Goal: Transaction & Acquisition: Purchase product/service

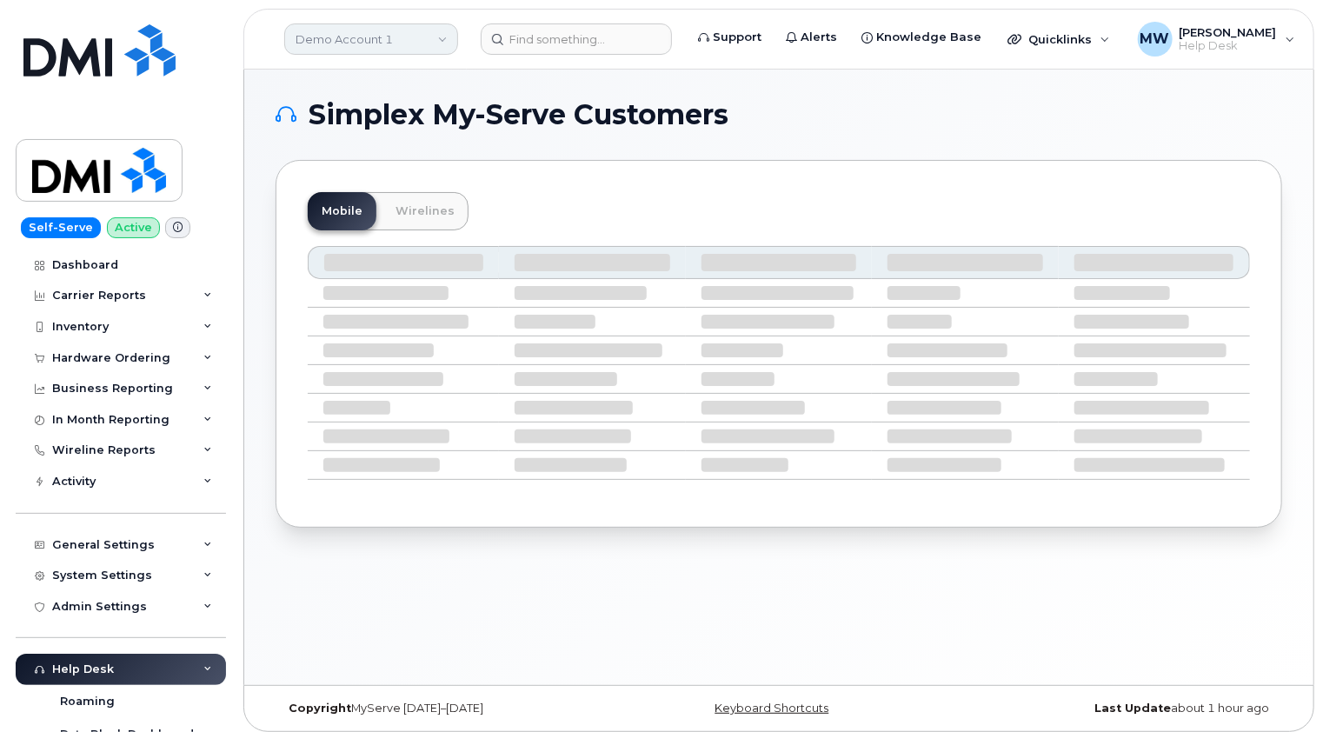
click at [430, 40] on link "Demo Account 1" at bounding box center [371, 38] width 174 height 31
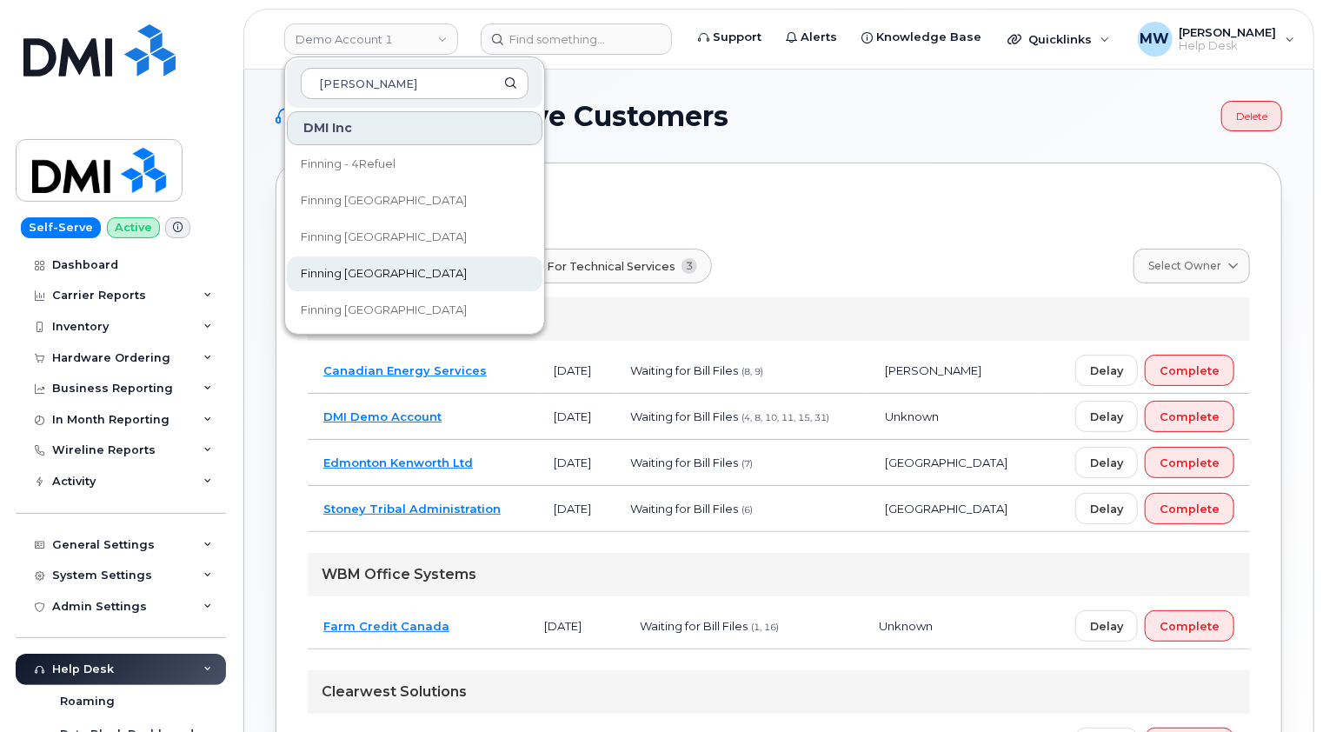
type input "[PERSON_NAME]"
drag, startPoint x: 367, startPoint y: 277, endPoint x: 373, endPoint y: 258, distance: 20.1
click at [367, 277] on span "Finning [GEOGRAPHIC_DATA]" at bounding box center [384, 273] width 166 height 17
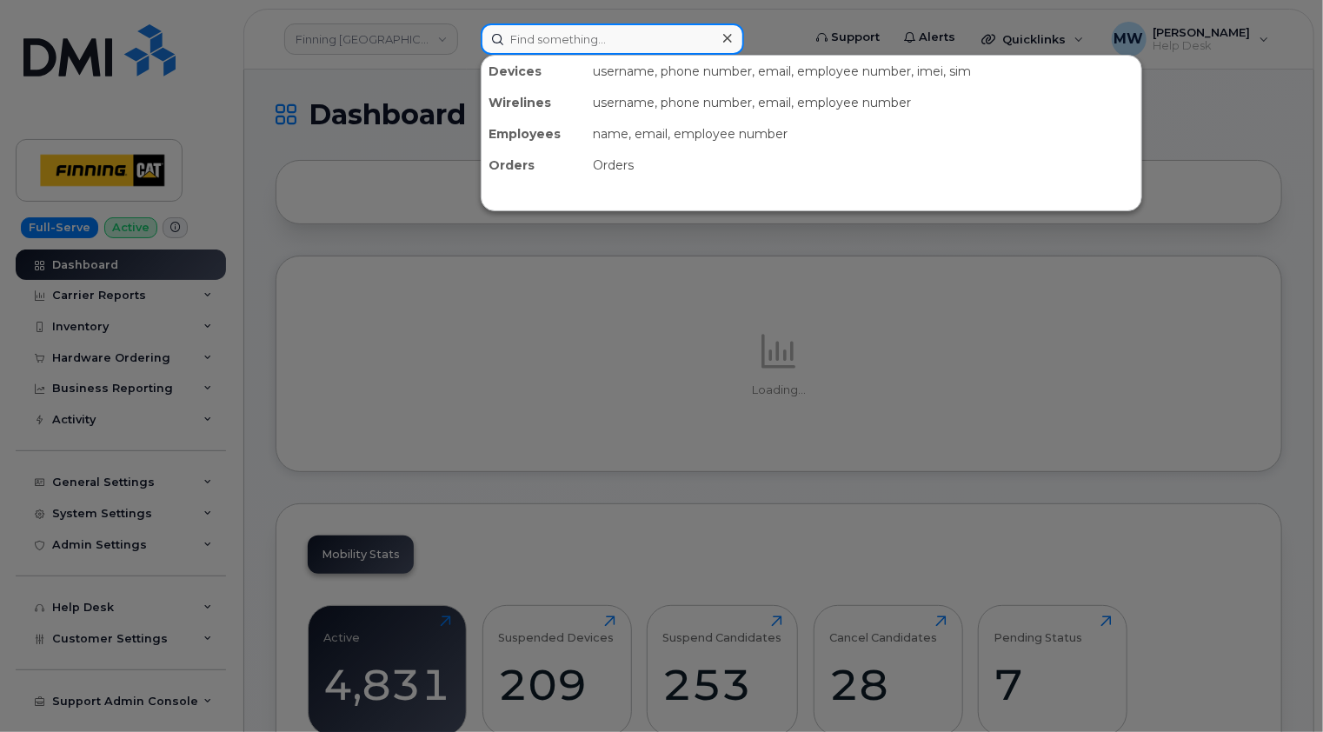
click at [589, 41] on input at bounding box center [612, 38] width 263 height 31
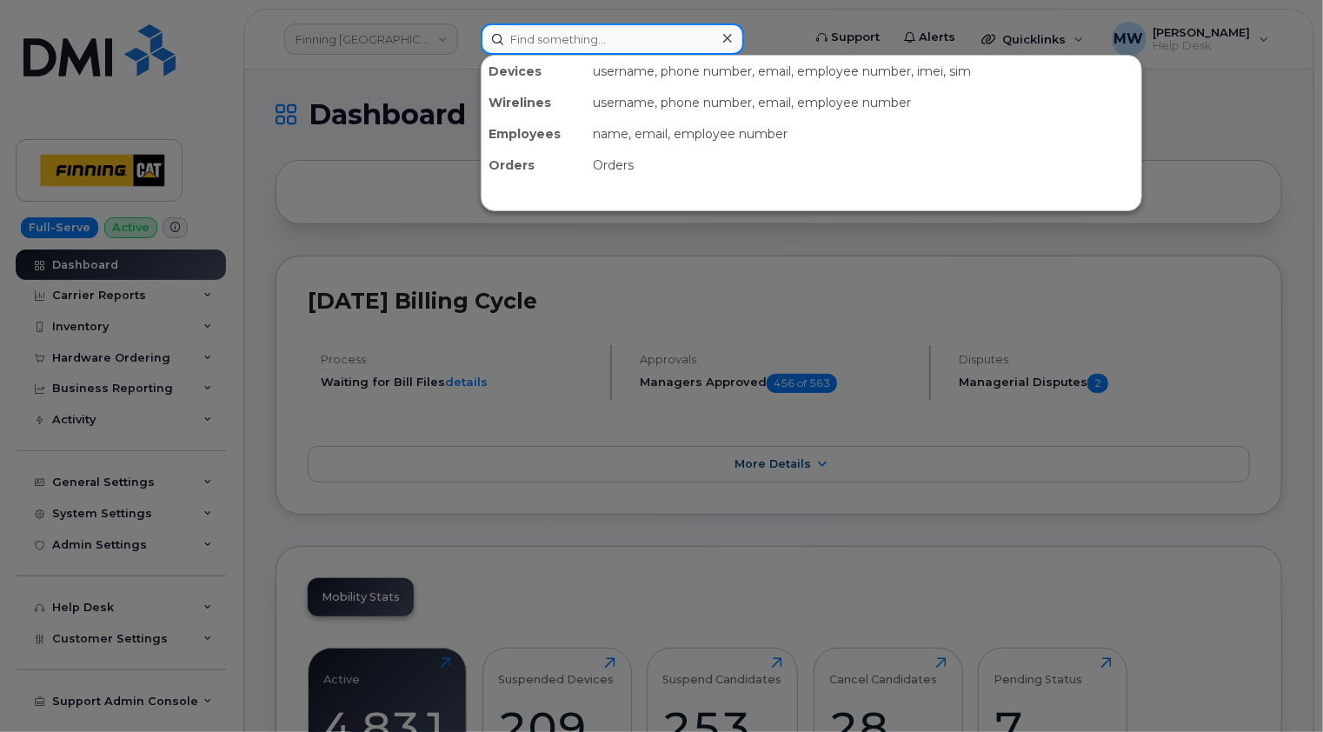
paste input "780-916-8544"
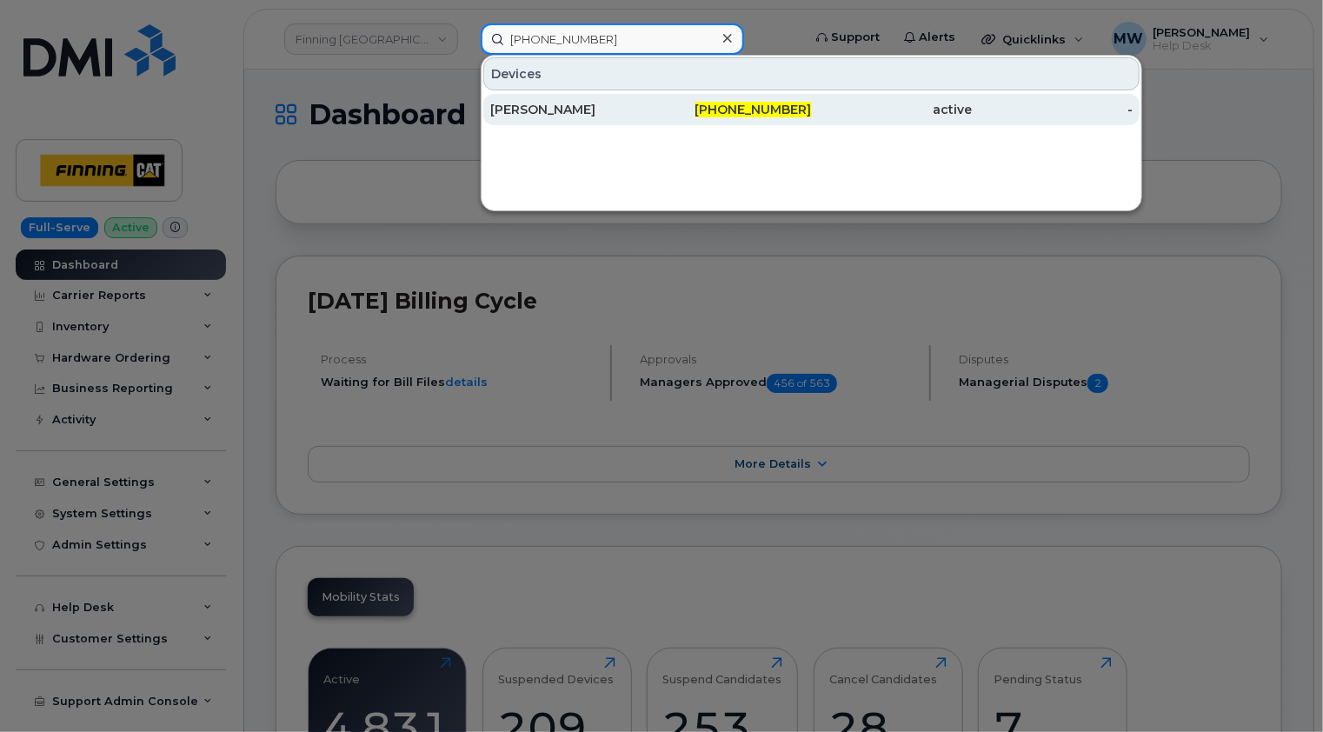
type input "780-916-8544"
click at [614, 110] on div "Chadwick Stosky" at bounding box center [570, 109] width 161 height 17
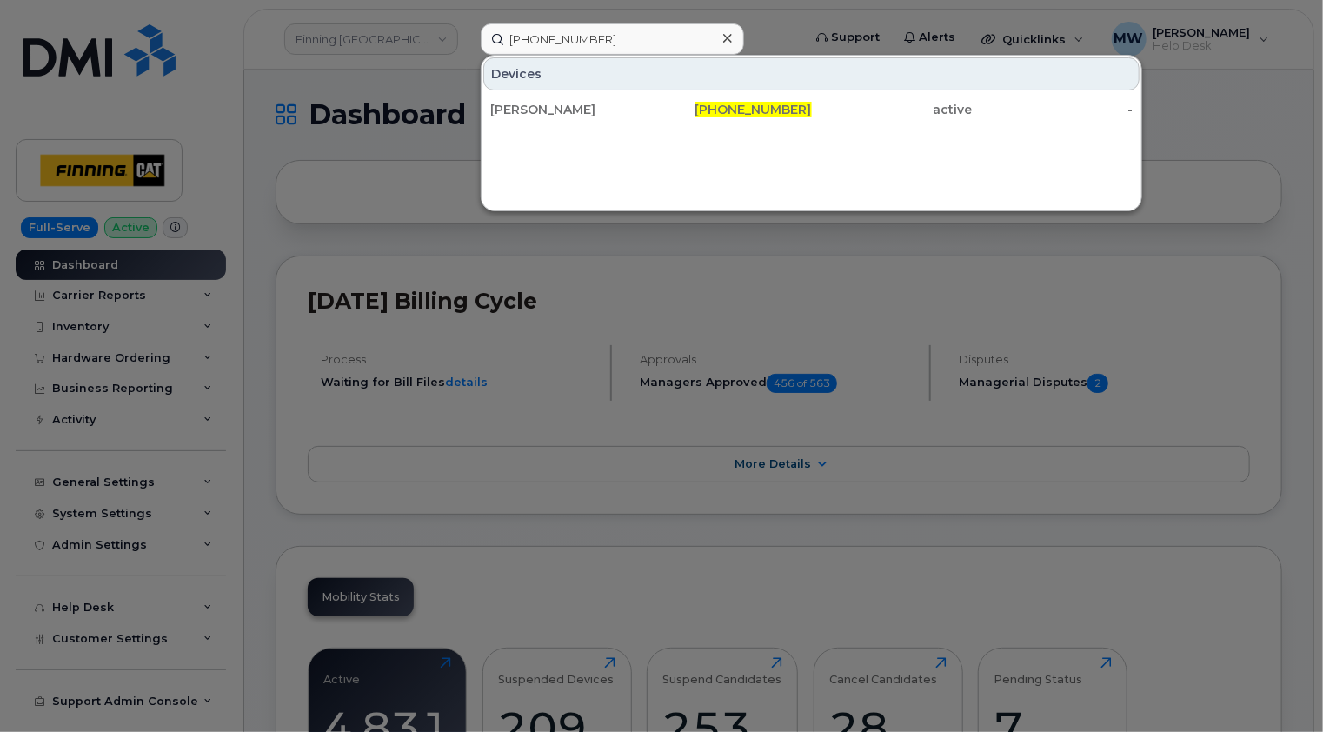
click at [729, 37] on icon at bounding box center [727, 38] width 9 height 14
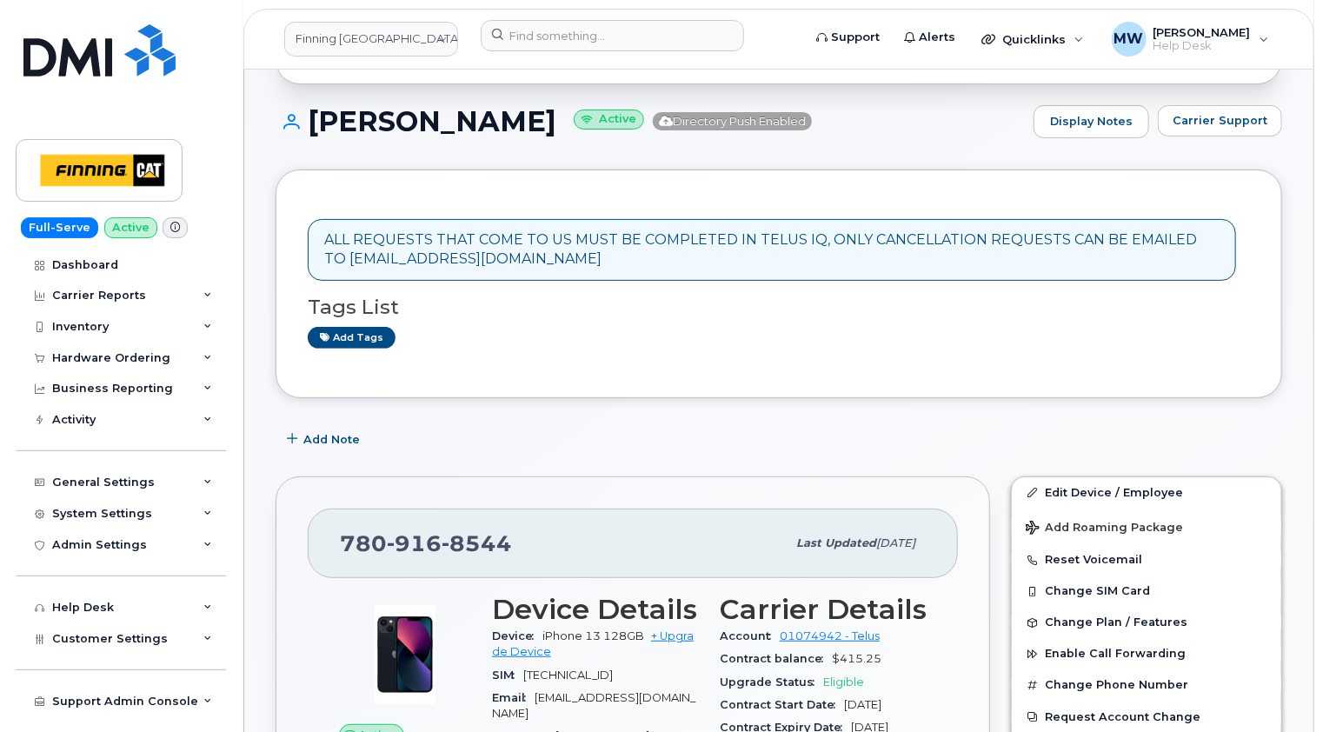
scroll to position [174, 0]
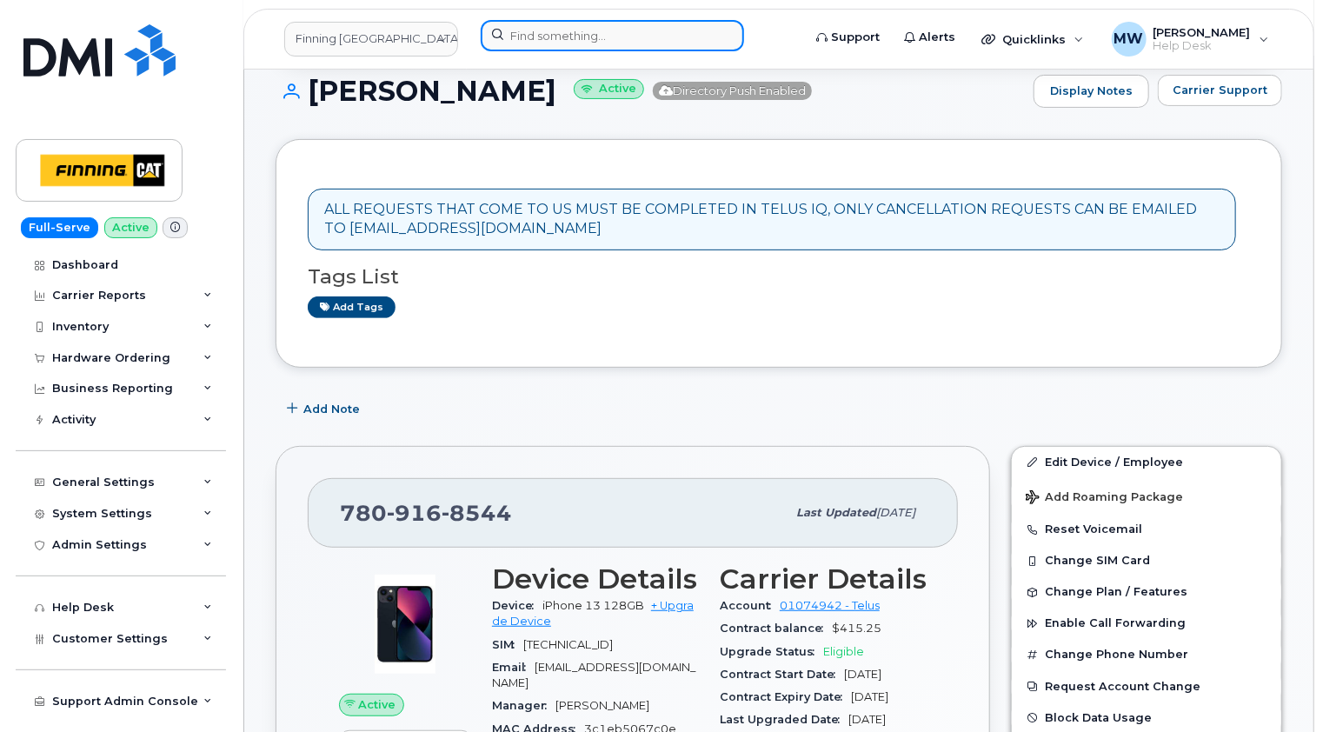
click at [607, 34] on input at bounding box center [612, 35] width 263 height 31
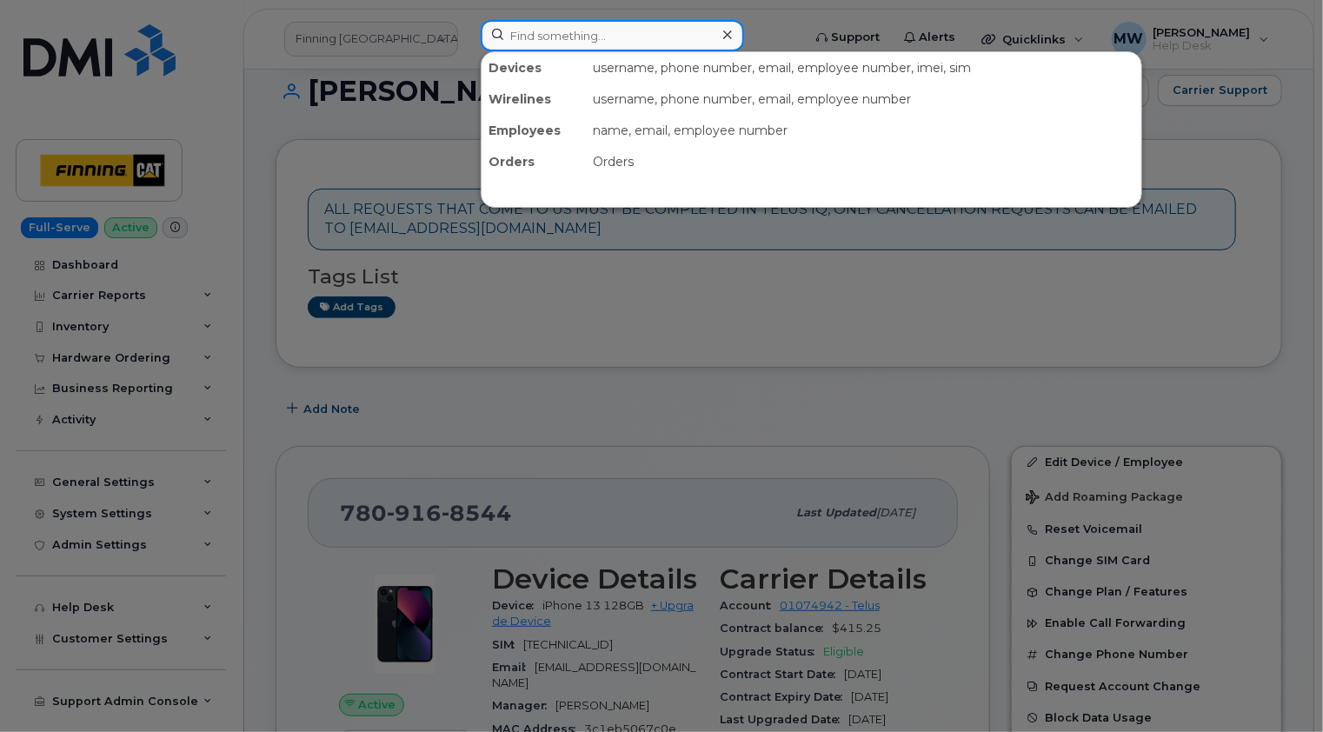
paste input "sputzi@finning.com"
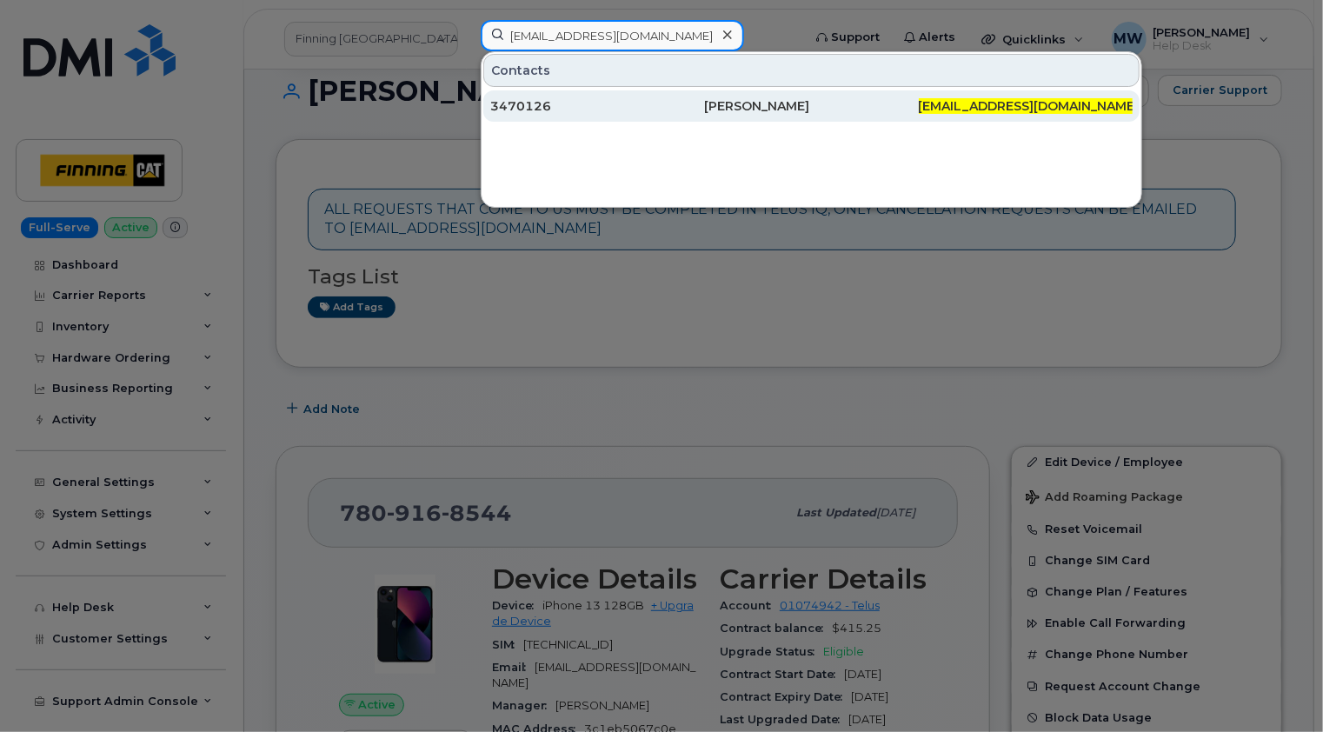
type input "sputzi@finning.com"
click at [644, 103] on div "3470126" at bounding box center [597, 105] width 214 height 17
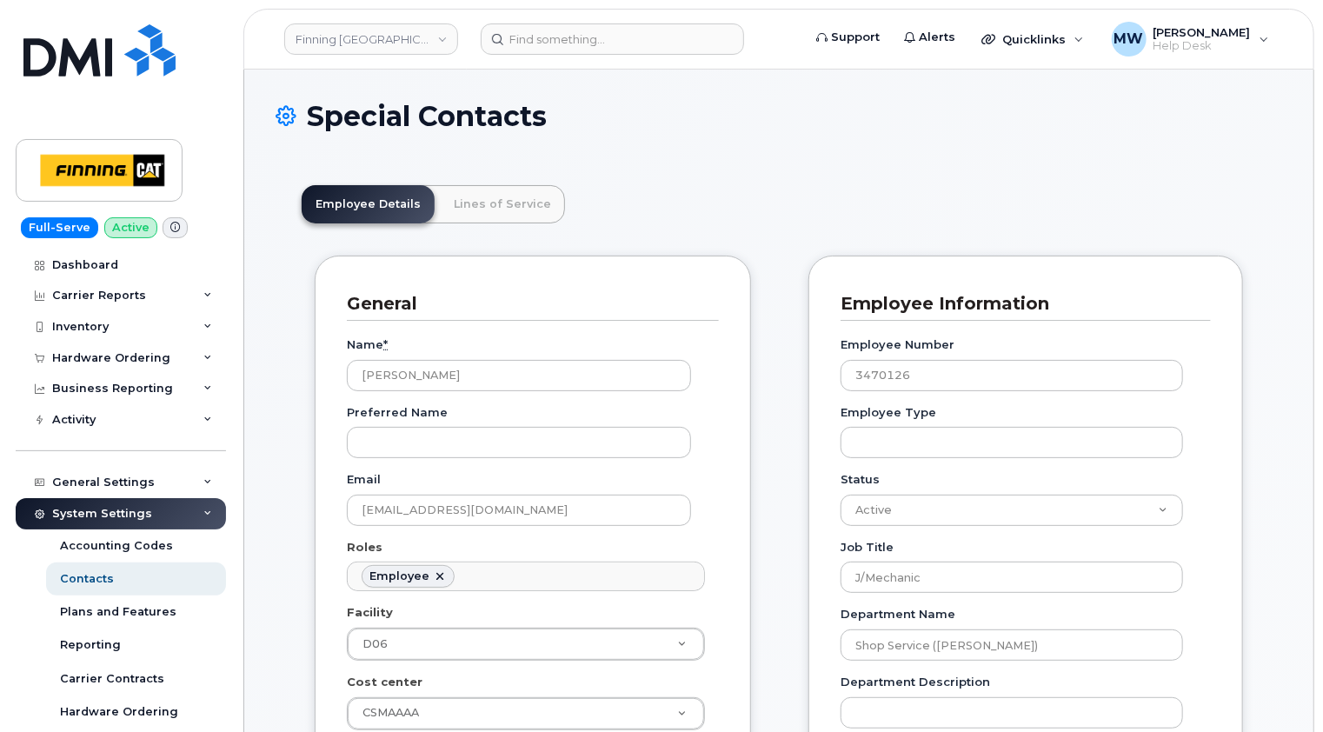
scroll to position [51, 0]
click at [597, 40] on input at bounding box center [612, 38] width 263 height 31
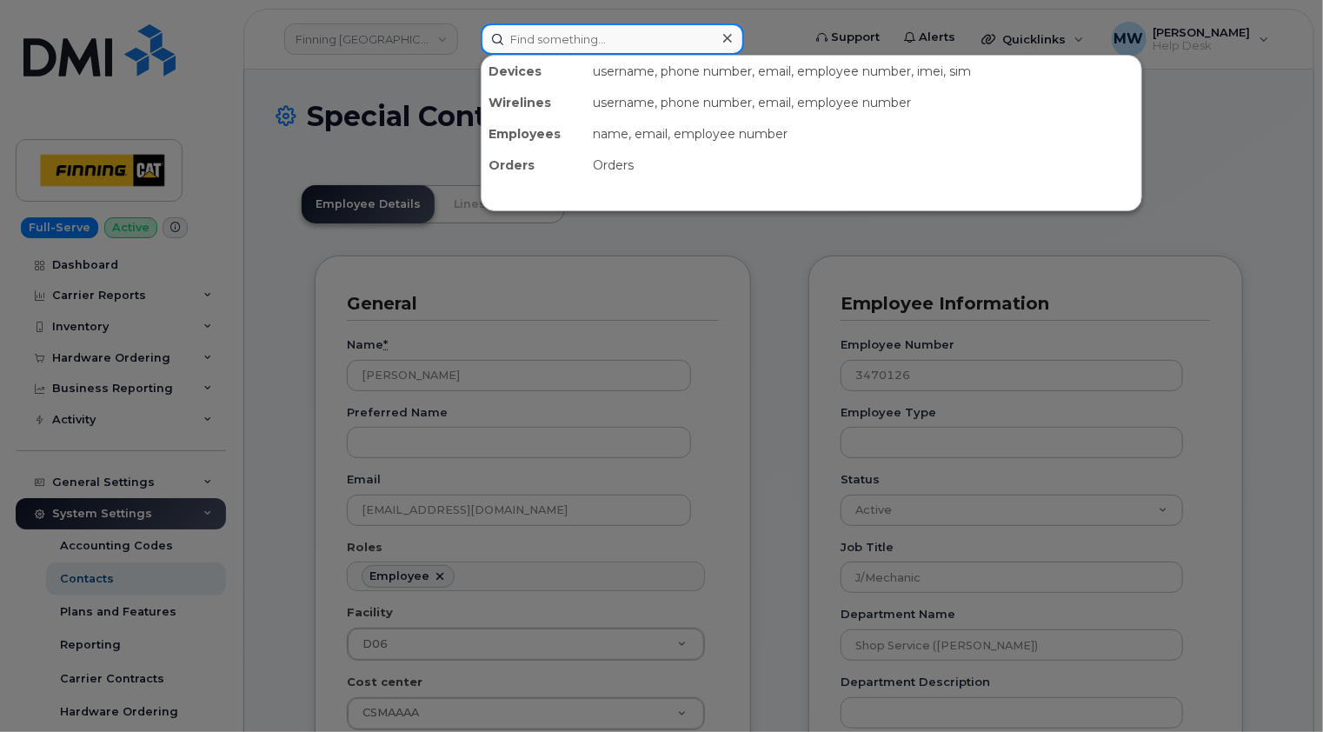
paste input "5875977660"
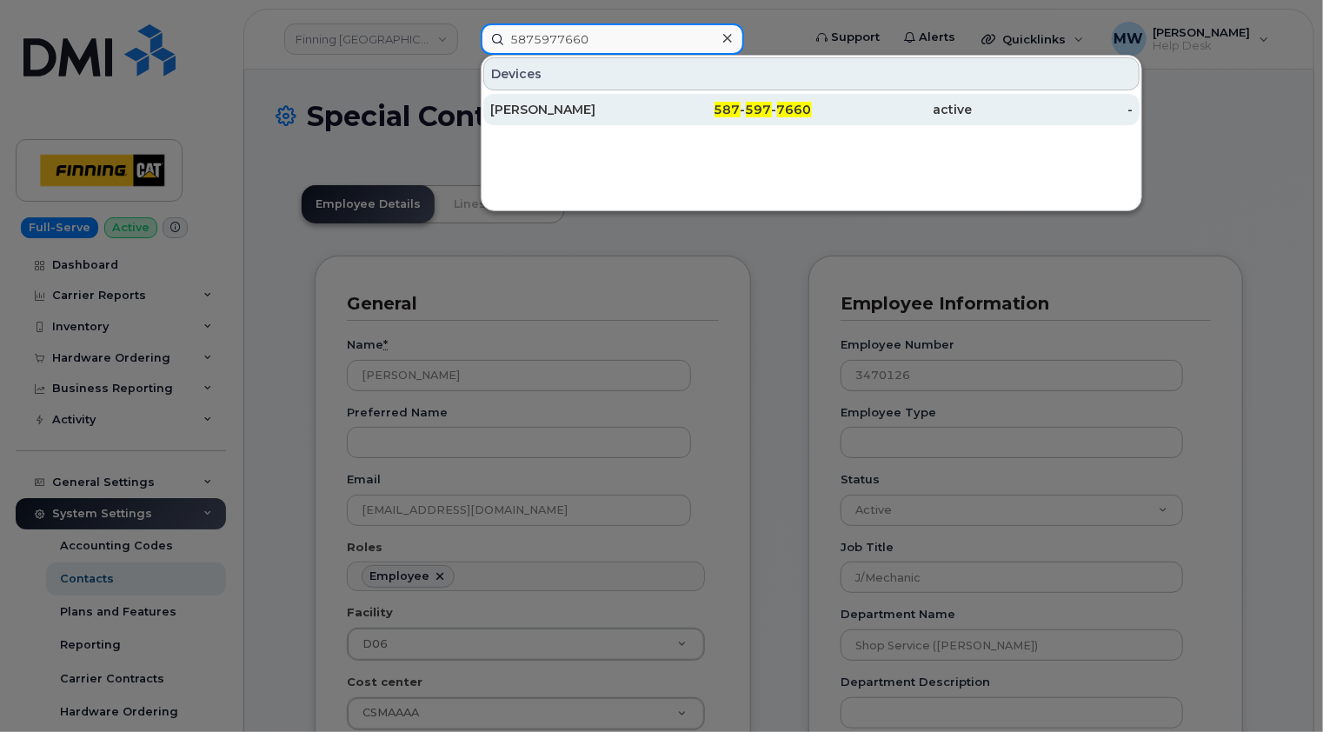
type input "5875977660"
click at [623, 109] on div "Graehme Chmilar" at bounding box center [570, 109] width 161 height 17
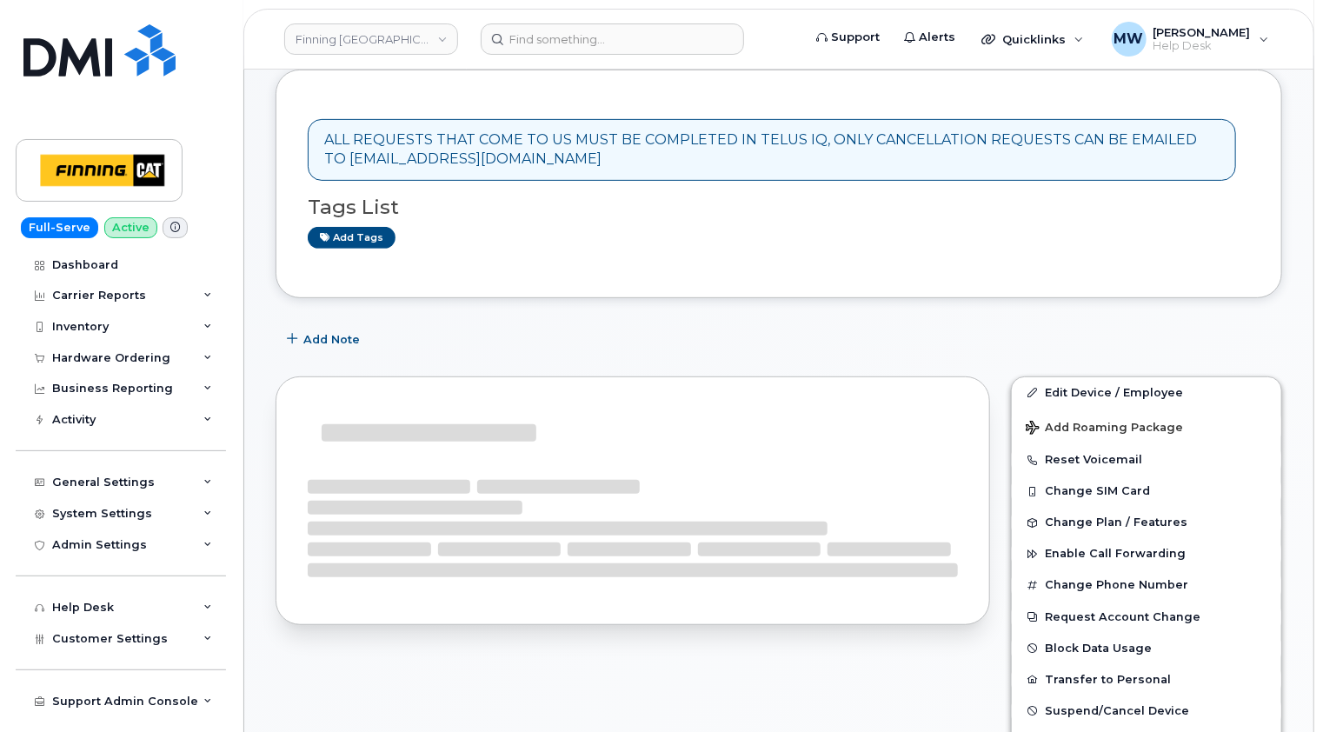
scroll to position [261, 0]
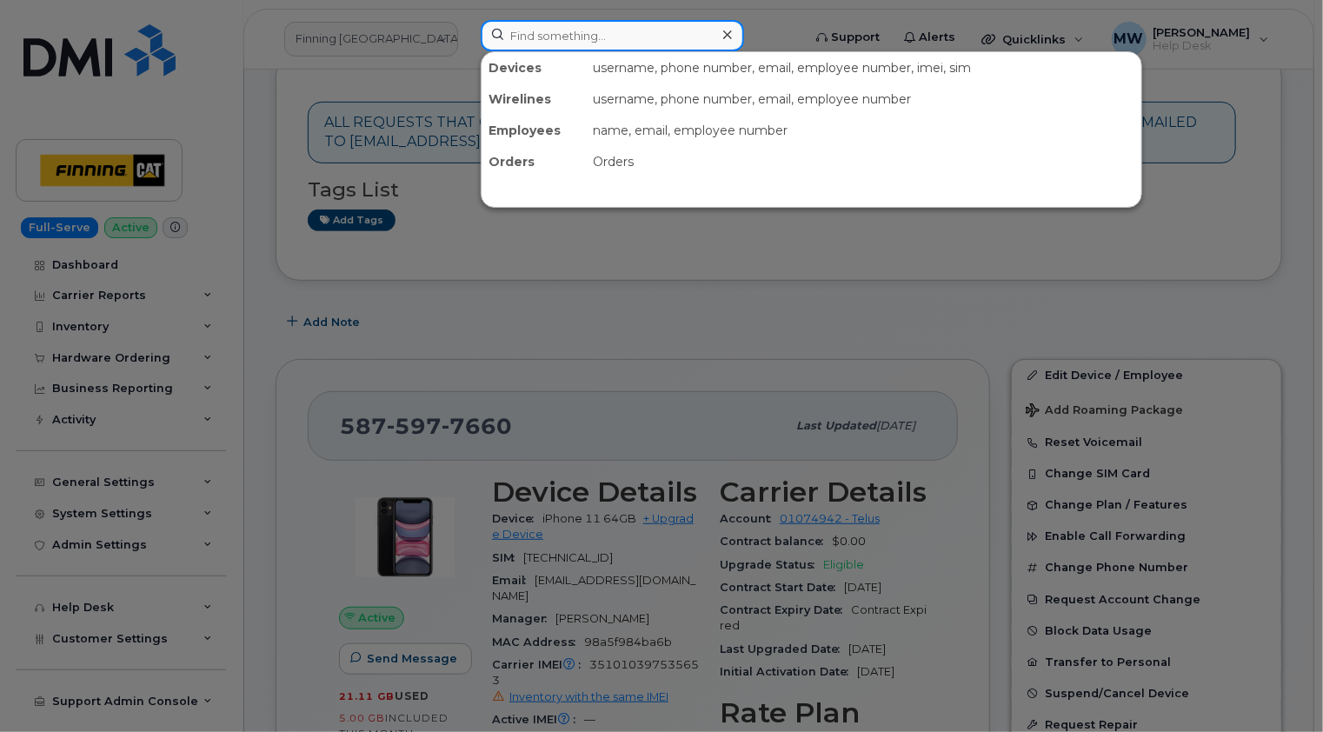
click at [655, 26] on input at bounding box center [612, 35] width 263 height 31
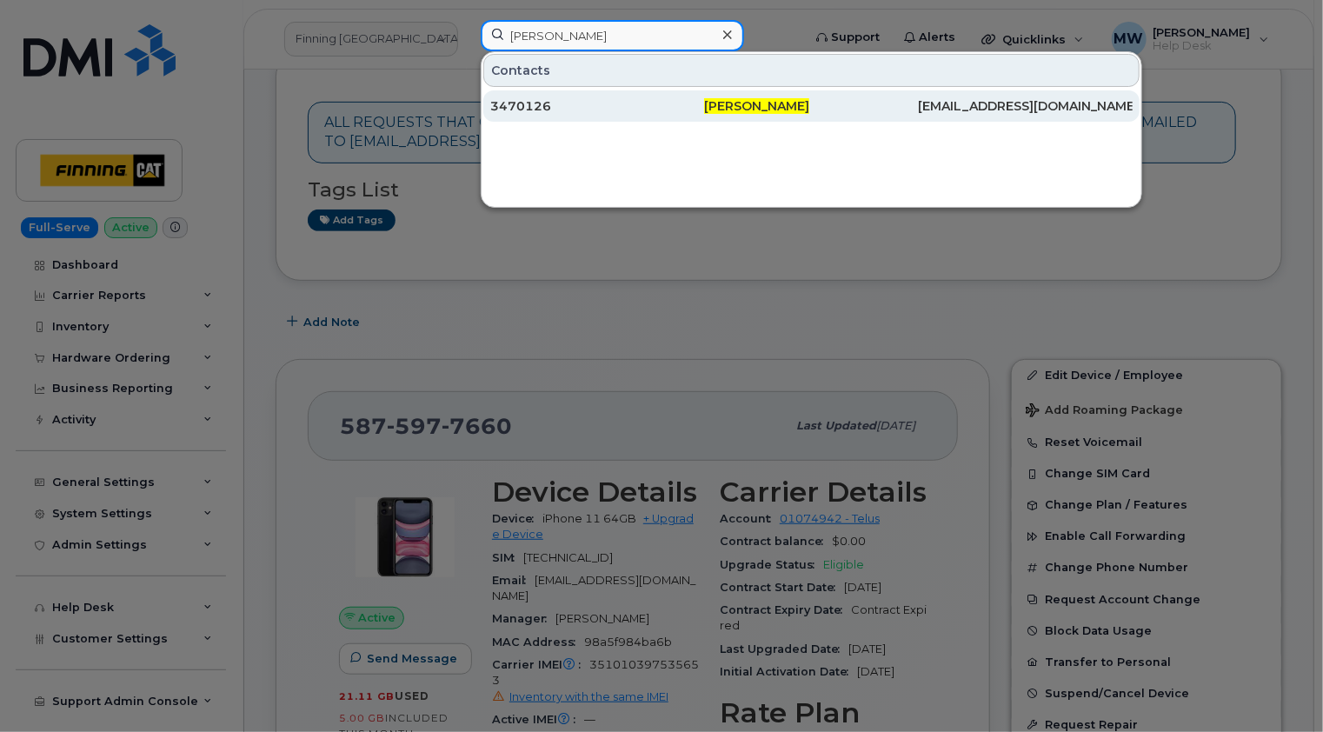
type input "scott putzi"
click at [579, 111] on div "3470126" at bounding box center [597, 105] width 214 height 17
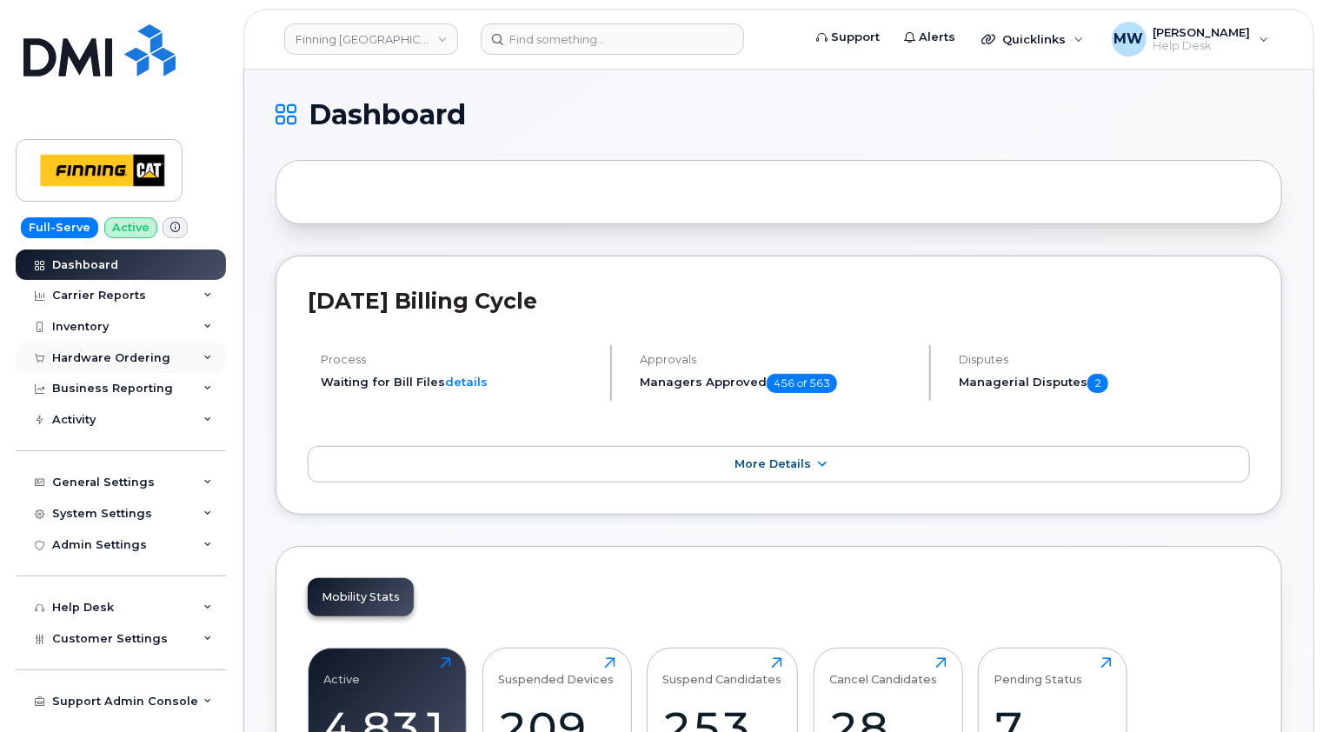
click at [137, 349] on div "Hardware Ordering" at bounding box center [121, 358] width 210 height 31
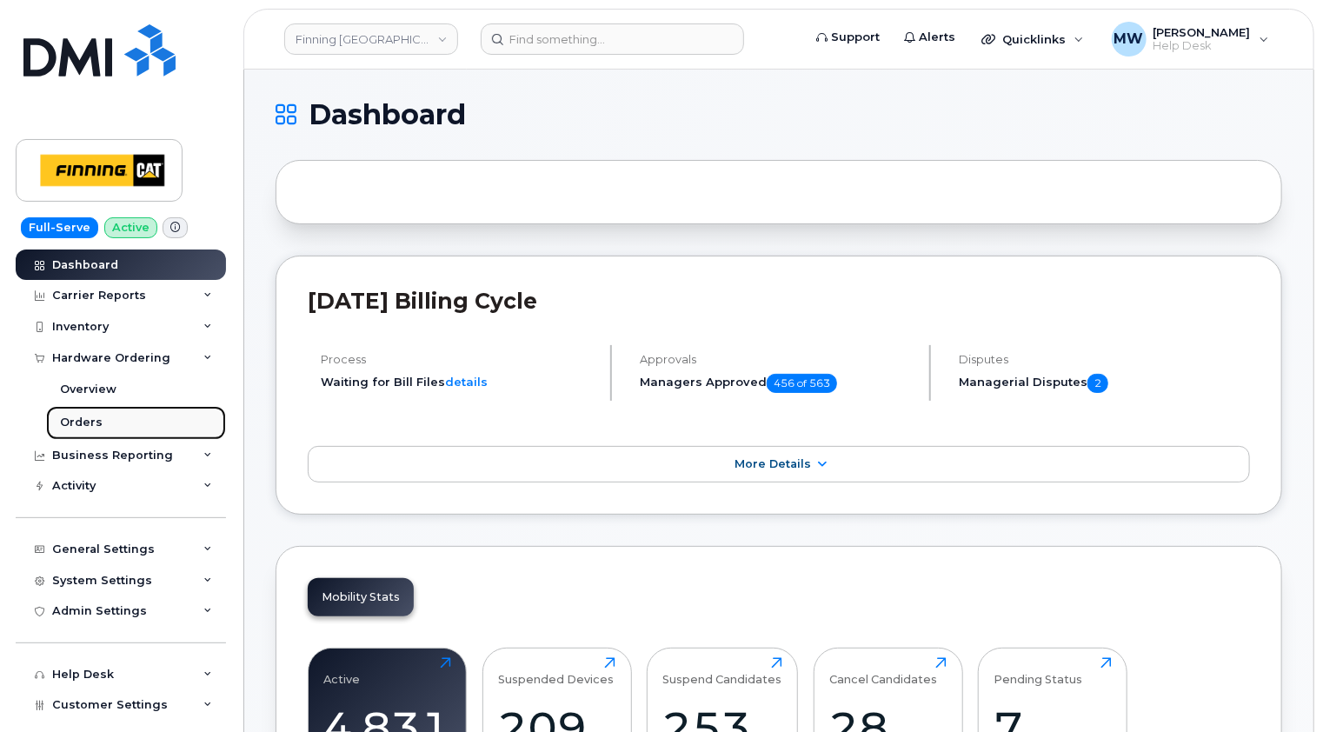
click at [95, 422] on div "Orders" at bounding box center [81, 423] width 43 height 16
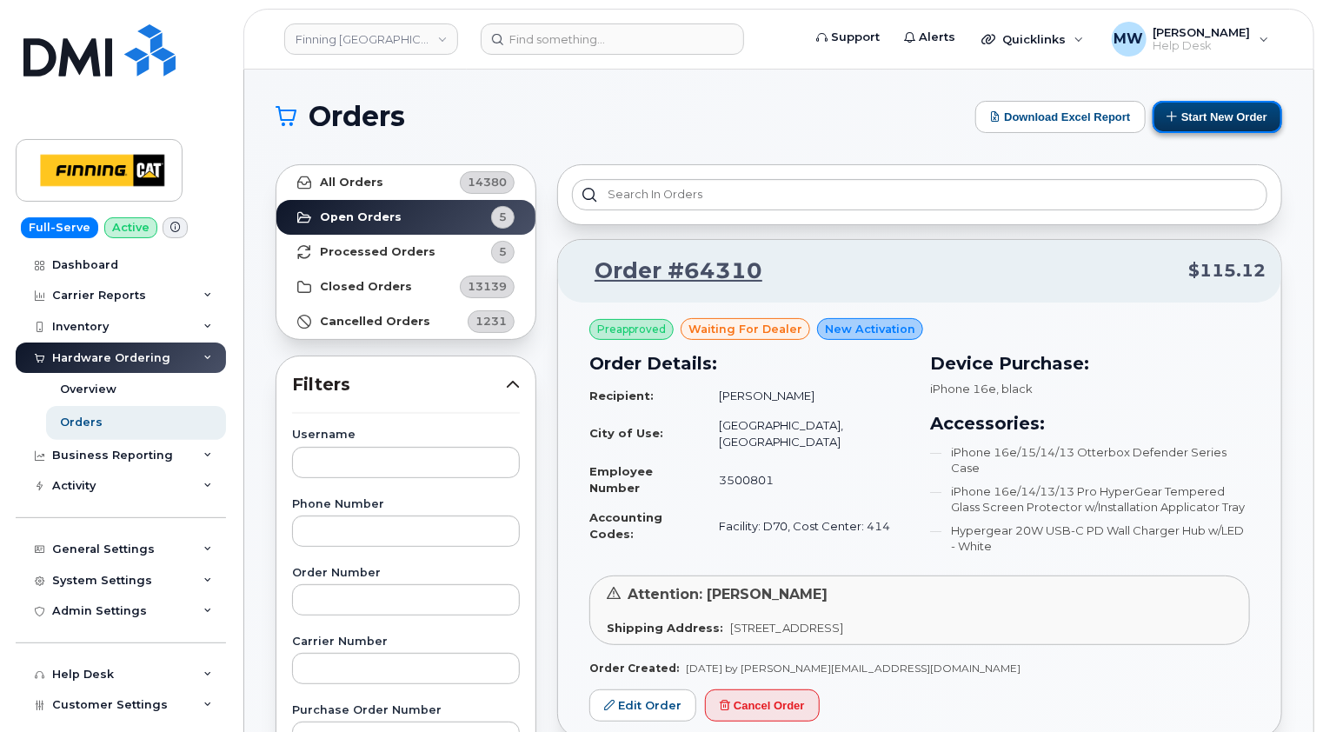
click at [1235, 117] on button "Start New Order" at bounding box center [1218, 117] width 130 height 32
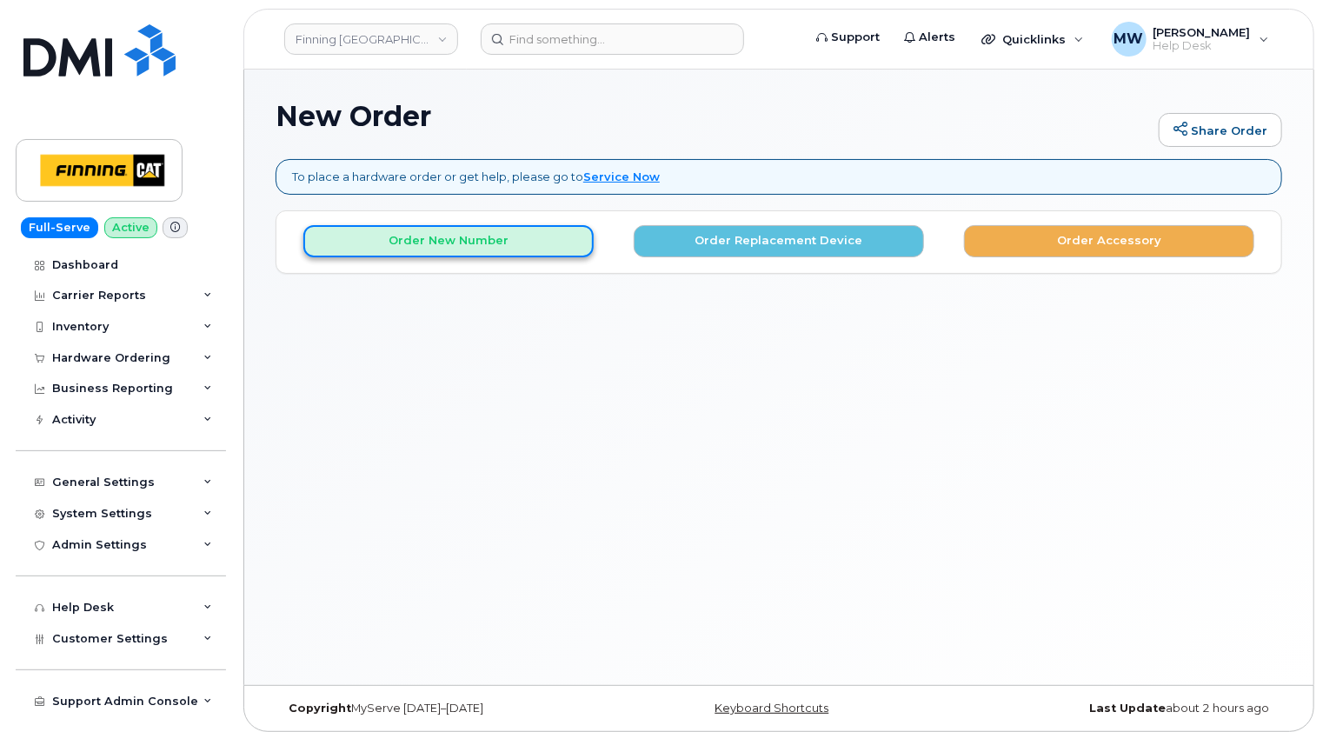
click at [459, 239] on button "Order New Number" at bounding box center [448, 241] width 290 height 32
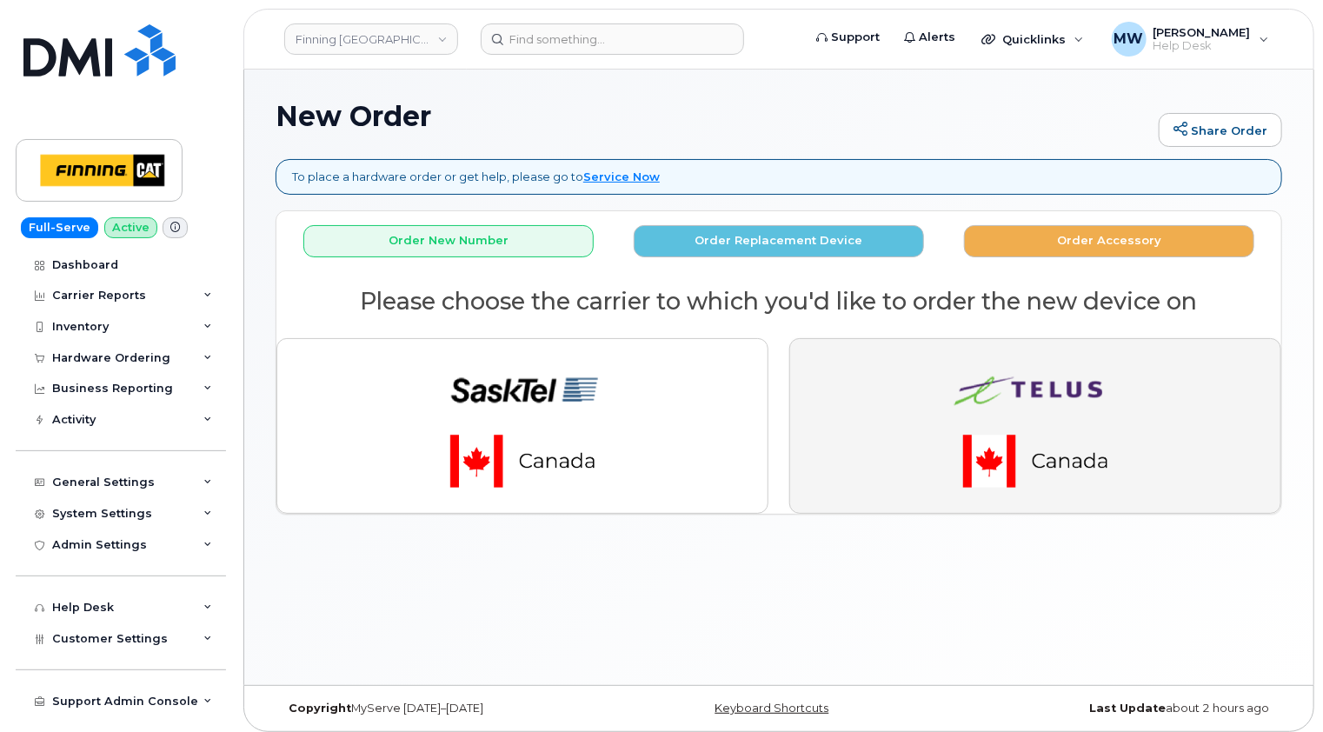
click at [1204, 374] on button "button" at bounding box center [1035, 426] width 492 height 176
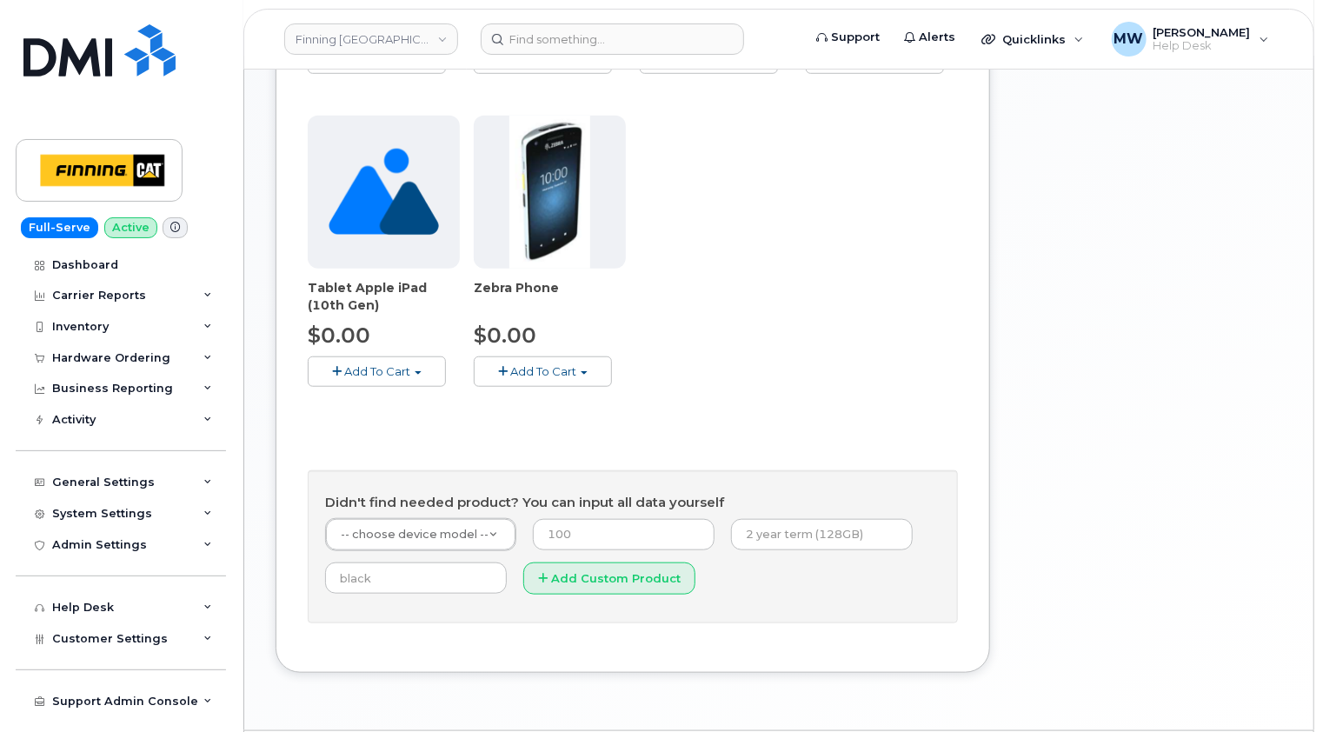
scroll to position [636, 0]
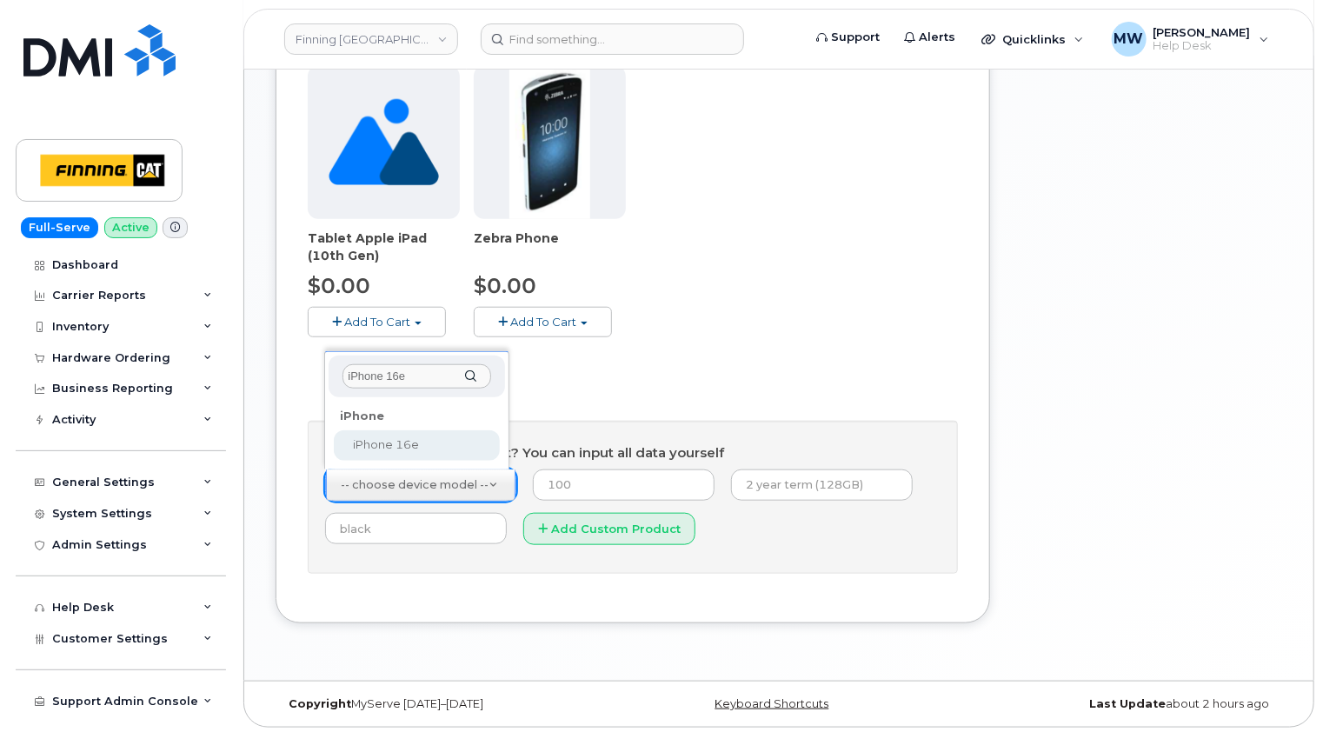
type input "iPhone 16e"
select select "2883"
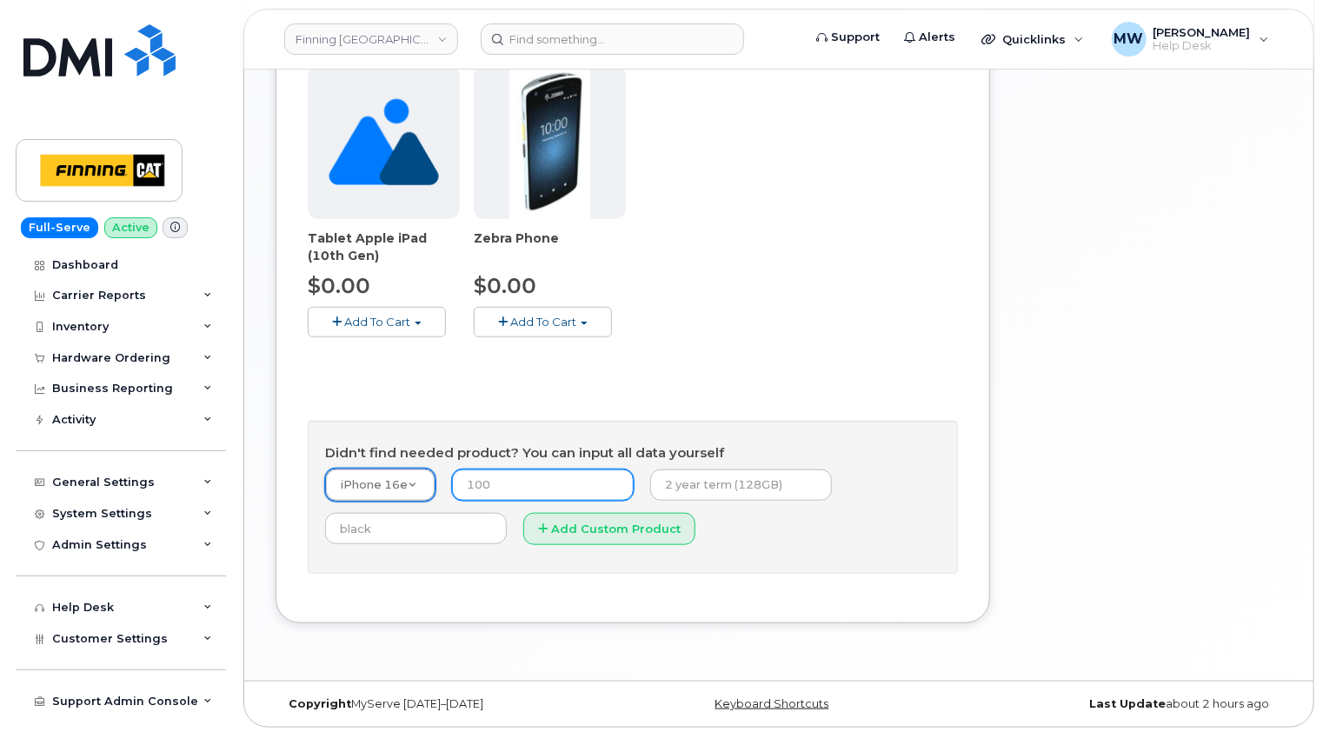
click at [513, 484] on input "number" at bounding box center [543, 485] width 182 height 31
type input "0.00"
type input "3"
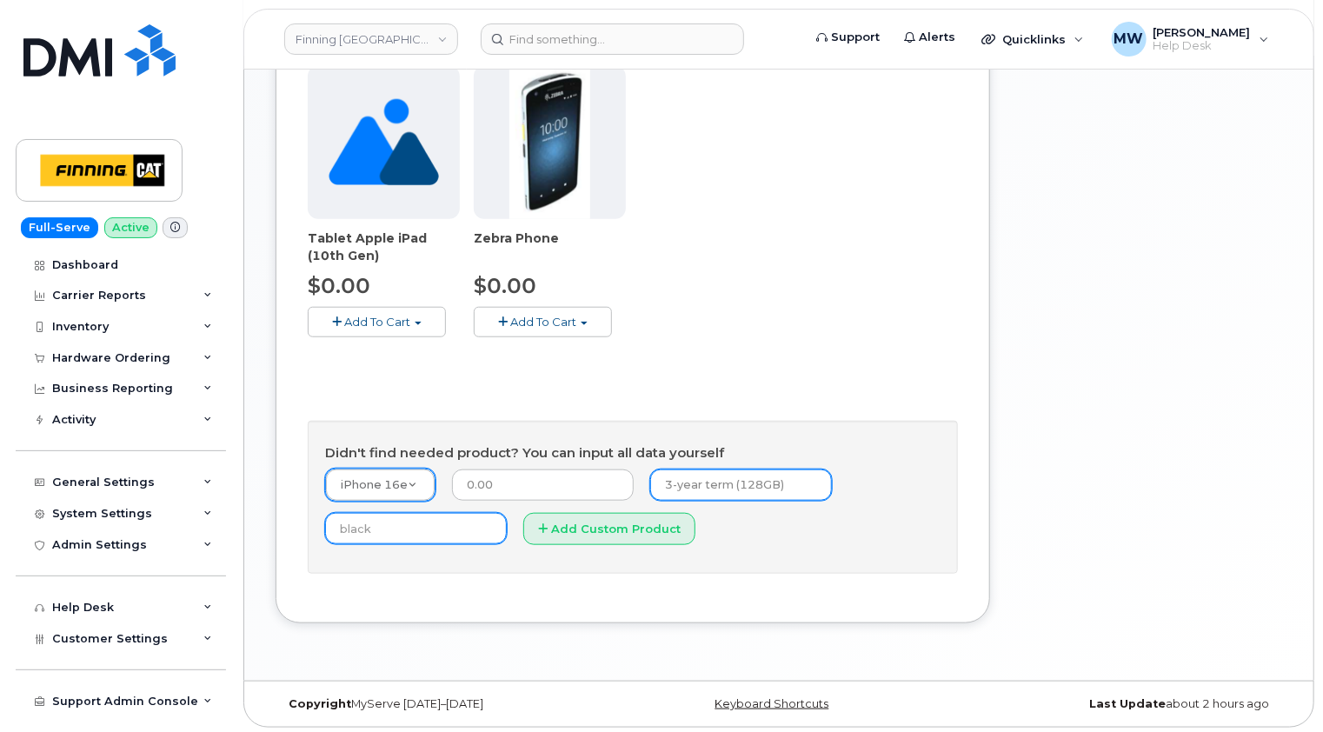
type input "3-year term (128GB)"
click at [452, 525] on input "text" at bounding box center [416, 528] width 182 height 31
type input "Black"
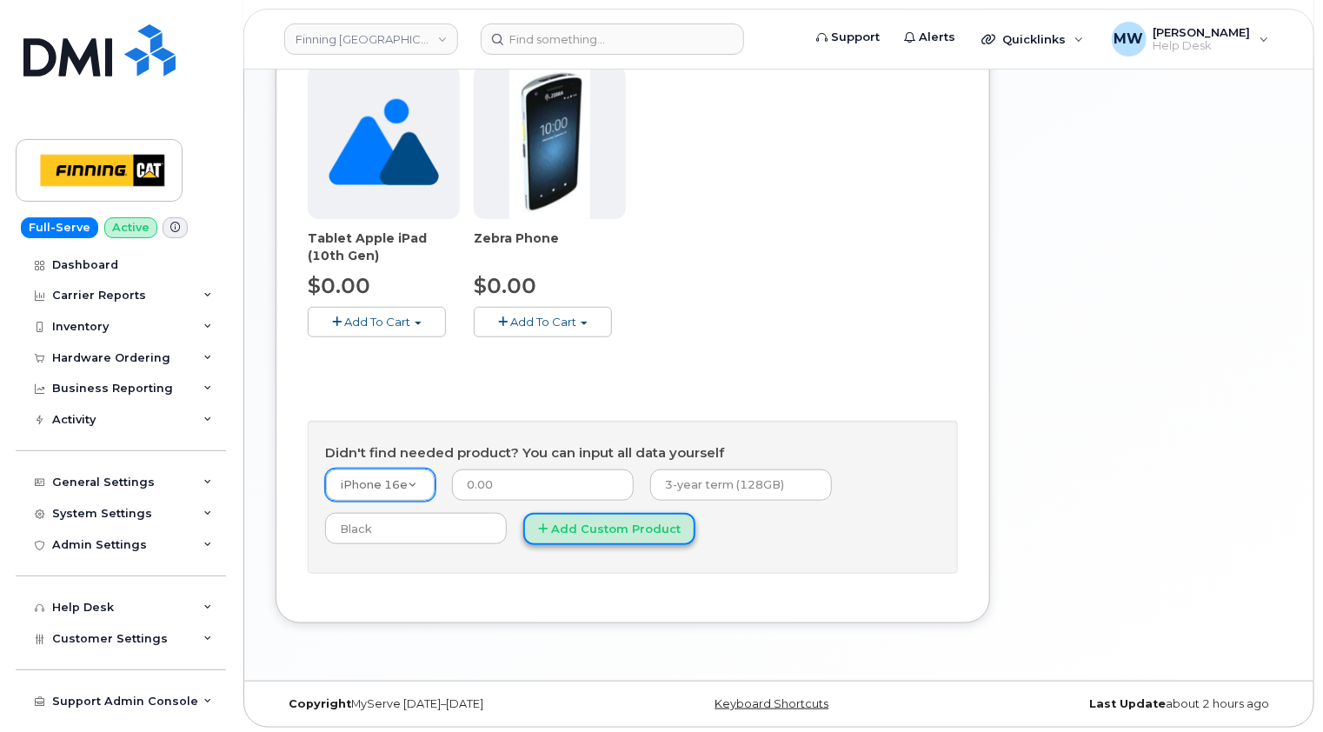
click at [607, 528] on button "Add Custom Product" at bounding box center [609, 529] width 172 height 32
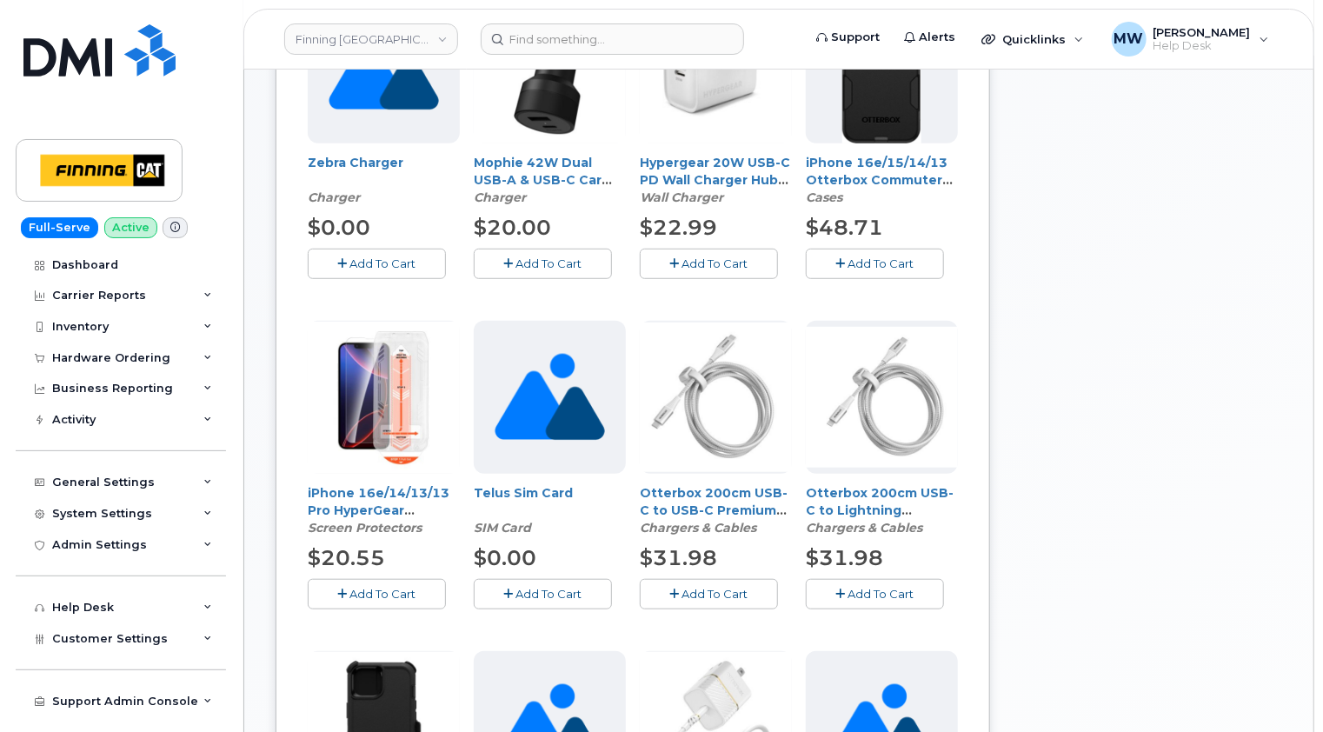
scroll to position [522, 0]
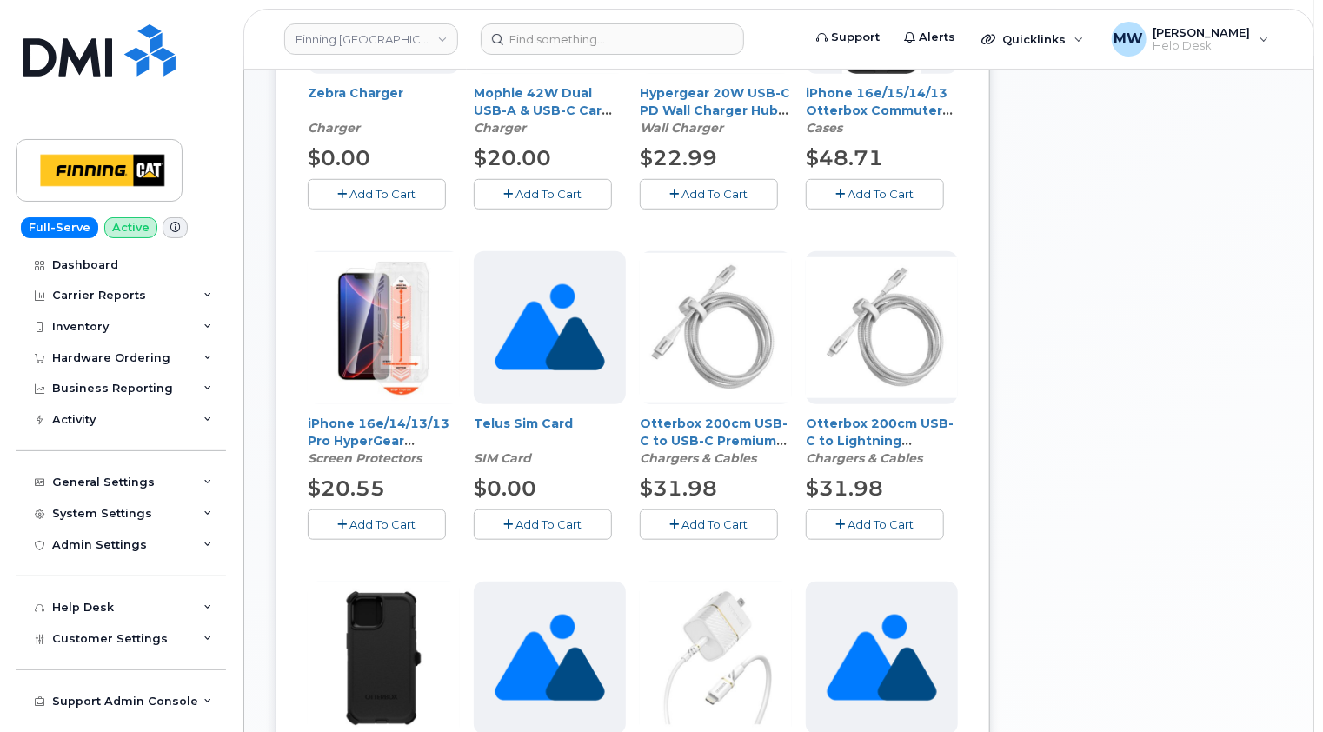
click at [379, 522] on span "Add To Cart" at bounding box center [383, 524] width 66 height 14
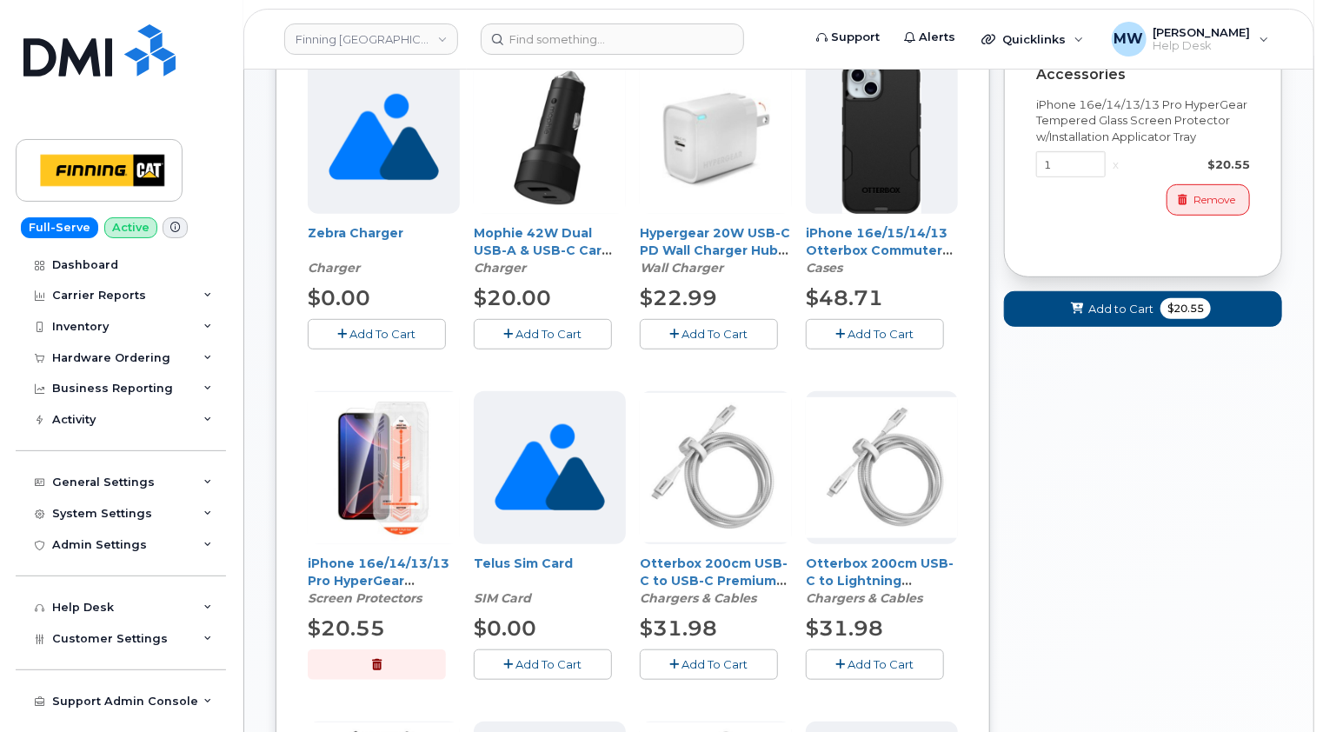
scroll to position [174, 0]
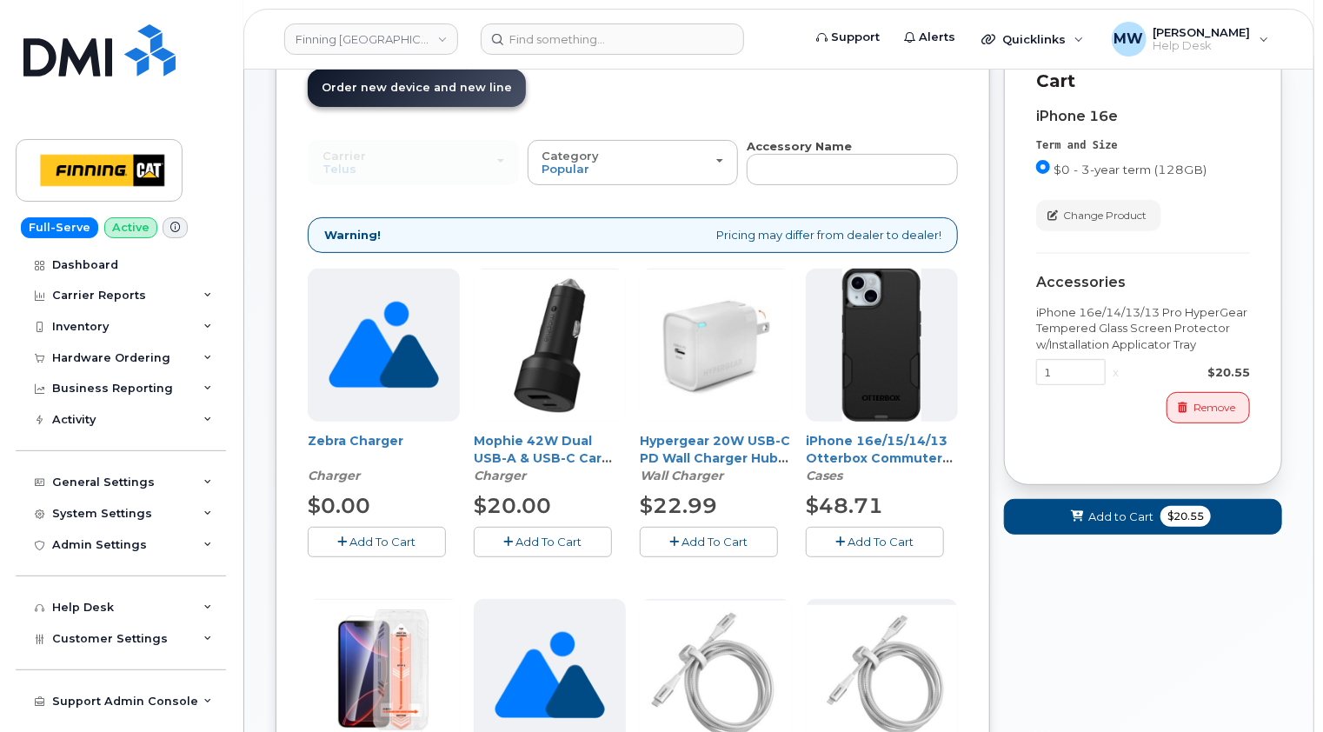
click at [876, 547] on span "Add To Cart" at bounding box center [882, 542] width 66 height 14
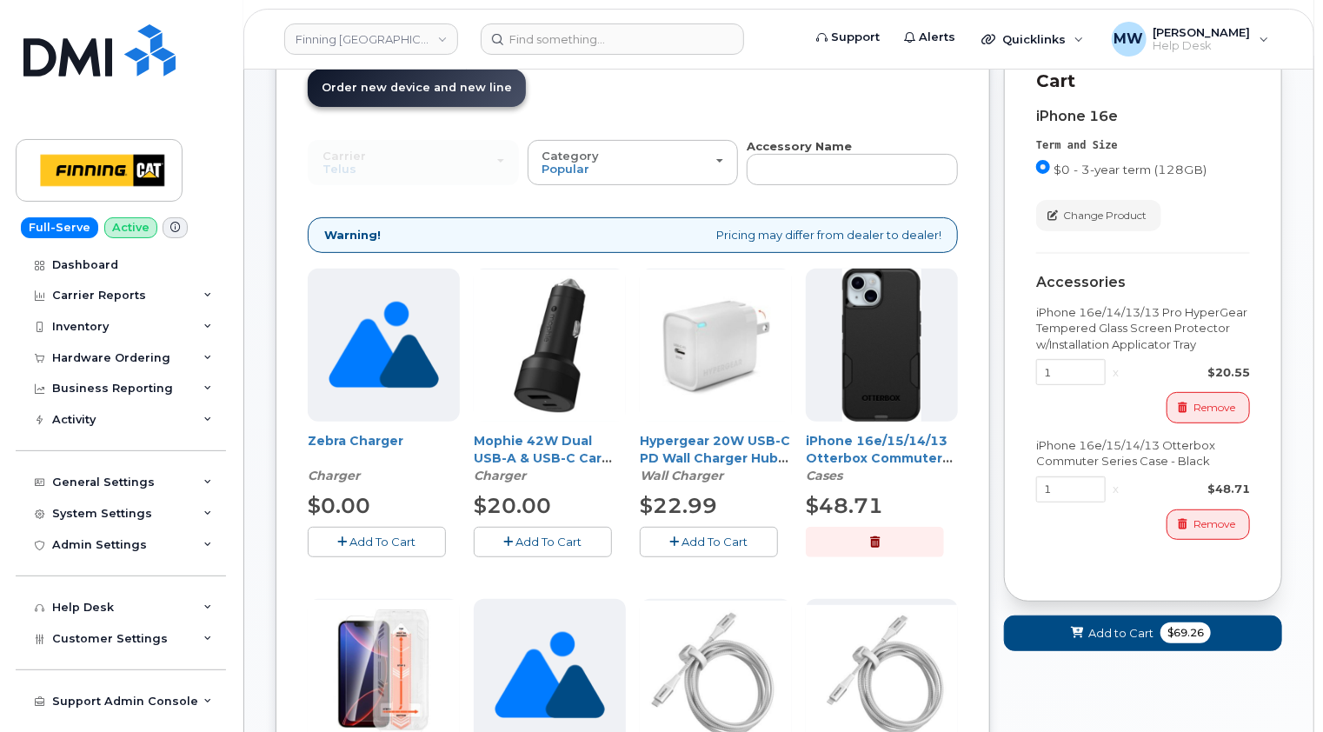
click at [730, 543] on span "Add To Cart" at bounding box center [716, 542] width 66 height 14
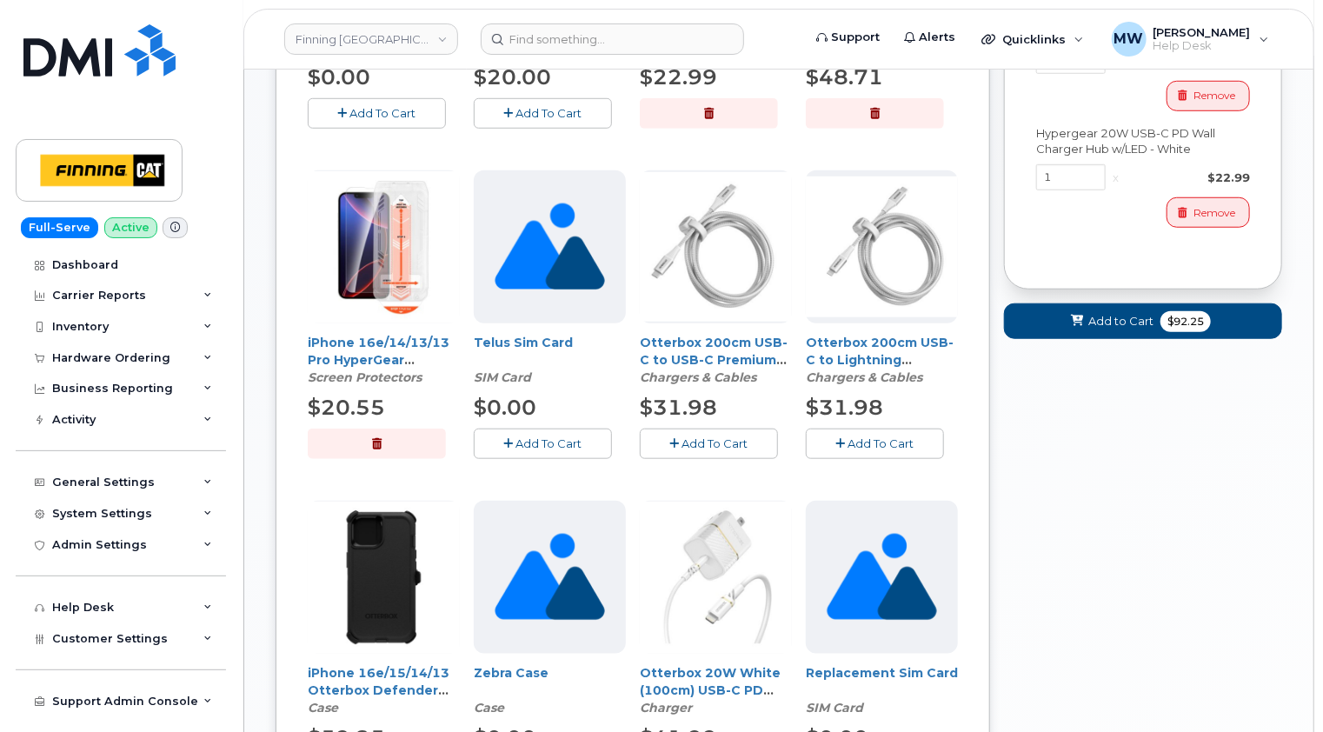
scroll to position [696, 0]
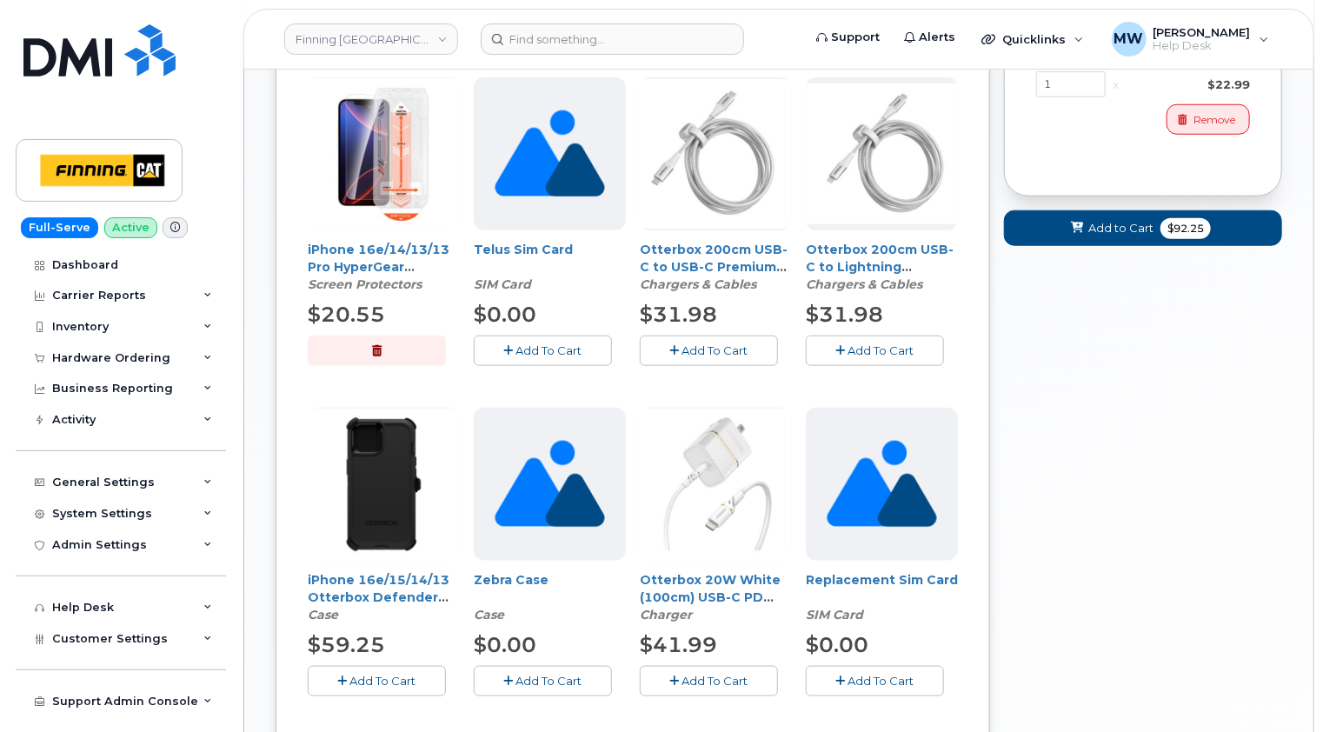
click at [536, 347] on span "Add To Cart" at bounding box center [549, 350] width 66 height 14
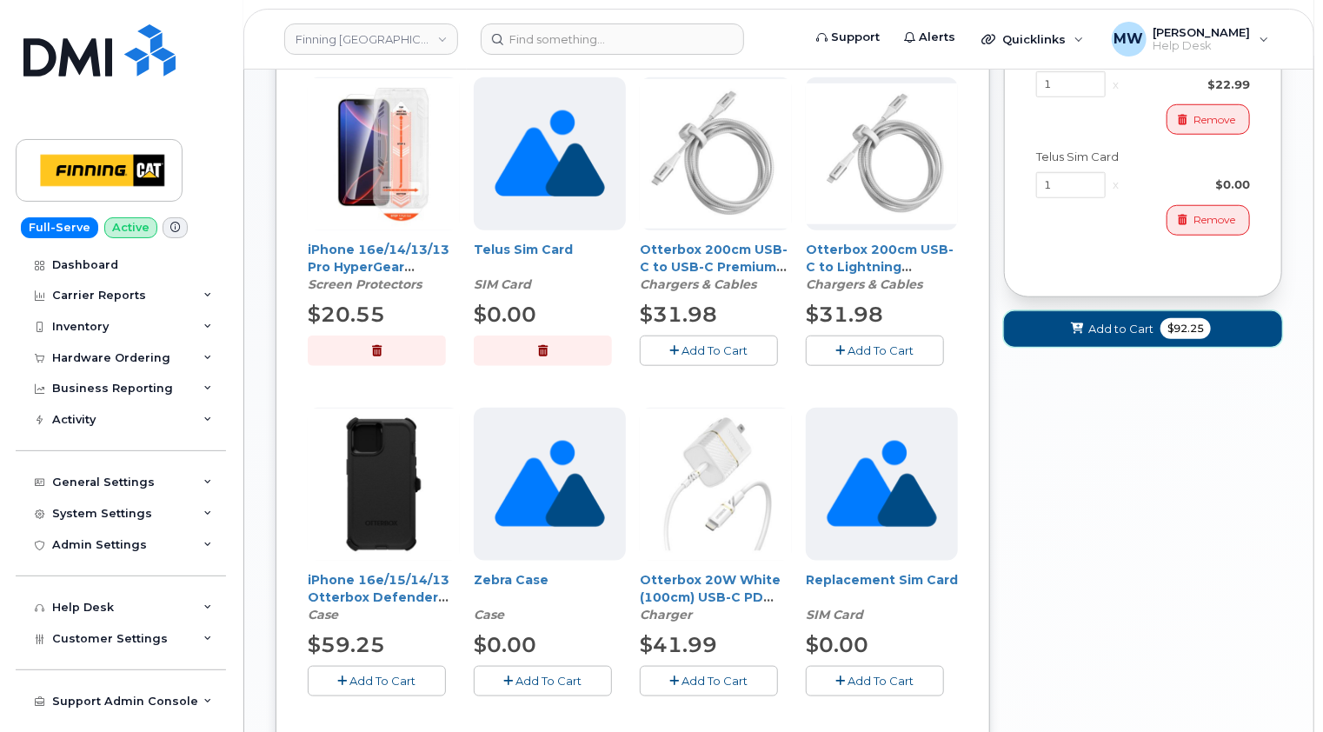
click at [1135, 336] on button "Add to Cart $92.25" at bounding box center [1143, 329] width 278 height 36
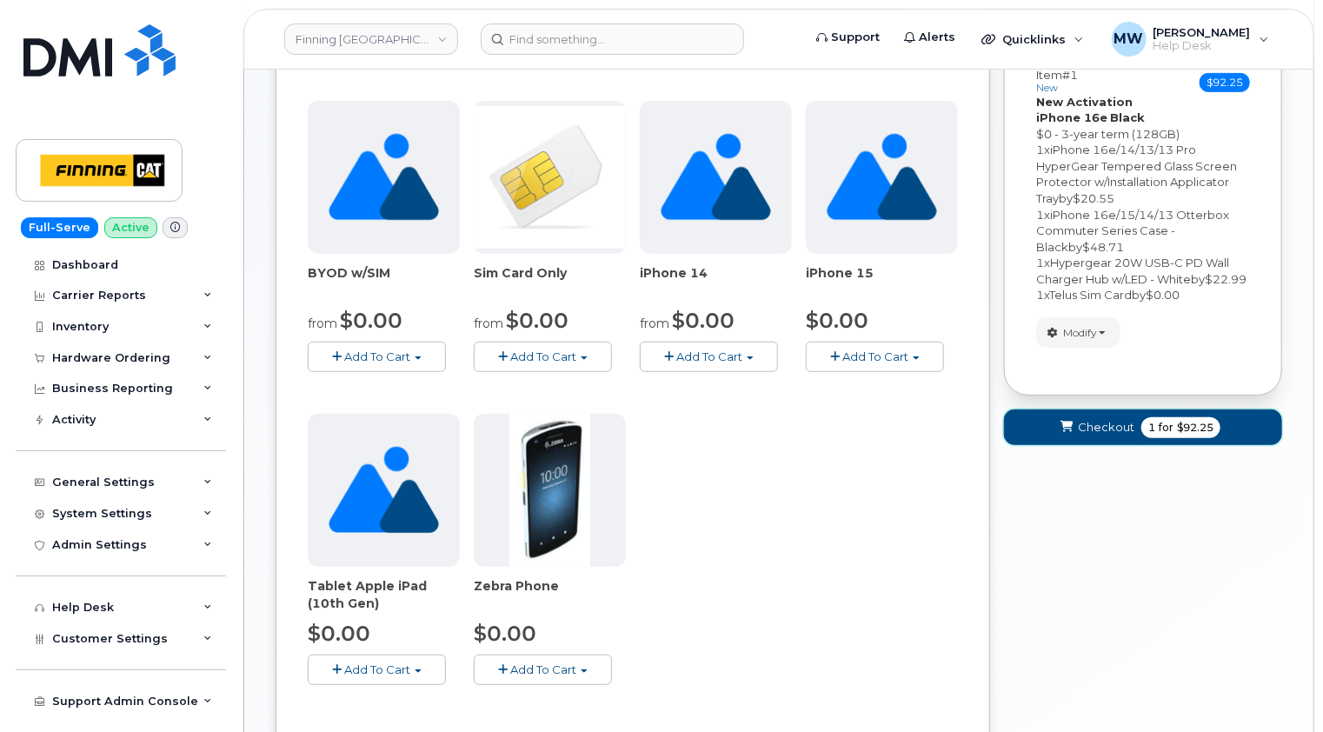
click at [1120, 436] on span "Checkout" at bounding box center [1106, 427] width 57 height 17
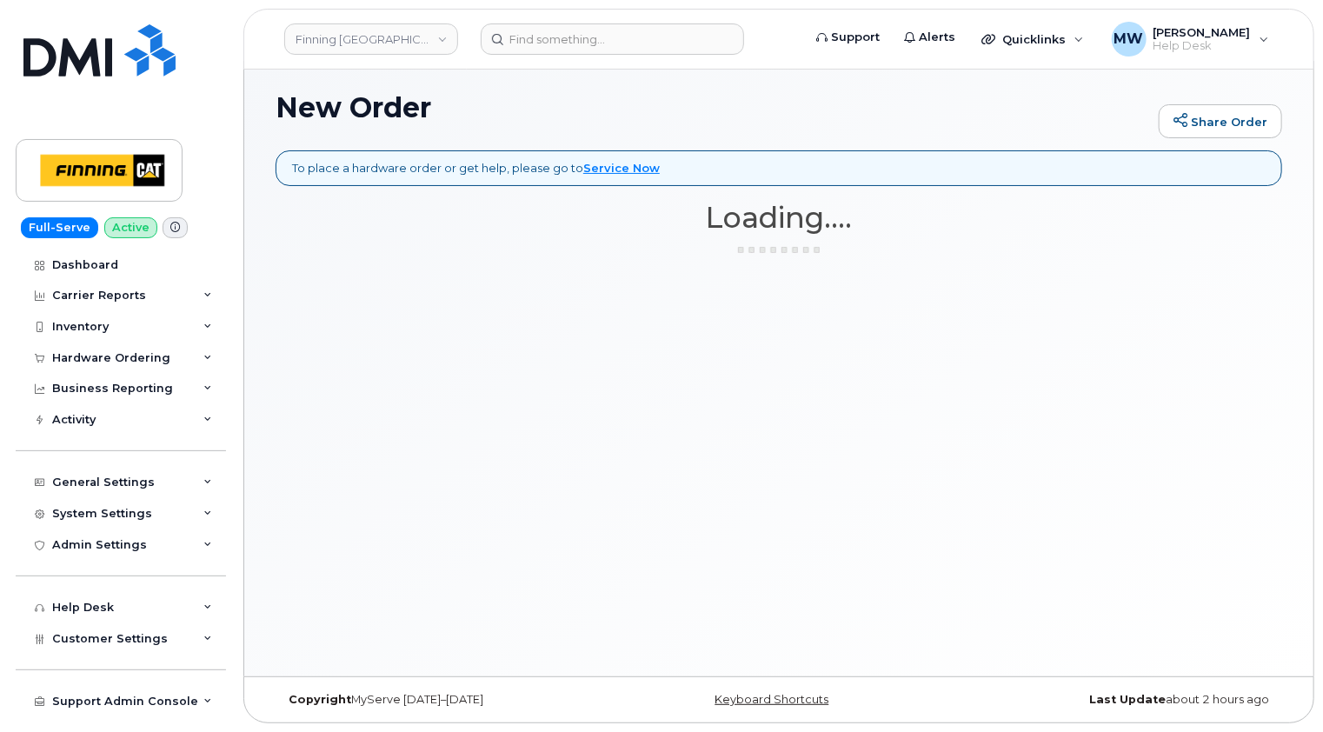
scroll to position [8, 0]
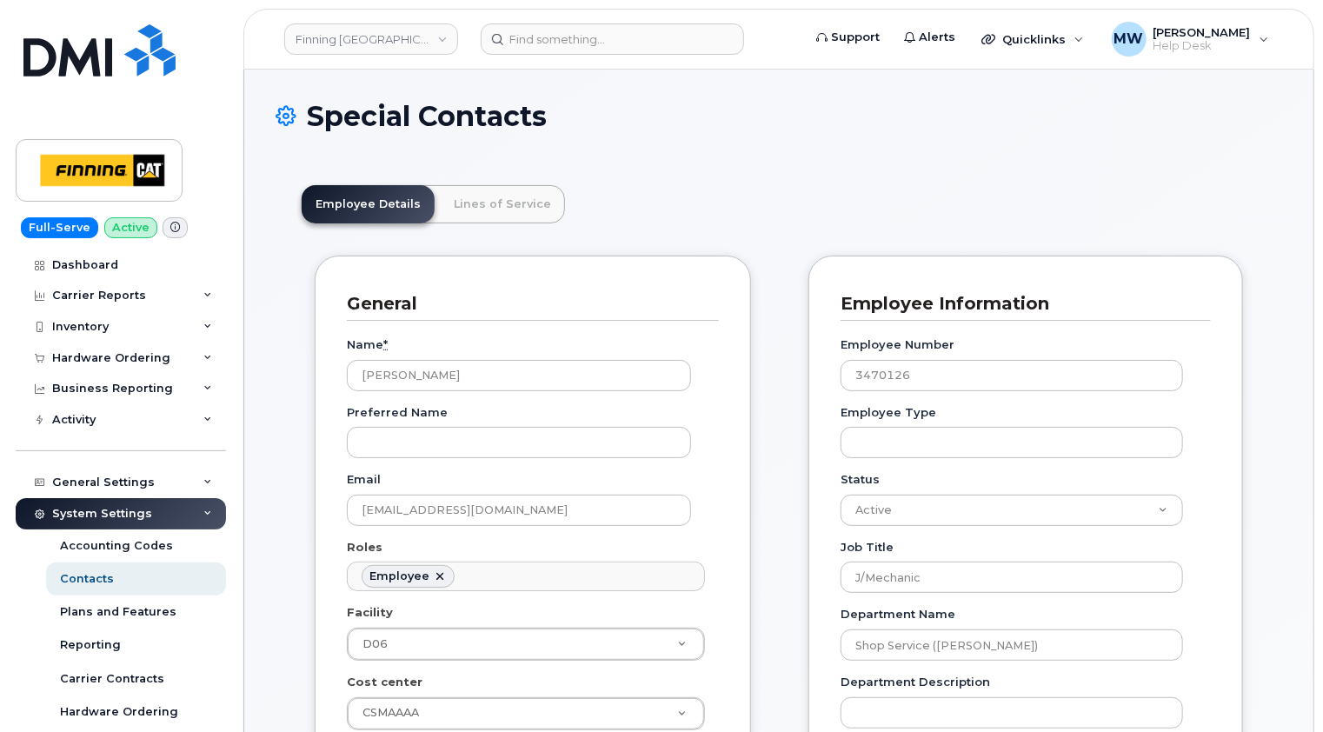
scroll to position [51, 0]
click at [663, 37] on input at bounding box center [612, 38] width 263 height 31
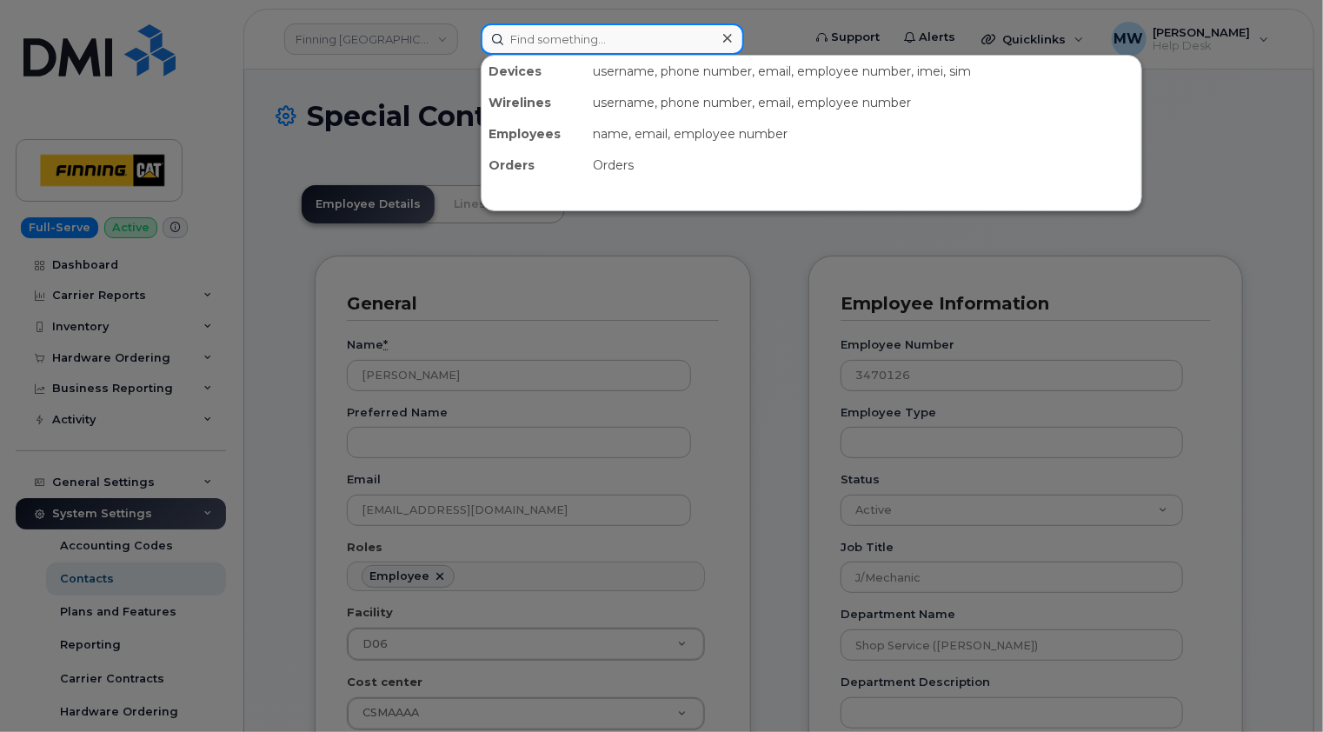
paste input "[PERSON_NAME]"
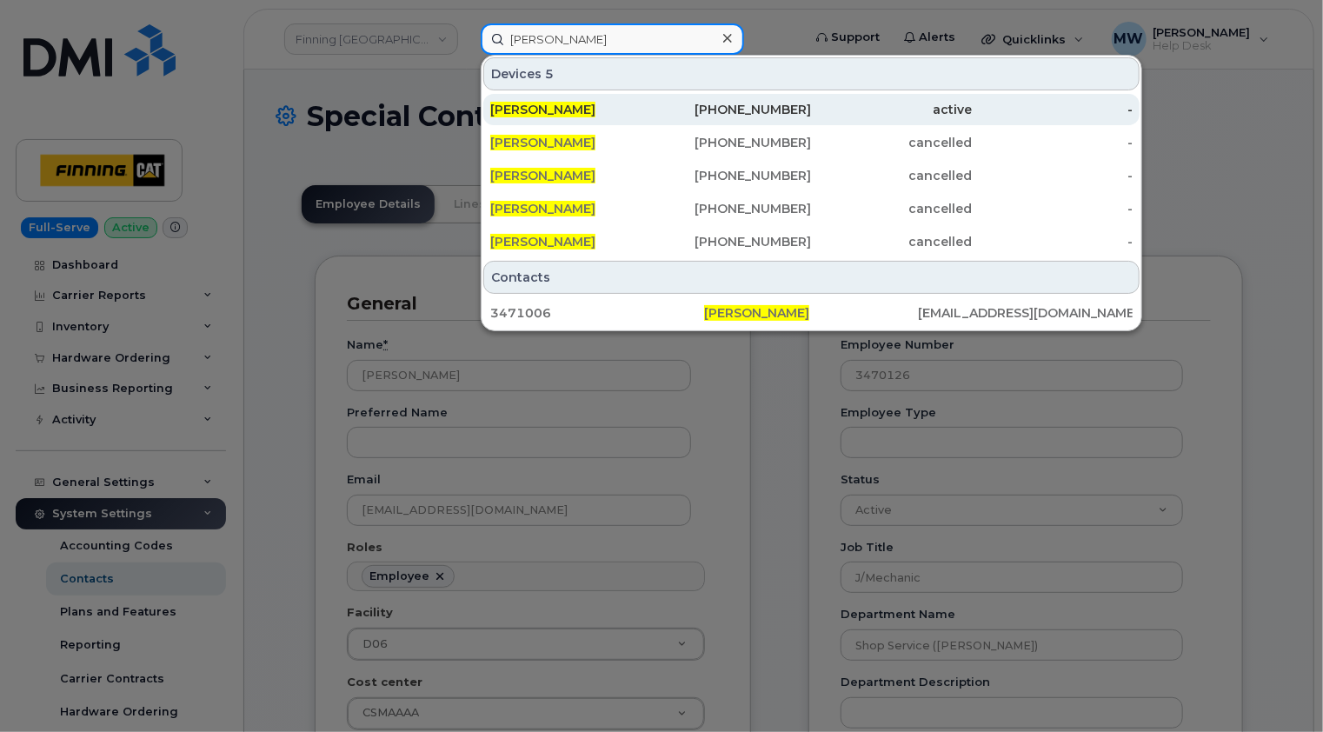
type input "[PERSON_NAME]"
click at [622, 108] on div "[PERSON_NAME]" at bounding box center [570, 109] width 161 height 17
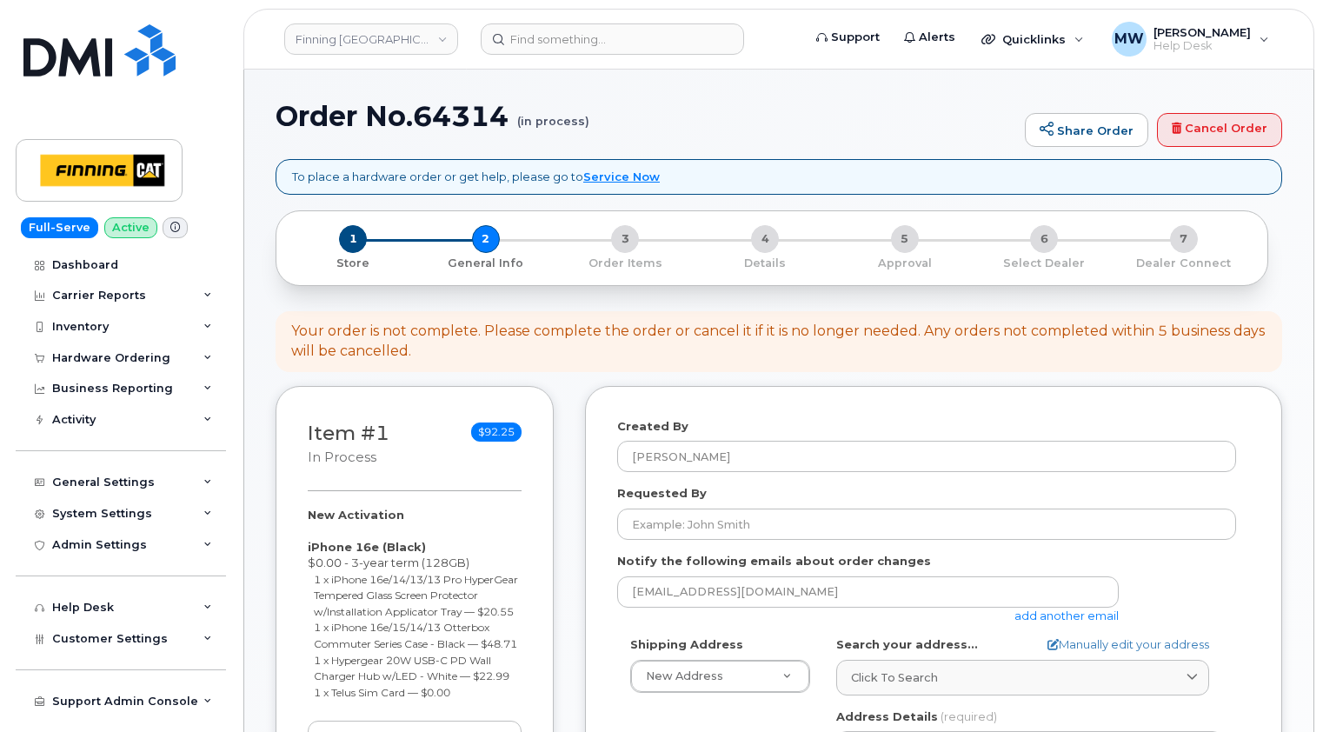
select select
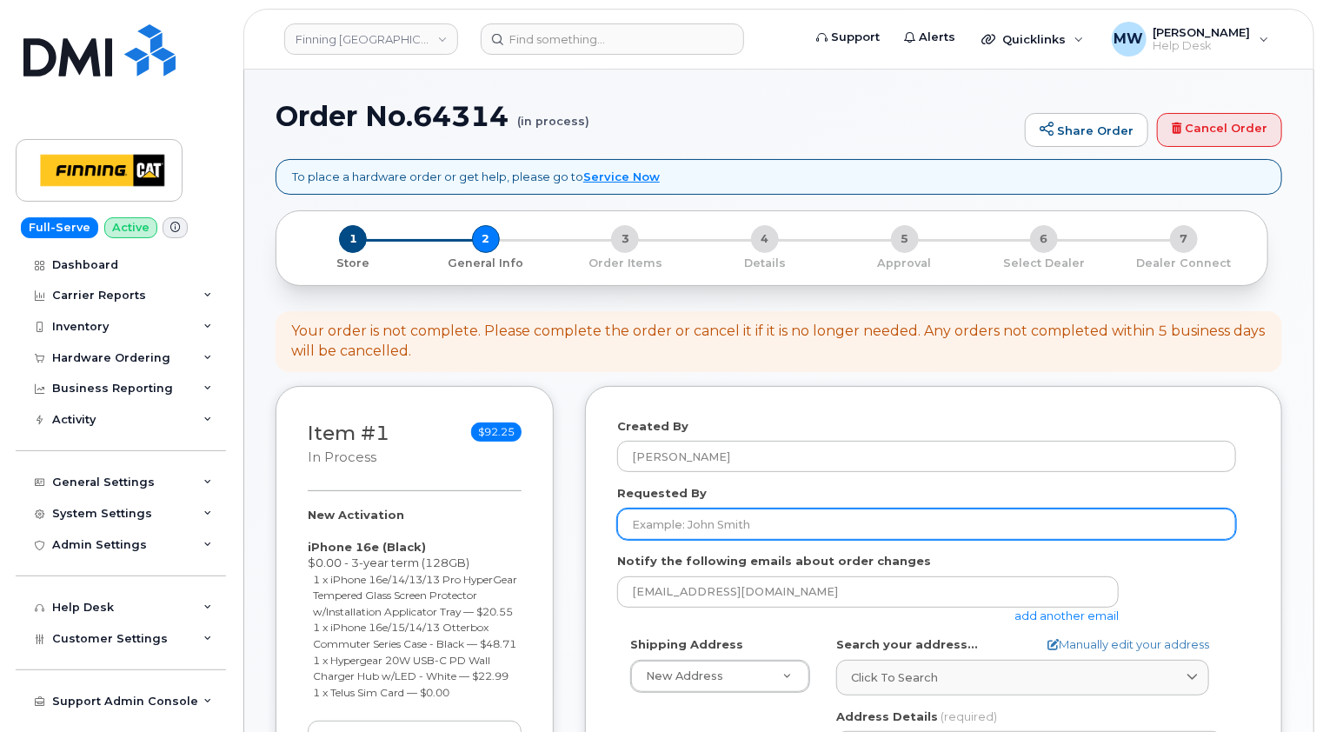
click at [751, 523] on input "Requested By" at bounding box center [926, 524] width 619 height 31
paste input "RITM0490096"
type input "RITM0490096"
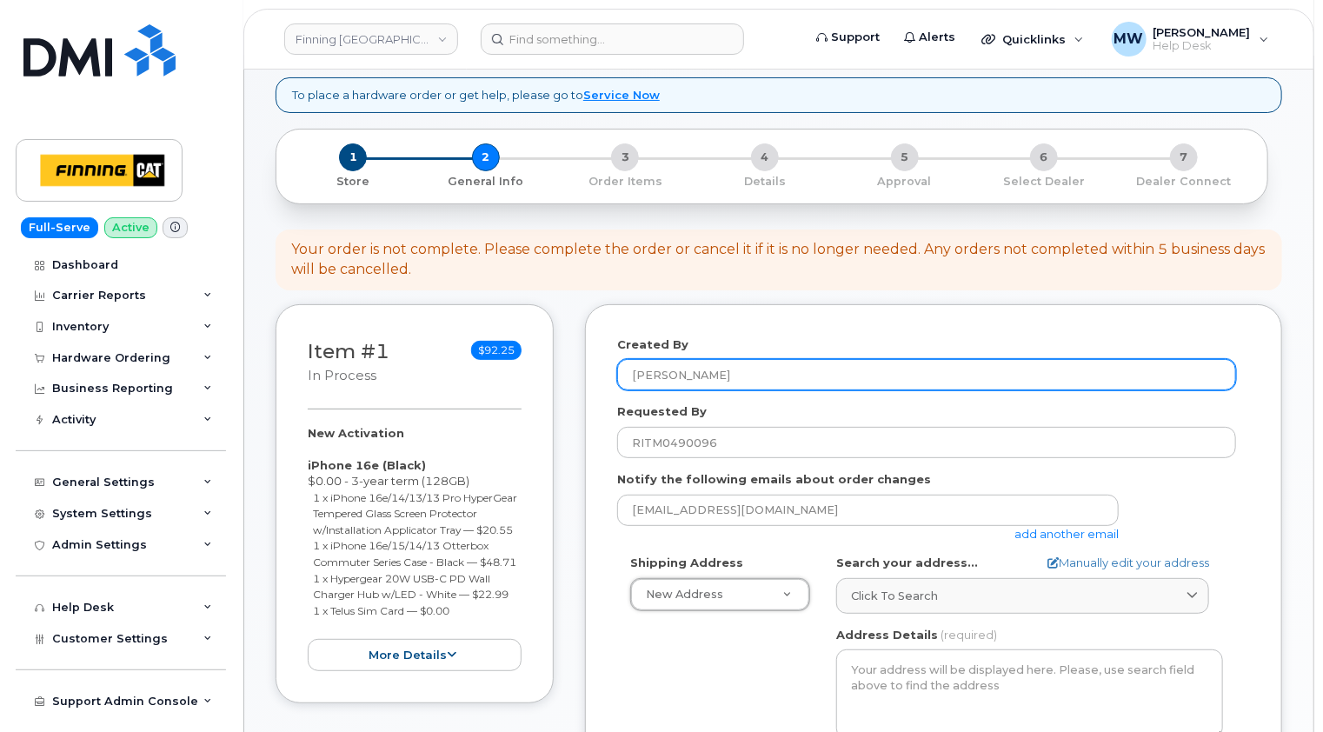
scroll to position [174, 0]
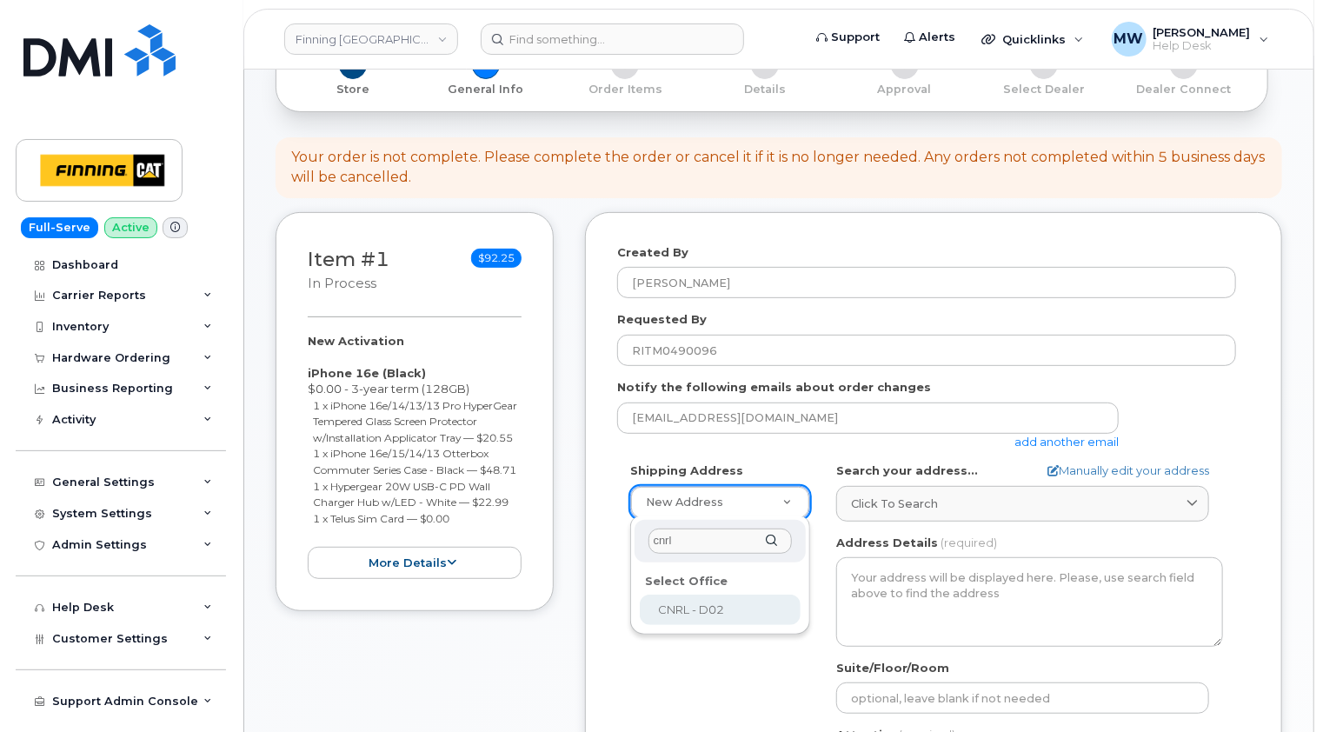
type input "cnrl"
select select
type textarea "CNRL Site [STREET_ADDRESS][PERSON_NAME][PERSON_NAME]"
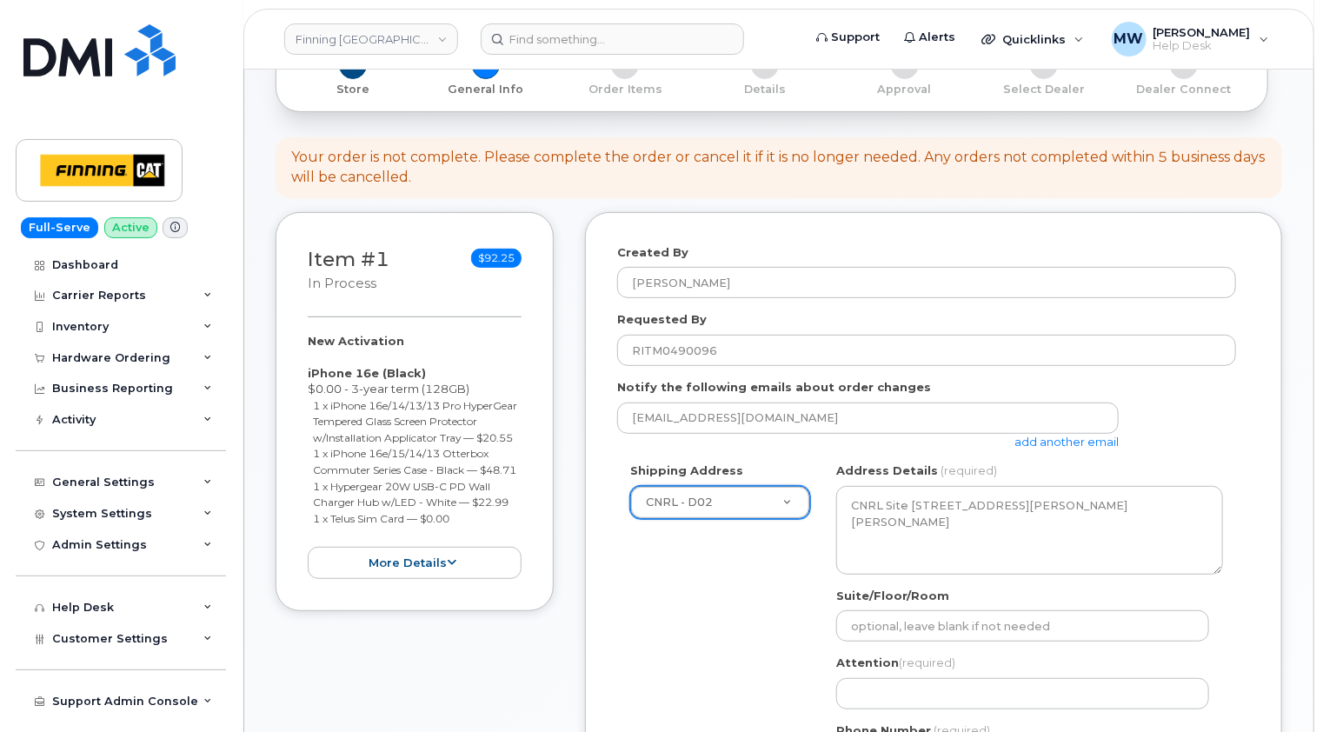
click at [1246, 459] on form "Created By [PERSON_NAME] Requested By RITM0490096 Notify the following emails a…" at bounding box center [933, 586] width 633 height 684
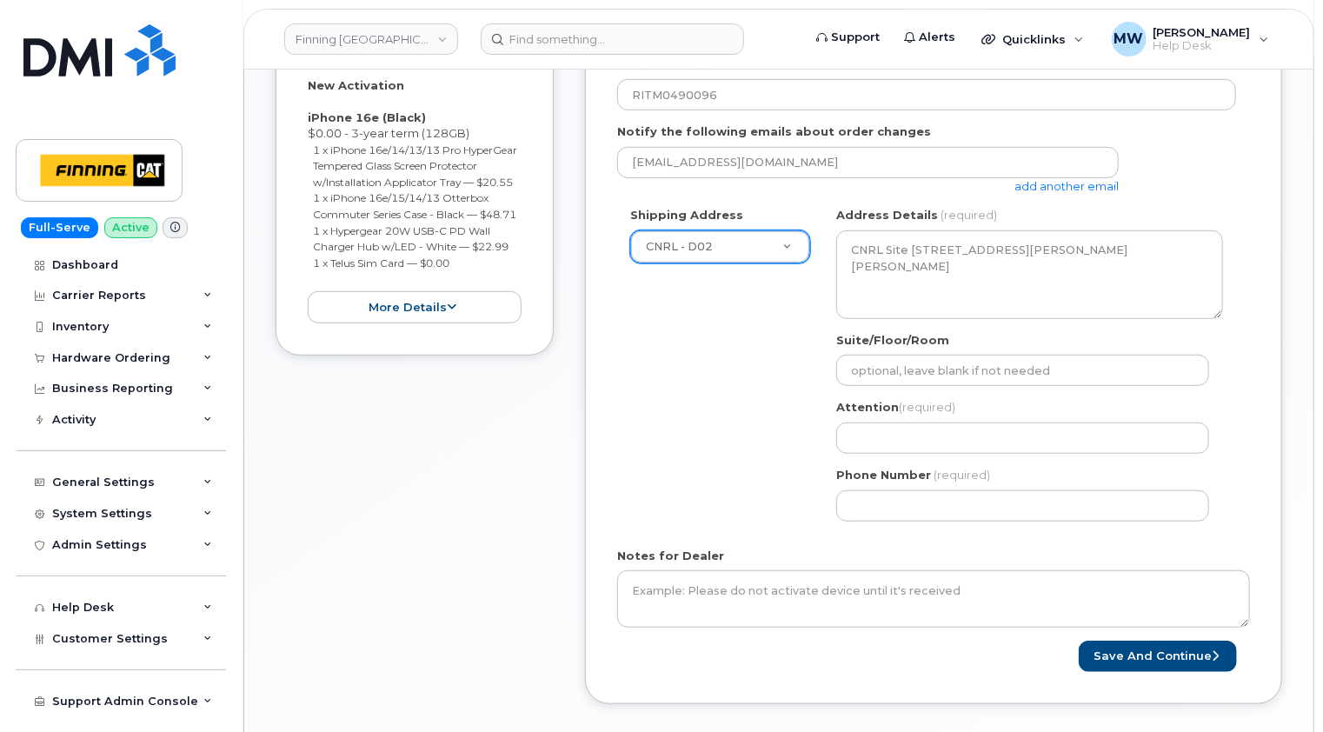
scroll to position [261, 0]
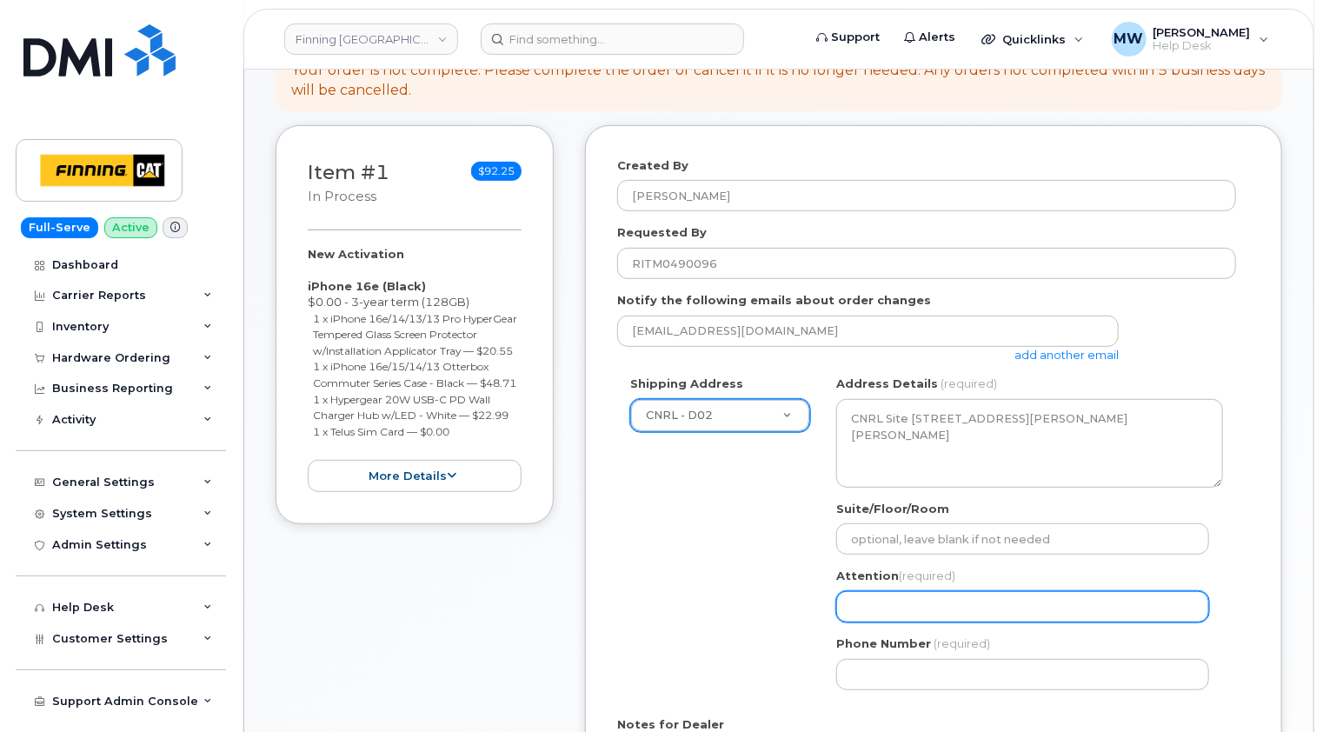
click at [907, 605] on input "Attention (required)" at bounding box center [1022, 606] width 373 height 31
paste input "[PERSON_NAME]"
select select
type input "[PERSON_NAME]"
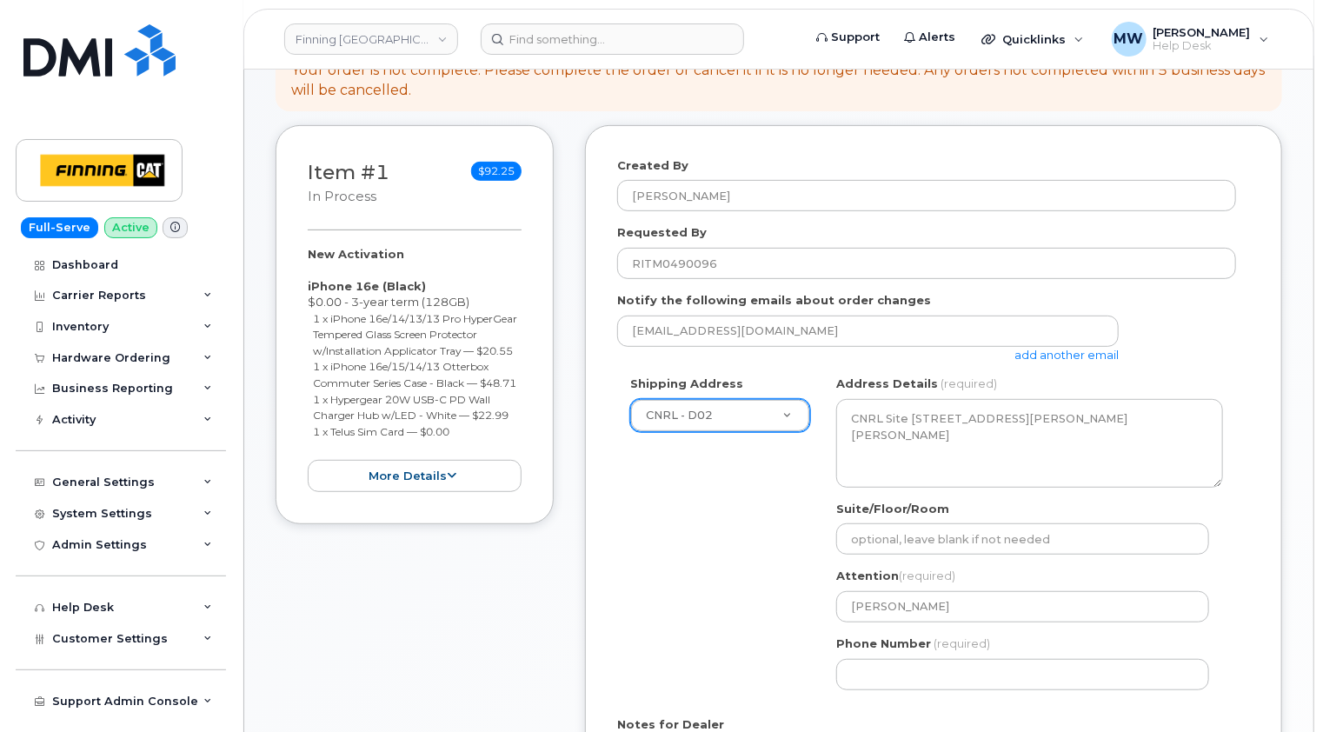
click at [1253, 478] on div "Created By [PERSON_NAME] Requested By RITM0490096 Notify the following emails a…" at bounding box center [933, 499] width 697 height 749
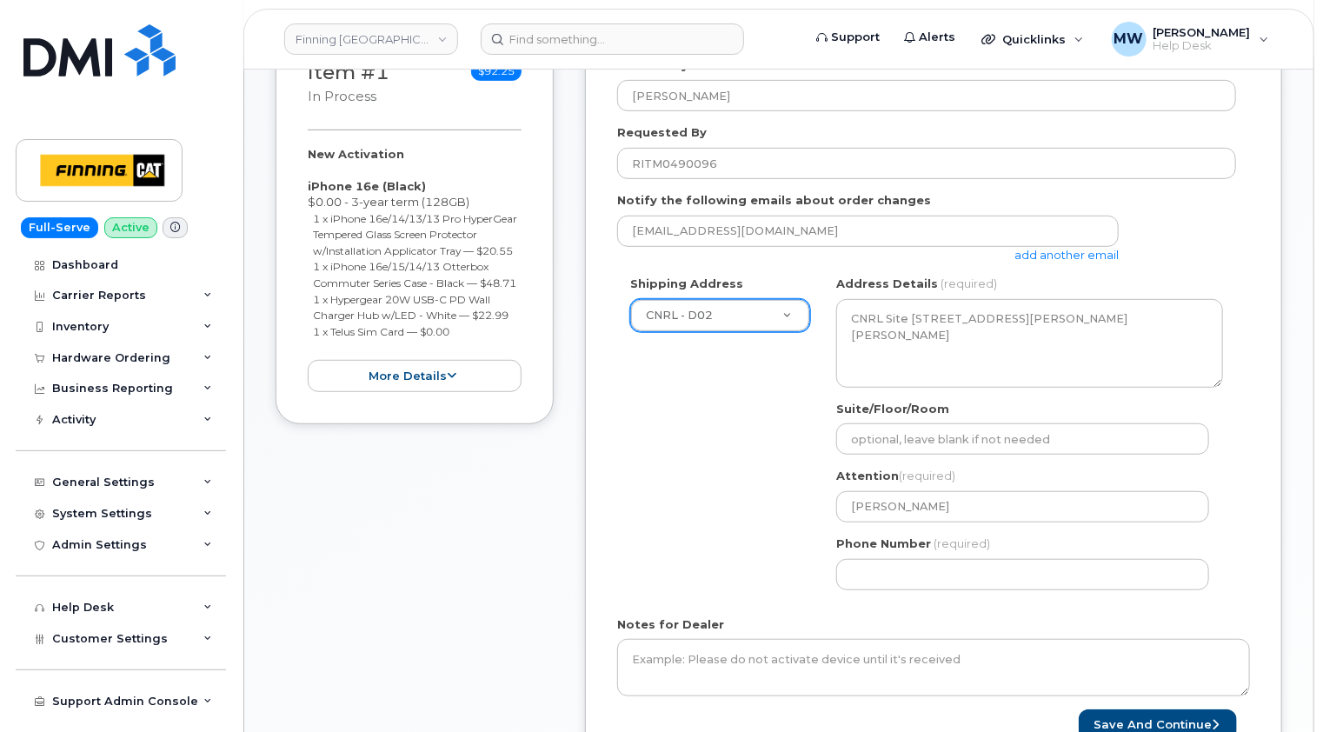
scroll to position [435, 0]
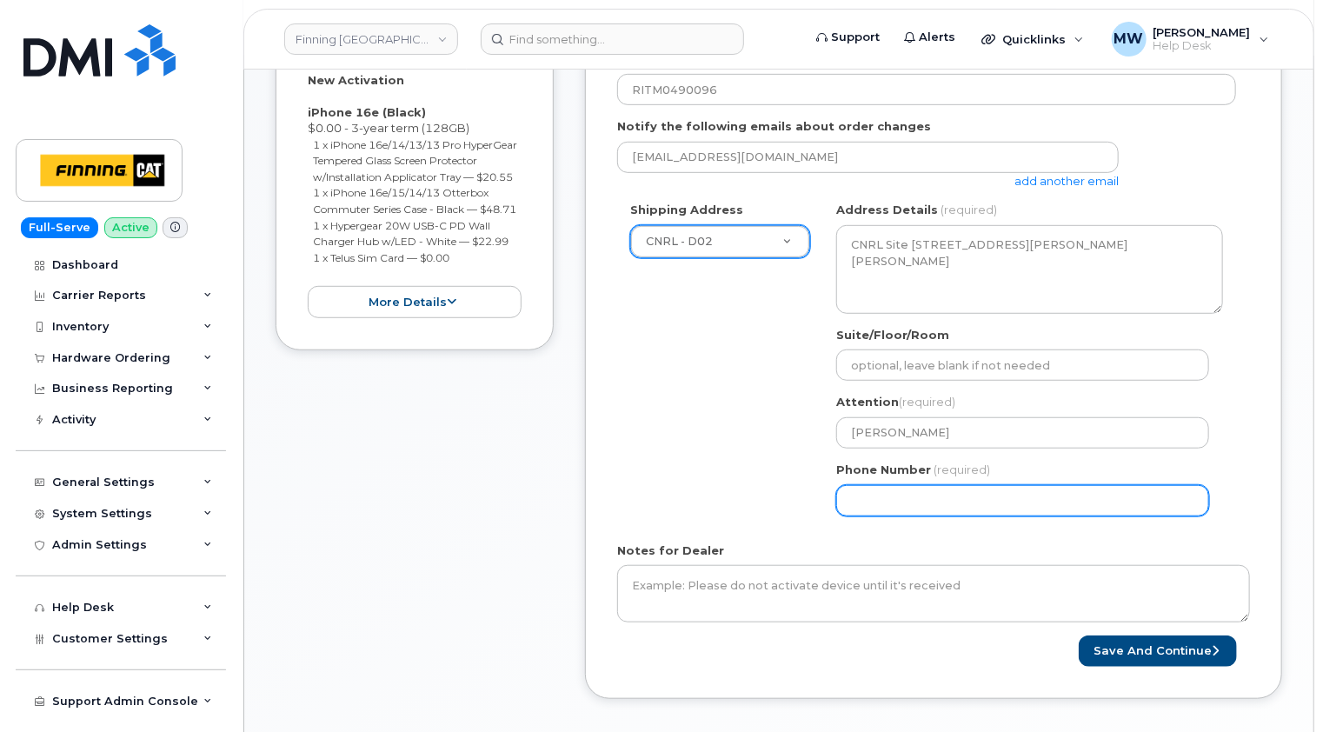
click at [880, 497] on input "Phone Number" at bounding box center [1022, 500] width 373 height 31
paste input "5875887668"
select select
type input "5875887668"
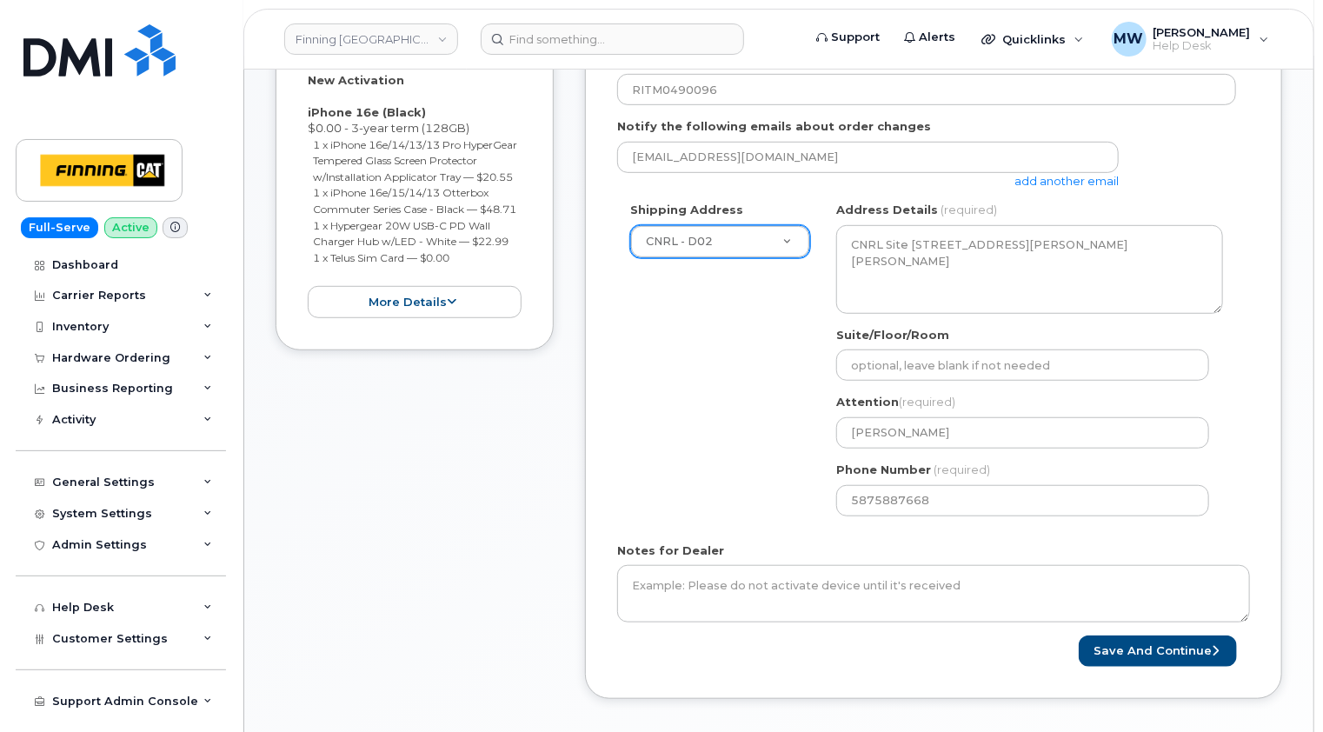
click at [743, 528] on form "Created By Matthew Walshe Requested By RITM0490096 Notify the following emails …" at bounding box center [933, 325] width 633 height 684
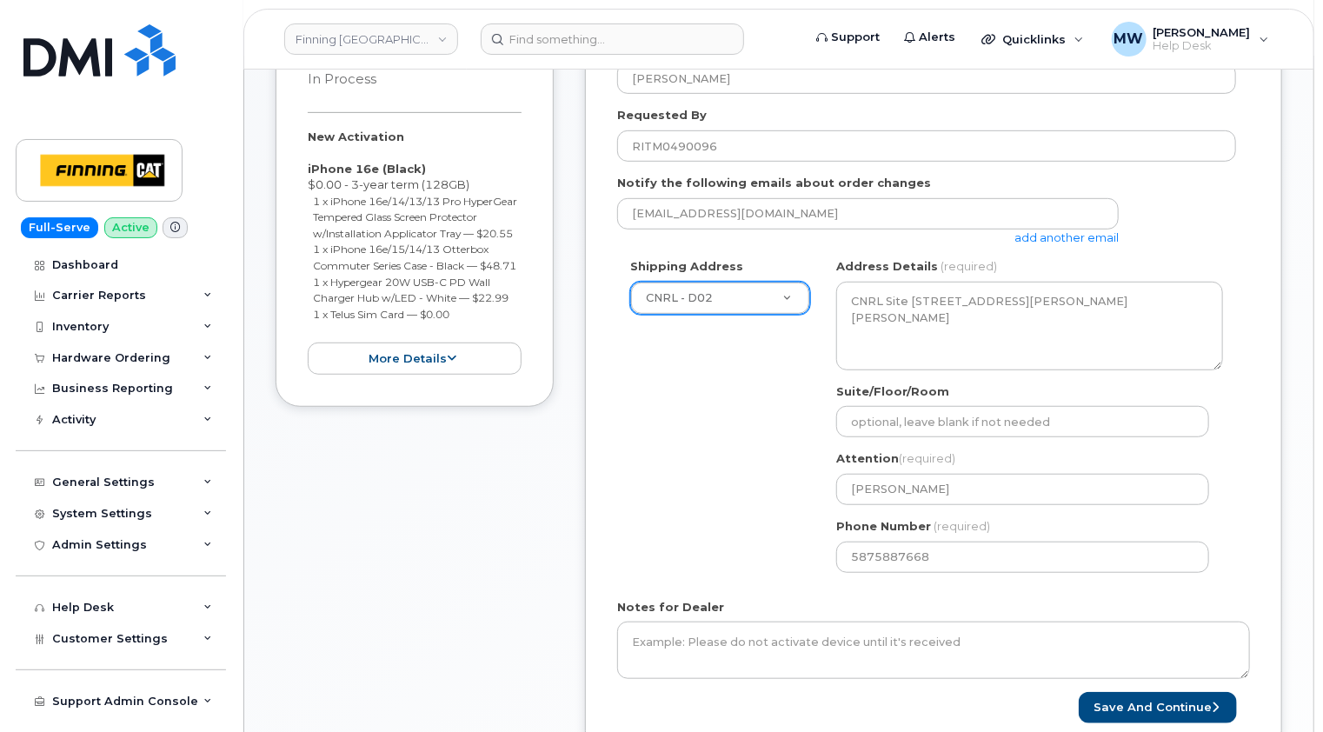
scroll to position [348, 0]
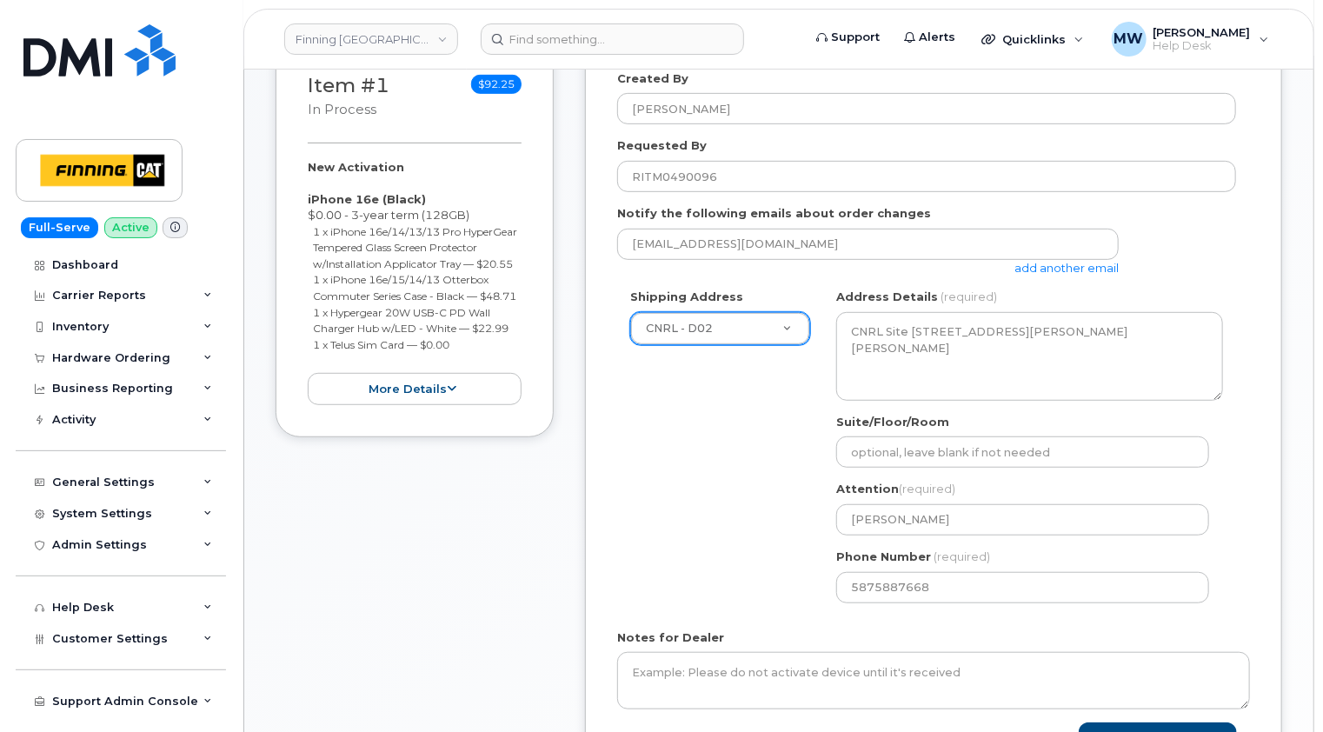
drag, startPoint x: 476, startPoint y: 377, endPoint x: 302, endPoint y: 203, distance: 246.5
click at [302, 203] on div "Item #1 in process $92.25 New Activation iPhone 16e (Black) $0.00 - 3-year term…" at bounding box center [415, 237] width 278 height 399
copy div "iPhone 16e (Black) $0.00 - 3-year term (128GB) 1 x iPhone 16e/14/13/13 Pro Hype…"
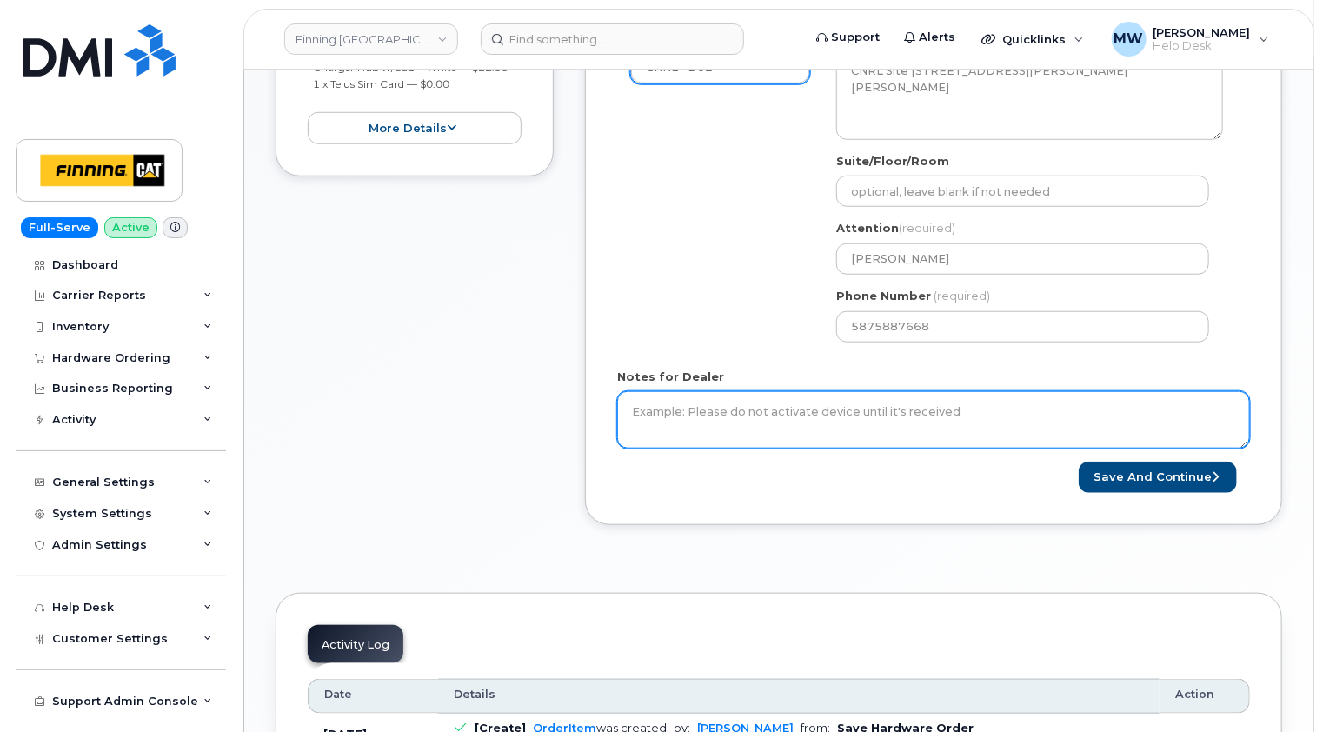
click at [751, 406] on textarea "Notes for Dealer" at bounding box center [933, 419] width 633 height 57
paste textarea "iPhone 16e (Black) $0.00 - 3-year term (128GB) 1 x iPhone 16e/14/13/13 Pro Hype…"
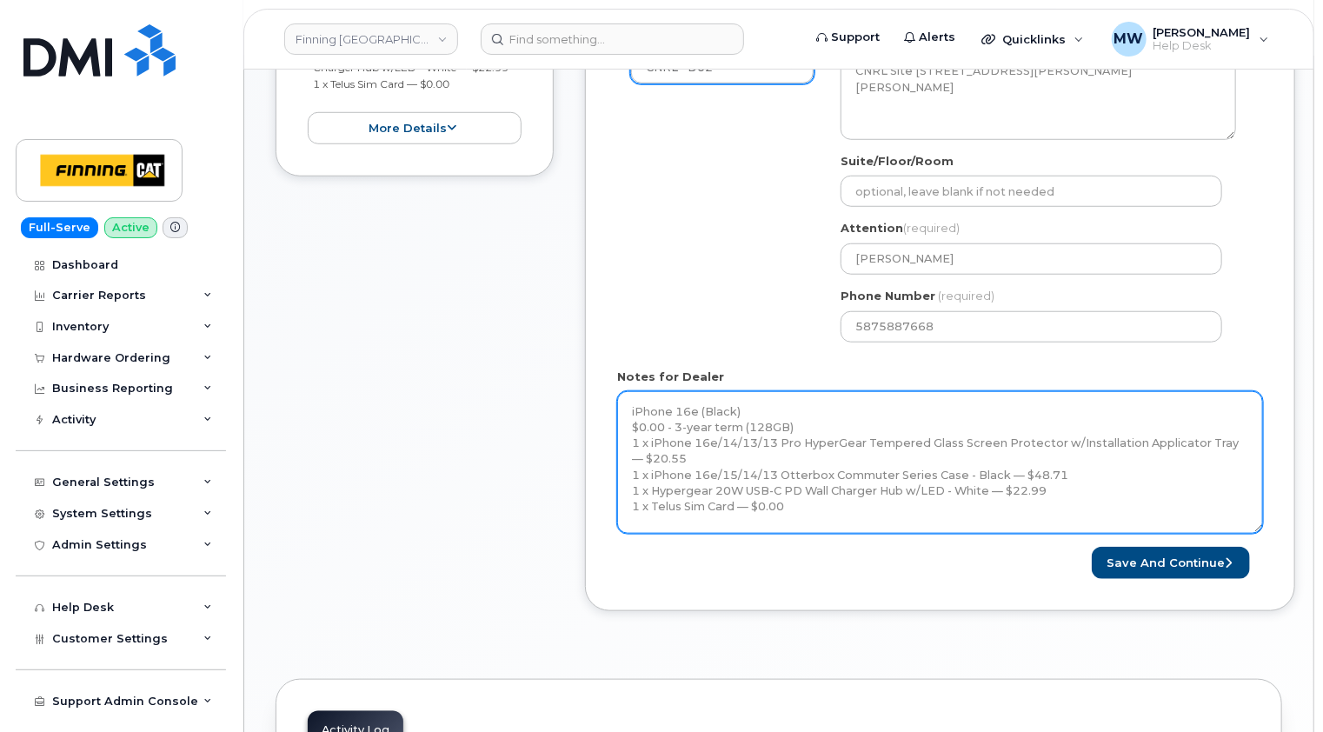
scroll to position [0, 0]
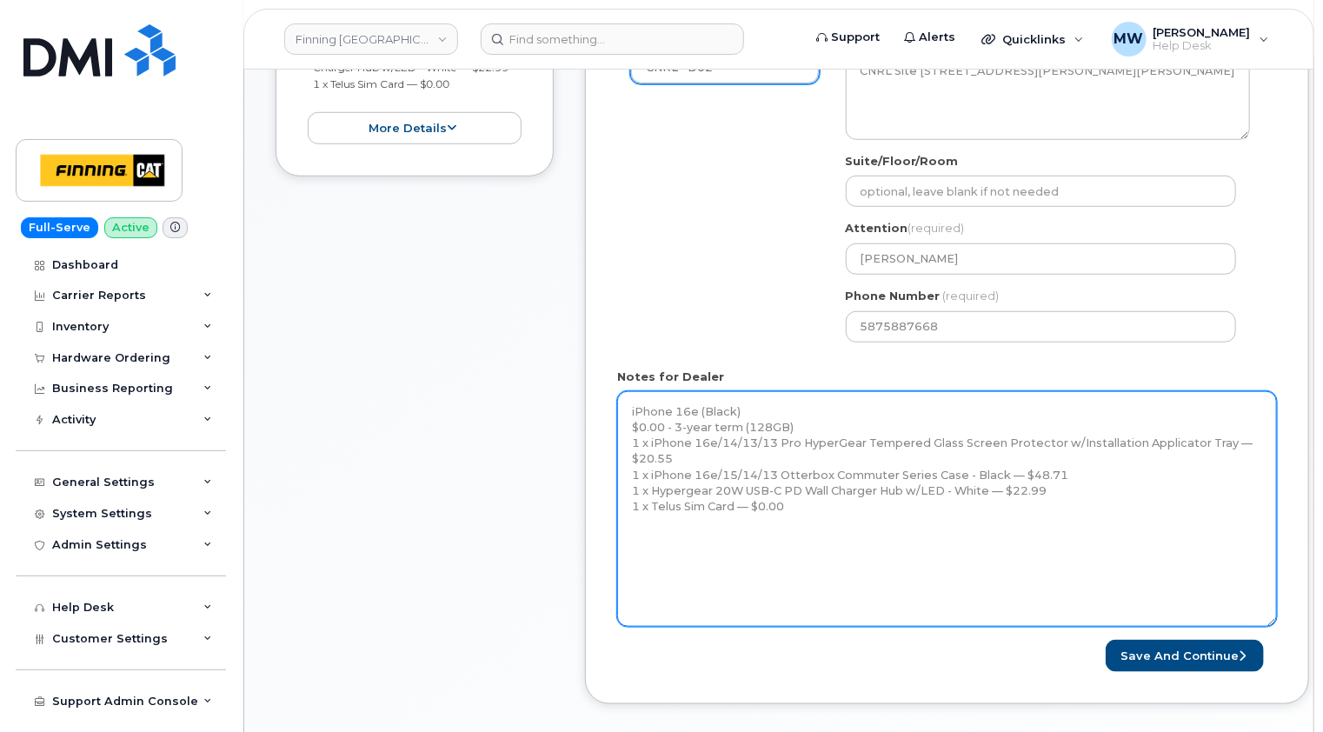
drag, startPoint x: 1247, startPoint y: 444, endPoint x: 1273, endPoint y: 623, distance: 181.0
click at [1273, 623] on textarea "iPhone 16e (Black) $0.00 - 3-year term (128GB) 1 x iPhone 16e/14/13/13 Pro Hype…" at bounding box center [947, 509] width 660 height 236
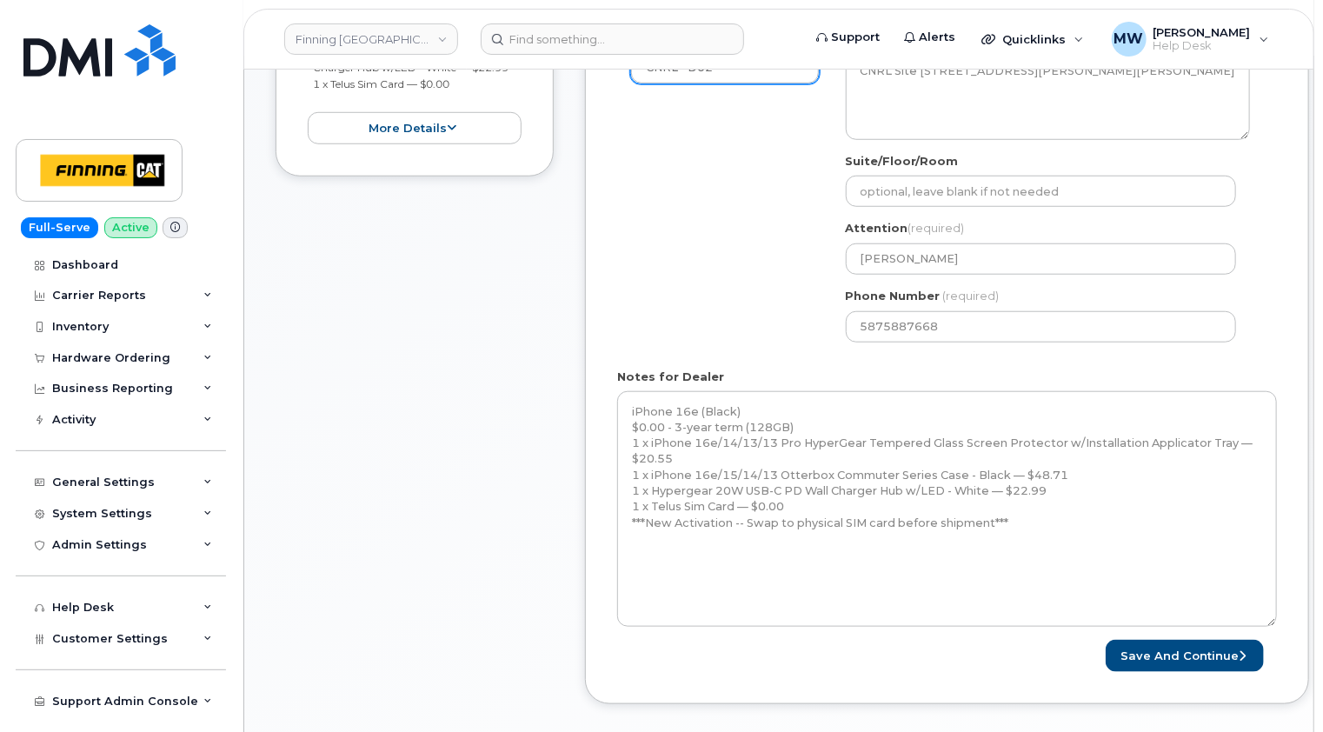
click at [326, 412] on div "Item #1 in process $92.25 New Activation iPhone 16e (Black) $0.00 - 3-year term…" at bounding box center [415, 253] width 278 height 953
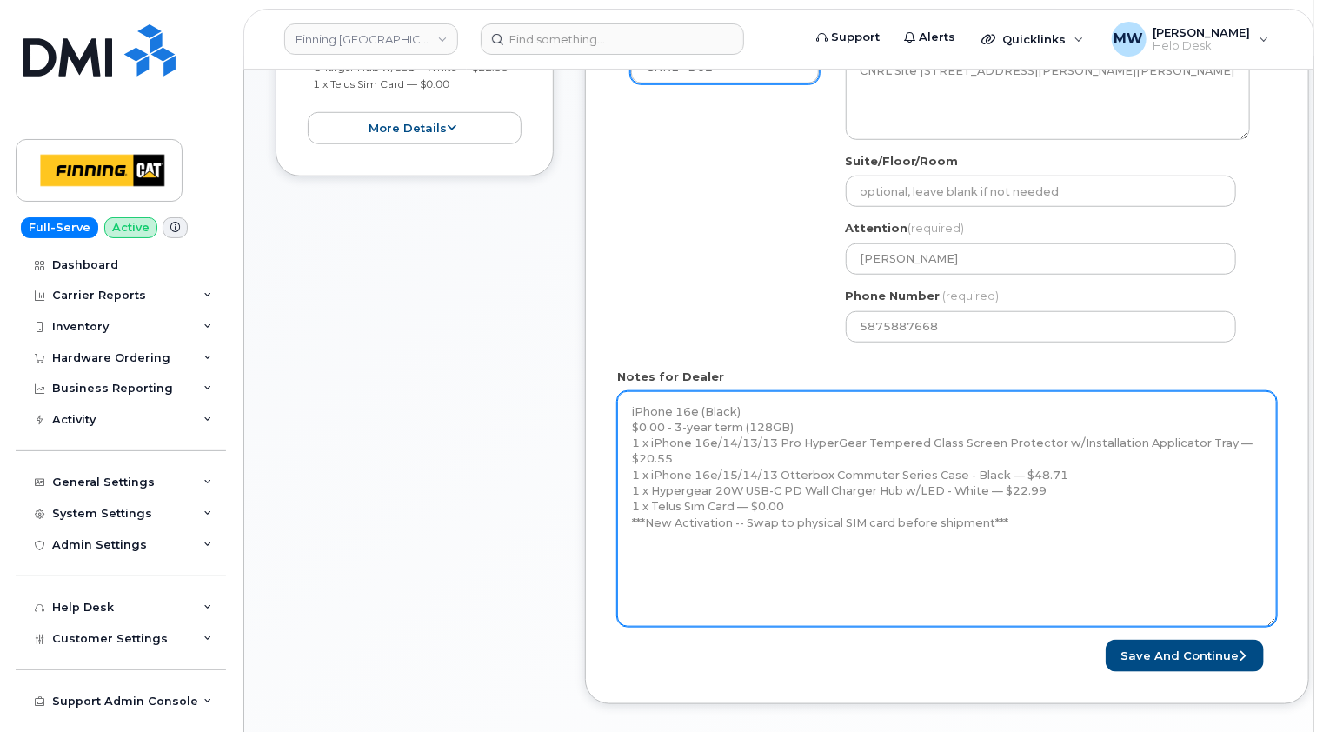
click at [648, 553] on textarea "iPhone 16e (Black) $0.00 - 3-year term (128GB) 1 x iPhone 16e/14/13/13 Pro Hype…" at bounding box center [947, 509] width 660 height 236
paste textarea "Telus Order #TL60026270"
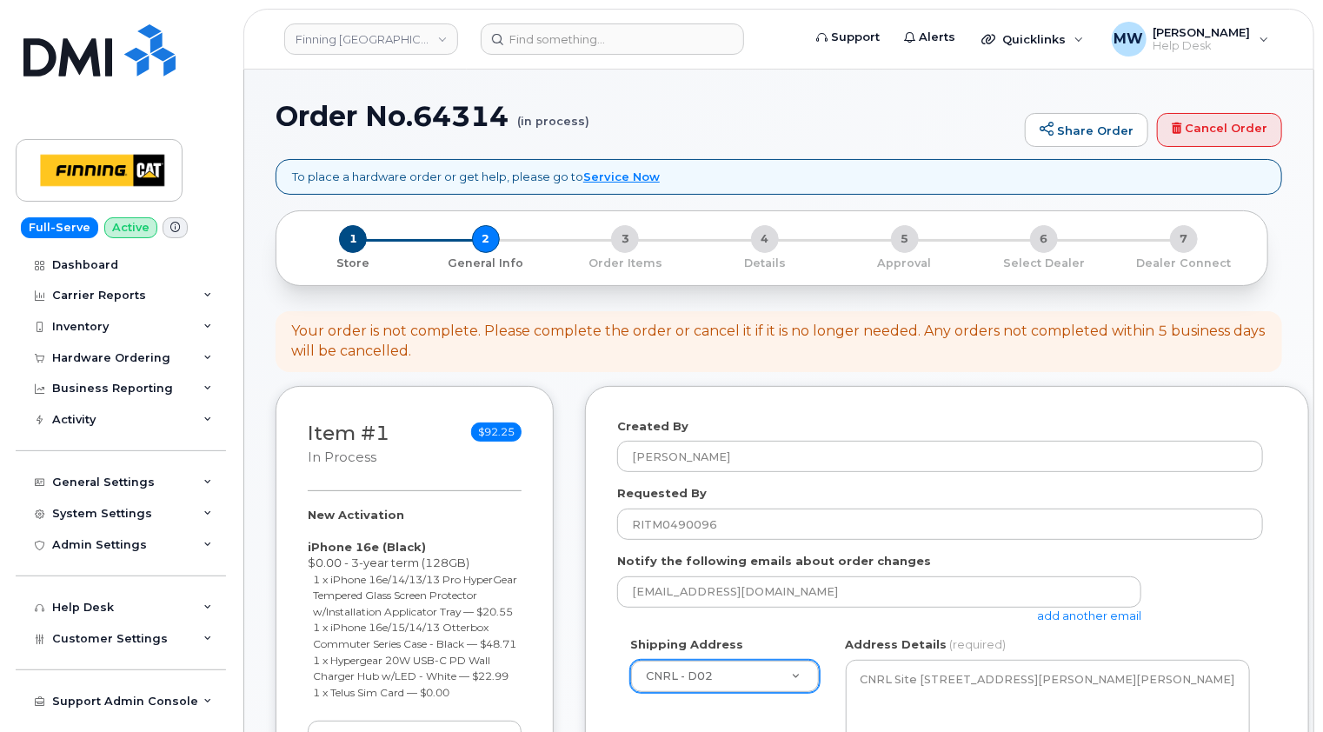
type textarea "iPhone 16e (Black) $0.00 - 3-year term (128GB) 1 x iPhone 16e/14/13/13 Pro Hype…"
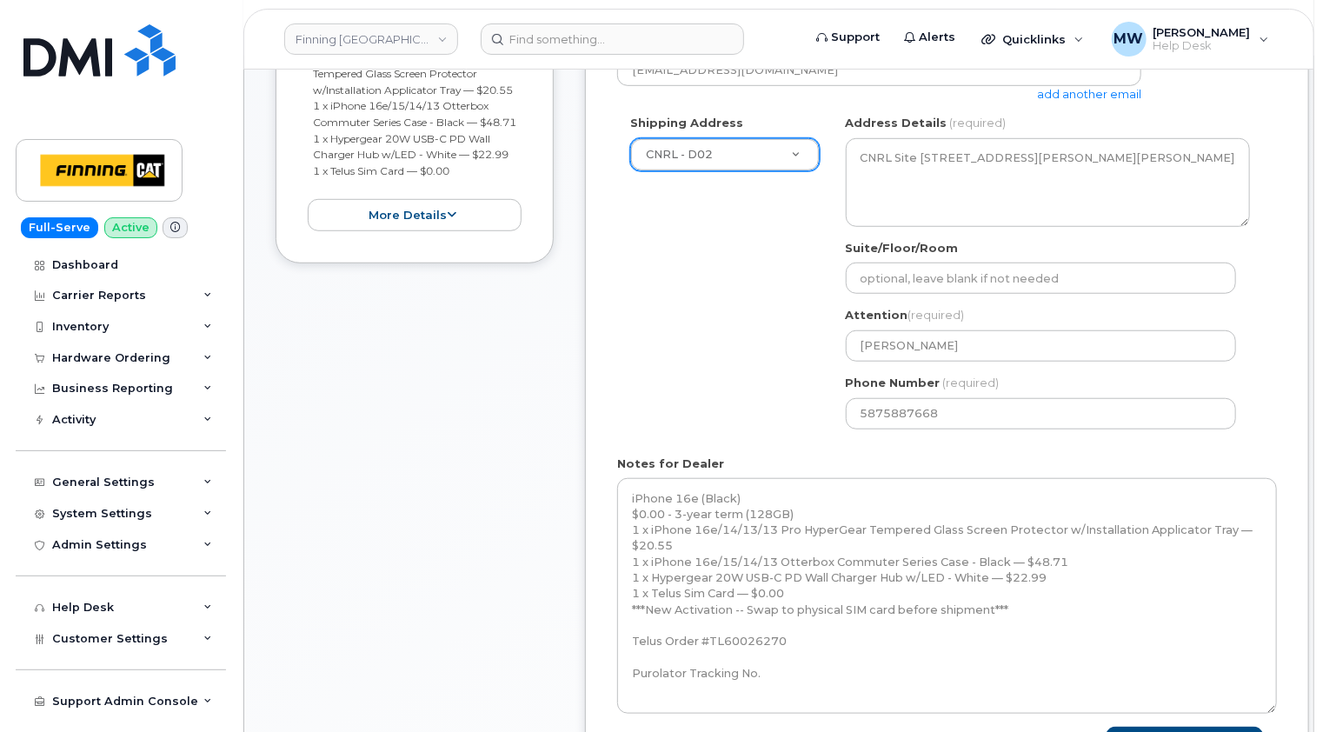
scroll to position [609, 0]
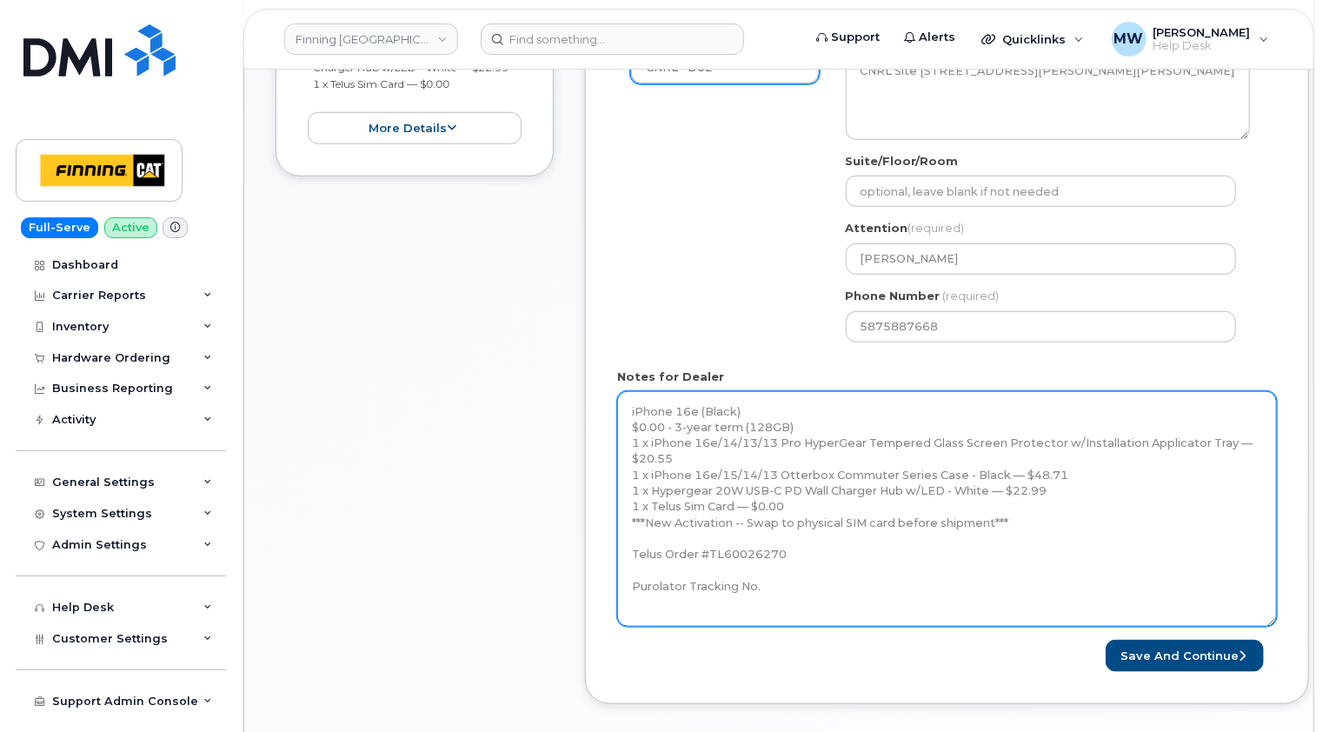
drag, startPoint x: 792, startPoint y: 552, endPoint x: 616, endPoint y: 410, distance: 225.7
click at [617, 410] on textarea "iPhone 16e (Black) $0.00 - 3-year term (128GB) 1 x iPhone 16e/14/13/13 Pro Hype…" at bounding box center [947, 509] width 660 height 236
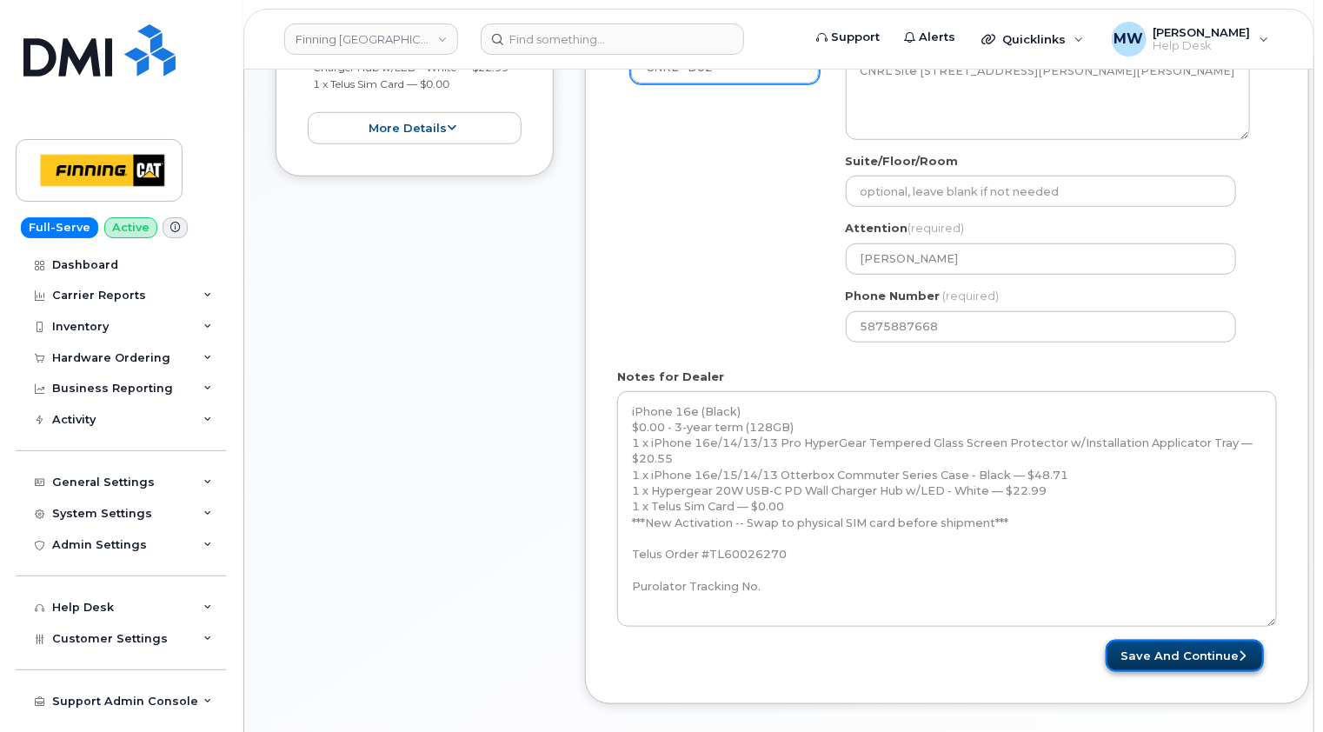
click at [1196, 653] on button "Save and Continue" at bounding box center [1185, 656] width 158 height 32
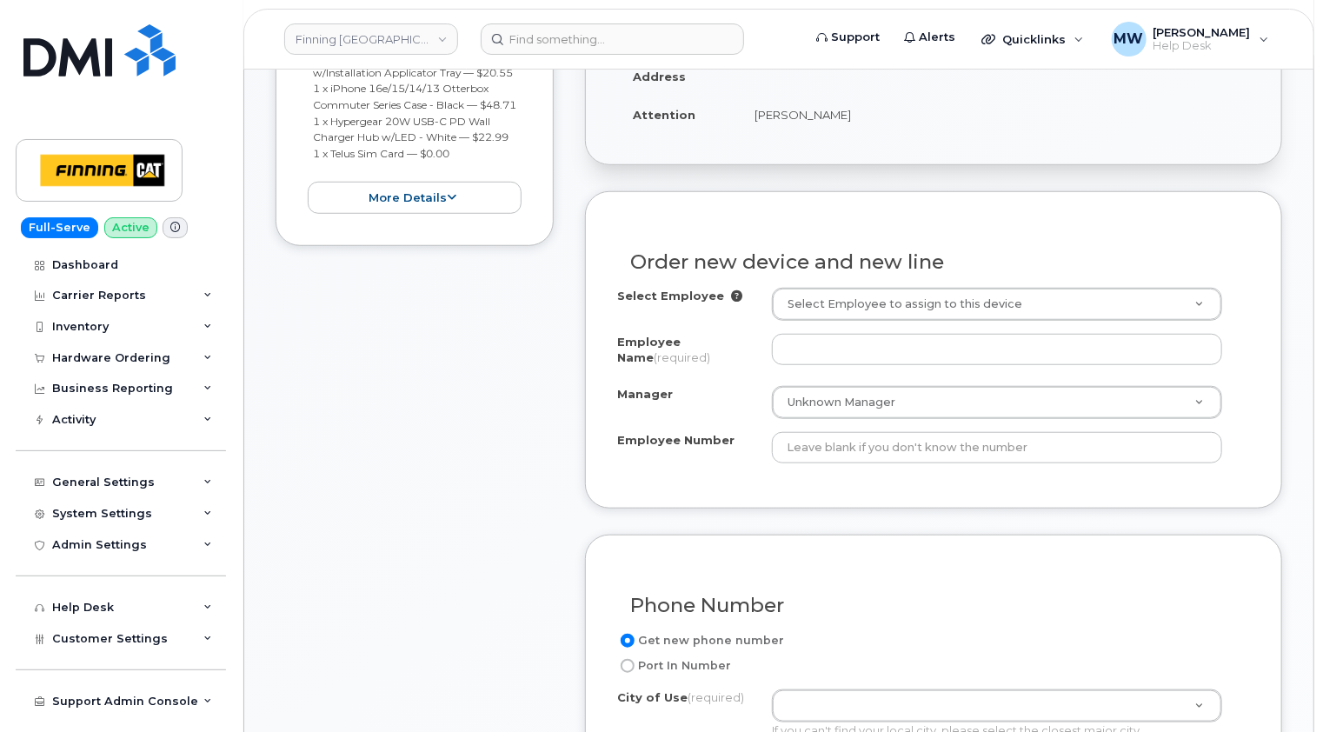
scroll to position [435, 0]
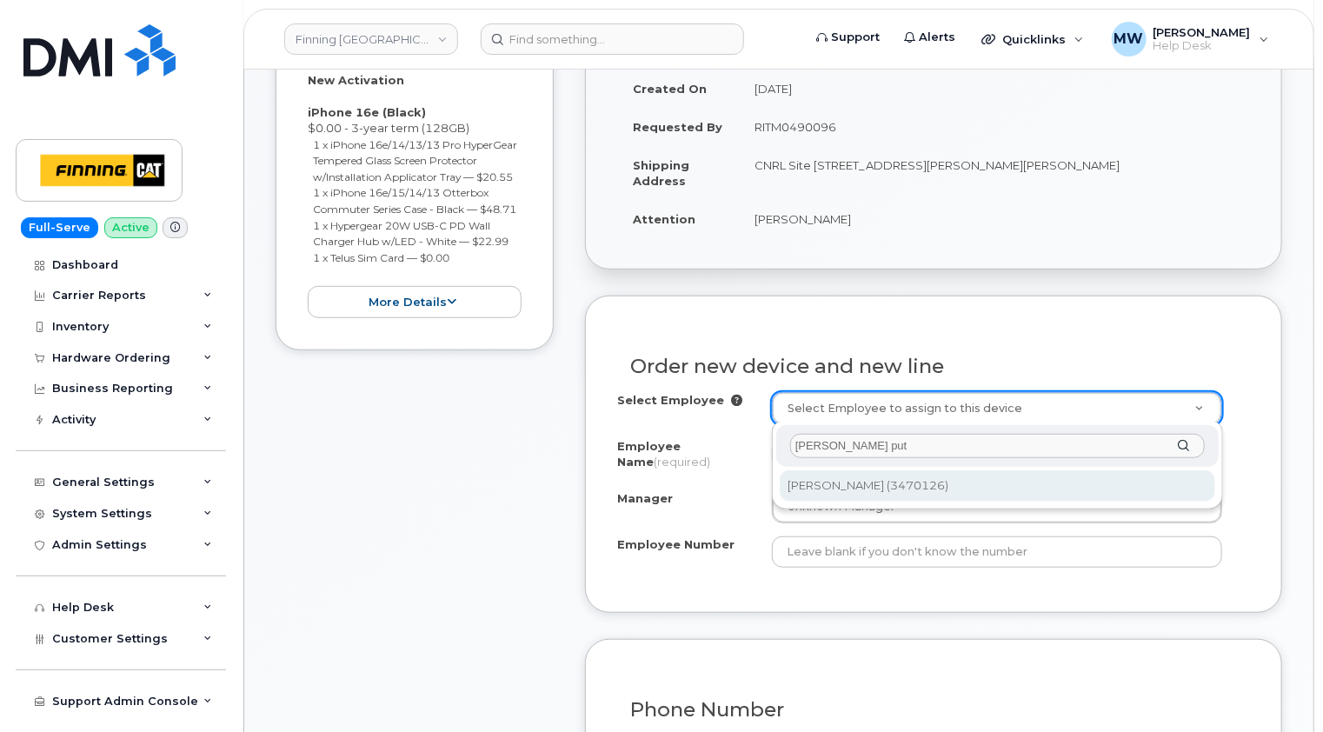
type input "scott put"
type input "58172"
type input "Scott Putzi"
type input "3470126"
select select "D06"
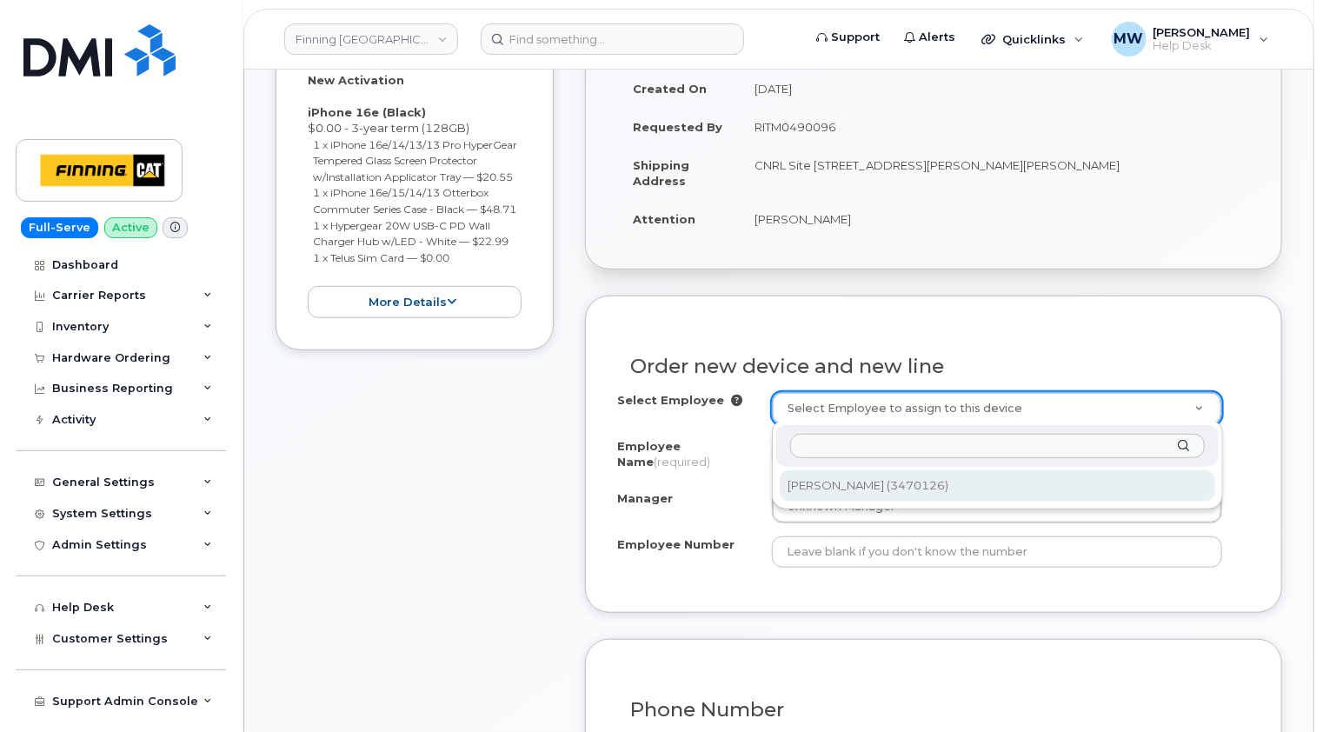
select select "CSMAAAA"
select select "58246"
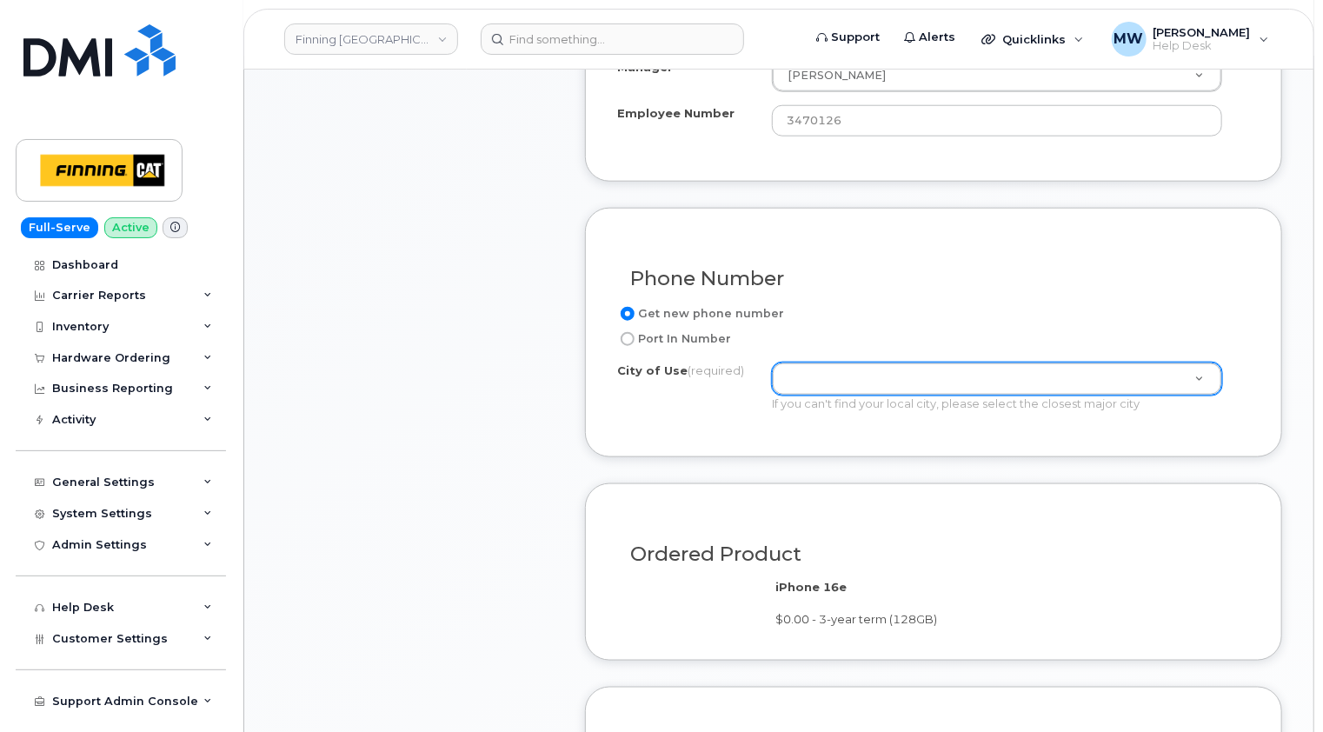
scroll to position [869, 0]
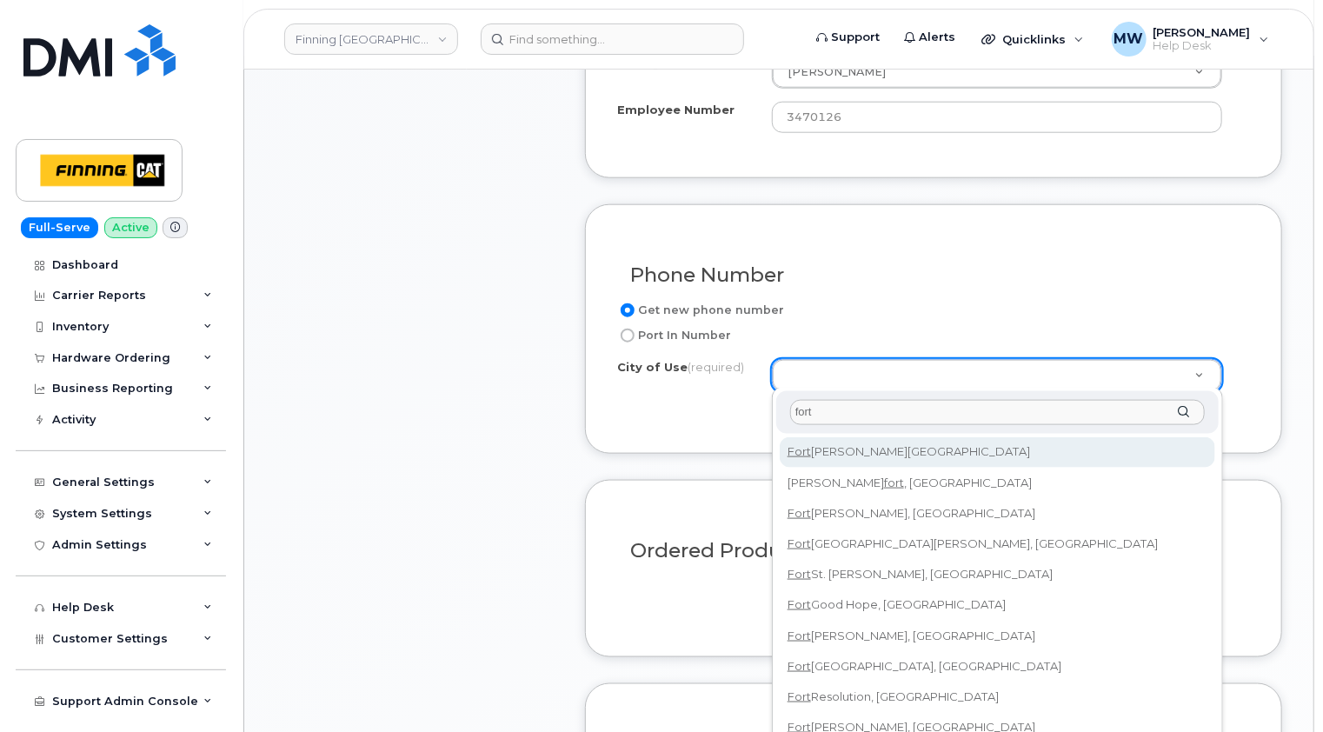
type input "fort"
type input "214"
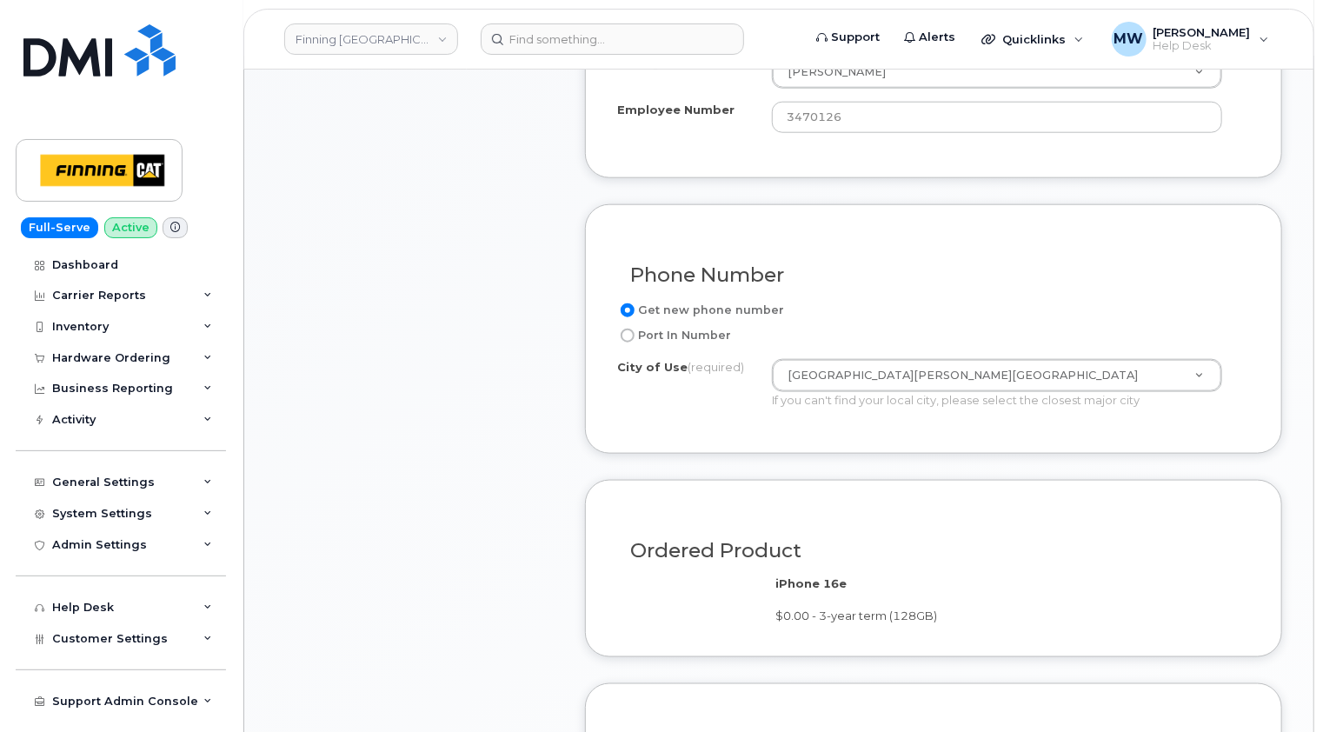
click at [476, 404] on div "Item #1 in process $92.25 New Activation iPhone 16e (Black) $0.00 - 3-year term…" at bounding box center [415, 257] width 278 height 1480
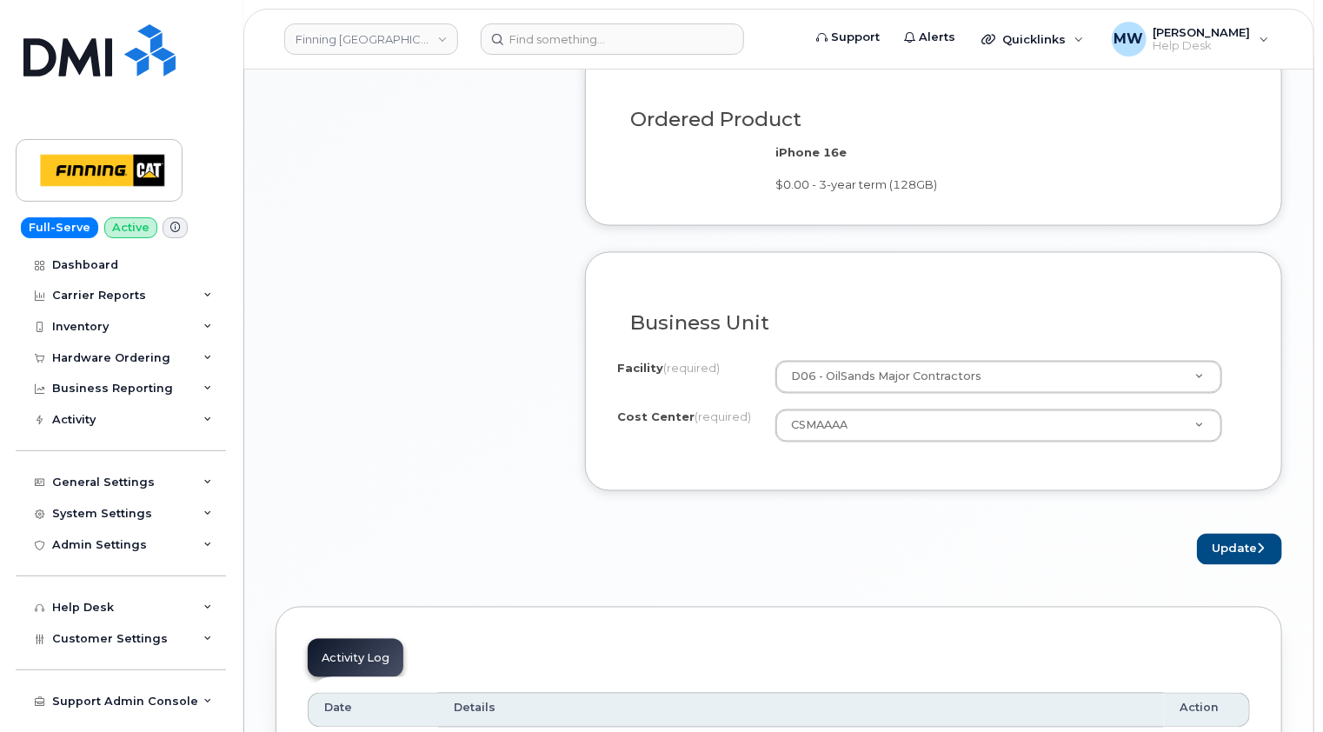
scroll to position [1304, 0]
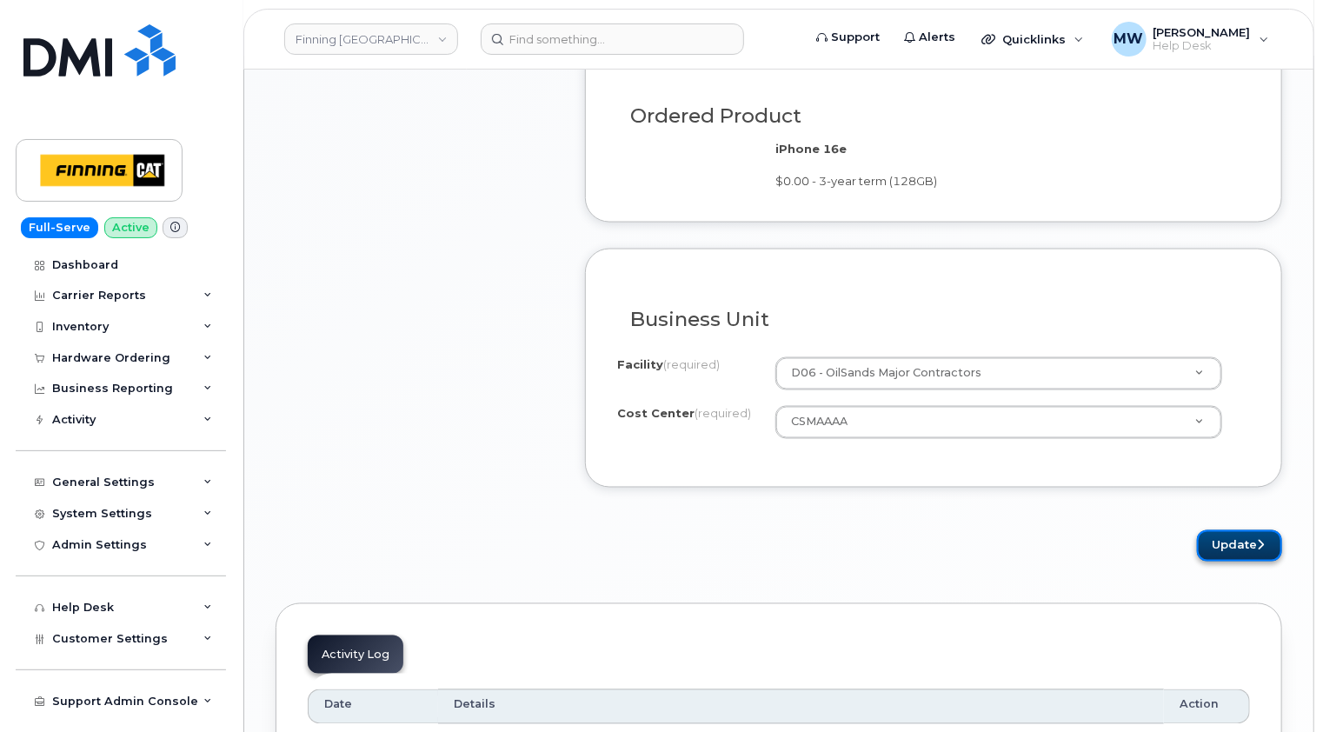
click at [1241, 536] on button "Update" at bounding box center [1239, 546] width 85 height 32
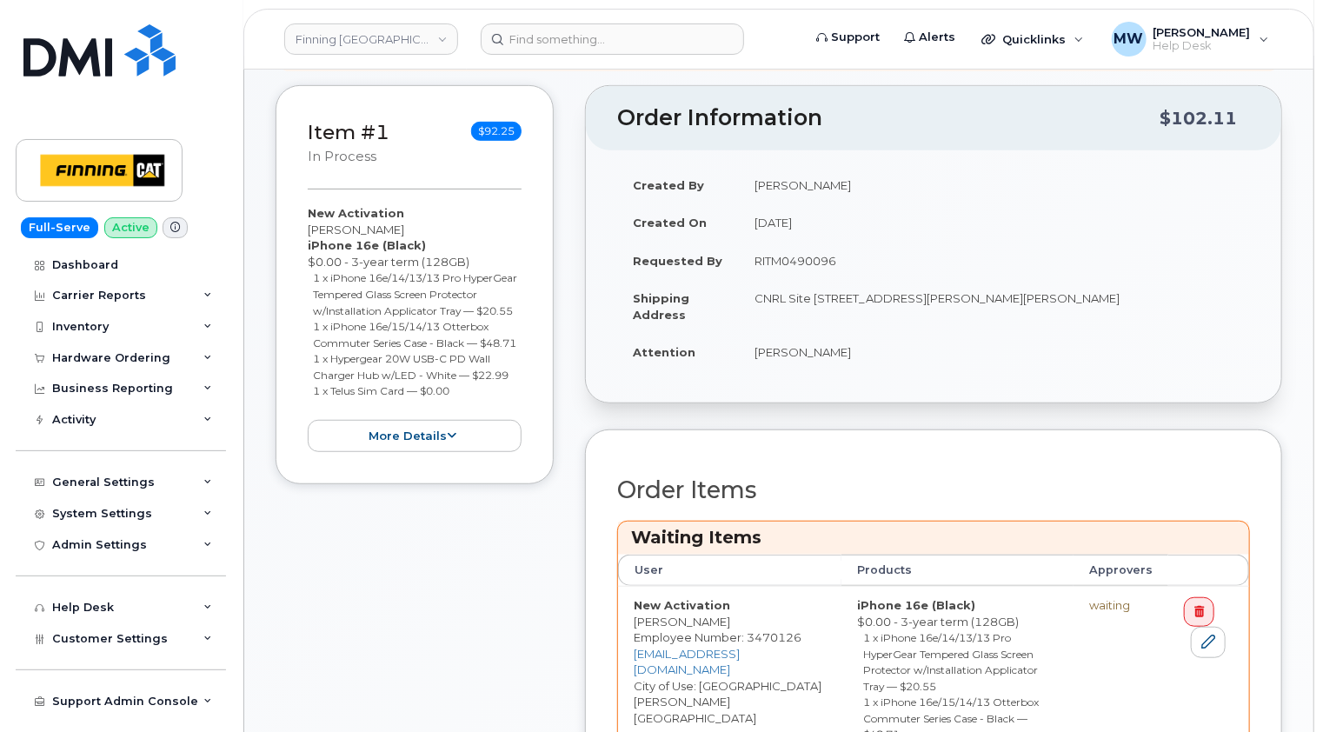
scroll to position [609, 0]
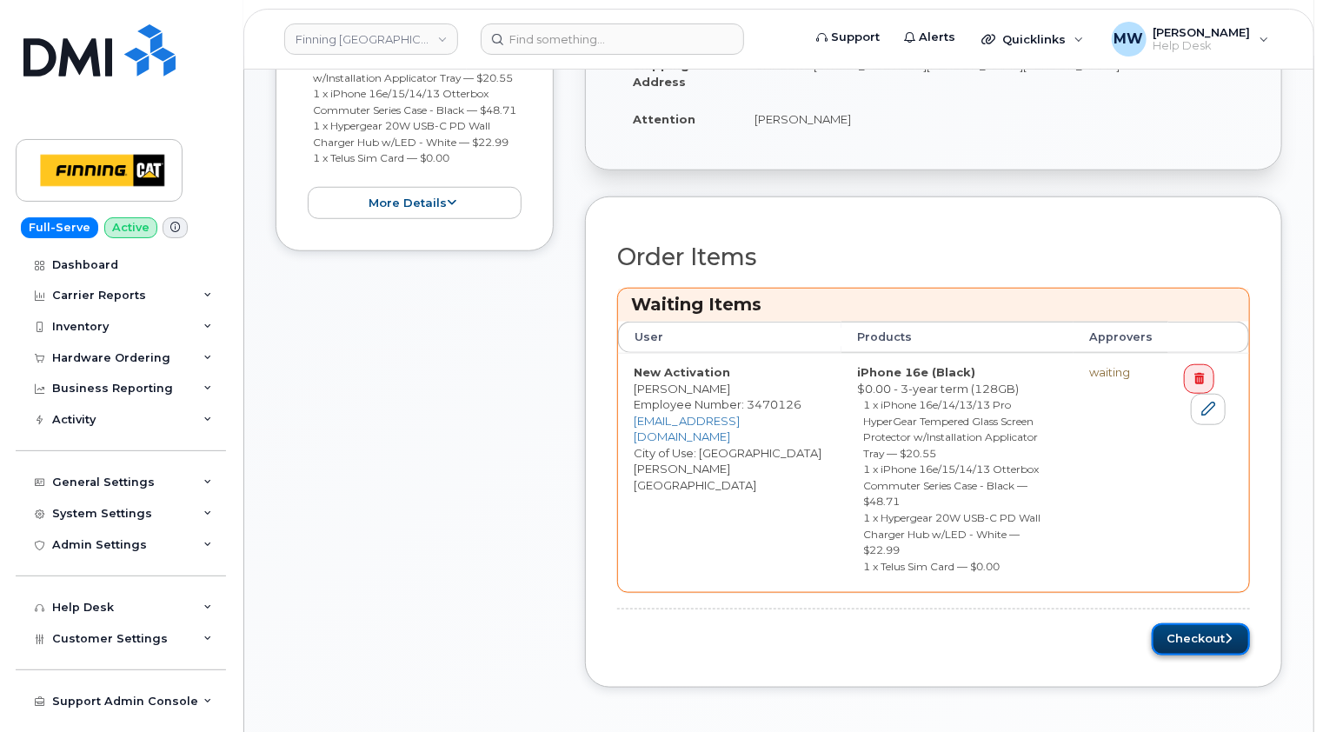
click at [1220, 623] on button "Checkout" at bounding box center [1201, 639] width 98 height 32
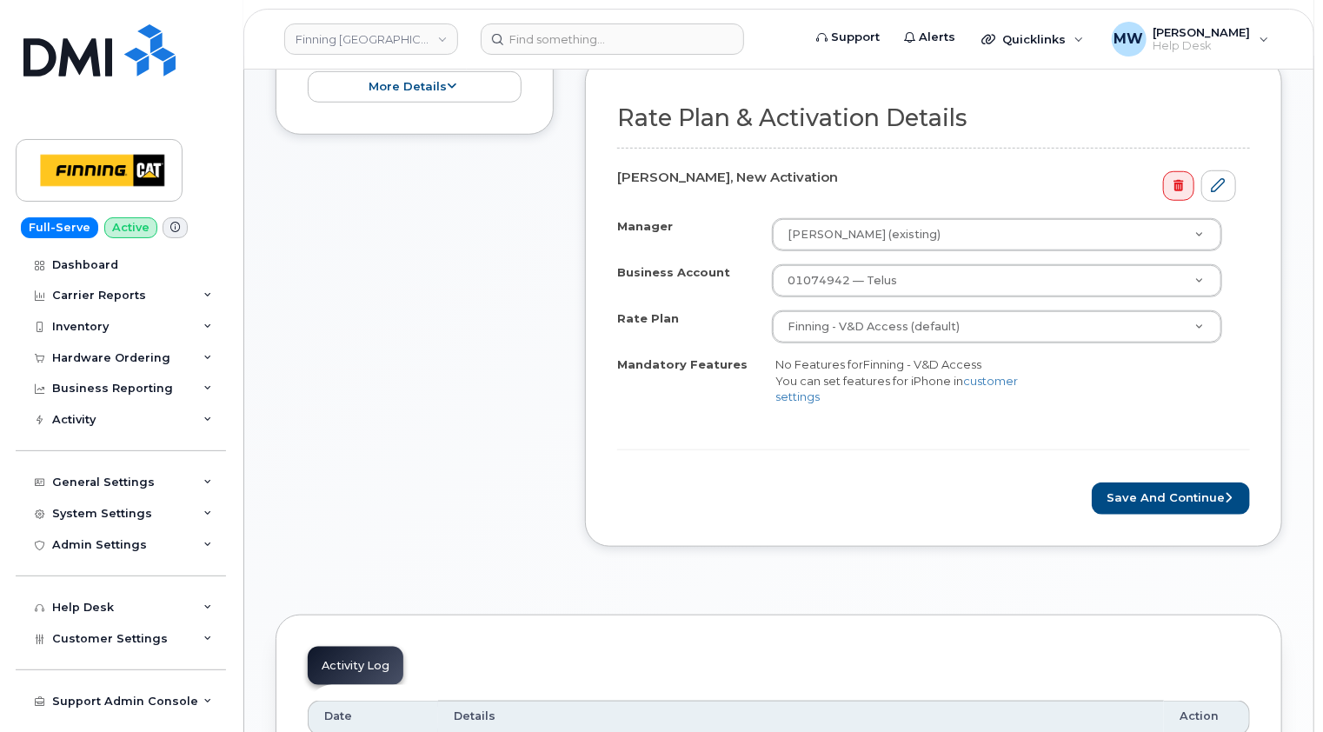
scroll to position [609, 0]
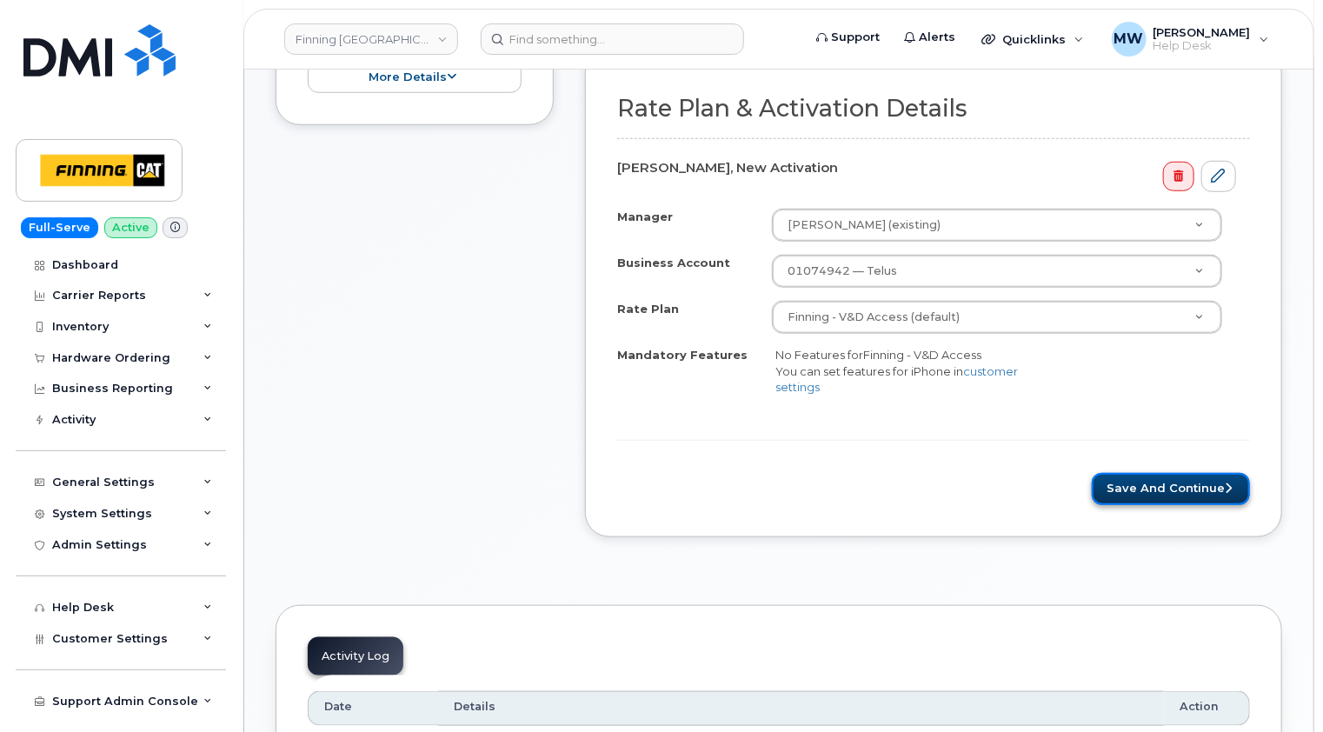
click at [1197, 483] on button "Save and Continue" at bounding box center [1171, 489] width 158 height 32
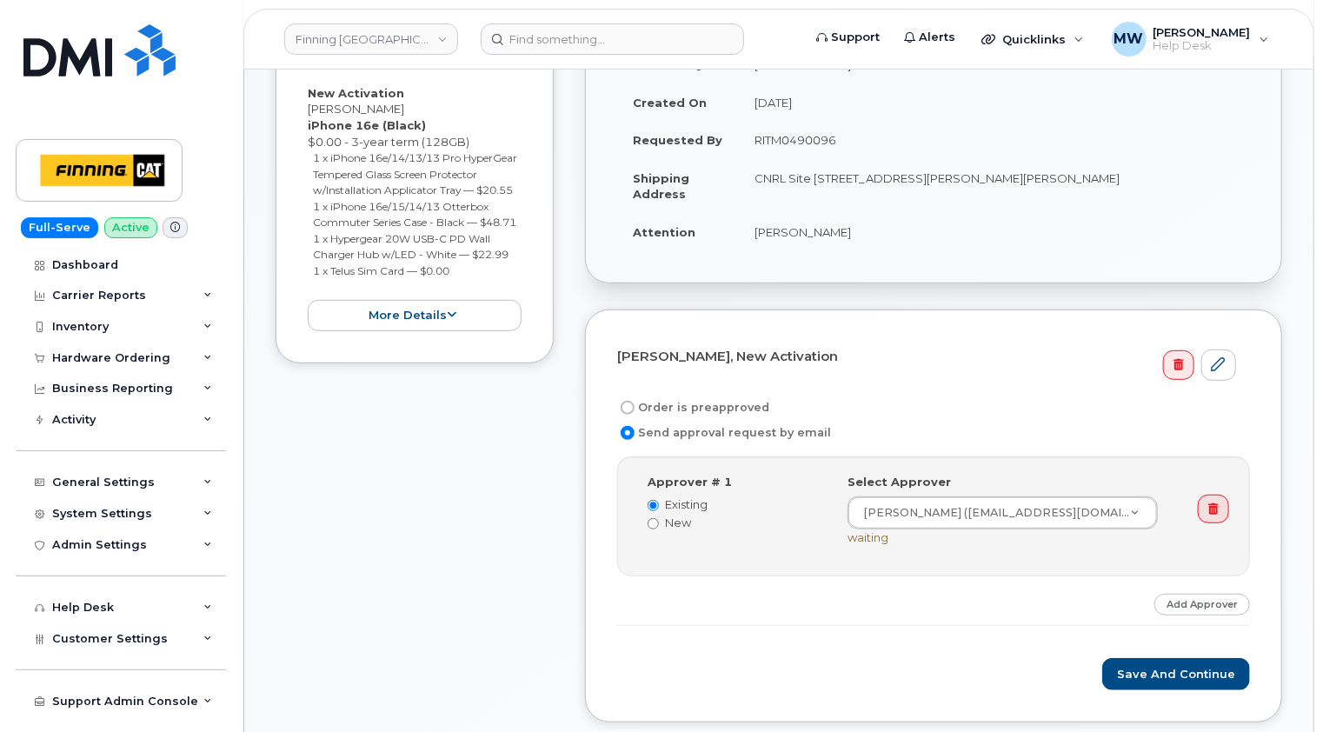
scroll to position [348, 0]
click at [724, 402] on label "Order is preapproved" at bounding box center [693, 406] width 152 height 21
click at [635, 402] on input "Order is preapproved" at bounding box center [628, 407] width 14 height 14
radio input "true"
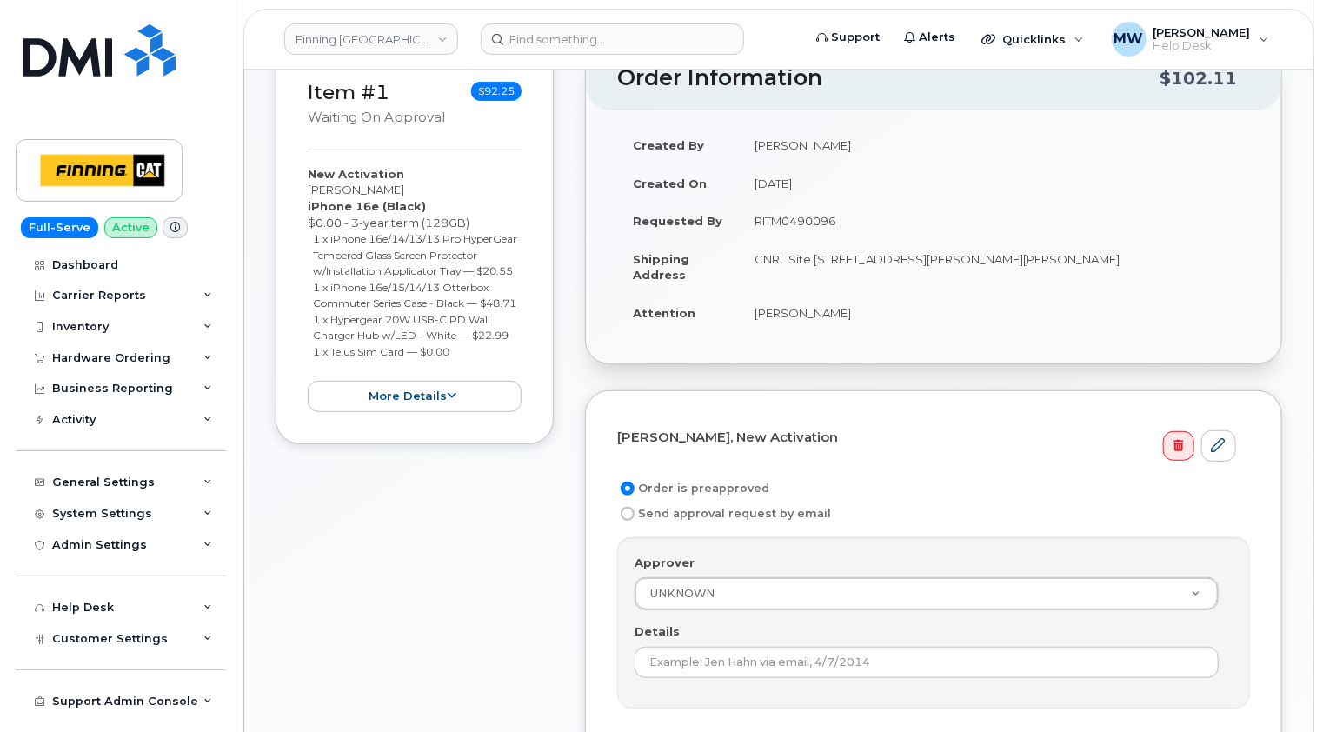
scroll to position [174, 0]
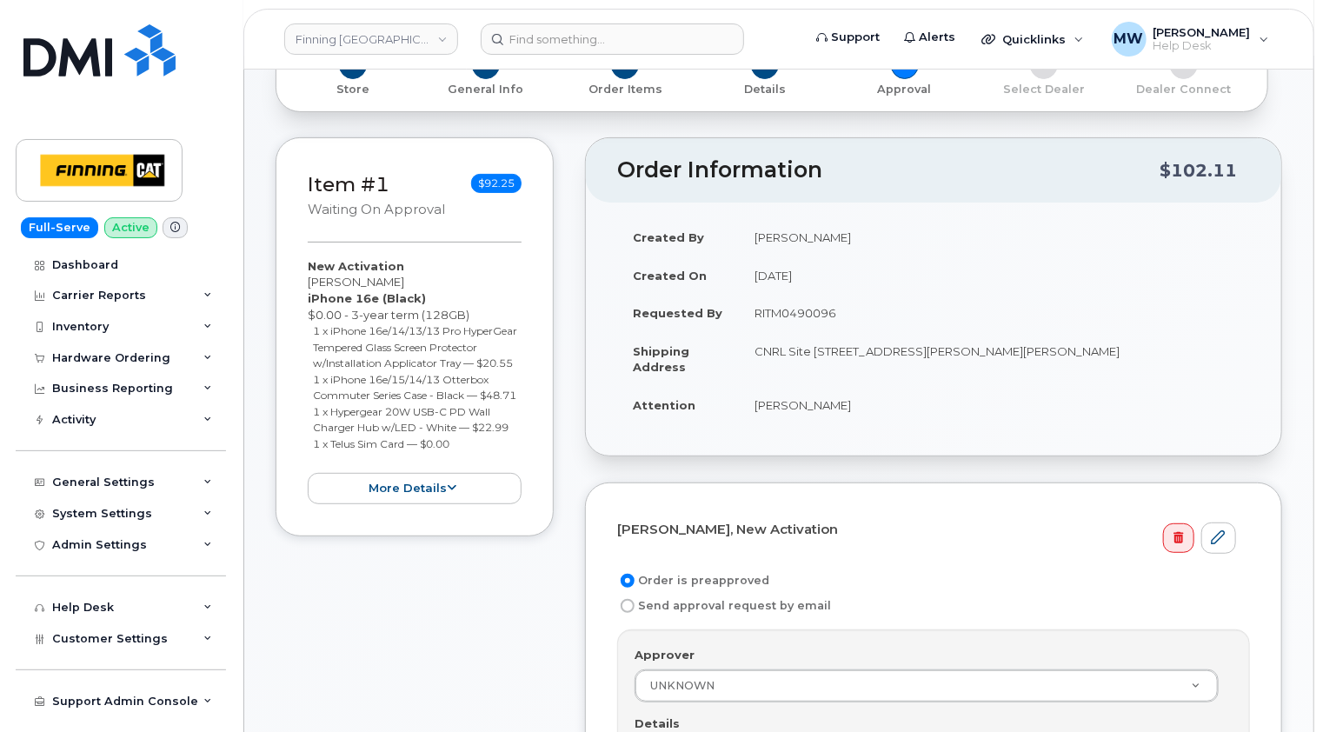
click at [796, 310] on td "RITM0490096" at bounding box center [994, 313] width 511 height 38
copy td "RITM0490096"
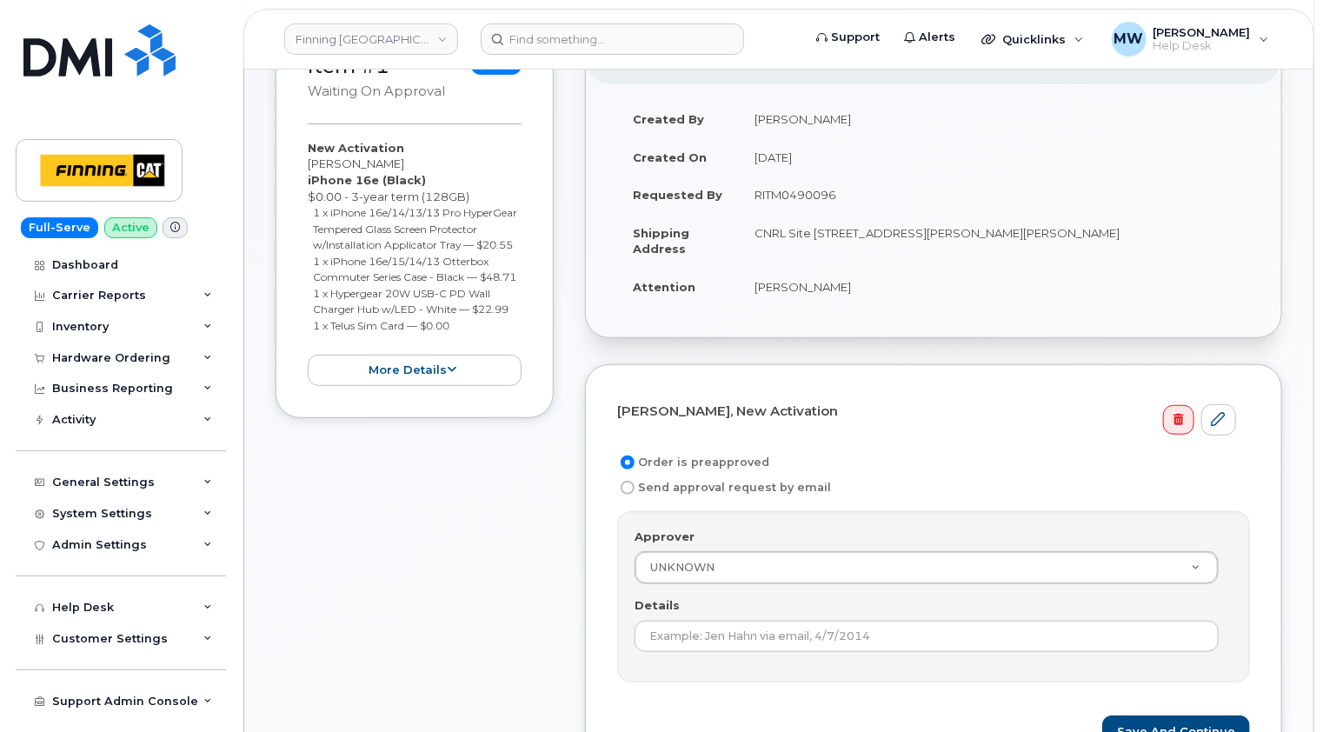
scroll to position [522, 0]
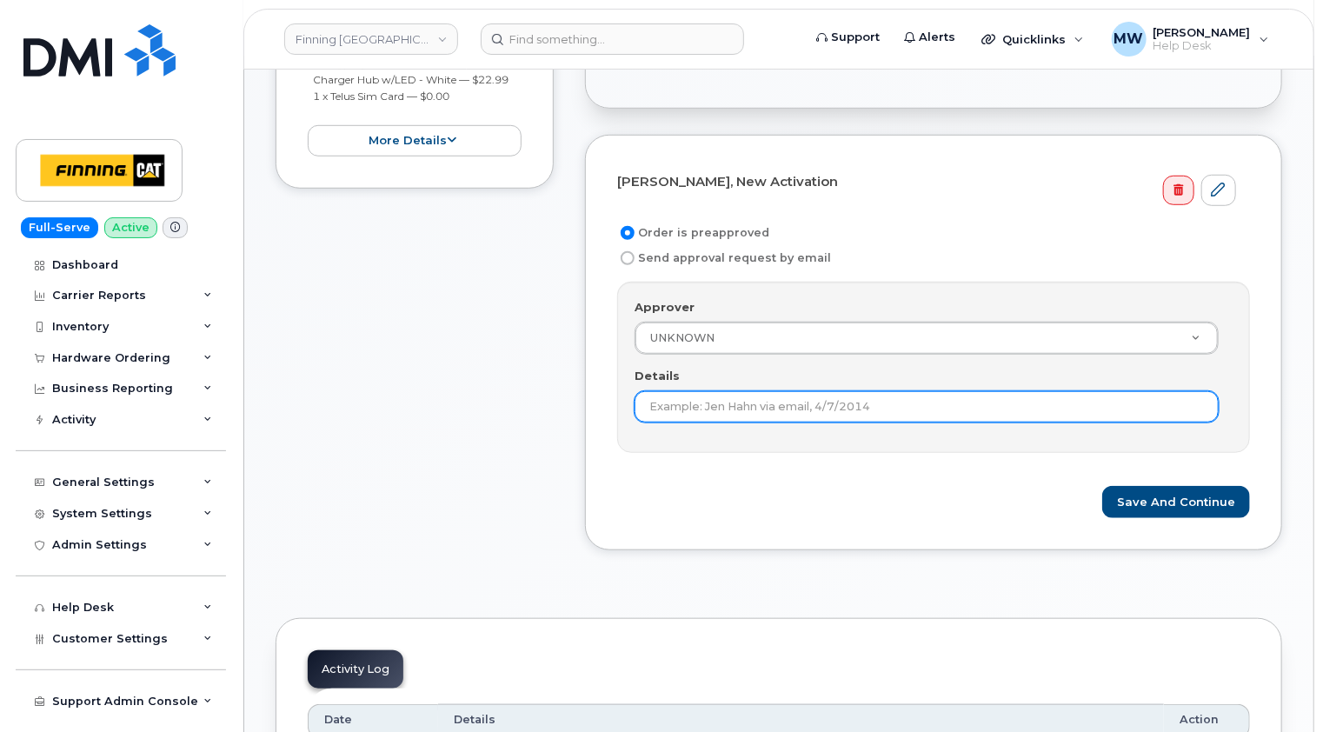
click at [811, 395] on input "Details" at bounding box center [927, 406] width 584 height 31
paste input "RITM0490096"
type input "RITM0490096"
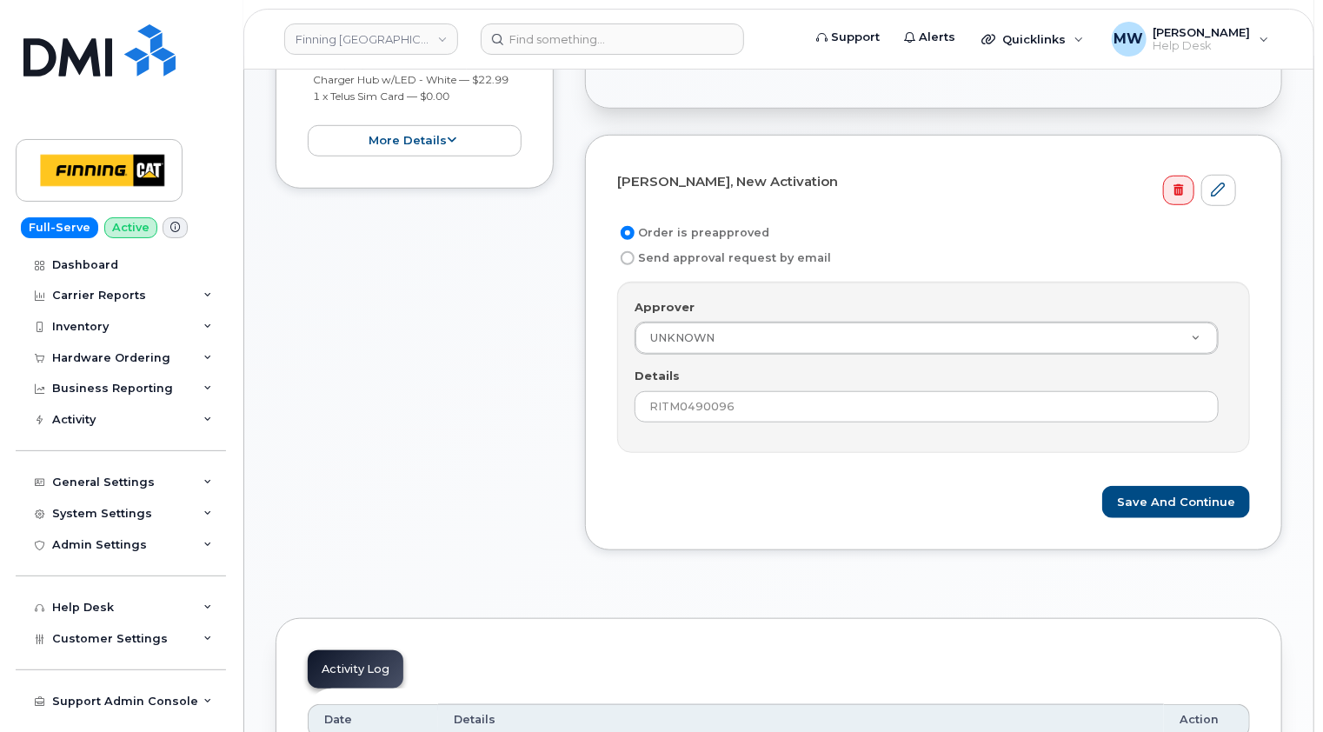
click at [1273, 412] on div "Scott Putzi, New Activation Order is preapproved Send approval request by email…" at bounding box center [933, 343] width 697 height 416
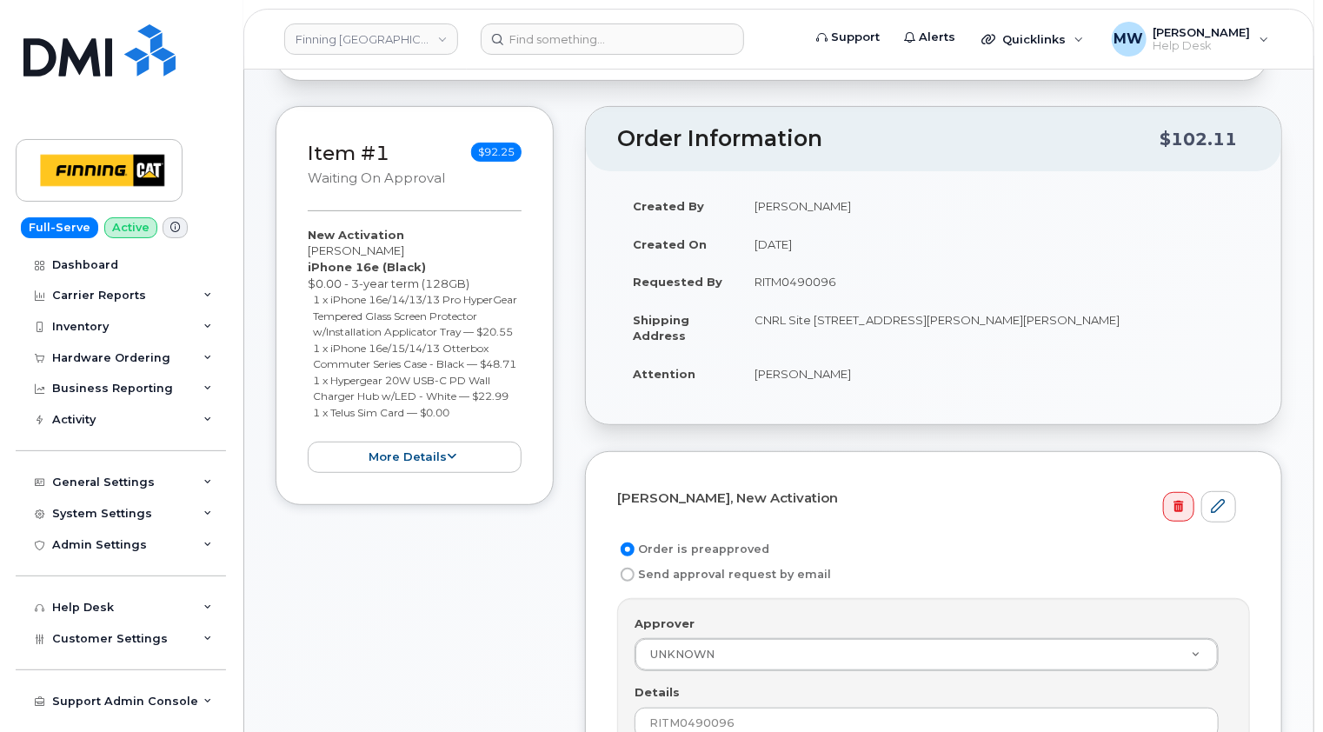
scroll to position [348, 0]
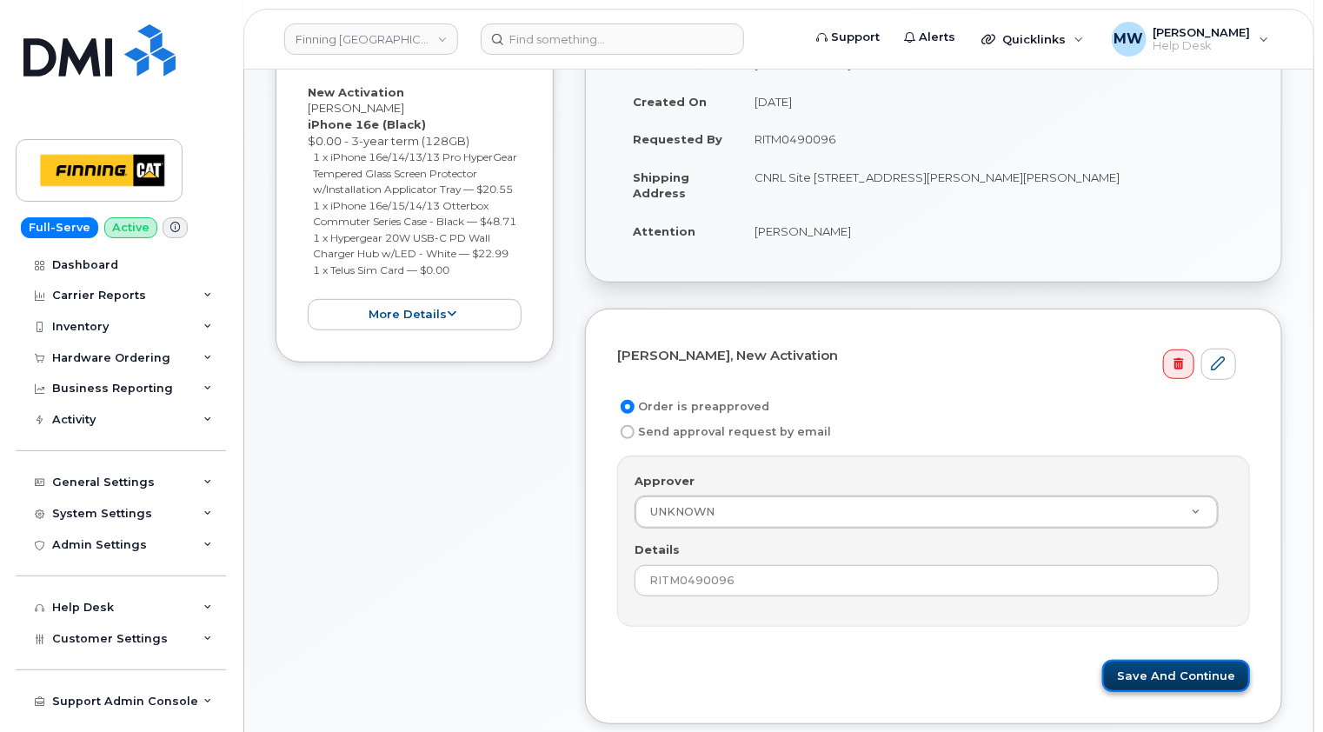
click at [1186, 673] on button "Save and Continue" at bounding box center [1176, 676] width 148 height 32
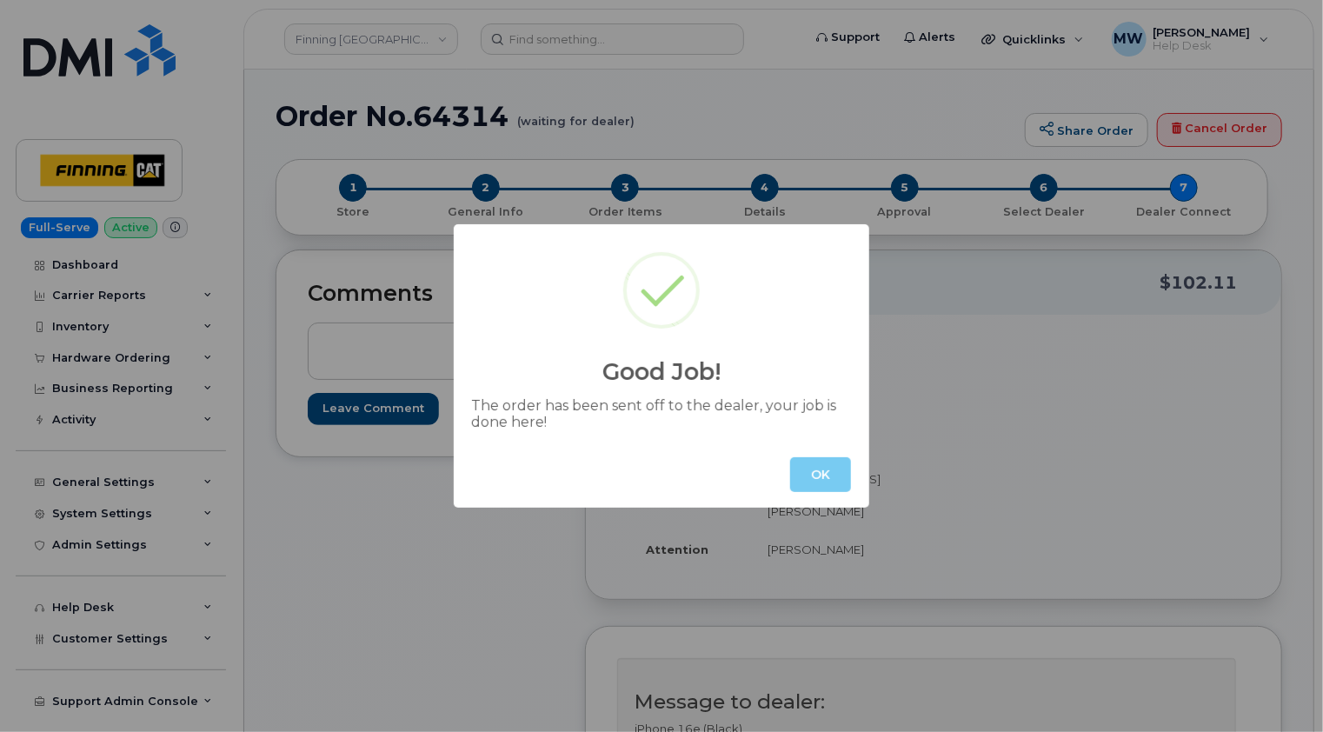
click at [832, 471] on button "OK" at bounding box center [820, 474] width 61 height 35
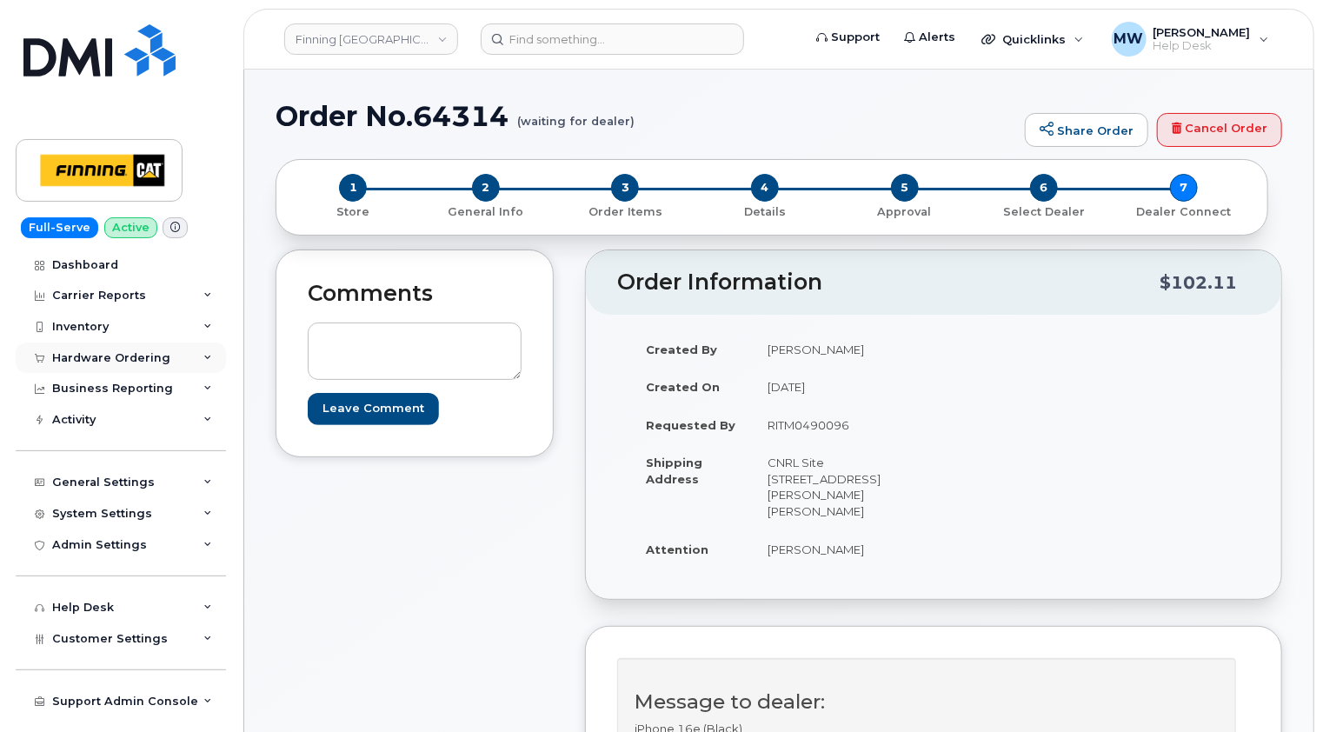
click at [111, 357] on div "Hardware Ordering" at bounding box center [111, 358] width 118 height 14
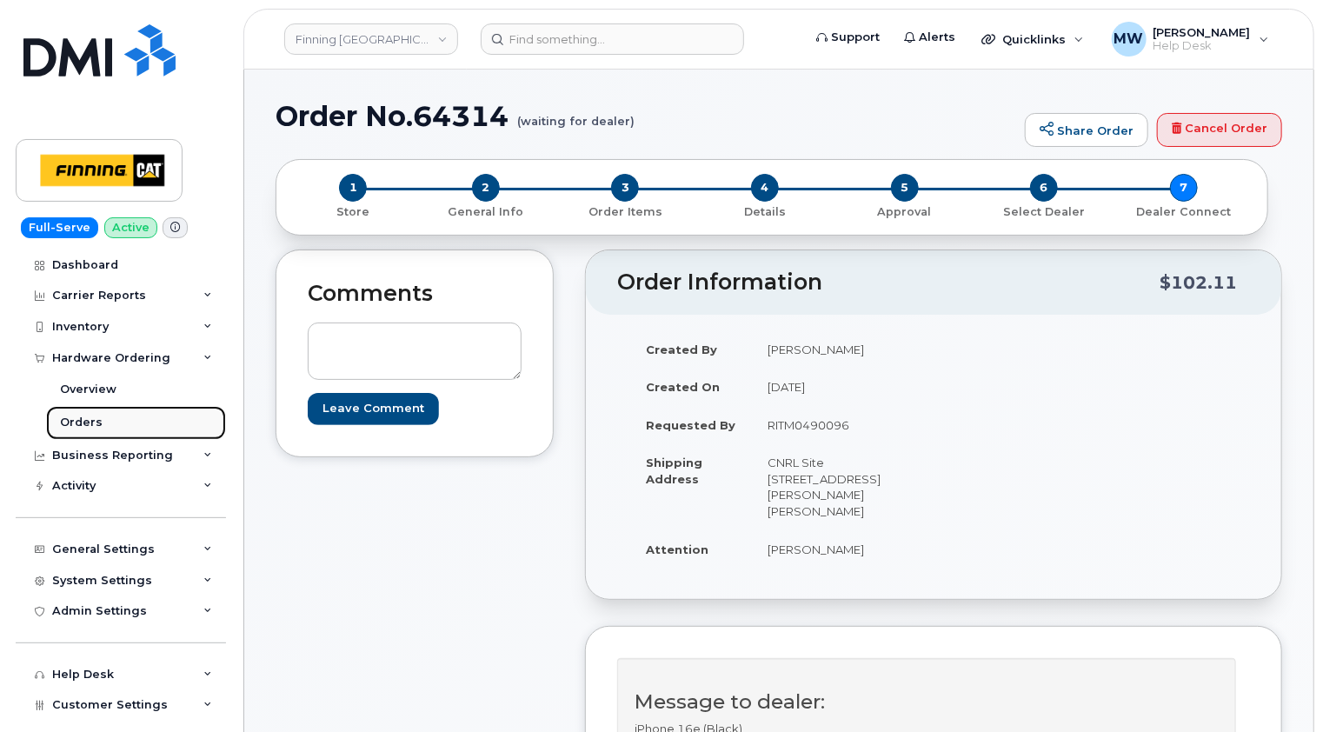
click at [89, 423] on div "Orders" at bounding box center [81, 423] width 43 height 16
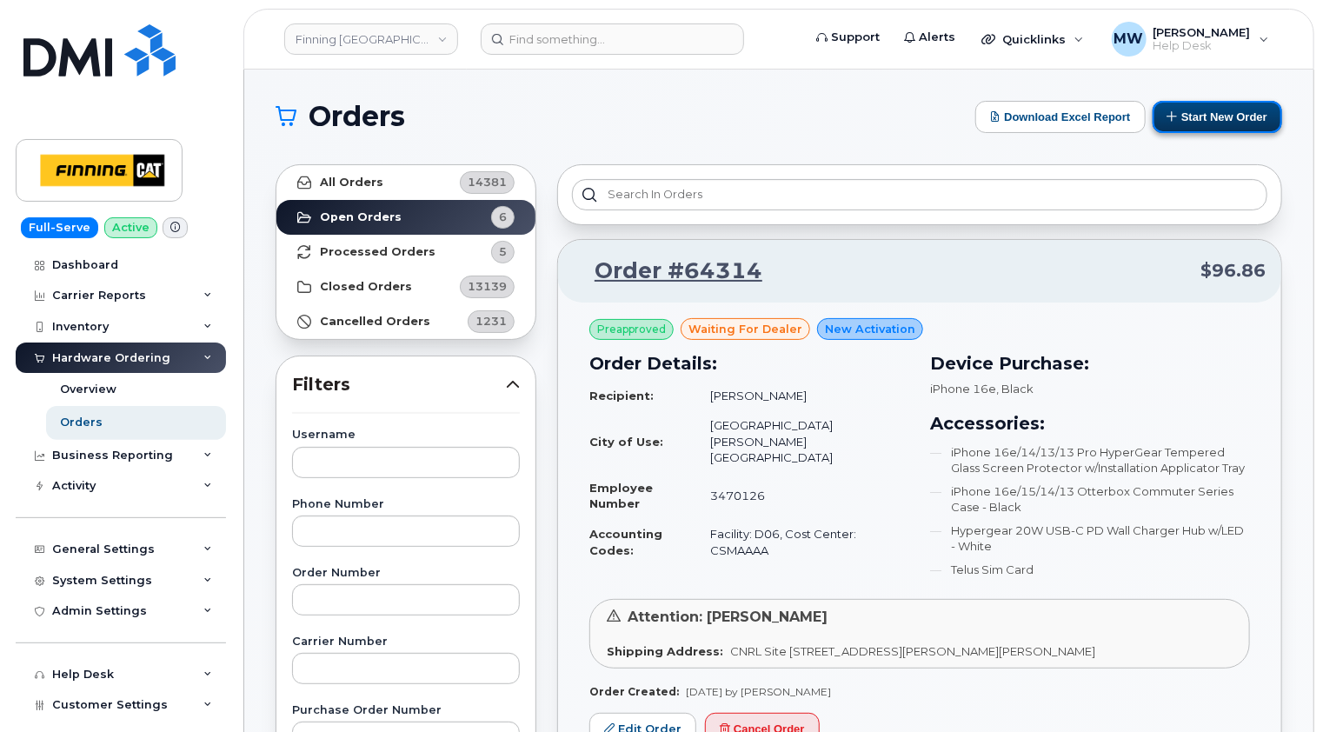
click at [1237, 114] on button "Start New Order" at bounding box center [1218, 117] width 130 height 32
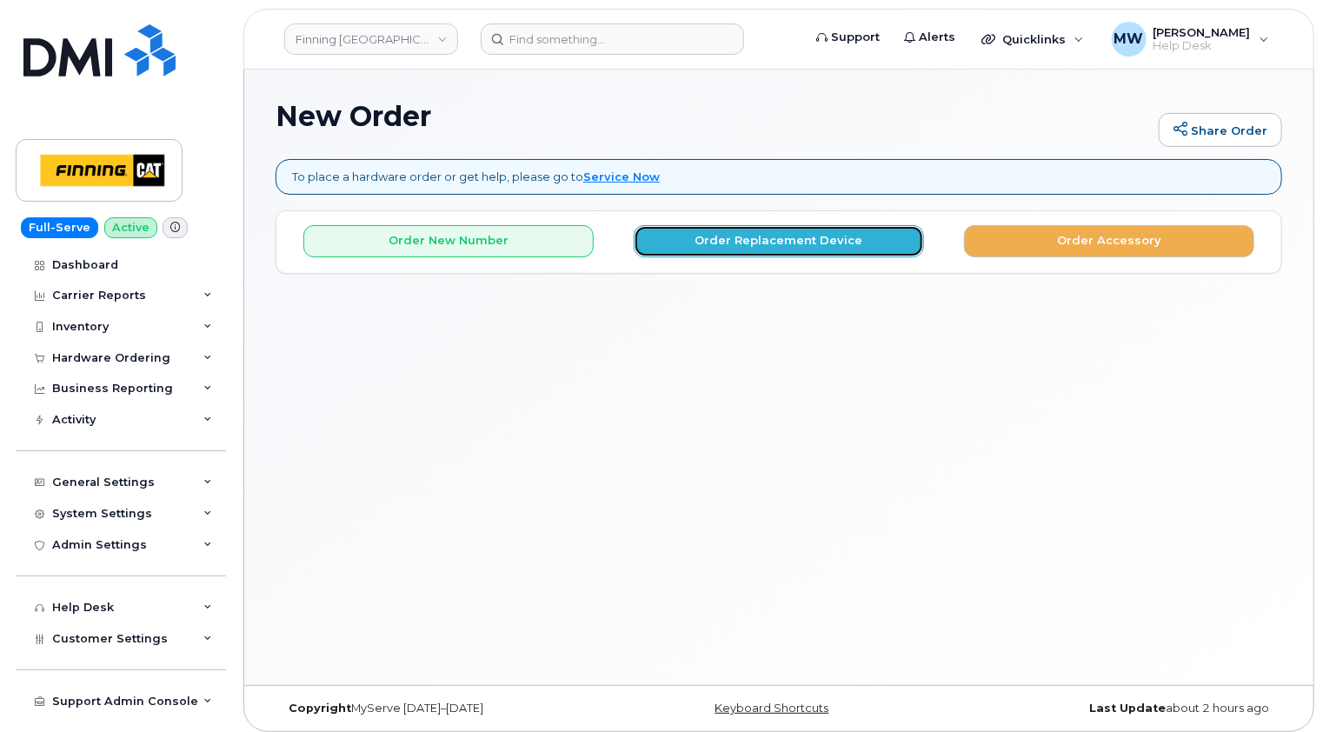
click at [792, 240] on button "Order Replacement Device" at bounding box center [779, 241] width 290 height 32
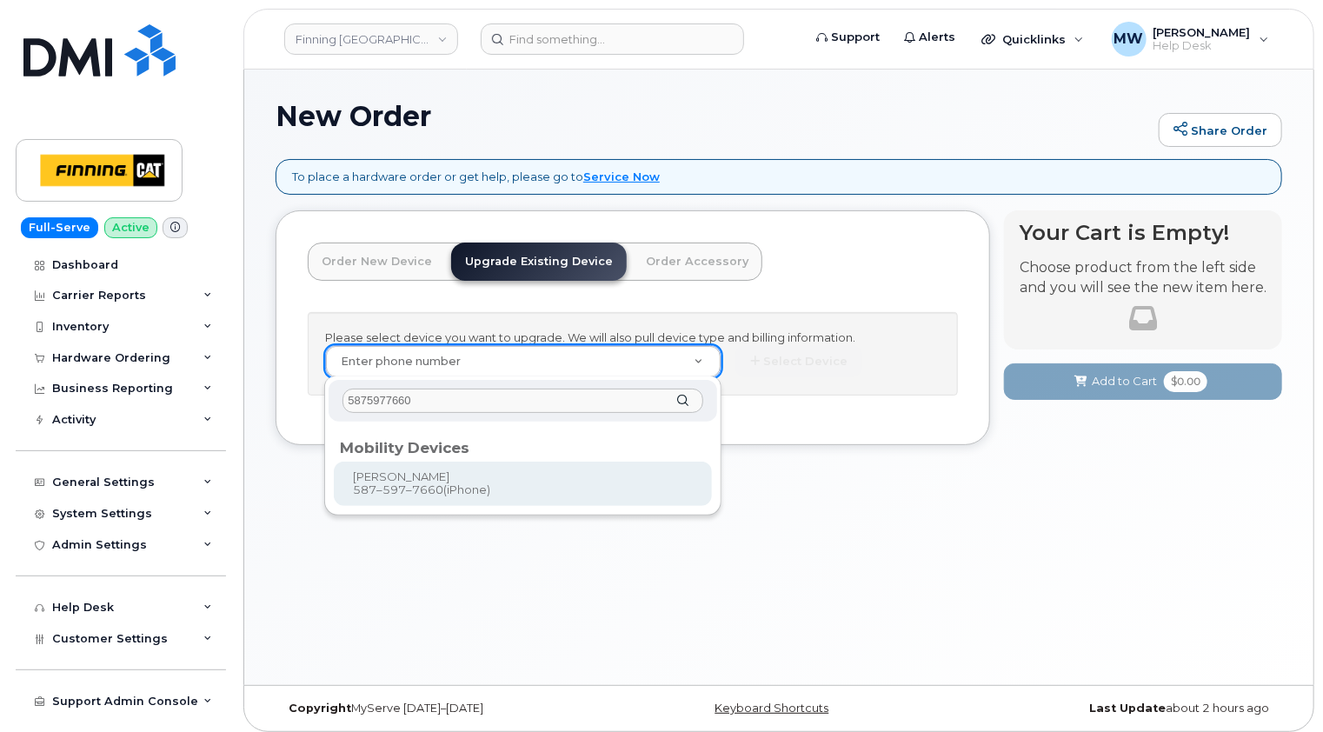
type input "5875977660"
type input "404070"
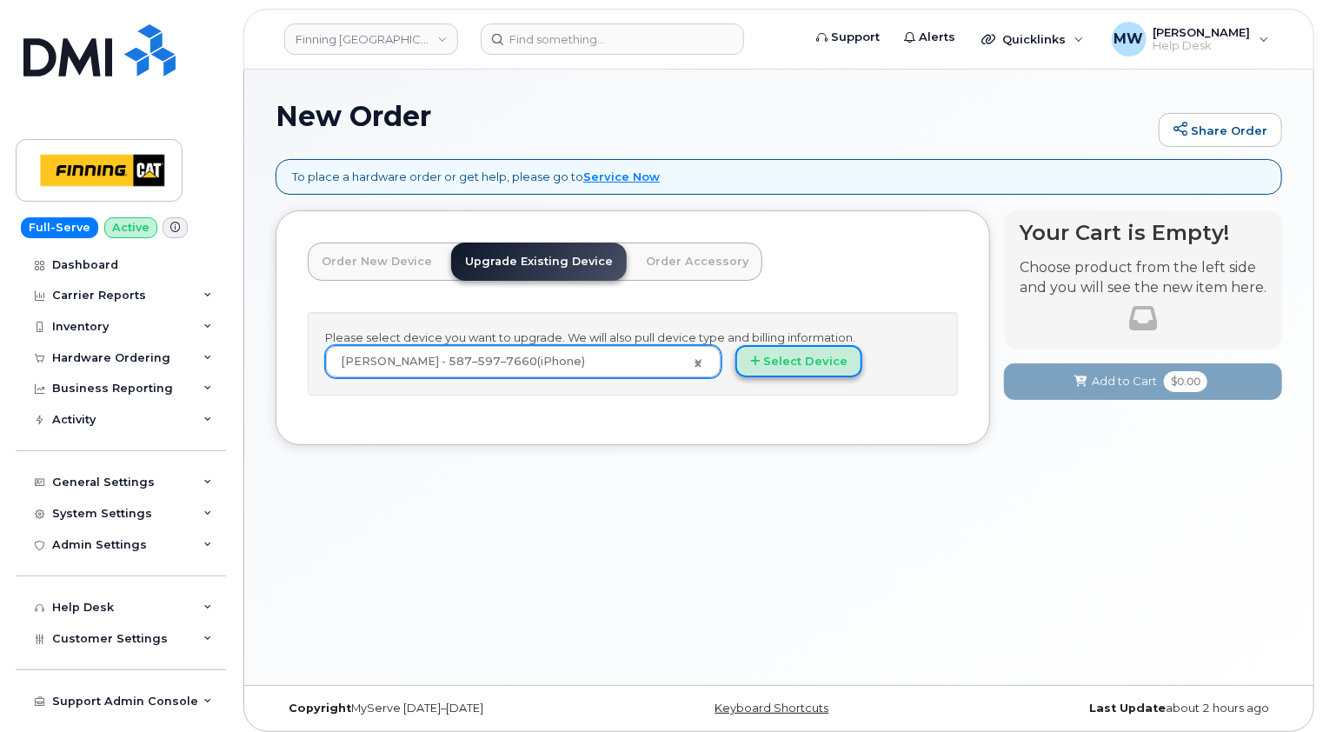
click at [796, 360] on button "Select Device" at bounding box center [799, 361] width 127 height 32
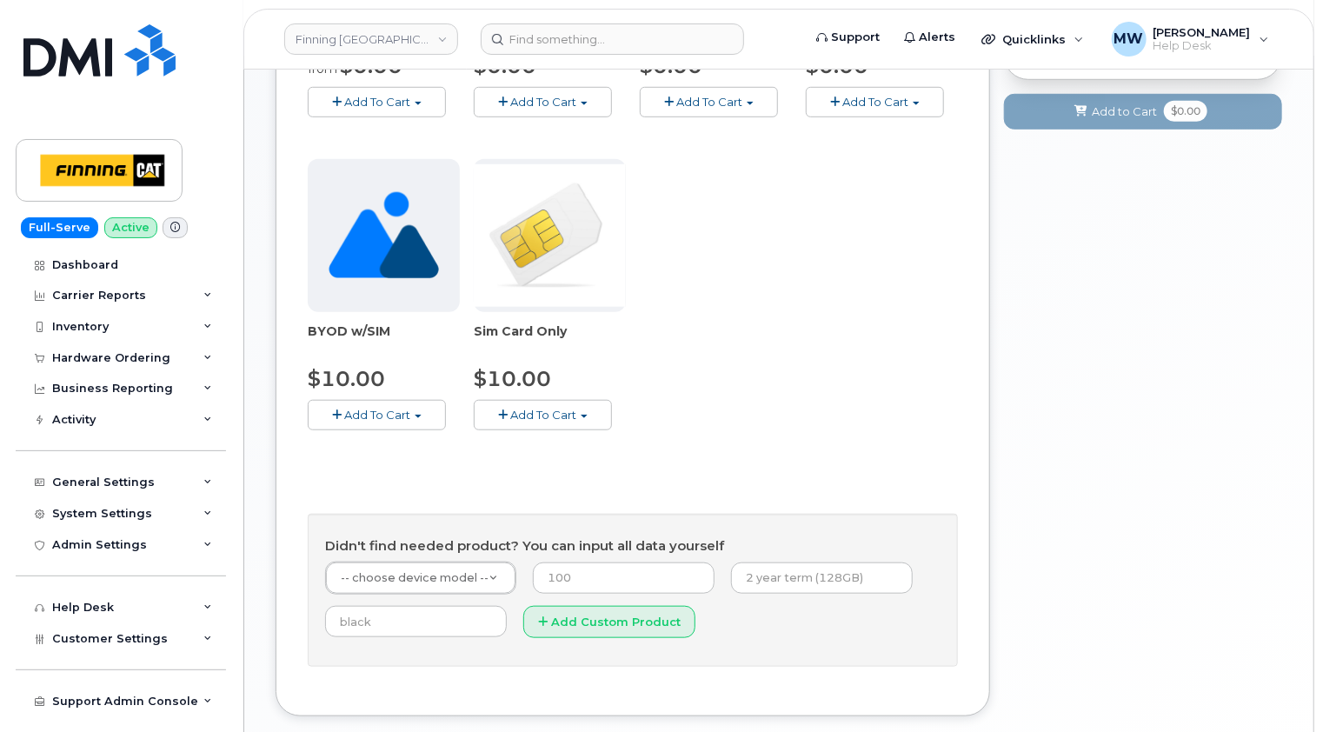
scroll to position [636, 0]
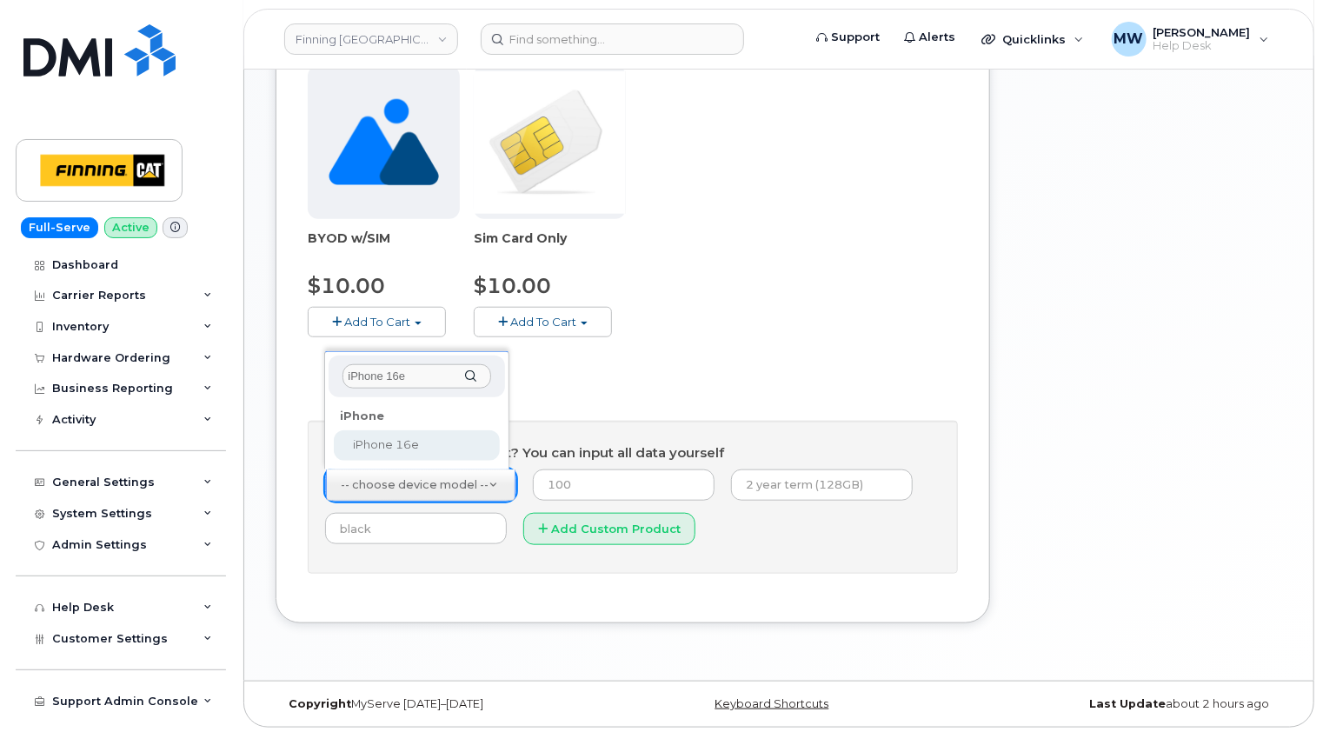
type input "iPhone 16e"
select select "2883"
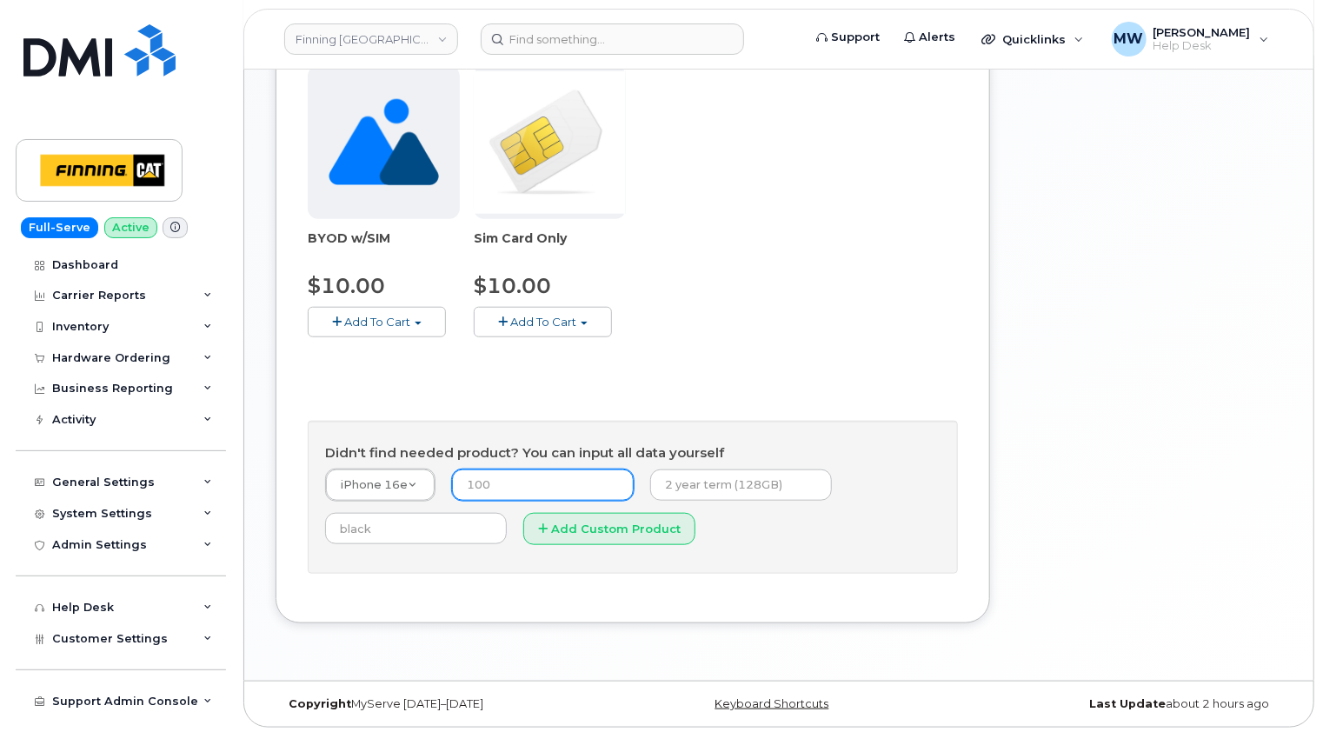
click at [459, 484] on input "number" at bounding box center [543, 485] width 182 height 31
type input "0.00"
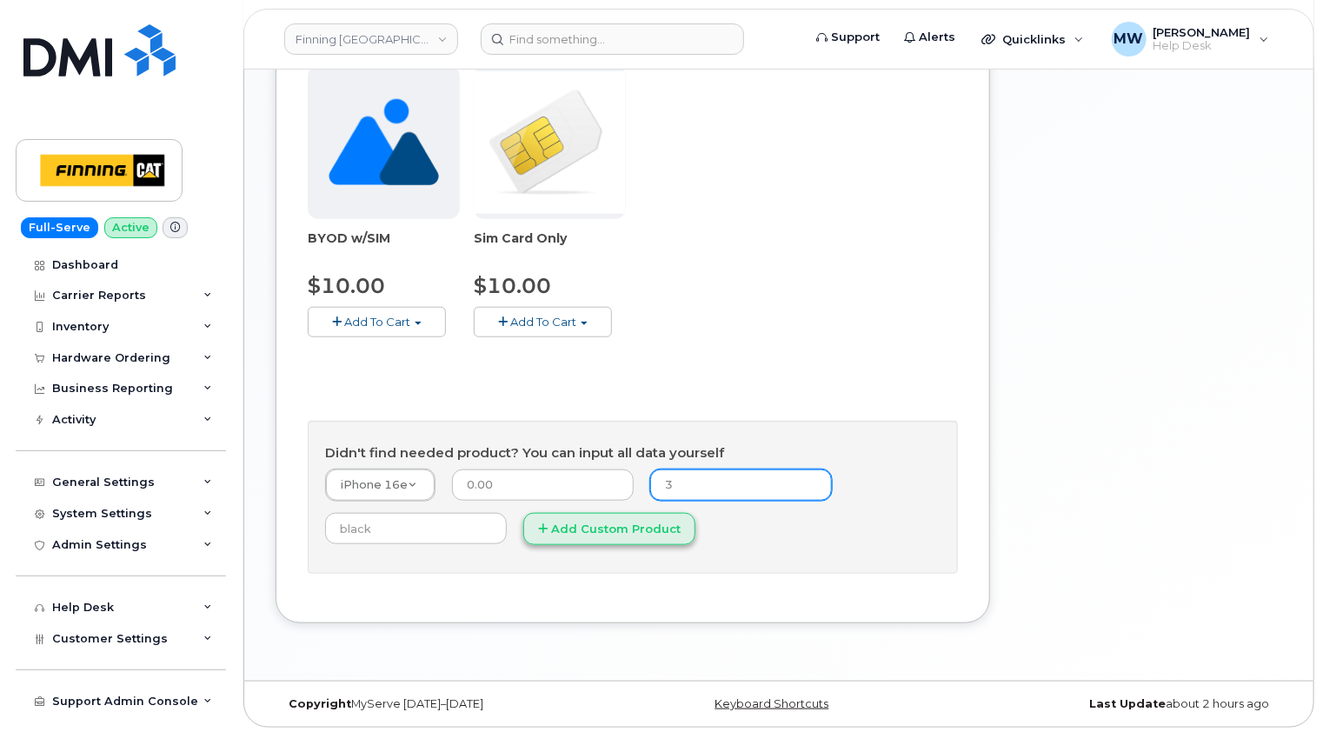
type input "3-year term (128GB)"
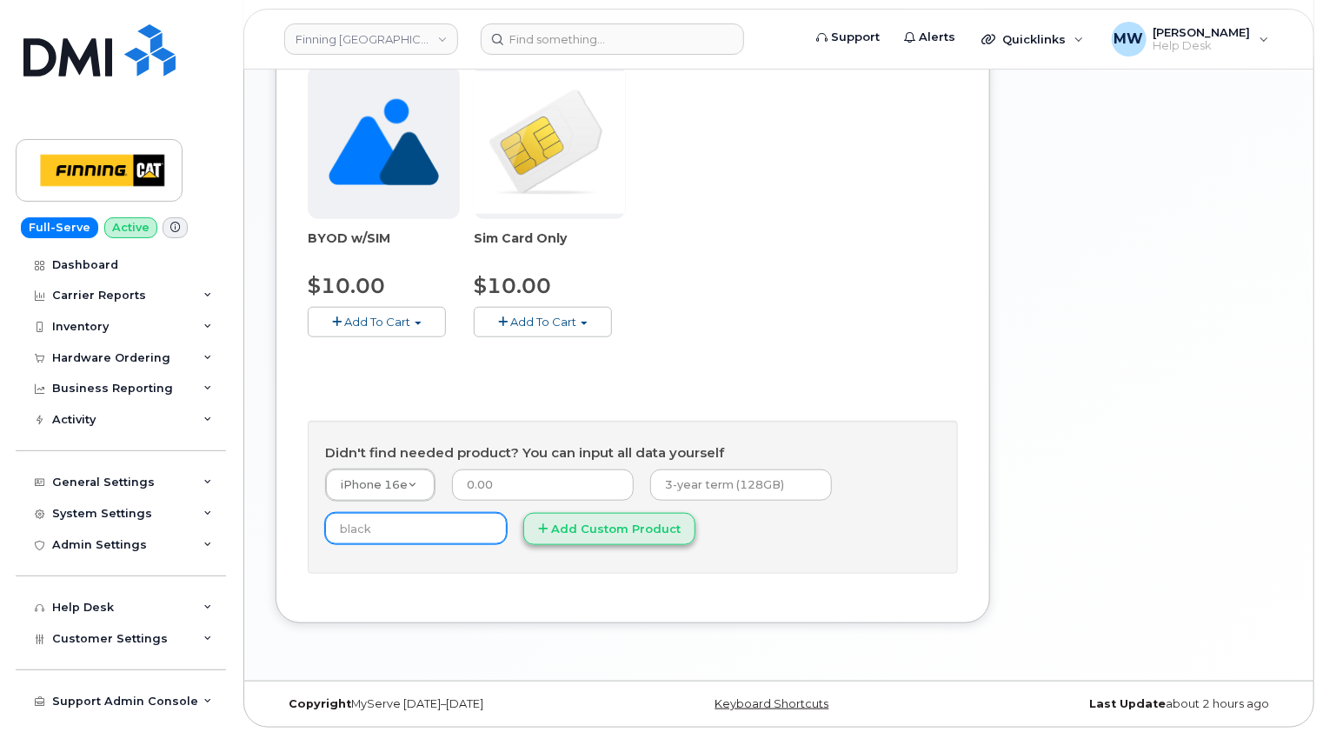
type input "Black"
click at [601, 523] on button "Add Custom Product" at bounding box center [609, 529] width 172 height 32
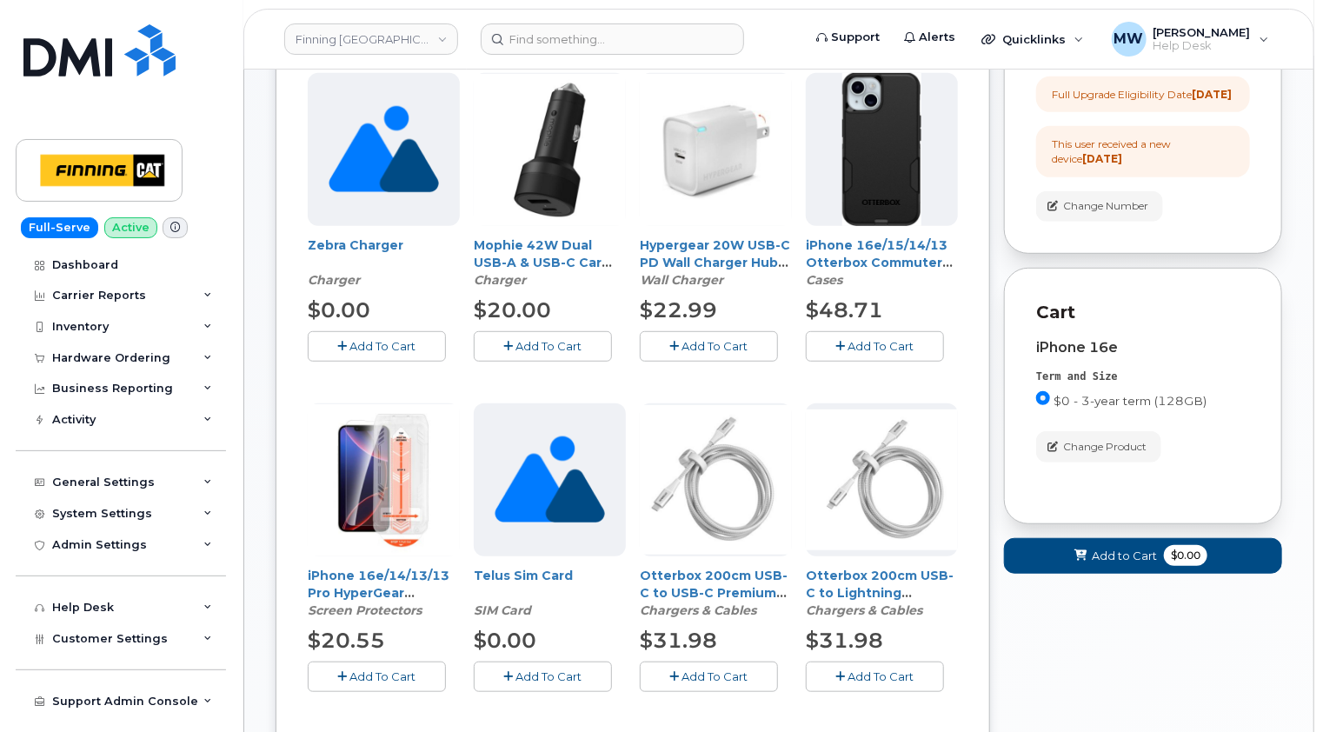
scroll to position [463, 0]
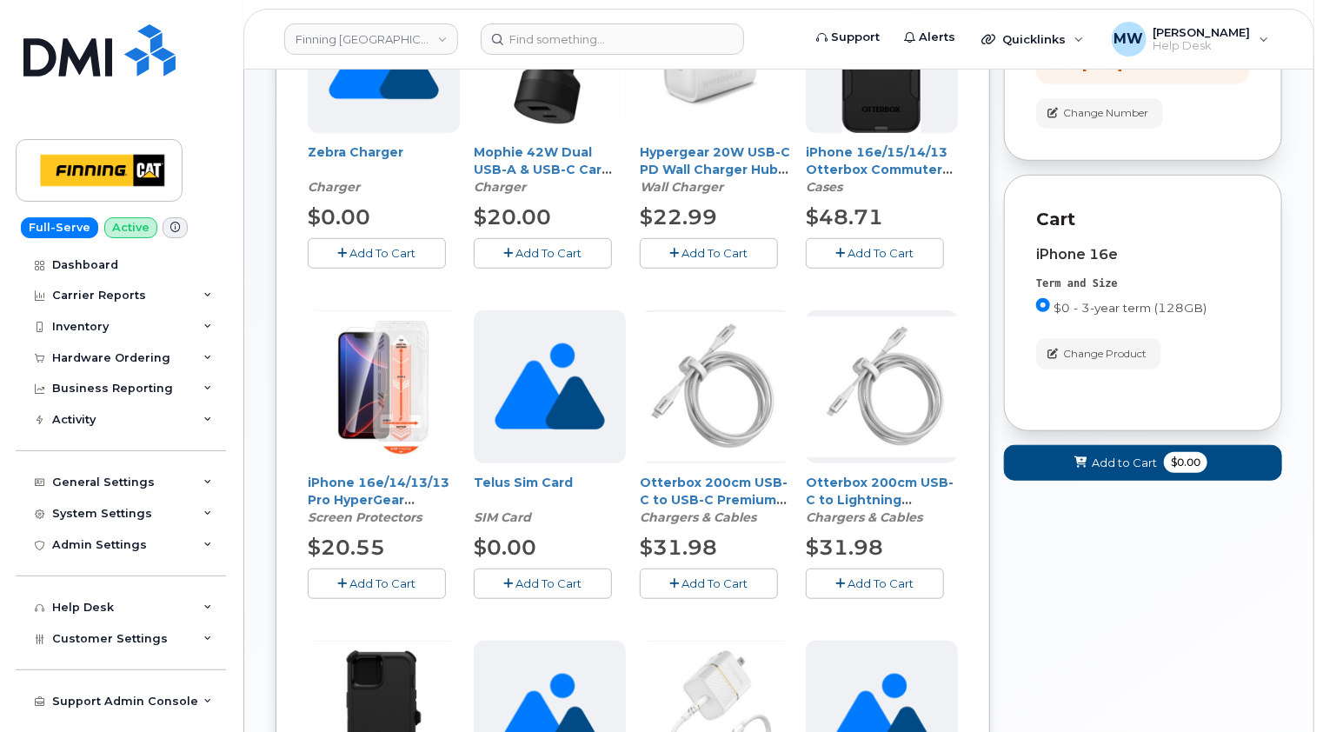
click at [397, 583] on span "Add To Cart" at bounding box center [383, 583] width 66 height 14
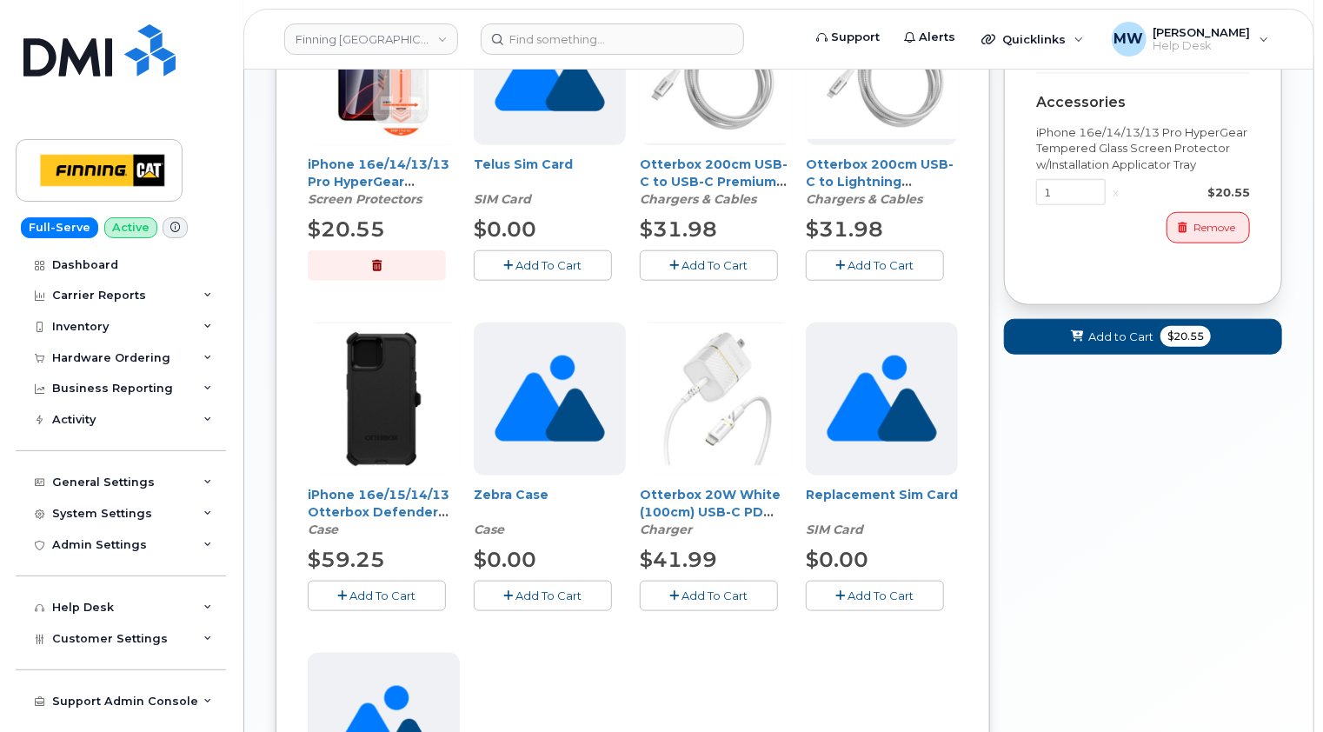
scroll to position [810, 0]
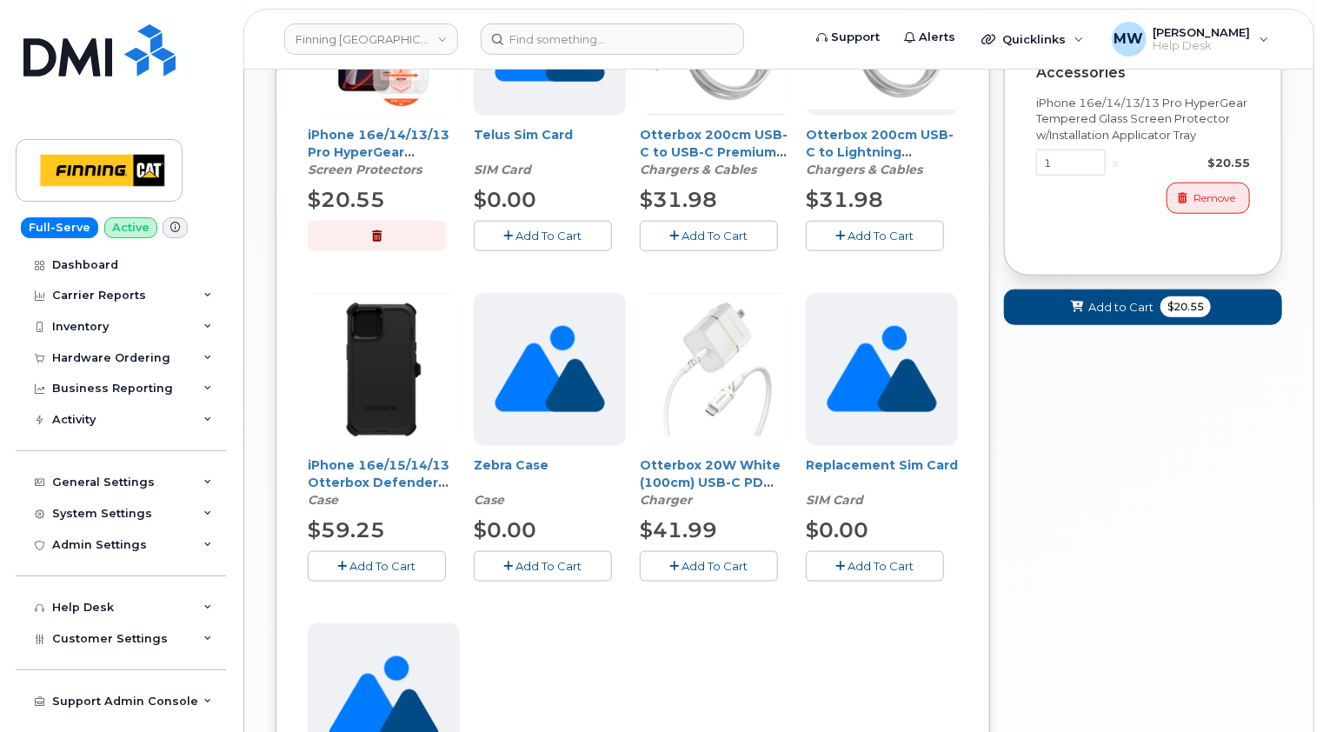
click at [365, 568] on span "Add To Cart" at bounding box center [383, 566] width 66 height 14
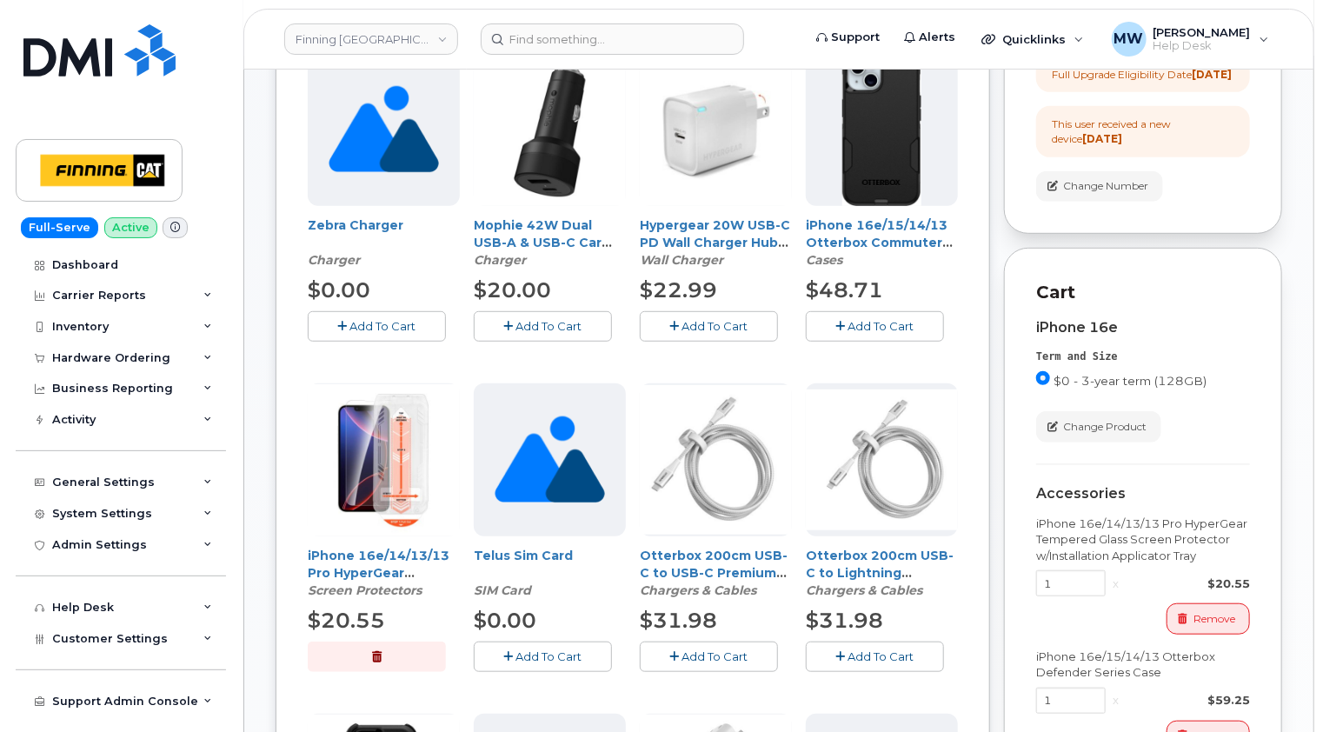
scroll to position [289, 0]
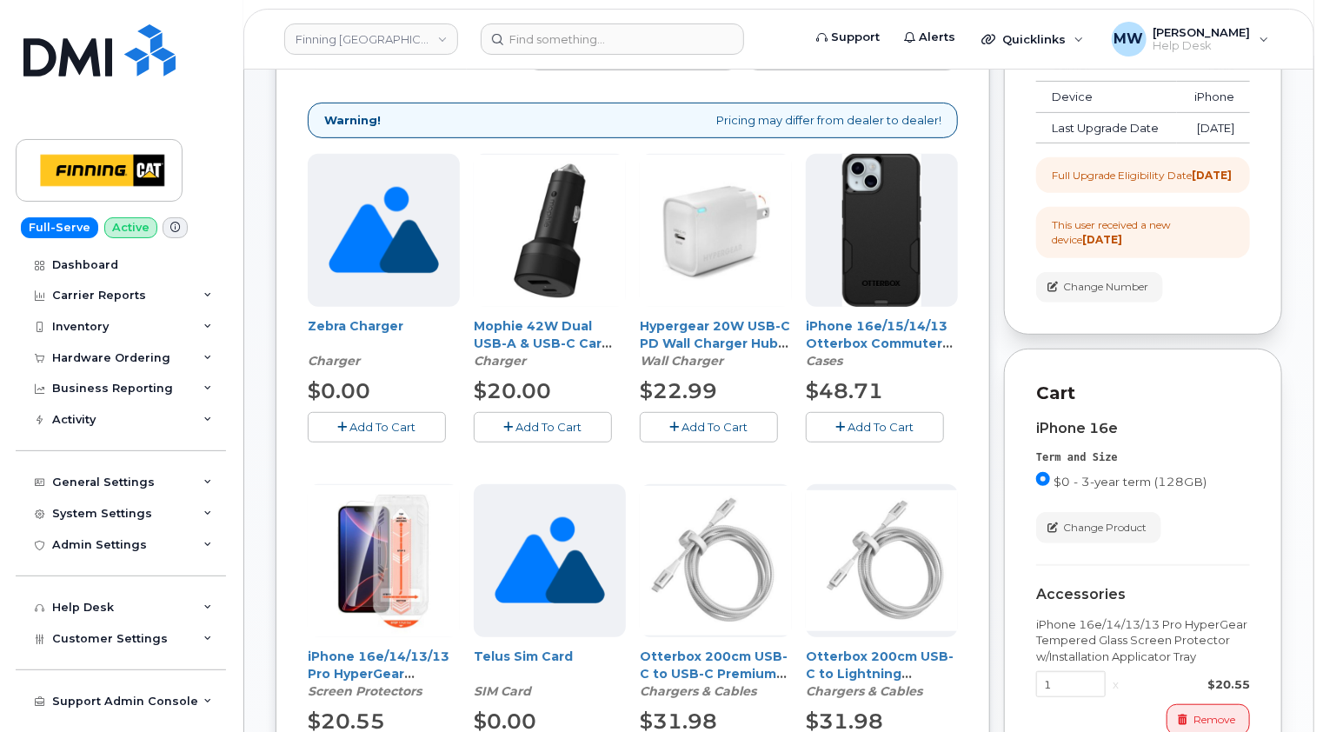
click at [723, 420] on span "Add To Cart" at bounding box center [716, 427] width 66 height 14
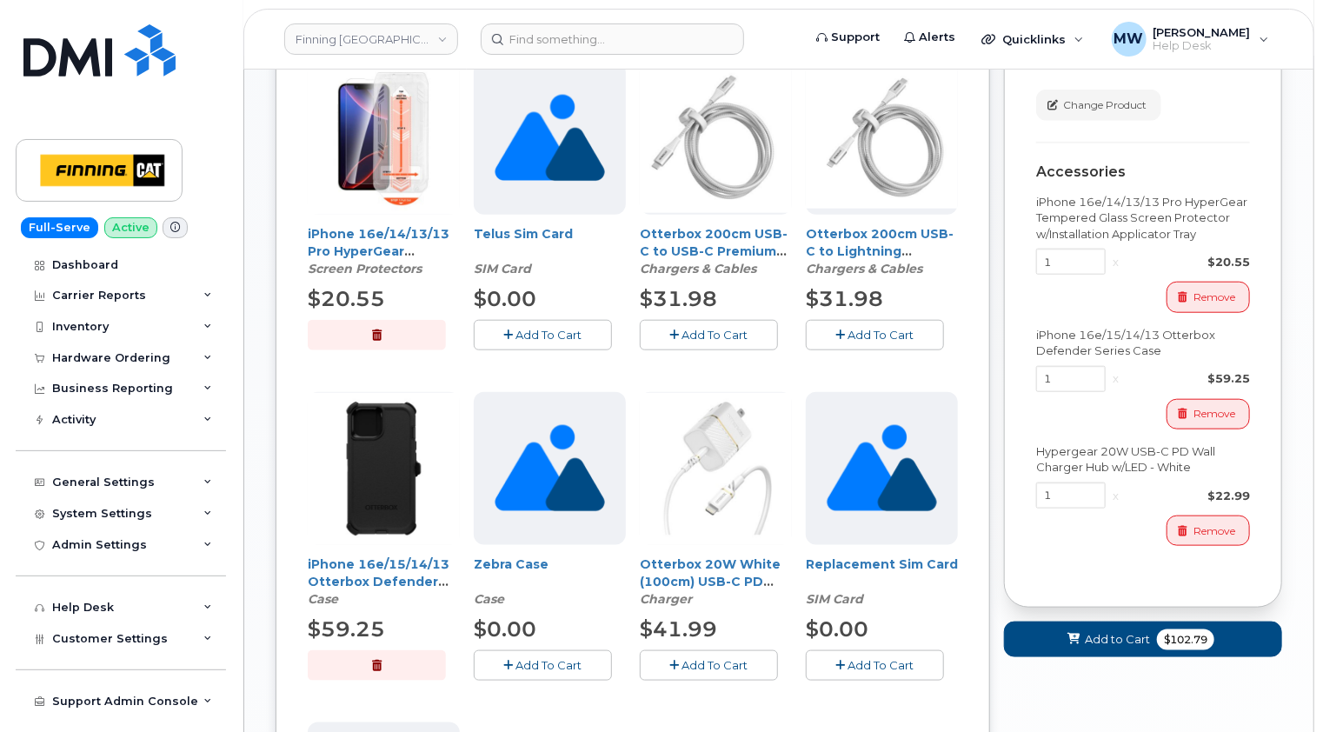
scroll to position [723, 0]
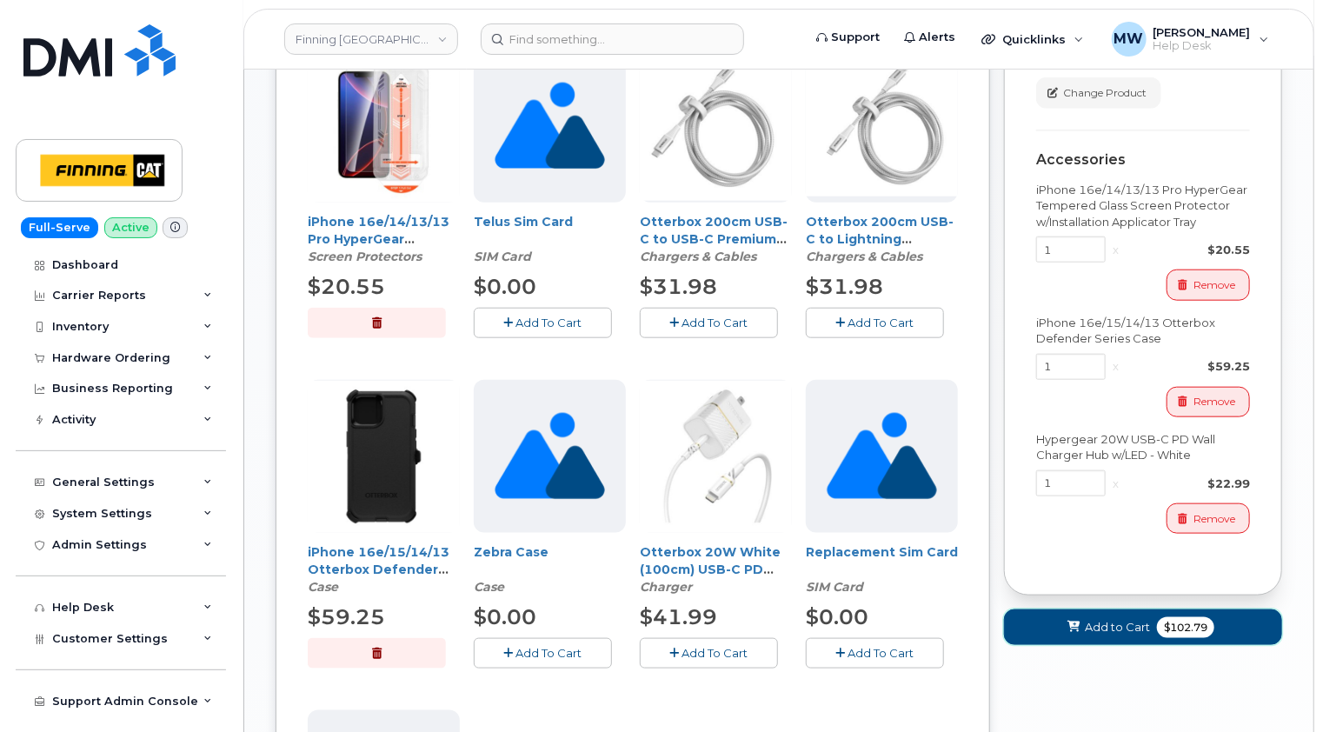
click at [1102, 636] on span "Add to Cart" at bounding box center [1117, 627] width 65 height 17
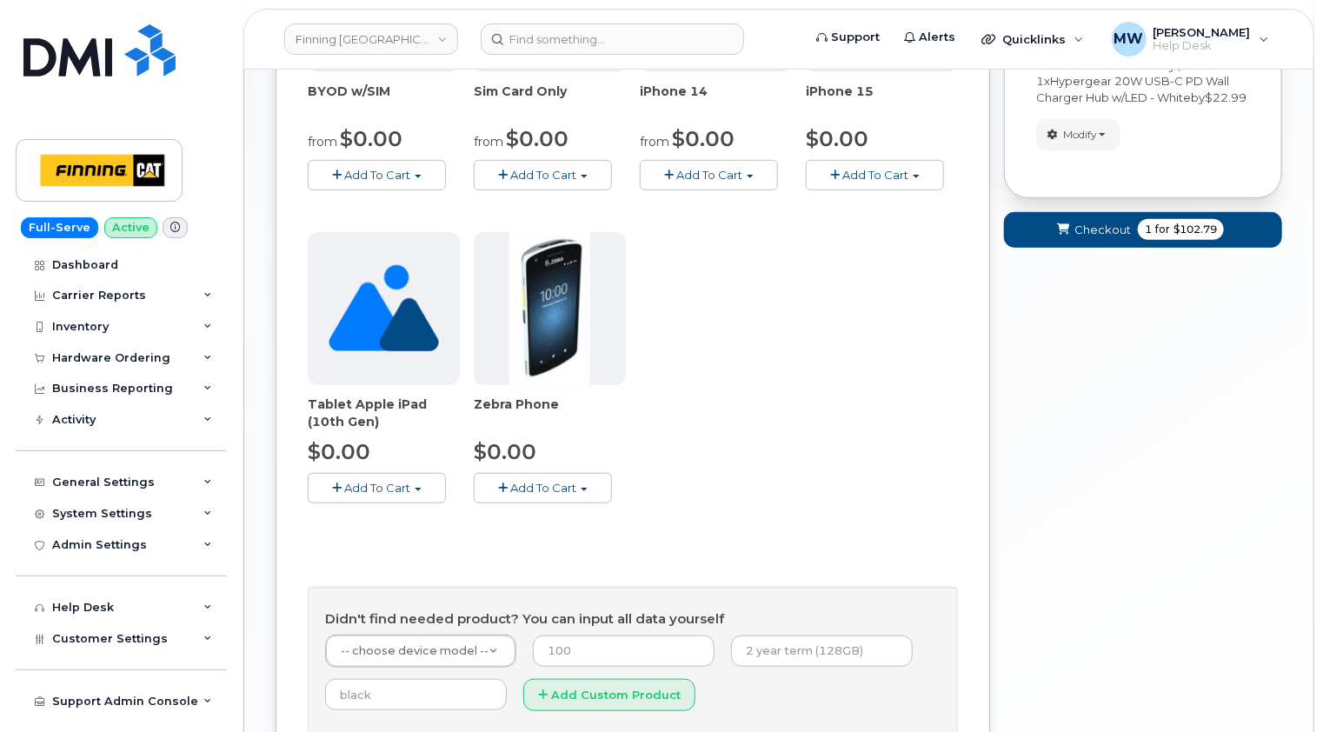
scroll to position [289, 0]
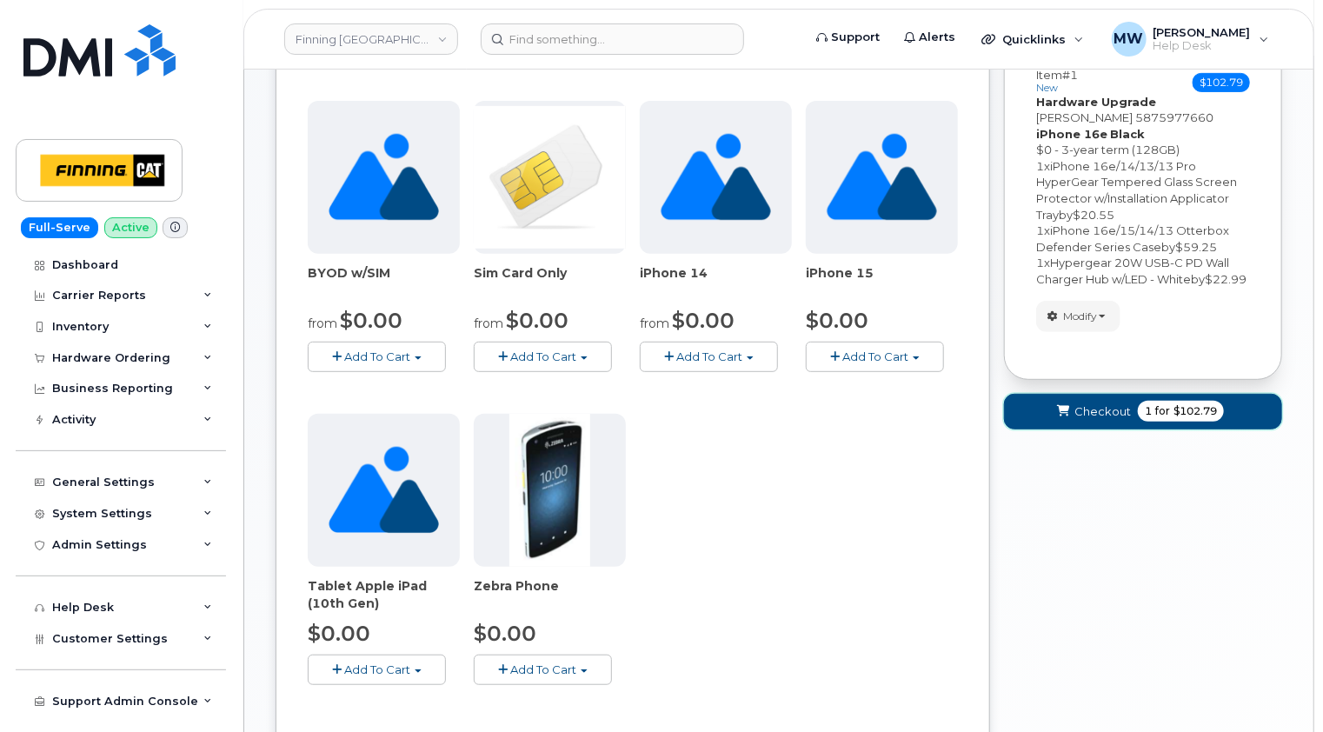
click at [1093, 420] on span "Checkout" at bounding box center [1103, 411] width 57 height 17
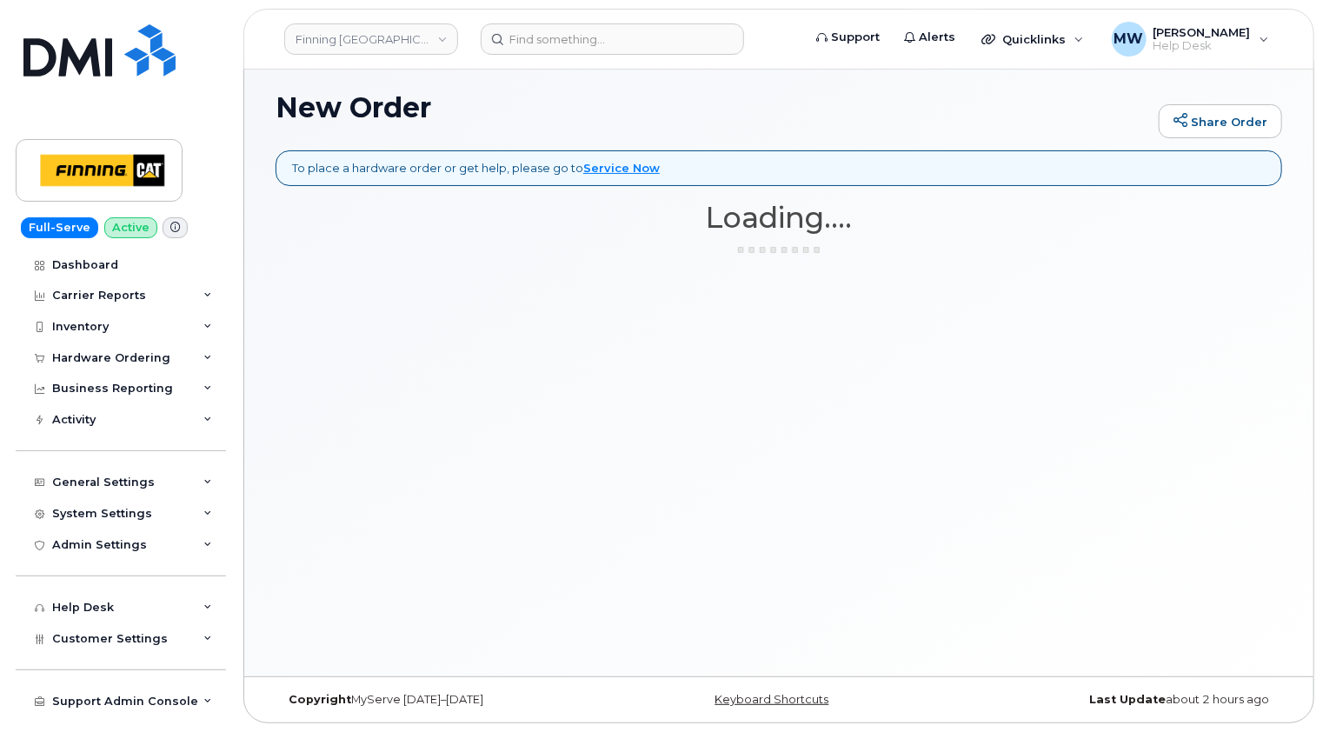
scroll to position [8, 0]
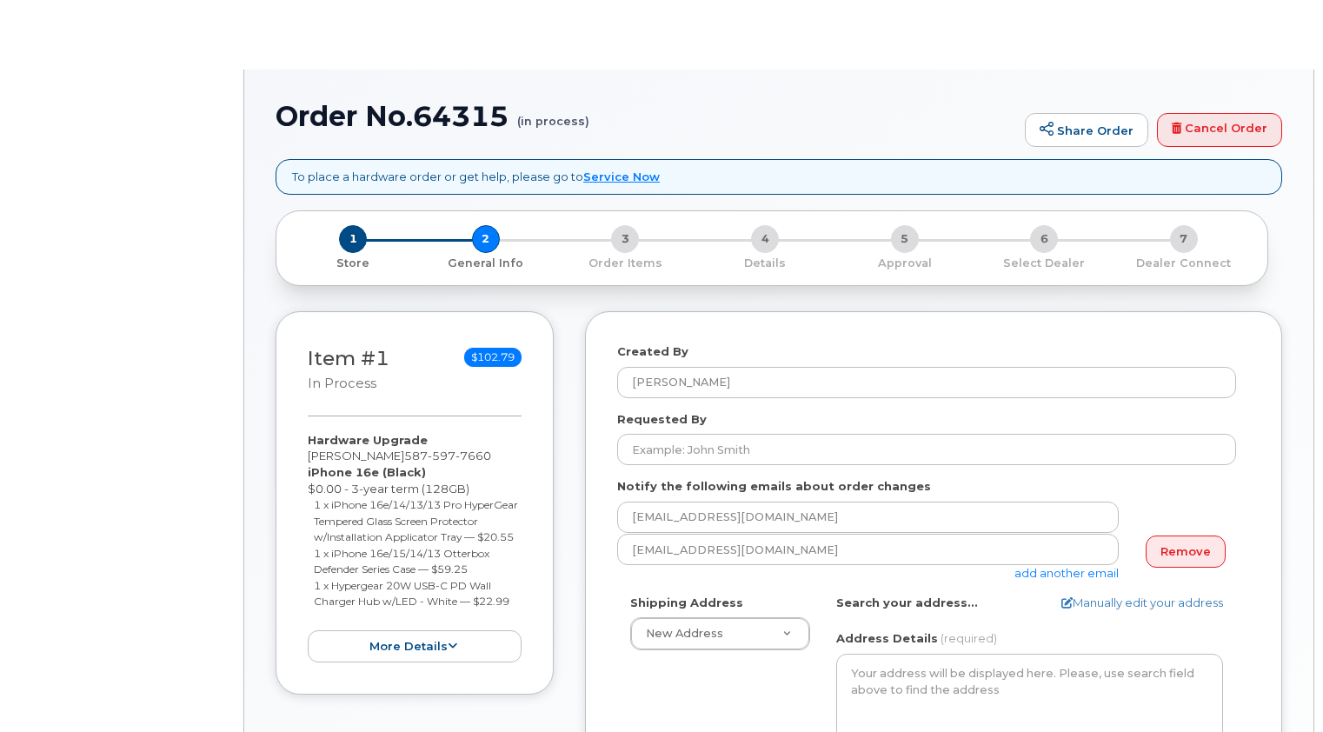
select select
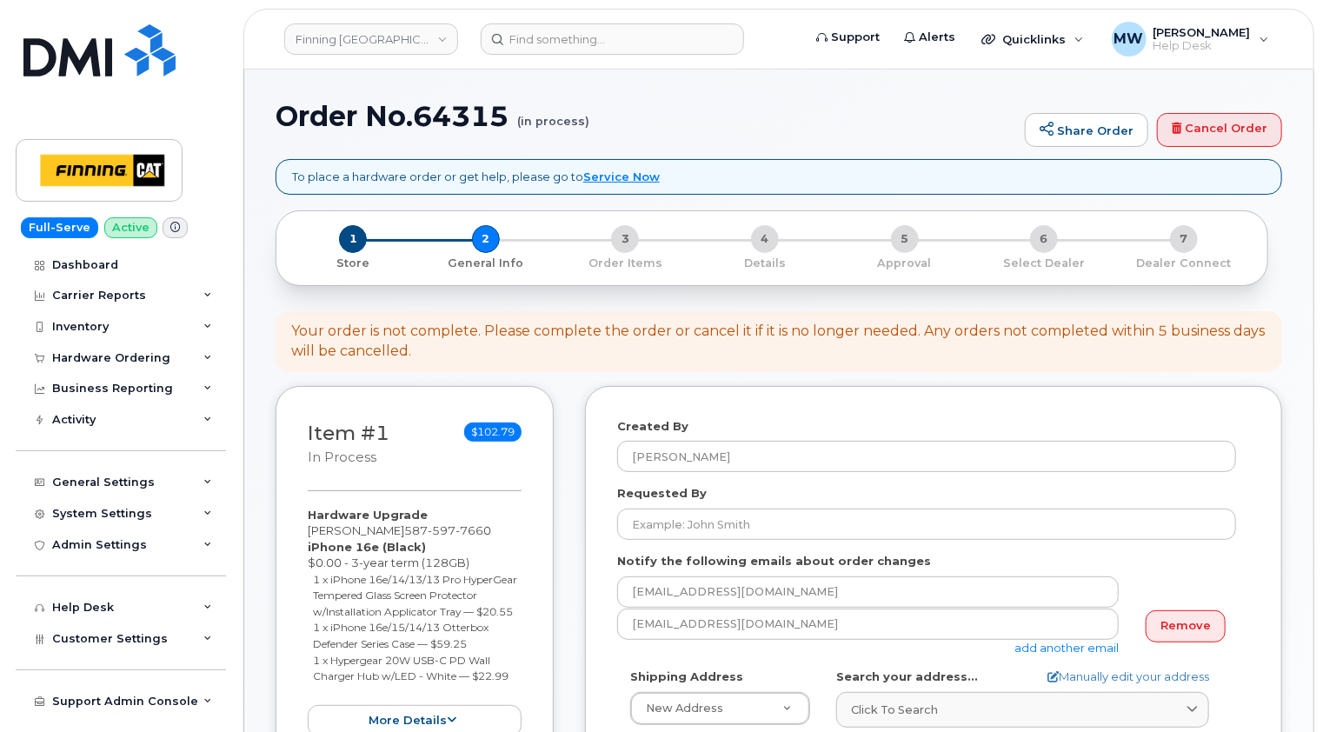
click at [1193, 358] on div "Your order is not complete. Please complete the order or cancel it if it is no …" at bounding box center [779, 342] width 976 height 40
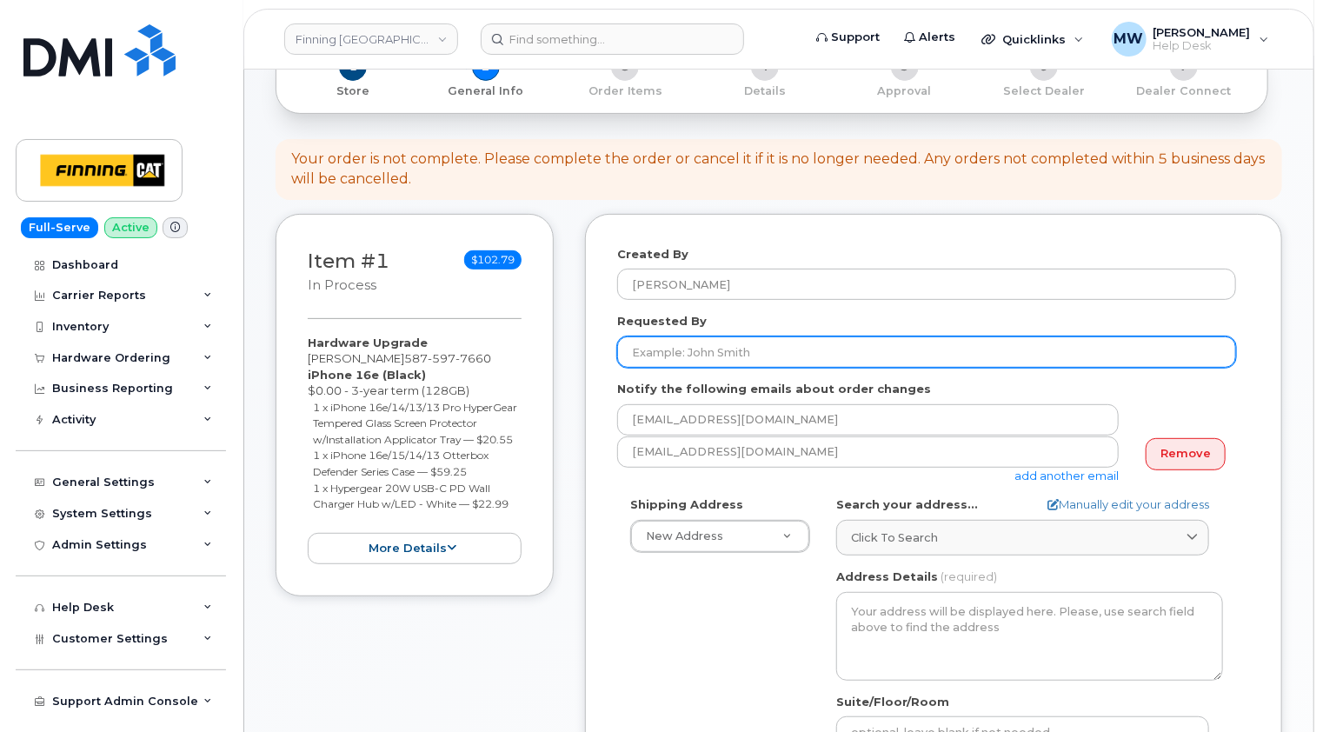
scroll to position [174, 0]
click at [749, 344] on input "Requested By" at bounding box center [926, 350] width 619 height 31
paste input "RITM0490346"
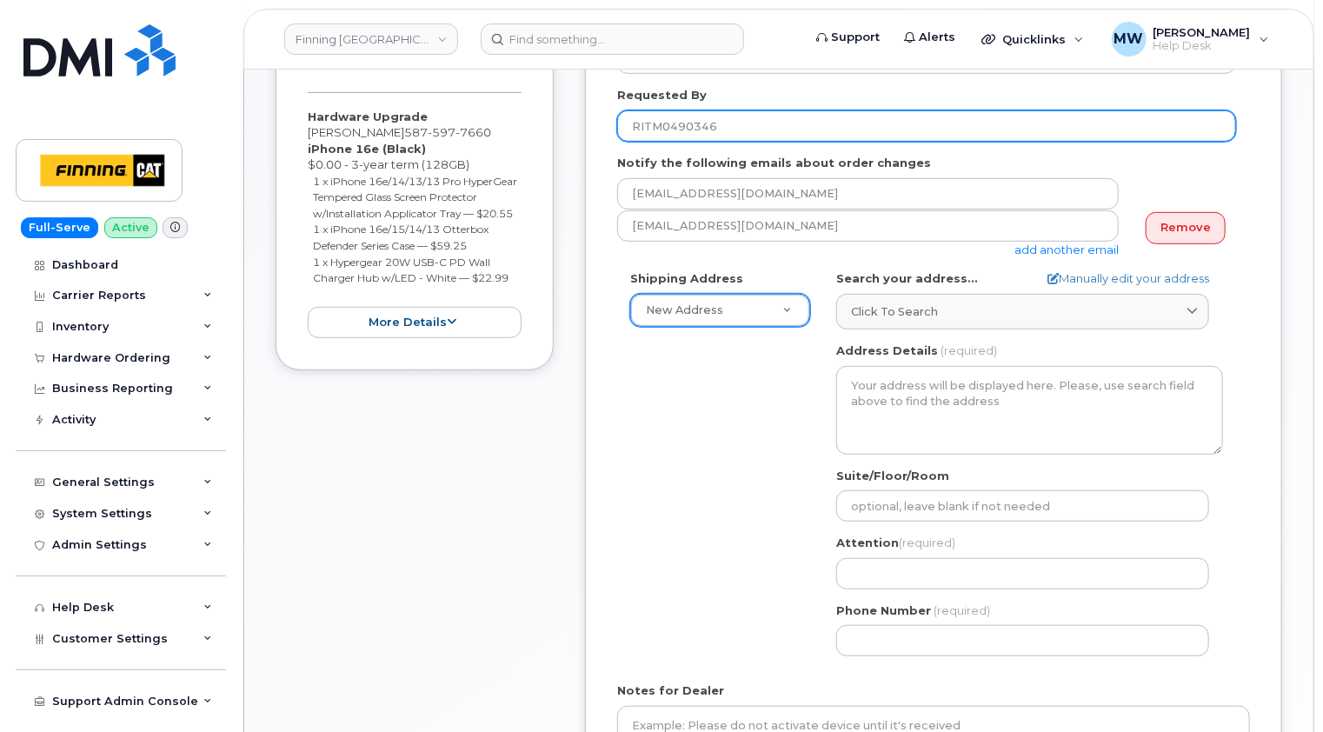
scroll to position [435, 0]
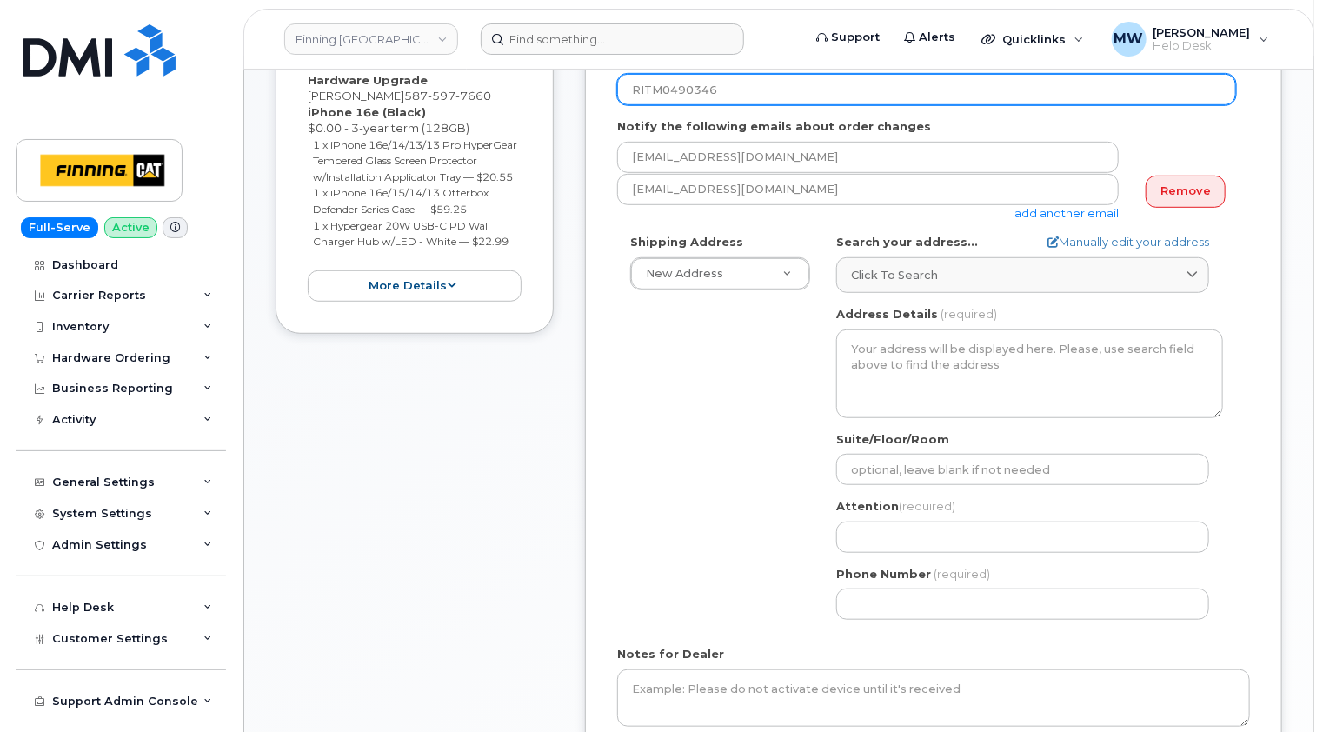
type input "RITM0490346"
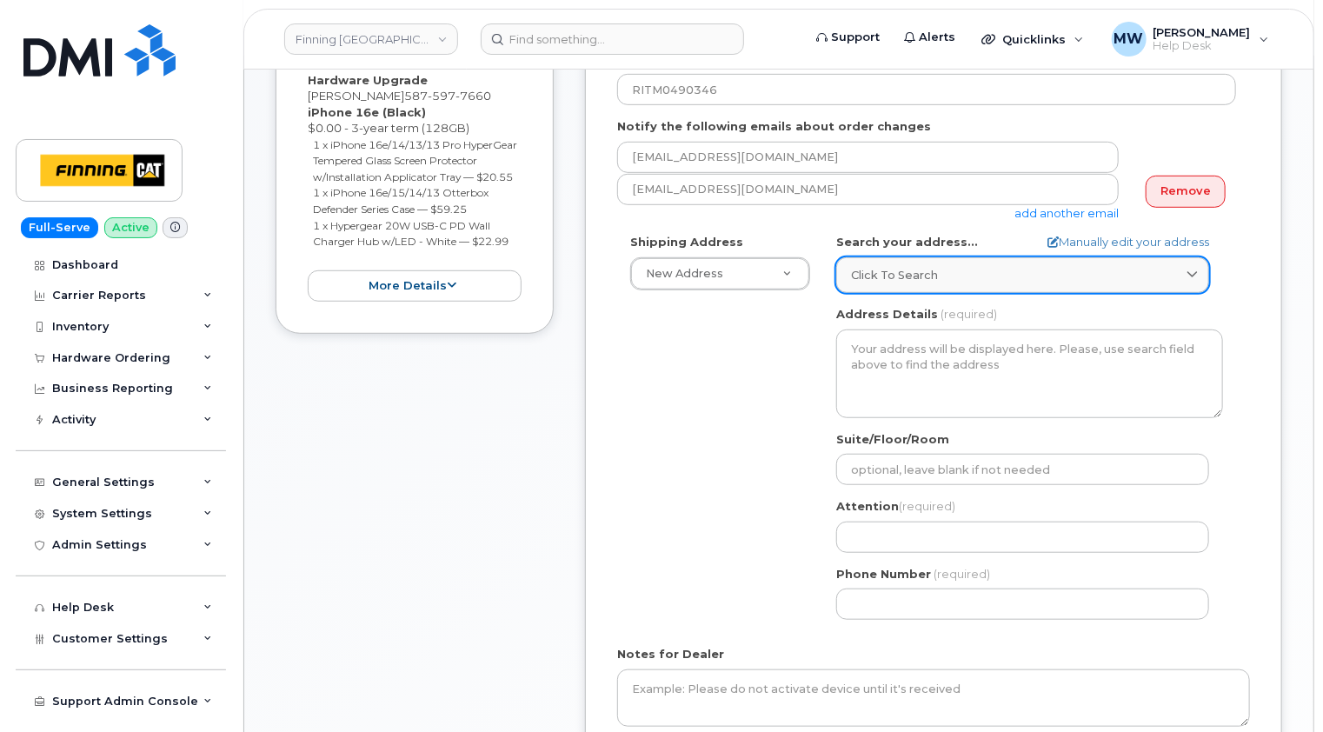
click at [911, 276] on span "Click to search" at bounding box center [894, 275] width 87 height 17
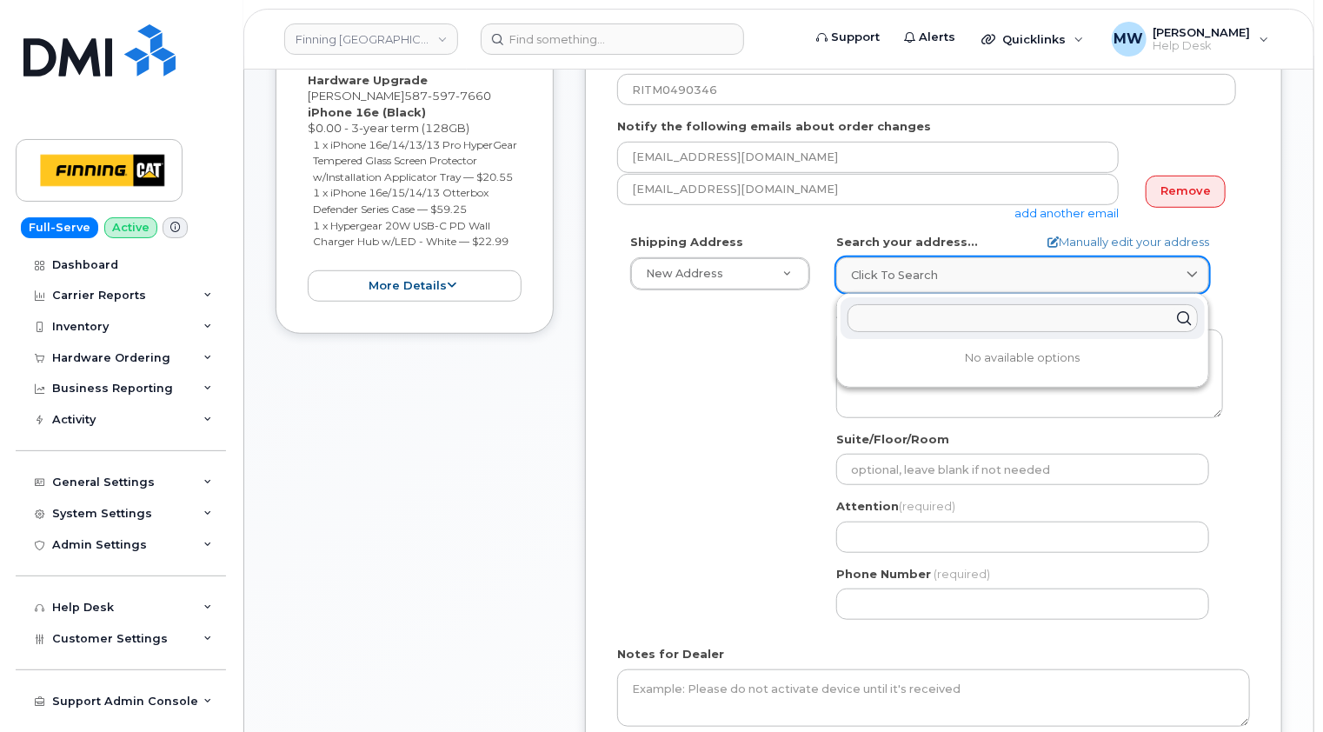
paste input "[STREET_ADDRESS]"
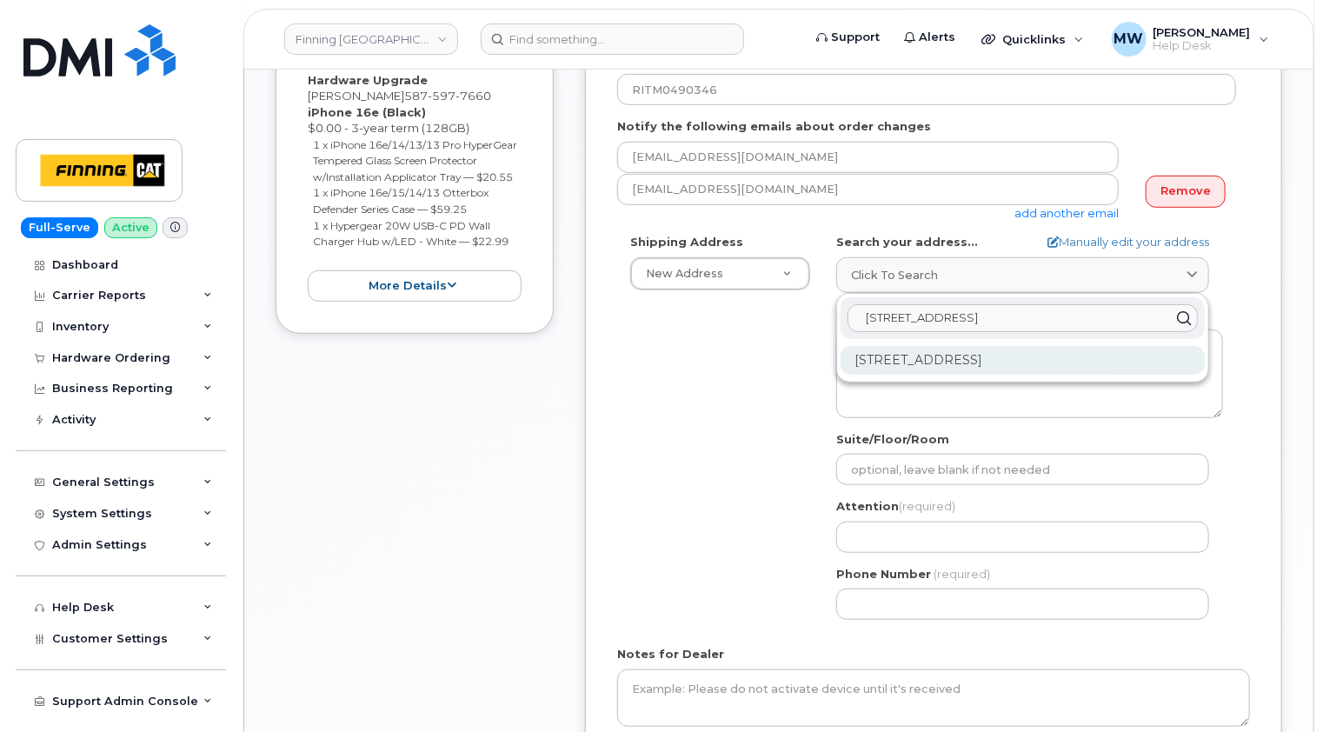
type input "[STREET_ADDRESS]"
click at [946, 356] on div "[STREET_ADDRESS]" at bounding box center [1023, 360] width 364 height 29
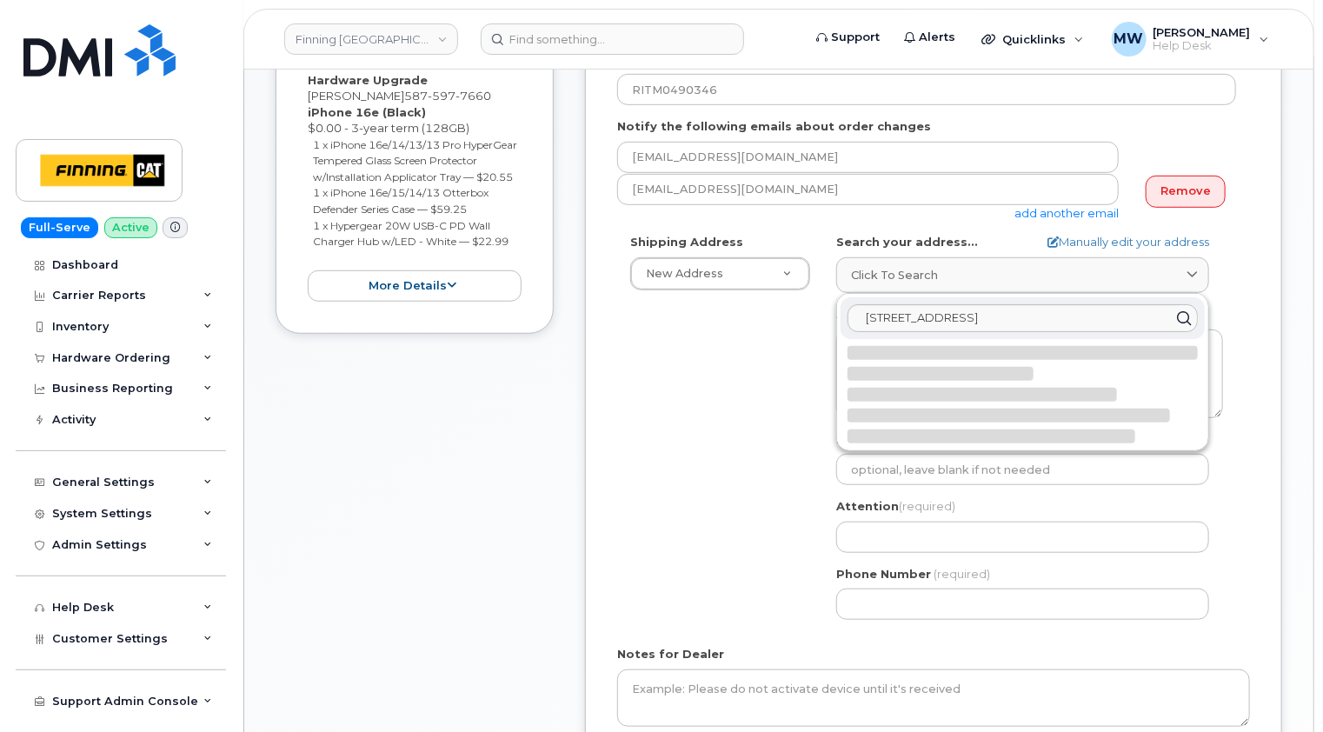
select select
type textarea "[STREET_ADDRESS]"
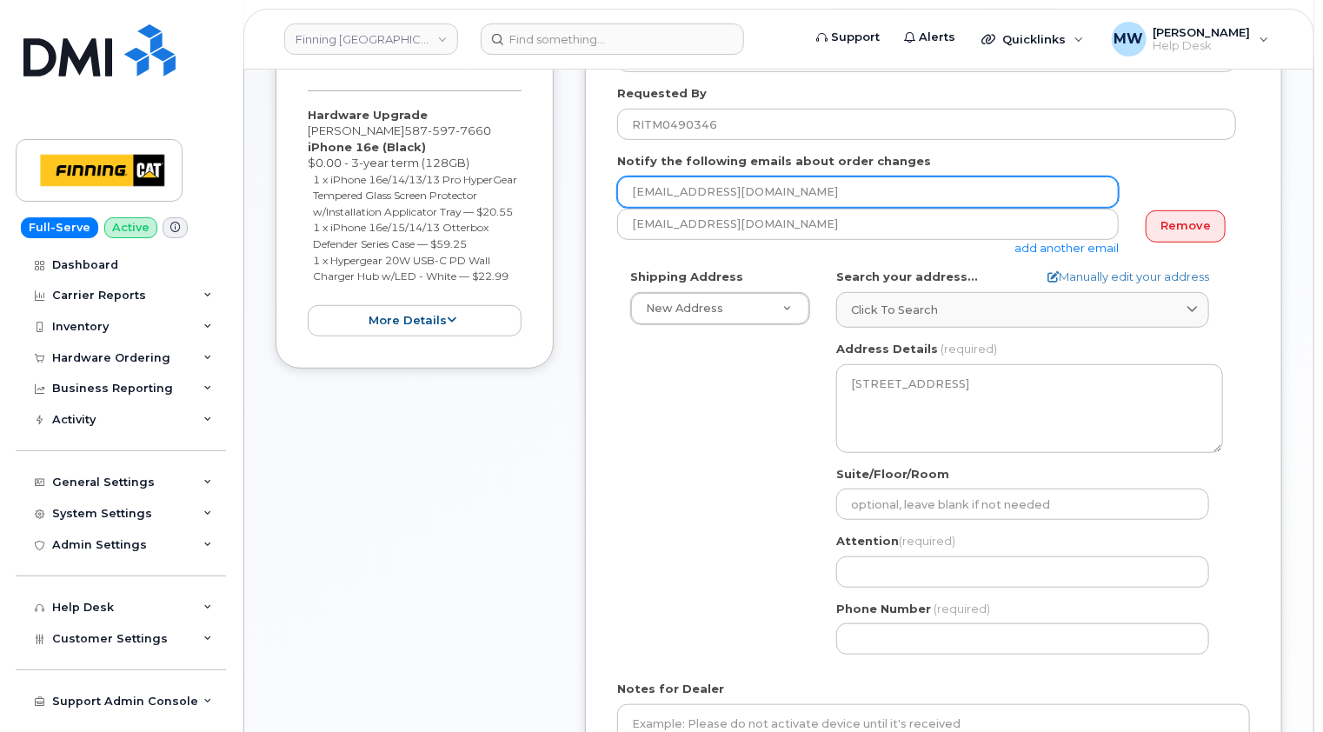
scroll to position [348, 0]
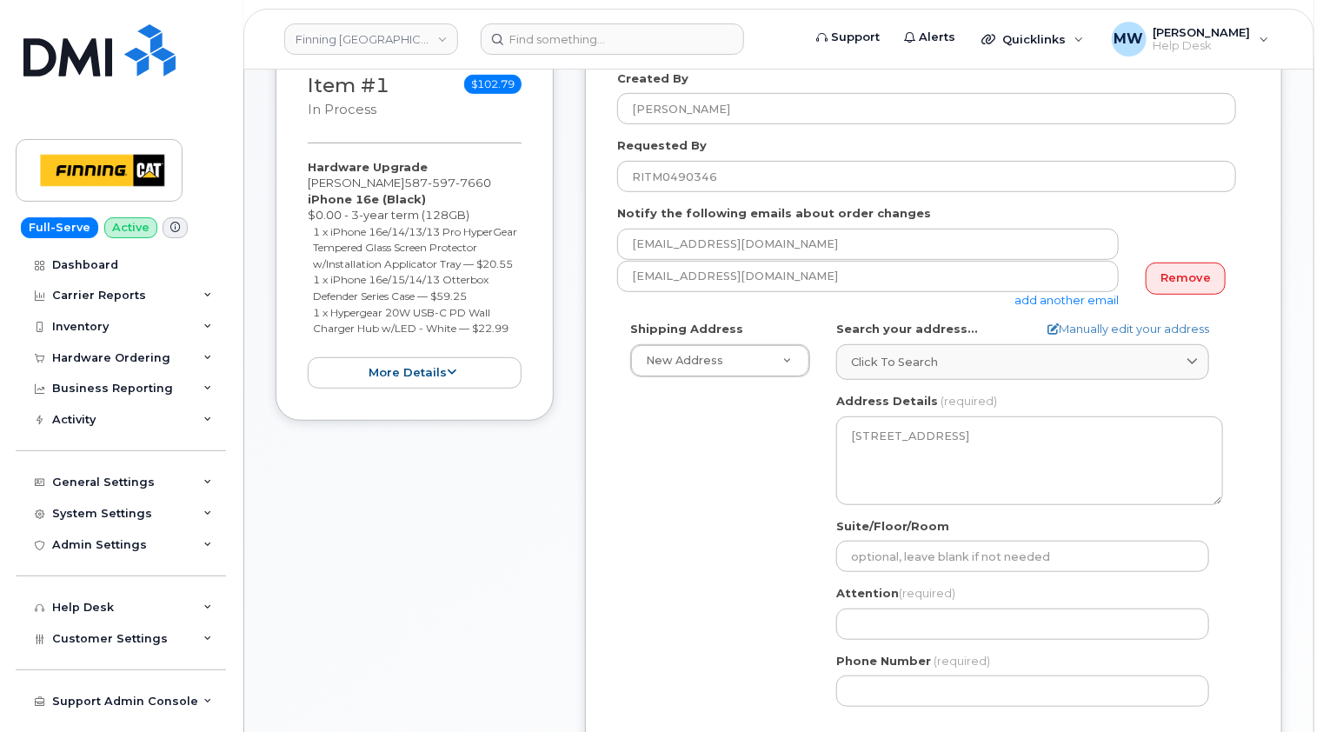
drag, startPoint x: 407, startPoint y: 179, endPoint x: 310, endPoint y: 177, distance: 97.4
click at [310, 177] on div "Hardware Upgrade Graehme Chmilar 587 597 7660 iPhone 16e (Black) $0.00 - 3-year…" at bounding box center [415, 274] width 214 height 230
copy div "[PERSON_NAME]"
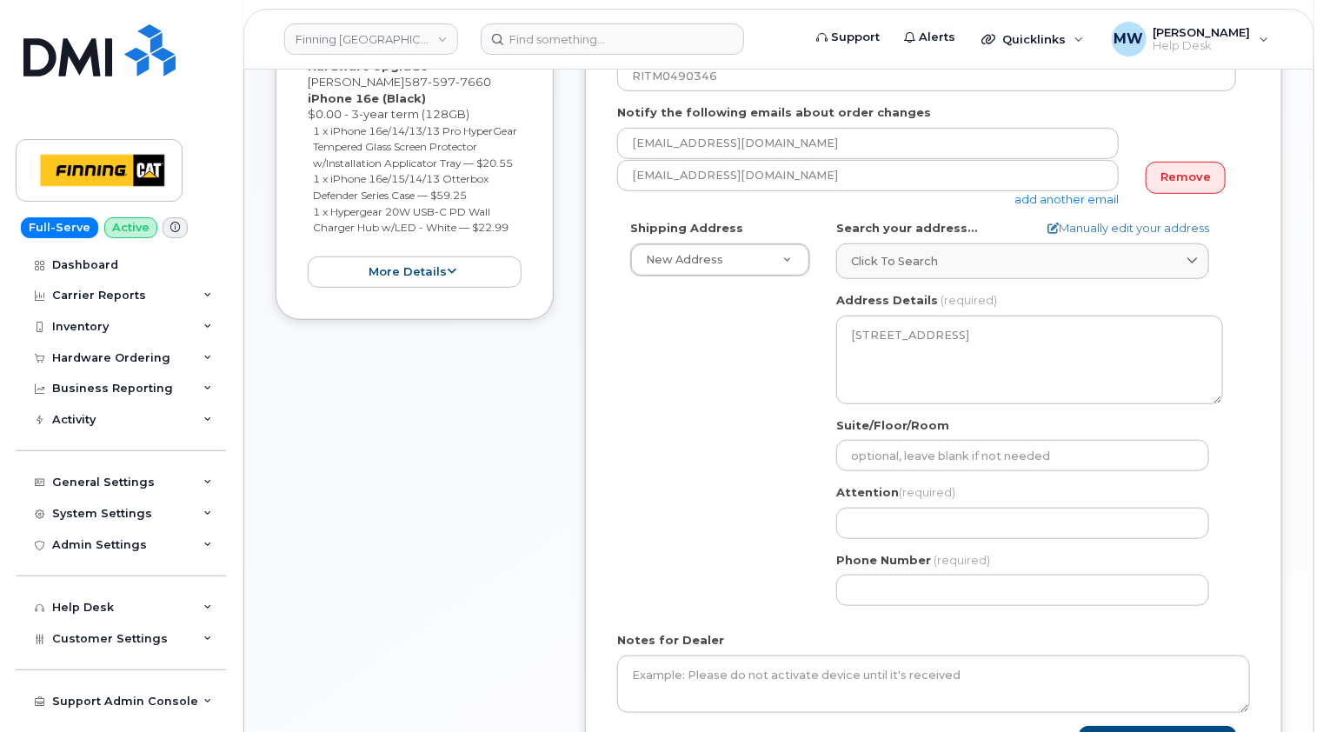
scroll to position [522, 0]
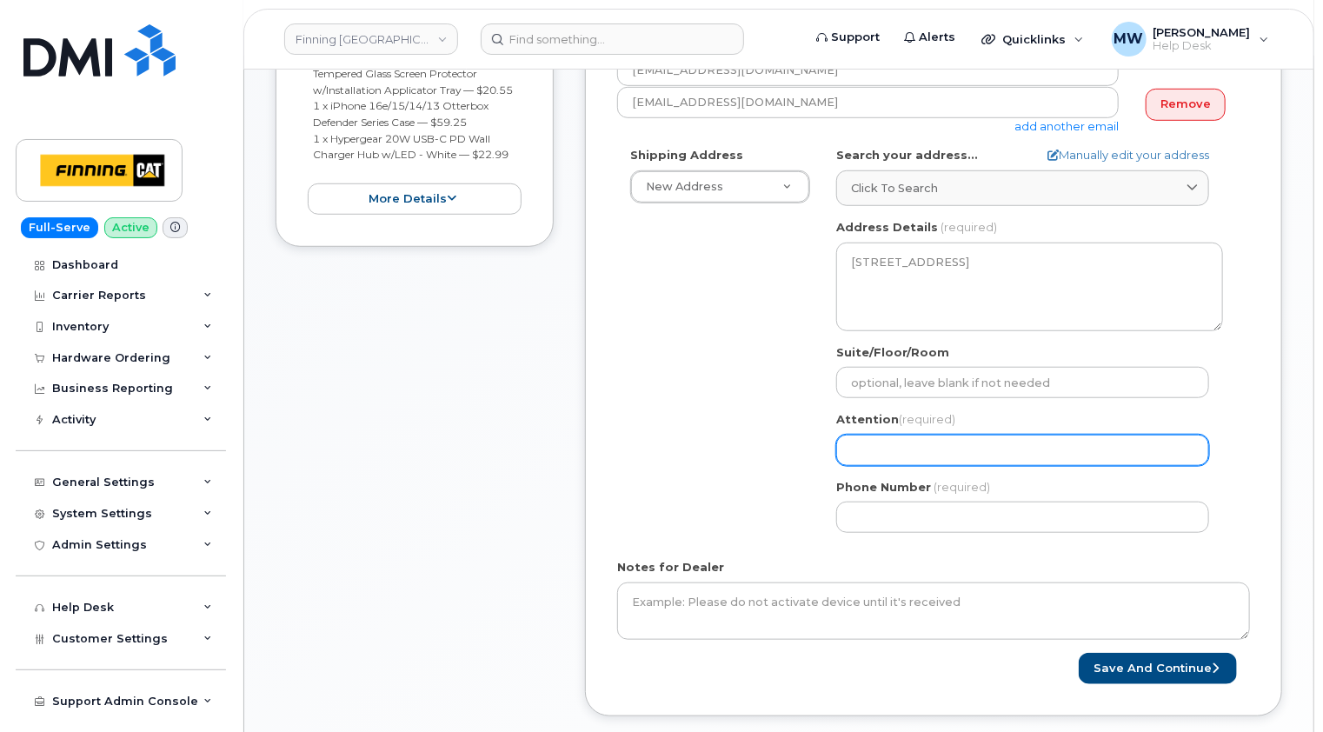
click at [873, 454] on input "Attention (required)" at bounding box center [1022, 450] width 373 height 31
paste input "[PERSON_NAME]"
select select
type input "[PERSON_NAME]"
click at [713, 481] on div "Shipping Address New Address New Address 7280 Dixie Rd 13315 156 St NW 54311 Ra…" at bounding box center [926, 346] width 619 height 399
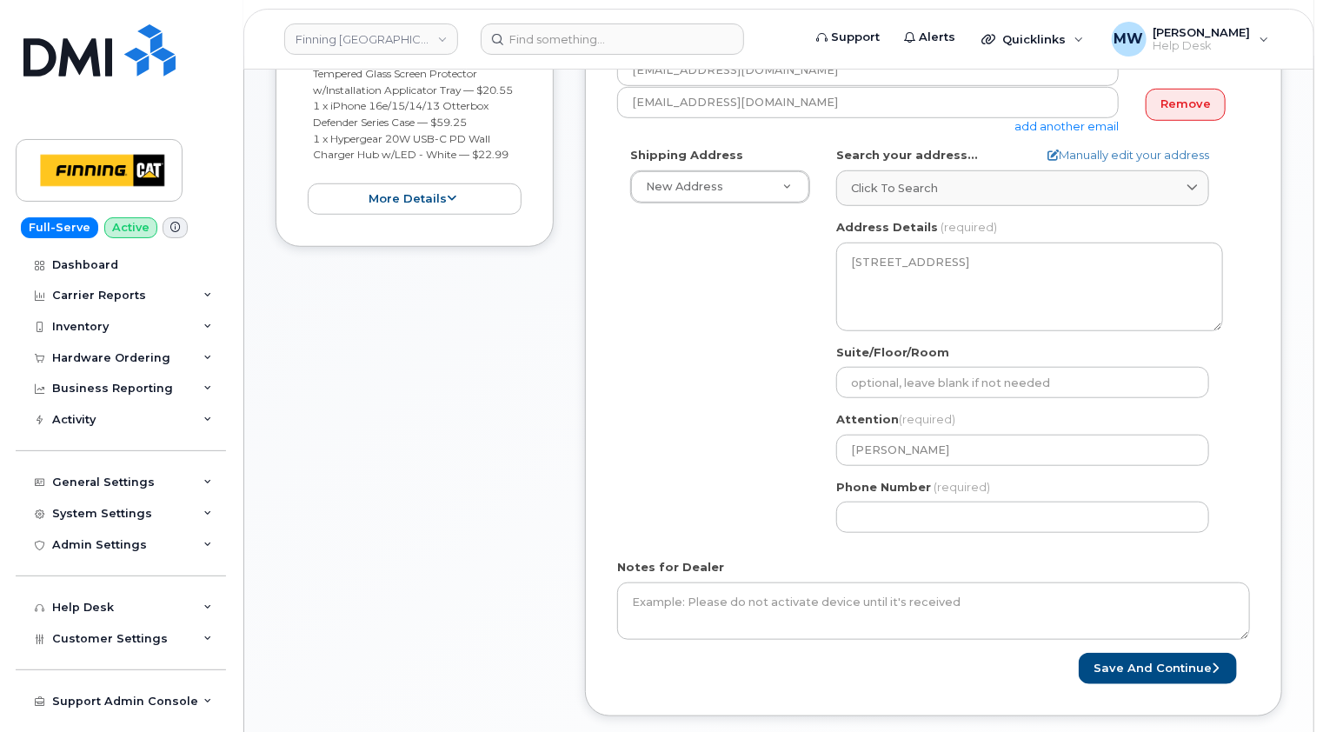
click at [390, 394] on div "Item #1 in process $102.79 Hardware Upgrade Graehme Chmilar 587 597 7660 iPhone…" at bounding box center [415, 303] width 278 height 878
click at [885, 516] on input "Phone Number" at bounding box center [1022, 517] width 373 height 31
paste input "5875977660"
select select
type input "5875977660"
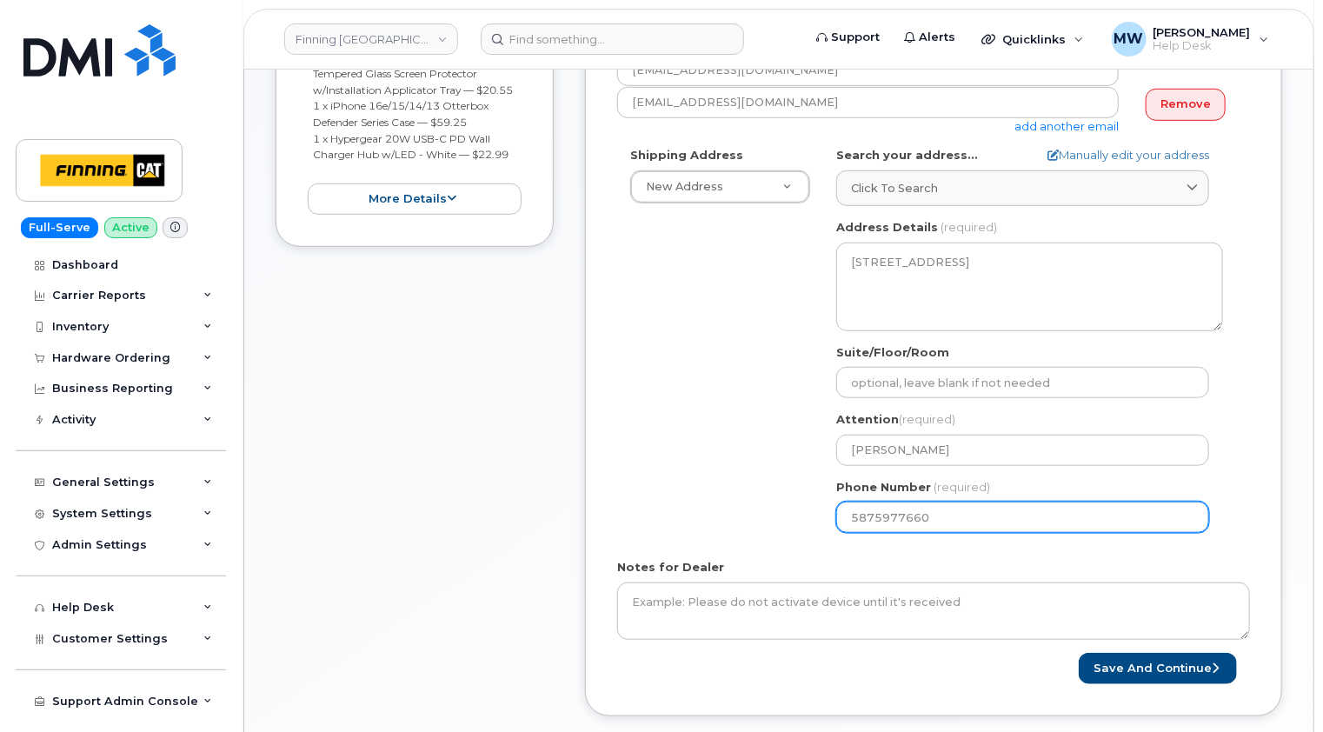
click at [687, 479] on div "Shipping Address New Address New Address 7280 Dixie Rd 13315 156 St NW 54311 Ra…" at bounding box center [926, 346] width 619 height 399
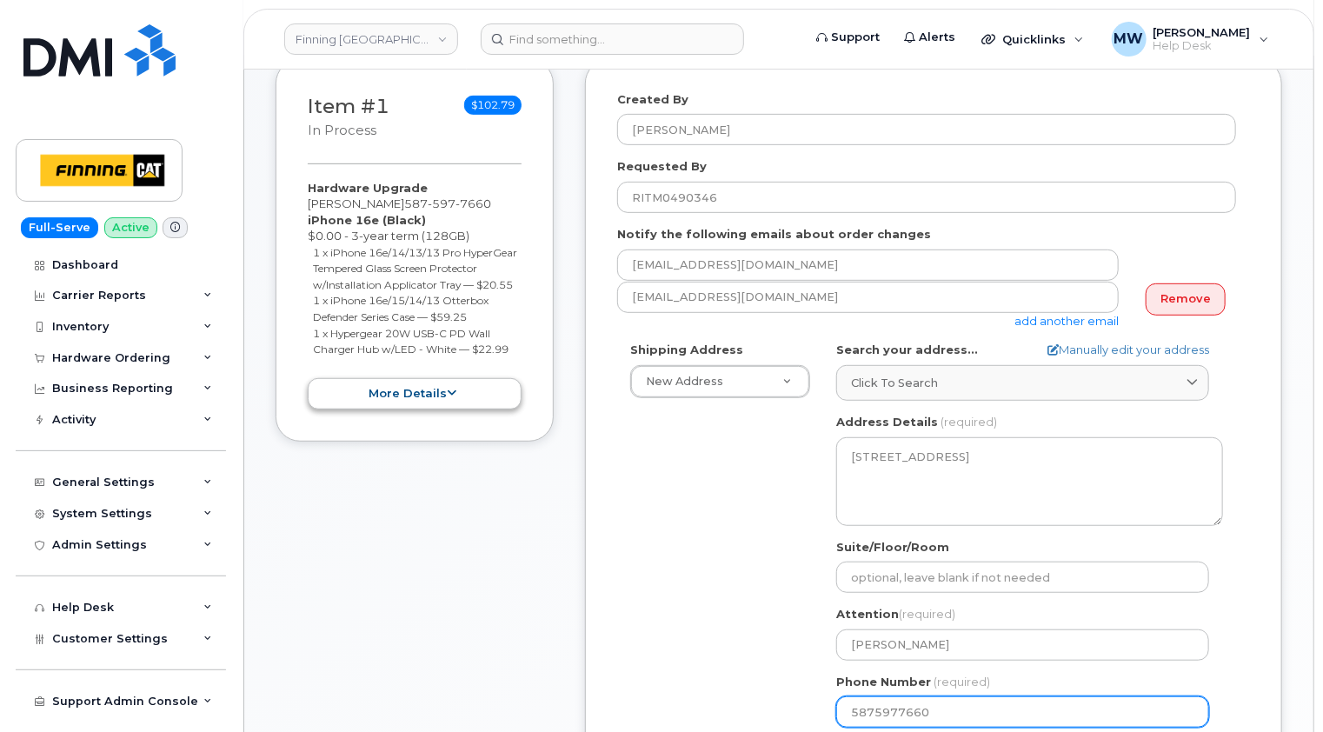
scroll to position [261, 0]
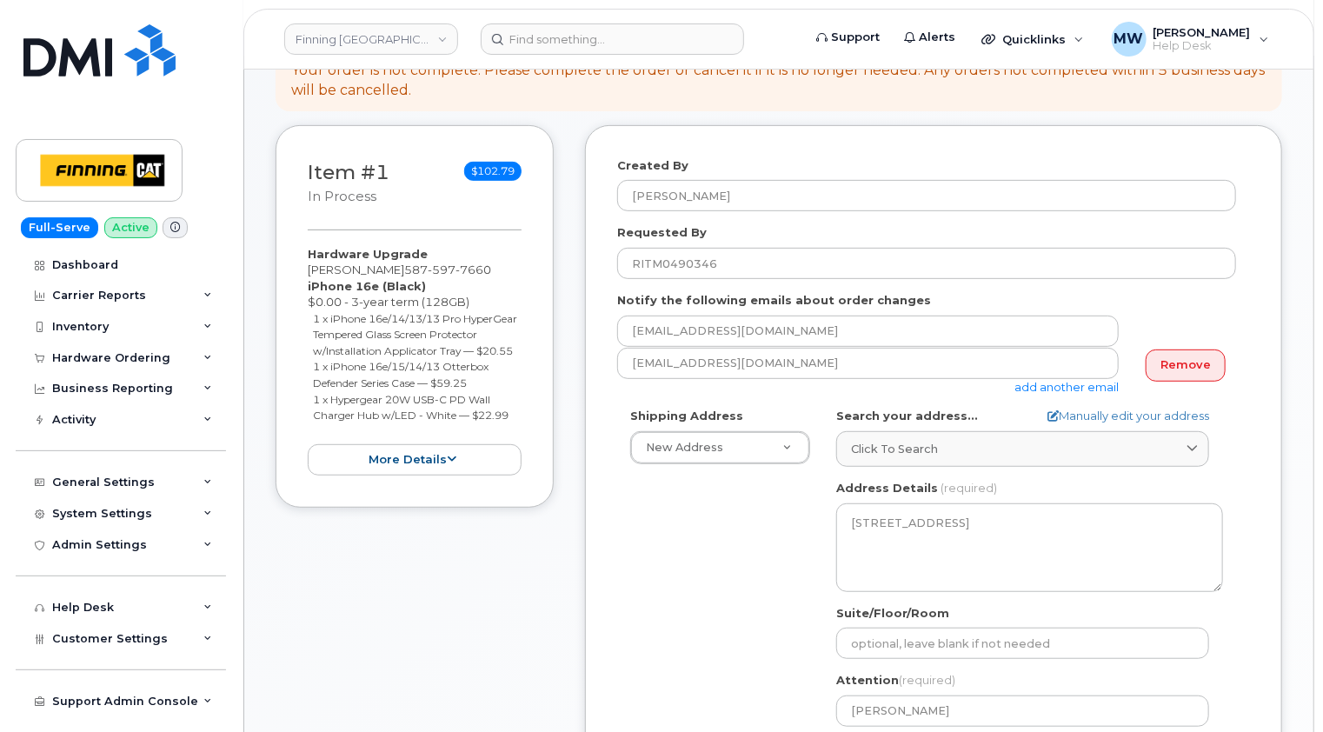
drag, startPoint x: 522, startPoint y: 432, endPoint x: 303, endPoint y: 288, distance: 262.4
click at [303, 288] on div "Item #1 in process $102.79 Hardware Upgrade Graehme Chmilar 587 597 7660 iPhone…" at bounding box center [415, 316] width 278 height 383
copy div "iPhone 16e (Black) $0.00 - 3-year term (128GB) 1 x iPhone 16e/14/13/13 Pro Hype…"
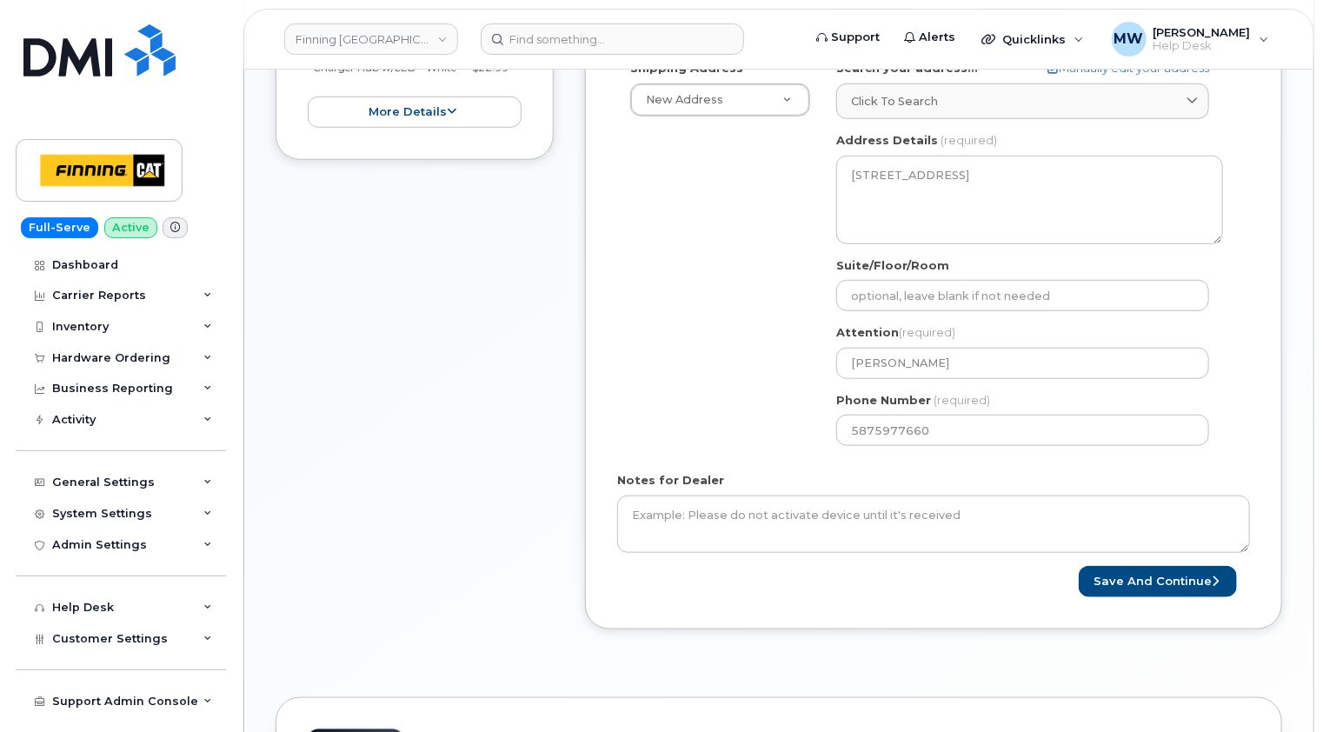
scroll to position [783, 0]
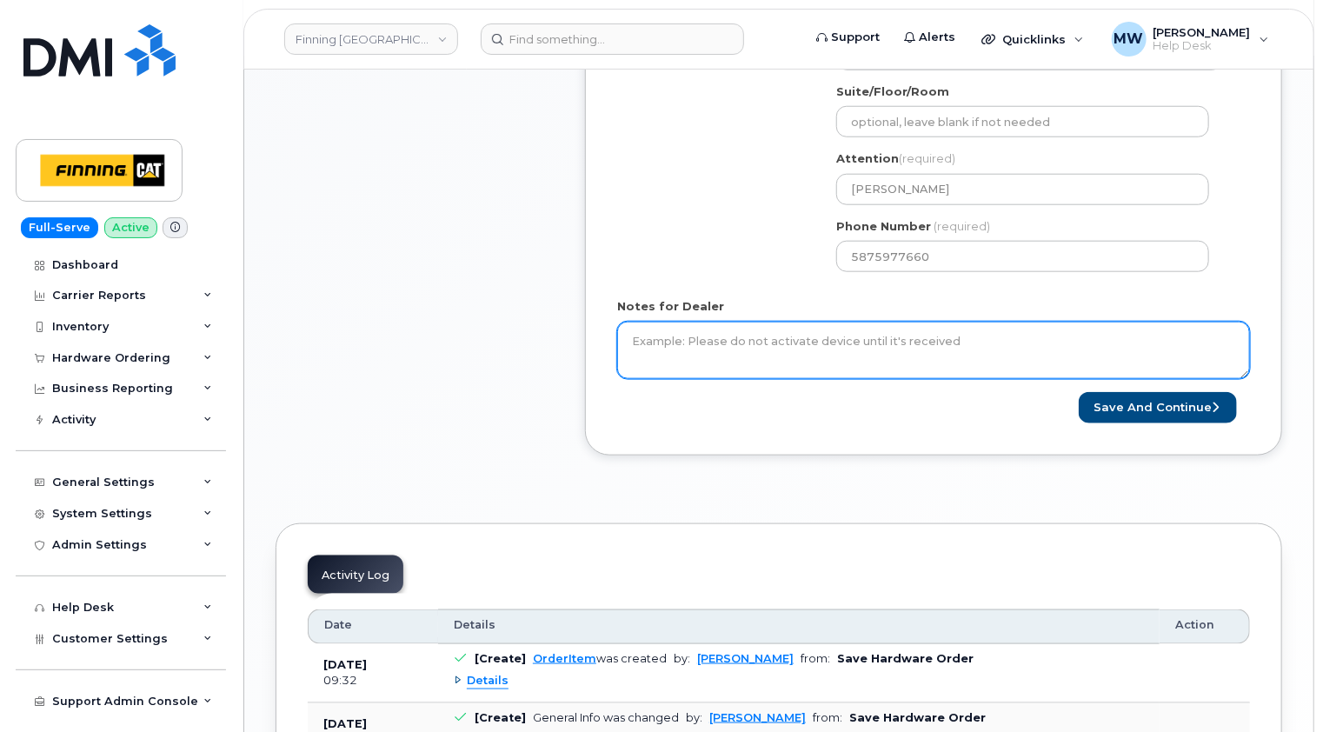
click at [819, 336] on textarea "Notes for Dealer" at bounding box center [933, 350] width 633 height 57
paste textarea "iPhone 16e (Black) $0.00 - 3-year term (128GB) 1 x iPhone 16e/14/13/13 Pro Hype…"
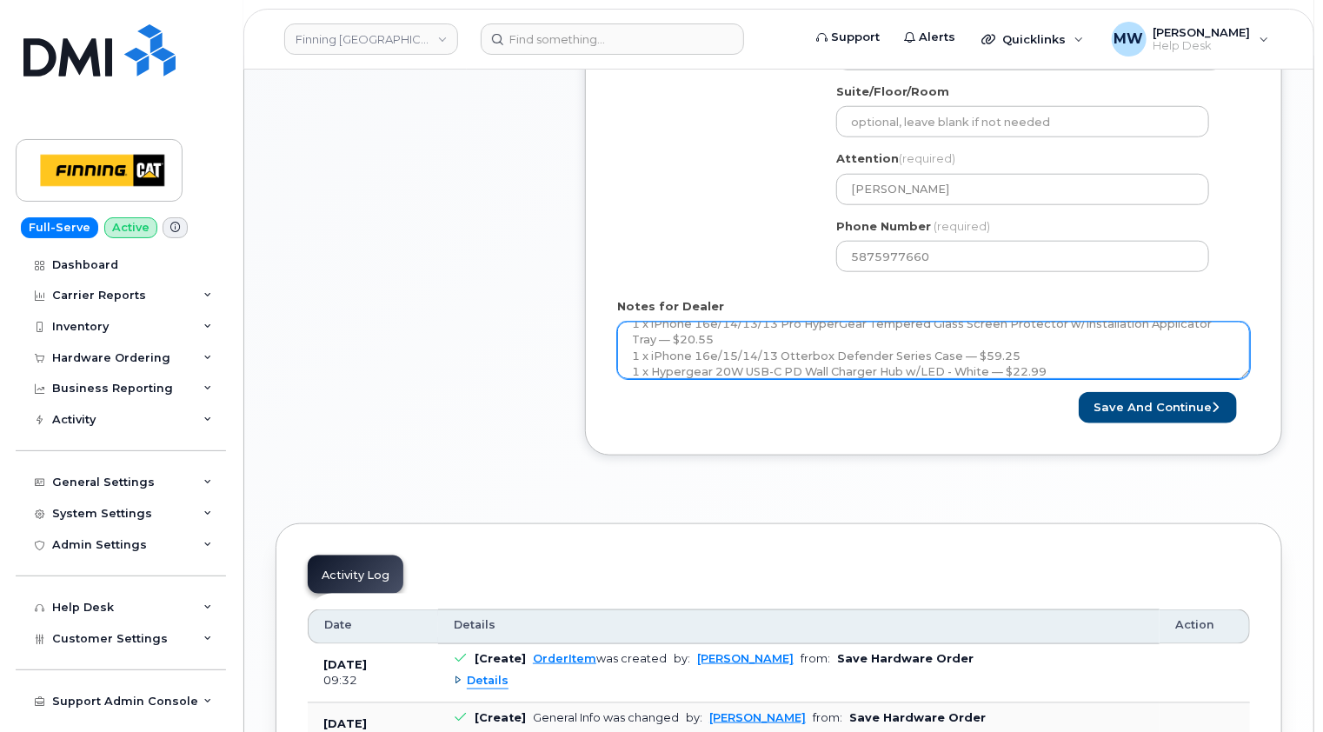
scroll to position [0, 0]
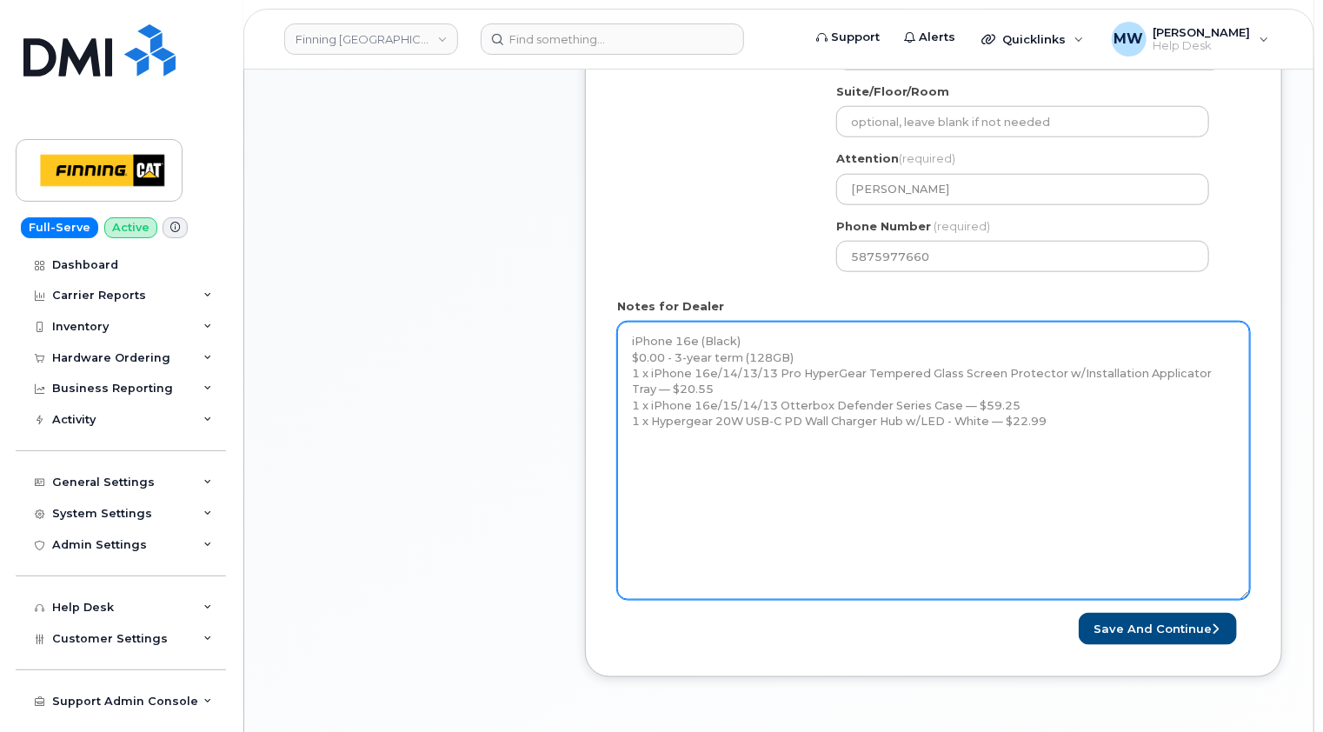
drag, startPoint x: 1249, startPoint y: 374, endPoint x: 1082, endPoint y: 497, distance: 207.6
click at [1247, 598] on textarea "iPhone 16e (Black) $0.00 - 3-year term (128GB) 1 x iPhone 16e/14/13/13 Pro Hype…" at bounding box center [933, 461] width 633 height 278
click at [1184, 448] on textarea "iPhone 16e (Black) $0.00 - 3-year term (128GB) 1 x iPhone 16e/14/13/13 Pro Hype…" at bounding box center [933, 462] width 633 height 280
paste textarea "Telus Order #TL60026277"
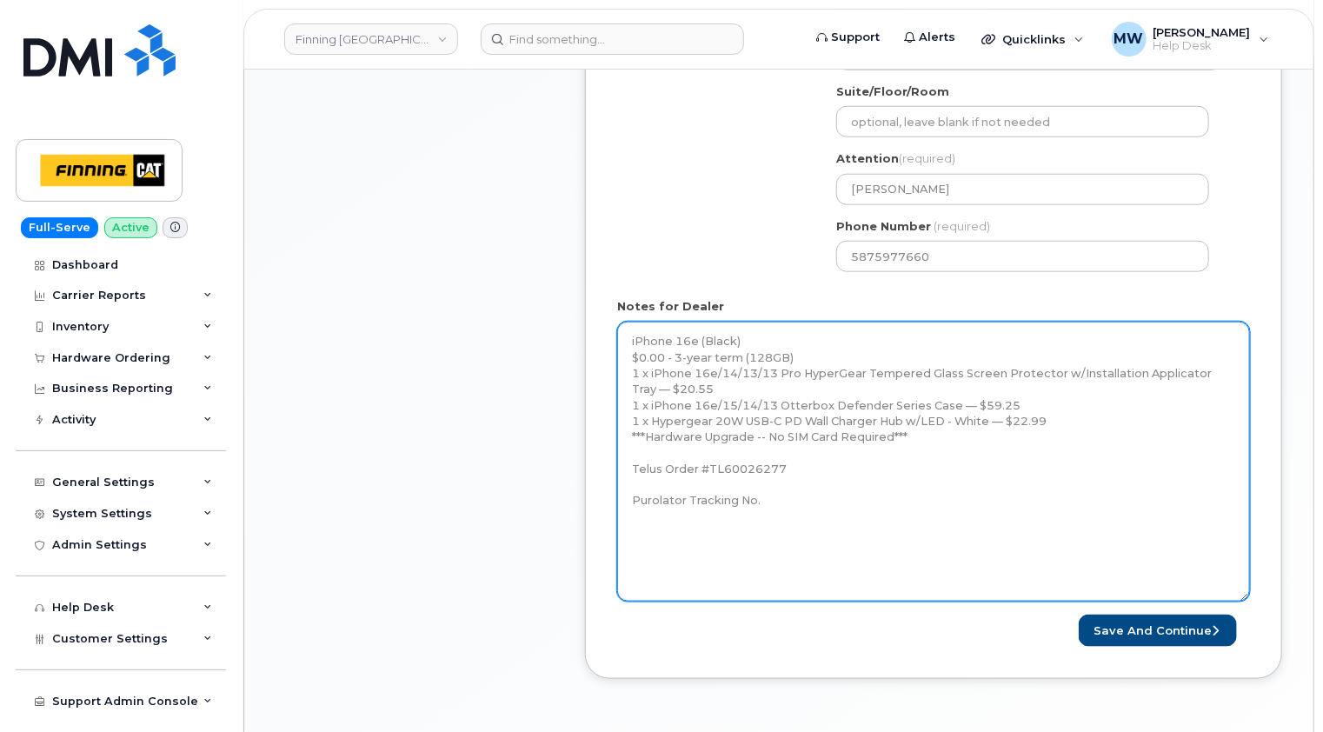
type textarea "iPhone 16e (Black) $0.00 - 3-year term (128GB) 1 x iPhone 16e/14/13/13 Pro Hype…"
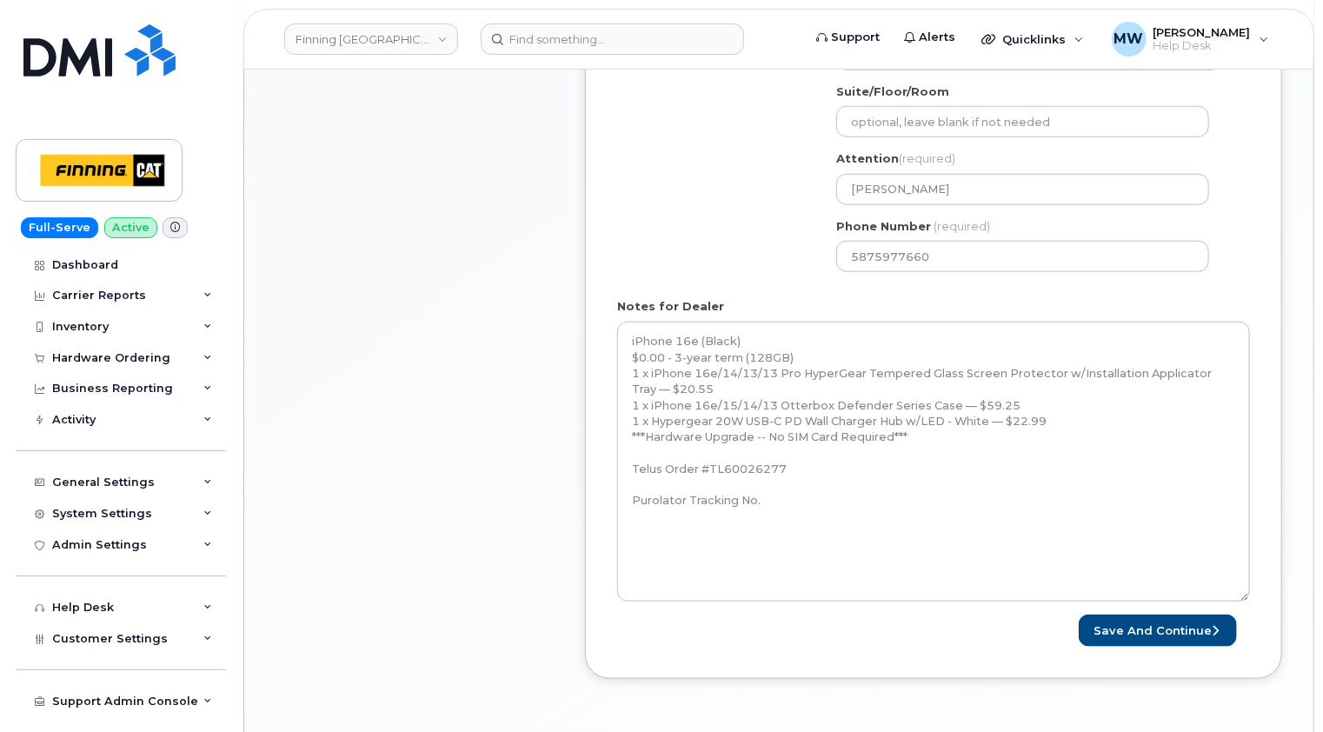
click at [409, 281] on div "Item #1 in process $102.79 Hardware Upgrade Graehme Chmilar 587 597 7660 iPhone…" at bounding box center [415, 155] width 278 height 1102
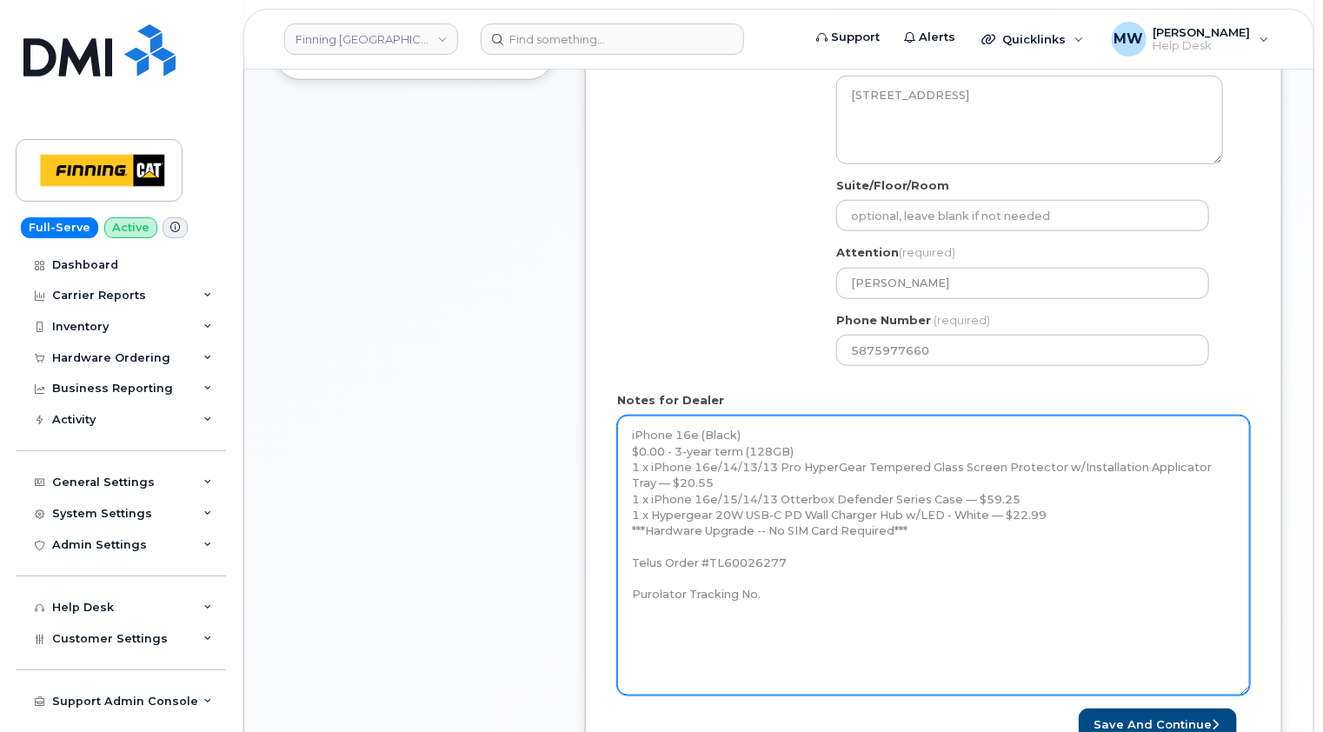
scroll to position [783, 0]
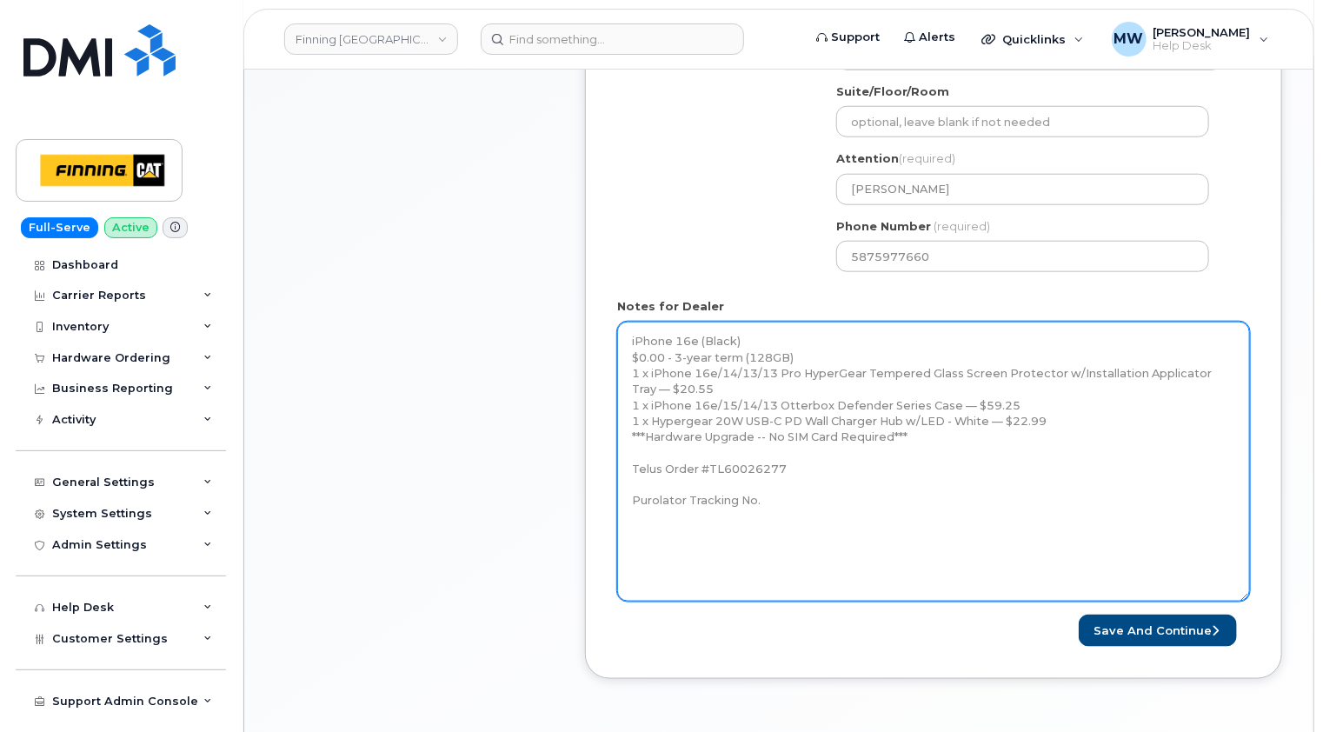
drag, startPoint x: 921, startPoint y: 436, endPoint x: 623, endPoint y: 346, distance: 310.8
click at [623, 346] on textarea "iPhone 16e (Black) $0.00 - 3-year term (128GB) 1 x iPhone 16e/14/13/13 Pro Hype…" at bounding box center [933, 462] width 633 height 280
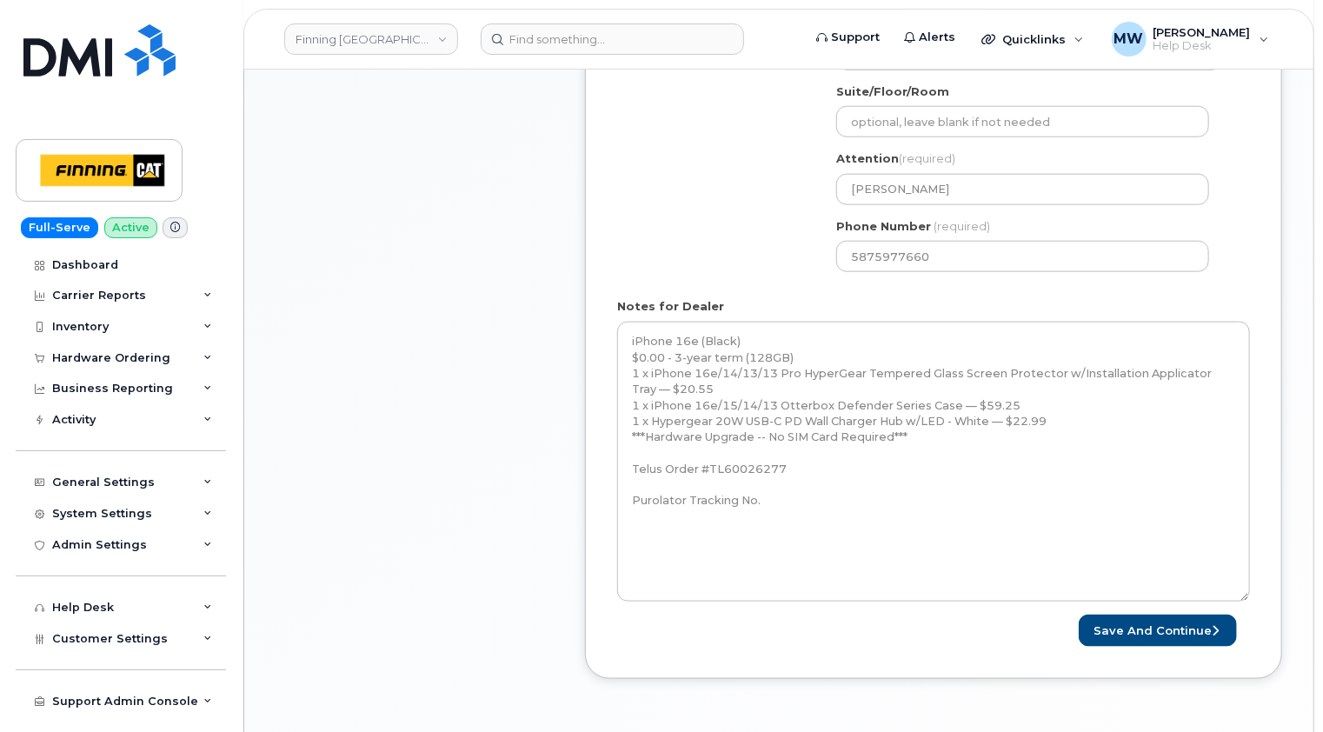
drag, startPoint x: 1276, startPoint y: 165, endPoint x: 1272, endPoint y: 183, distance: 17.9
click at [1276, 165] on div "Created By Matthew Walshe Requested By RITM0490346 Notify the following emails …" at bounding box center [933, 142] width 697 height 1076
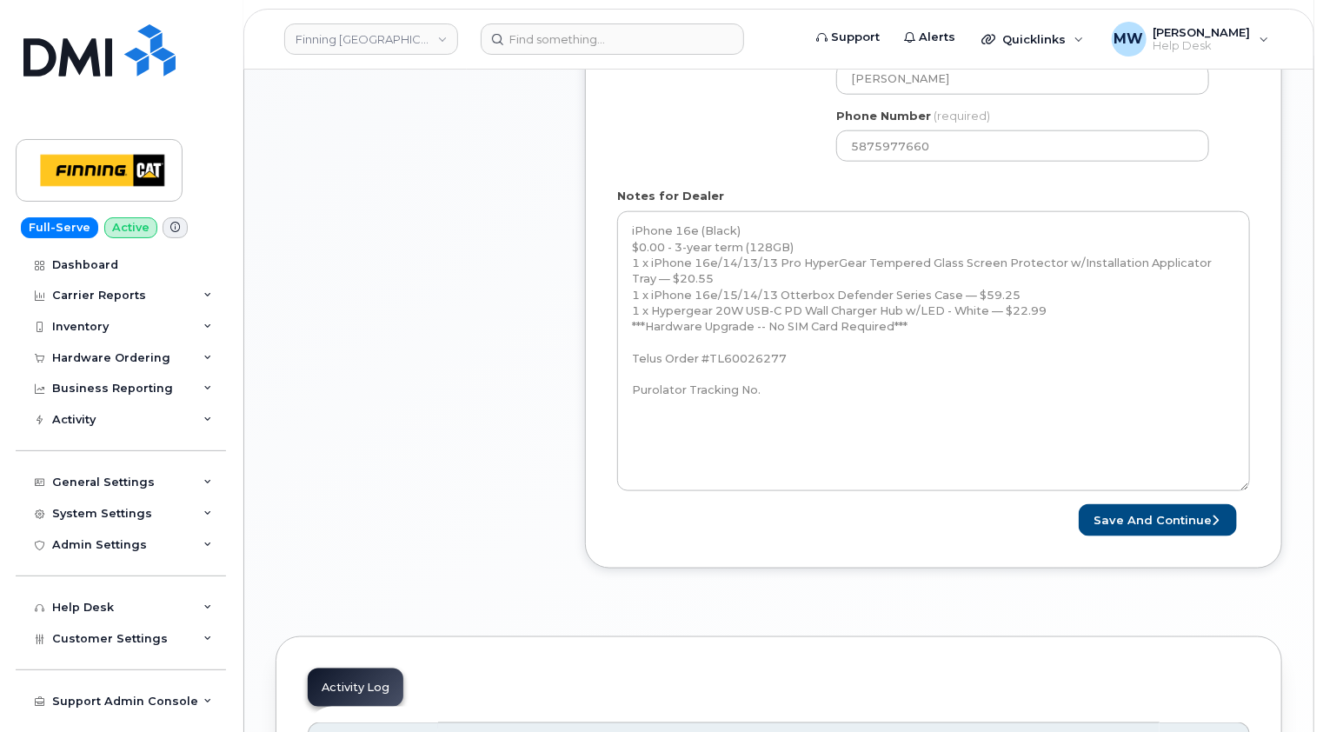
scroll to position [1043, 0]
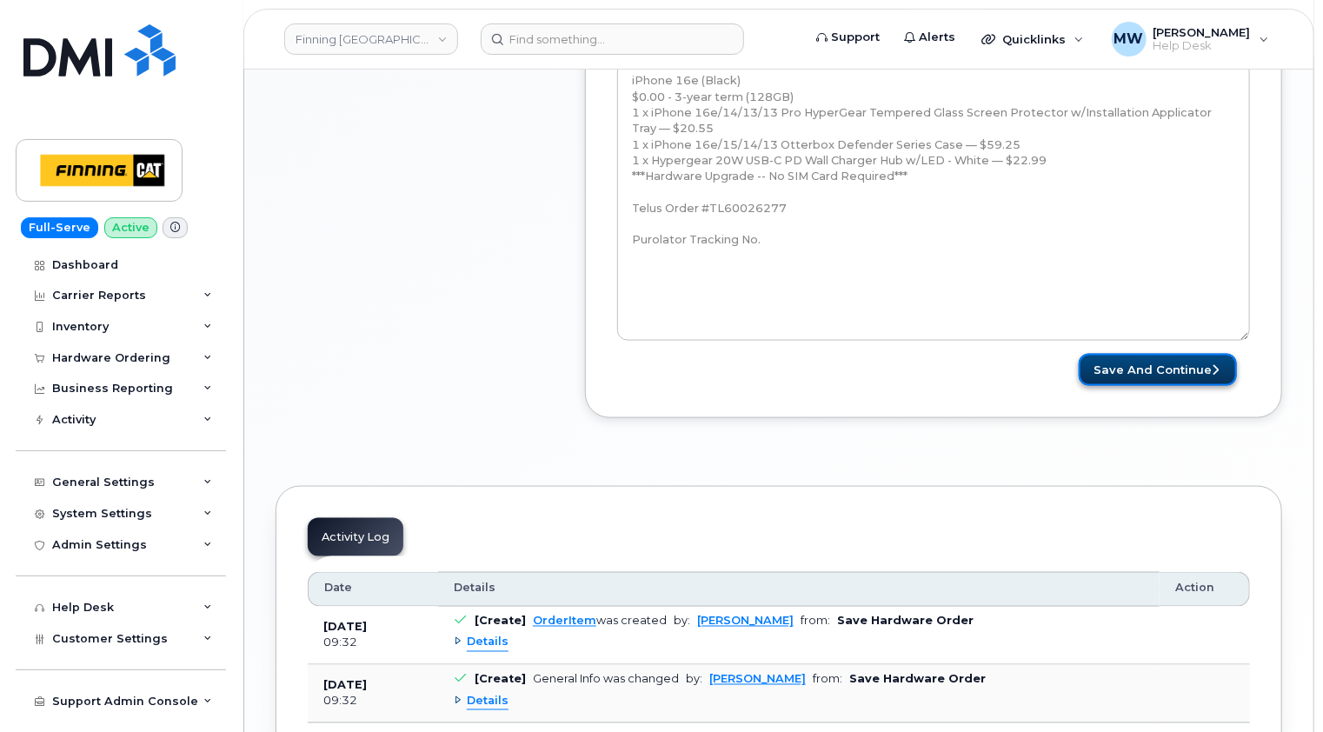
click at [1182, 370] on button "Save and Continue" at bounding box center [1158, 370] width 158 height 32
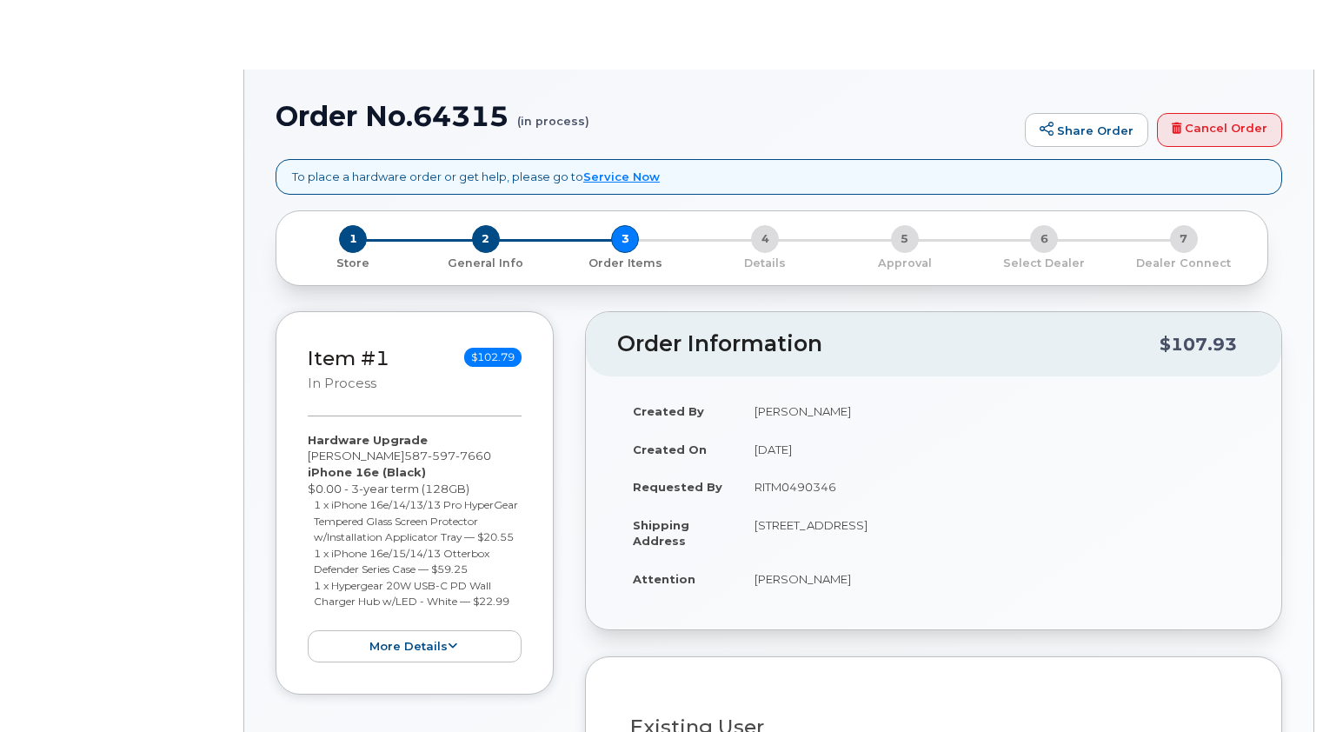
type input "[PERSON_NAME]"
type input "3471006"
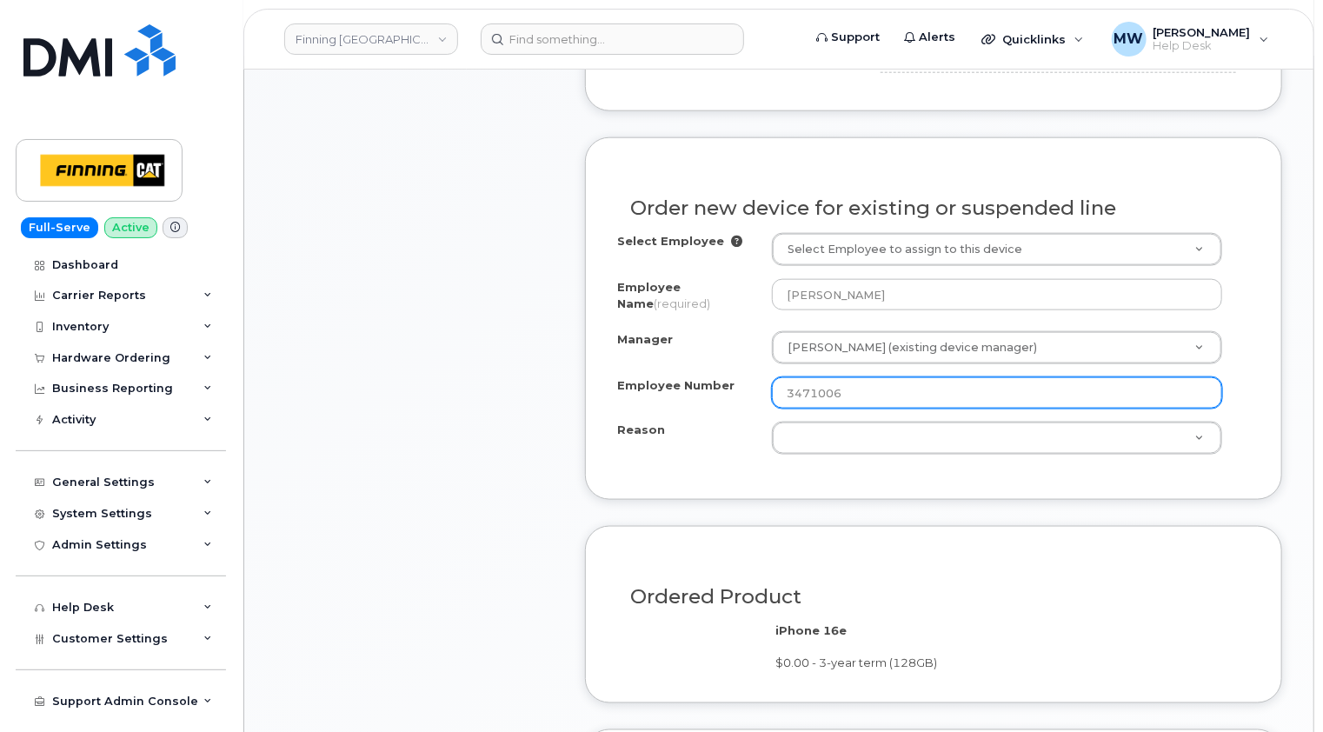
scroll to position [956, 0]
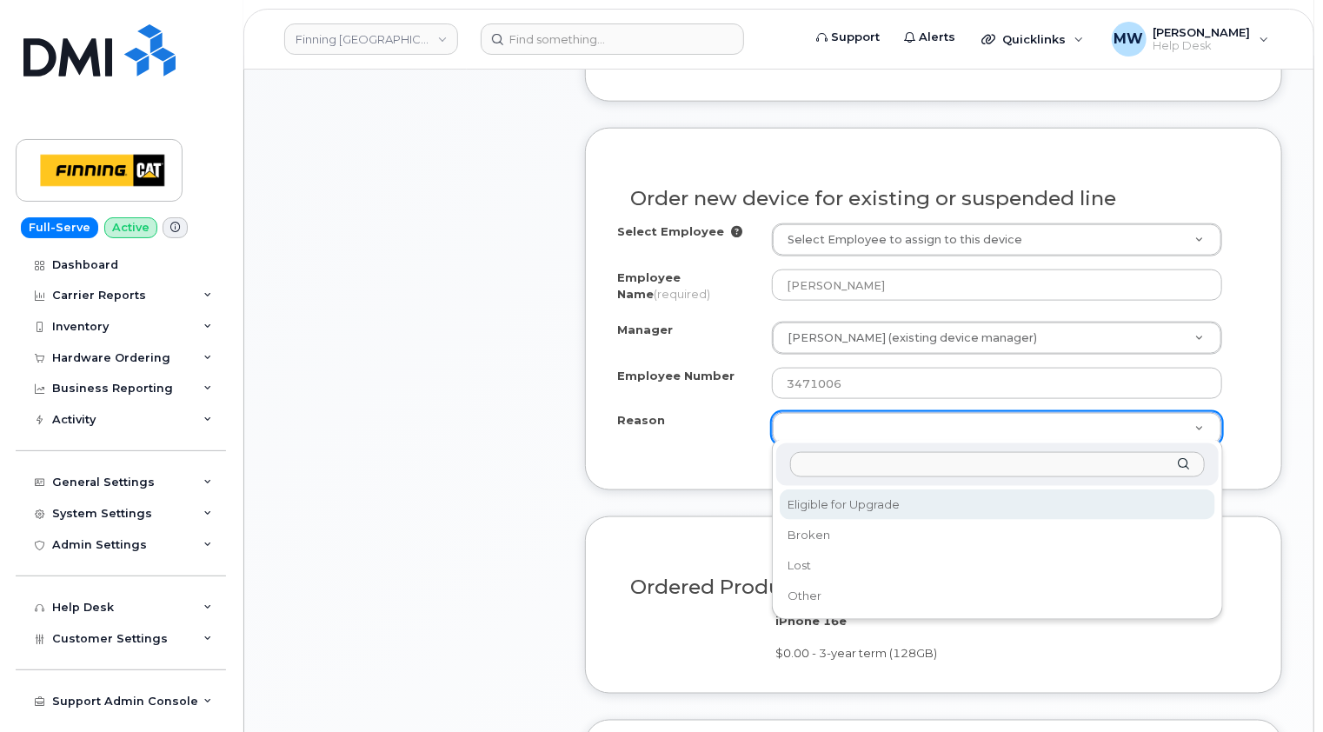
select select "eligible_for_upgrade"
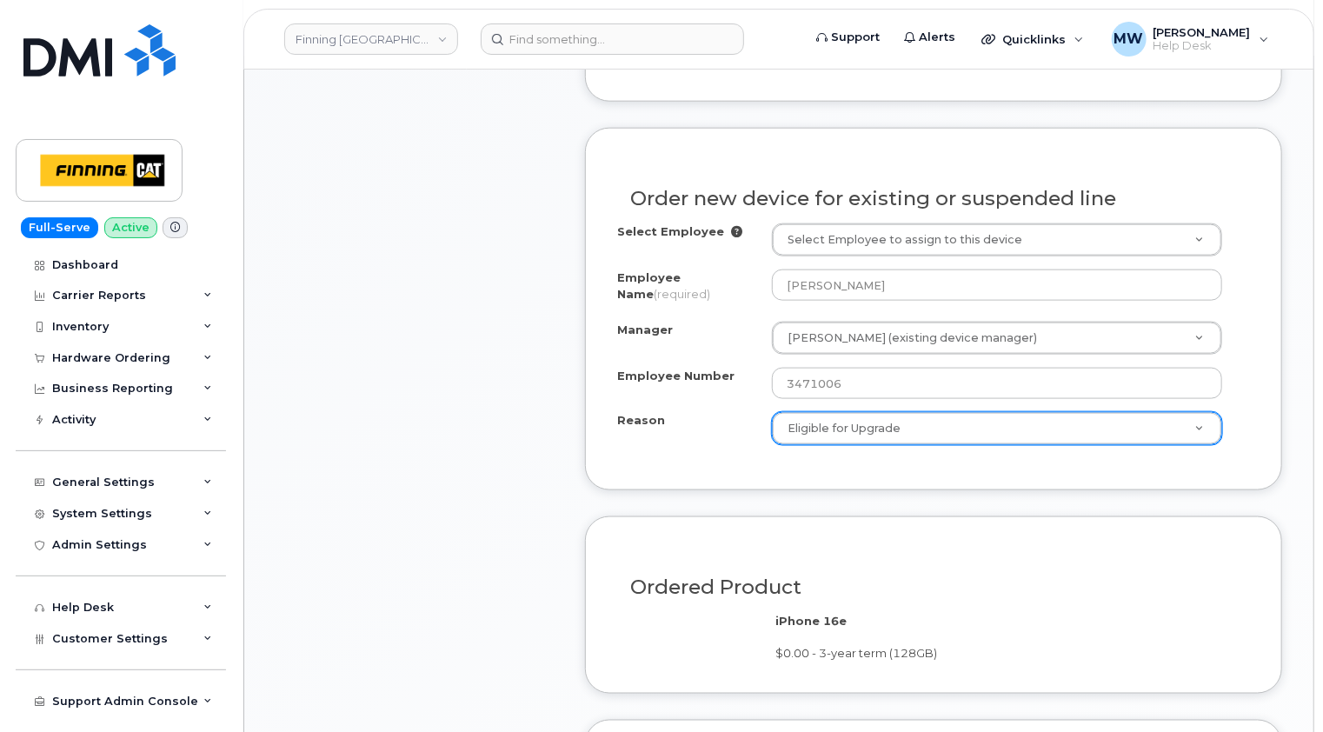
click at [413, 455] on div "Item #1 in process $102.79 Hardware Upgrade Graehme Chmilar 587 597 7660 iPhone…" at bounding box center [415, 232] width 278 height 1604
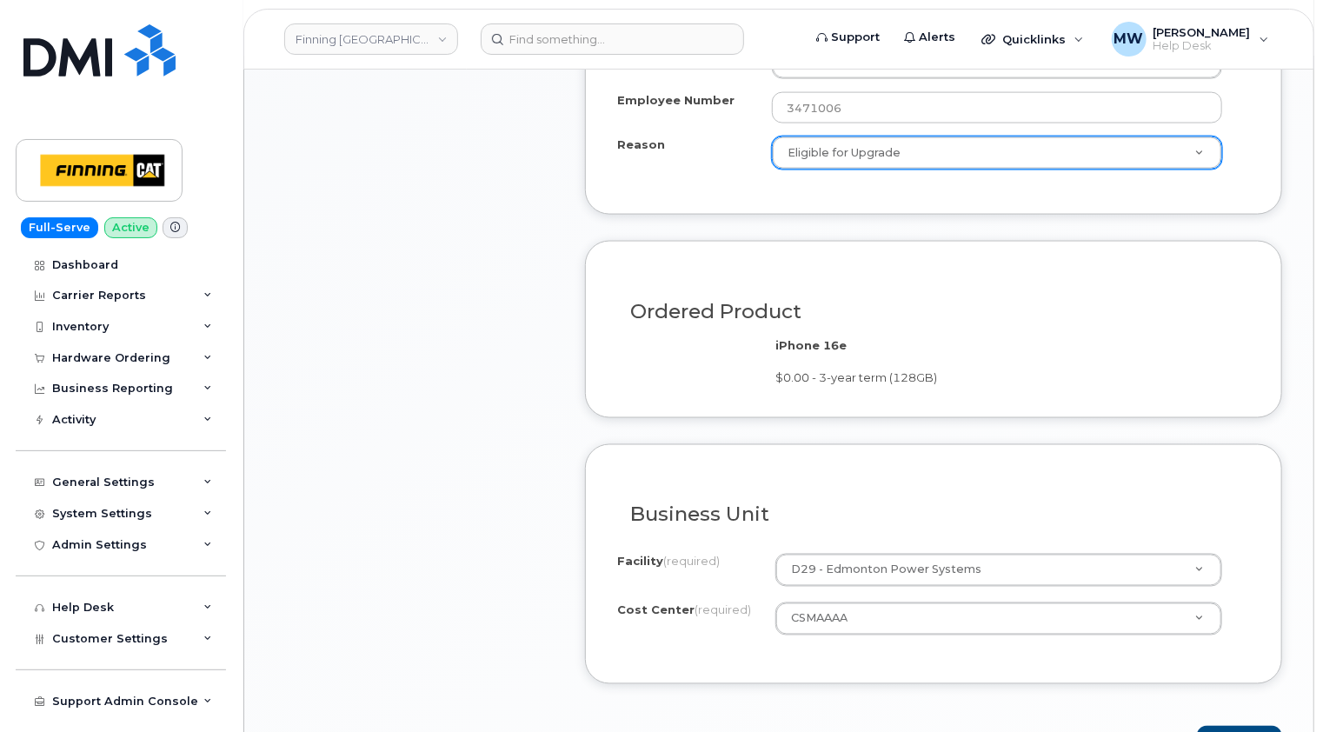
scroll to position [1391, 0]
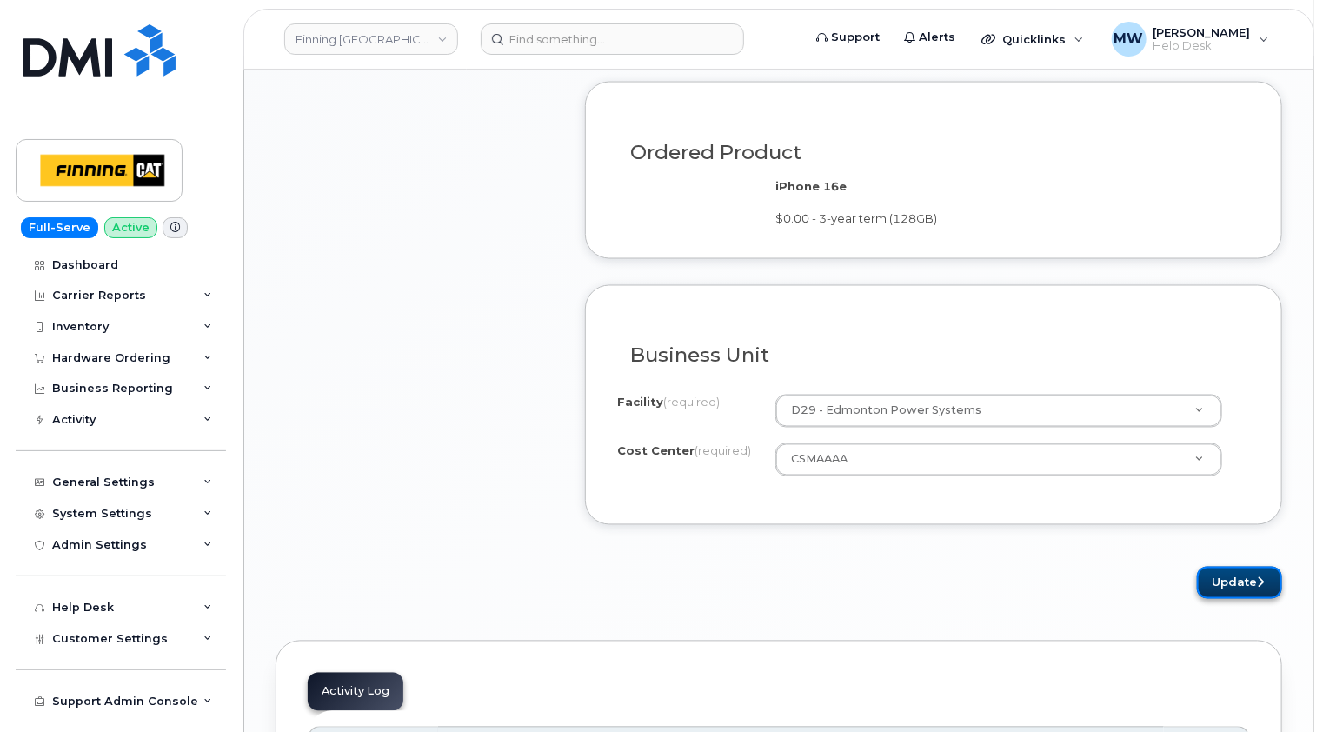
click at [1257, 581] on icon "submit" at bounding box center [1260, 582] width 7 height 11
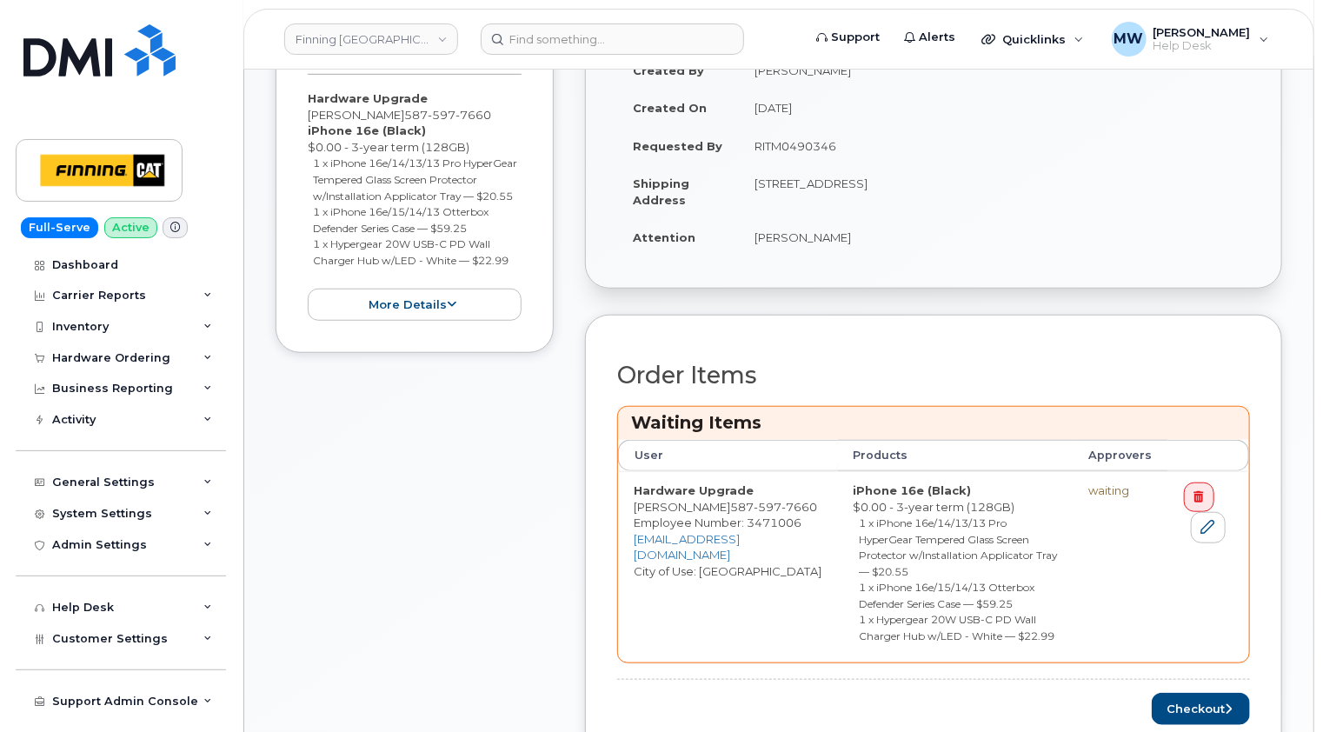
scroll to position [522, 0]
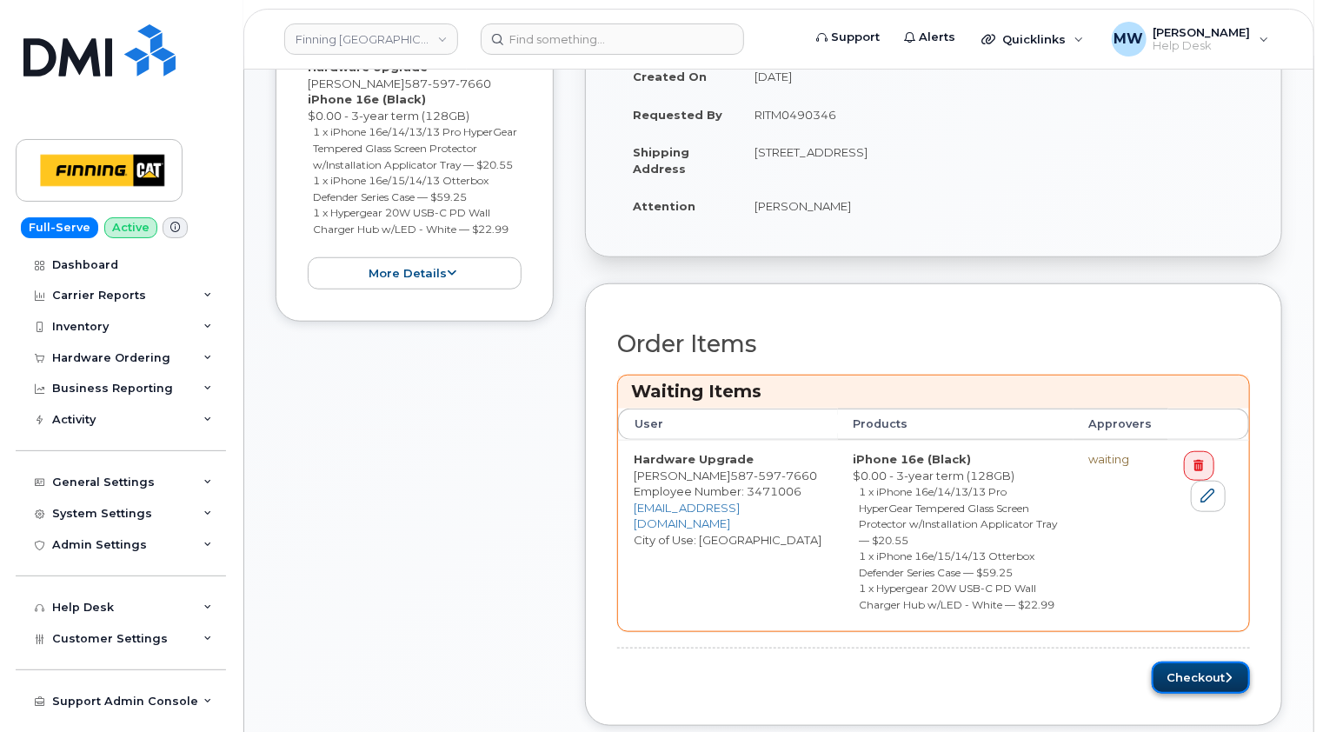
click at [1203, 662] on button "Checkout" at bounding box center [1201, 678] width 98 height 32
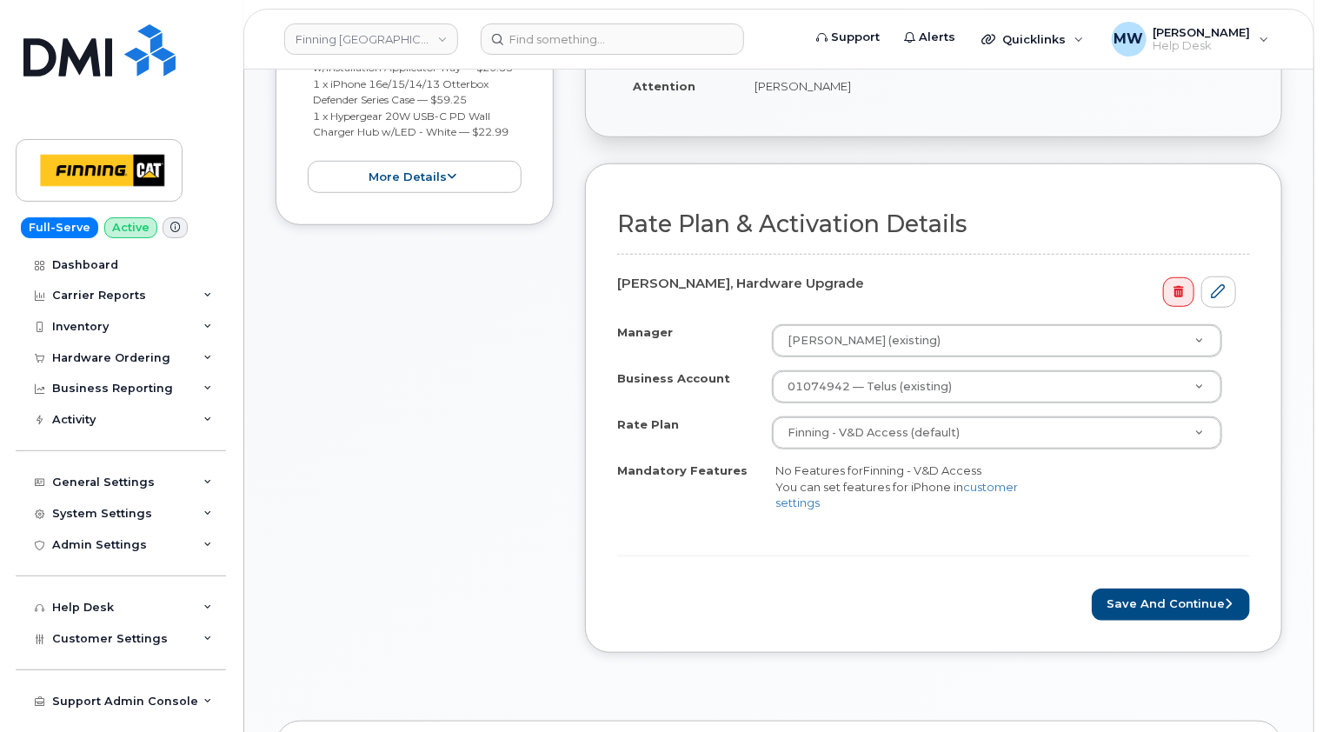
scroll to position [522, 0]
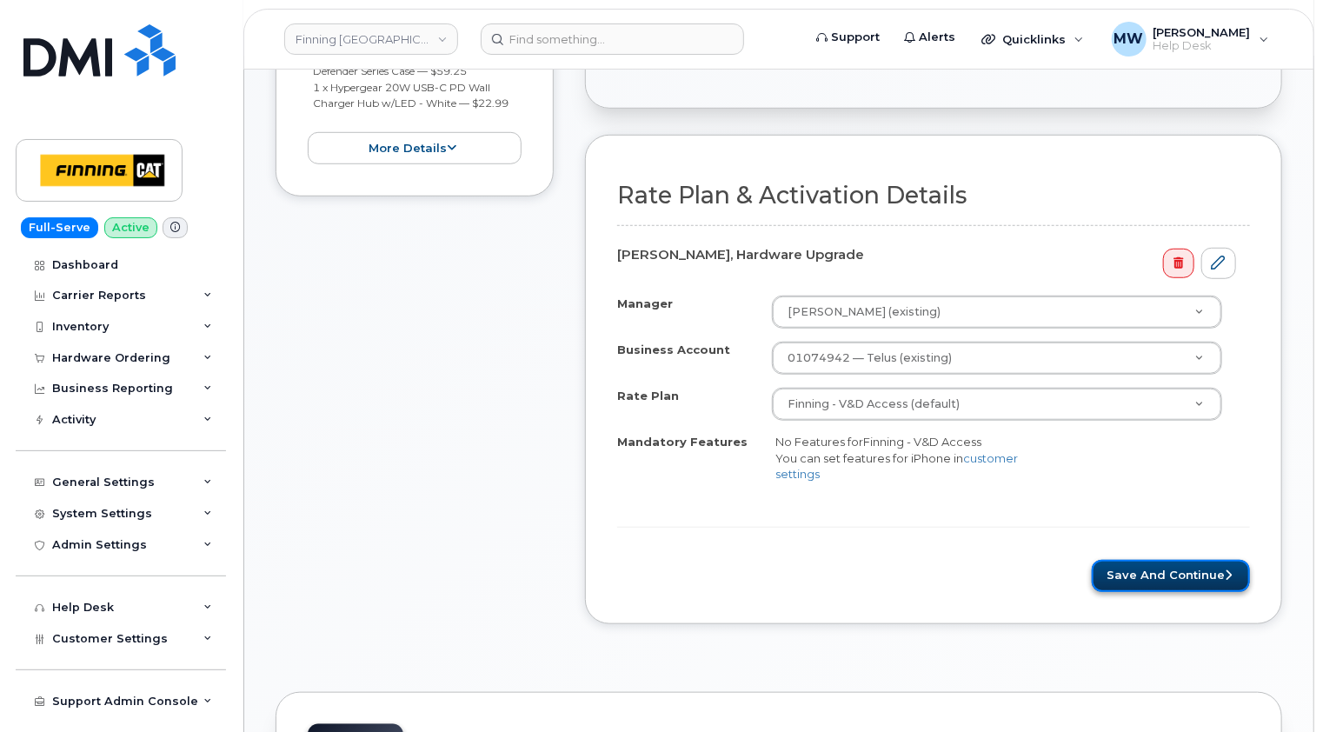
click at [1190, 568] on button "Save and Continue" at bounding box center [1171, 576] width 158 height 32
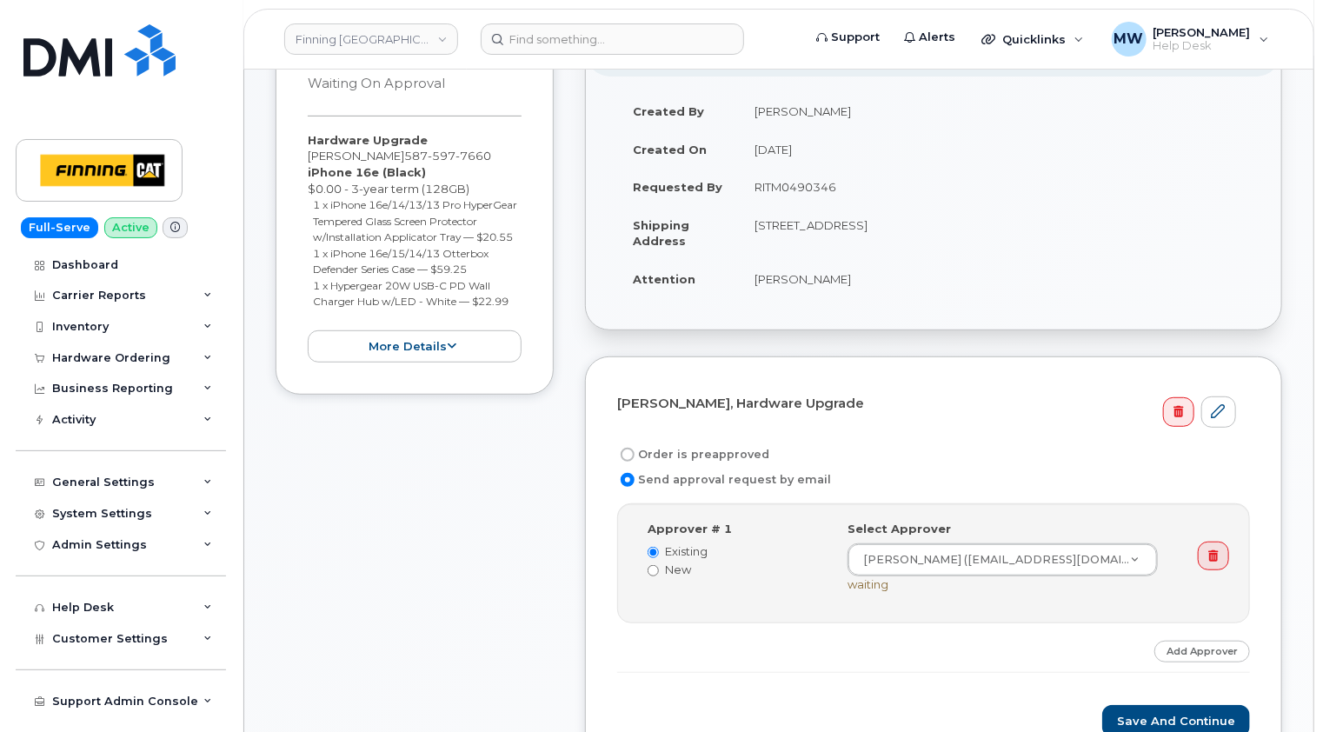
scroll to position [435, 0]
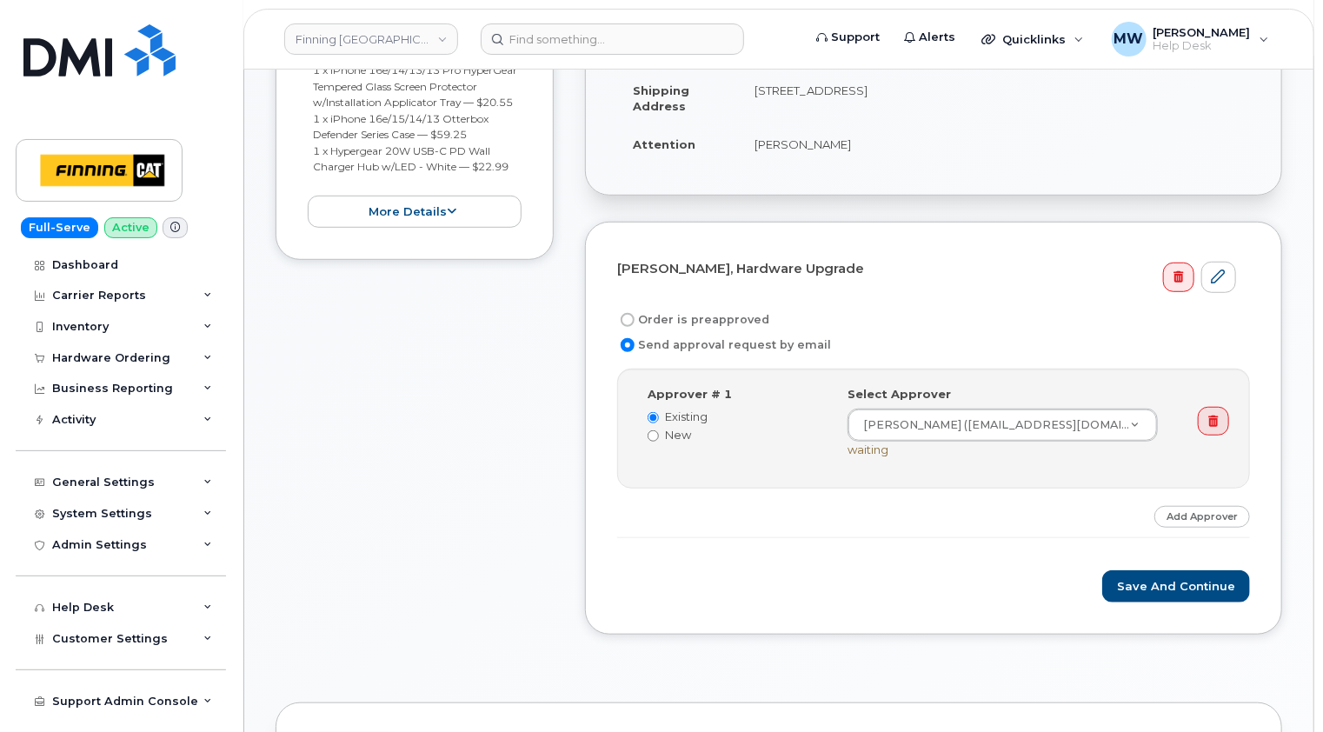
click at [715, 319] on label "Order is preapproved" at bounding box center [693, 320] width 152 height 21
click at [635, 319] on input "Order is preapproved" at bounding box center [628, 320] width 14 height 14
radio input "true"
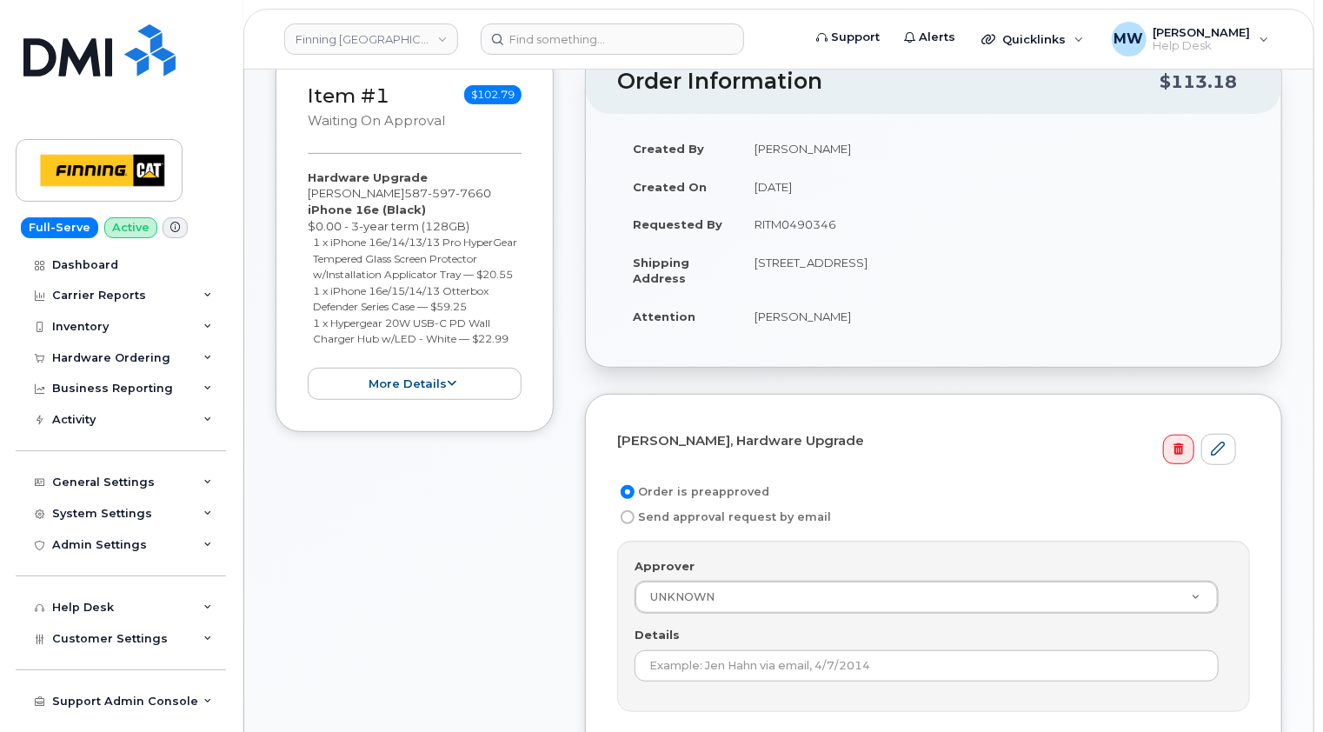
scroll to position [261, 0]
click at [814, 225] on td "RITM0490346" at bounding box center [994, 226] width 511 height 38
copy td "RITM0490346"
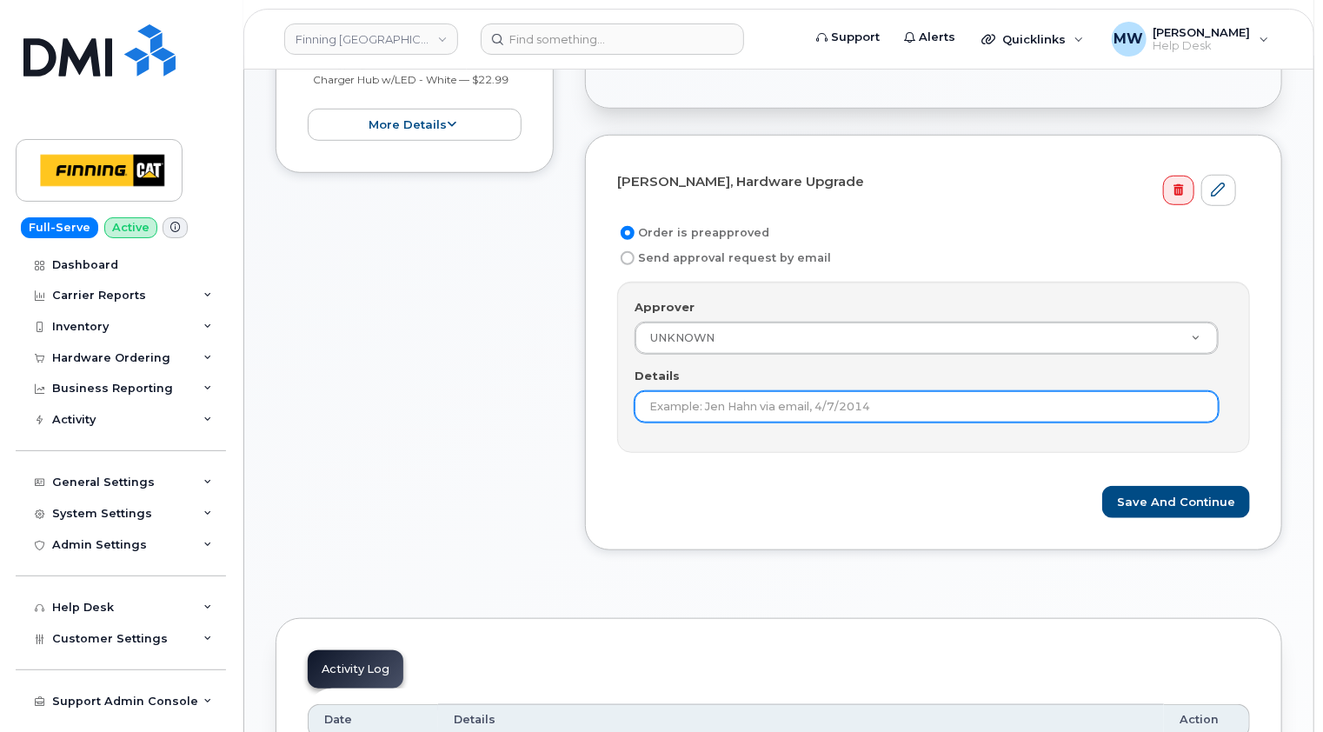
click at [791, 397] on input "Details" at bounding box center [927, 406] width 584 height 31
paste input "RITM0490346"
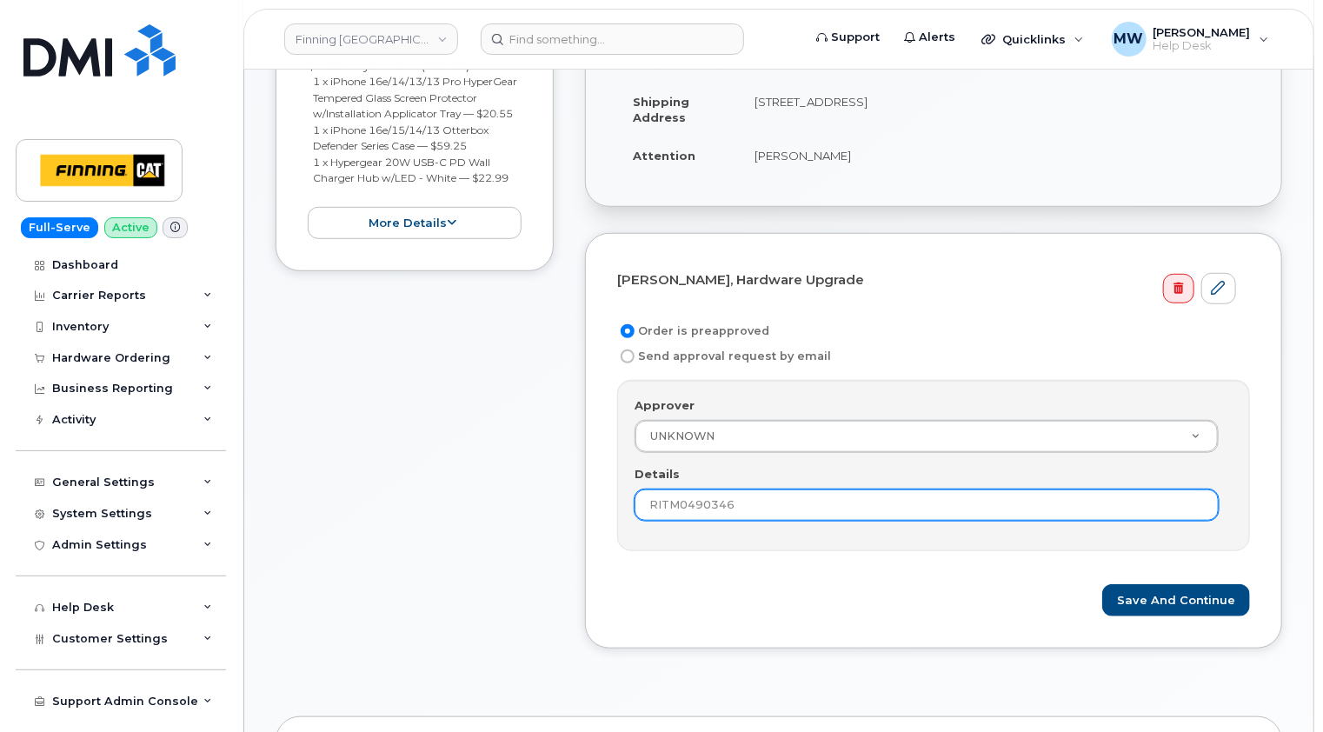
scroll to position [435, 0]
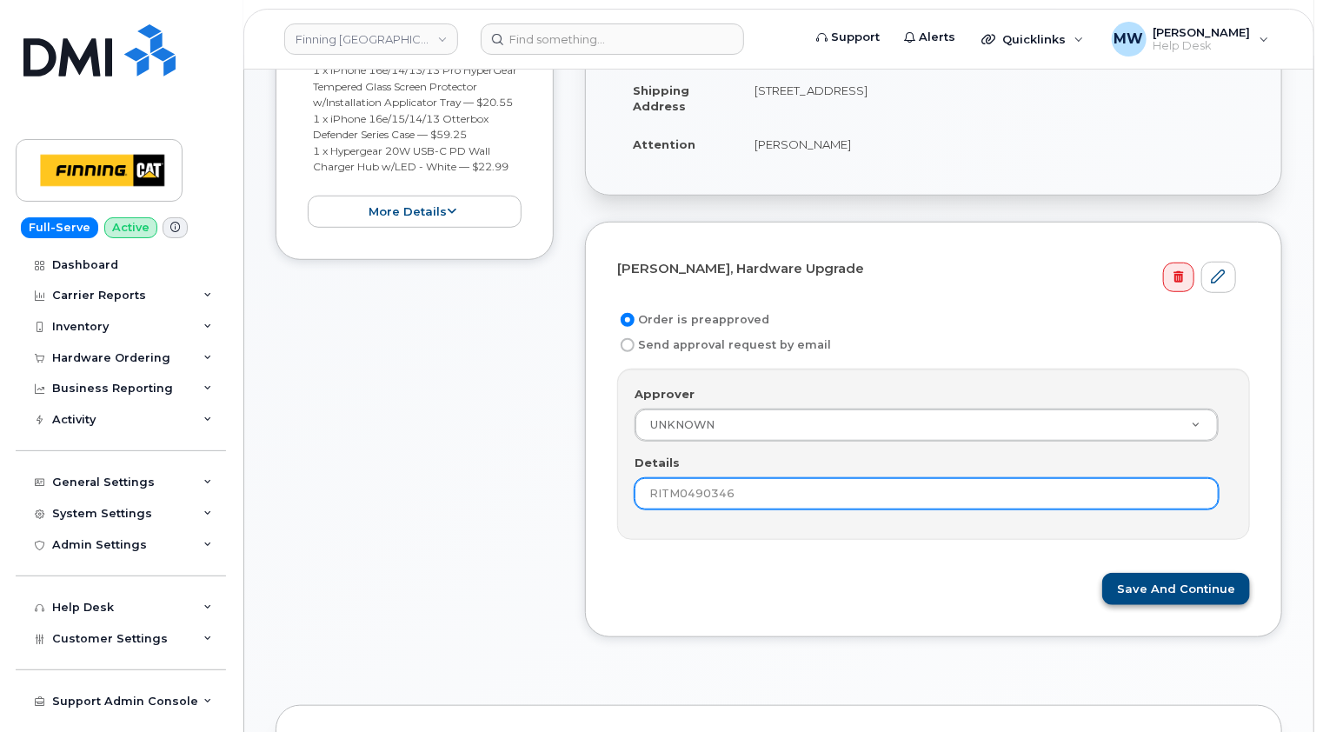
type input "RITM0490346"
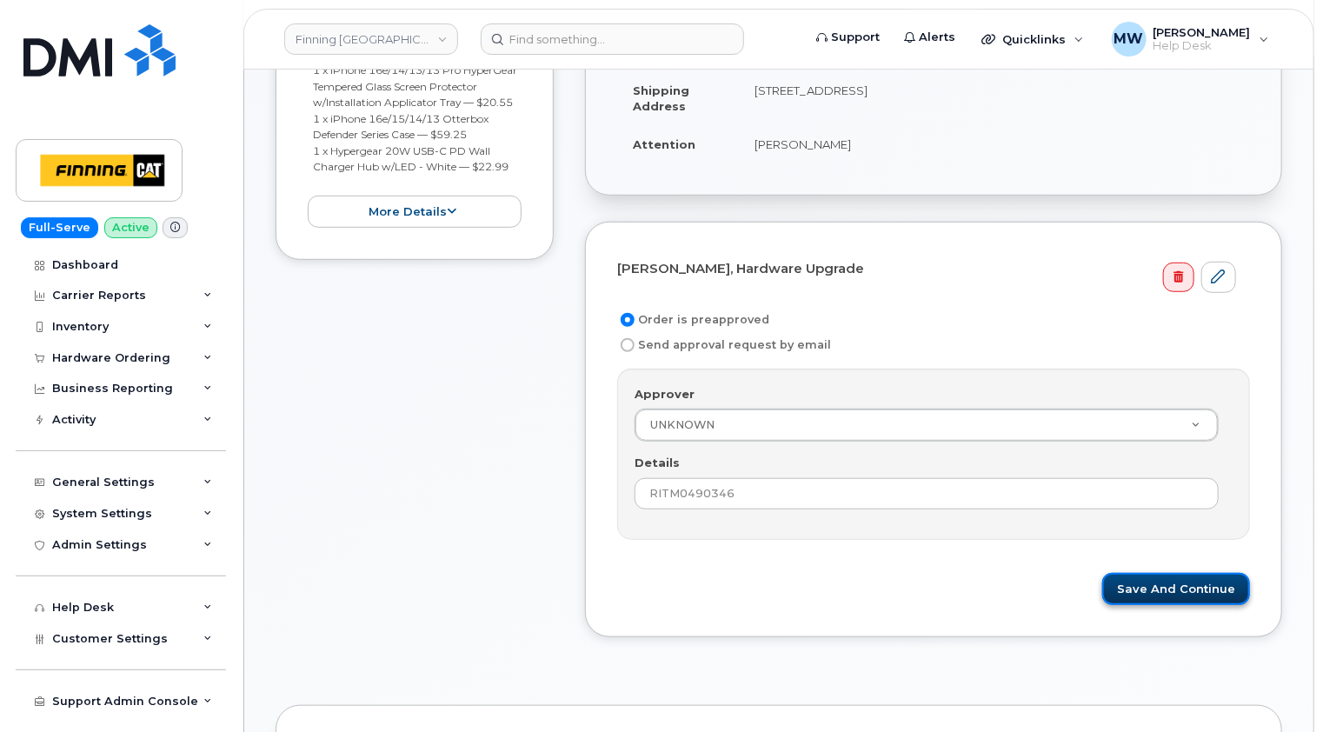
click at [1210, 586] on button "Save and Continue" at bounding box center [1176, 589] width 148 height 32
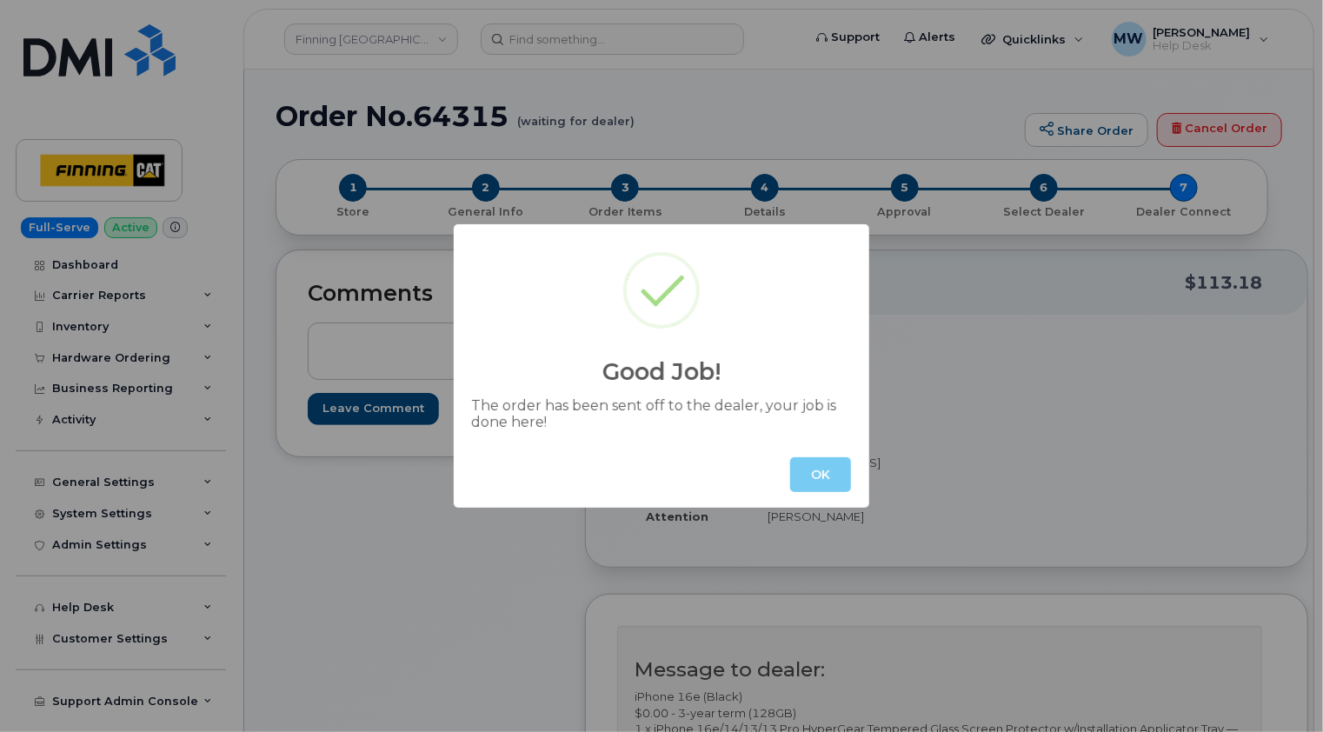
click at [825, 471] on button "OK" at bounding box center [820, 474] width 61 height 35
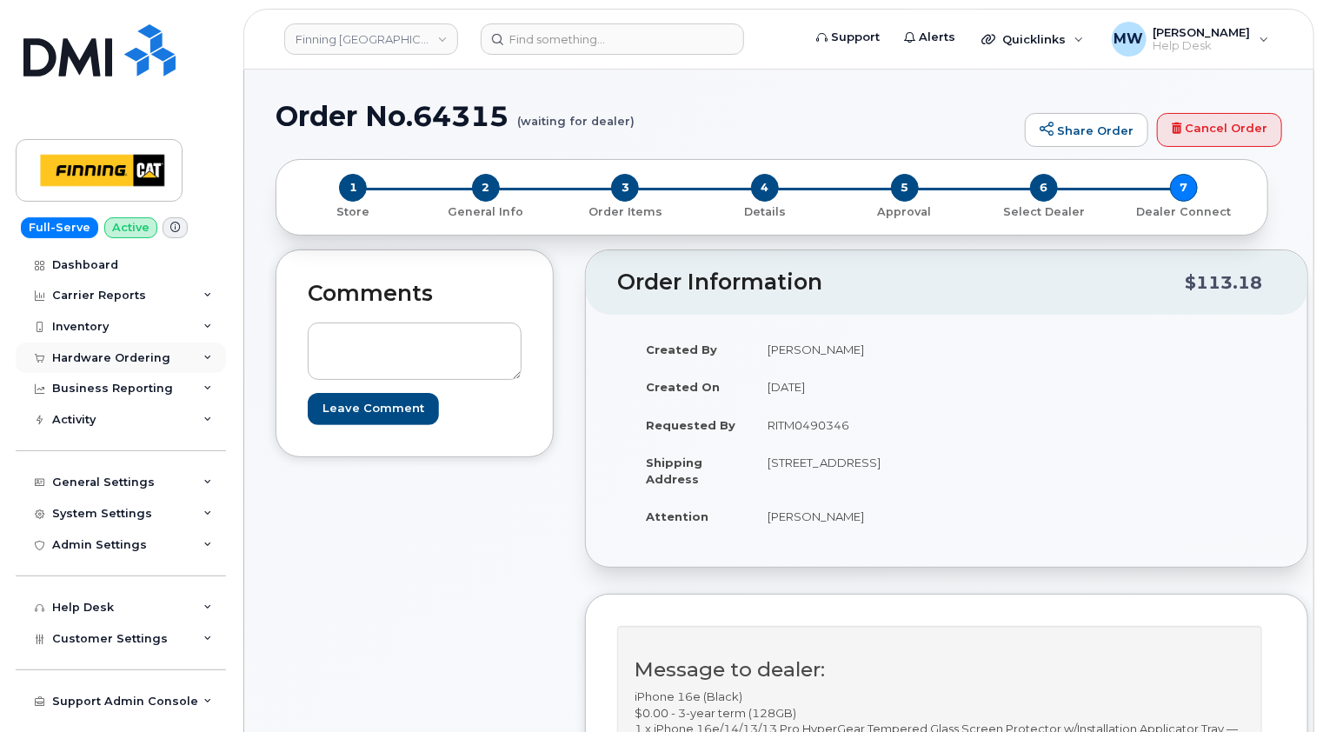
click at [122, 360] on div "Hardware Ordering" at bounding box center [111, 358] width 118 height 14
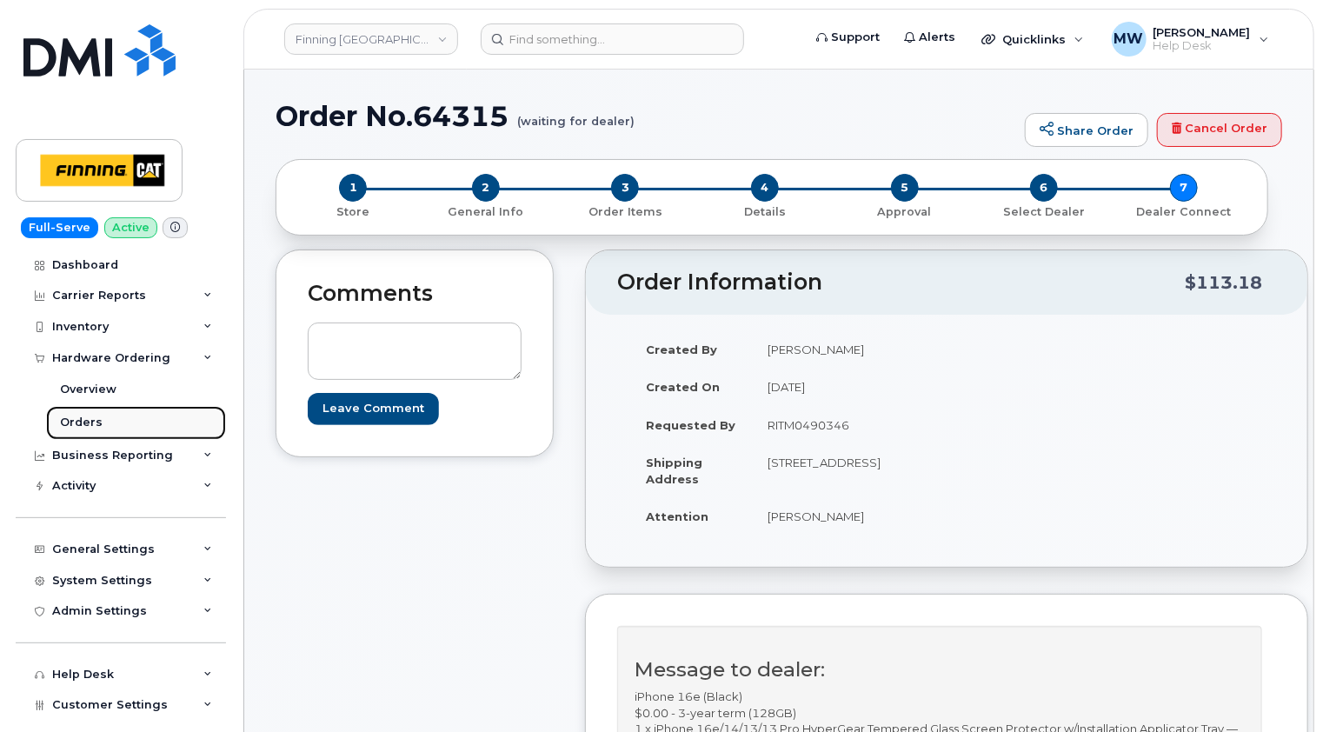
click at [71, 424] on div "Orders" at bounding box center [81, 423] width 43 height 16
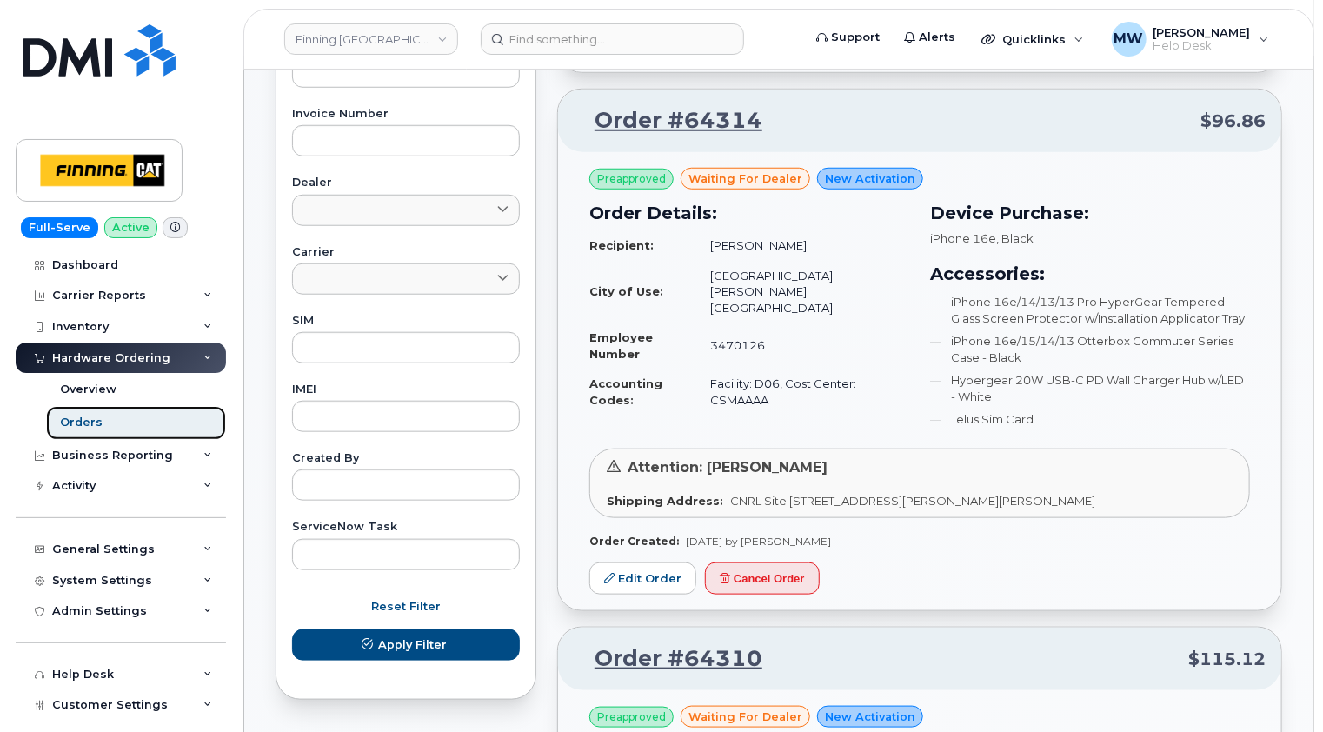
scroll to position [696, 0]
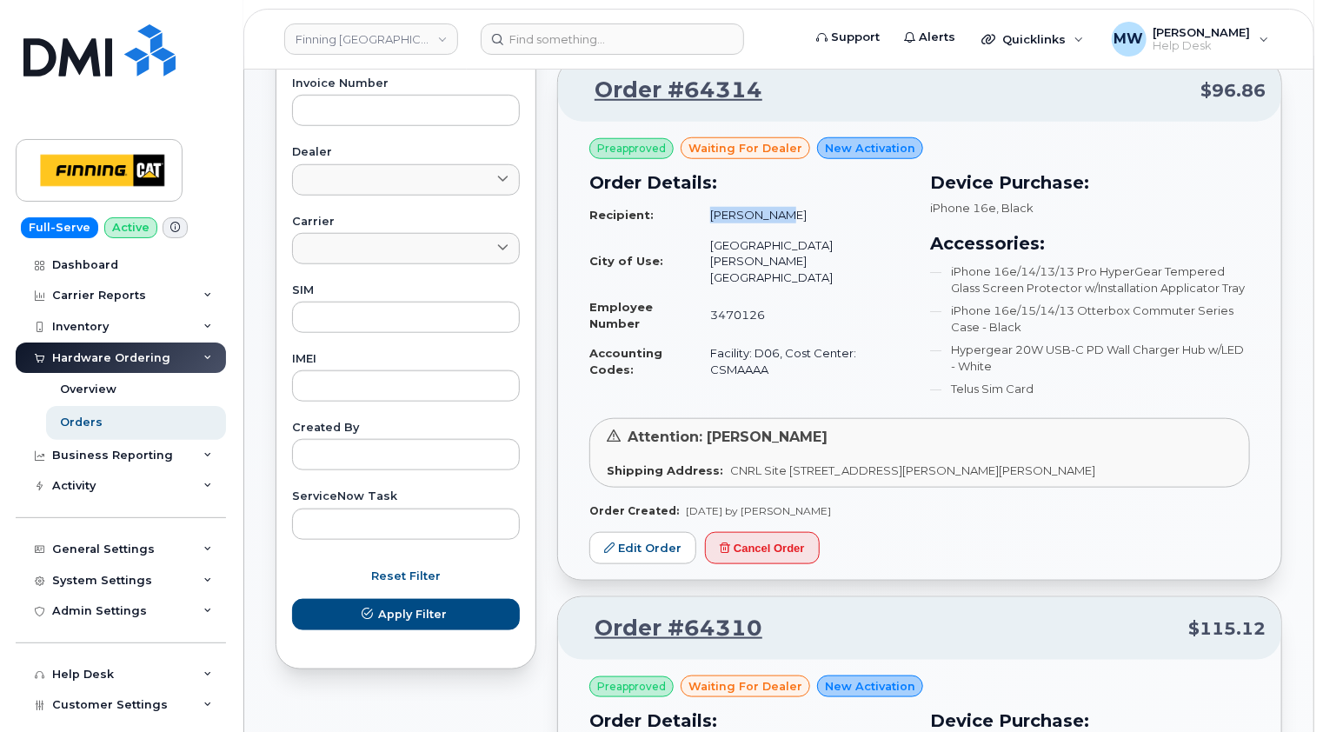
drag, startPoint x: 786, startPoint y: 213, endPoint x: 728, endPoint y: 211, distance: 58.3
click at [728, 211] on td "[PERSON_NAME]" at bounding box center [802, 215] width 215 height 30
copy td "[PERSON_NAME]"
click at [645, 542] on link "Edit Order" at bounding box center [642, 548] width 107 height 32
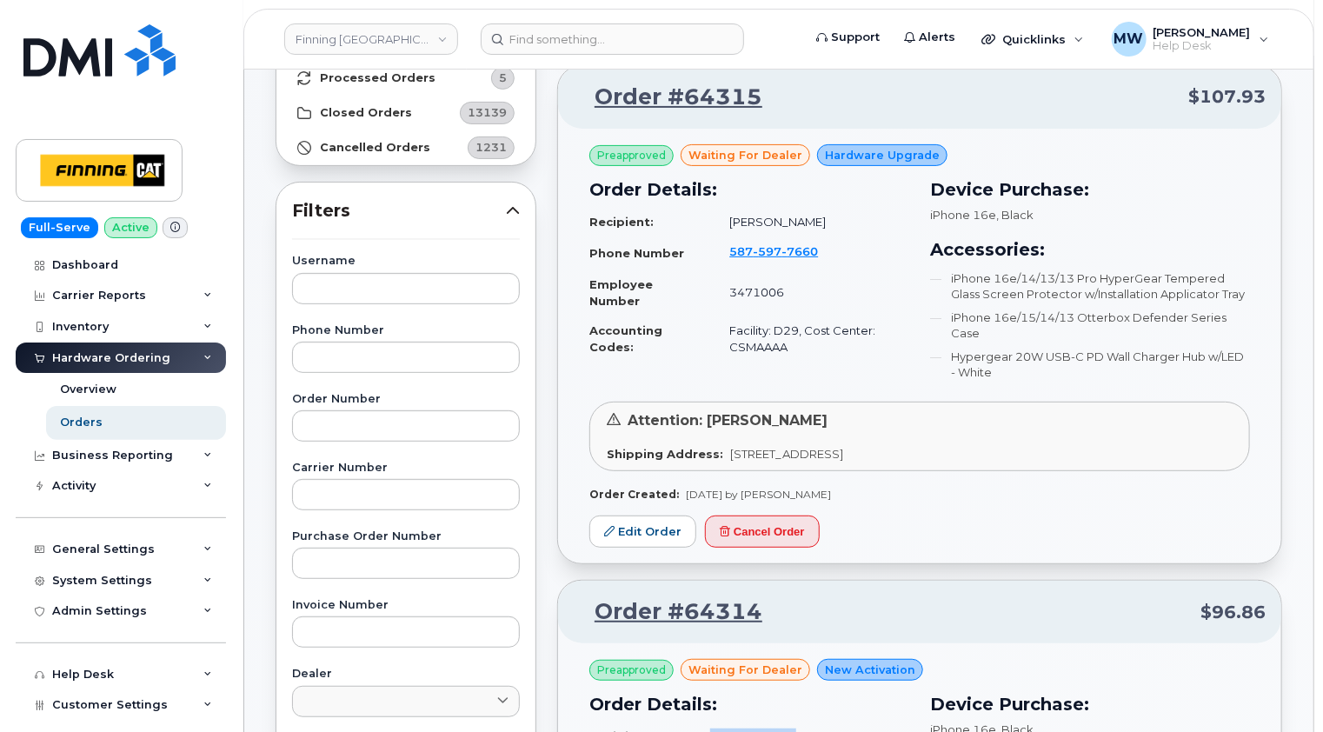
scroll to position [174, 0]
click at [657, 529] on link "Edit Order" at bounding box center [642, 532] width 107 height 32
click at [100, 416] on link "Orders" at bounding box center [136, 422] width 180 height 33
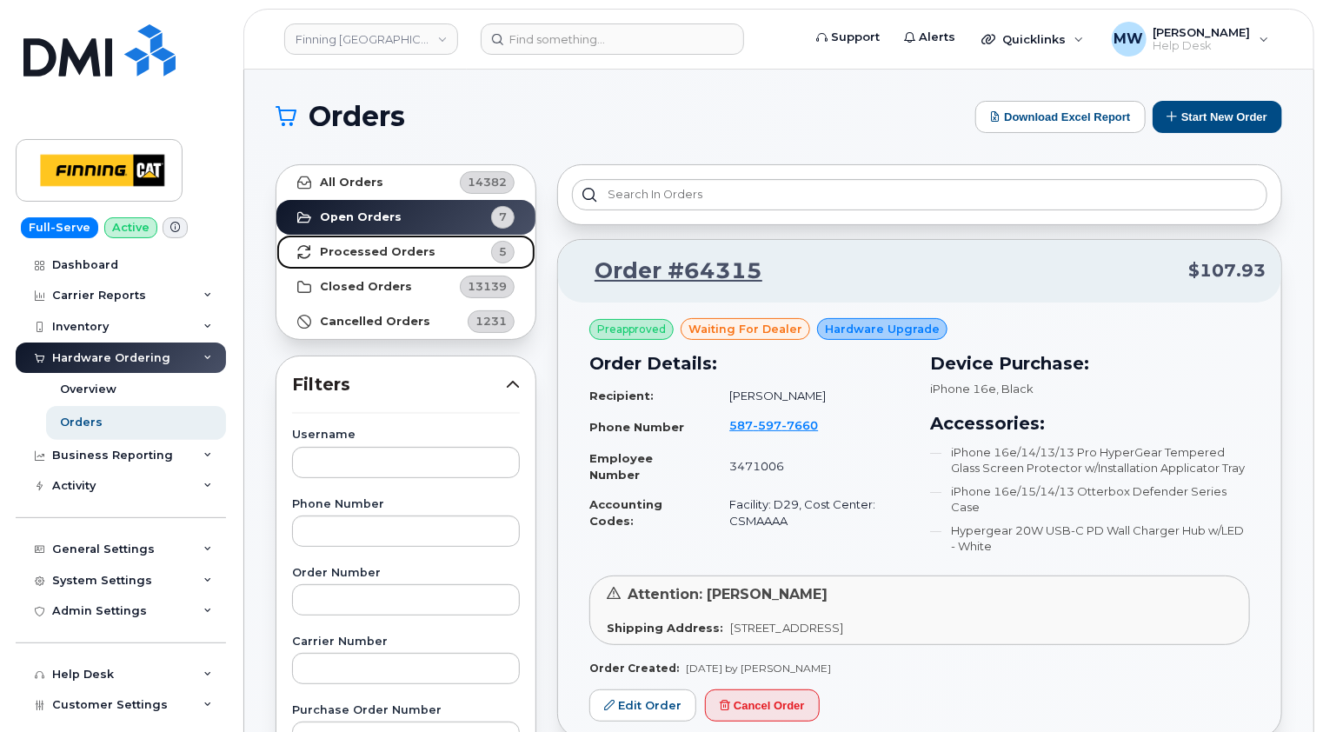
click at [404, 252] on strong "Processed Orders" at bounding box center [378, 252] width 116 height 14
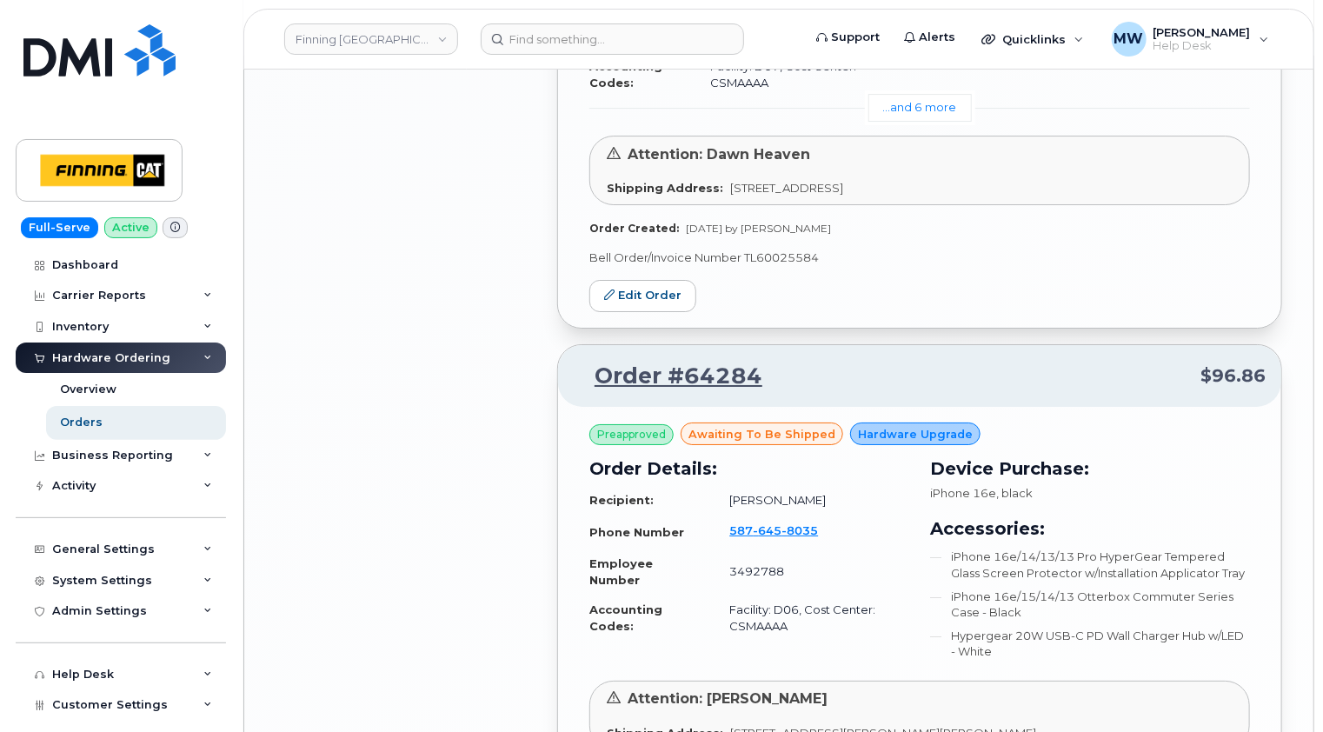
scroll to position [3130, 0]
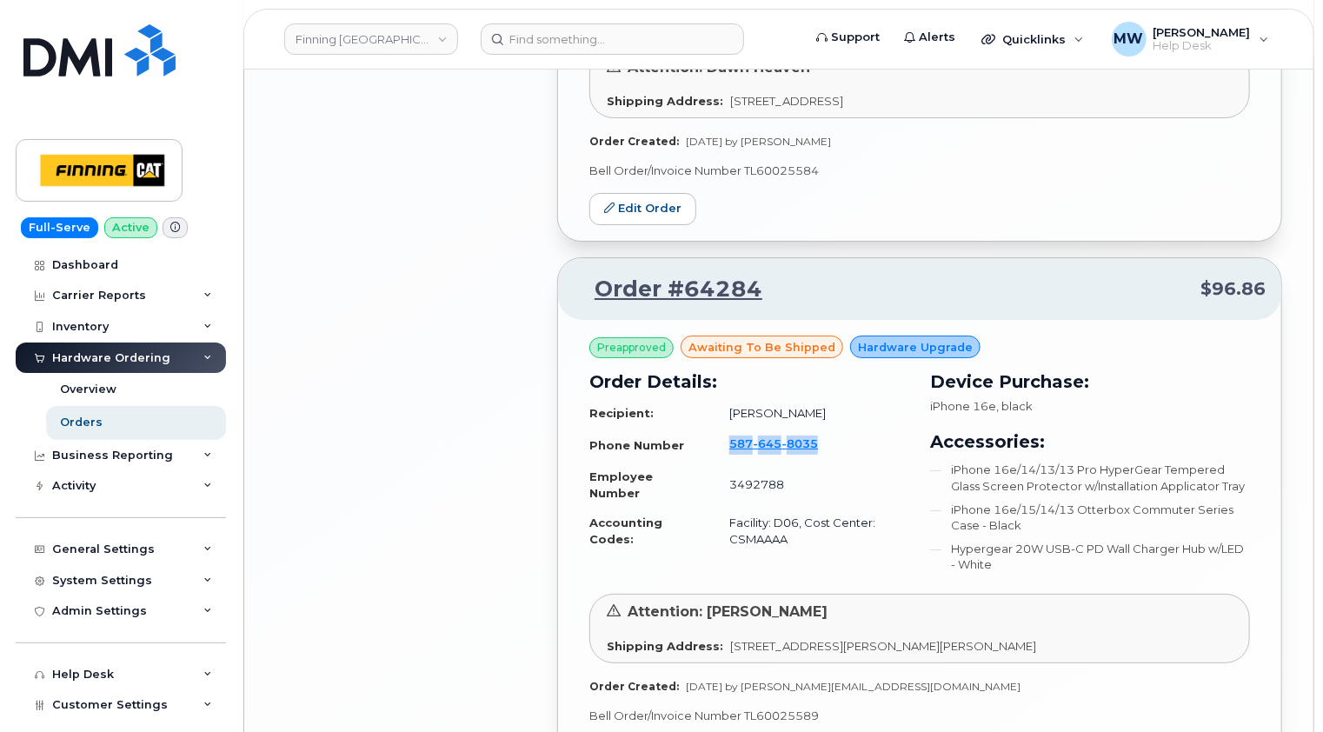
drag, startPoint x: 851, startPoint y: 395, endPoint x: 728, endPoint y: 389, distance: 123.6
click at [728, 429] on td "587 645 8035" at bounding box center [812, 445] width 196 height 33
copy span "587 645 8035"
click at [761, 436] on span "645" at bounding box center [767, 443] width 29 height 14
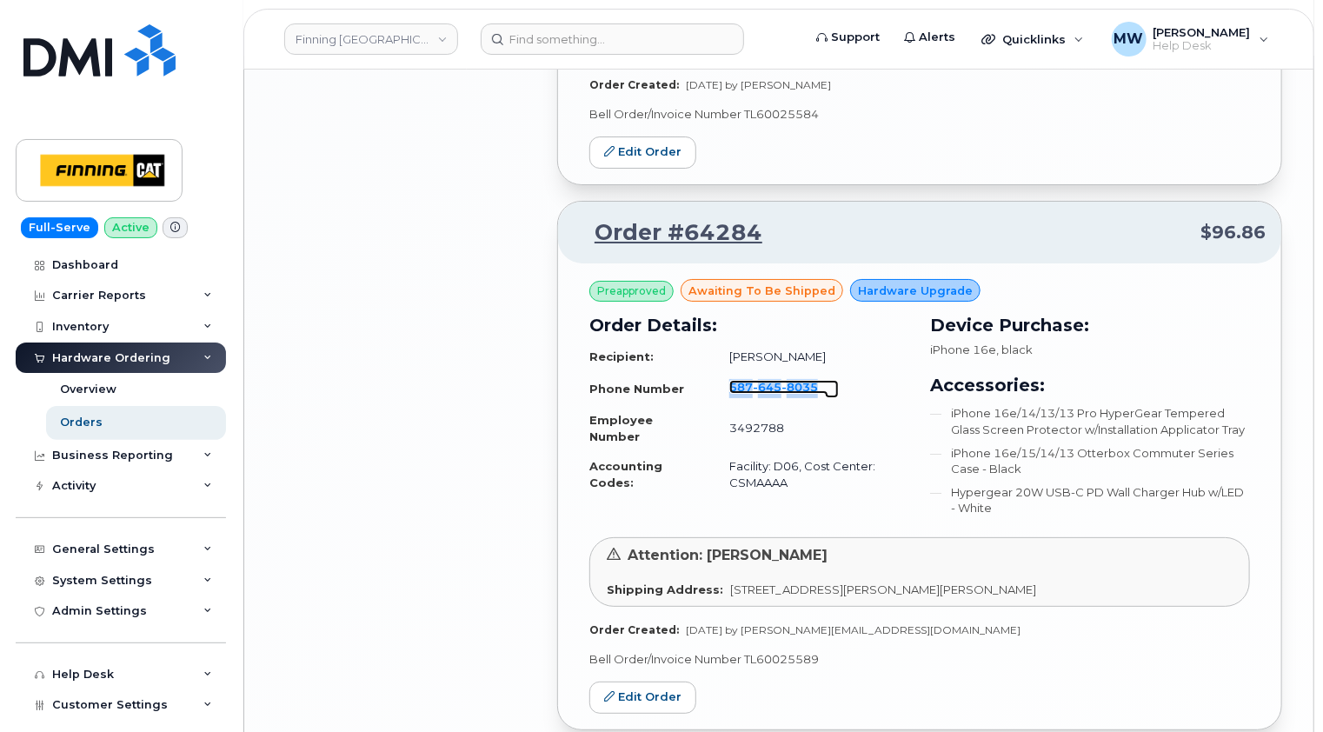
scroll to position [3217, 0]
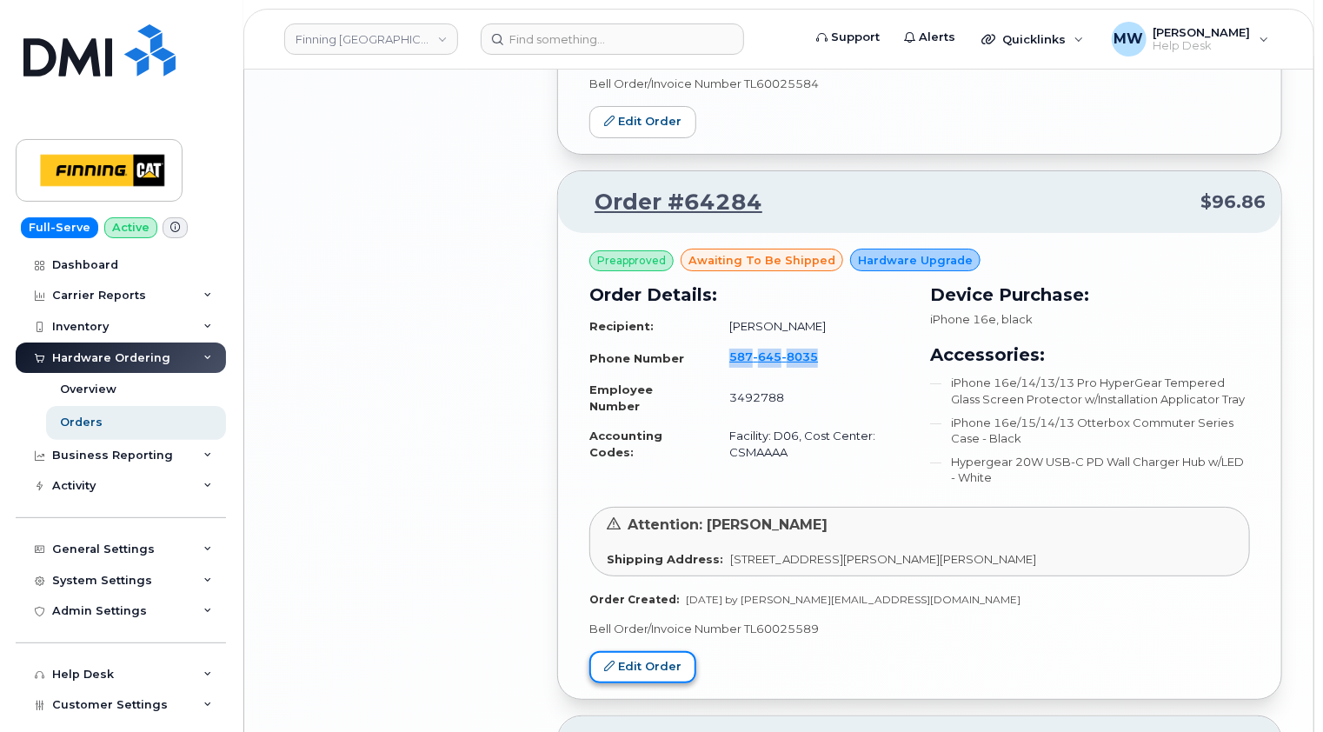
click at [648, 651] on link "Edit Order" at bounding box center [642, 667] width 107 height 32
click at [98, 417] on div "Orders" at bounding box center [81, 423] width 43 height 16
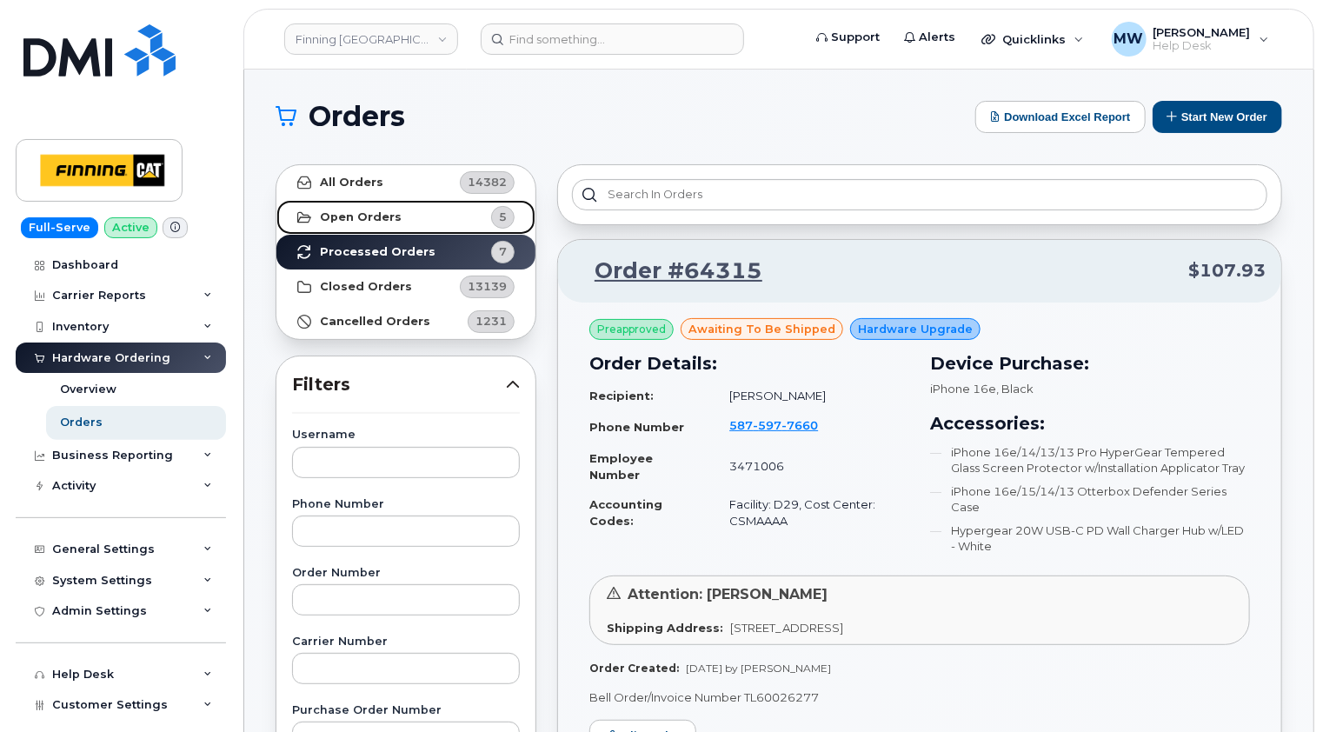
click at [390, 216] on strong "Open Orders" at bounding box center [361, 217] width 82 height 14
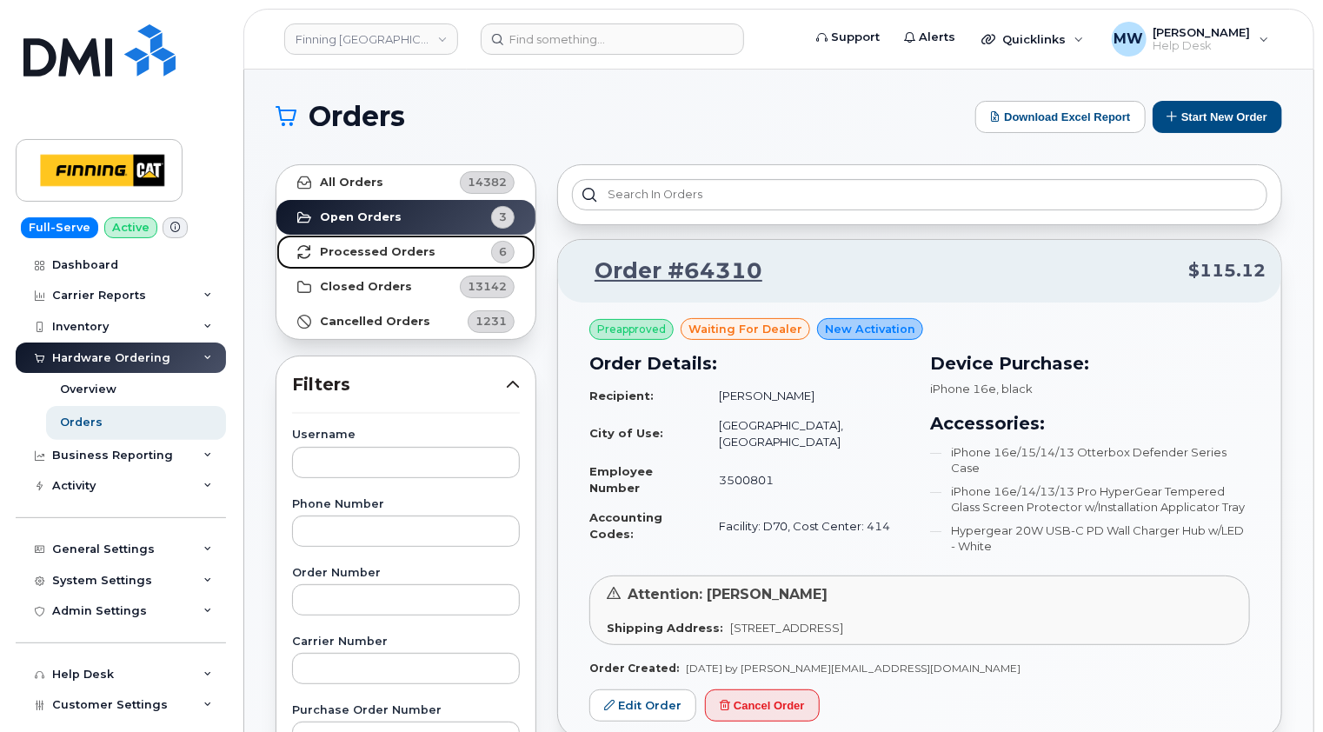
click at [386, 256] on strong "Processed Orders" at bounding box center [378, 252] width 116 height 14
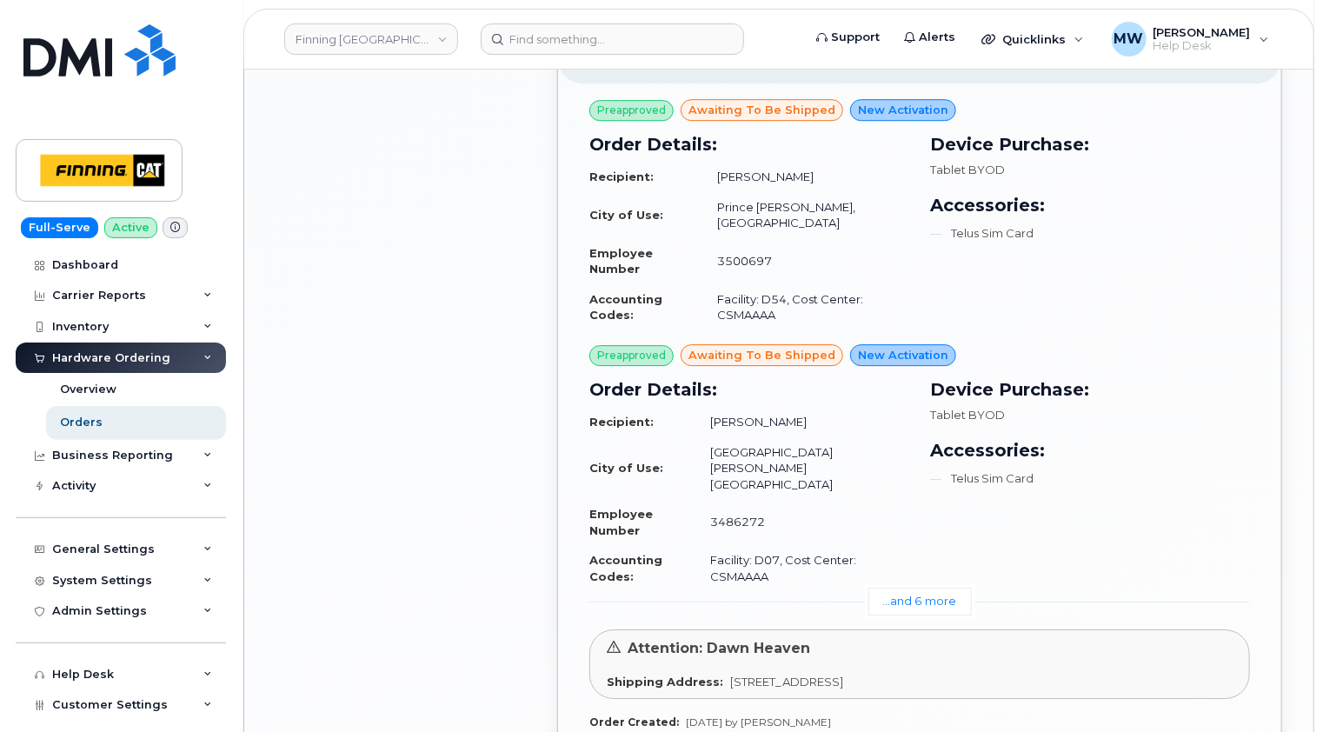
scroll to position [2782, 0]
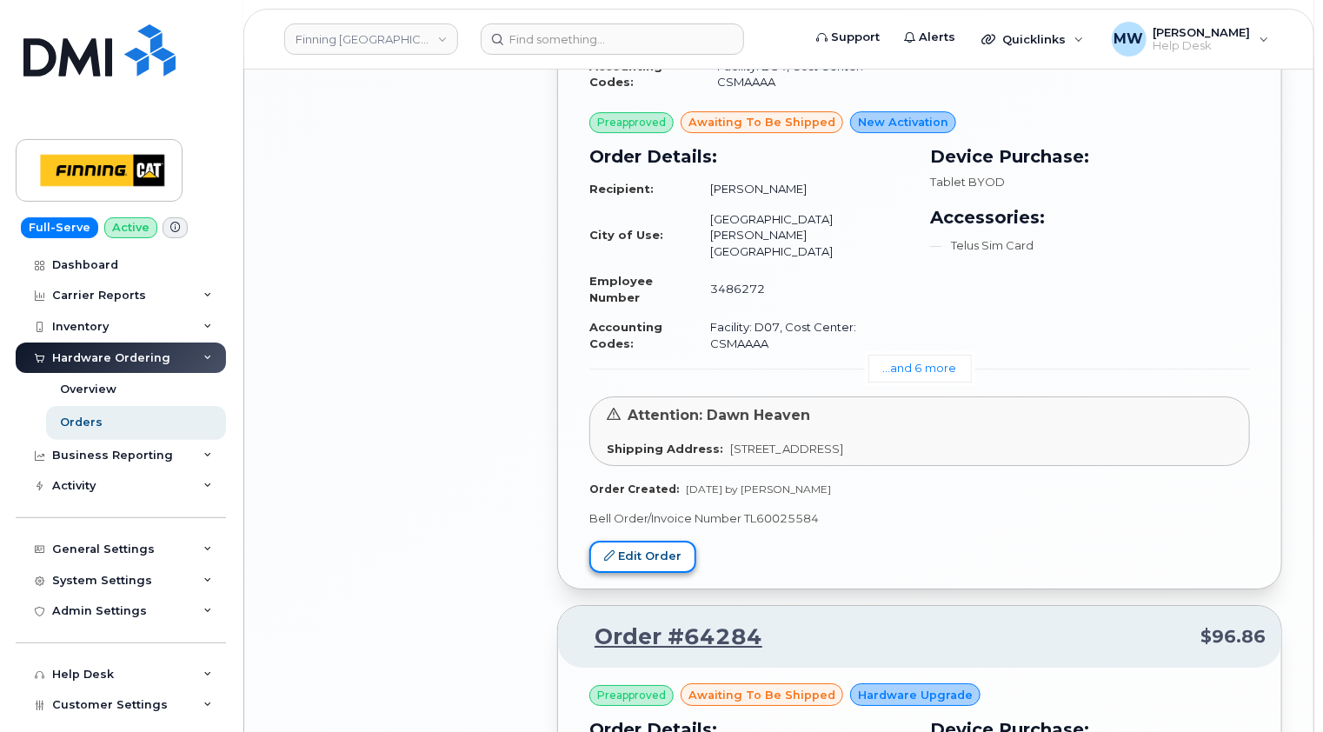
click at [656, 541] on link "Edit Order" at bounding box center [642, 557] width 107 height 32
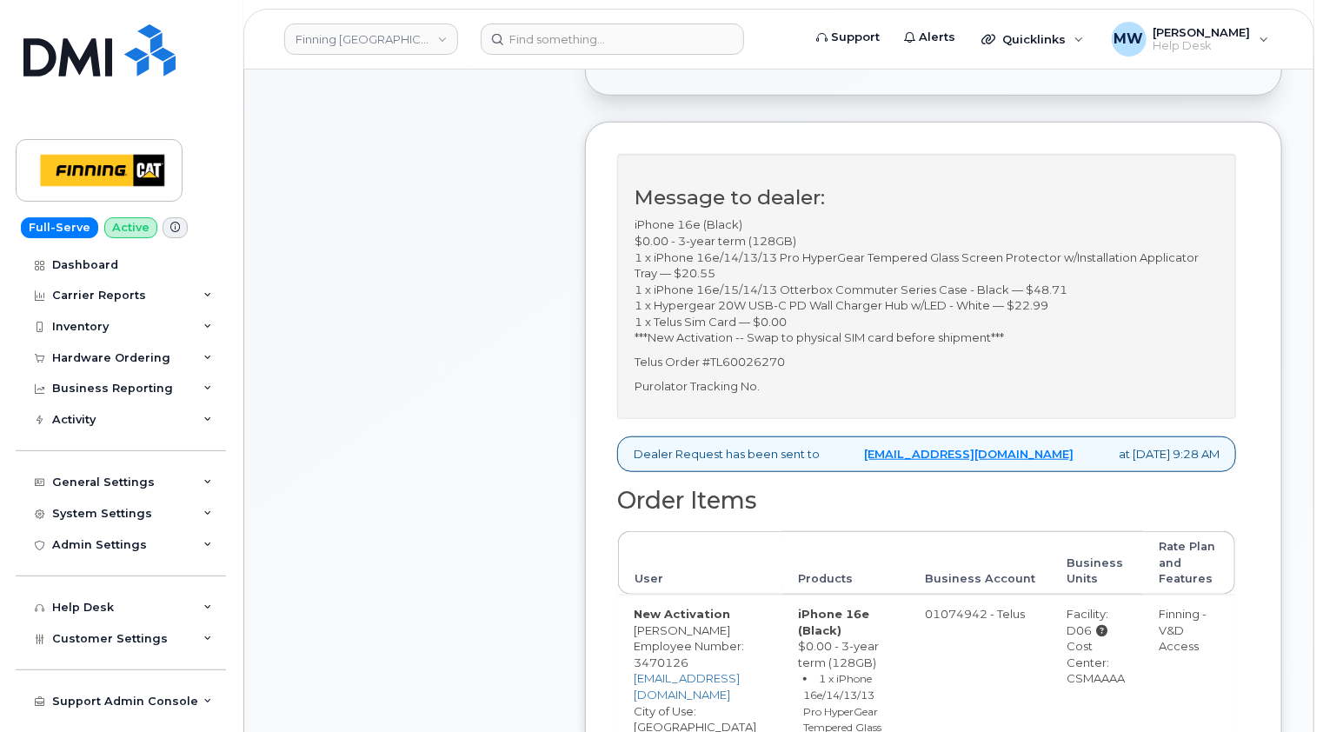
scroll to position [609, 0]
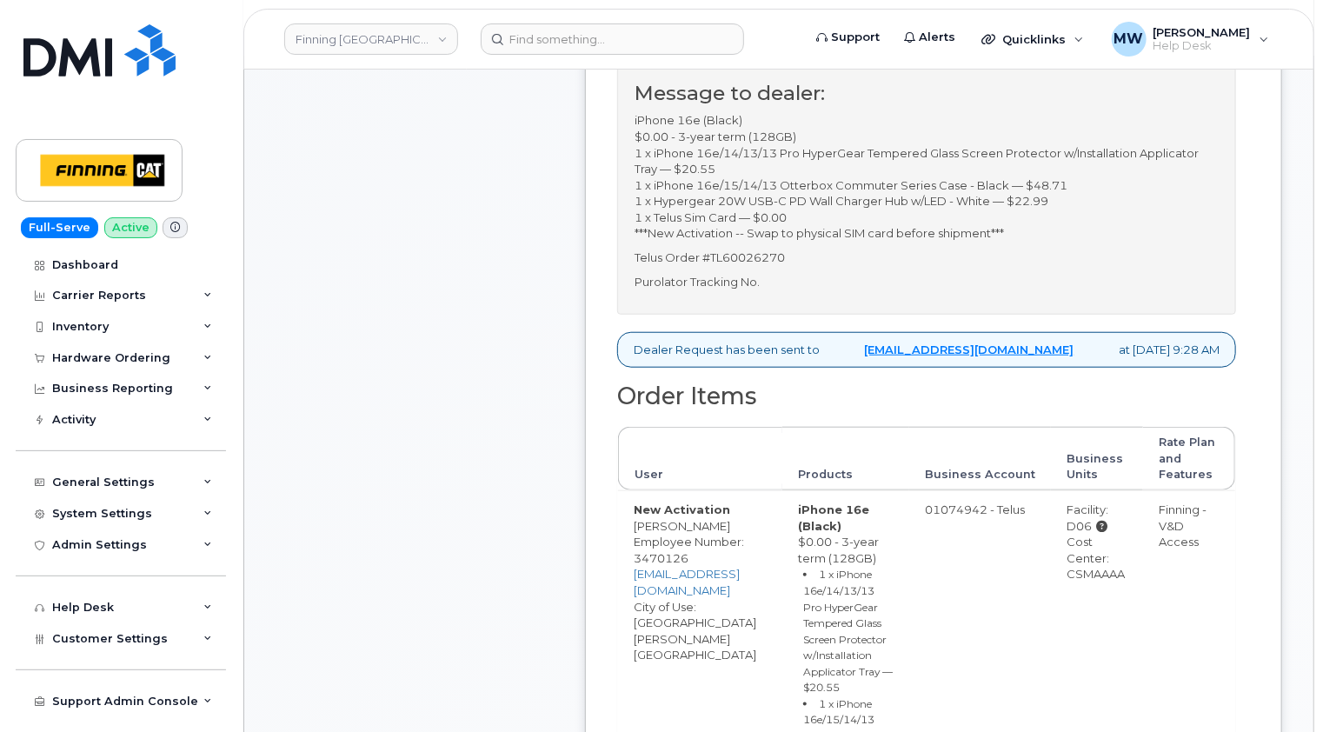
click at [1090, 572] on div "Cost Center: CSMAAAA" at bounding box center [1097, 558] width 61 height 49
copy div "CSMAAAA"
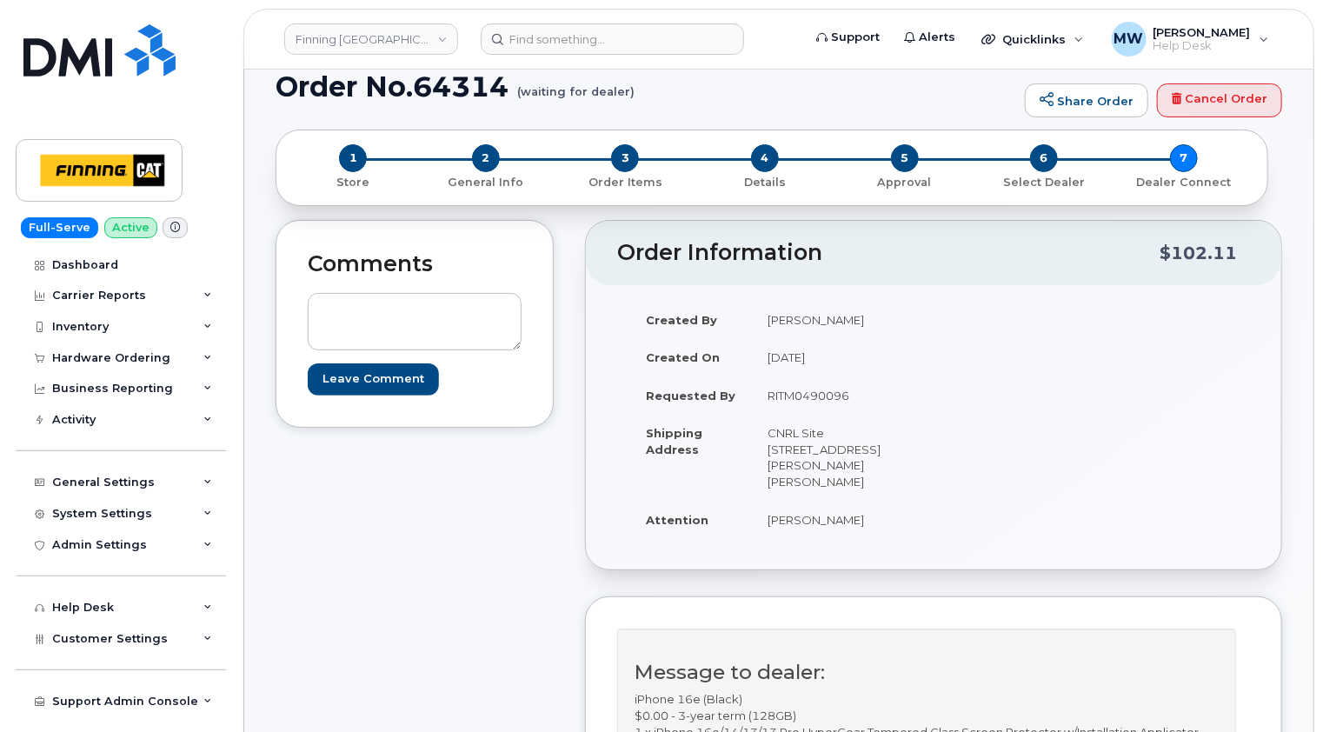
scroll to position [0, 0]
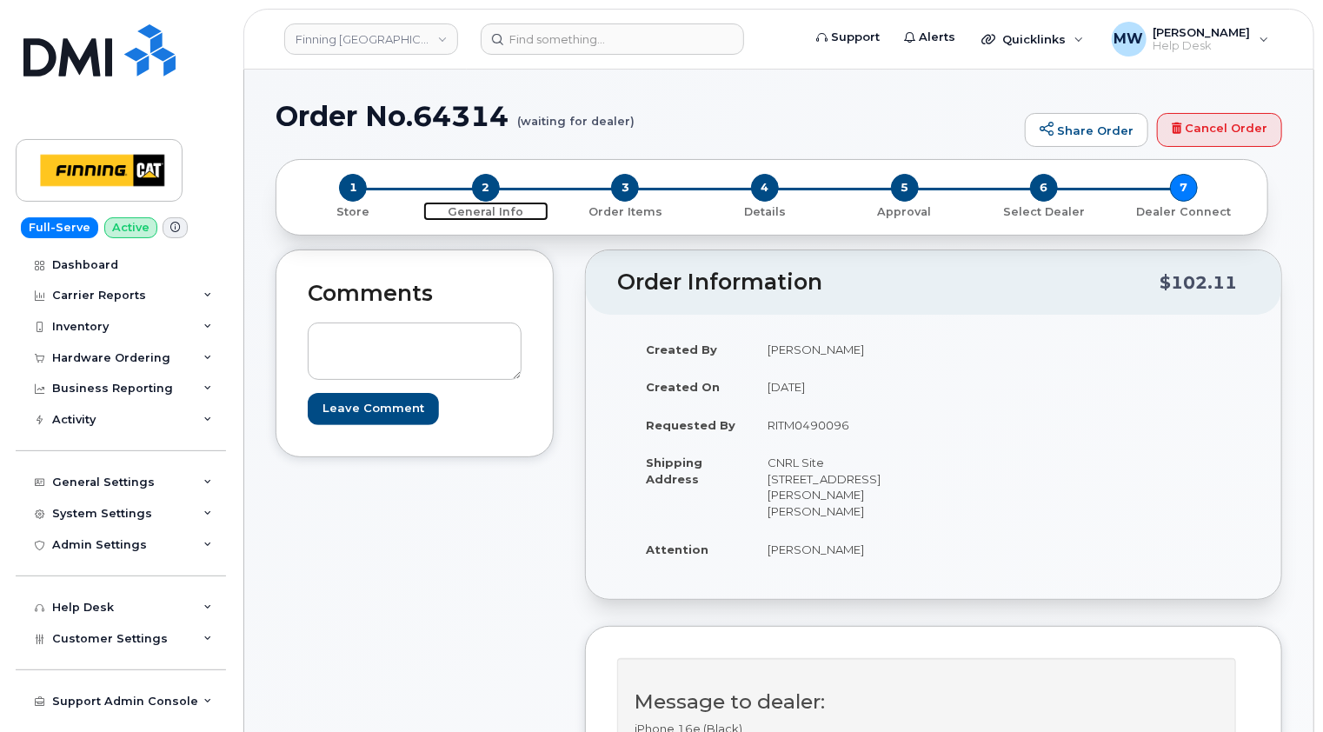
click at [490, 185] on span "2" at bounding box center [486, 188] width 28 height 28
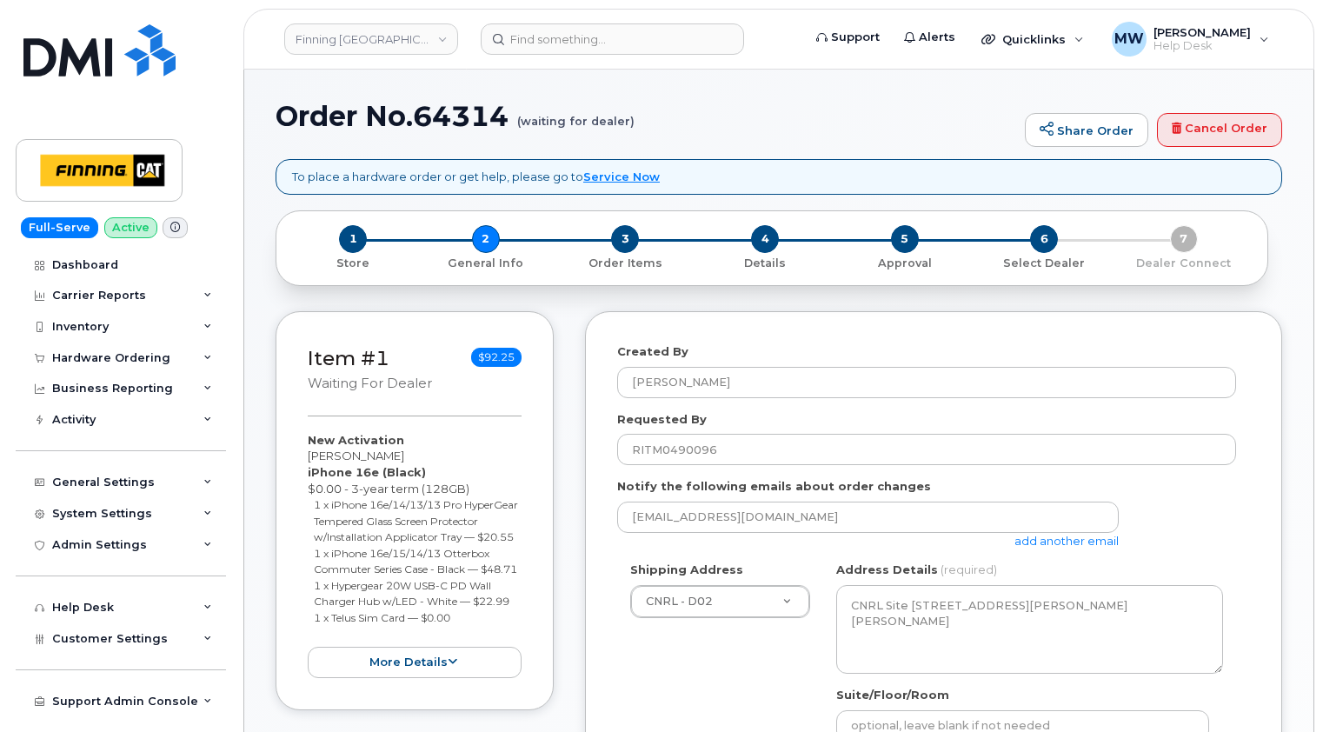
select select
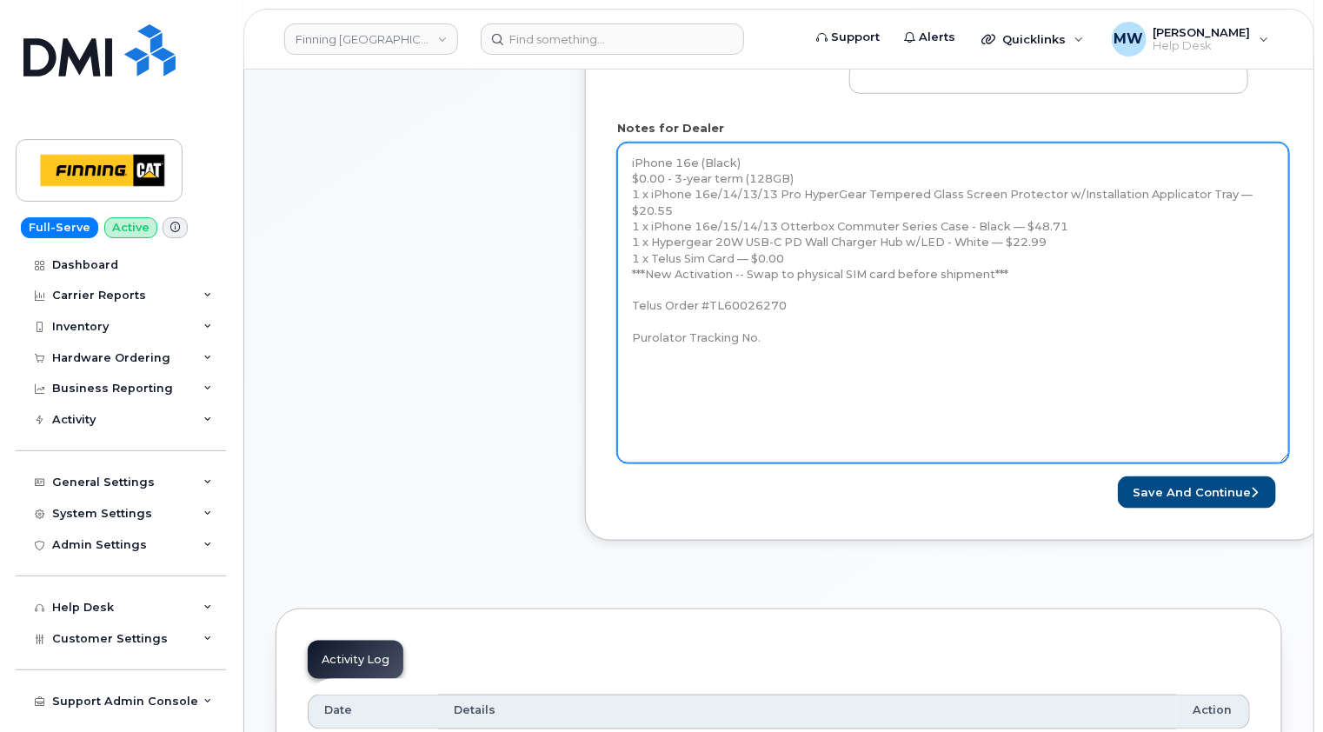
drag, startPoint x: 1245, startPoint y: 196, endPoint x: 919, endPoint y: 391, distance: 380.2
click at [1283, 461] on textarea "iPhone 16e (Black) $0.00 - 3-year term (128GB) 1 x iPhone 16e/14/13/13 Pro Hype…" at bounding box center [953, 303] width 672 height 321
click at [789, 336] on textarea "iPhone 16e (Black) $0.00 - 3-year term (128GB) 1 x iPhone 16e/14/13/13 Pro Hype…" at bounding box center [953, 304] width 672 height 322
paste textarea "335653571588"
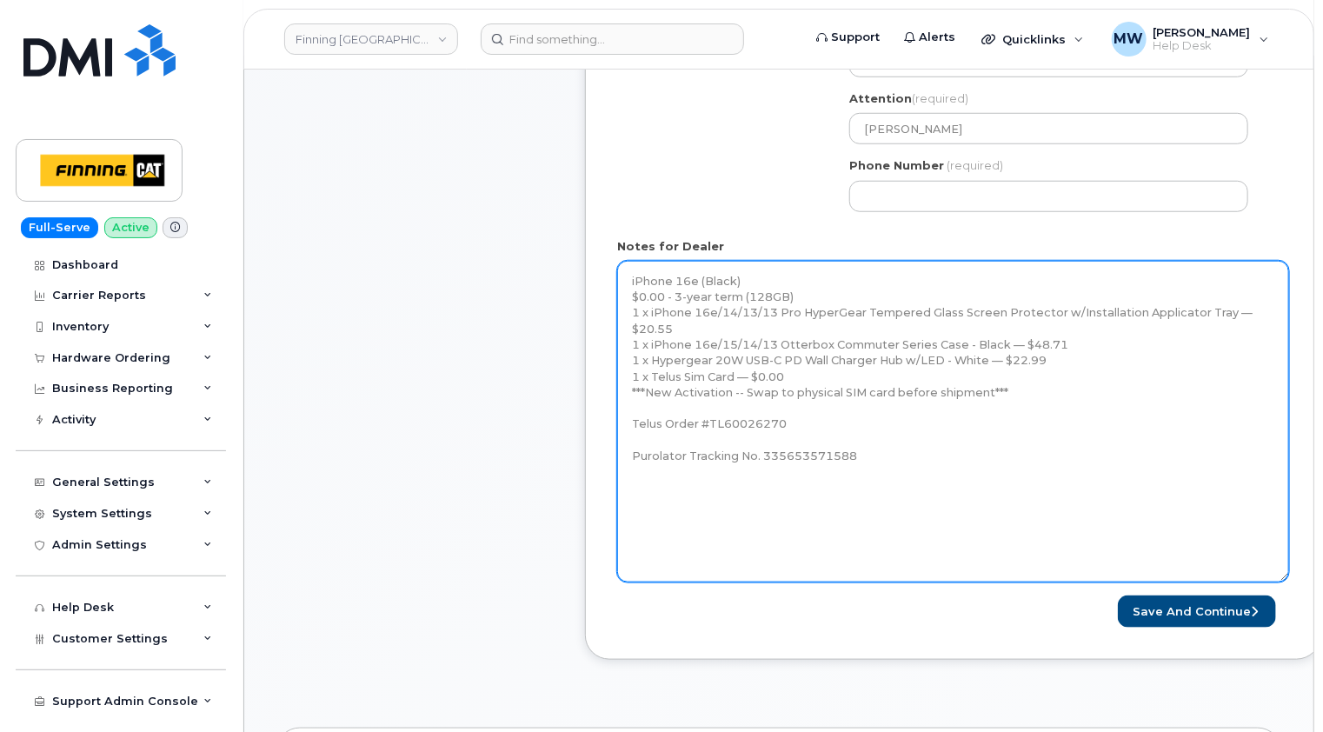
scroll to position [522, 0]
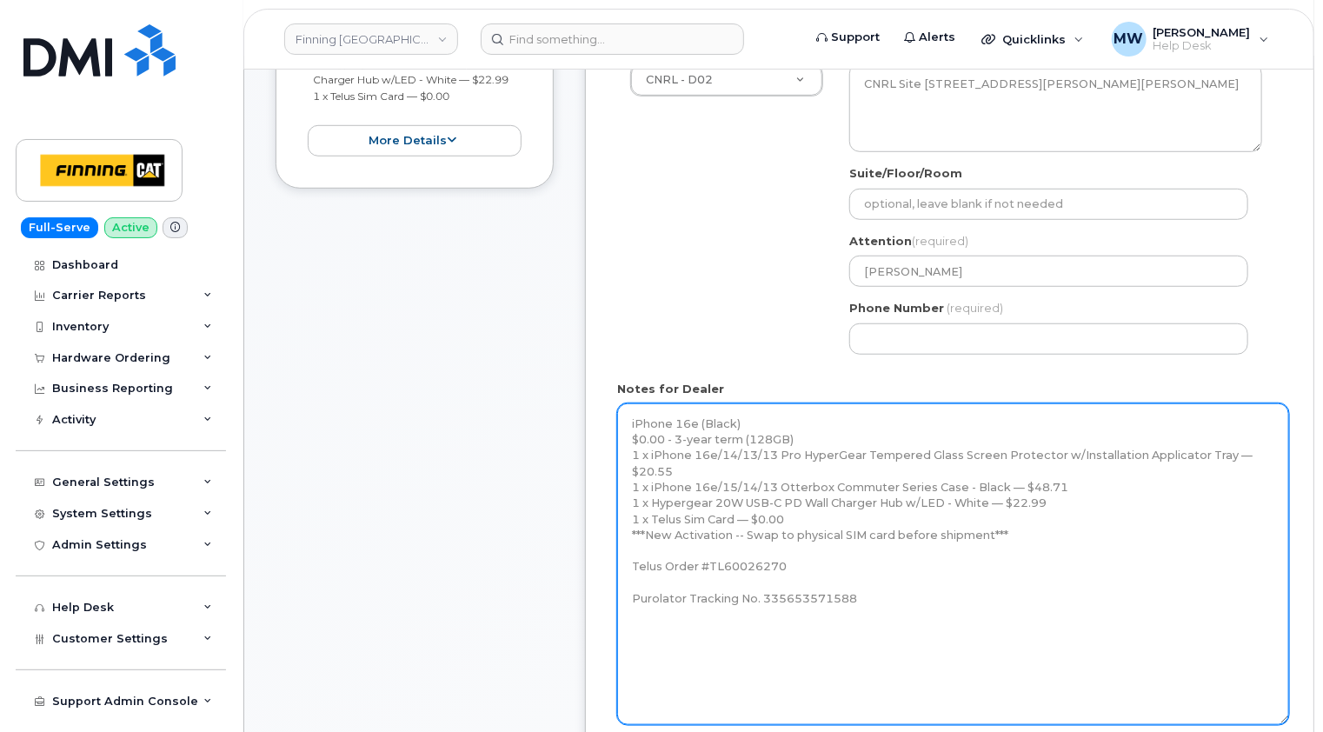
click at [743, 631] on textarea "iPhone 16e (Black) $0.00 - 3-year term (128GB) 1 x iPhone 16e/14/13/13 Pro Hype…" at bounding box center [953, 564] width 672 height 322
type textarea "iPhone 16e (Black) $0.00 - 3-year term (128GB) 1 x iPhone 16e/14/13/13 Pro Hype…"
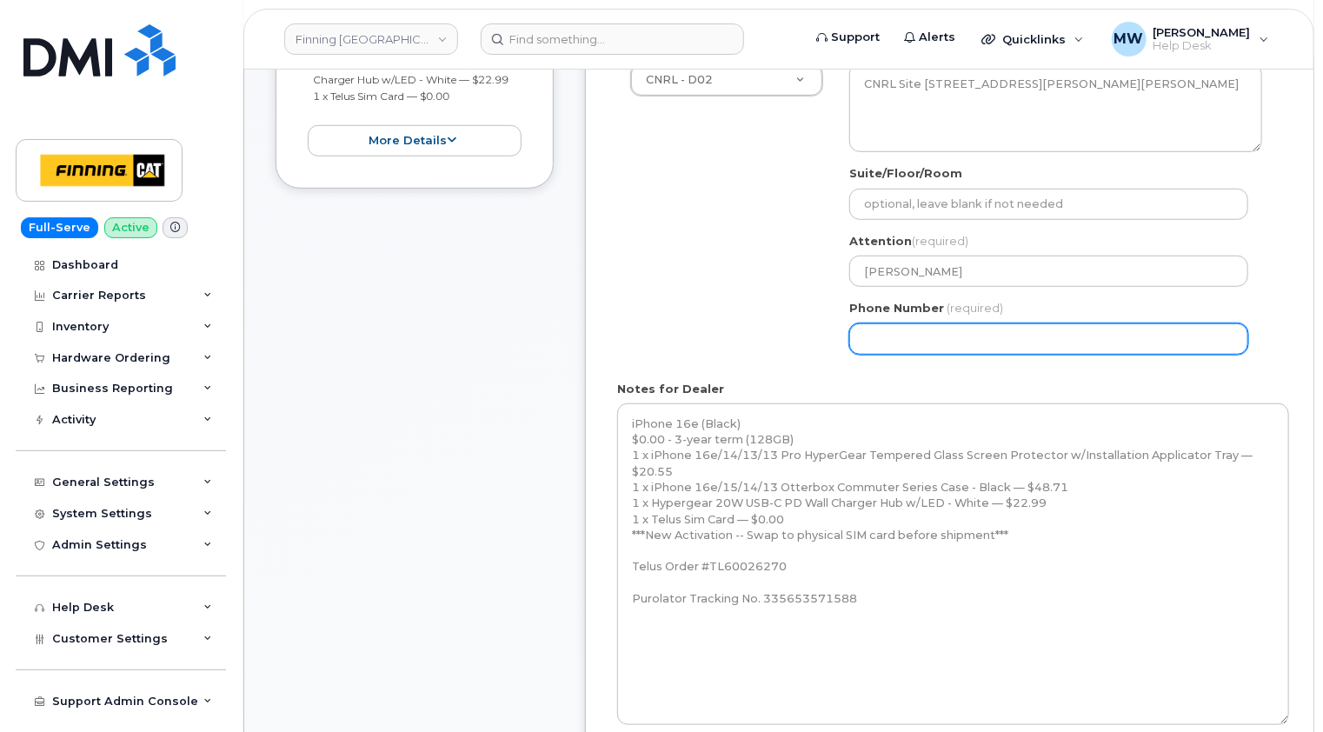
click at [1227, 329] on input "Phone Number" at bounding box center [1048, 338] width 399 height 31
paste input "5875887668"
select select
type input "5875887668"
click at [1281, 368] on form "Created By Matthew Walshe Requested By RITM0490096 Notify the following emails …" at bounding box center [953, 296] width 672 height 949
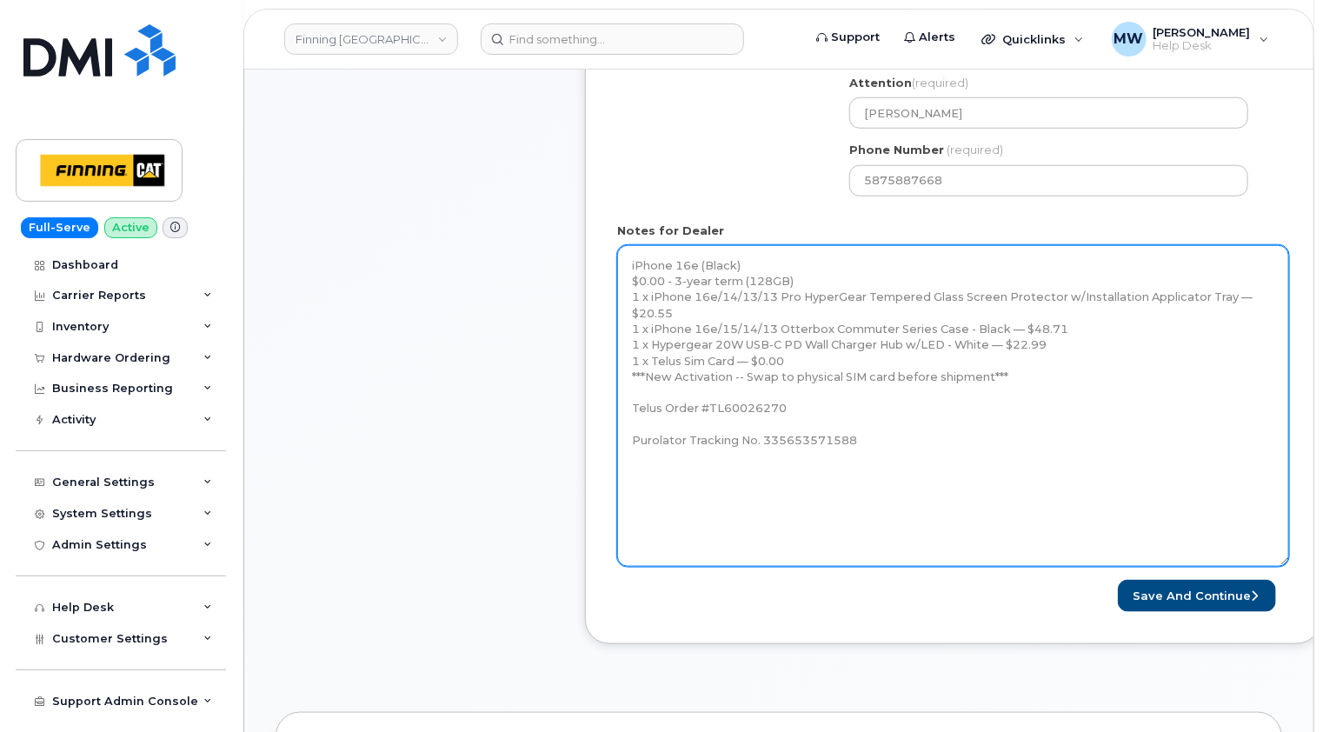
scroll to position [783, 0]
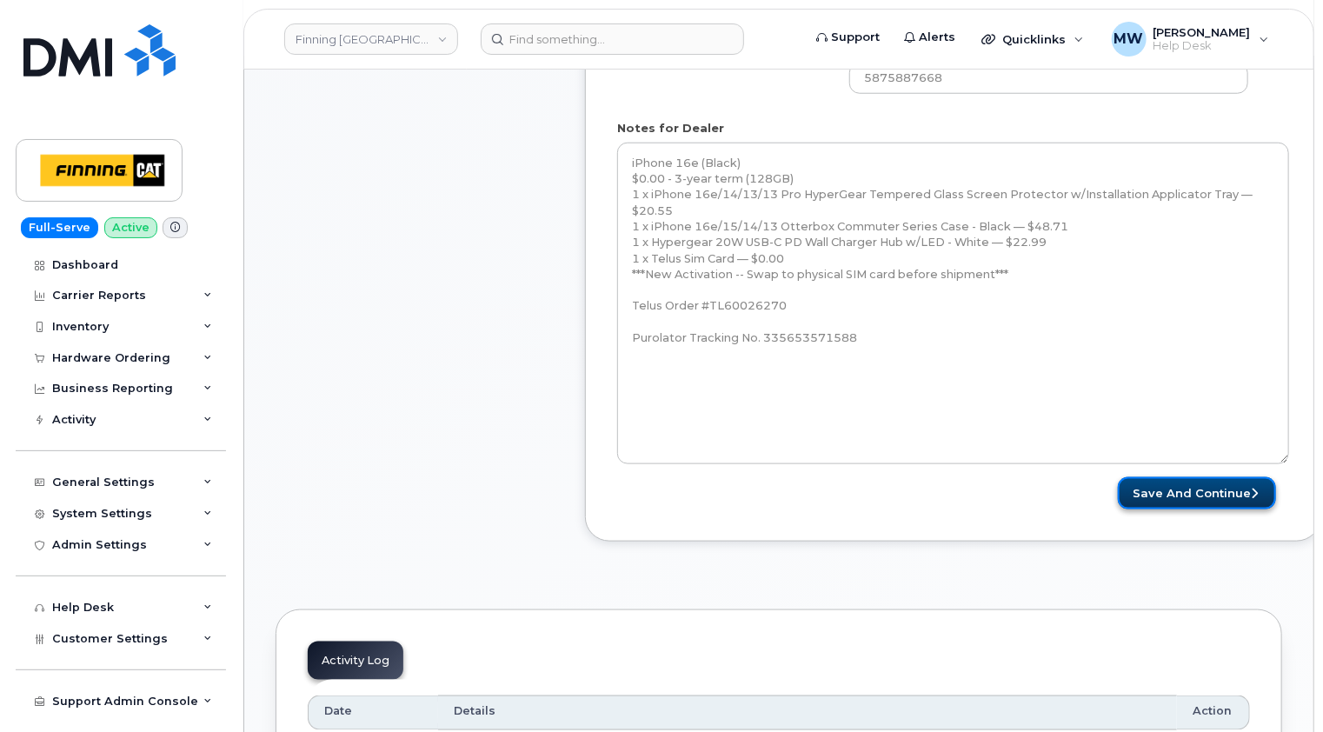
click at [1213, 493] on button "Save and Continue" at bounding box center [1197, 493] width 158 height 32
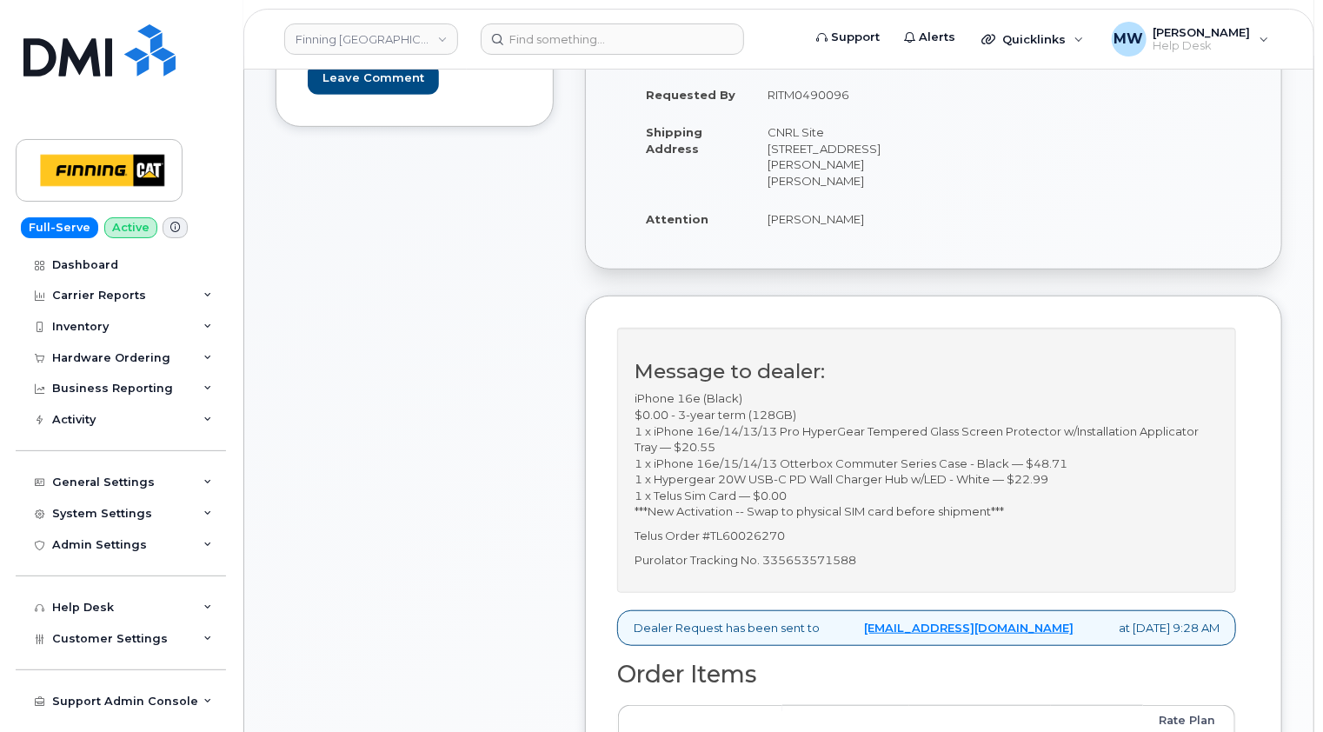
scroll to position [348, 0]
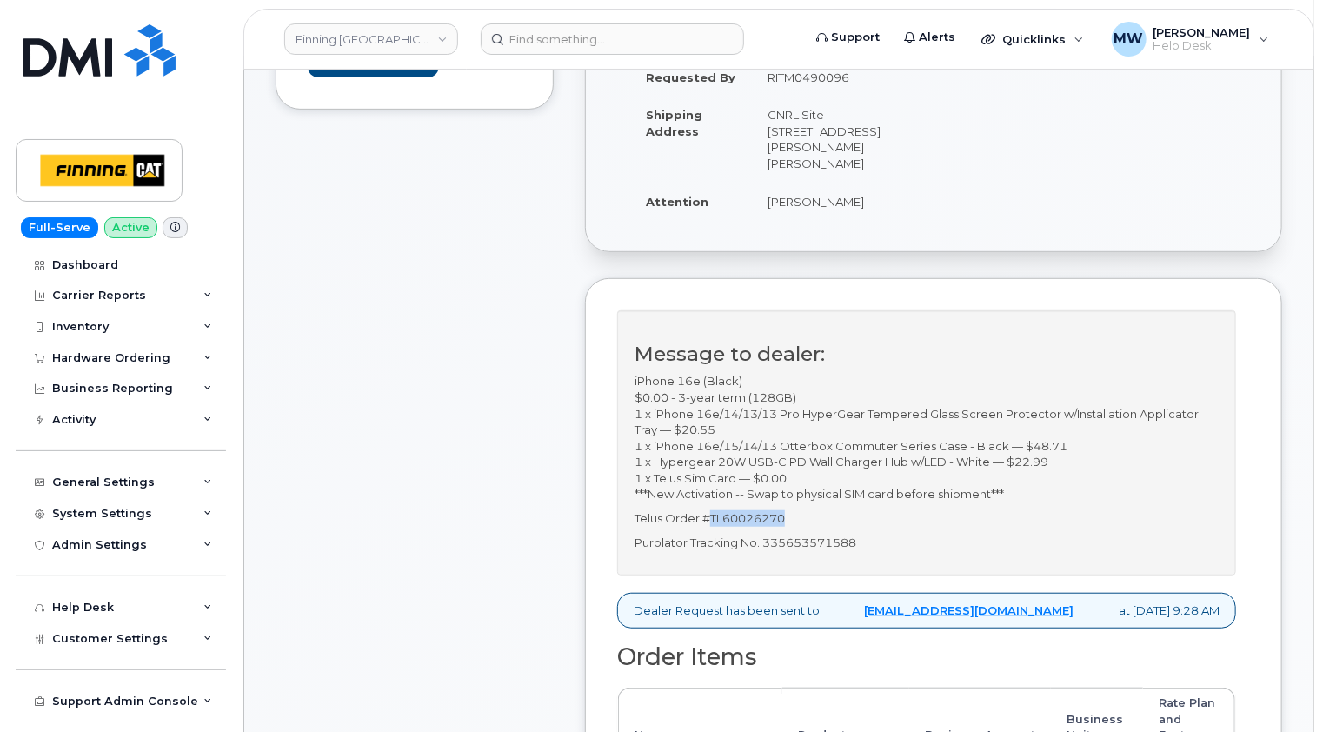
drag, startPoint x: 788, startPoint y: 515, endPoint x: 712, endPoint y: 513, distance: 75.7
click at [712, 513] on p "Telus Order #TL60026270" at bounding box center [927, 518] width 584 height 17
copy p "TL60026270"
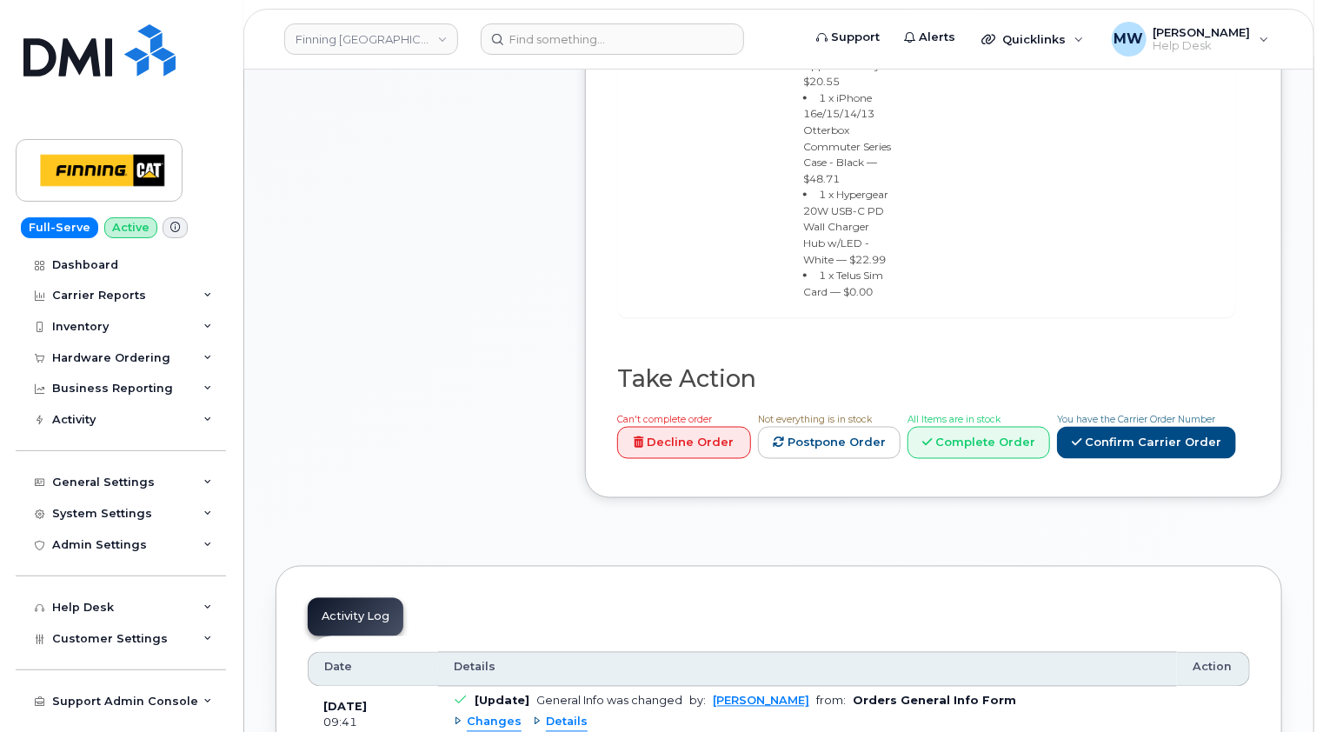
scroll to position [1217, 0]
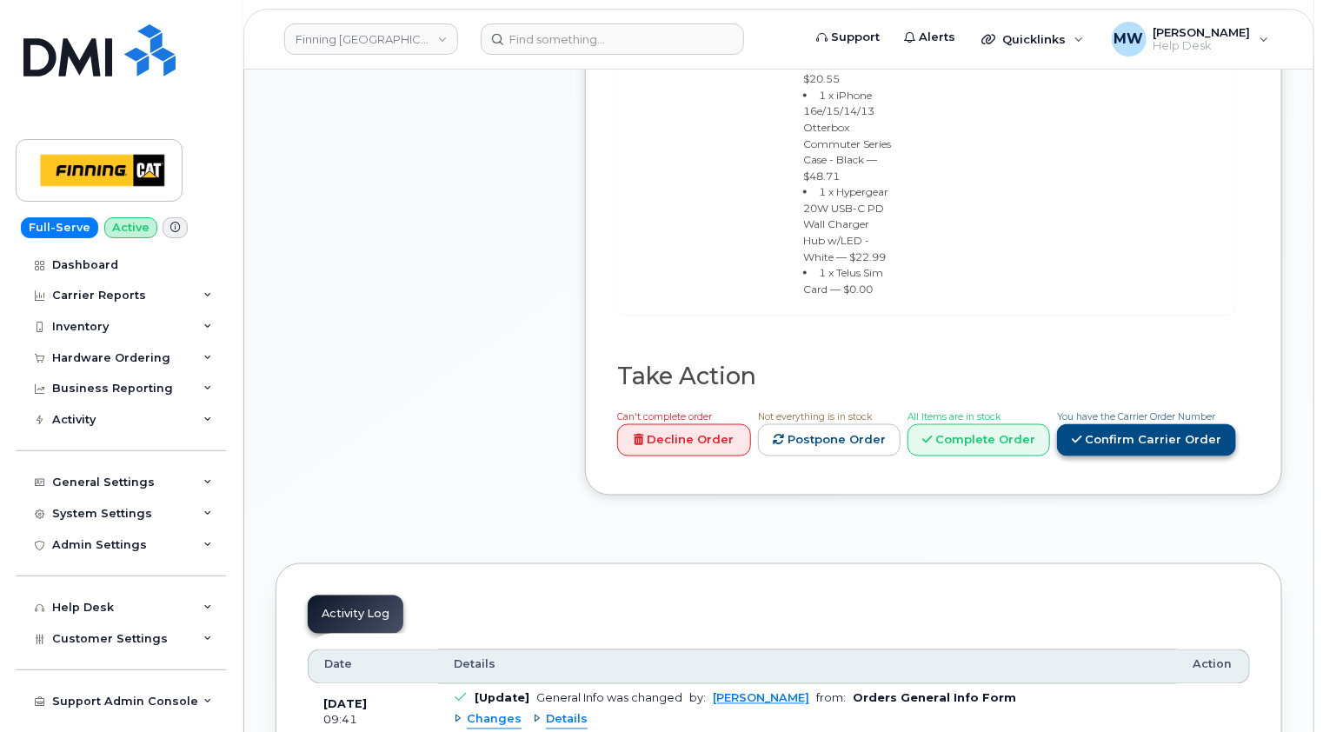
click at [1120, 424] on link "Confirm Carrier Order" at bounding box center [1146, 440] width 179 height 32
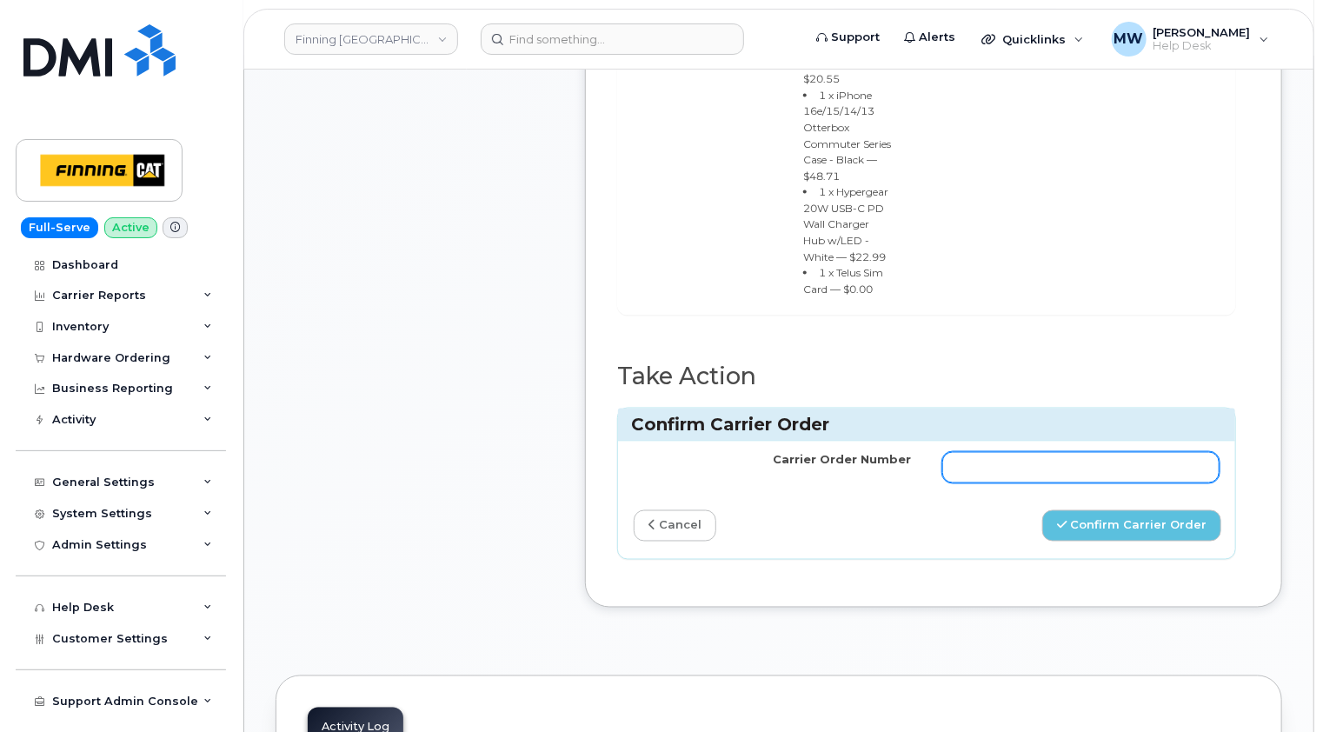
click at [969, 452] on input "Carrier Order Number" at bounding box center [1080, 467] width 277 height 31
paste input "TL60026270"
type input "TL60026270"
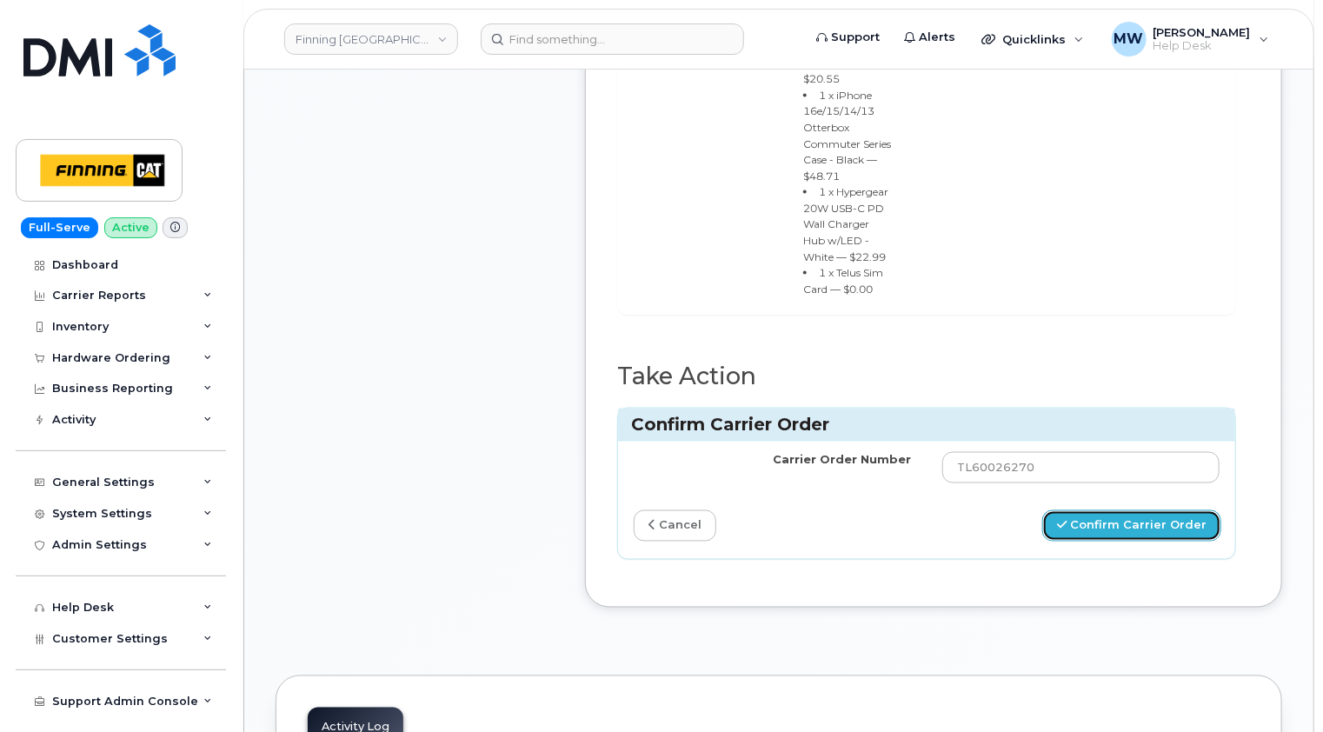
click at [1141, 510] on button "Confirm Carrier Order" at bounding box center [1131, 526] width 179 height 32
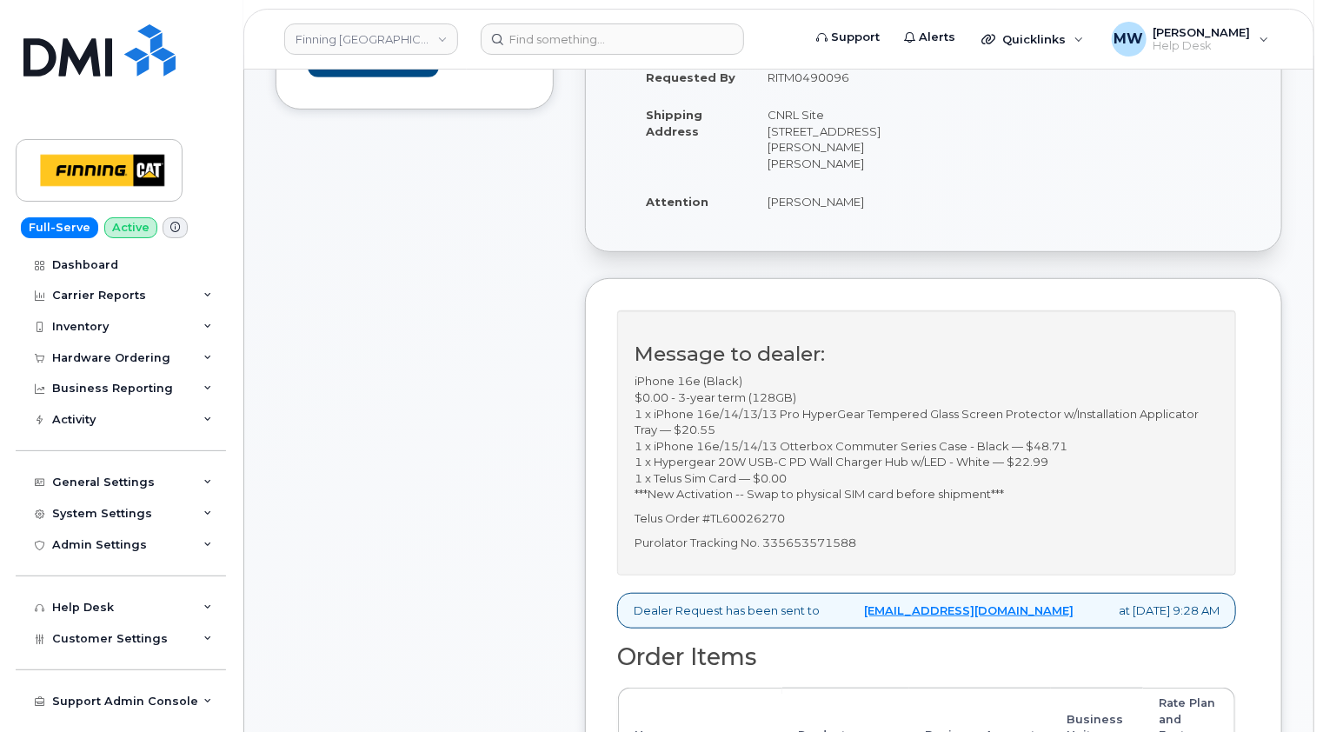
scroll to position [174, 0]
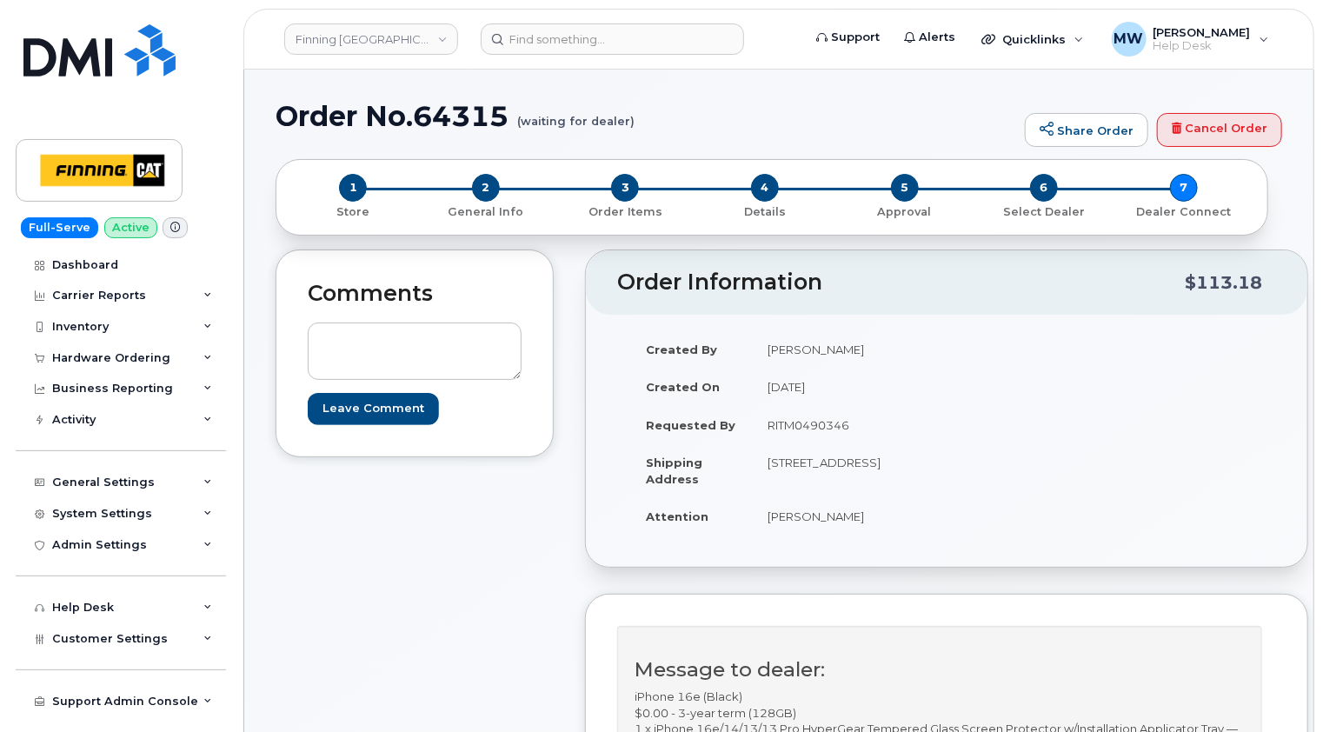
drag, startPoint x: 869, startPoint y: 532, endPoint x: 769, endPoint y: 531, distance: 100.0
click at [769, 531] on td "[PERSON_NAME]" at bounding box center [843, 516] width 182 height 38
copy td "[PERSON_NAME]"
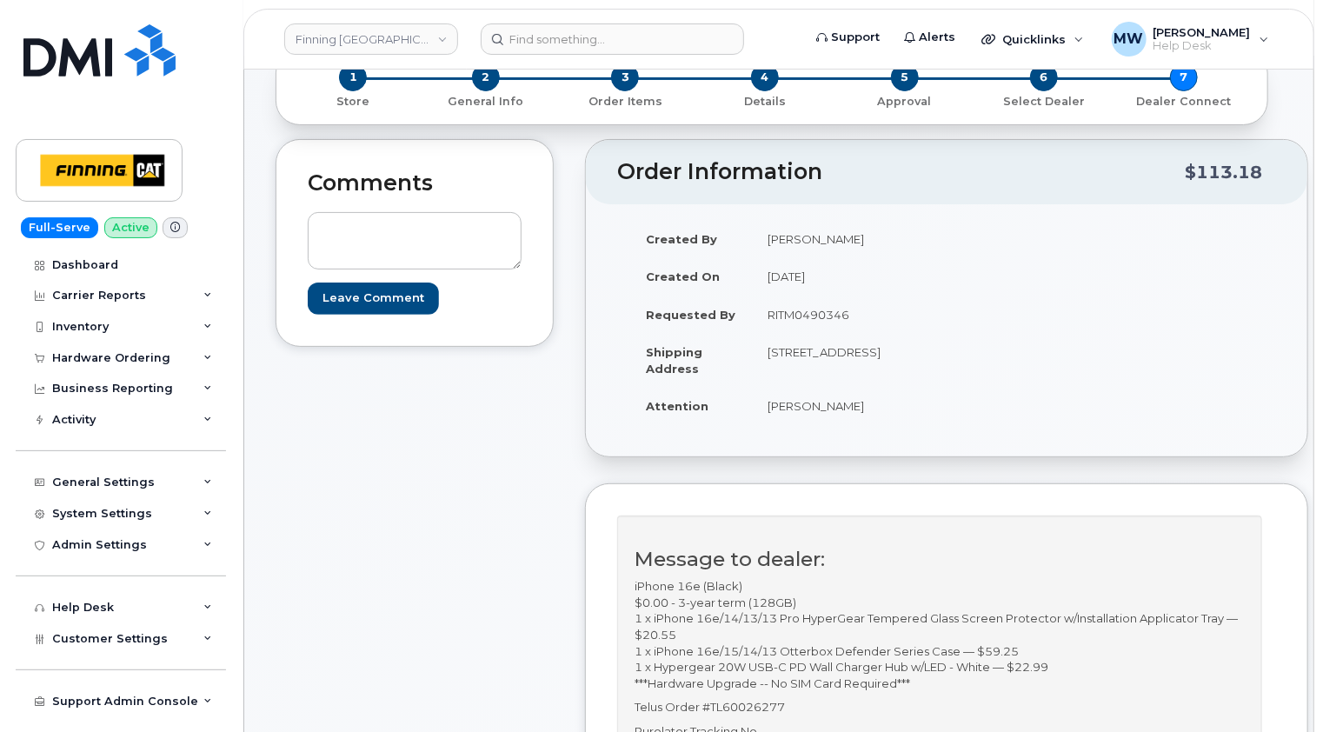
scroll to position [261, 0]
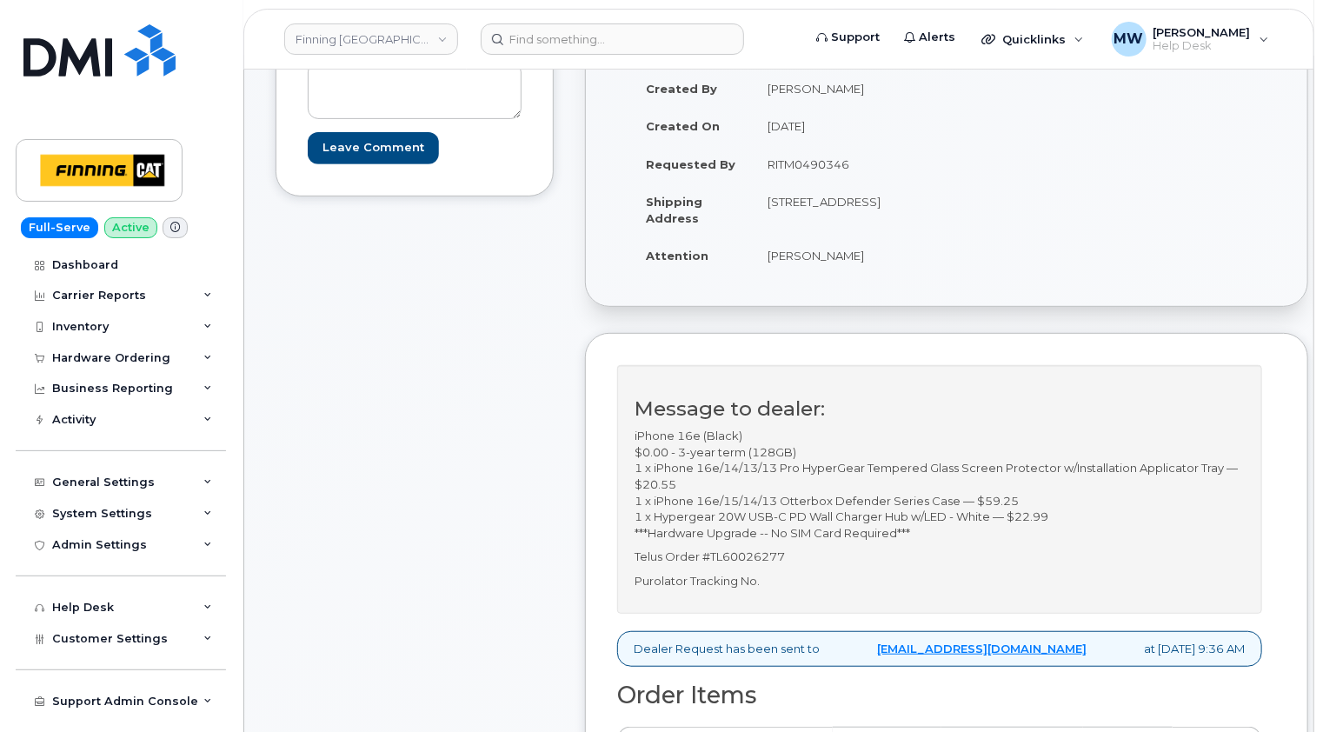
drag, startPoint x: 789, startPoint y: 230, endPoint x: 860, endPoint y: 214, distance: 72.1
click at [860, 214] on td "[STREET_ADDRESS]" at bounding box center [843, 210] width 182 height 54
copy td "T5S 0C3"
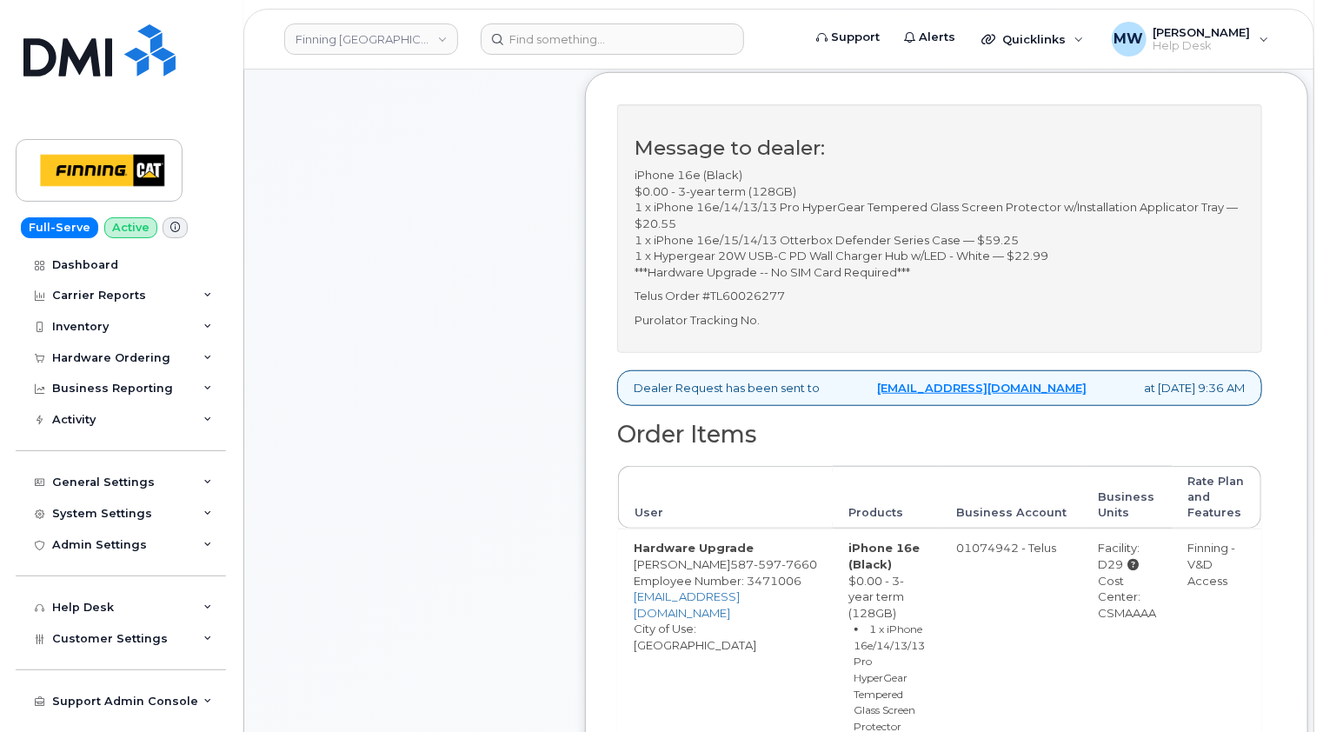
scroll to position [696, 0]
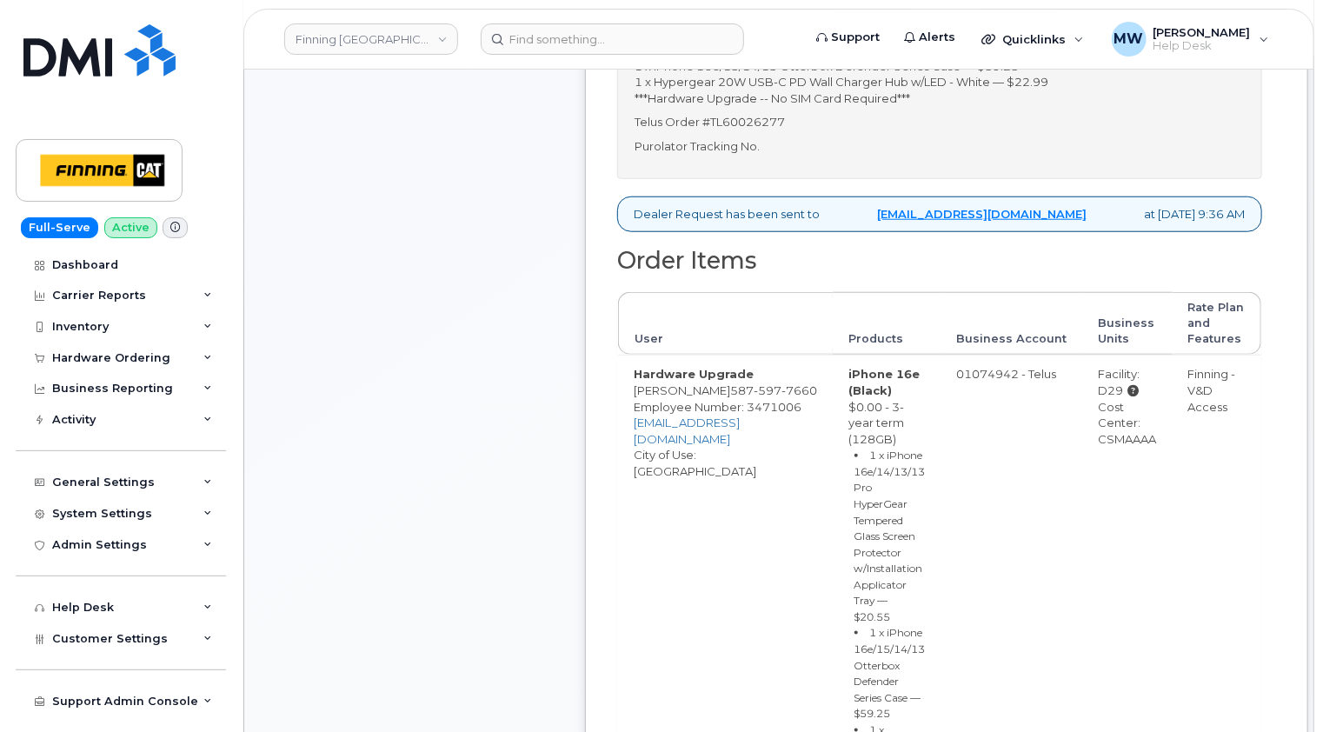
click at [1099, 448] on div "Cost Center: CSMAAAA" at bounding box center [1128, 423] width 58 height 49
copy div "CSMAAAA"
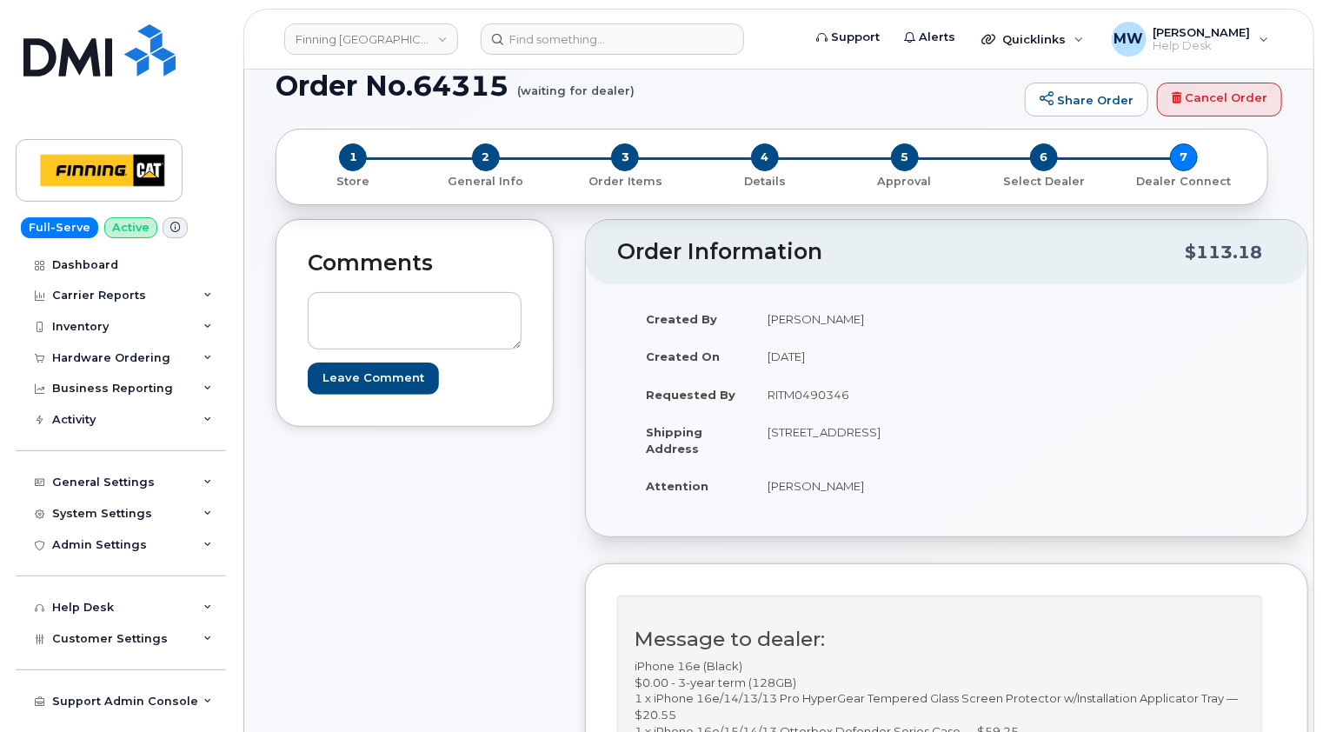
scroll to position [0, 0]
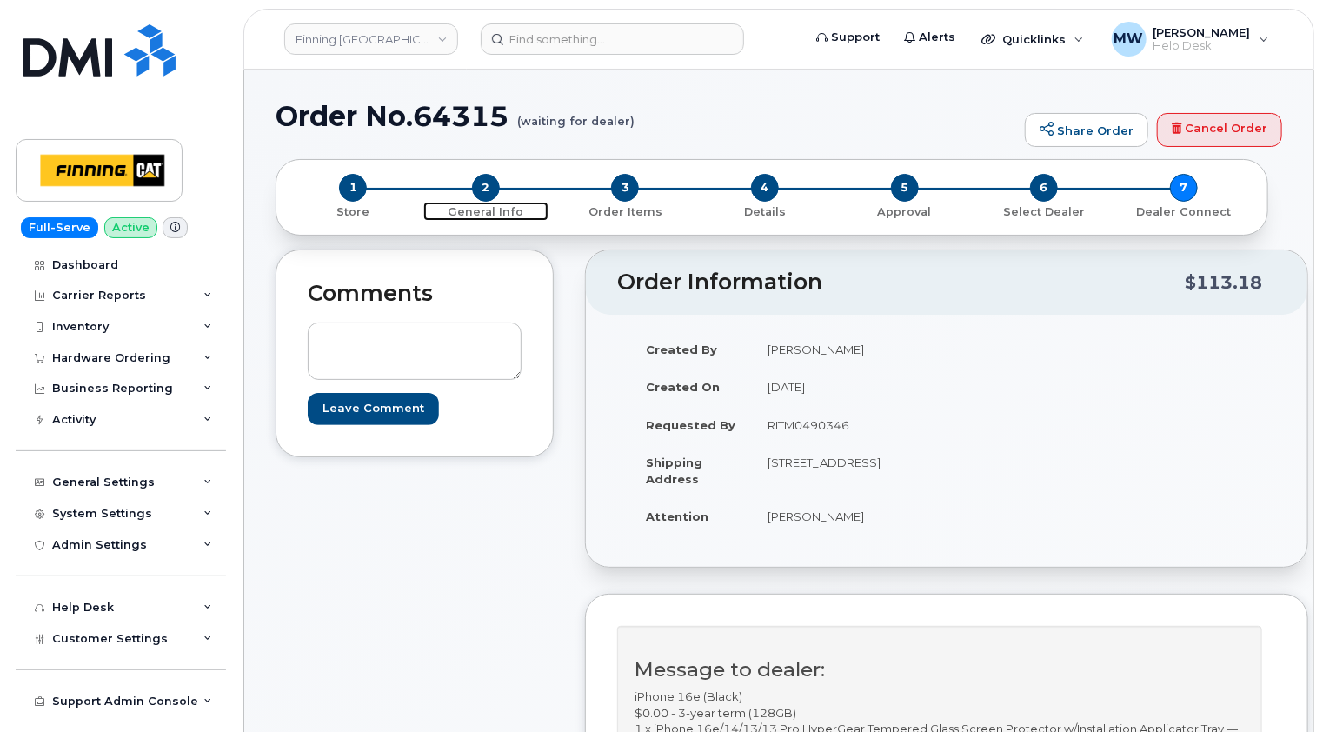
click at [488, 185] on span "2" at bounding box center [486, 188] width 28 height 28
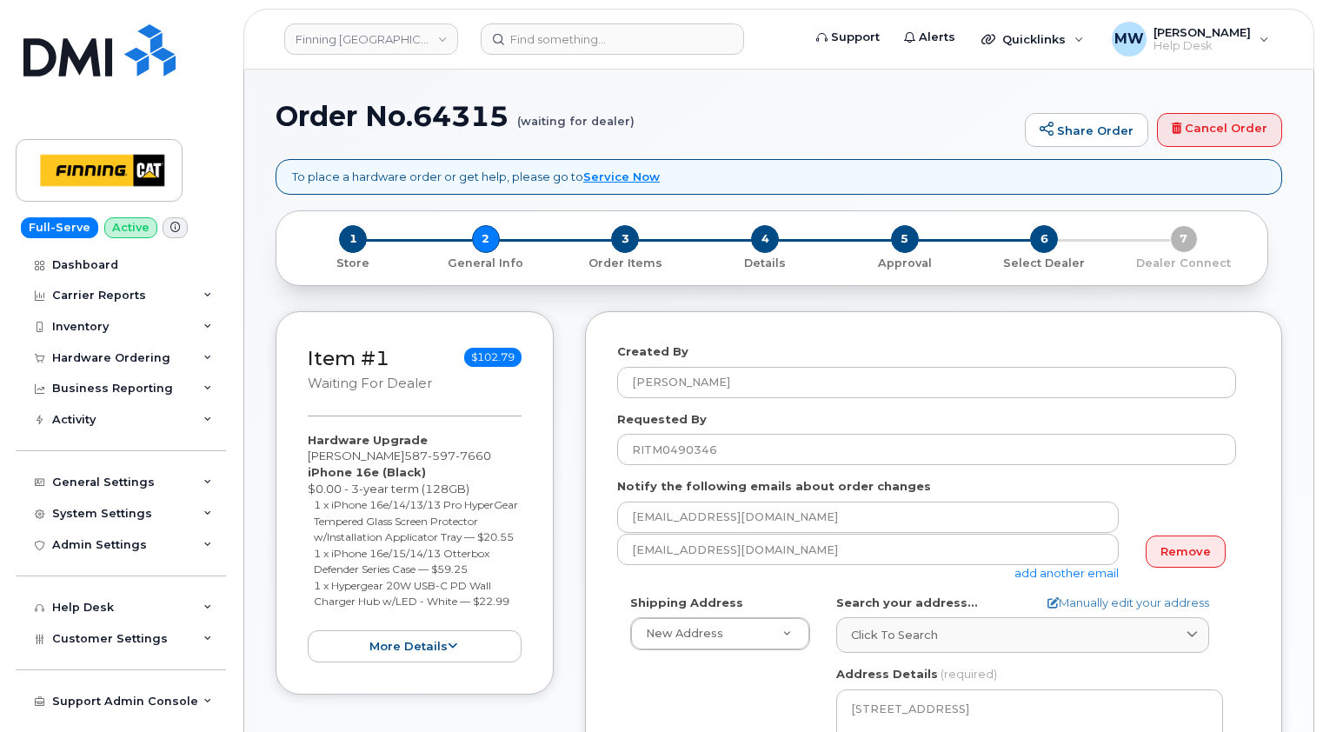
select select
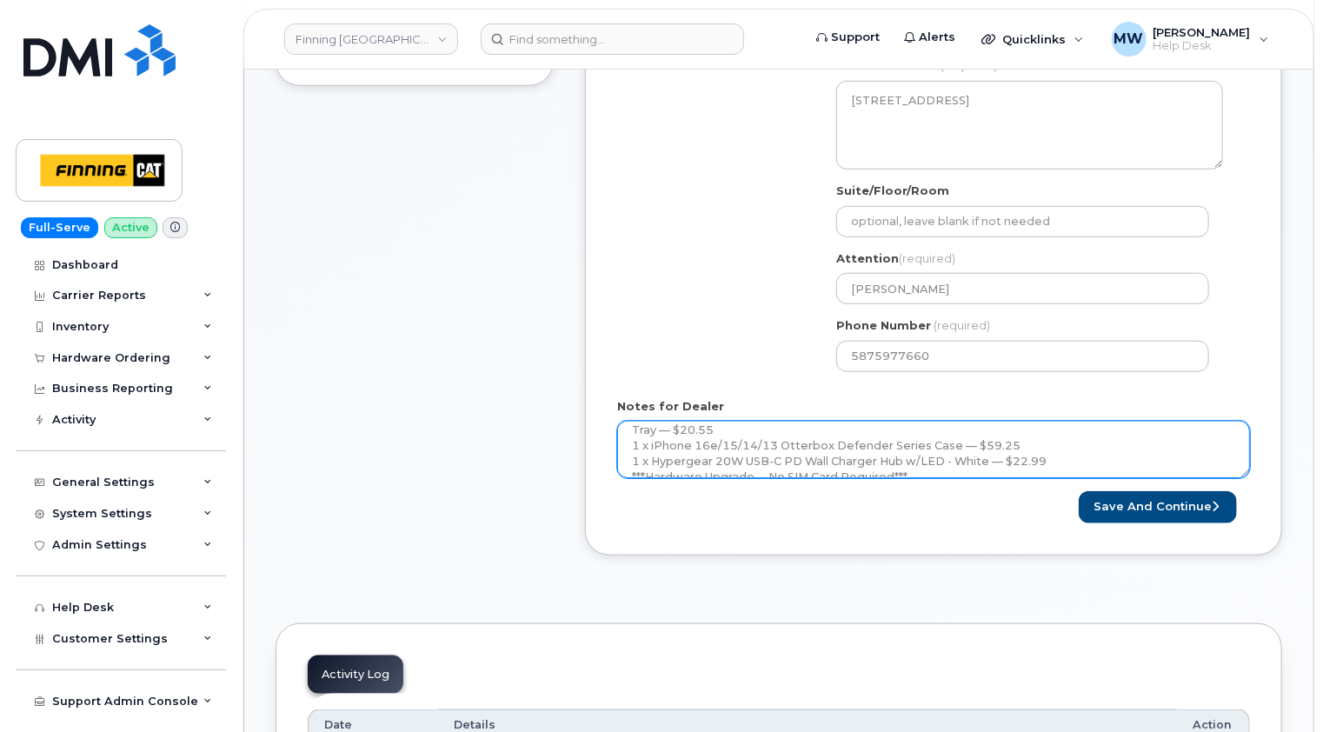
scroll to position [143, 0]
click at [853, 454] on textarea "iPhone 16e (Black) $0.00 - 3-year term (128GB) 1 x iPhone 16e/14/13/13 Pro Hype…" at bounding box center [933, 449] width 633 height 57
paste textarea "335653576462"
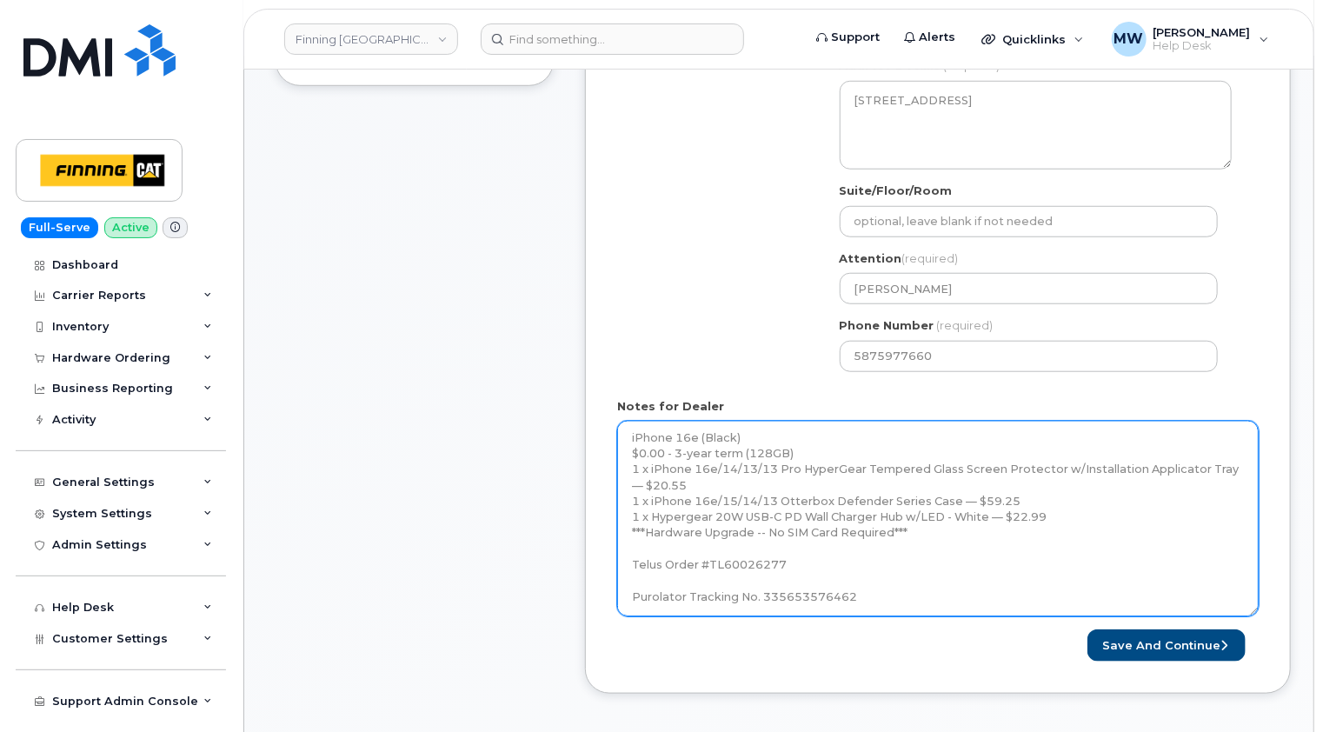
scroll to position [0, 0]
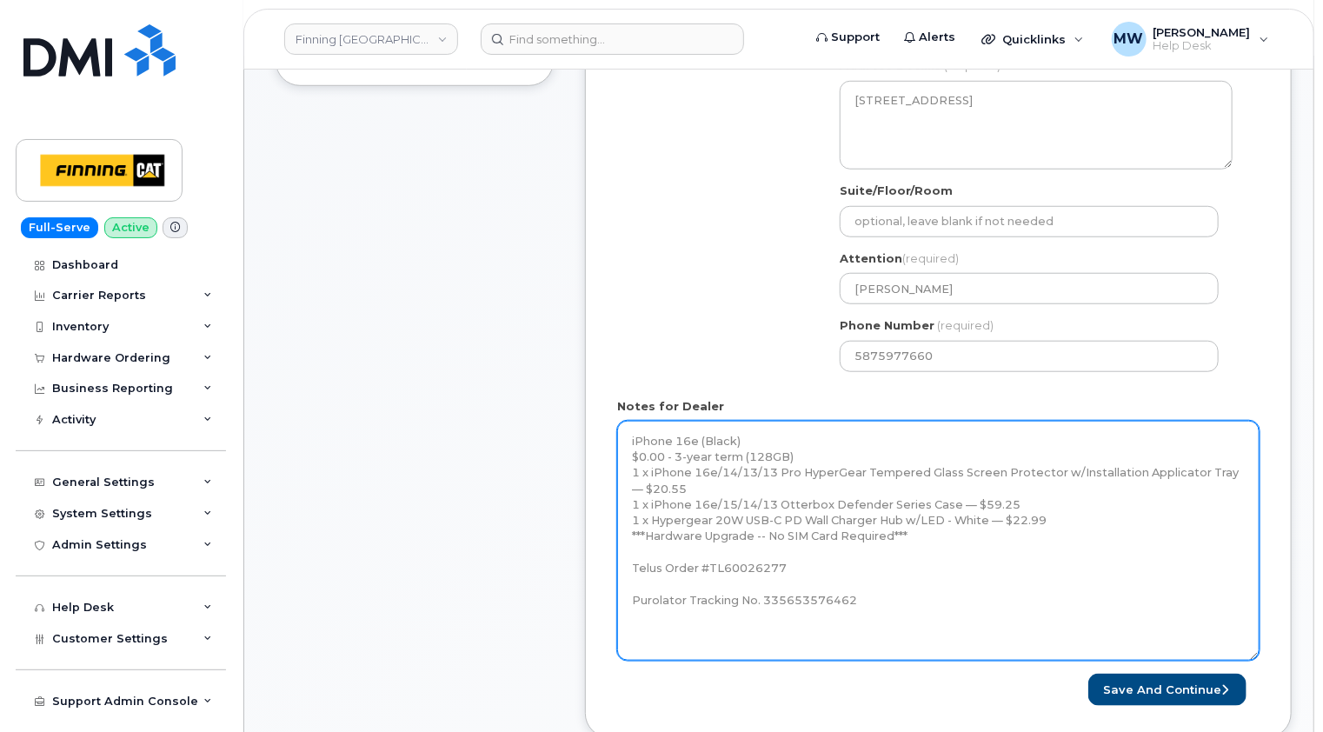
drag, startPoint x: 1249, startPoint y: 473, endPoint x: 1256, endPoint y: 657, distance: 184.5
click at [1256, 657] on textarea "iPhone 16e (Black) $0.00 - 3-year term (128GB) 1 x iPhone 16e/14/13/13 Pro Hype…" at bounding box center [938, 541] width 643 height 240
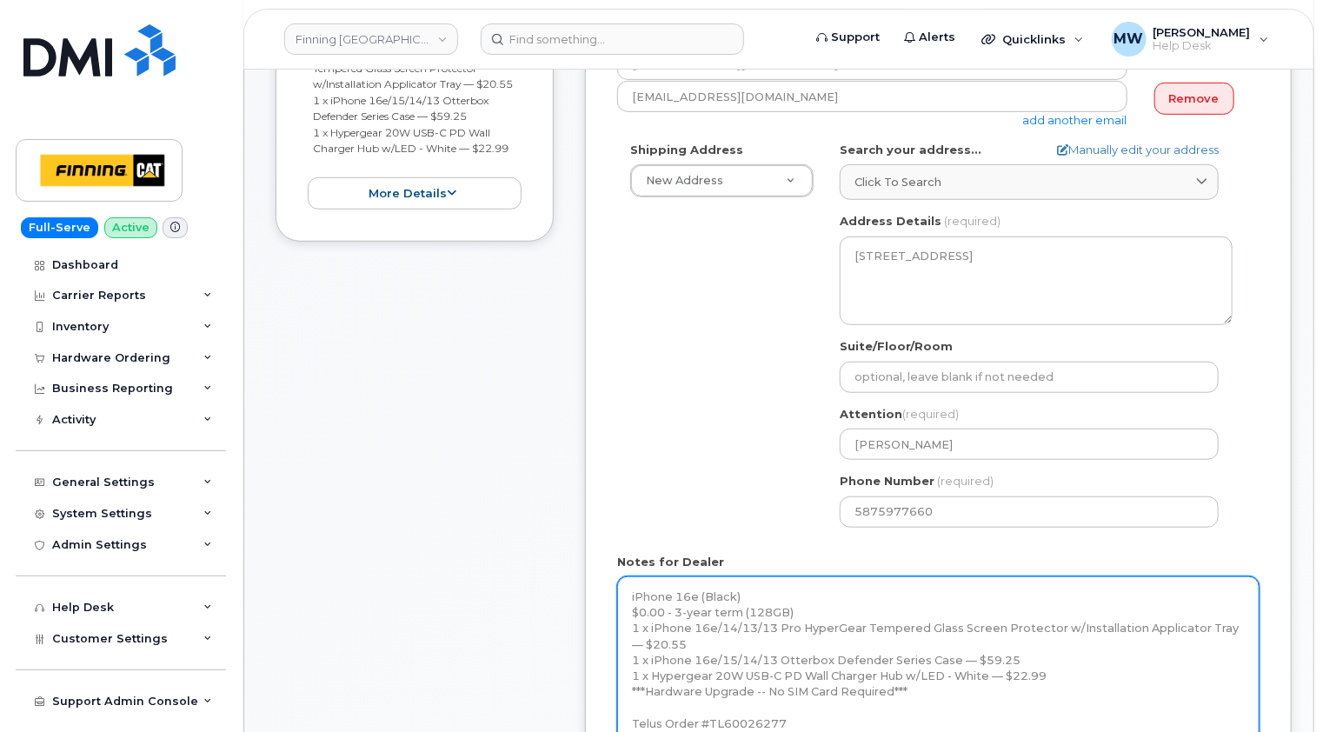
scroll to position [696, 0]
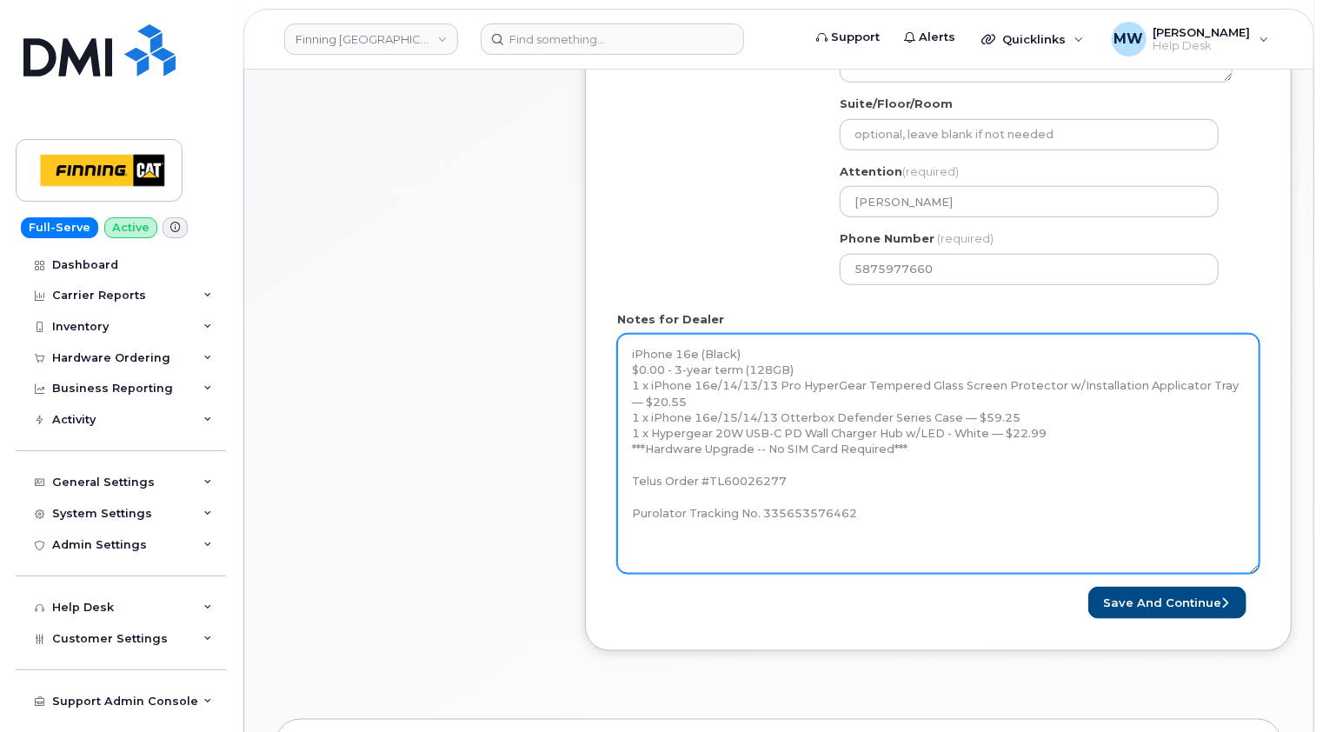
drag, startPoint x: 802, startPoint y: 479, endPoint x: 709, endPoint y: 474, distance: 93.2
click at [709, 474] on textarea "iPhone 16e (Black) $0.00 - 3-year term (128GB) 1 x iPhone 16e/14/13/13 Pro Hype…" at bounding box center [938, 454] width 643 height 240
type textarea "iPhone 16e (Black) $0.00 - 3-year term (128GB) 1 x iPhone 16e/14/13/13 Pro Hype…"
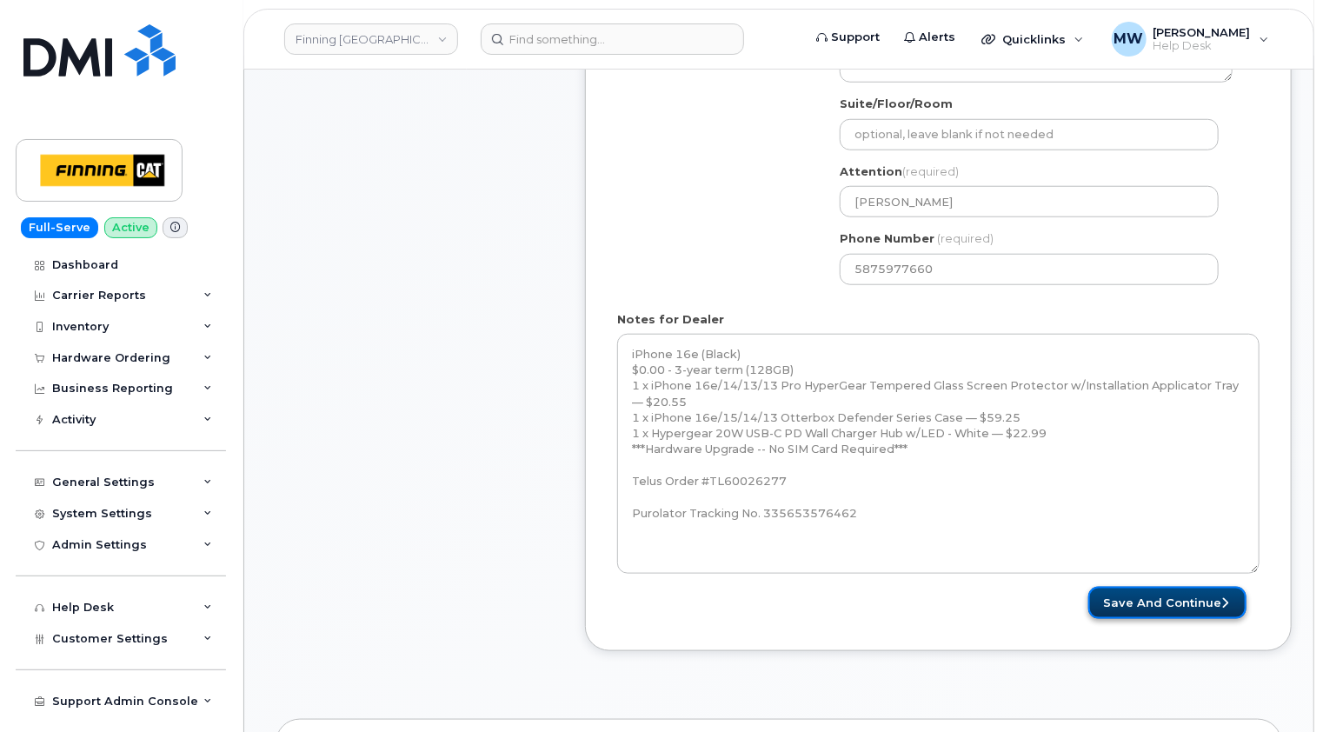
click at [1205, 596] on button "Save and Continue" at bounding box center [1168, 603] width 158 height 32
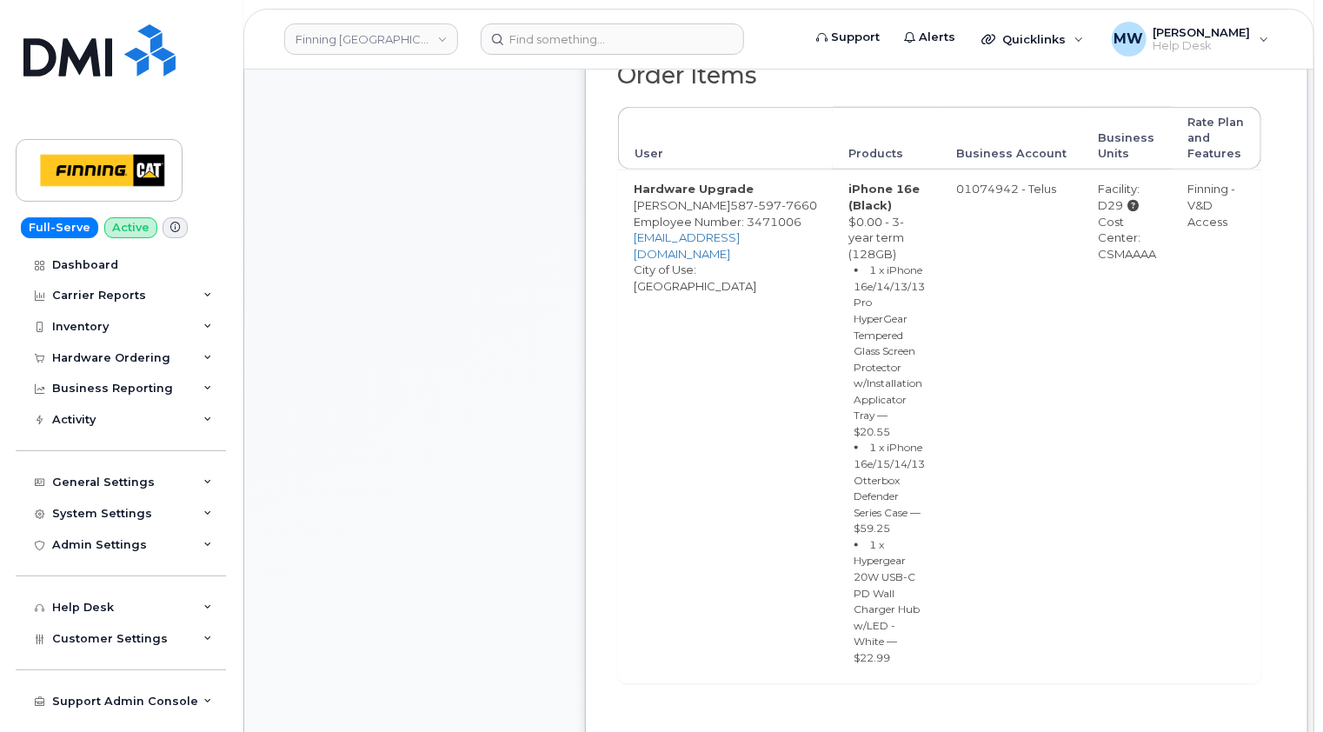
scroll to position [1130, 0]
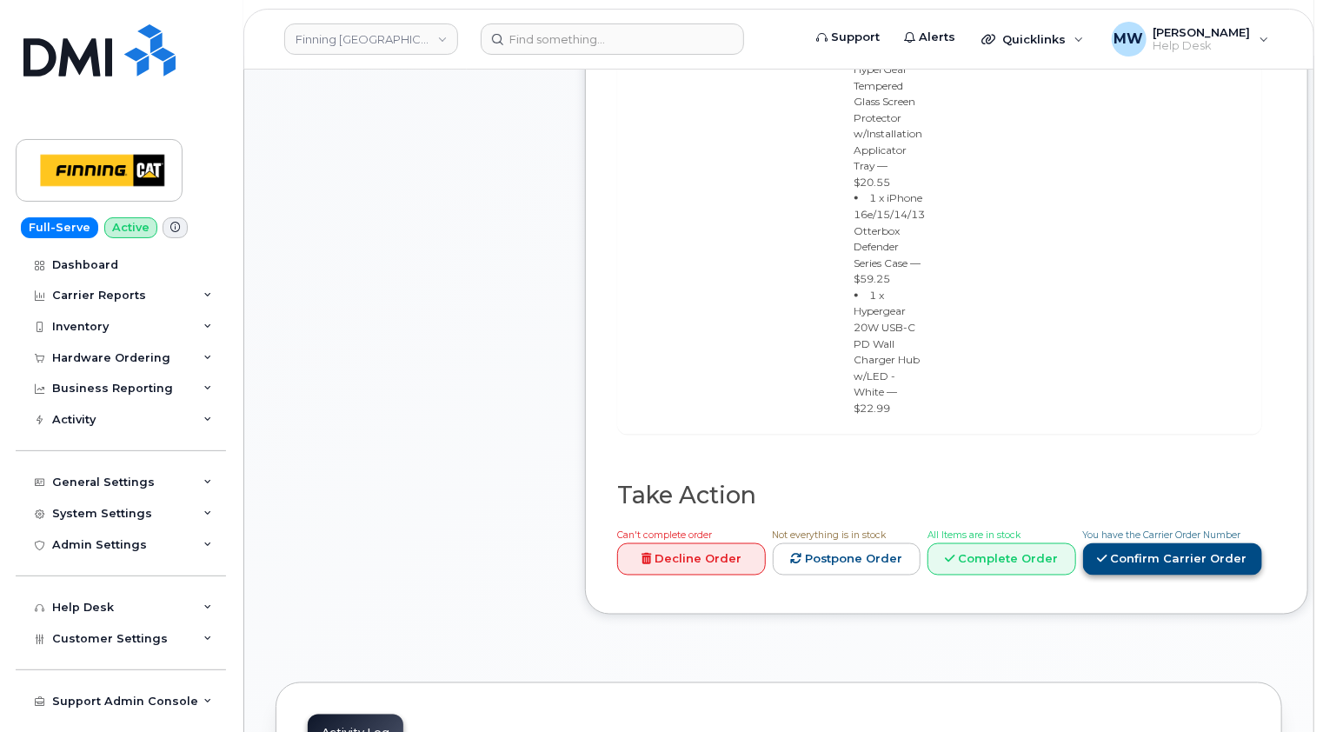
click at [1205, 543] on link "Confirm Carrier Order" at bounding box center [1172, 559] width 179 height 32
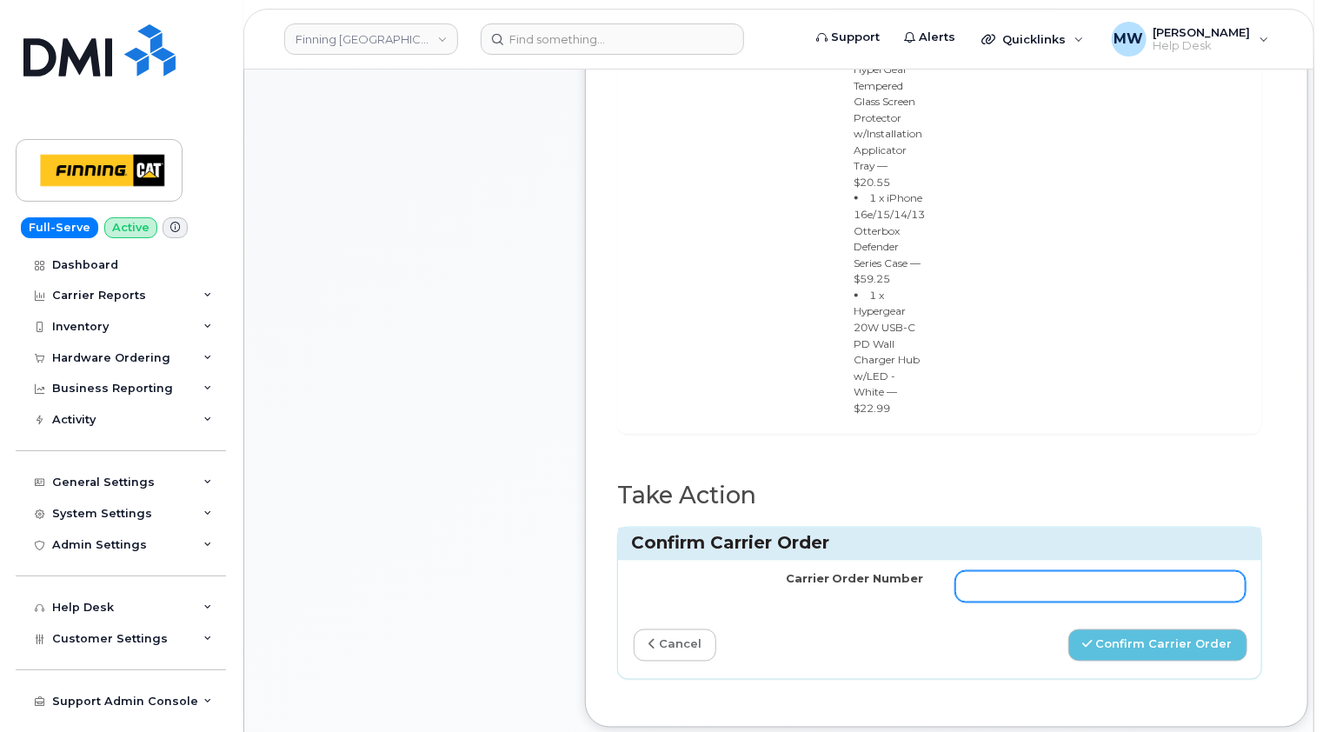
click at [1050, 571] on input "Carrier Order Number" at bounding box center [1101, 586] width 290 height 31
paste input "TL60026277"
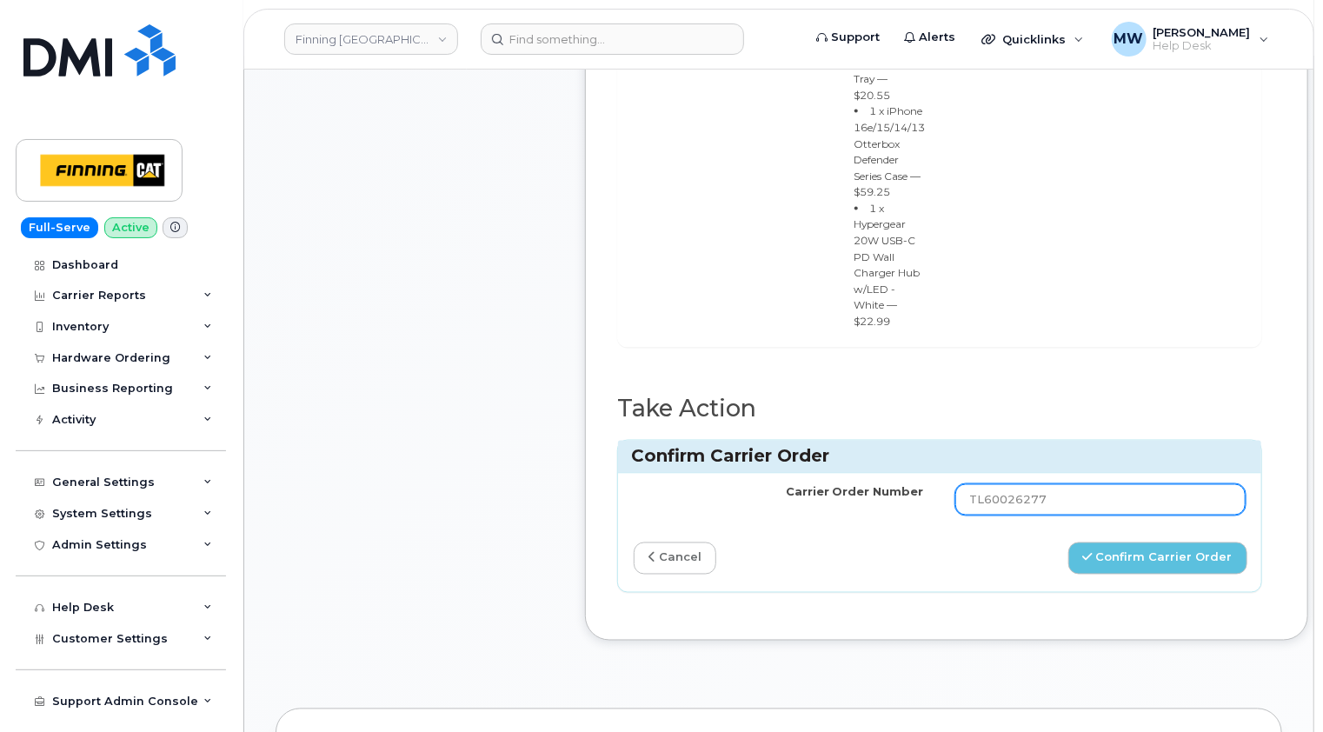
type input "TL60026277"
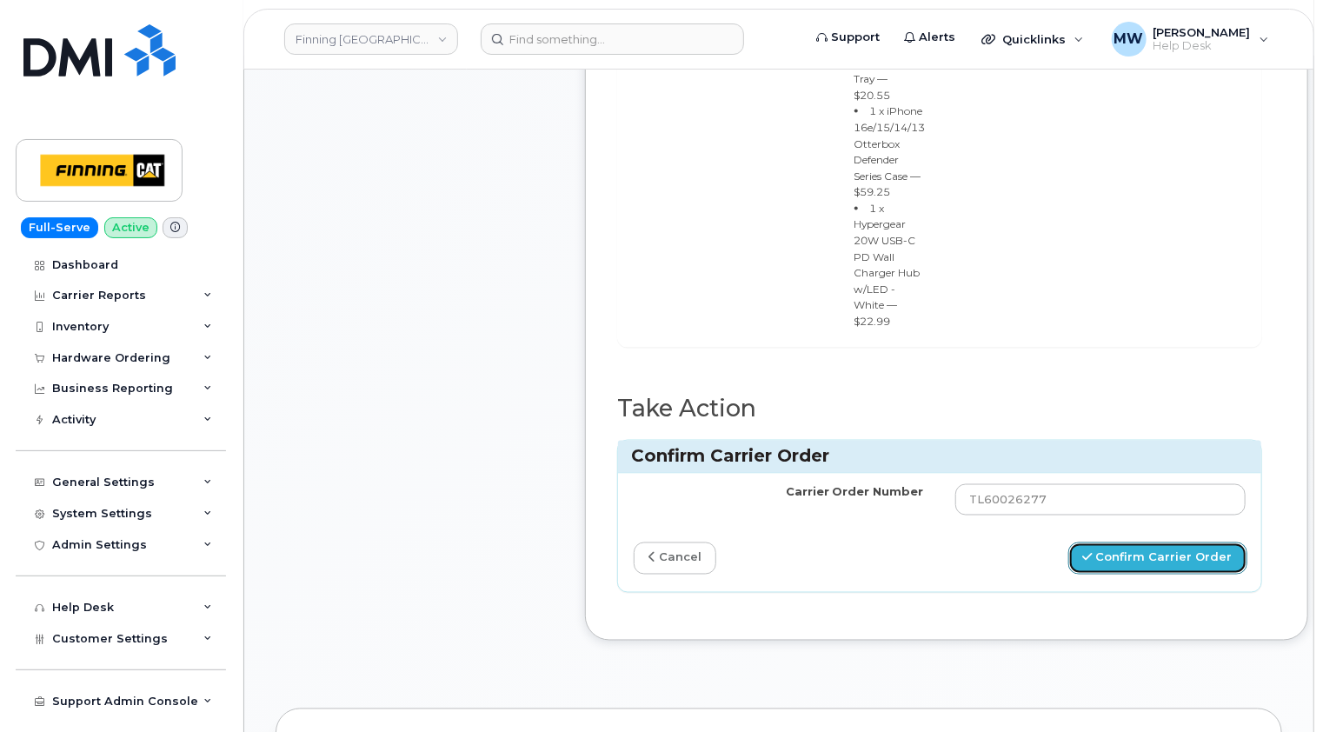
click at [1142, 543] on button "Confirm Carrier Order" at bounding box center [1158, 559] width 179 height 32
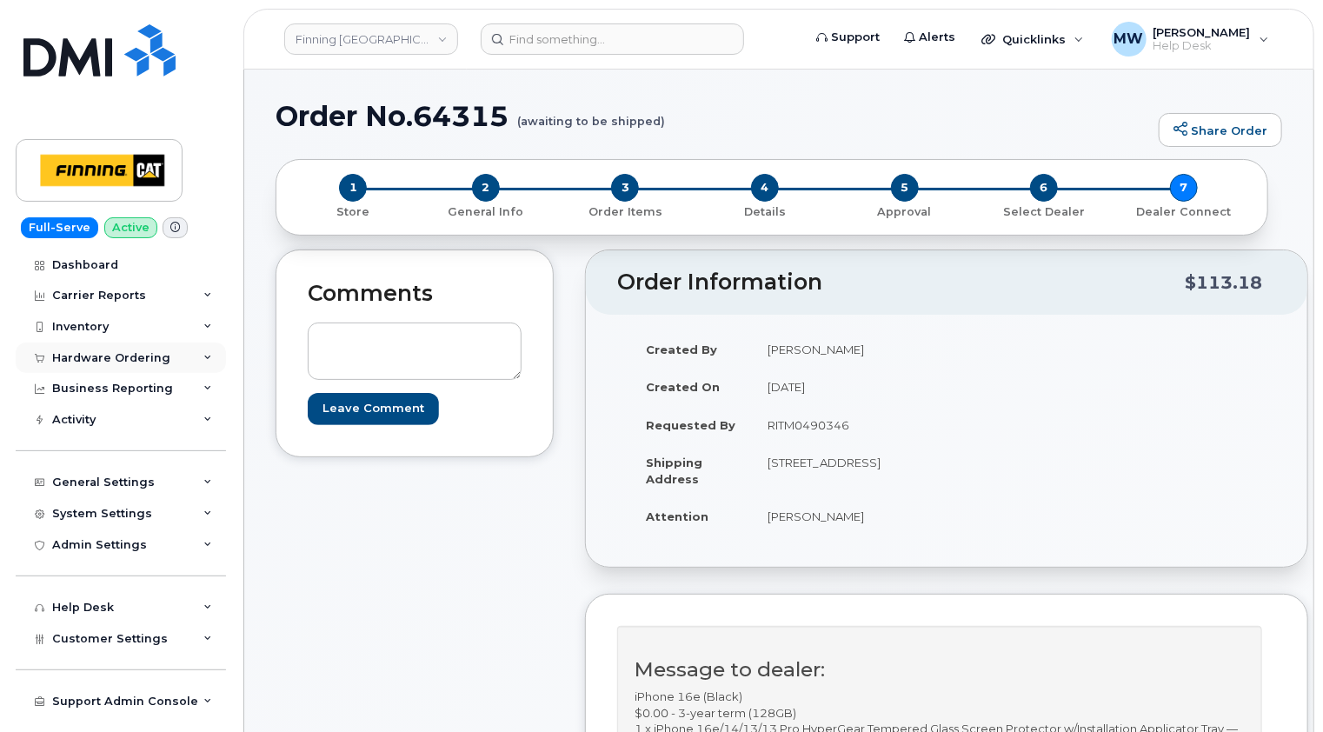
click at [143, 365] on div "Hardware Ordering" at bounding box center [121, 358] width 210 height 31
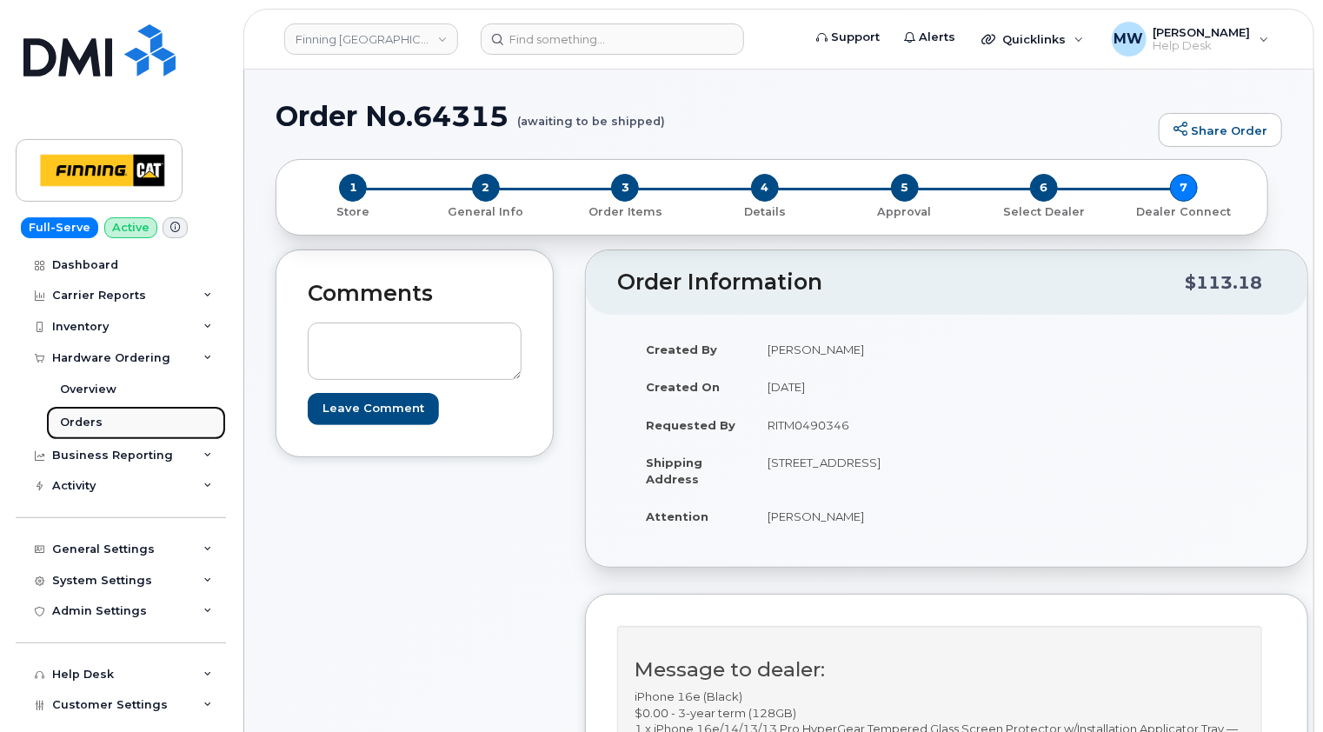
click at [93, 423] on div "Orders" at bounding box center [81, 423] width 43 height 16
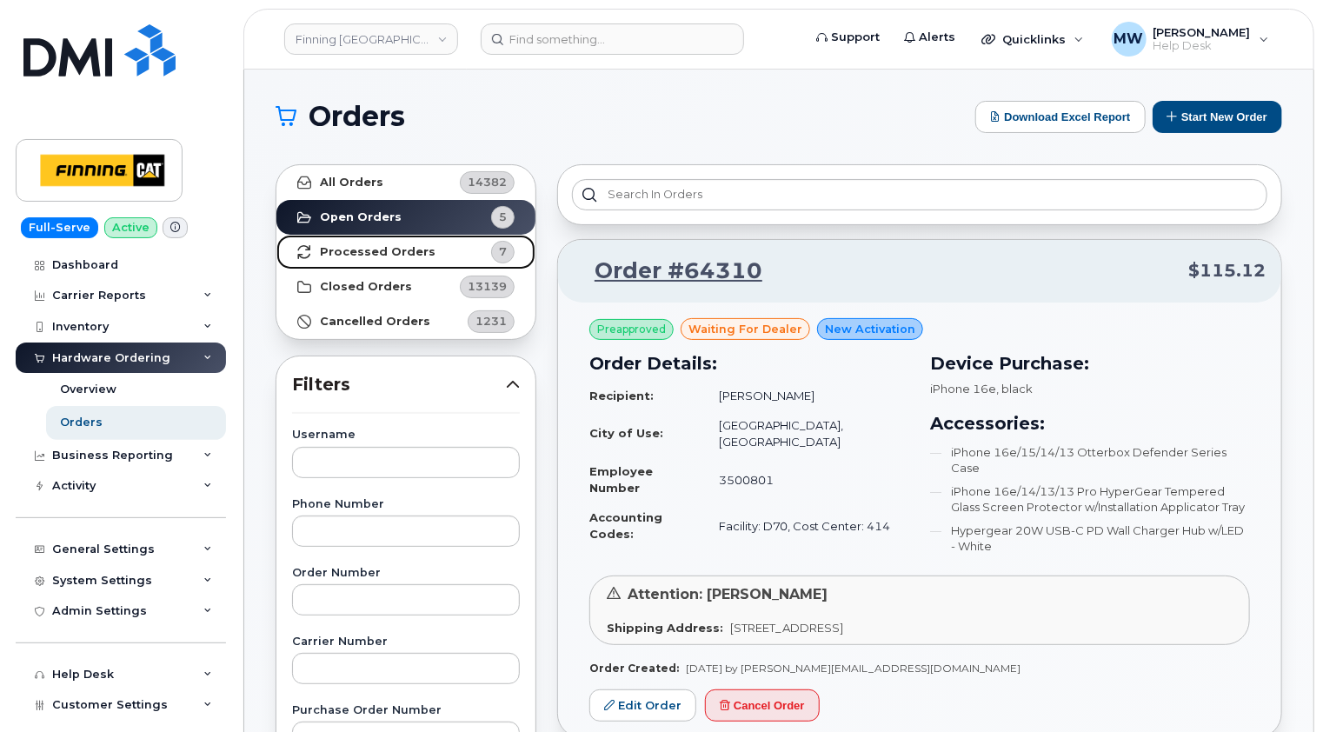
click at [376, 254] on strong "Processed Orders" at bounding box center [378, 252] width 116 height 14
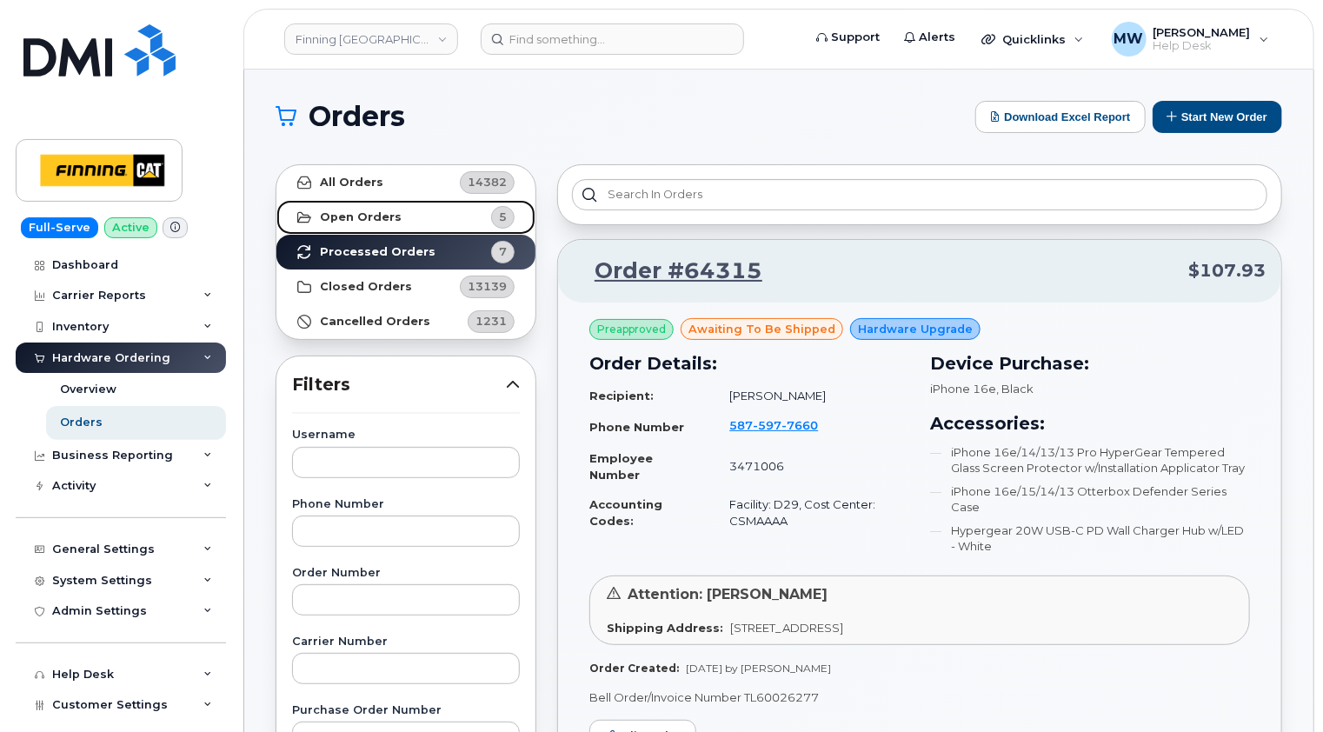
click at [362, 209] on link "Open Orders 5" at bounding box center [405, 217] width 259 height 35
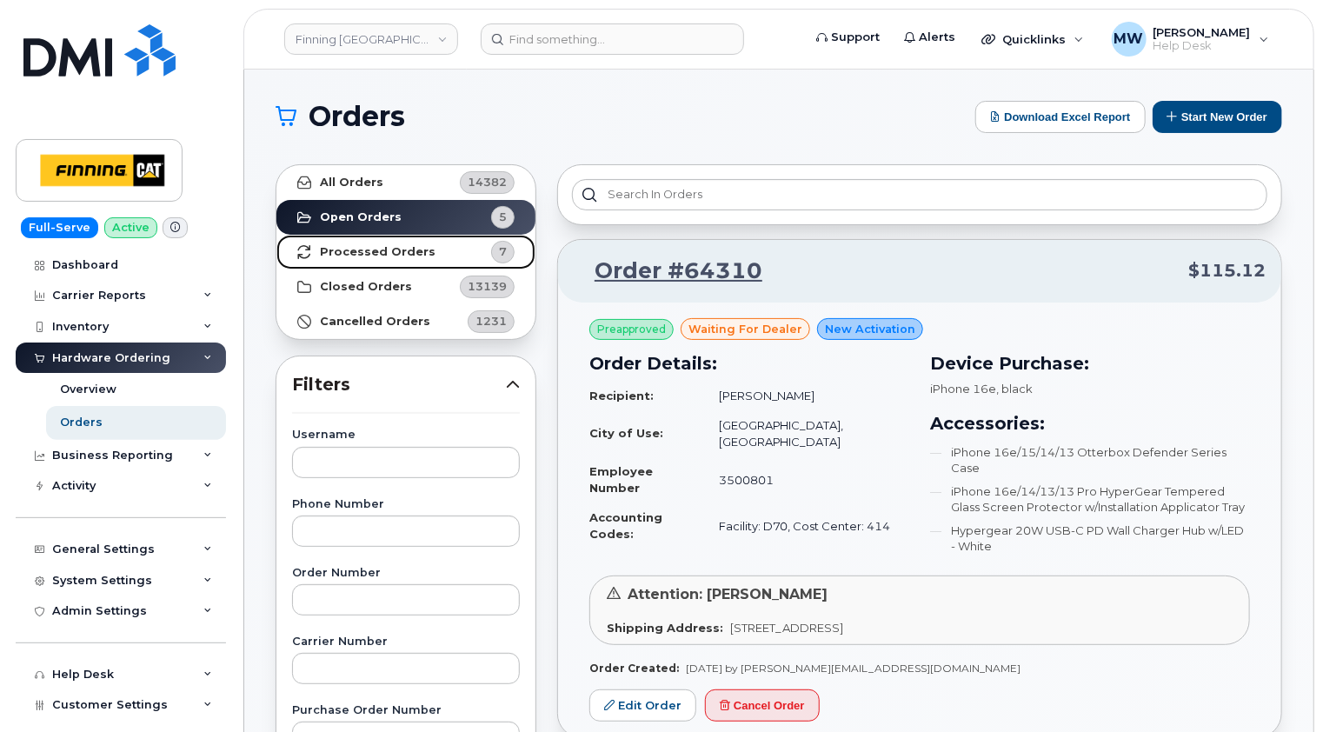
click at [362, 254] on strong "Processed Orders" at bounding box center [378, 252] width 116 height 14
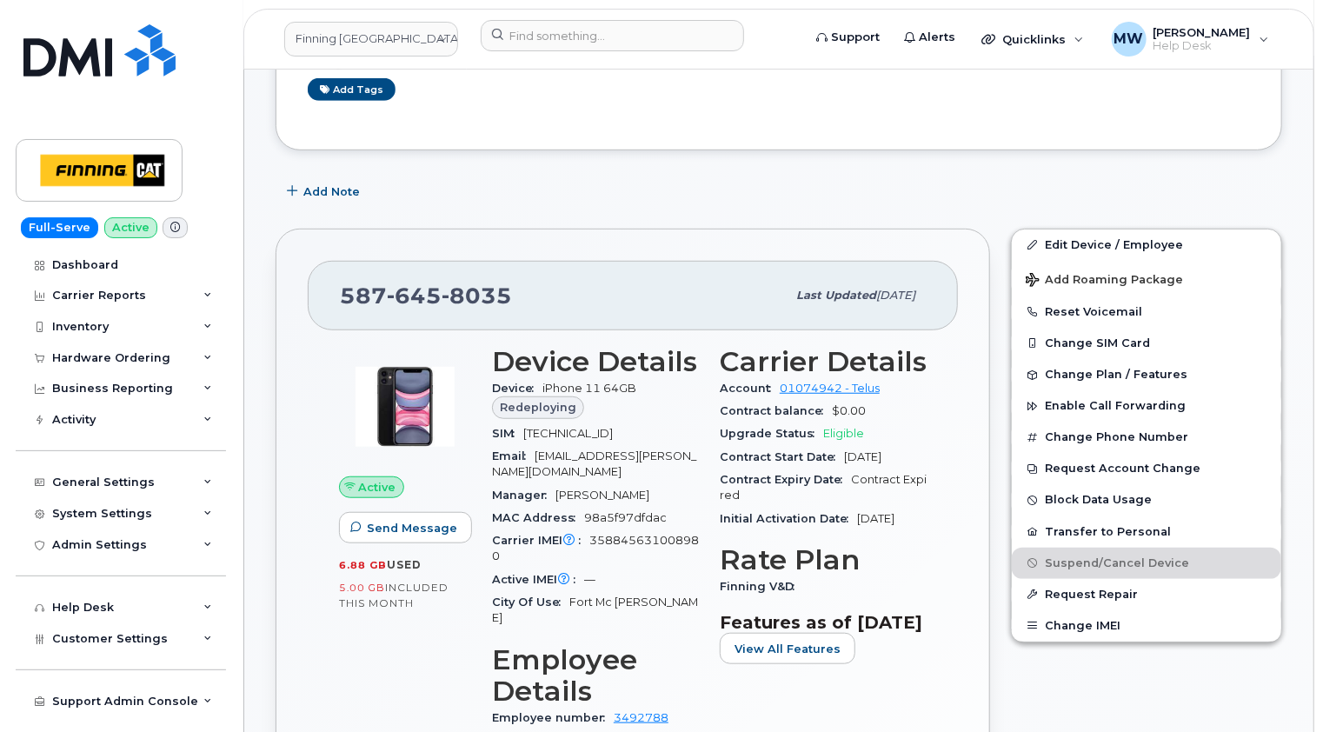
scroll to position [522, 0]
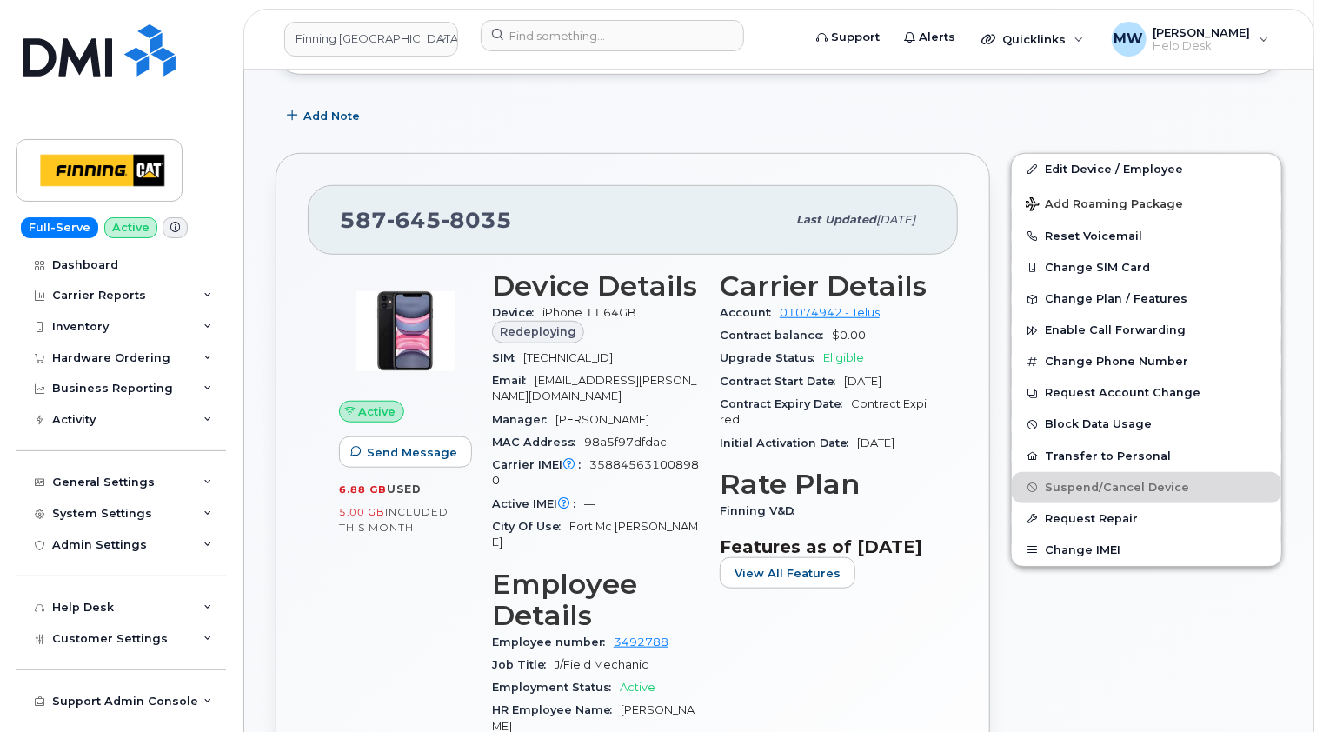
click at [597, 353] on span "8912230102156562013" at bounding box center [568, 357] width 90 height 13
click at [597, 352] on span "8912230102156562013" at bounding box center [568, 357] width 90 height 13
copy span "8912230102156562013"
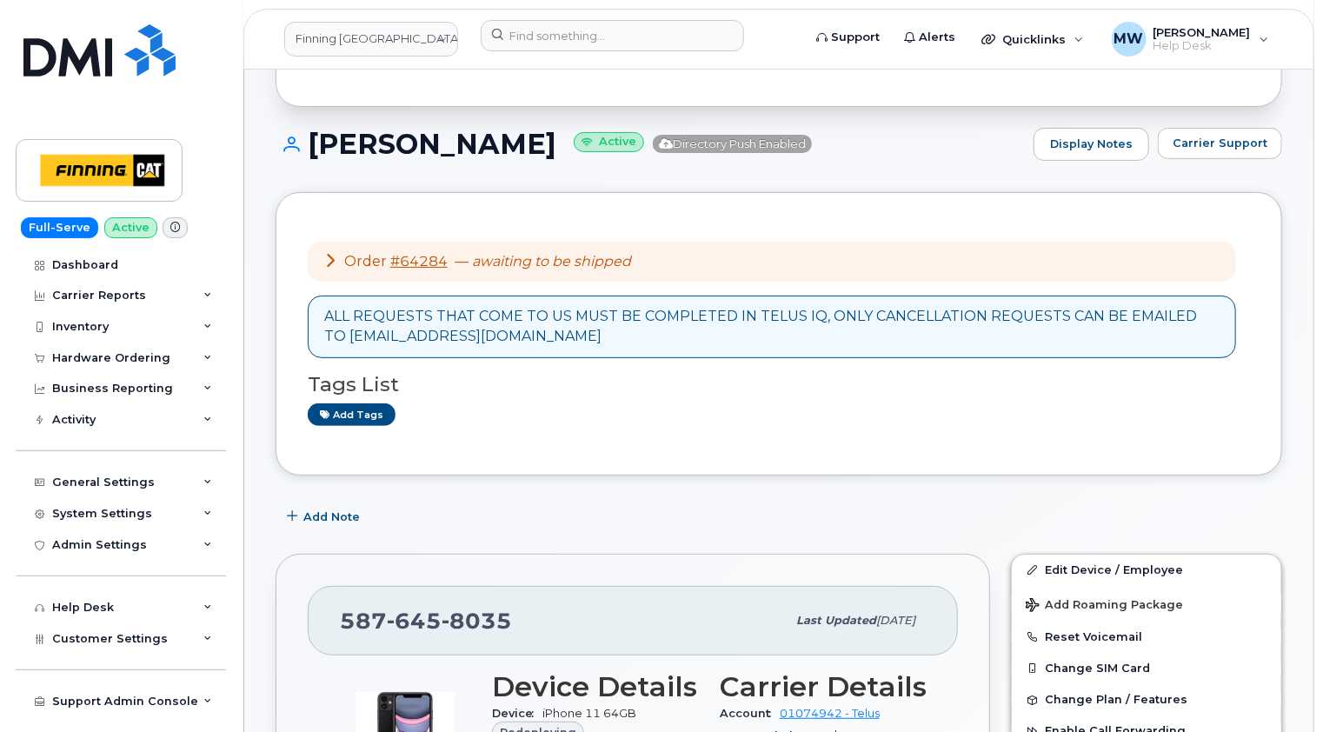
scroll to position [0, 0]
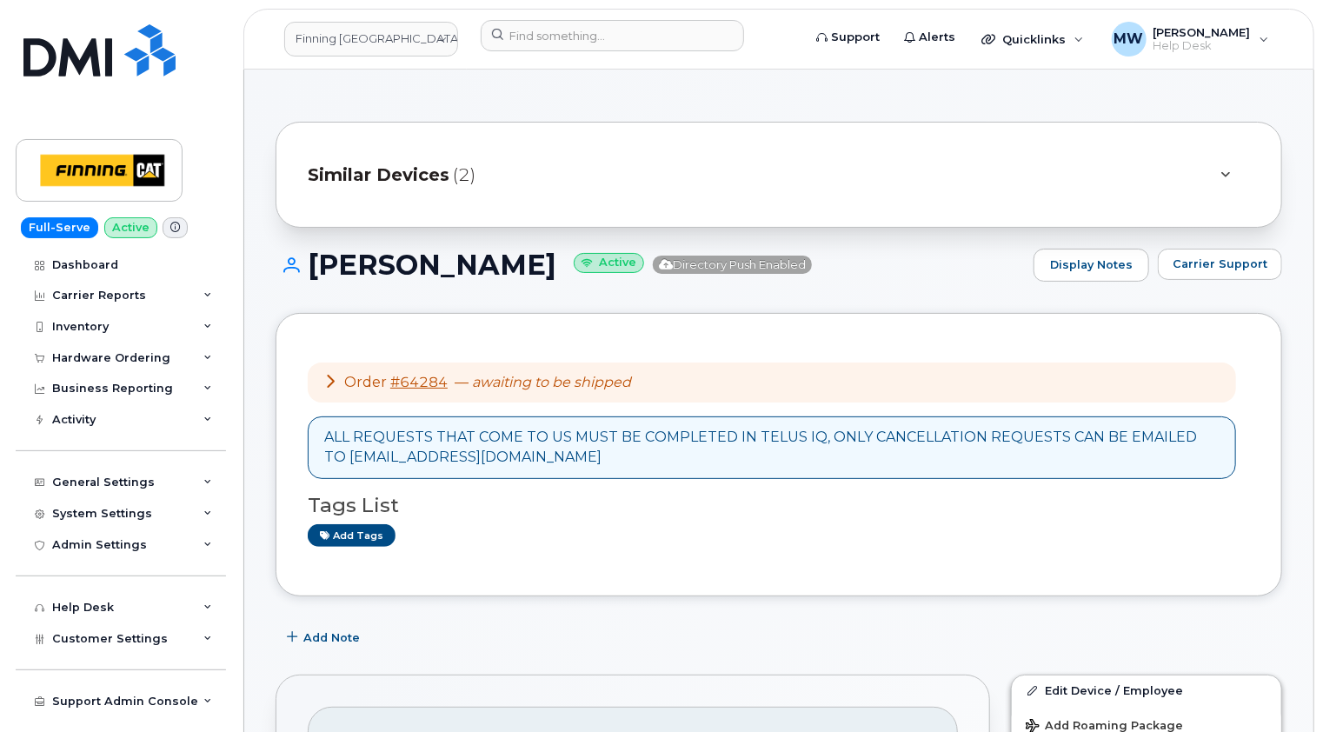
drag, startPoint x: 496, startPoint y: 256, endPoint x: 316, endPoint y: 254, distance: 180.0
click at [316, 254] on h1 "Dayton Arlitt Active Directory Push Enabled" at bounding box center [650, 265] width 749 height 30
copy h1 "[PERSON_NAME]"
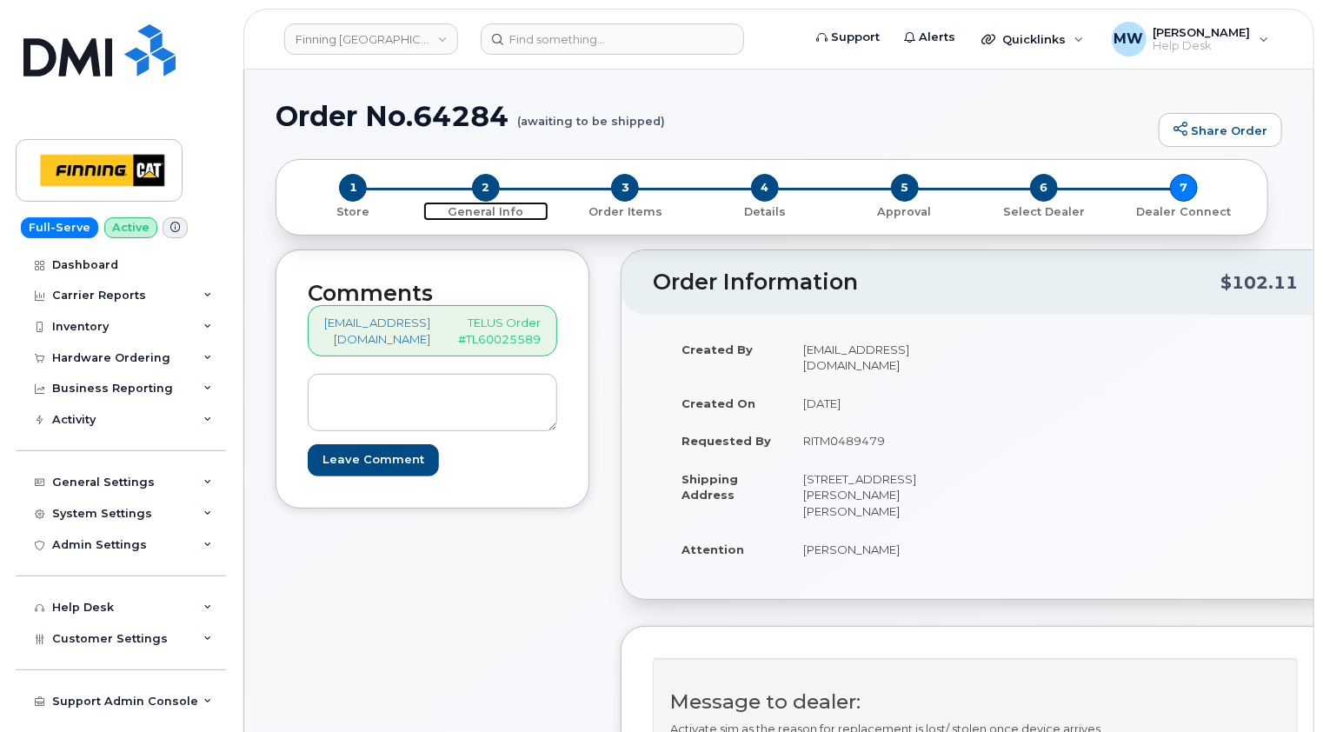
click at [482, 188] on span "2" at bounding box center [486, 188] width 28 height 28
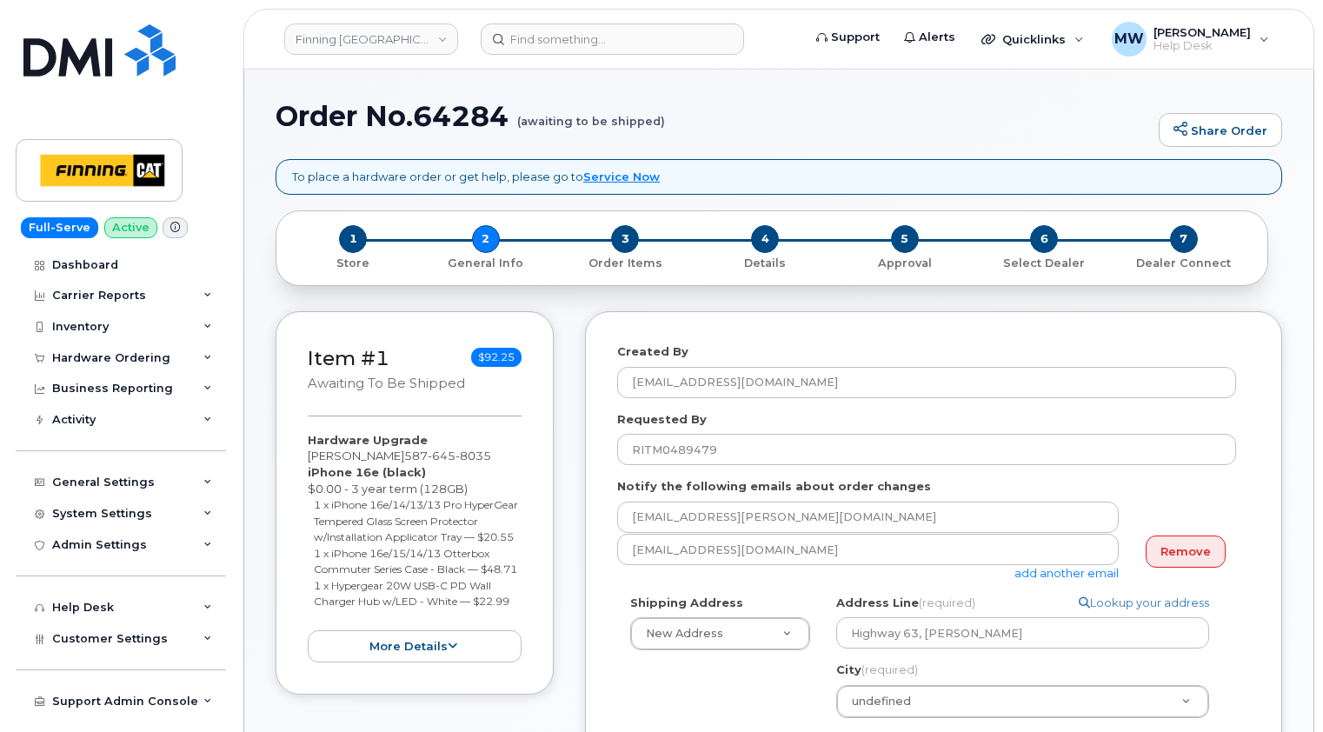
select select
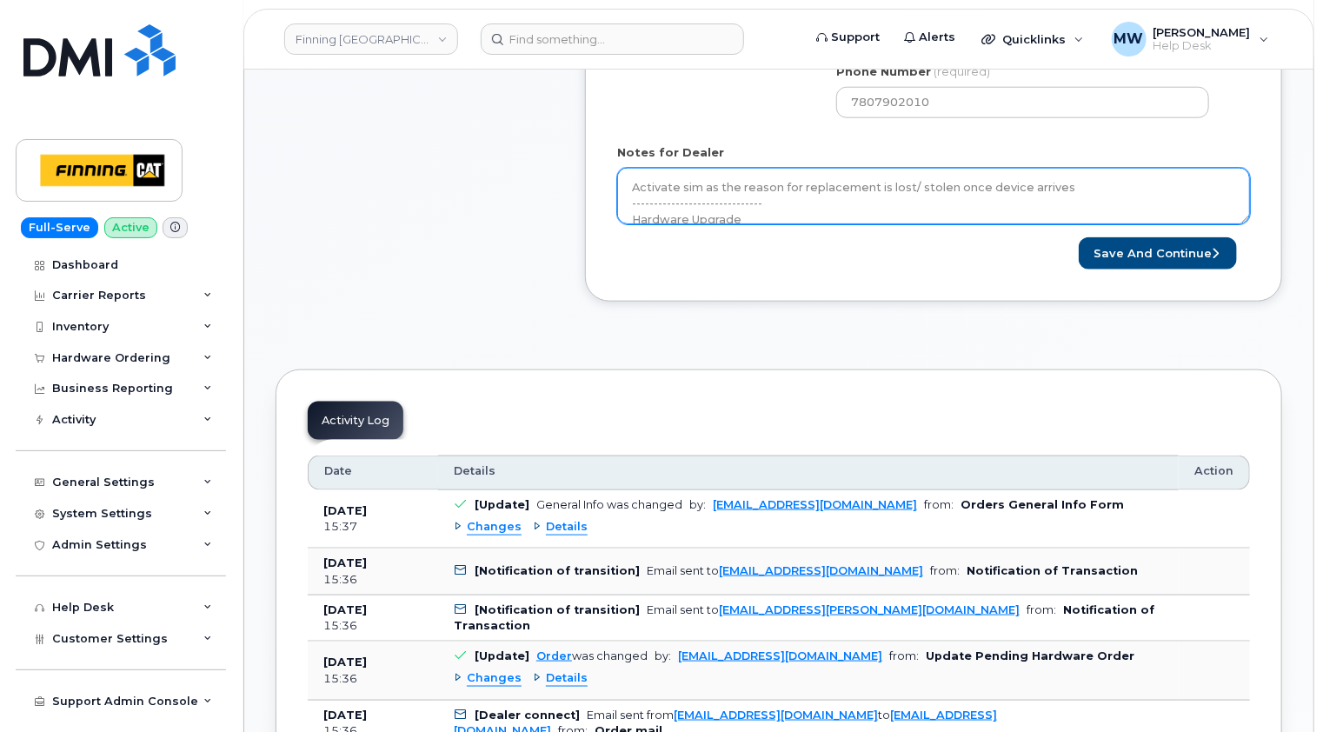
scroll to position [191, 0]
drag, startPoint x: 1247, startPoint y: 216, endPoint x: 1252, endPoint y: 330, distance: 114.0
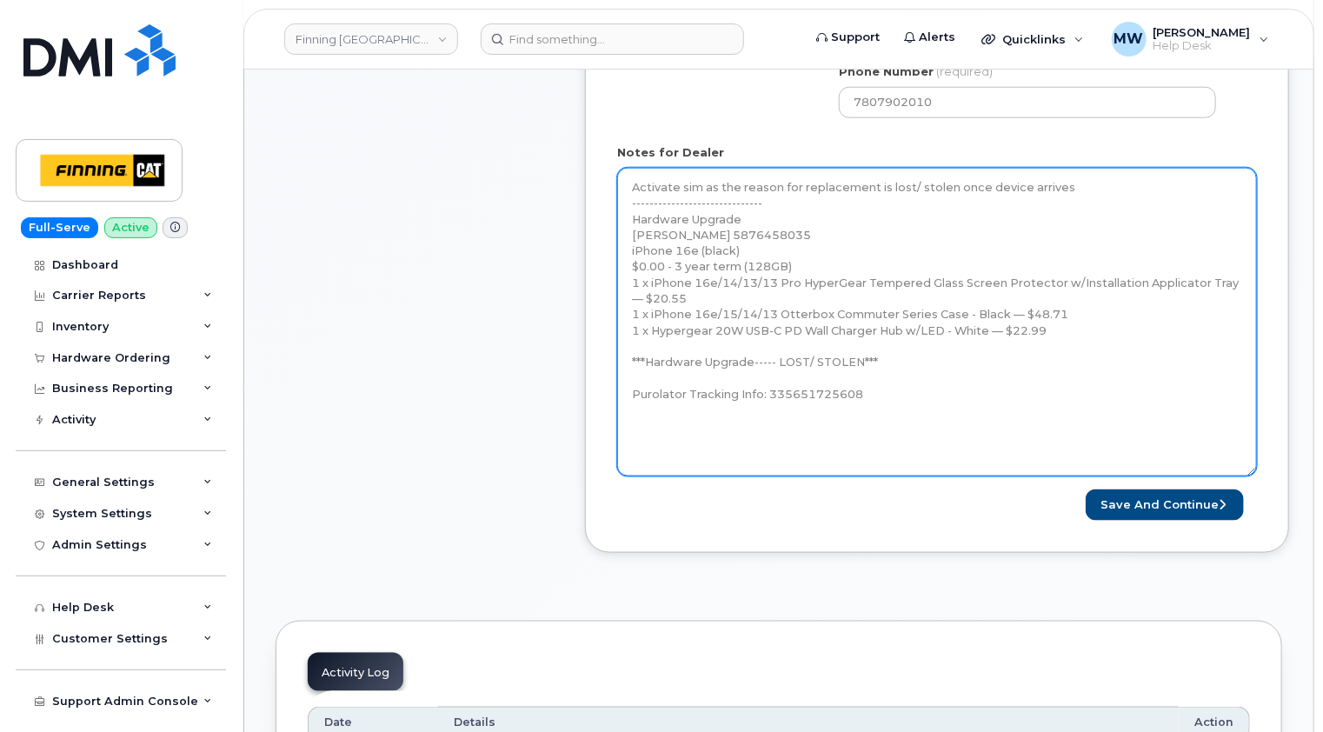
scroll to position [0, 0]
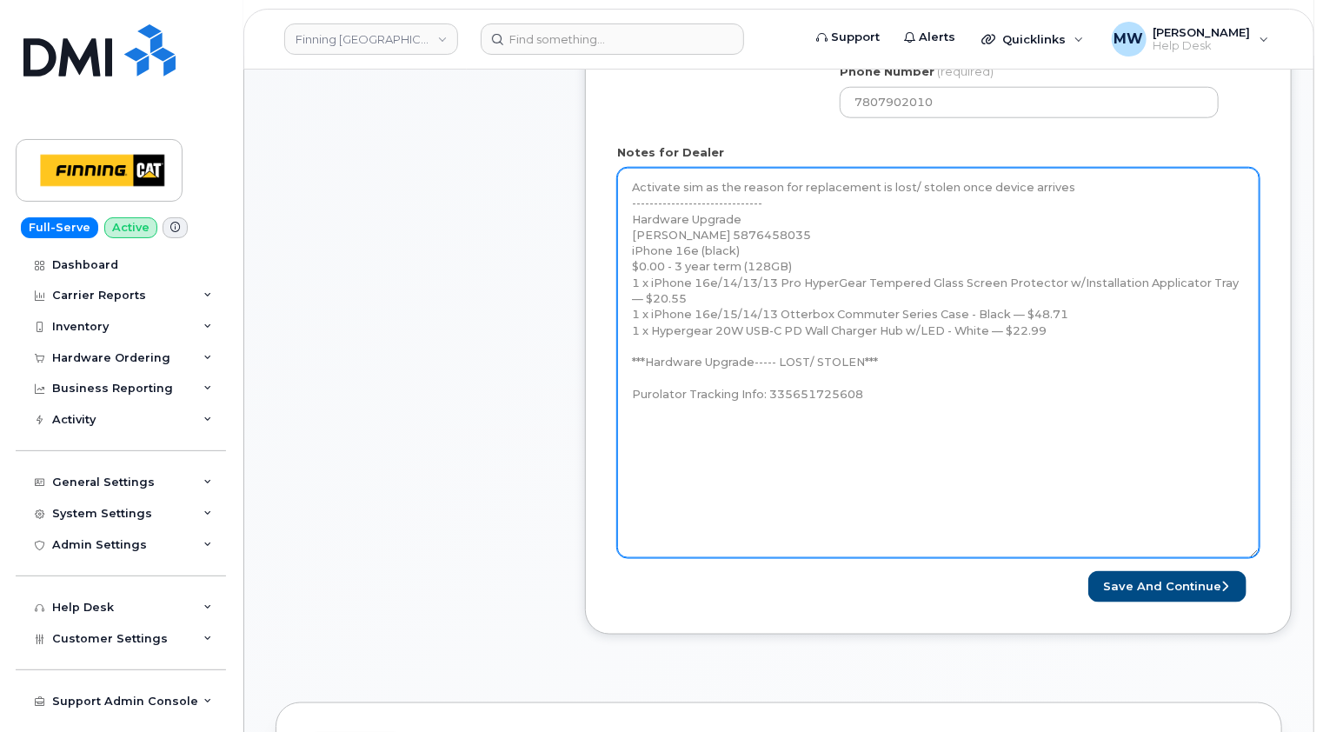
drag, startPoint x: 1246, startPoint y: 219, endPoint x: 1243, endPoint y: 550, distance: 331.3
click at [1255, 556] on textarea "Activate sim as the reason for replacement is lost/ stolen once device arrives …" at bounding box center [938, 363] width 643 height 390
click at [971, 370] on textarea "Activate sim as the reason for replacement is lost/ stolen once device arrives …" at bounding box center [938, 364] width 643 height 393
click at [897, 398] on textarea "Activate sim as the reason for replacement is lost/ stolen once device arrives …" at bounding box center [938, 364] width 643 height 393
paste textarea "iPhone 16e (#2085) S/N: K6KY6K6CRX IMEI: 354216330140090 EID: 89043052010008887…"
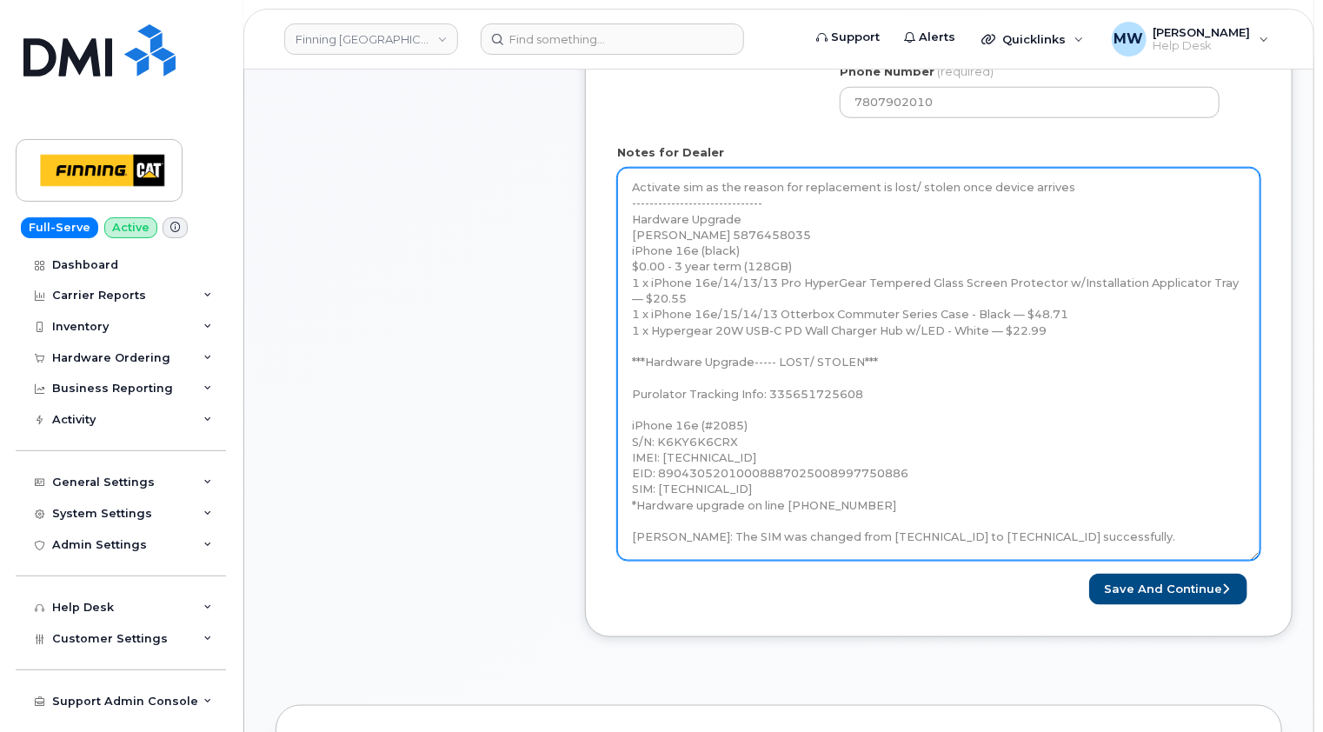
scroll to position [956, 0]
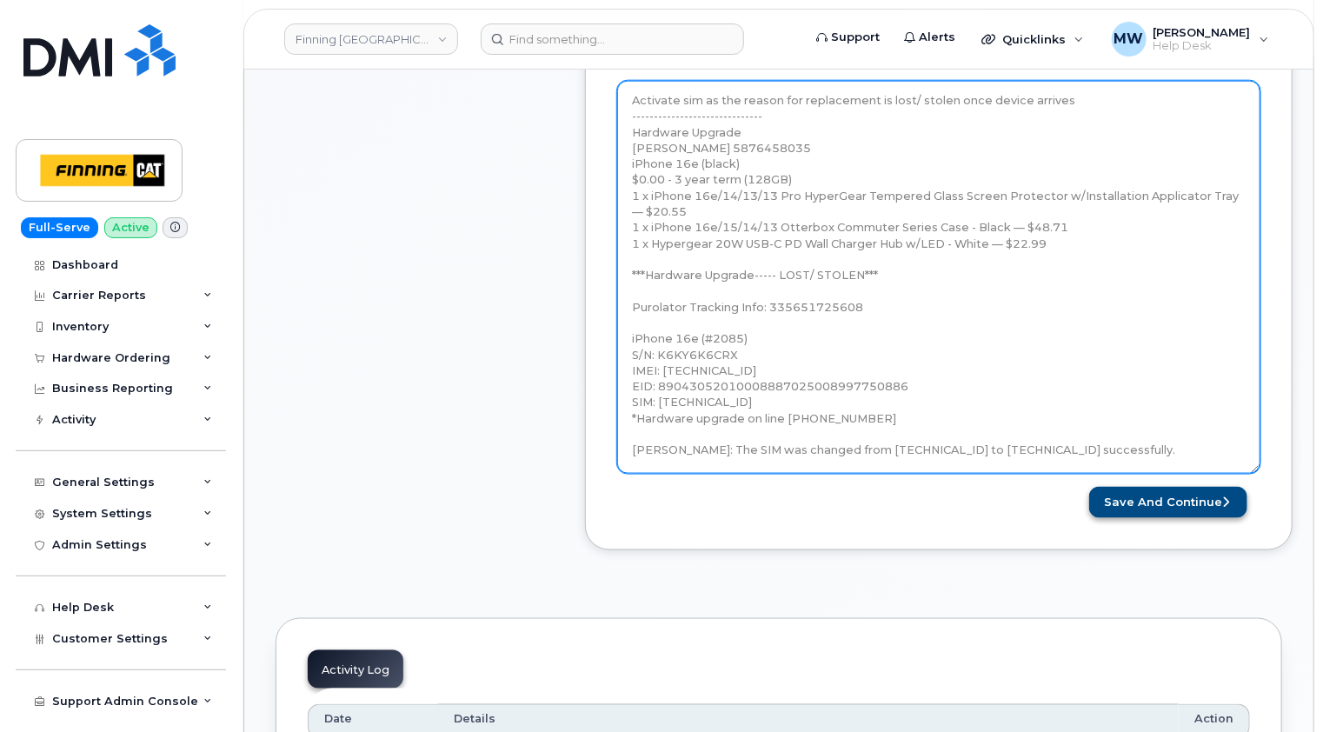
type textarea "Activate sim as the reason for replacement is lost/ stolen once device arrives …"
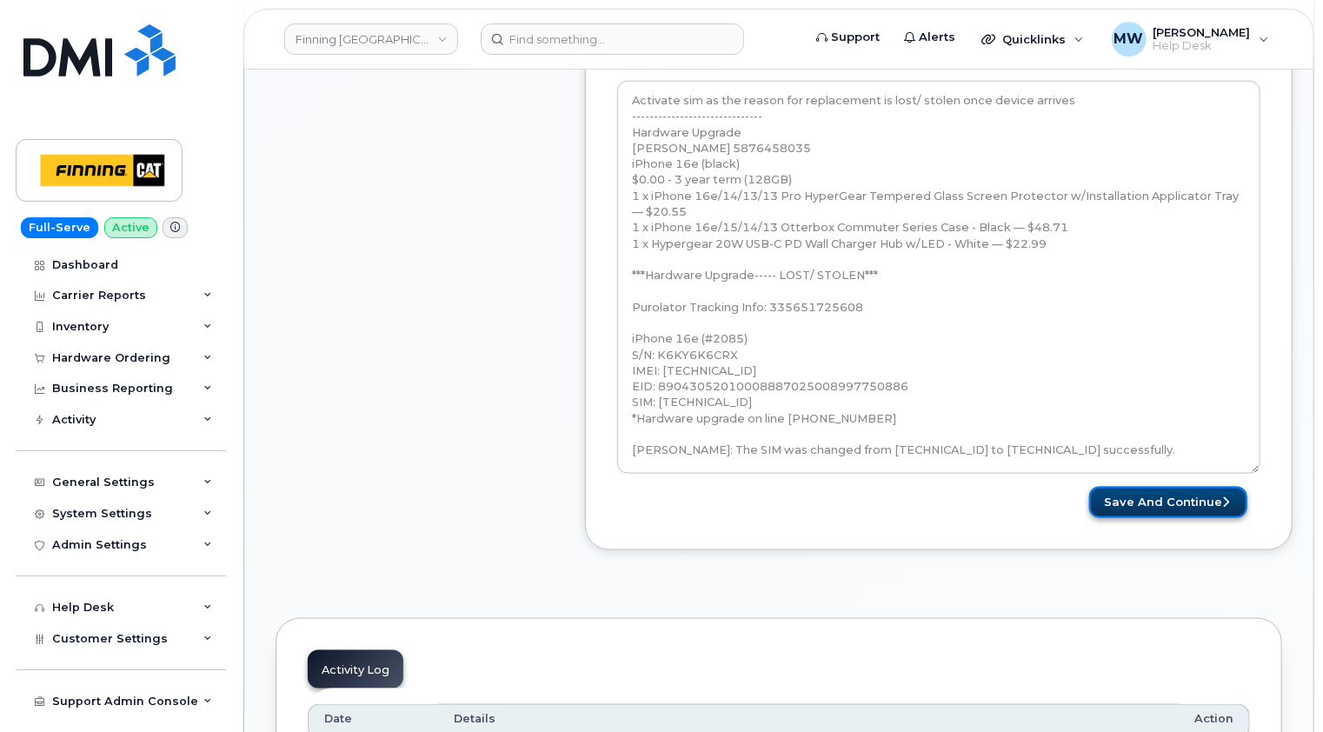
click at [1181, 496] on button "Save and Continue" at bounding box center [1168, 503] width 158 height 32
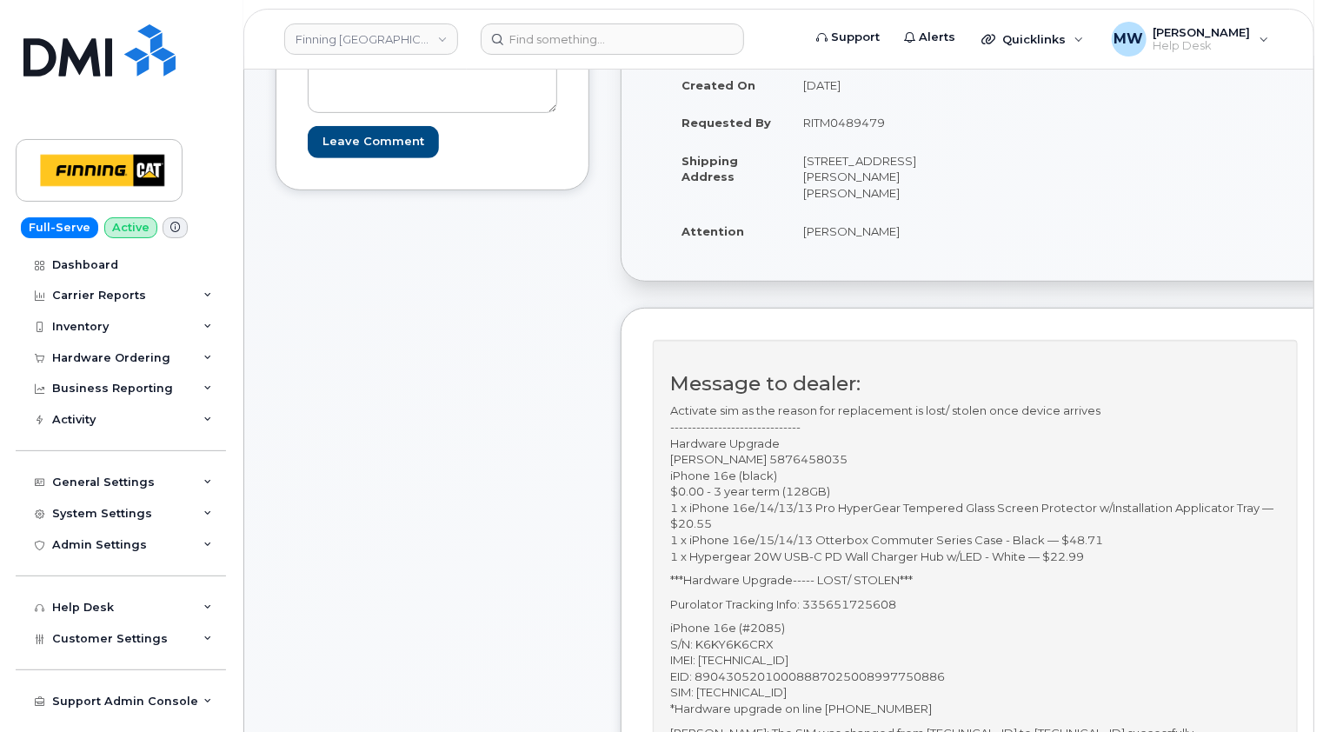
scroll to position [522, 0]
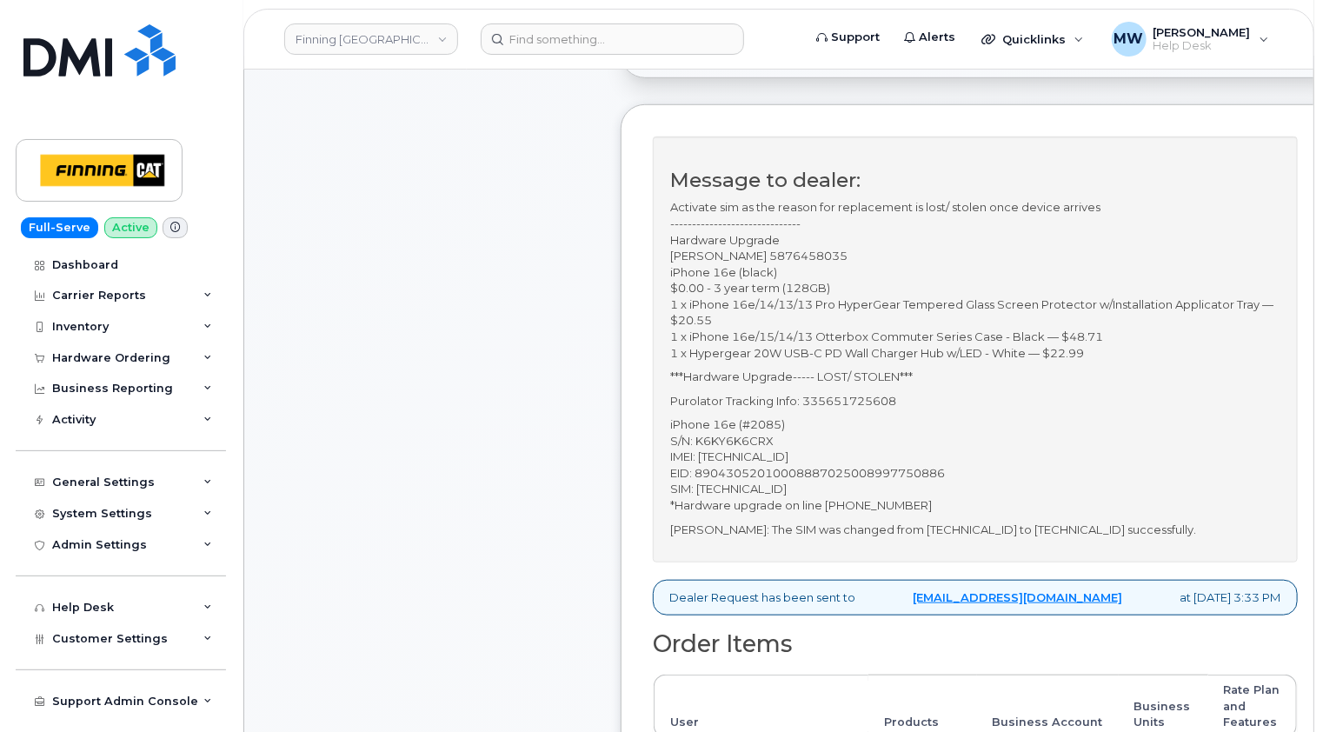
click at [867, 393] on p "Purolator Tracking Info: 335651725608" at bounding box center [975, 401] width 610 height 17
copy p "335651725608"
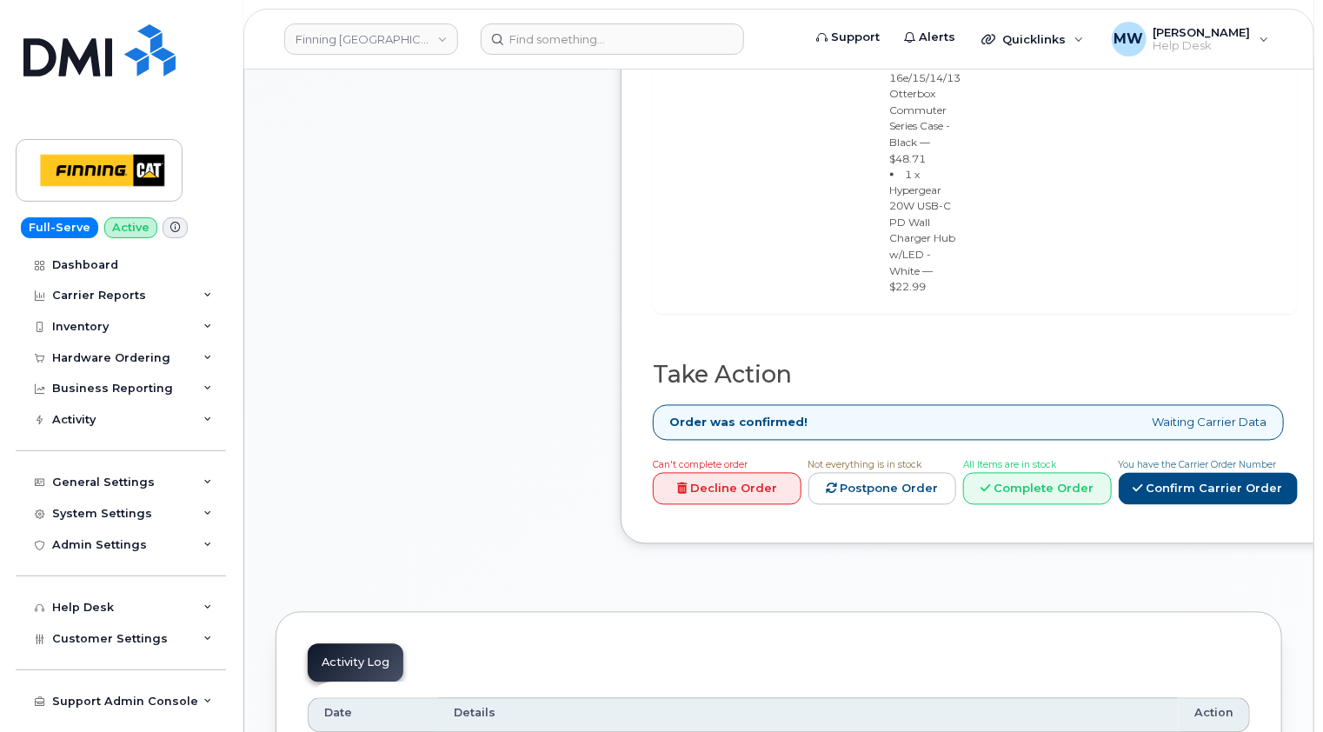
scroll to position [1478, 0]
click at [1047, 471] on link "Complete Order" at bounding box center [1037, 487] width 149 height 32
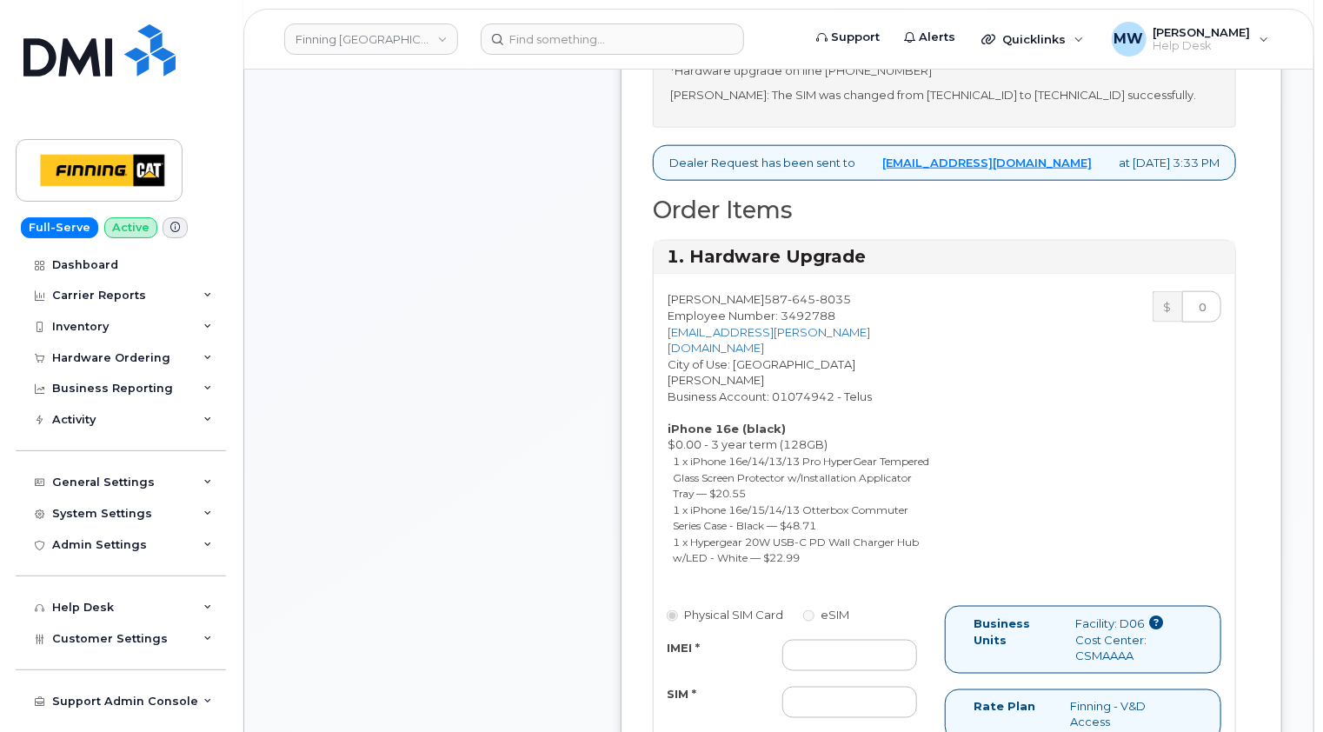
scroll to position [783, 0]
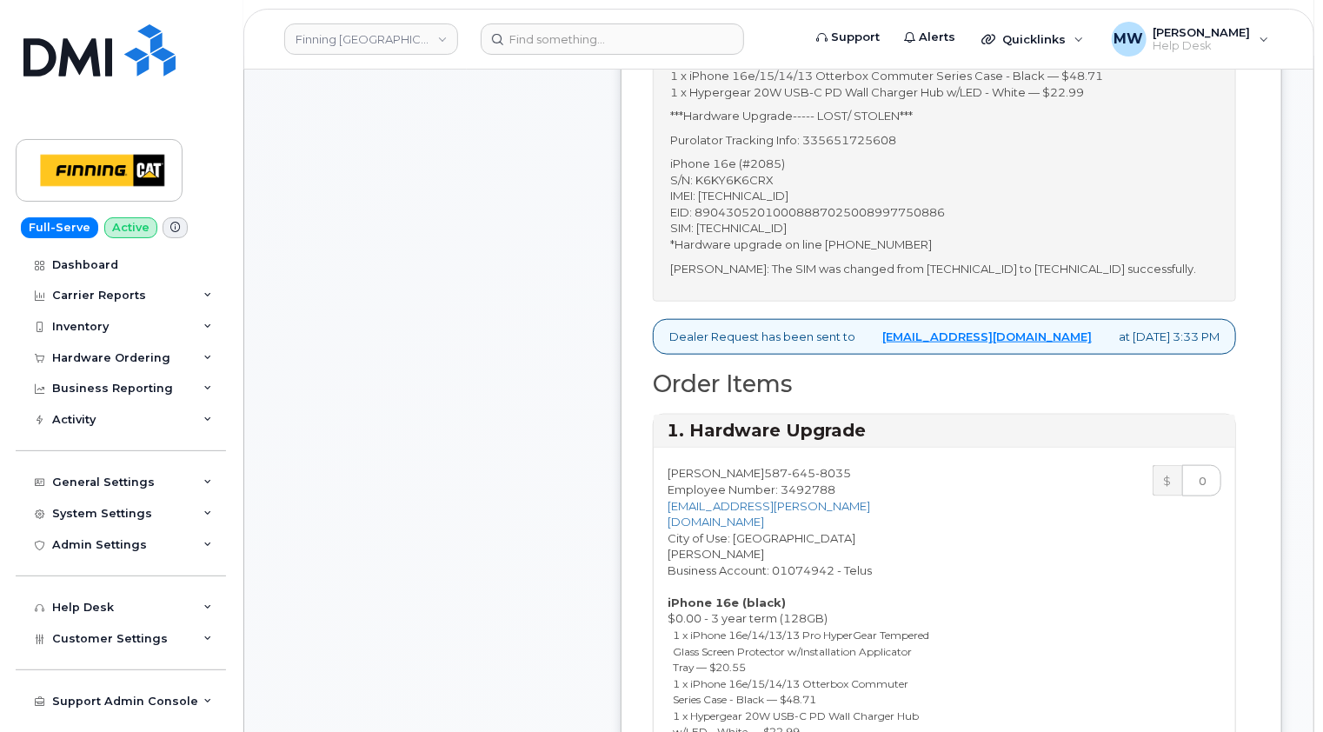
click at [765, 191] on p "iPhone 16e (#2085) S/N: K6KY6K6CRX IMEI: 354216330140090 EID: 89043052010008887…" at bounding box center [944, 204] width 549 height 97
copy p "354216330140090"
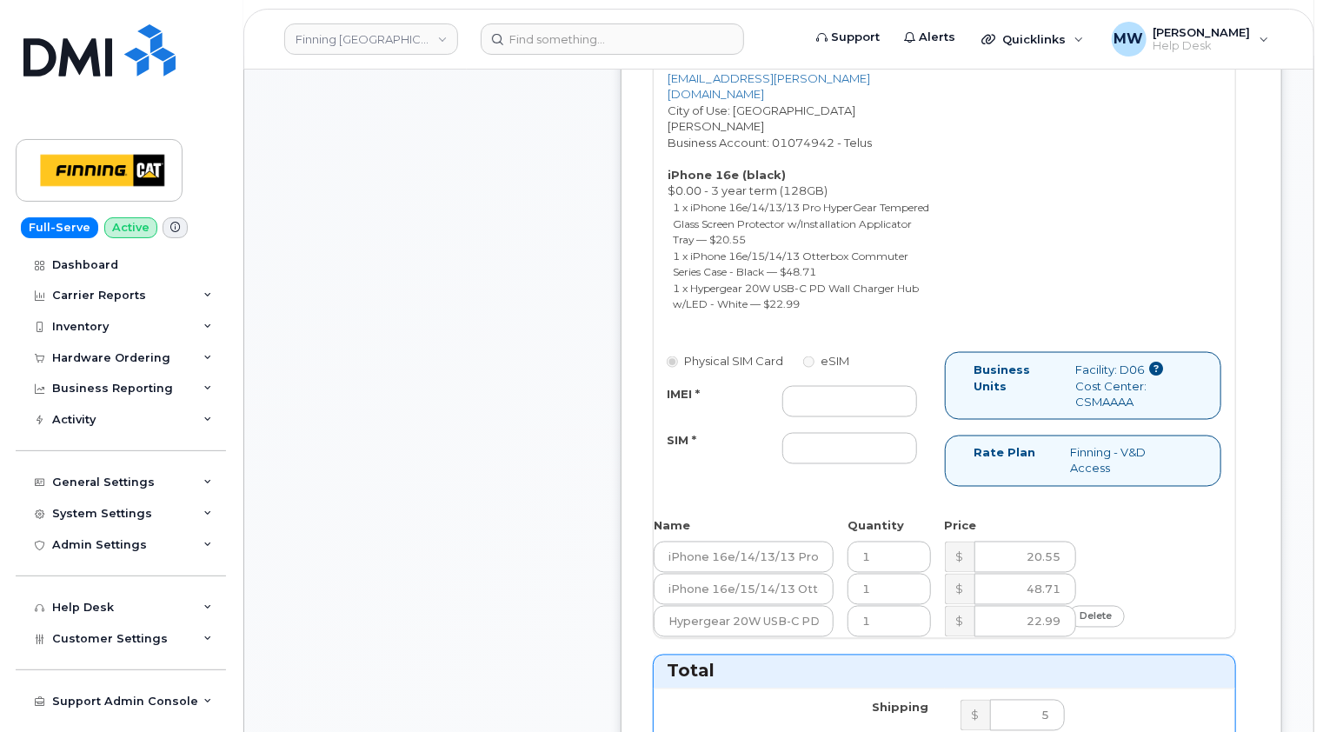
scroll to position [1391, 0]
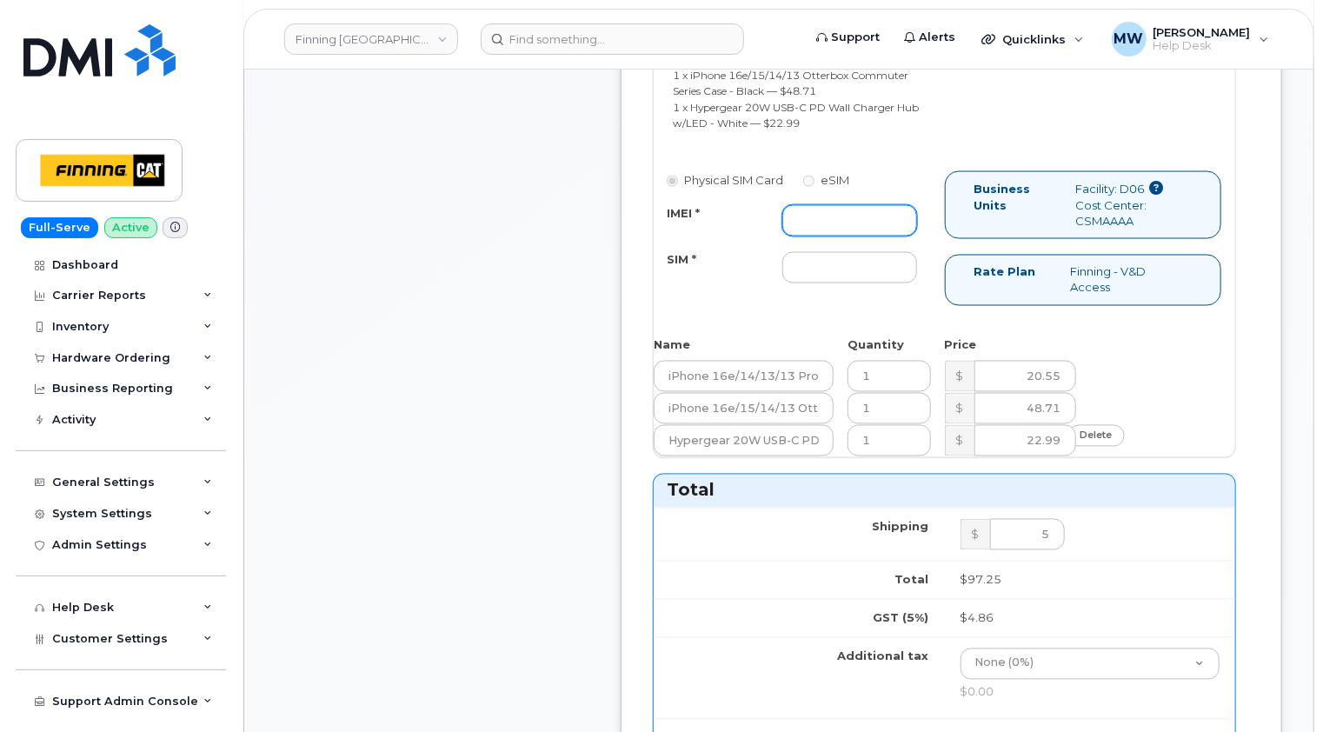
click at [828, 207] on input "IMEI *" at bounding box center [851, 220] width 136 height 31
paste input "354216330140090"
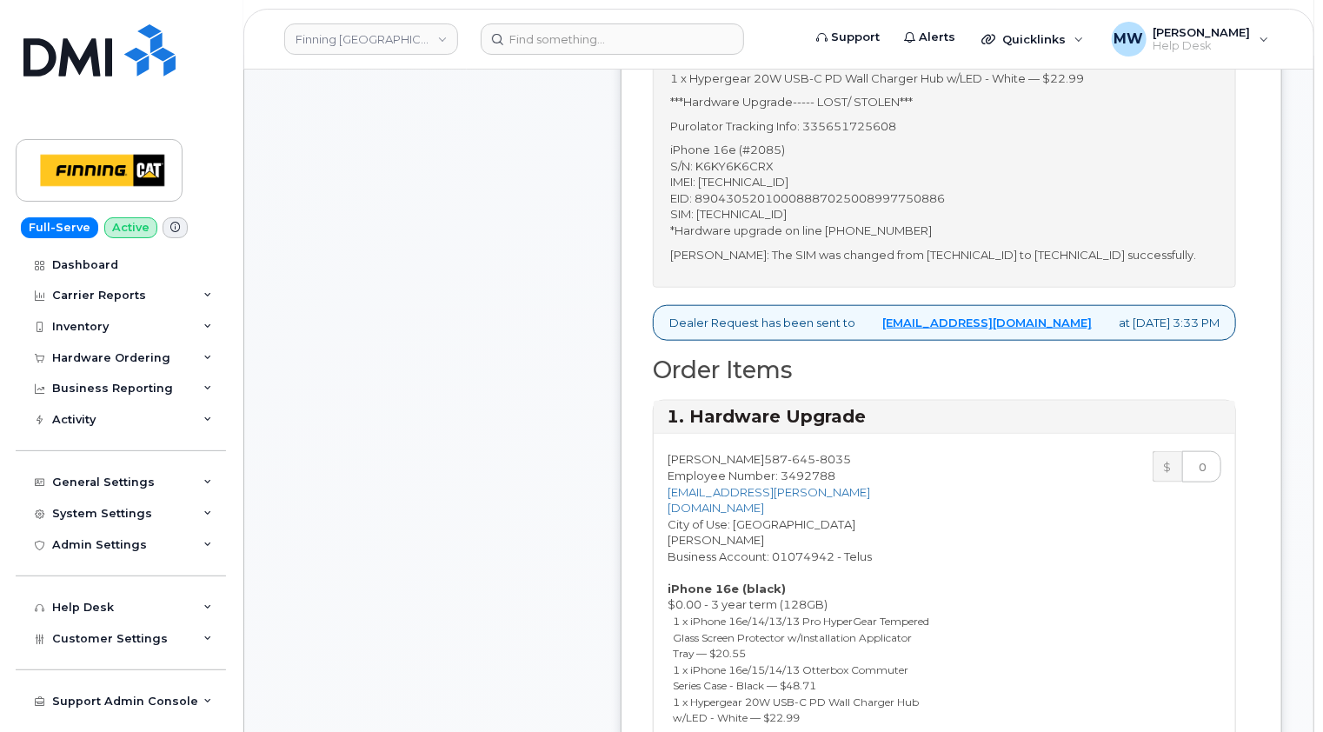
scroll to position [696, 0]
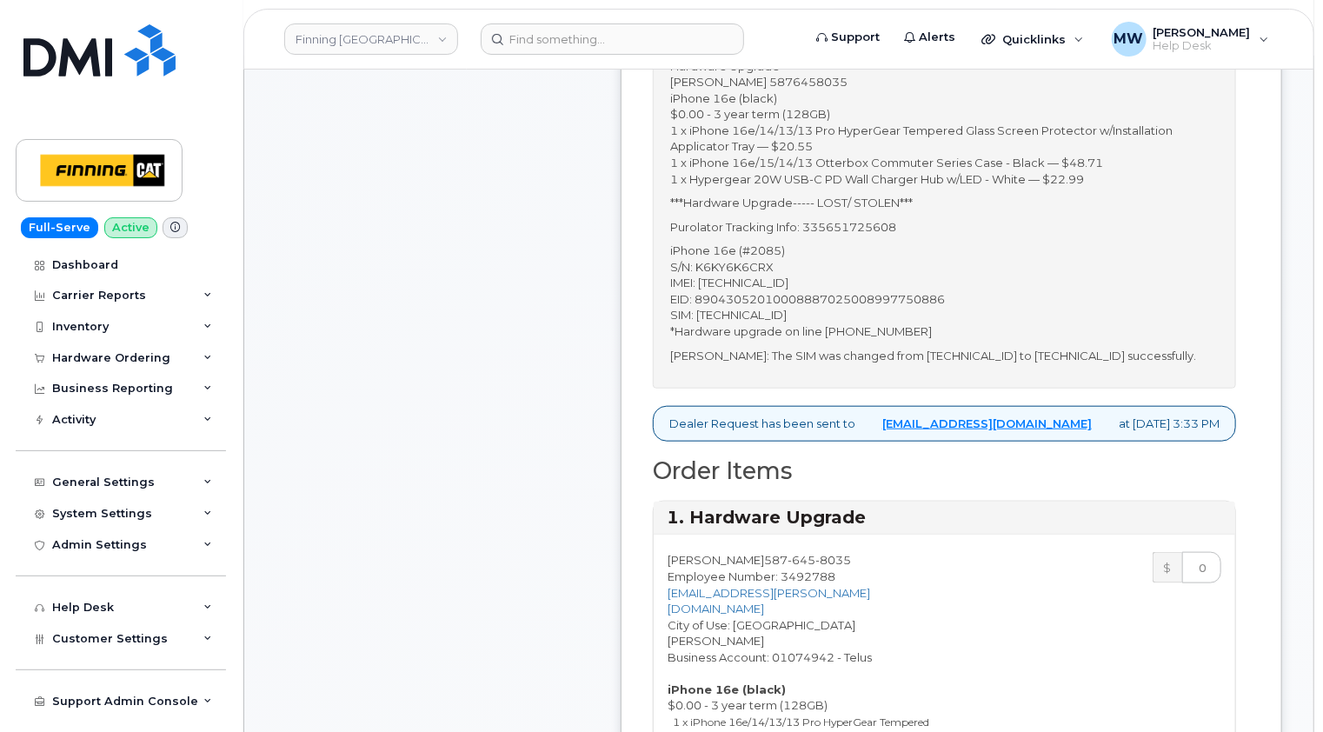
type input "354216330140090"
click at [793, 315] on p "iPhone 16e (#2085) S/N: K6KY6K6CRX IMEI: 354216330140090 EID: 89043052010008887…" at bounding box center [944, 291] width 549 height 97
copy p "8912230102357626559"
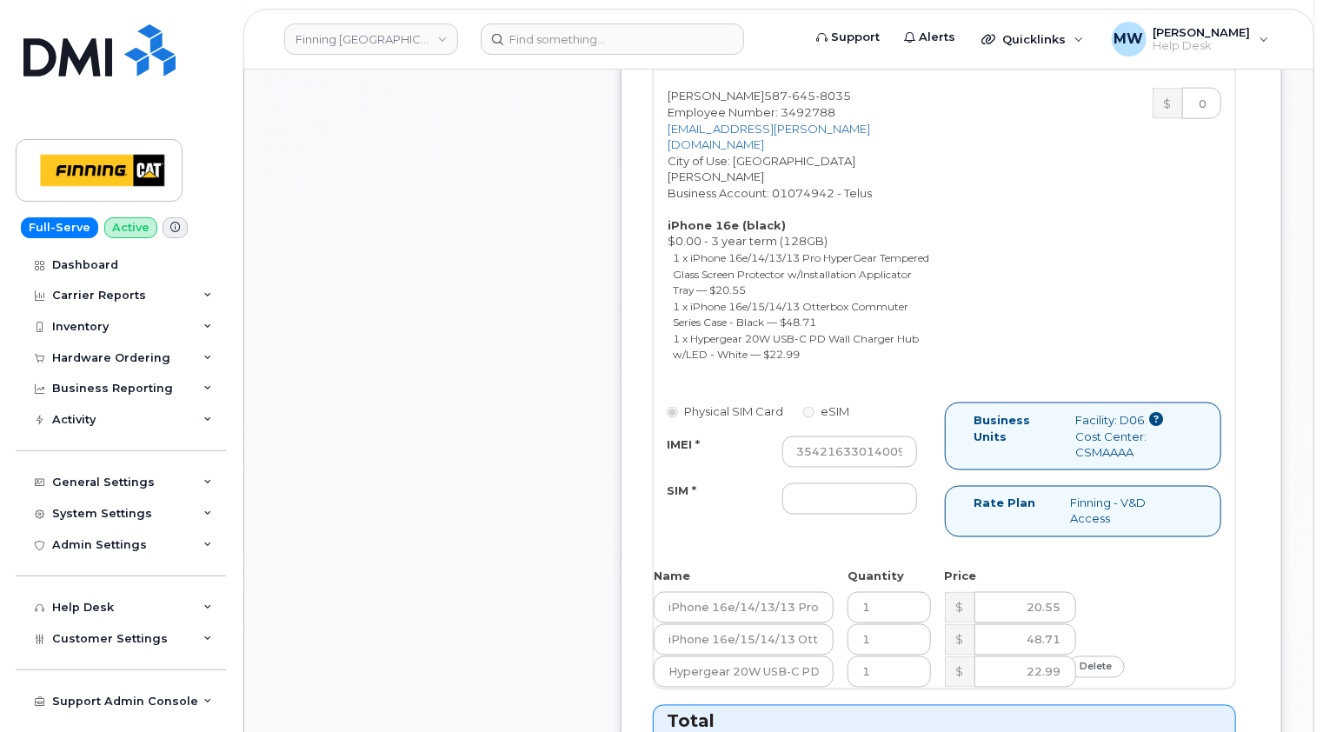
scroll to position [1304, 0]
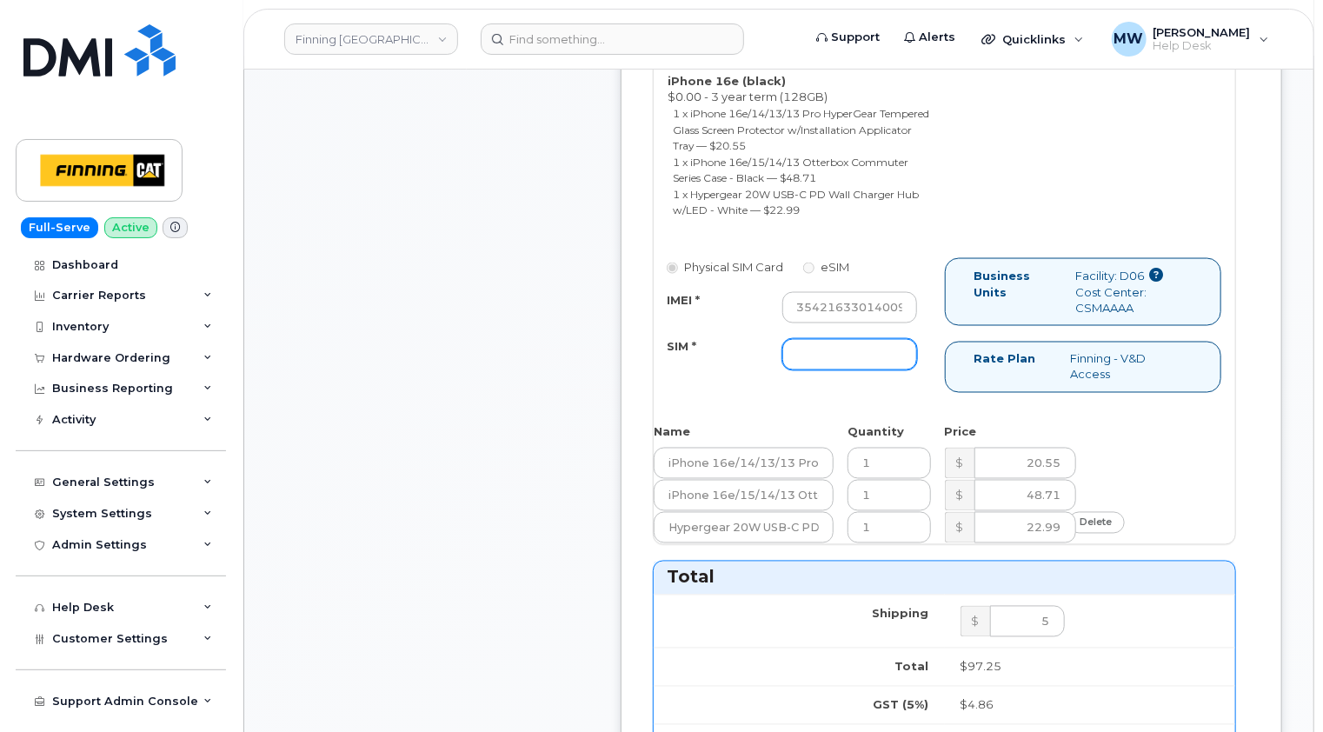
click at [827, 341] on input "SIM *" at bounding box center [851, 354] width 136 height 31
paste input "8912230102357626559"
type input "8912230102357626559"
click at [739, 378] on div "Physical SIM Card eSIM IMEI * 354216330140090 SIM * 8912230102357626559 Busines…" at bounding box center [945, 333] width 582 height 150
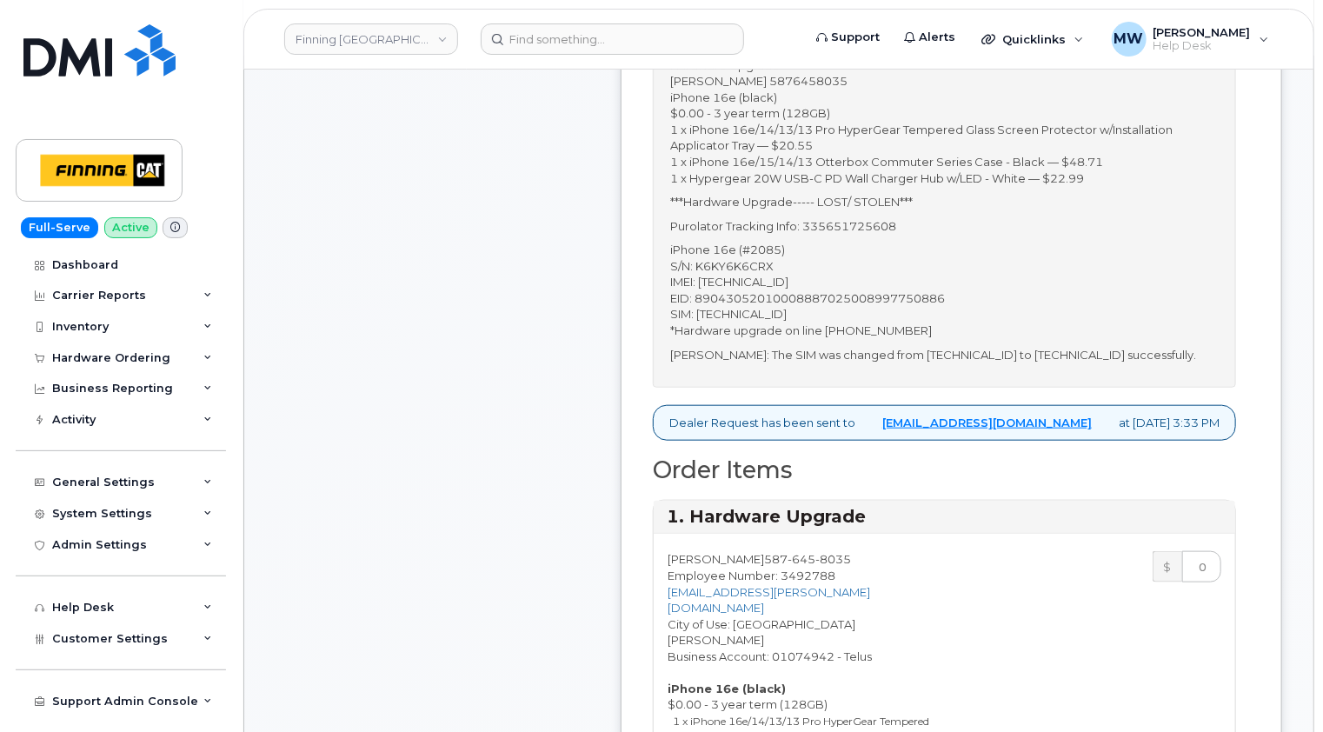
scroll to position [696, 0]
click at [888, 223] on p "Purolator Tracking Info: 335651725608" at bounding box center [944, 227] width 549 height 17
copy p "335651725608"
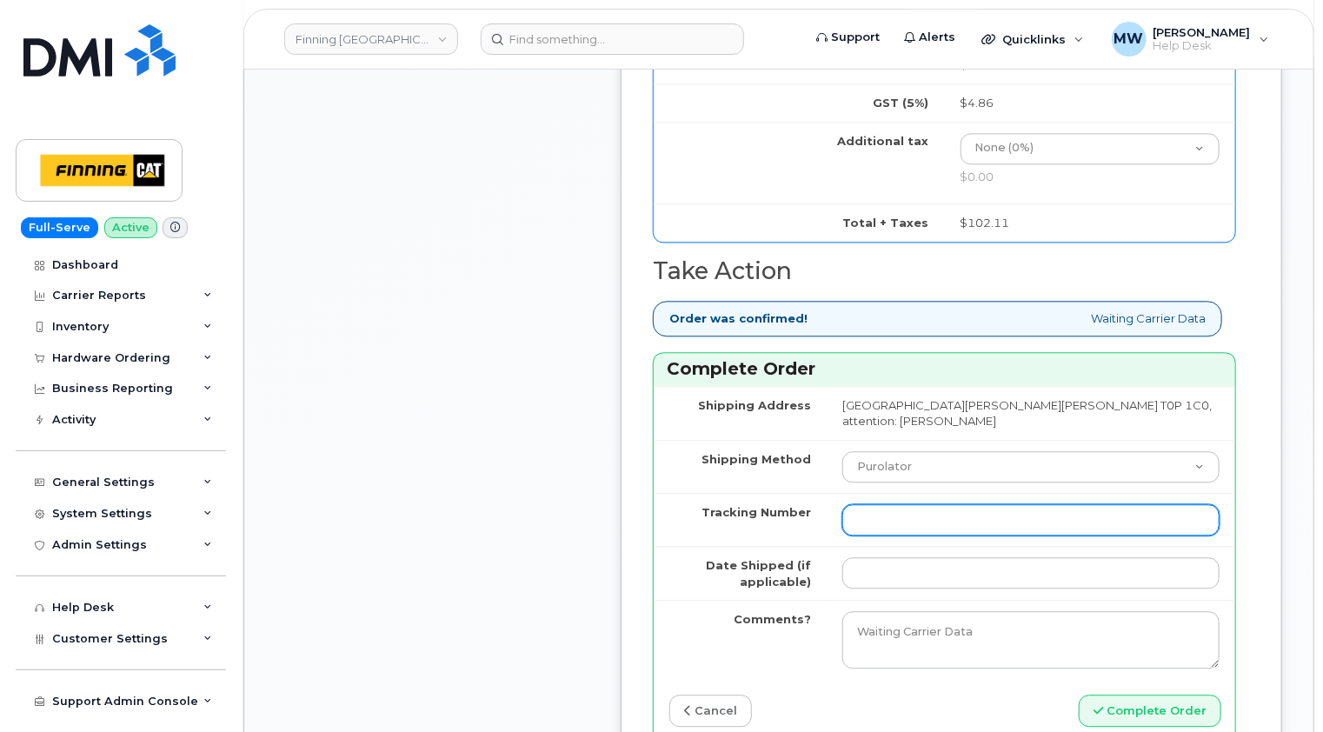
scroll to position [2000, 0]
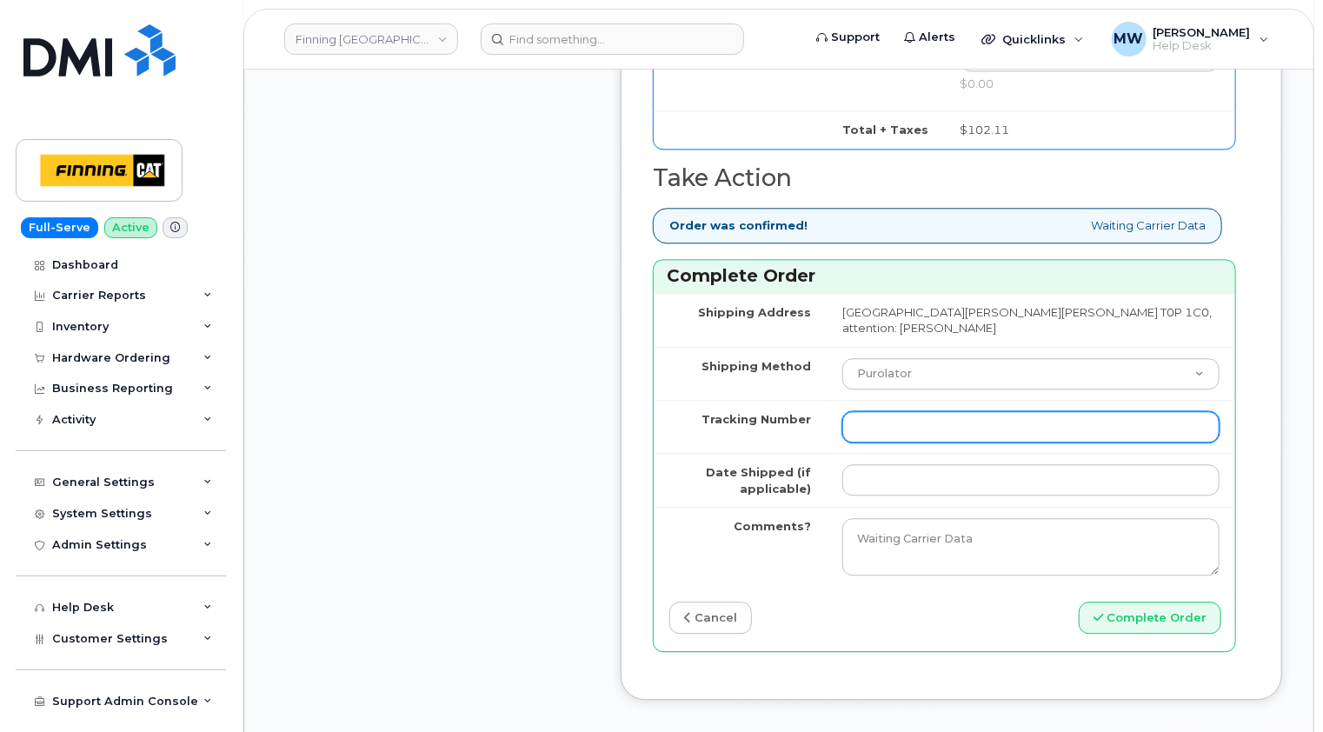
click at [878, 411] on input "Tracking Number" at bounding box center [1030, 426] width 377 height 31
paste input "335651725608"
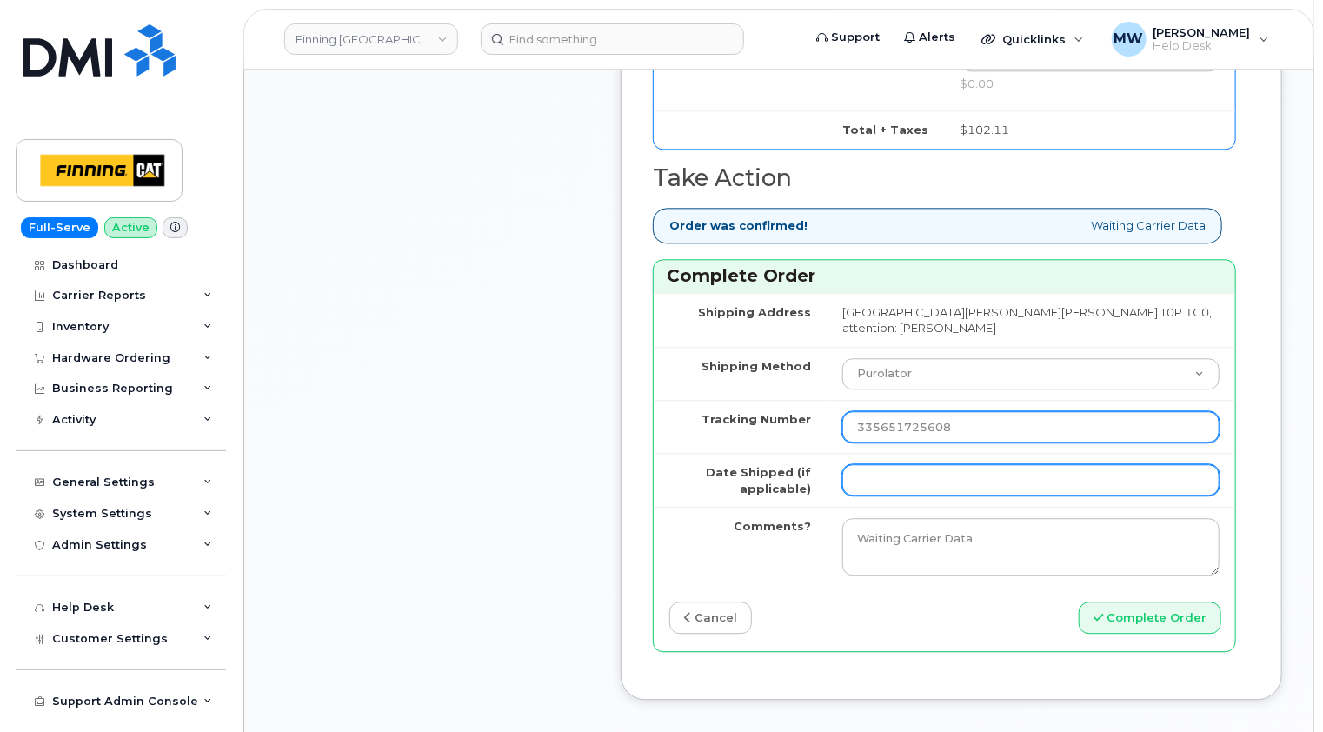
type input "335651725608"
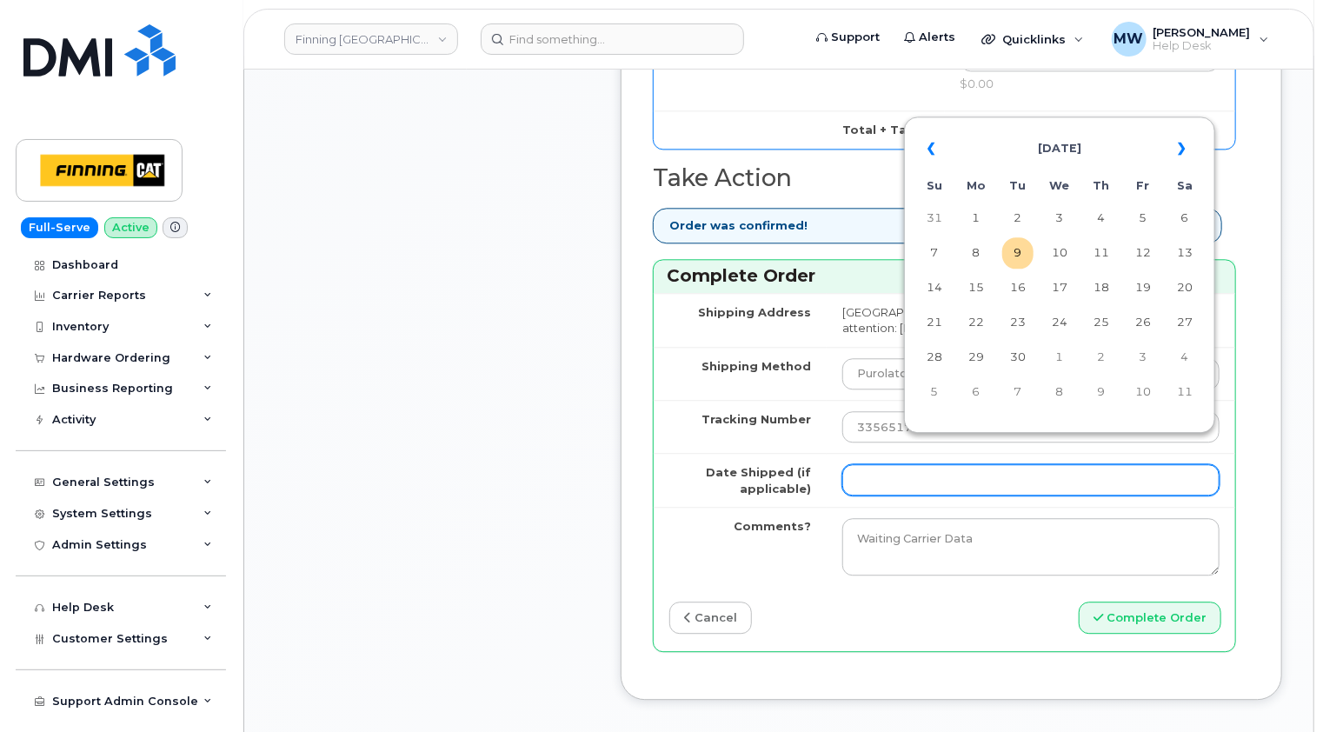
click at [893, 464] on input "Date Shipped (if applicable)" at bounding box center [1030, 479] width 377 height 31
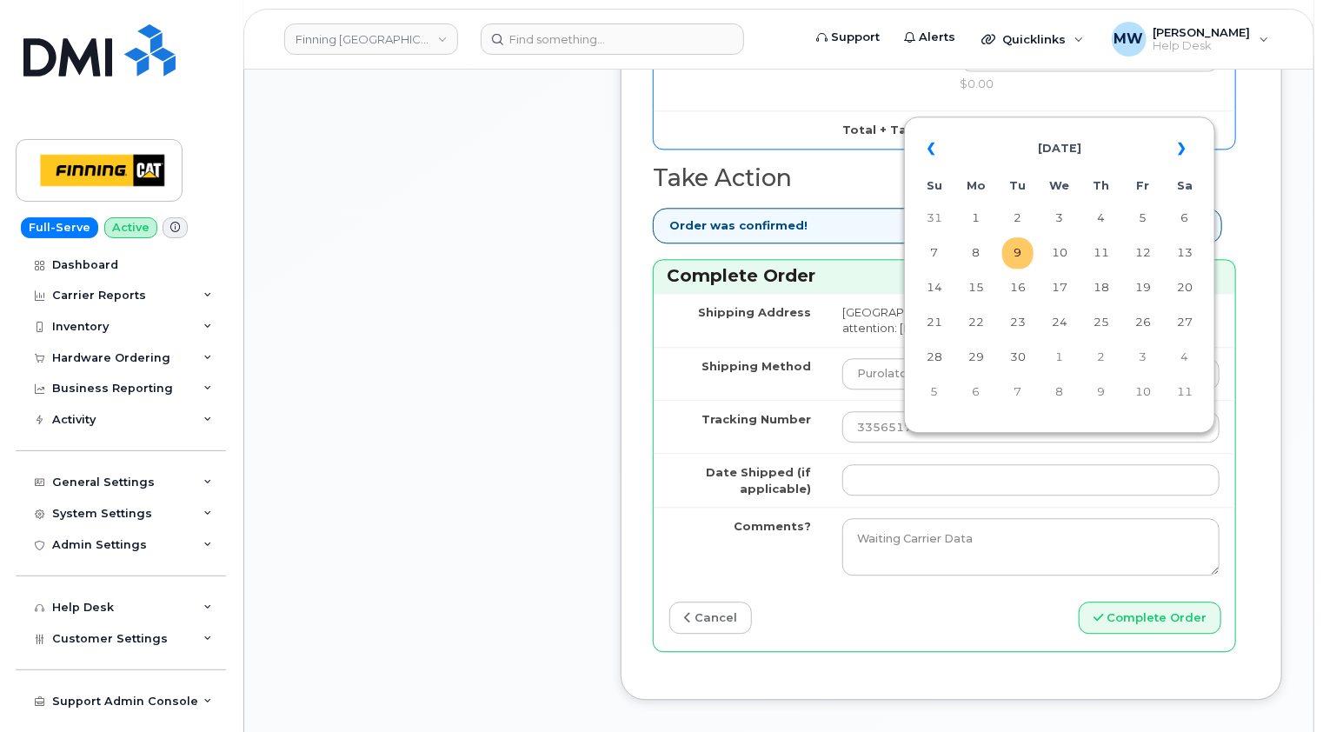
click at [1027, 256] on td "9" at bounding box center [1017, 252] width 31 height 31
type input "2025-09-09"
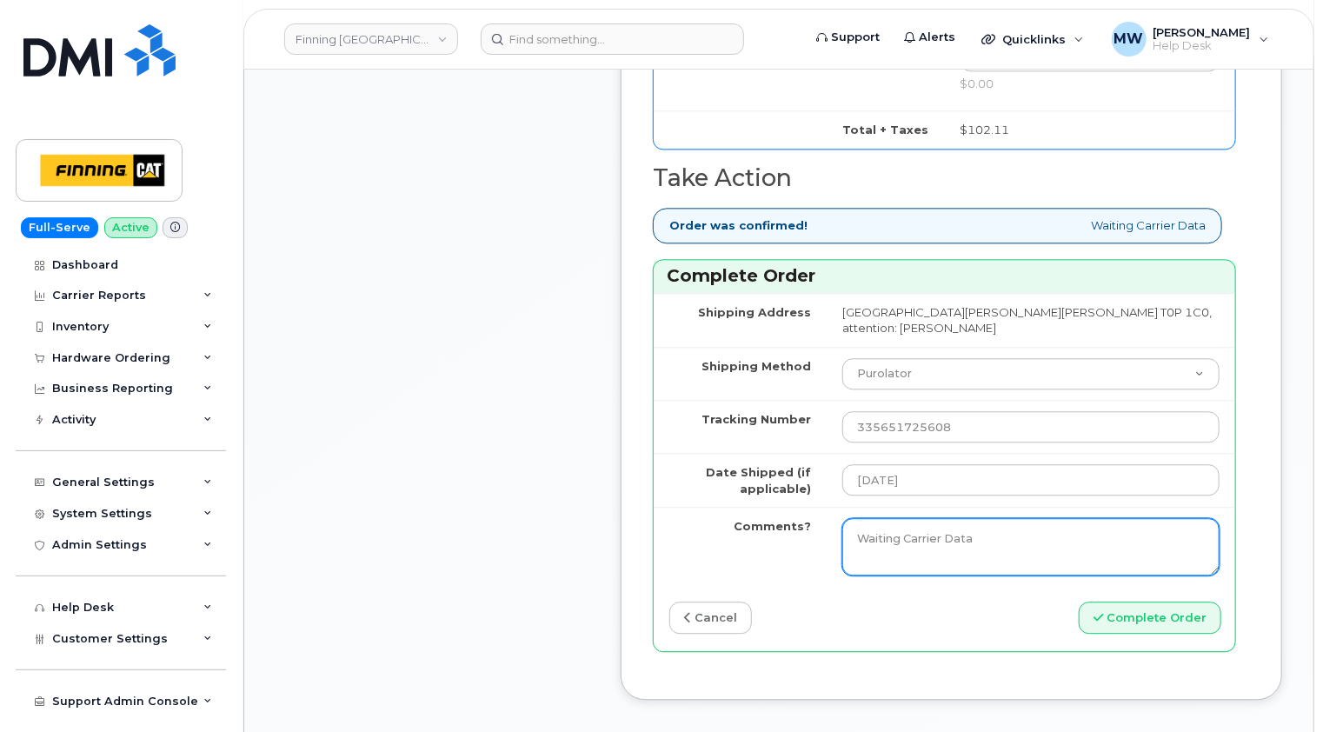
drag, startPoint x: 1016, startPoint y: 515, endPoint x: 798, endPoint y: 516, distance: 217.4
click at [799, 516] on tr "Comments? Waiting Carrier Data" at bounding box center [945, 546] width 582 height 79
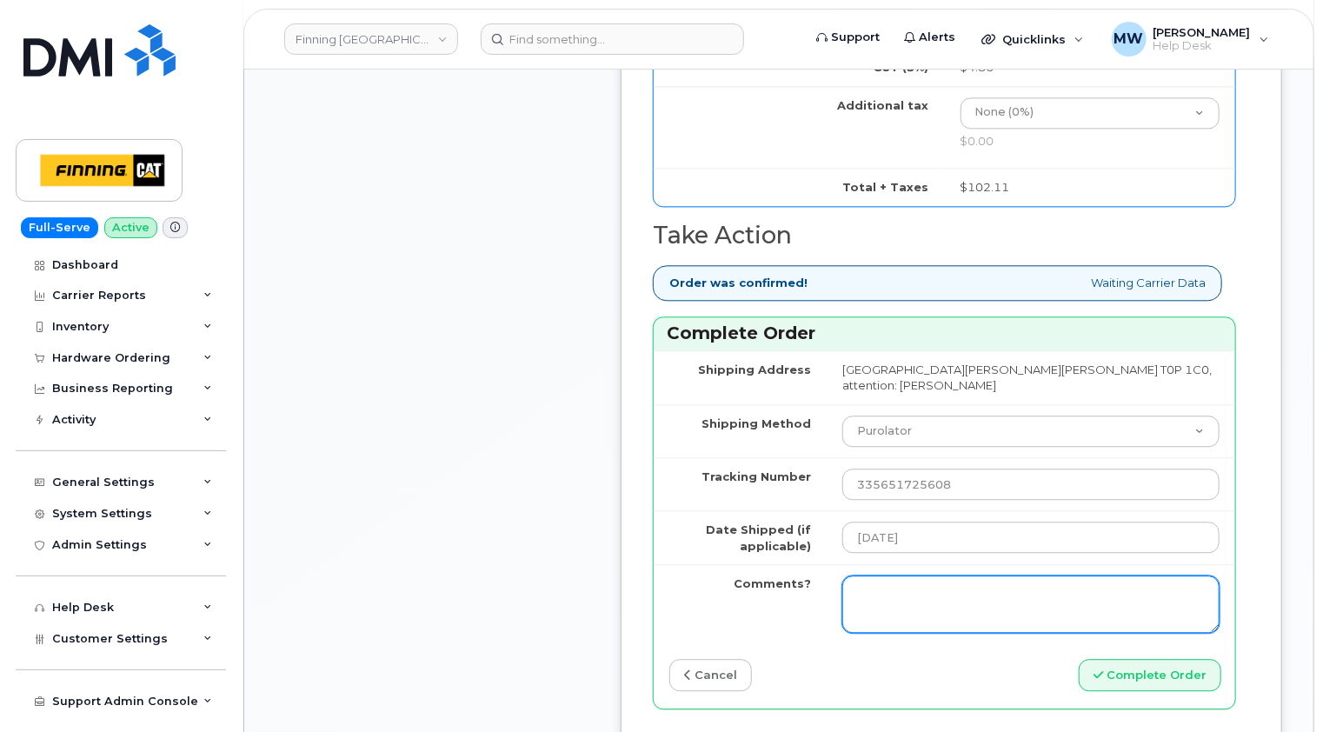
scroll to position [2087, 0]
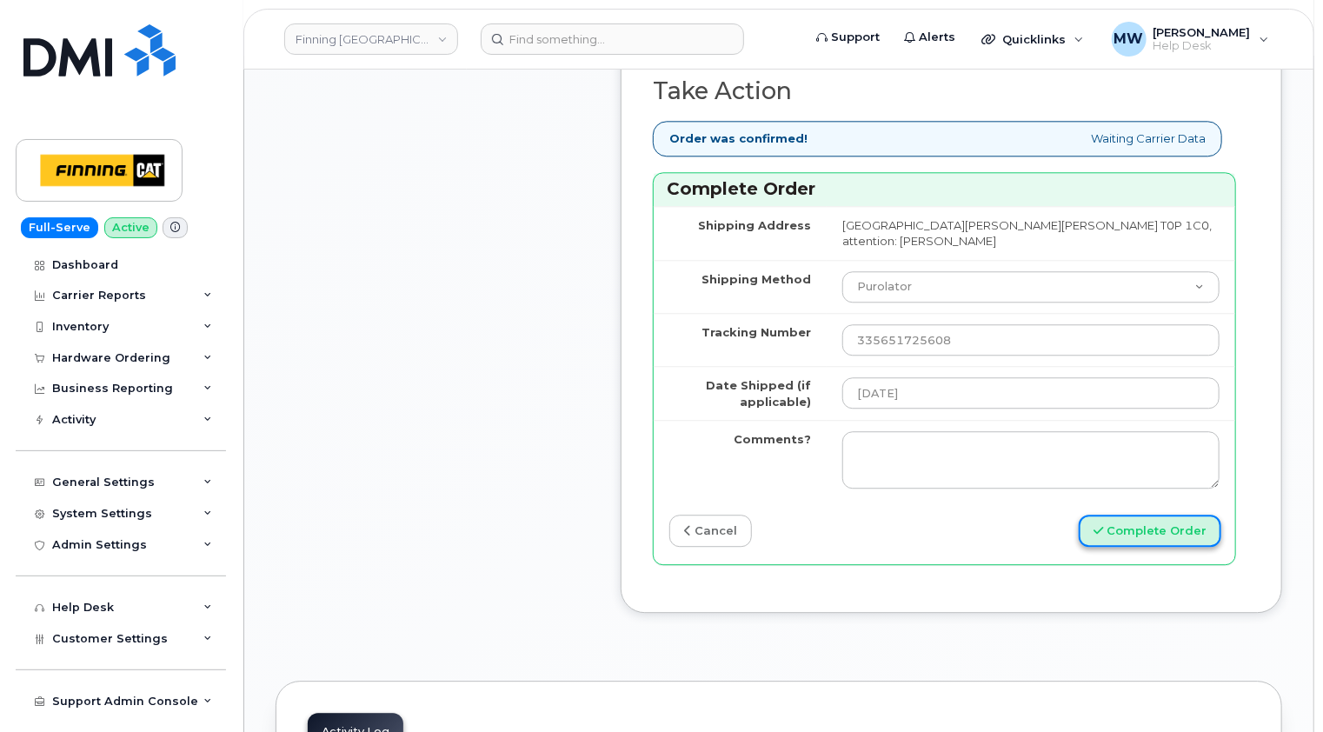
click at [1162, 515] on button "Complete Order" at bounding box center [1150, 531] width 143 height 32
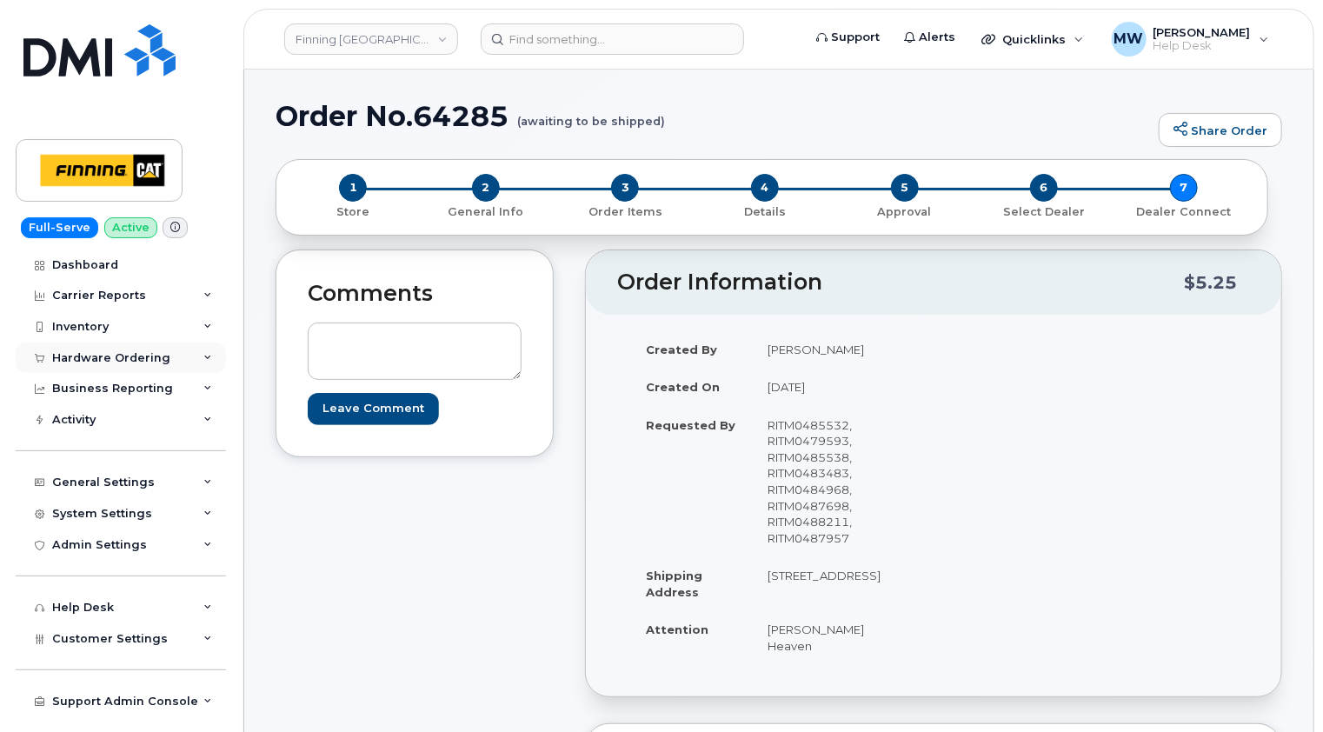
click at [115, 361] on div "Hardware Ordering" at bounding box center [111, 358] width 118 height 14
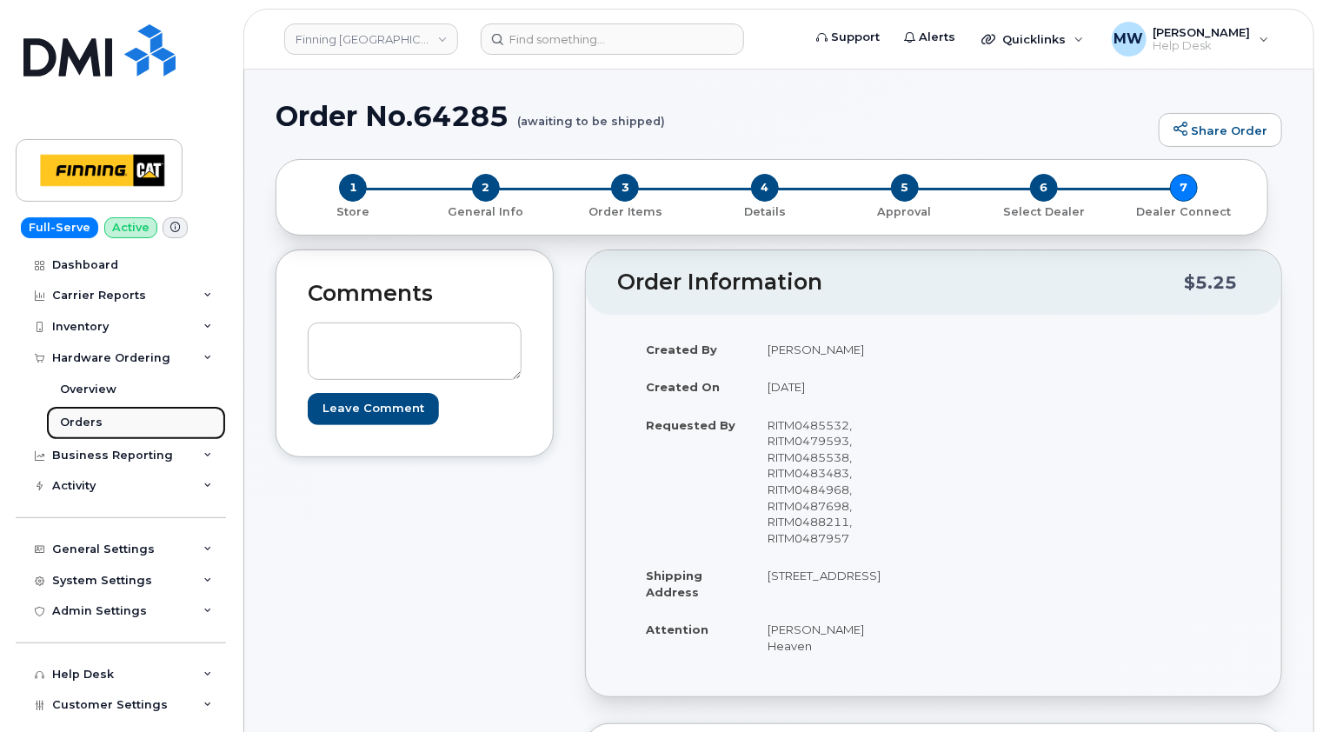
click at [80, 416] on div "Orders" at bounding box center [81, 423] width 43 height 16
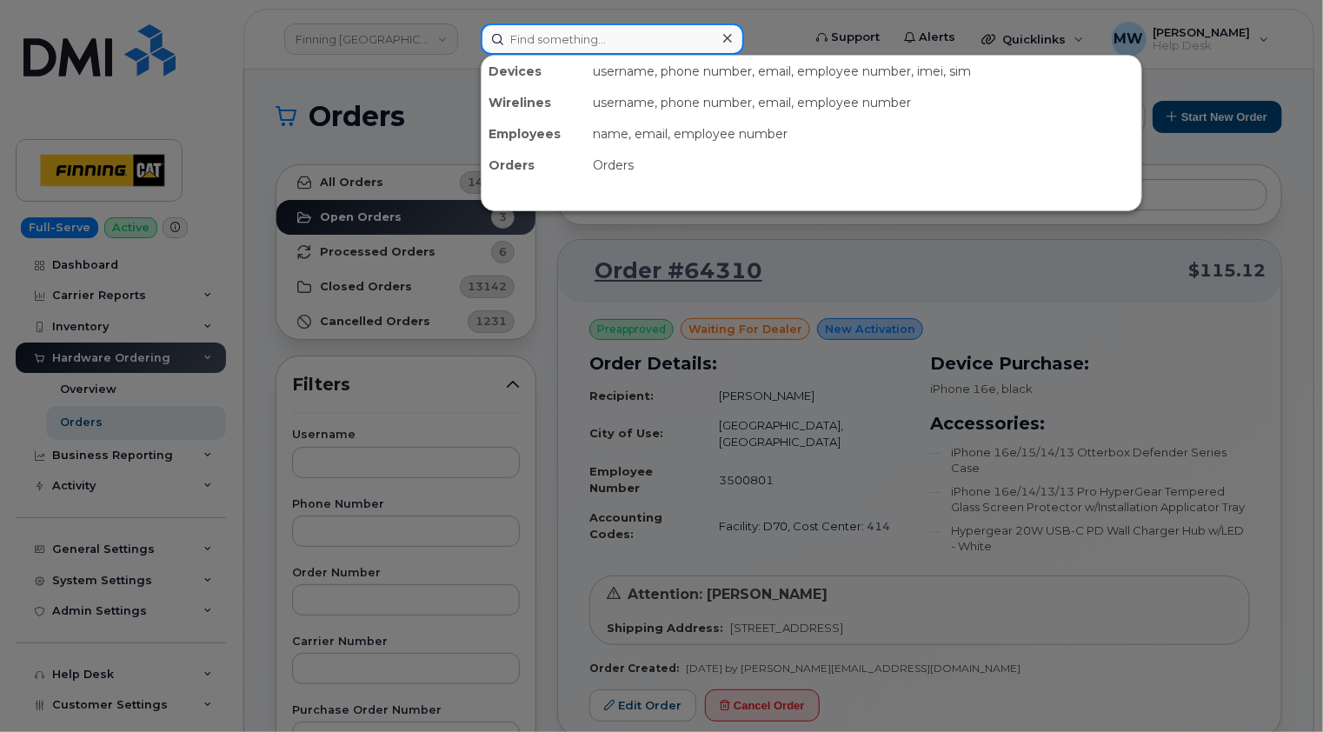
click at [569, 30] on input at bounding box center [612, 38] width 263 height 31
paste input "7805189501"
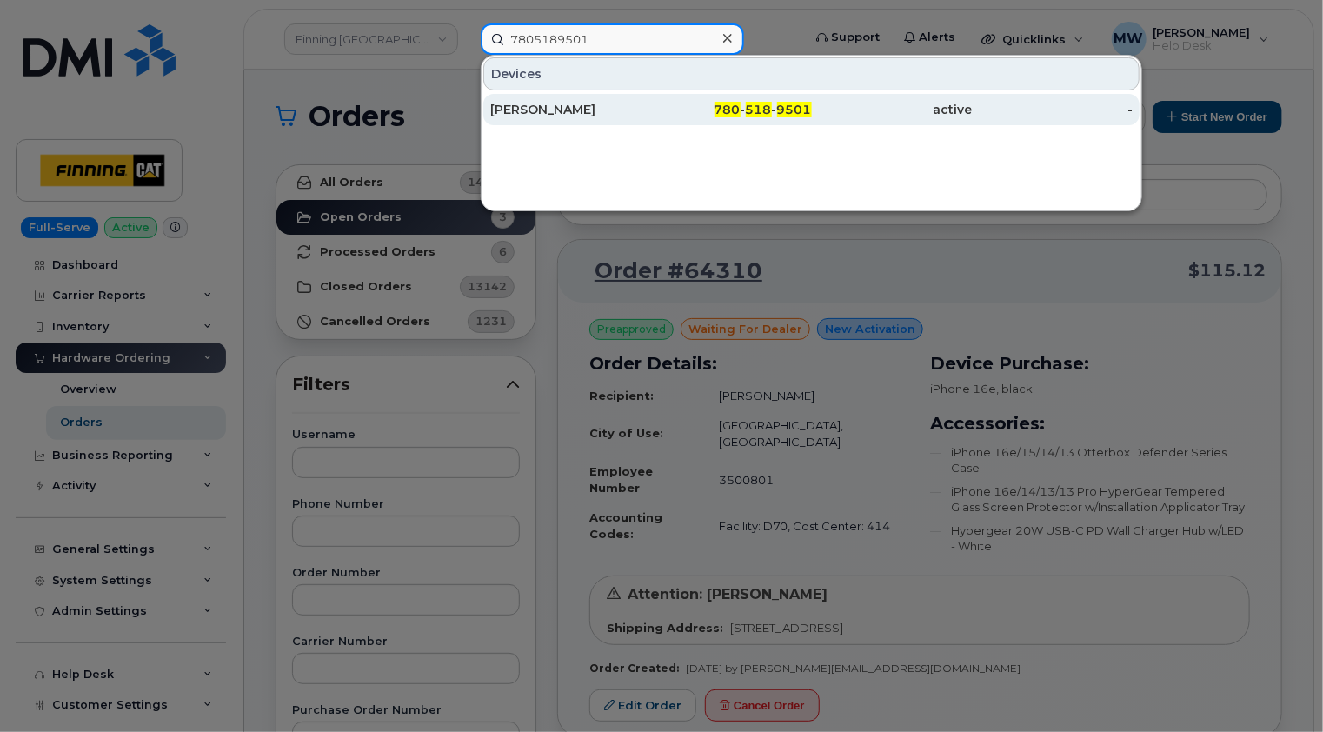
type input "7805189501"
click at [596, 113] on div "[PERSON_NAME]" at bounding box center [570, 109] width 161 height 17
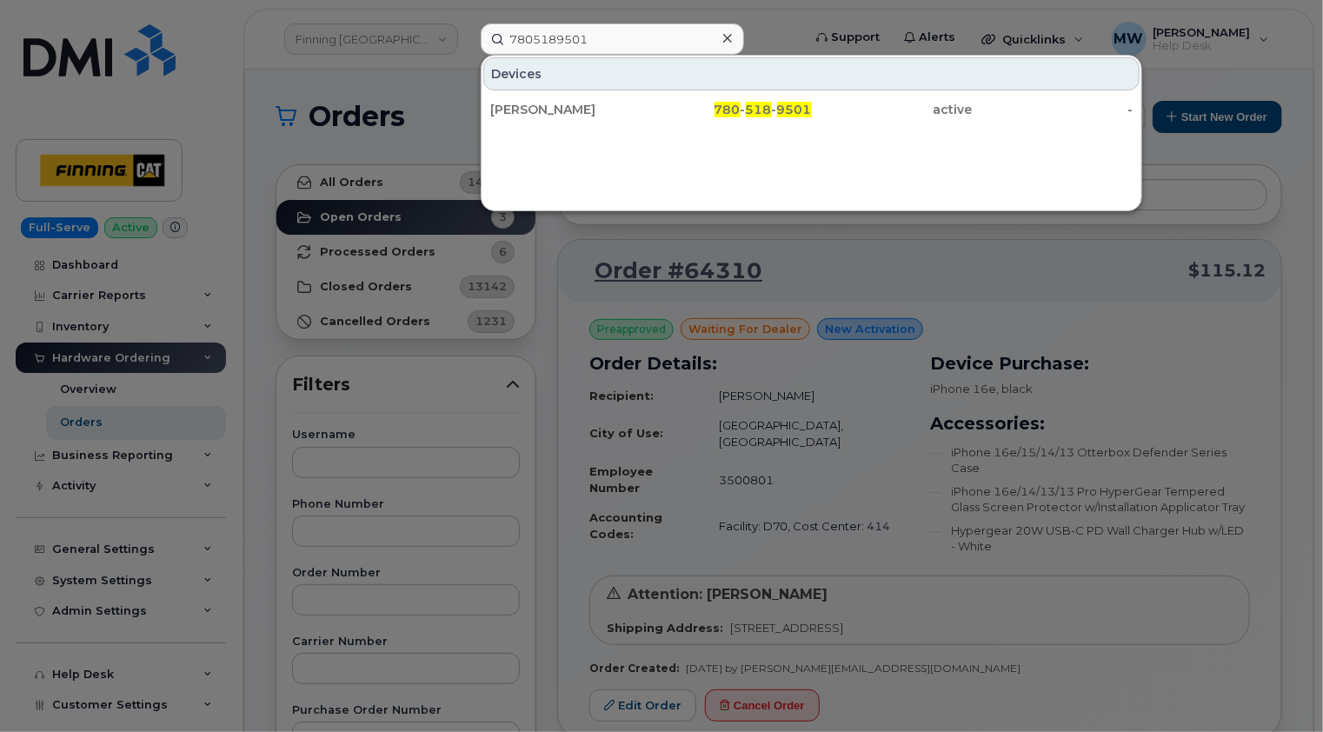
click at [730, 39] on icon at bounding box center [727, 38] width 9 height 14
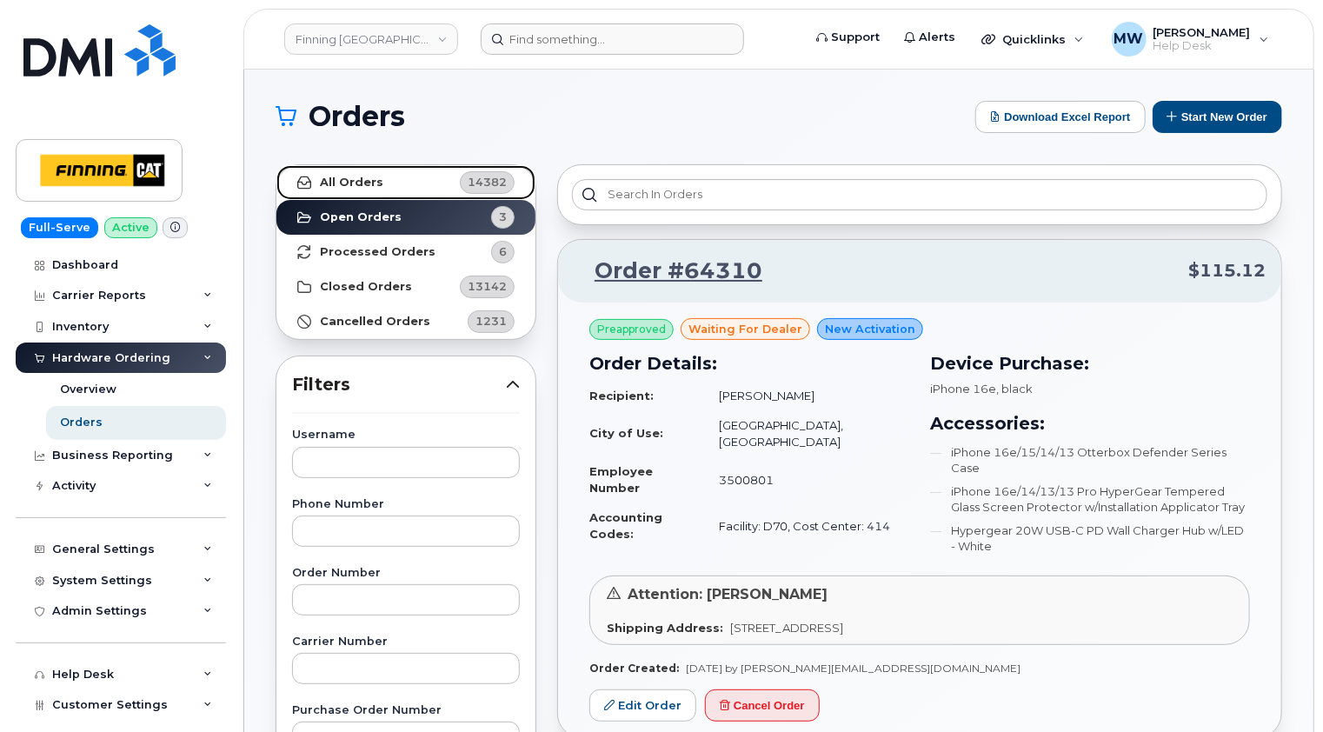
click at [374, 183] on strong "All Orders" at bounding box center [351, 183] width 63 height 14
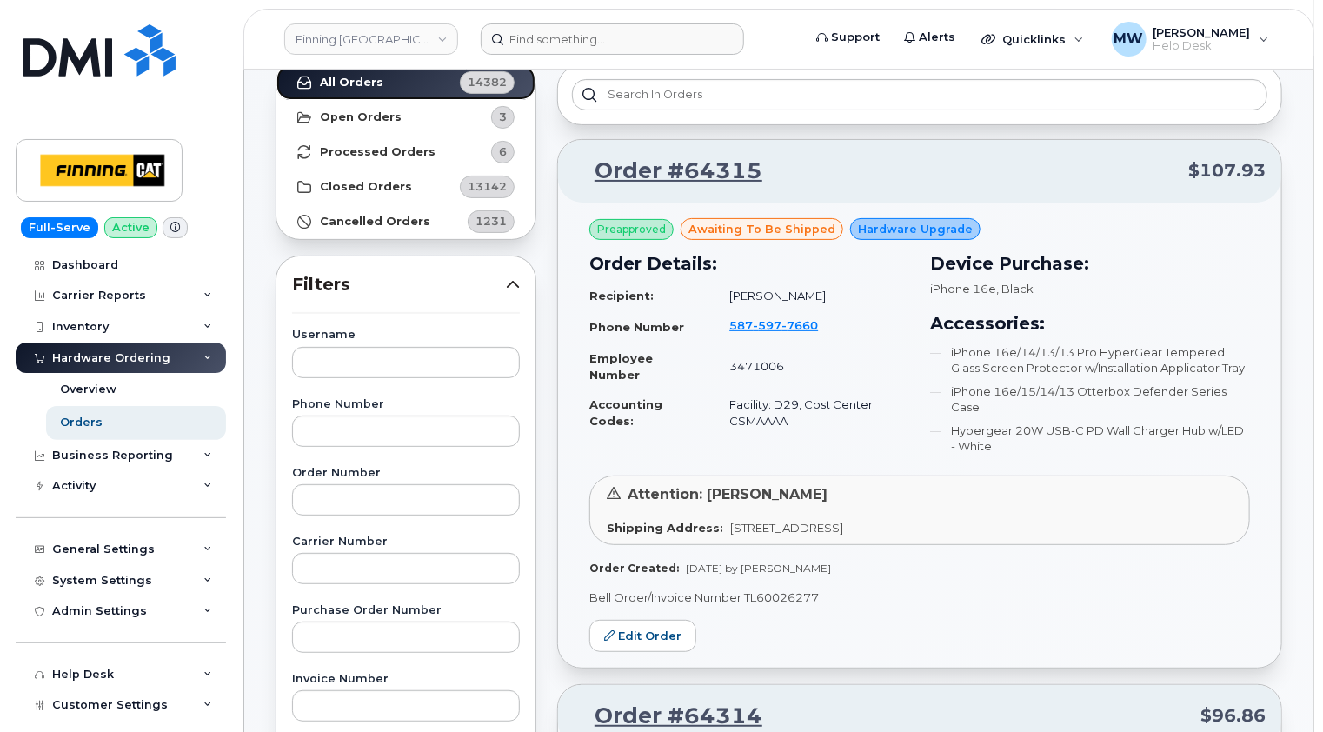
scroll to position [174, 0]
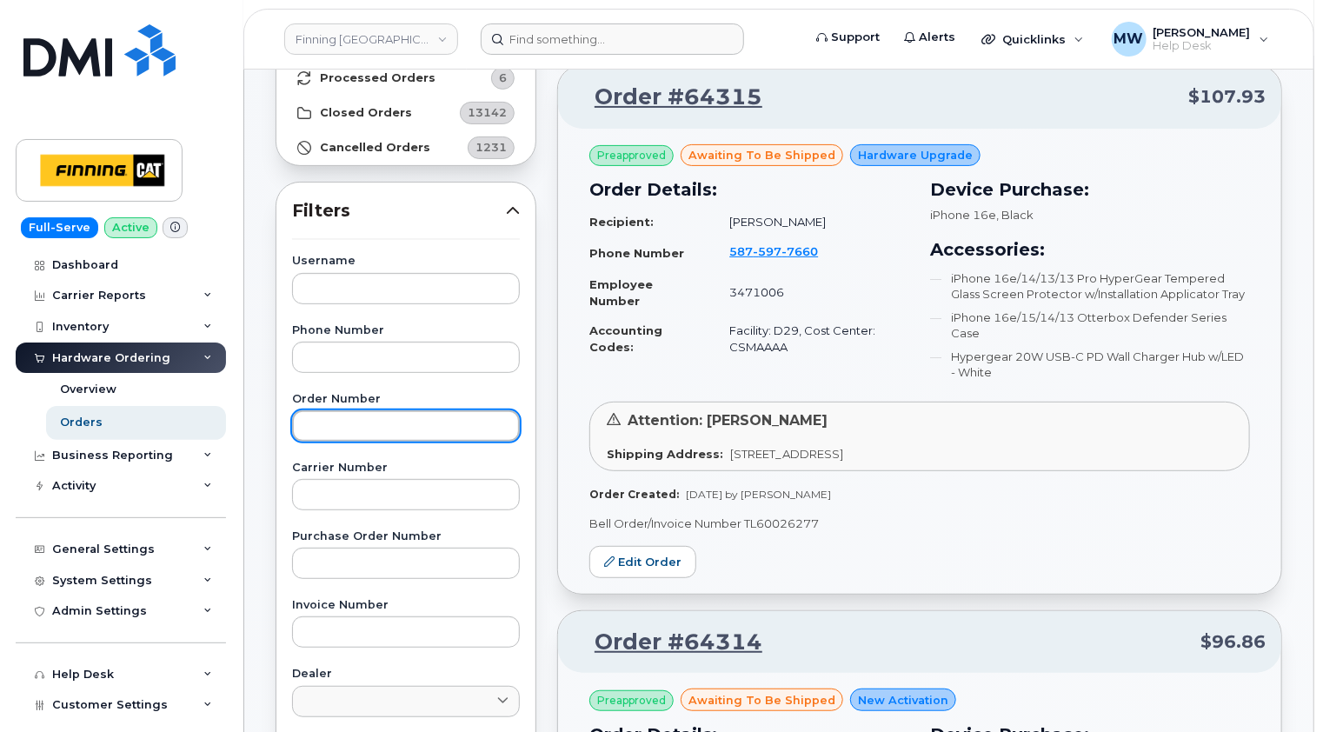
click at [379, 422] on input "text" at bounding box center [406, 425] width 228 height 31
type input "64294"
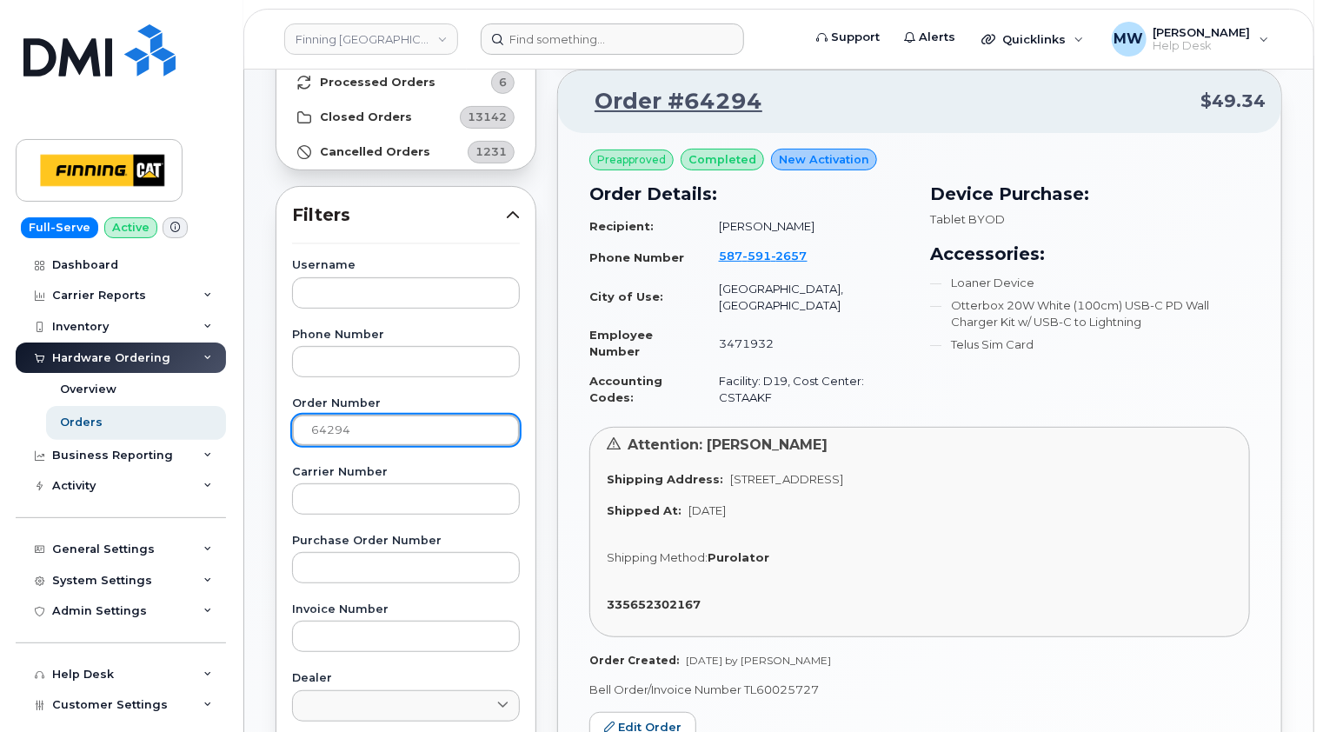
scroll to position [0, 0]
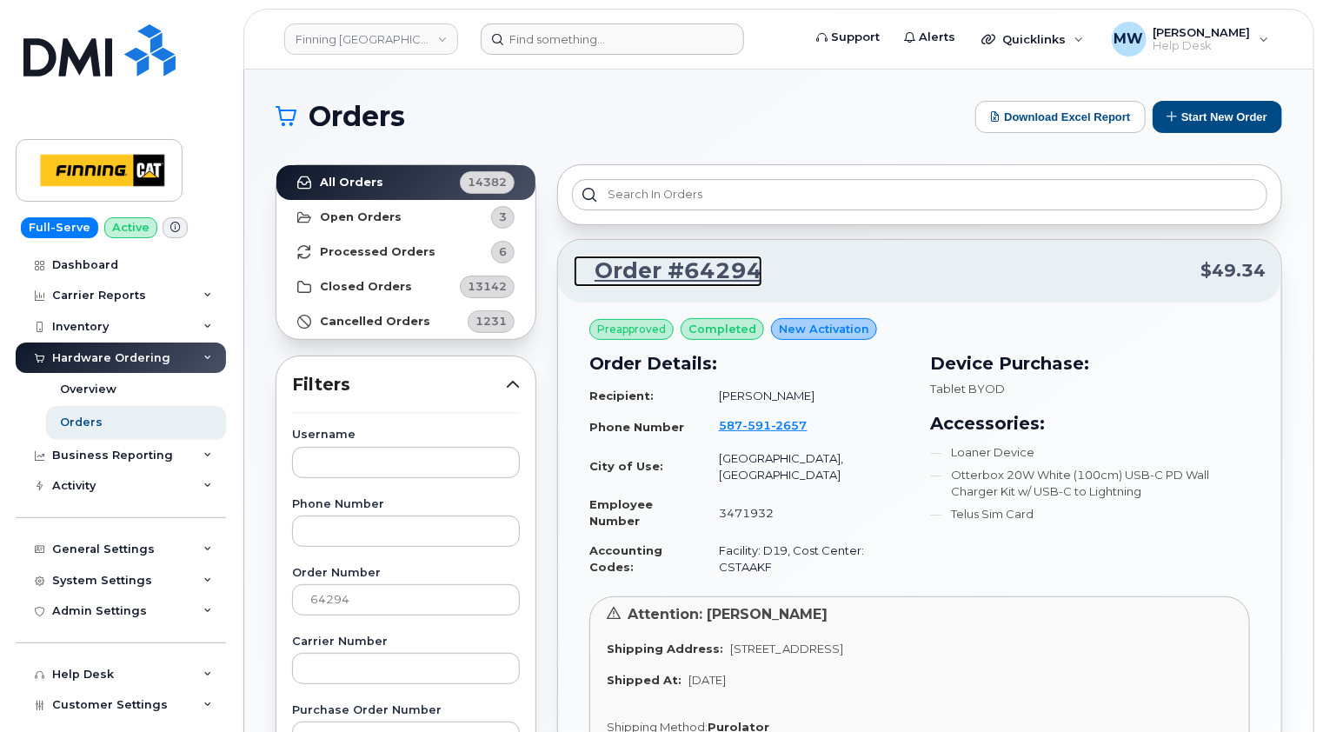
click at [692, 269] on link "Order #64294" at bounding box center [668, 271] width 189 height 31
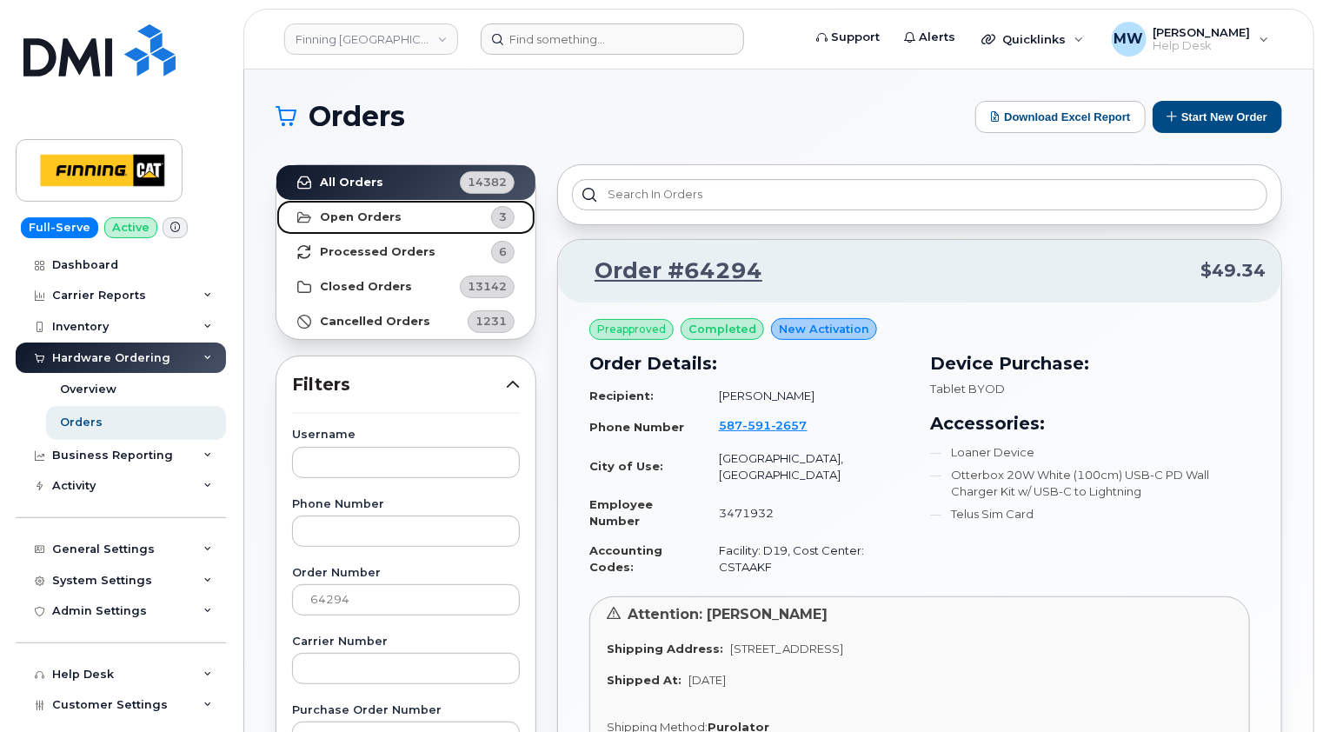
drag, startPoint x: 353, startPoint y: 216, endPoint x: 363, endPoint y: 238, distance: 24.9
click at [353, 216] on strong "Open Orders" at bounding box center [361, 217] width 82 height 14
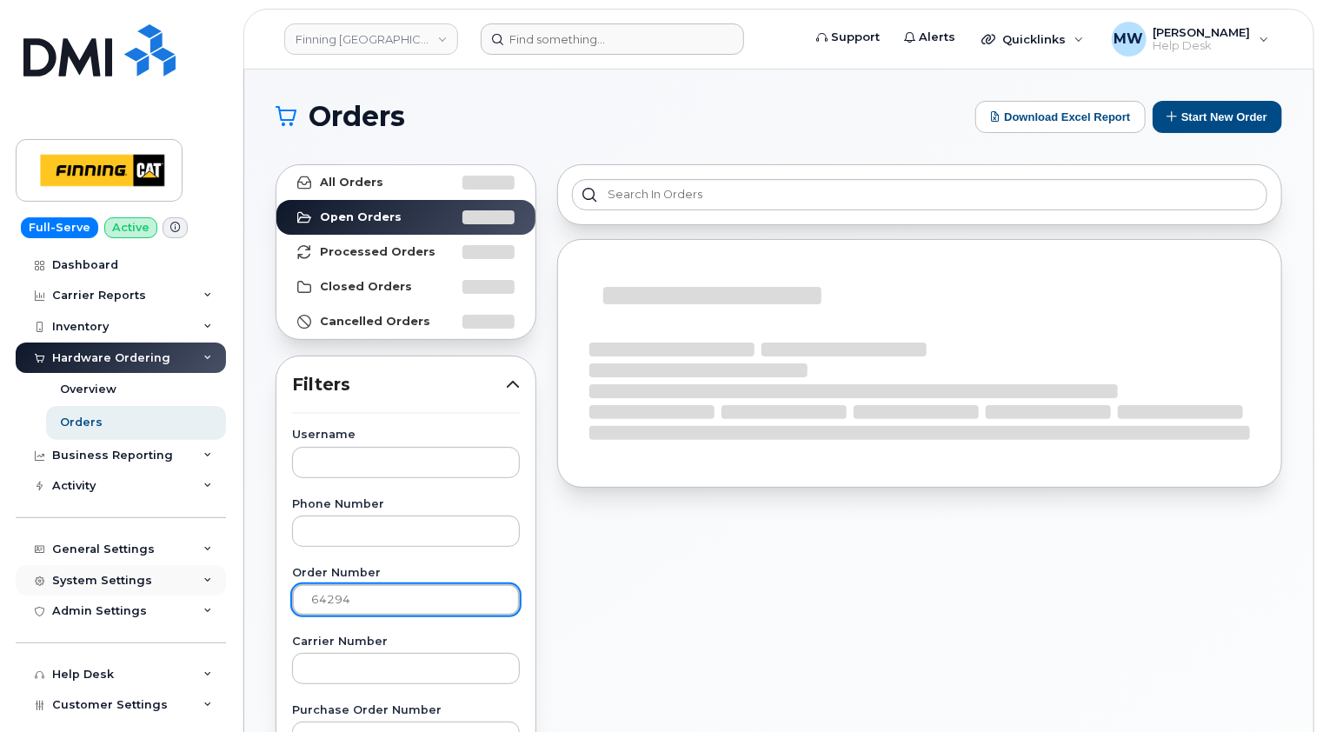
drag, startPoint x: 378, startPoint y: 593, endPoint x: 220, endPoint y: 594, distance: 158.2
click at [244, 594] on div "Finning Canada Support Alerts Quicklinks Suspend / Cancel Device Change SIM Car…" at bounding box center [778, 733] width 1069 height 1327
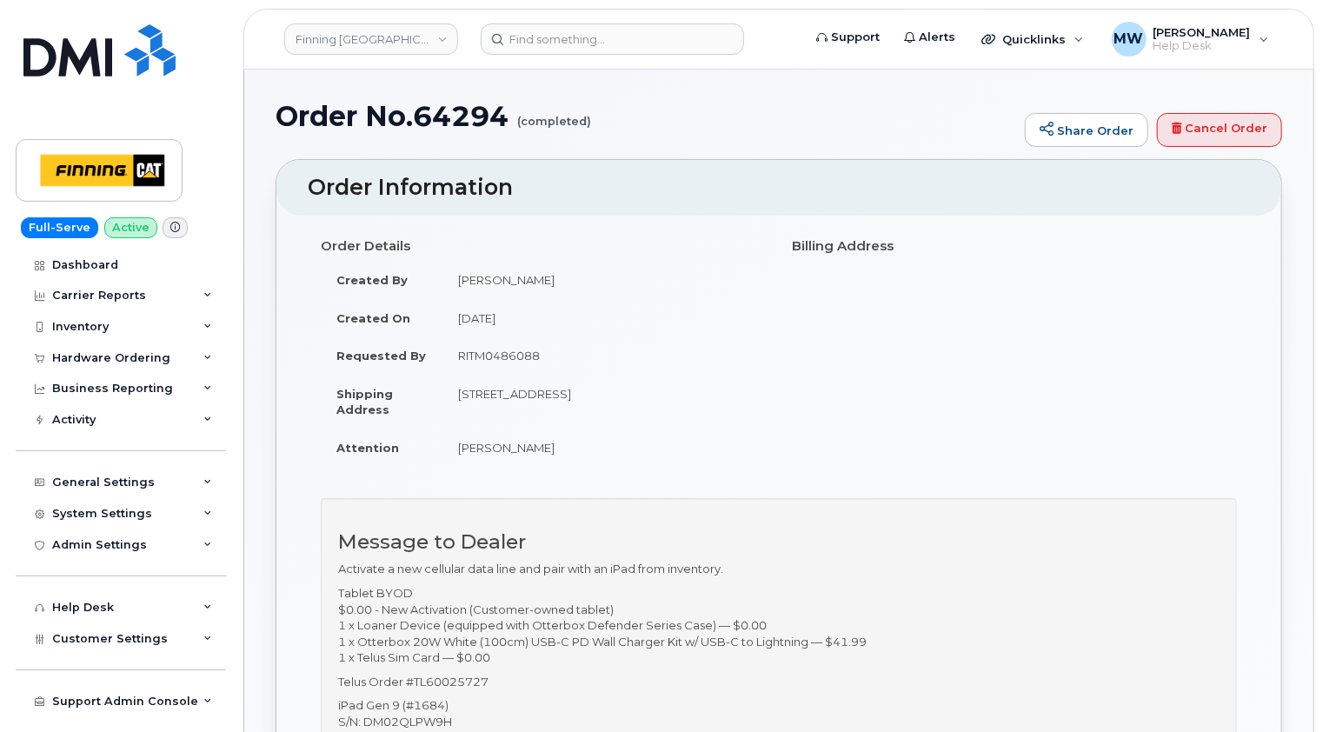
click at [510, 353] on td "RITM0486088" at bounding box center [604, 355] width 323 height 38
copy td "RITM0486088"
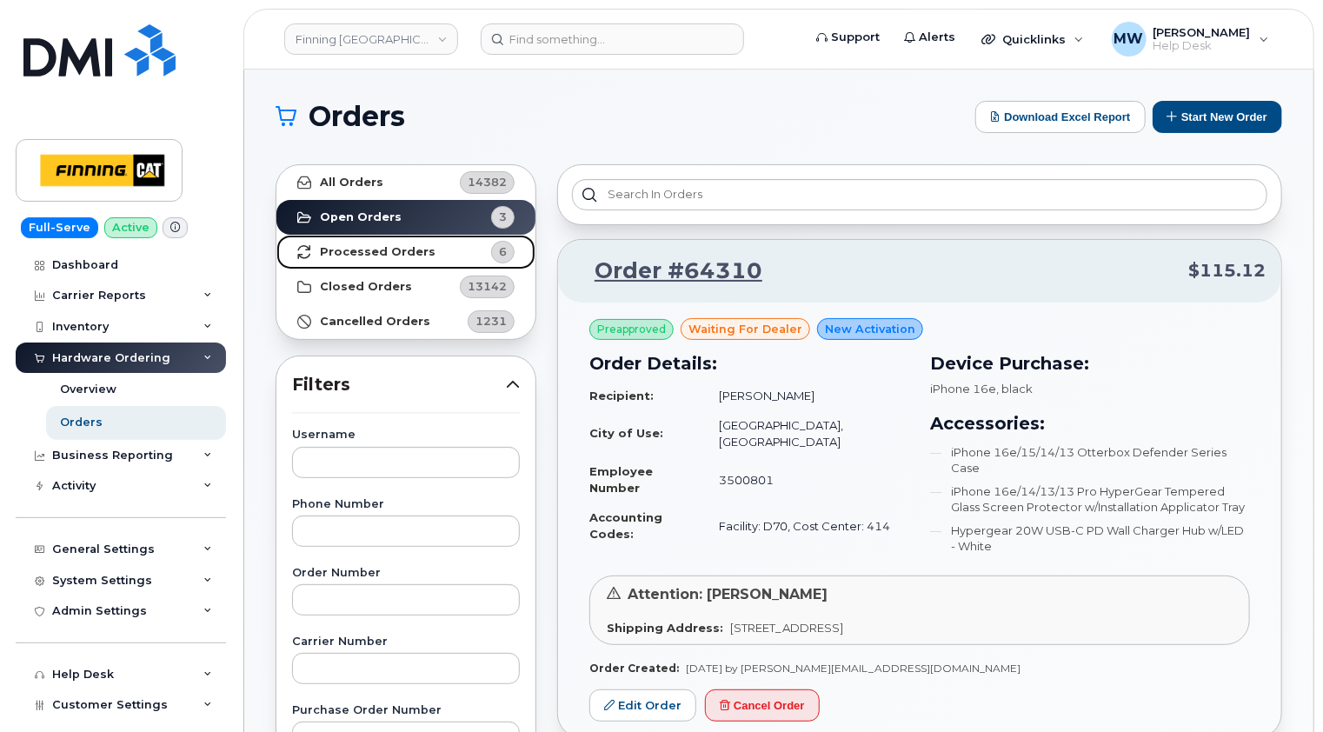
click at [376, 249] on strong "Processed Orders" at bounding box center [378, 252] width 116 height 14
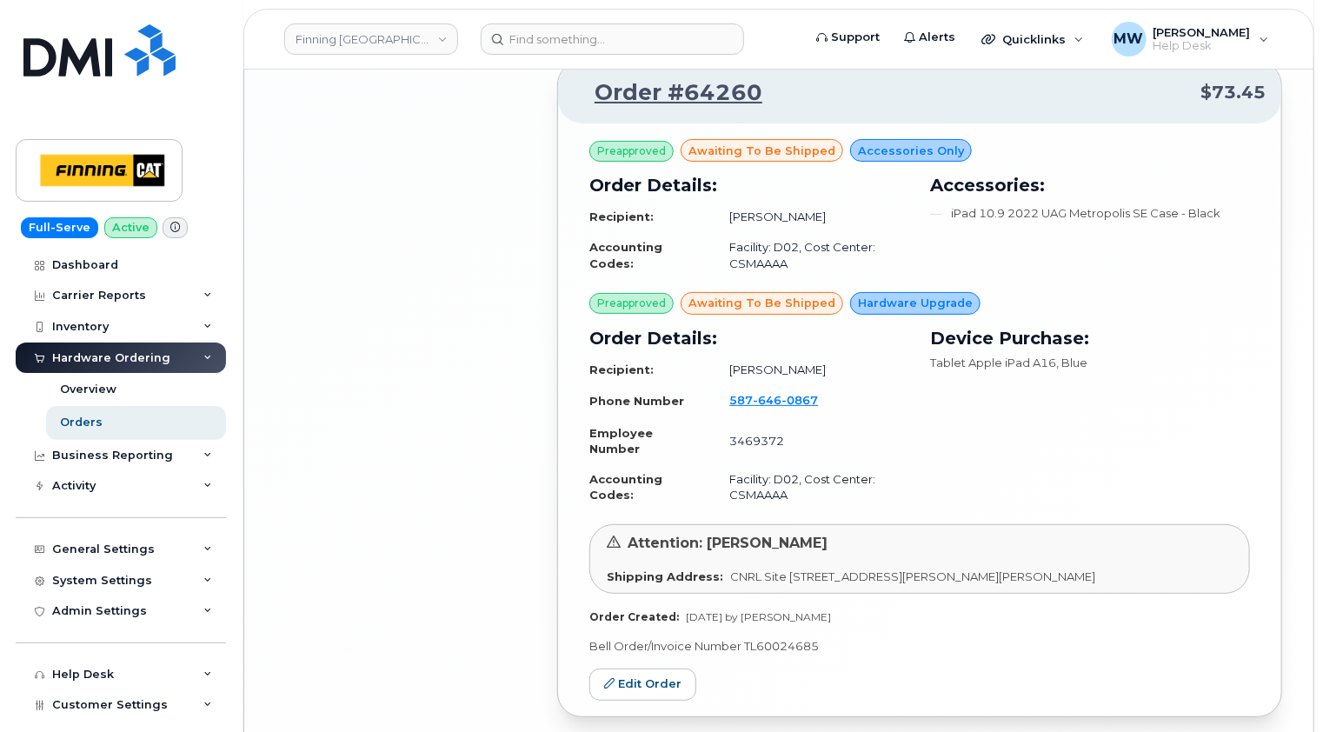
scroll to position [3356, 0]
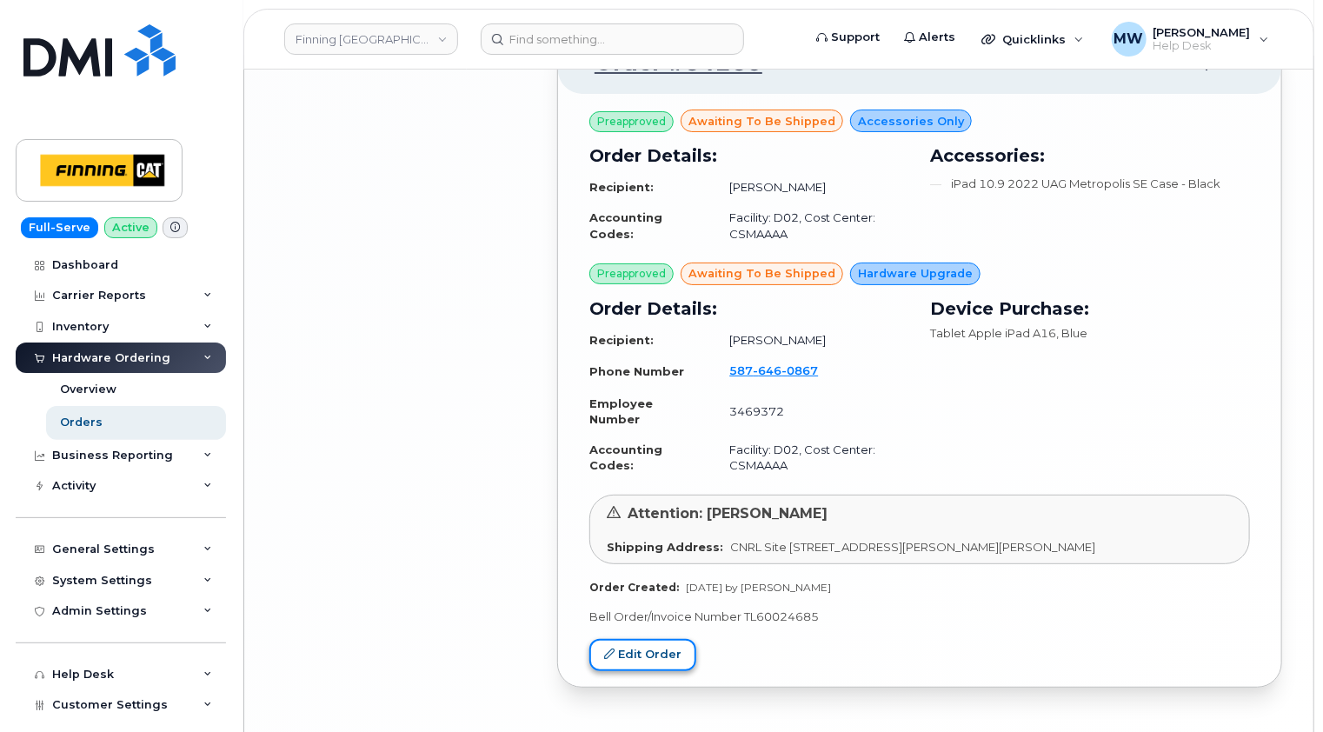
click at [661, 639] on link "Edit Order" at bounding box center [642, 655] width 107 height 32
click at [646, 639] on link "Edit Order" at bounding box center [642, 655] width 107 height 32
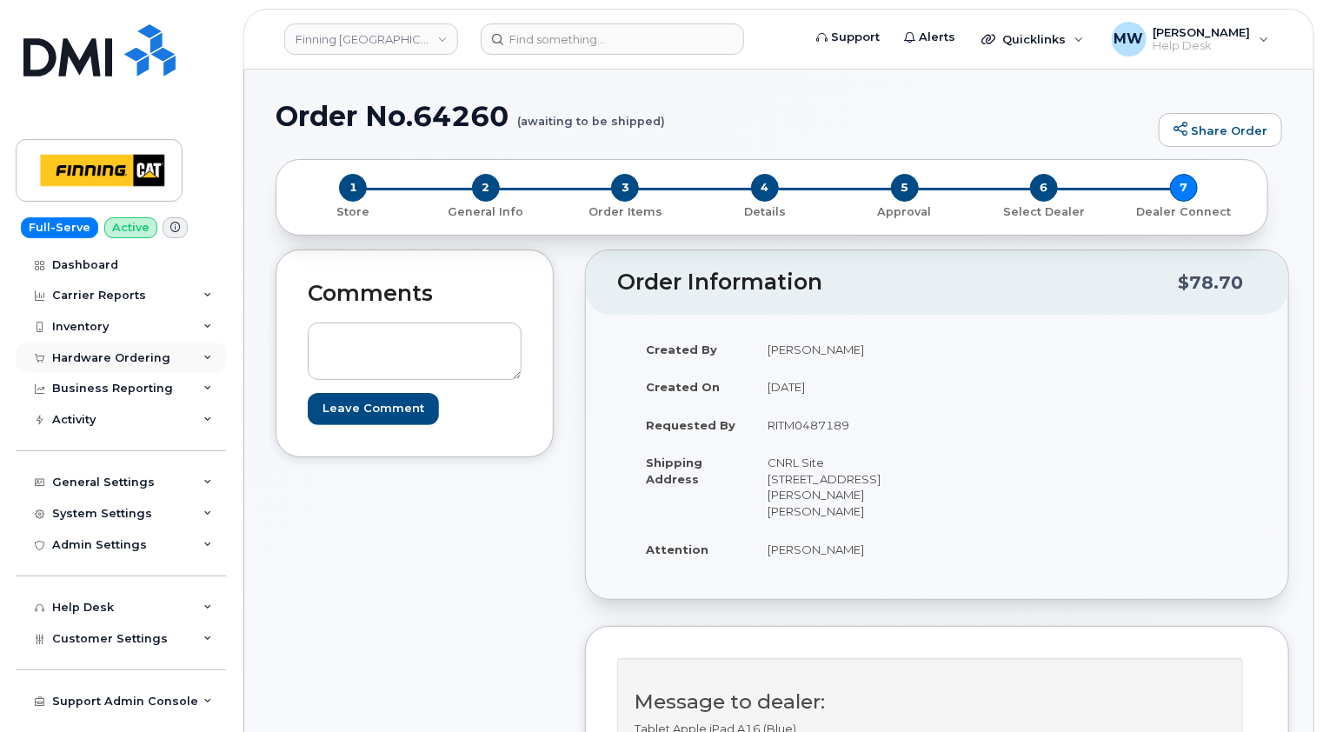
click at [122, 358] on div "Hardware Ordering" at bounding box center [111, 358] width 118 height 14
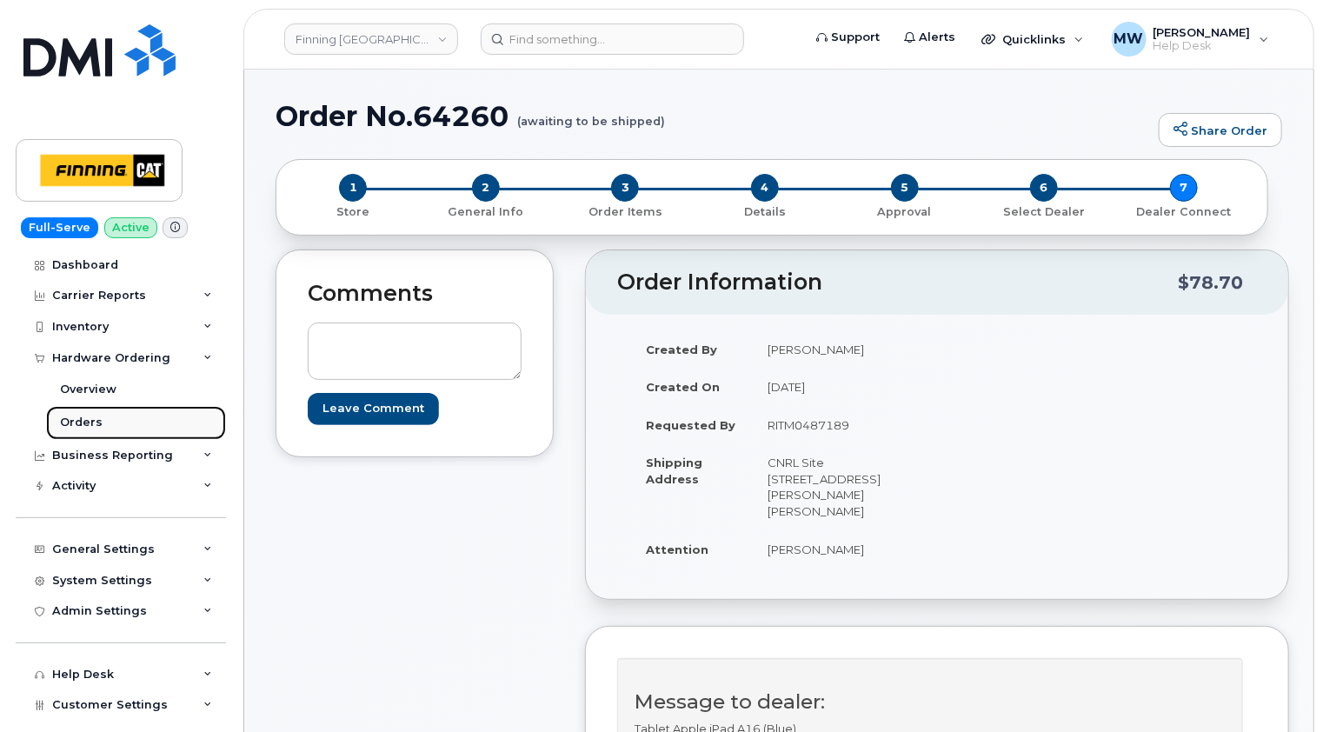
click at [92, 420] on div "Orders" at bounding box center [81, 423] width 43 height 16
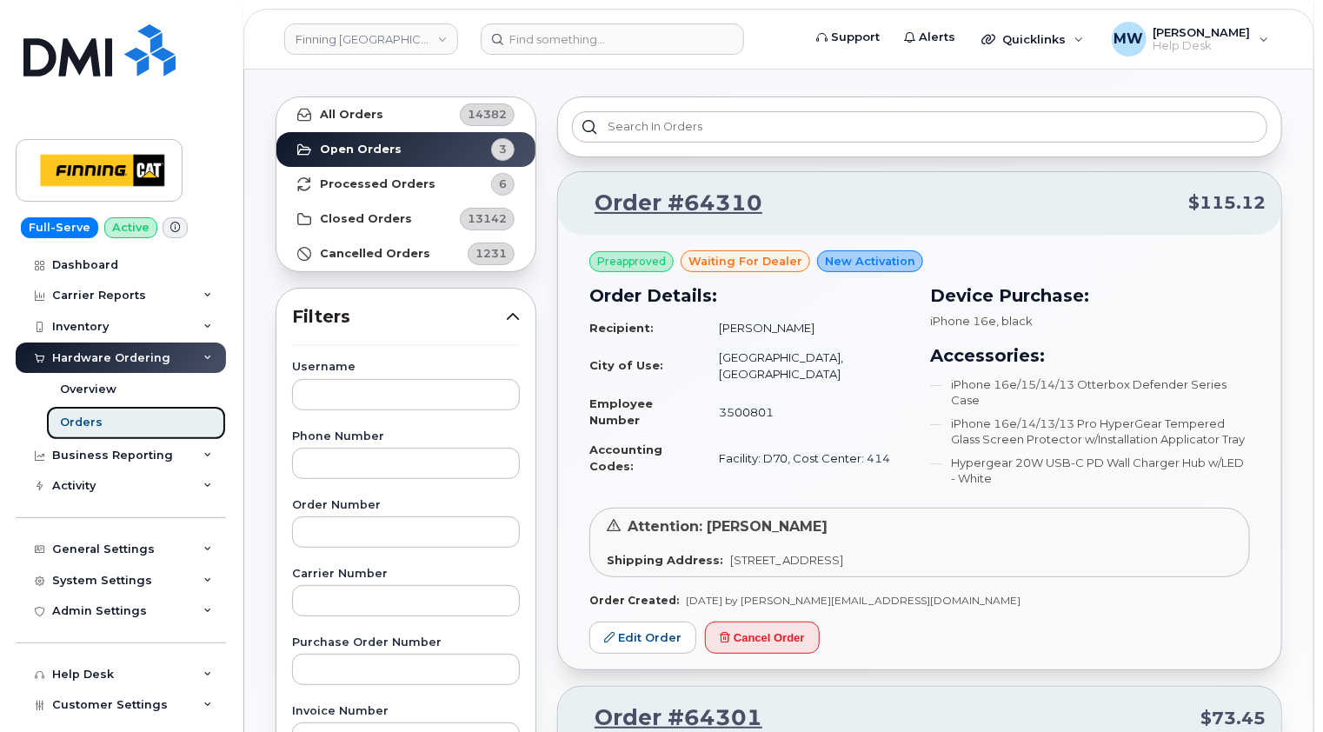
scroll to position [87, 0]
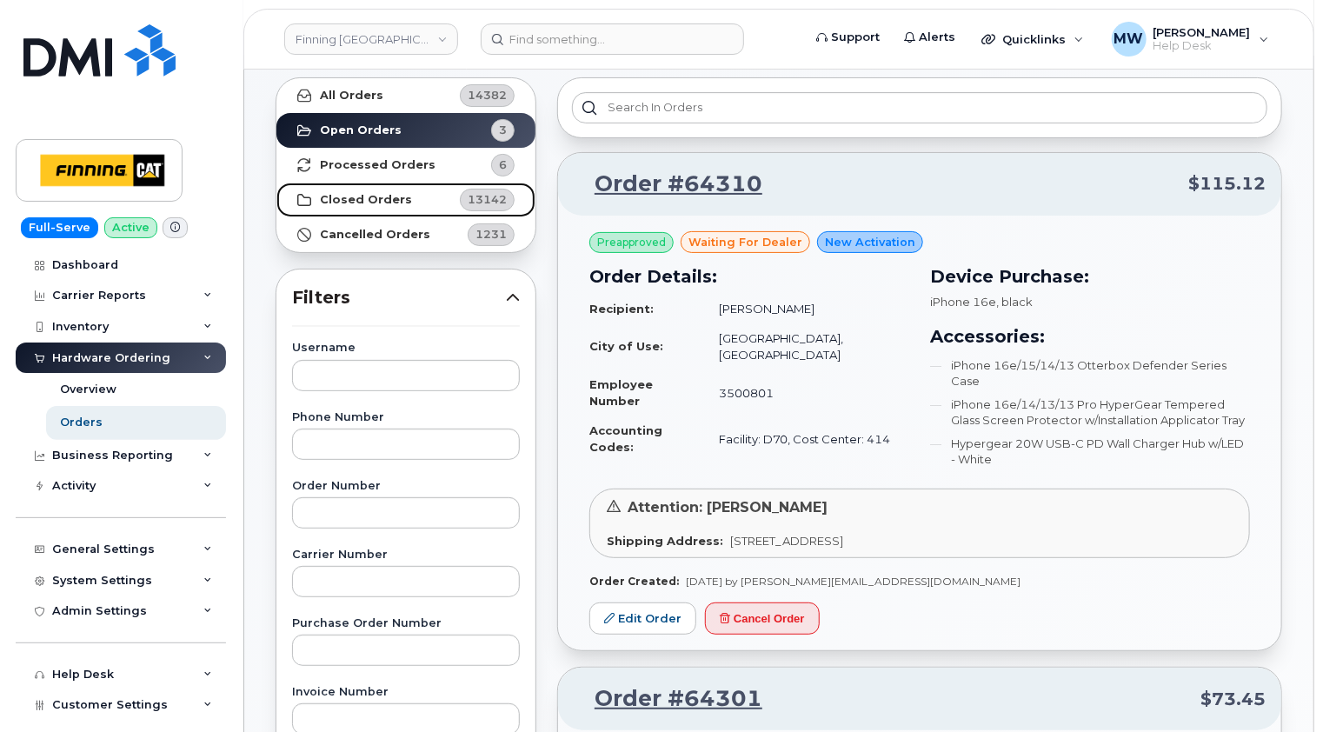
click at [365, 196] on strong "Closed Orders" at bounding box center [366, 200] width 92 height 14
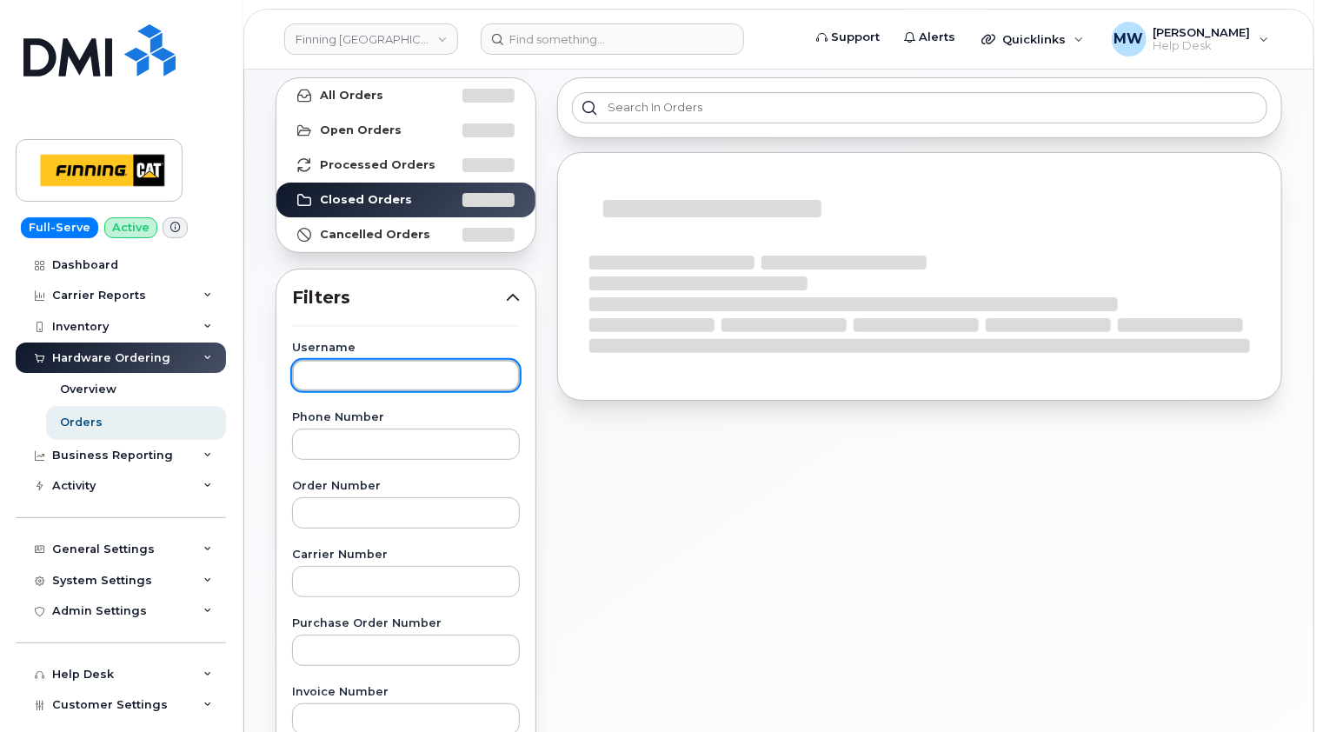
click at [372, 379] on input "text" at bounding box center [406, 375] width 228 height 31
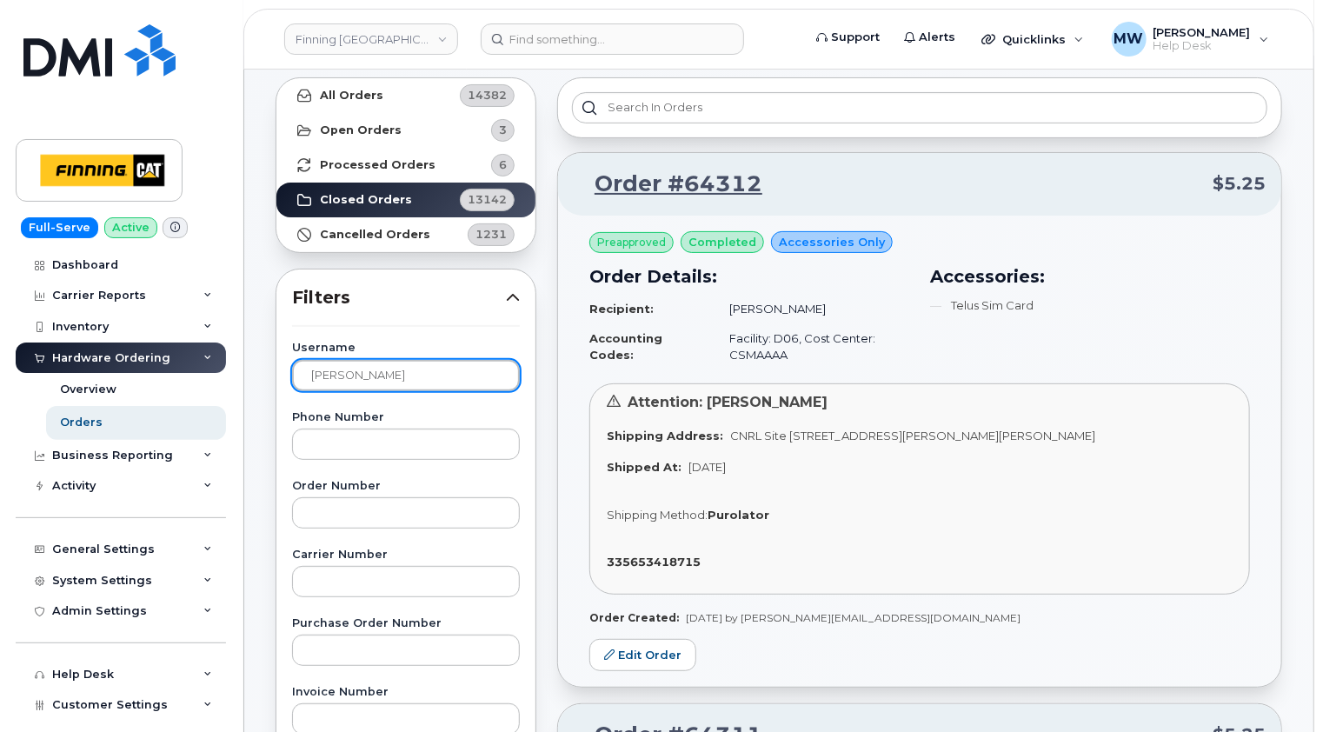
type input "[PERSON_NAME]"
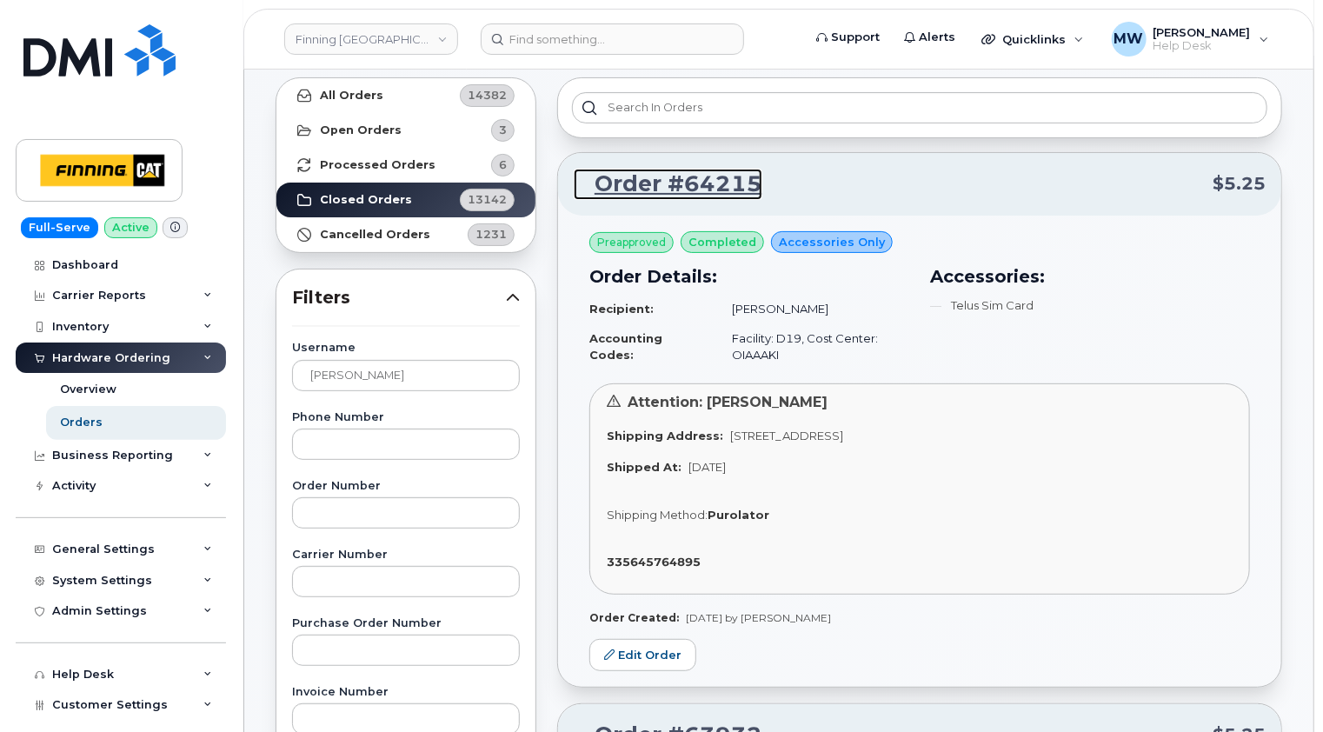
click at [715, 186] on link "Order #64215" at bounding box center [668, 184] width 189 height 31
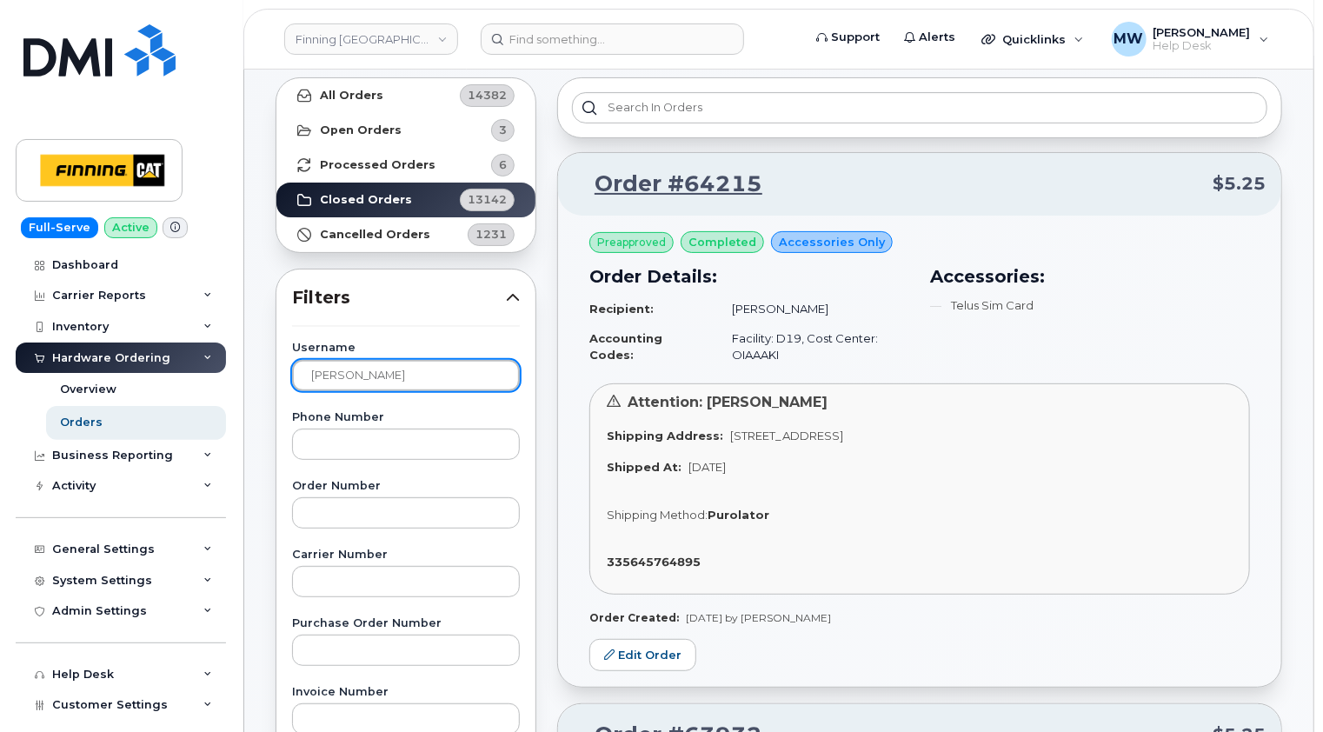
drag, startPoint x: 410, startPoint y: 368, endPoint x: 230, endPoint y: 375, distance: 181.0
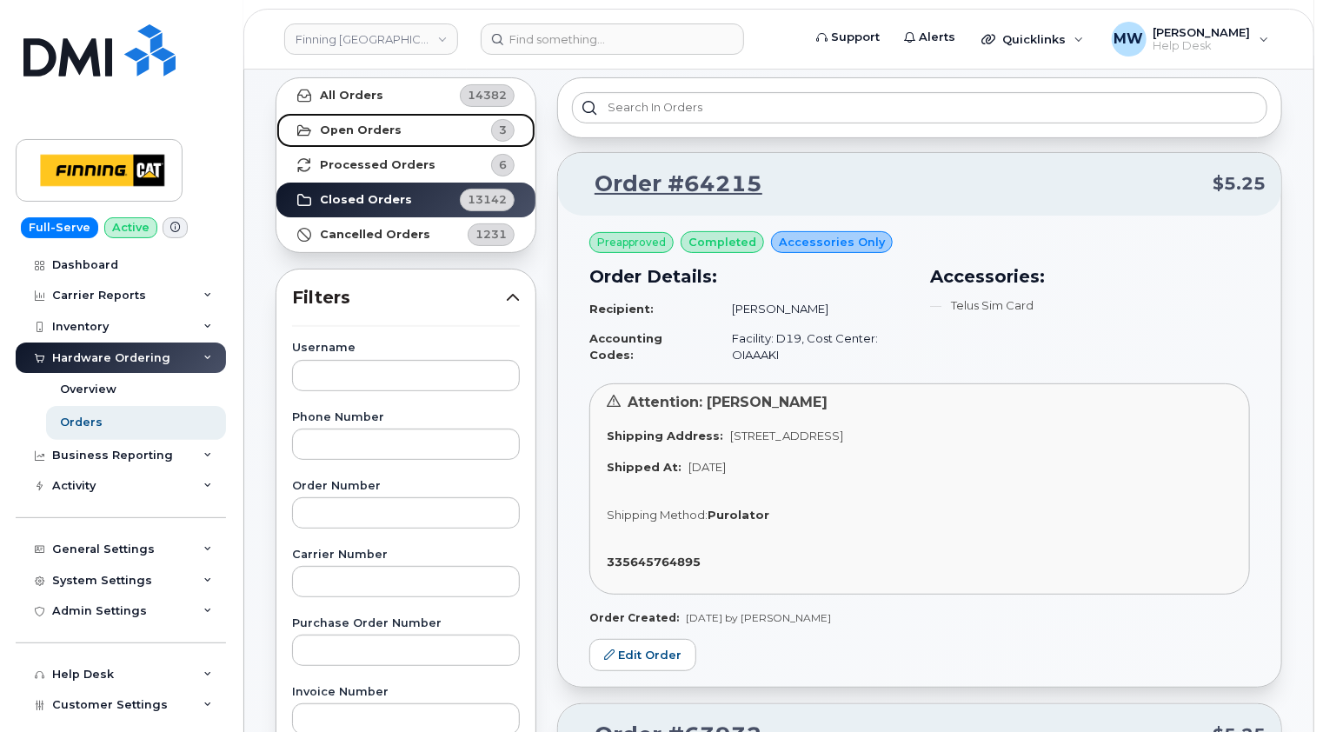
click at [334, 130] on strong "Open Orders" at bounding box center [361, 130] width 82 height 14
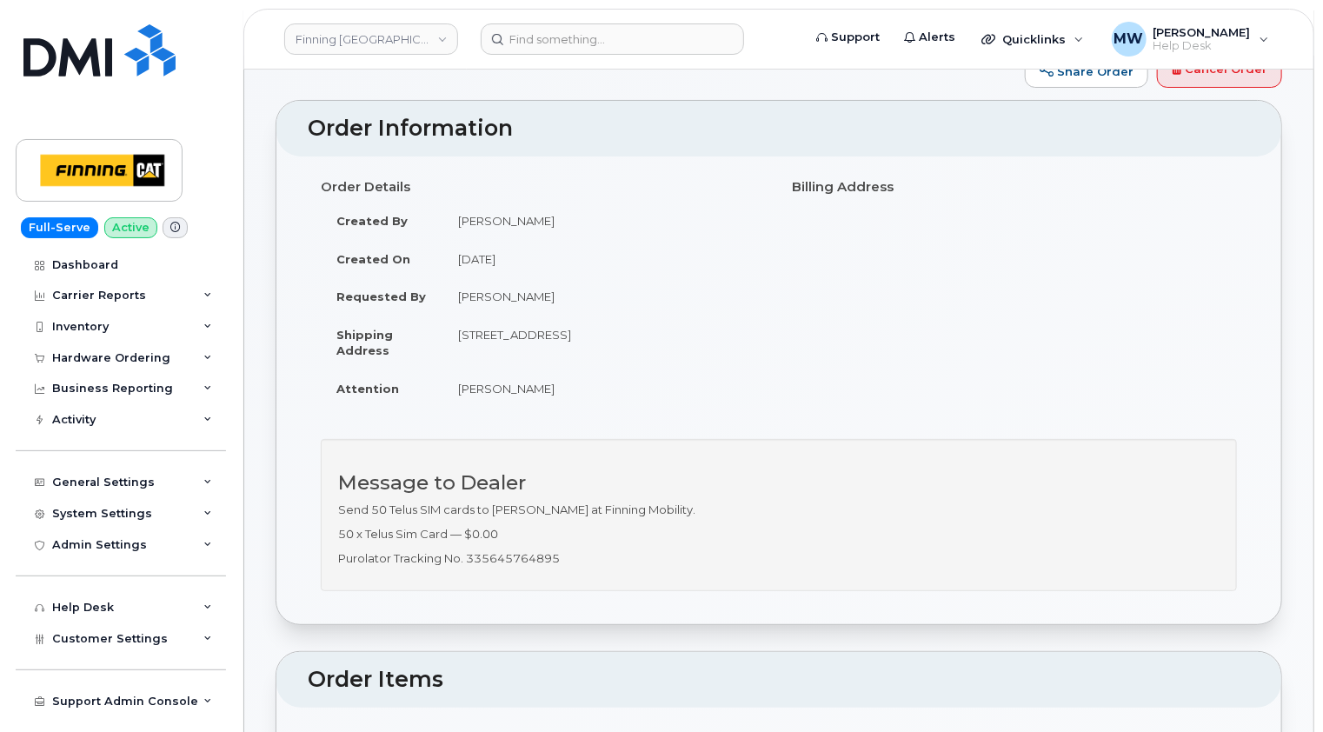
scroll to position [87, 0]
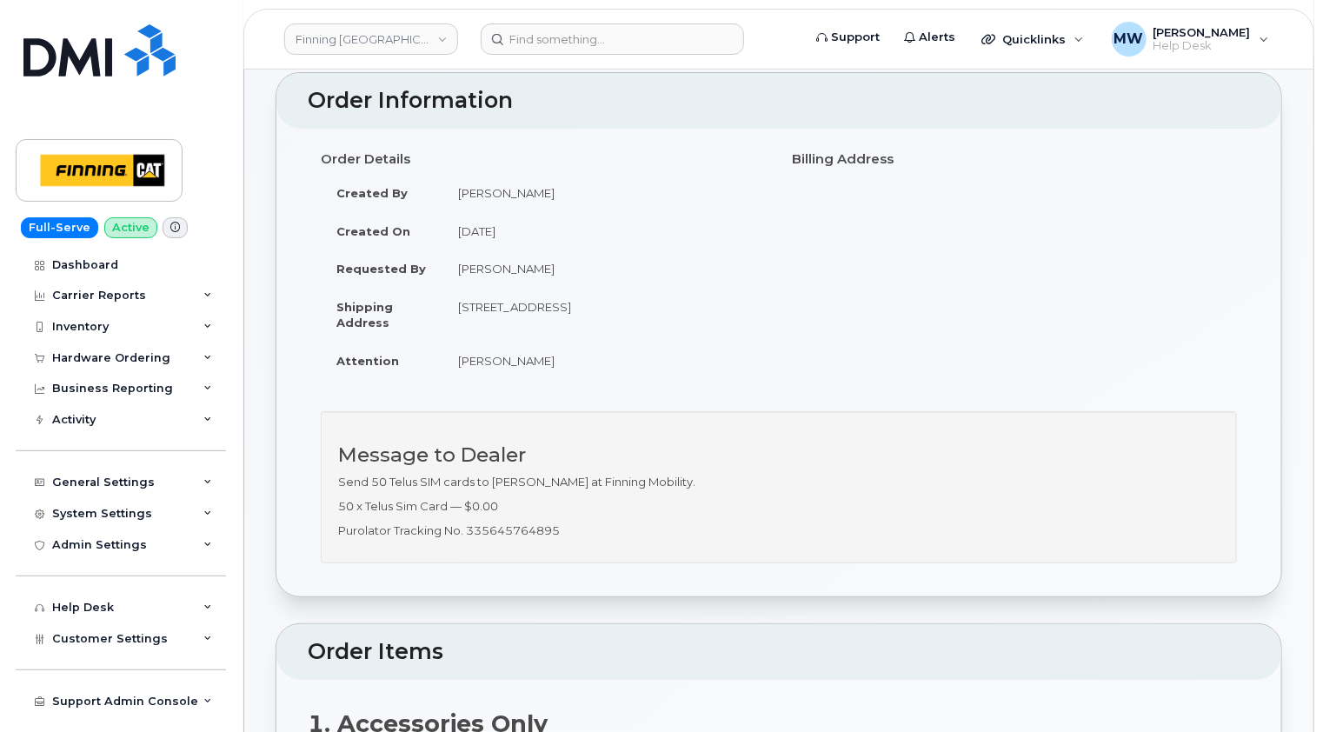
drag, startPoint x: 706, startPoint y: 303, endPoint x: 461, endPoint y: 302, distance: 245.2
click at [461, 302] on td "[STREET_ADDRESS]" at bounding box center [604, 315] width 323 height 54
copy td "[STREET_ADDRESS]"
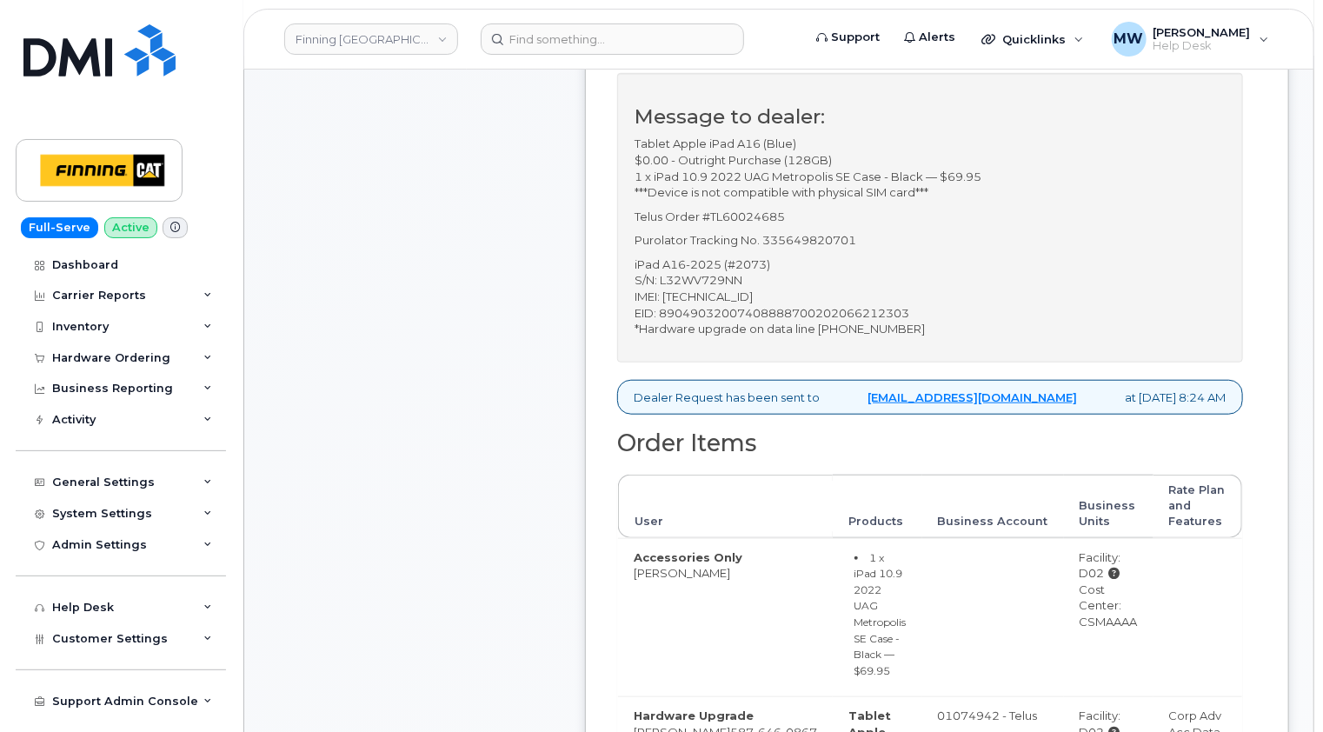
scroll to position [522, 0]
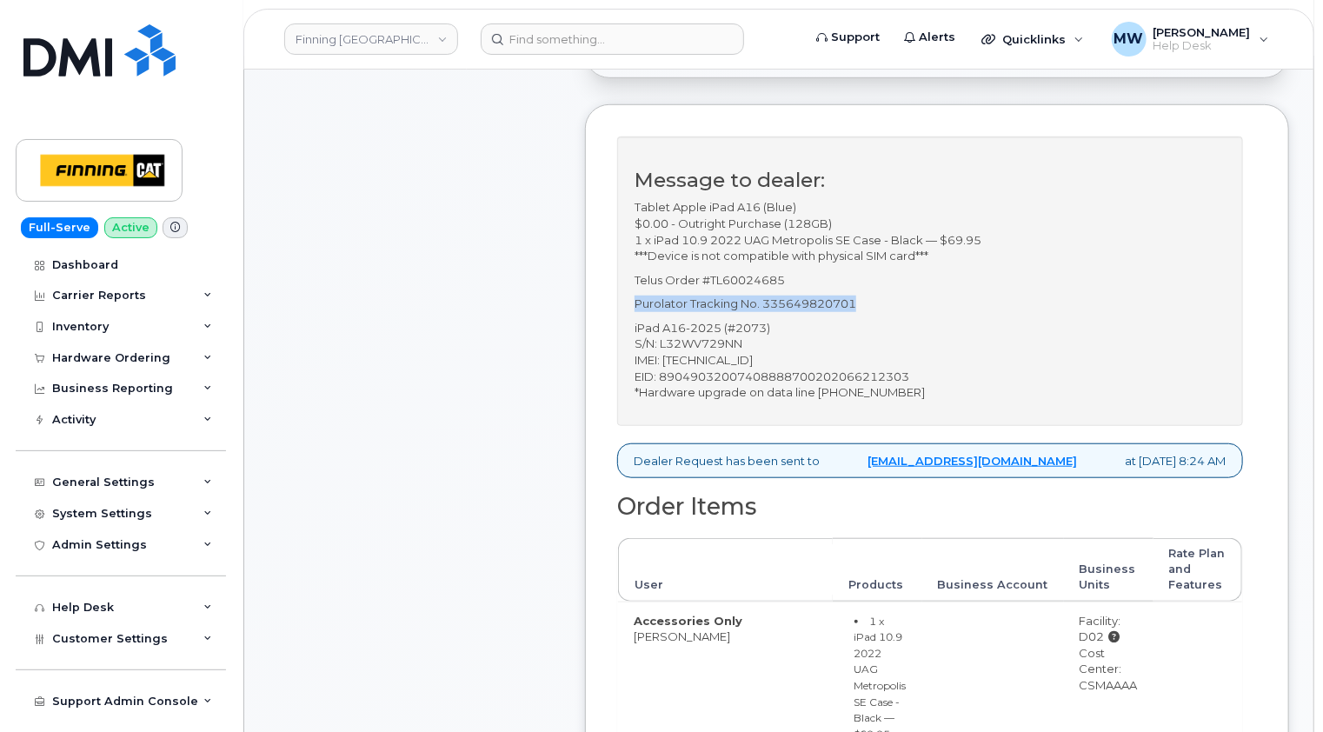
drag, startPoint x: 862, startPoint y: 301, endPoint x: 636, endPoint y: 300, distance: 225.2
click at [636, 300] on p "Purolator Tracking No. 335649820701" at bounding box center [930, 304] width 591 height 17
copy p "Purolator Tracking No. 335649820701"
click at [170, 356] on div "Hardware Ordering" at bounding box center [121, 358] width 210 height 31
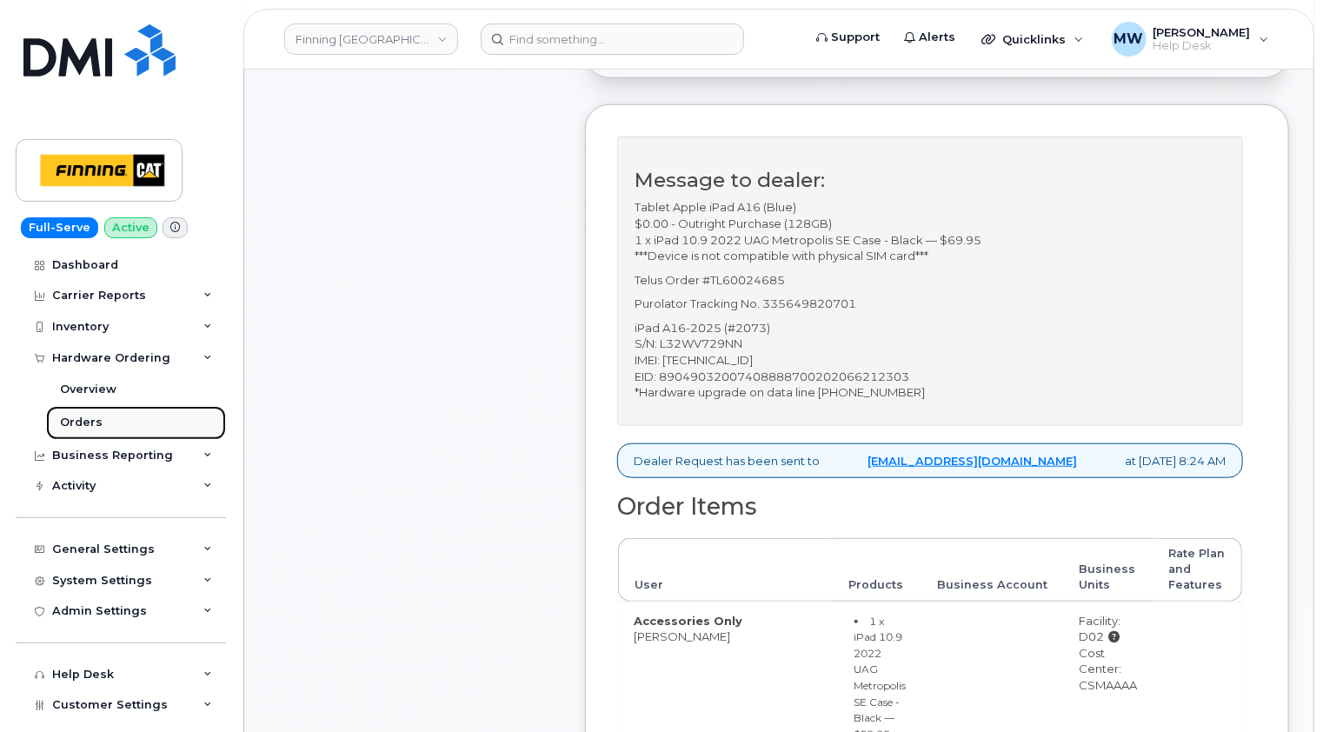
click at [85, 425] on div "Orders" at bounding box center [81, 423] width 43 height 16
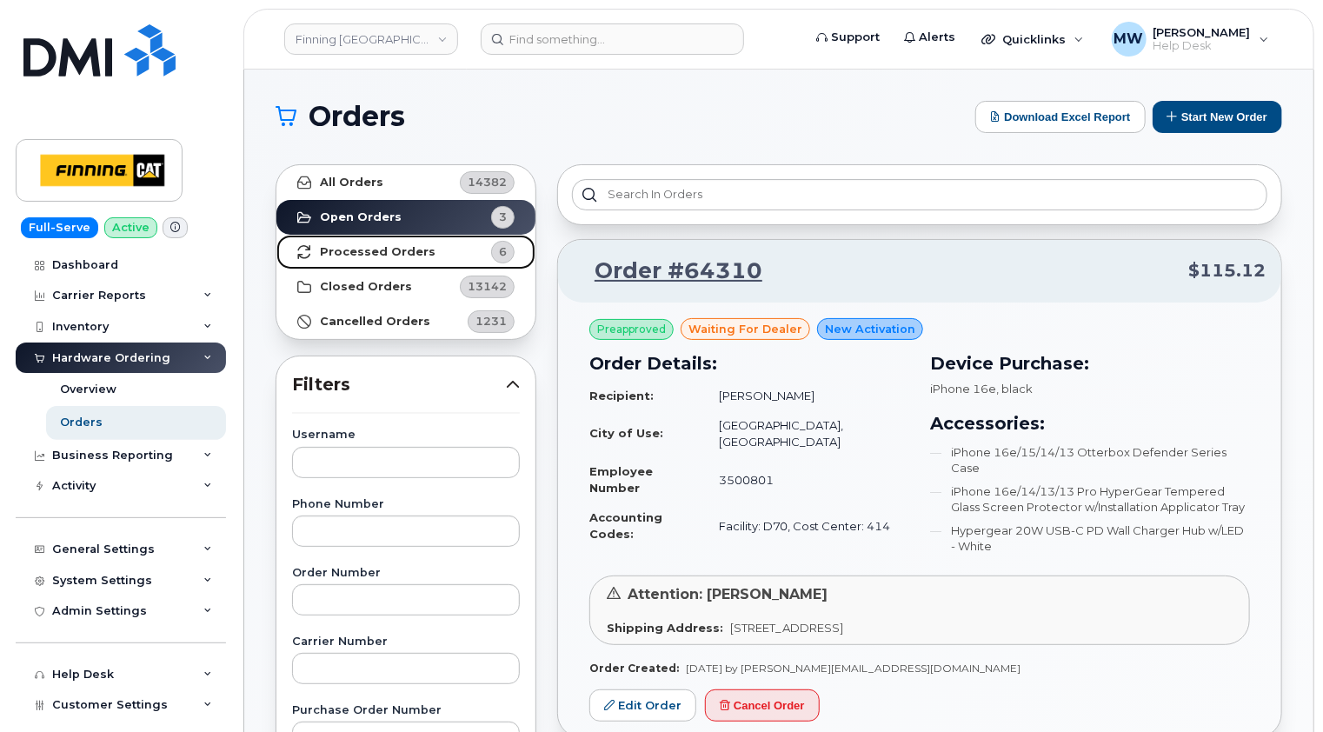
click at [392, 252] on strong "Processed Orders" at bounding box center [378, 252] width 116 height 14
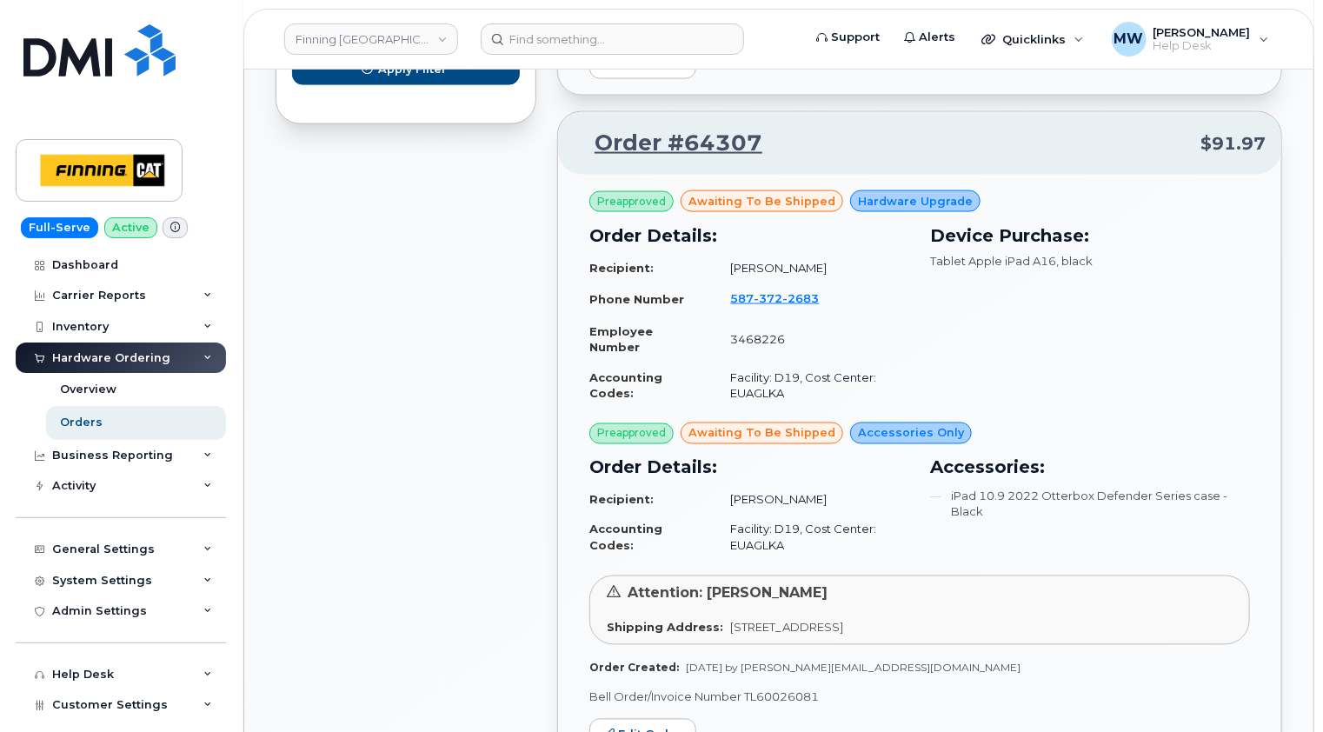
scroll to position [1269, 0]
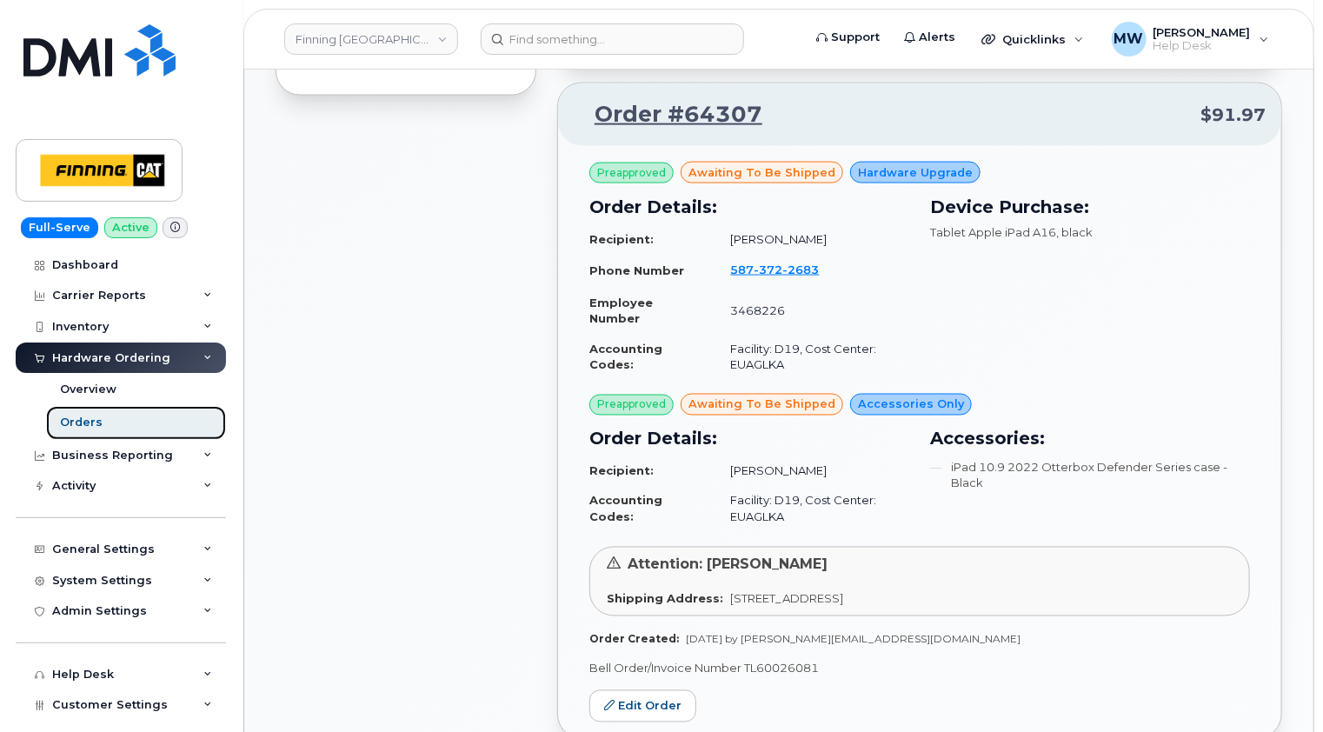
click at [113, 422] on link "Orders" at bounding box center [136, 422] width 180 height 33
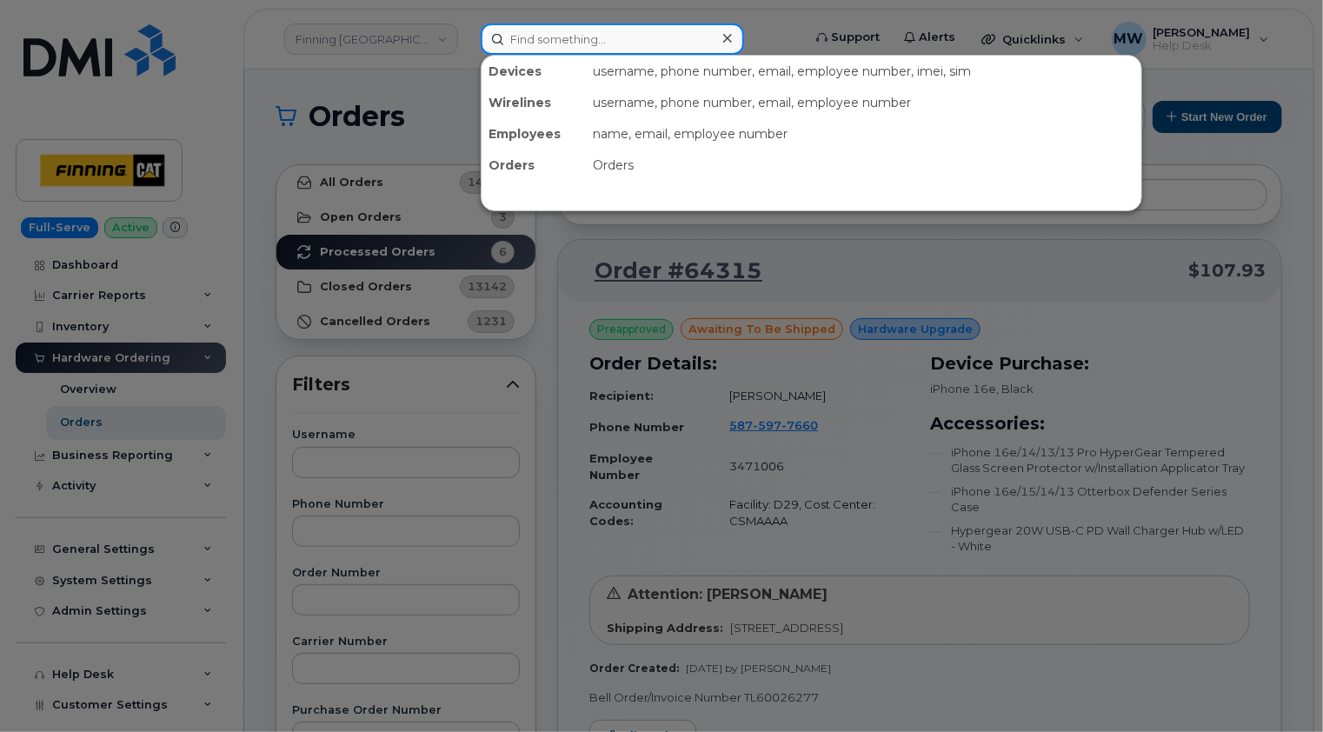
click at [604, 37] on input at bounding box center [612, 38] width 263 height 31
paste input "[PERSON_NAME]"
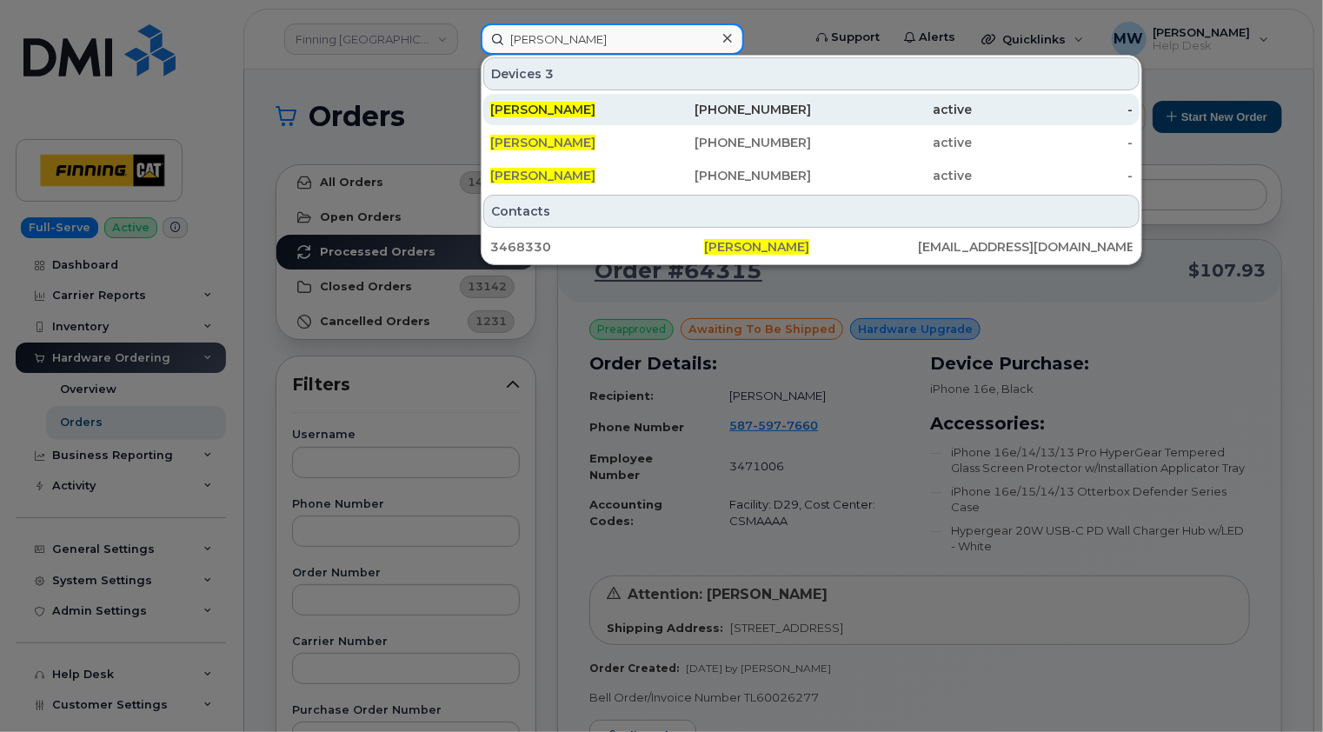
type input "[PERSON_NAME]"
click at [601, 113] on div "[PERSON_NAME]" at bounding box center [570, 109] width 161 height 17
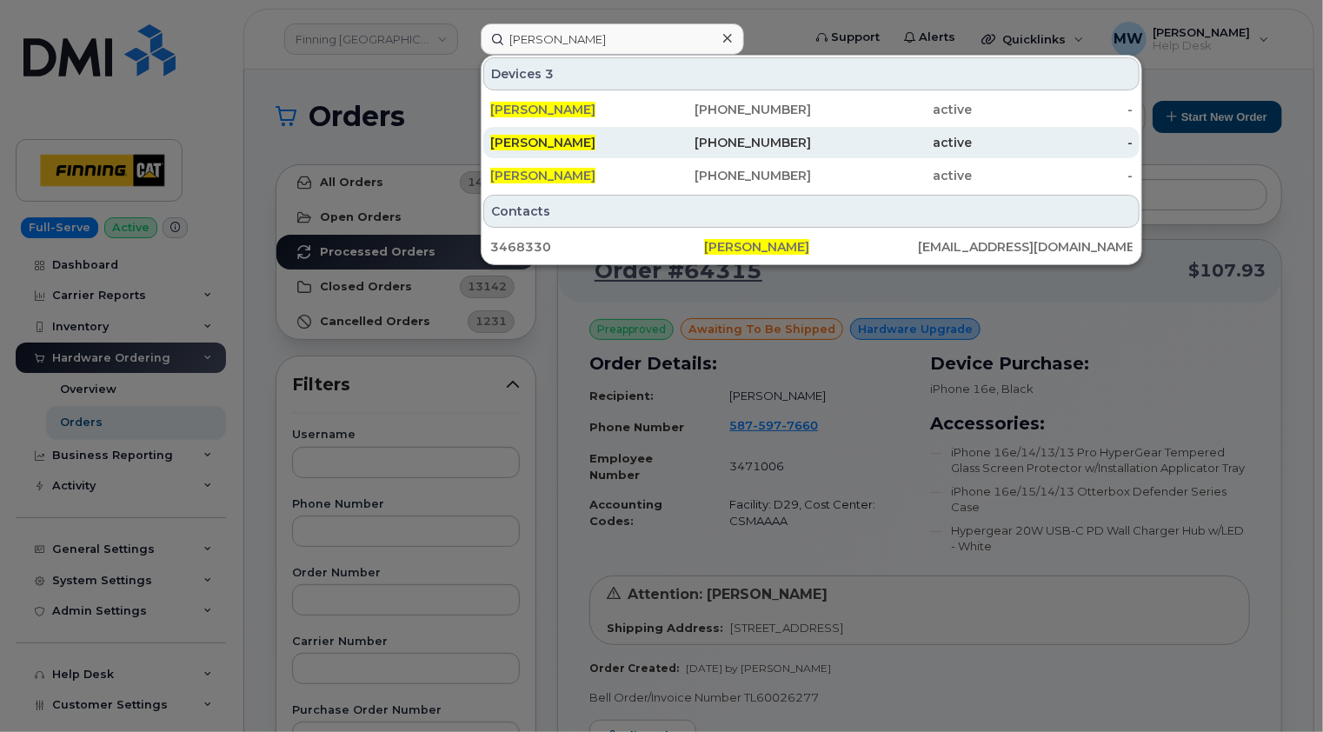
click at [598, 139] on div "[PERSON_NAME]" at bounding box center [570, 142] width 161 height 17
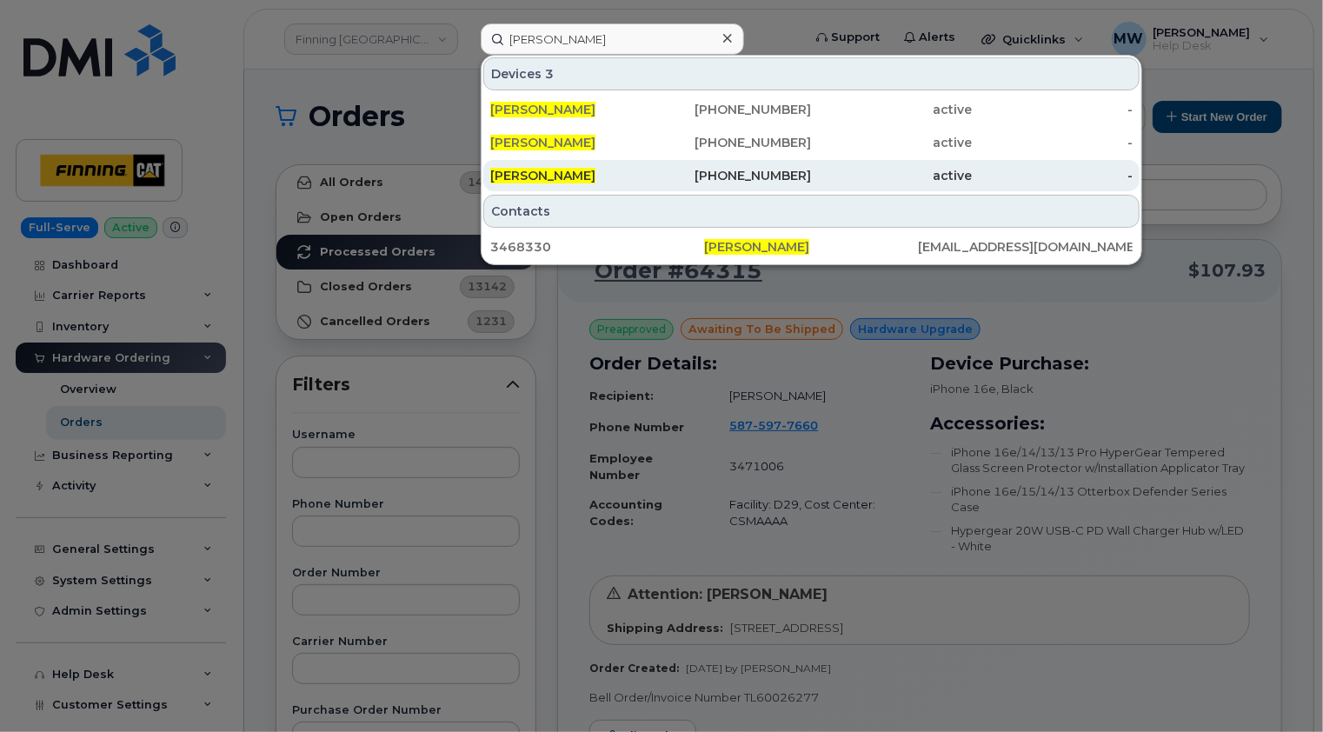
click at [598, 176] on div "[PERSON_NAME]" at bounding box center [570, 175] width 161 height 17
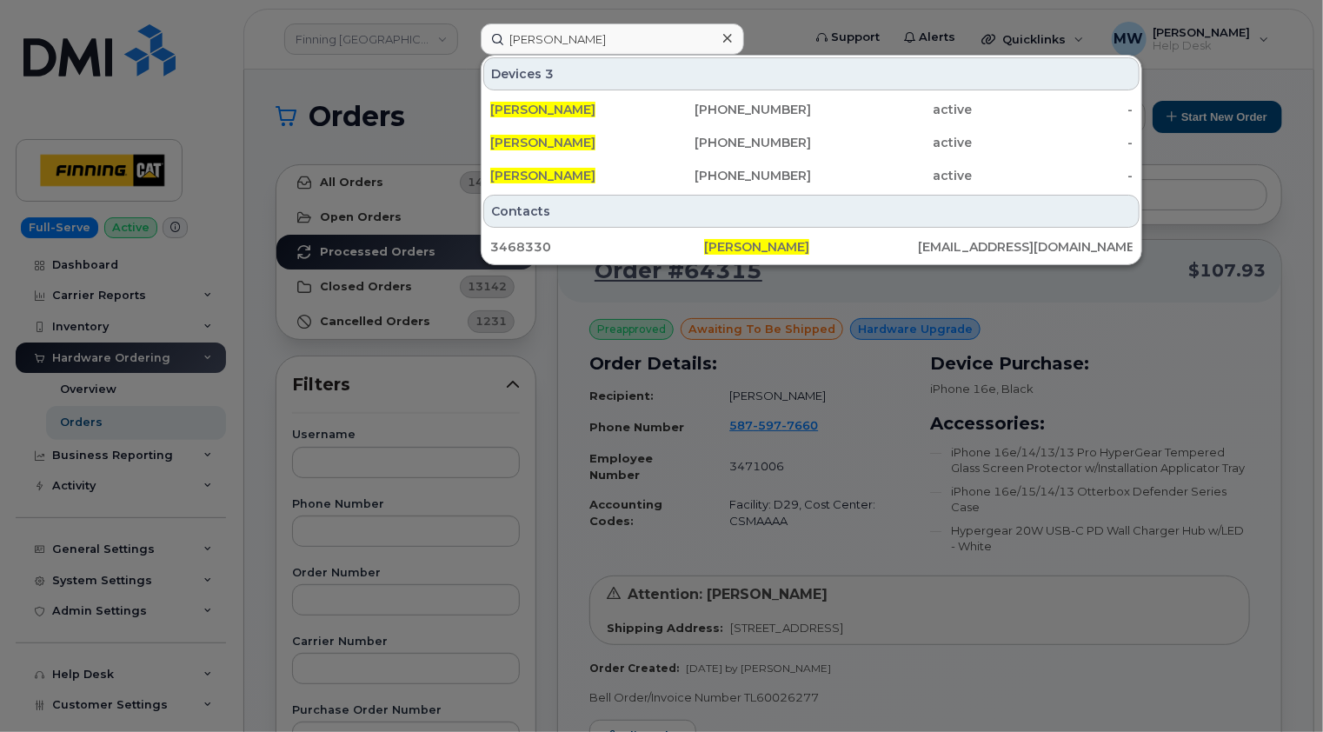
click at [733, 34] on div at bounding box center [727, 38] width 25 height 25
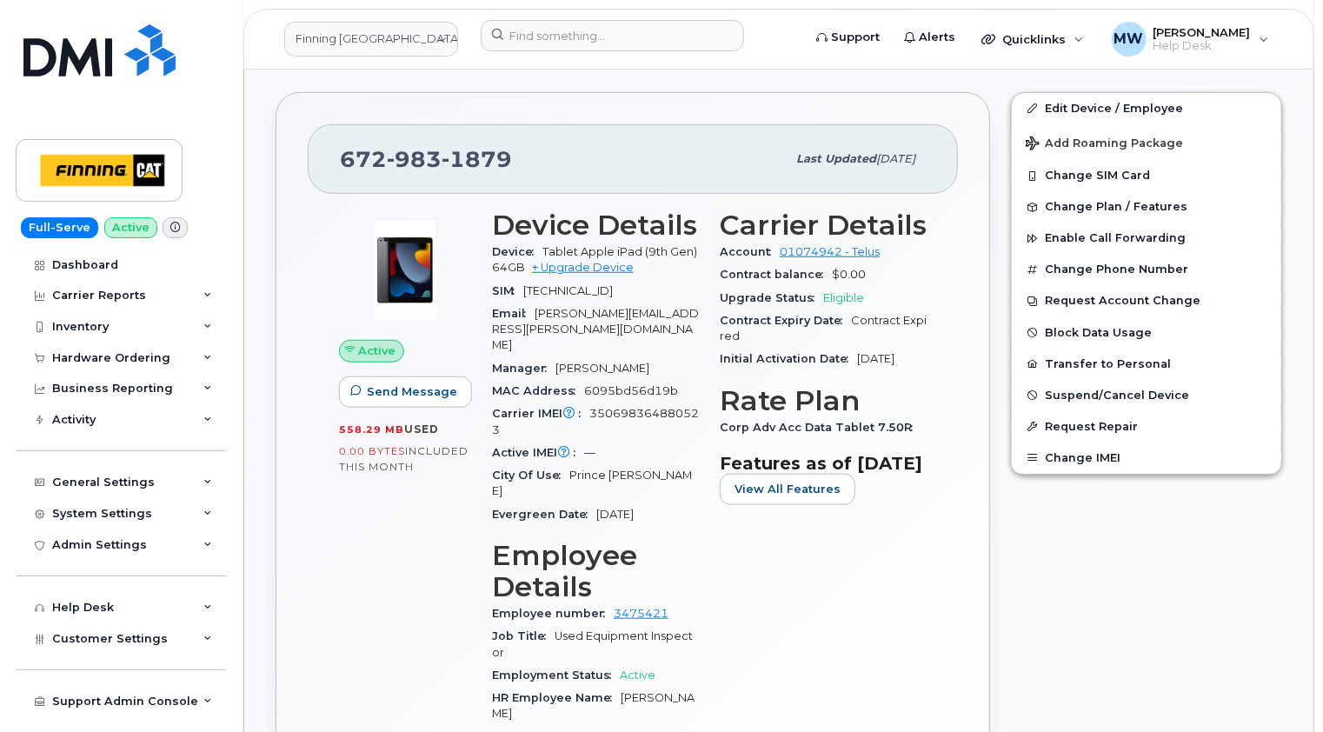
scroll to position [522, 0]
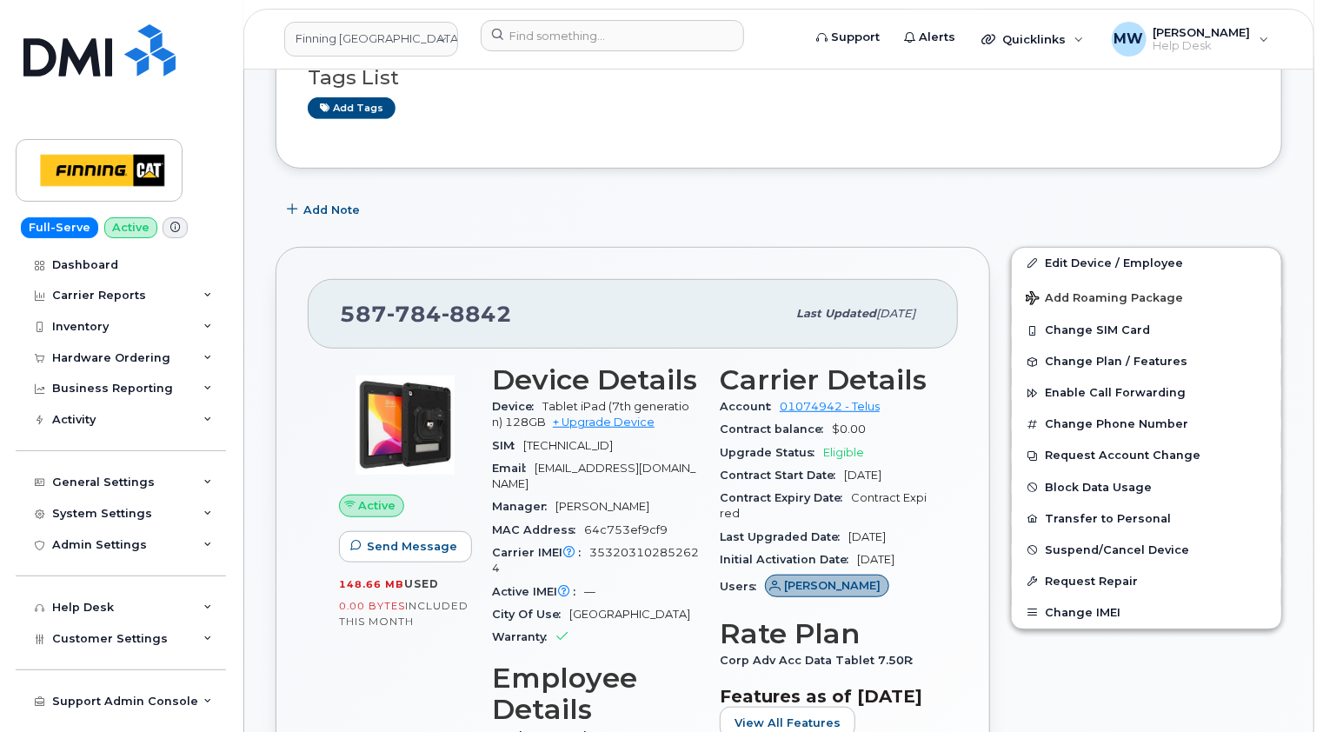
scroll to position [348, 0]
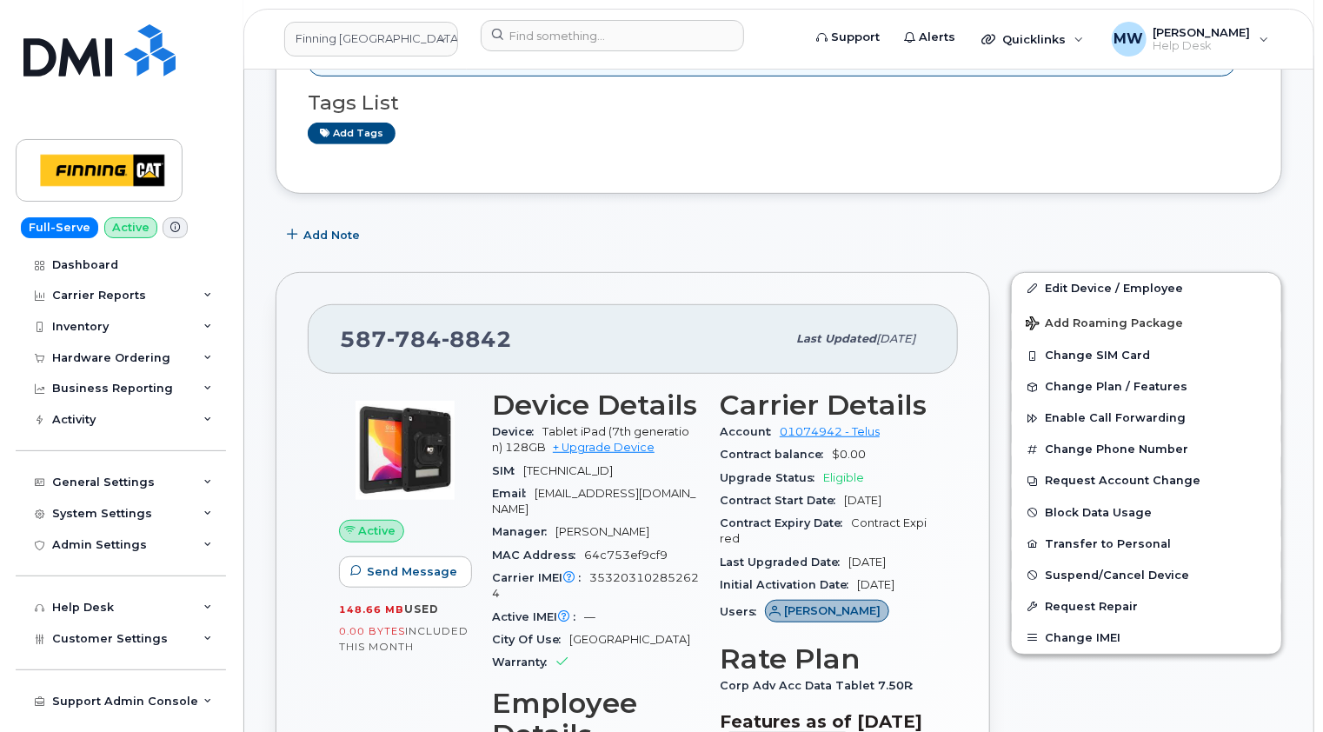
click at [435, 336] on span "784" at bounding box center [414, 339] width 55 height 26
copy span "587 784 8842"
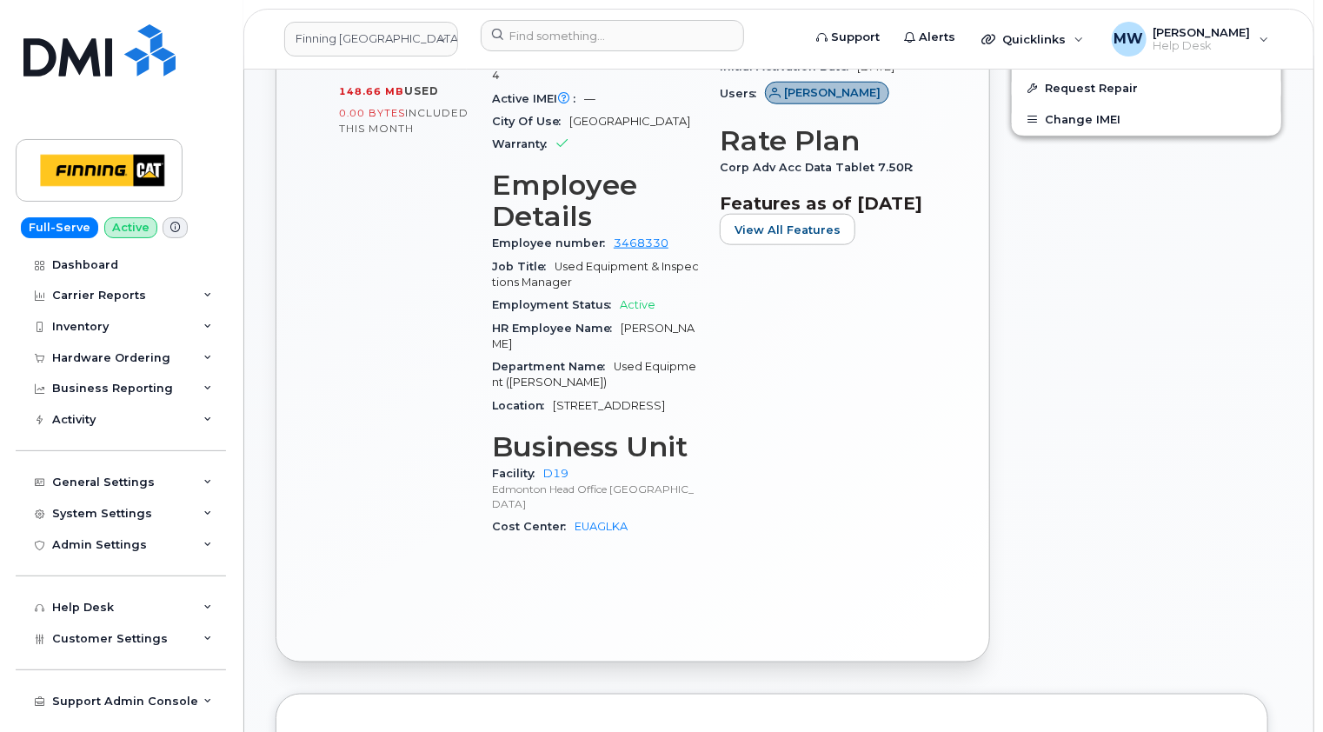
scroll to position [956, 0]
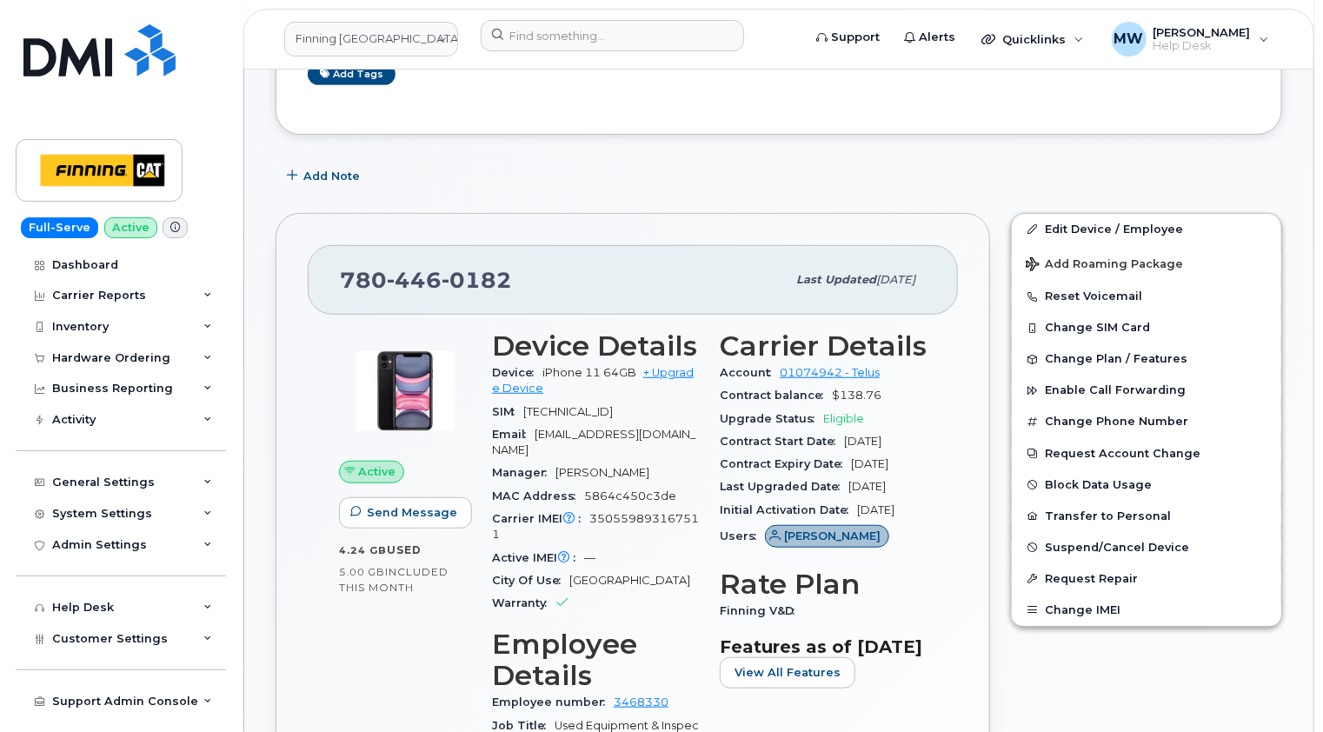
scroll to position [435, 0]
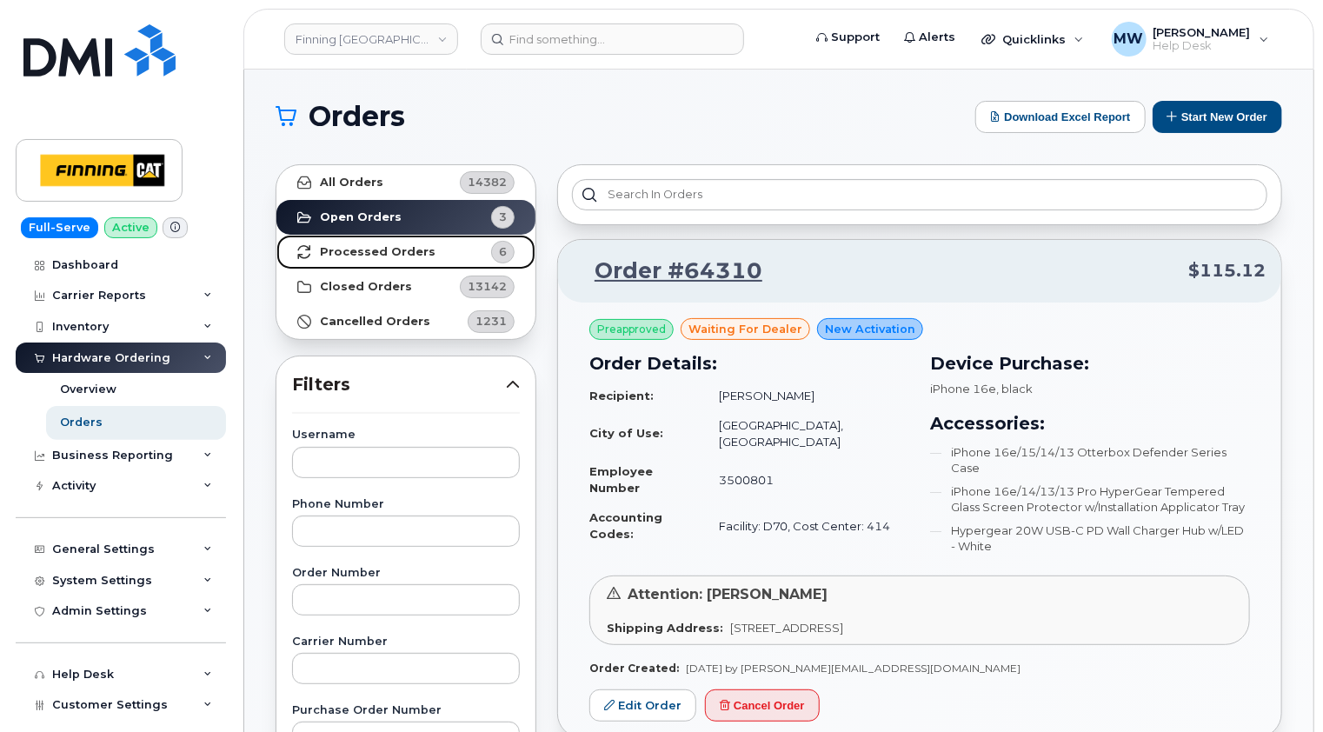
click at [401, 252] on strong "Processed Orders" at bounding box center [378, 252] width 116 height 14
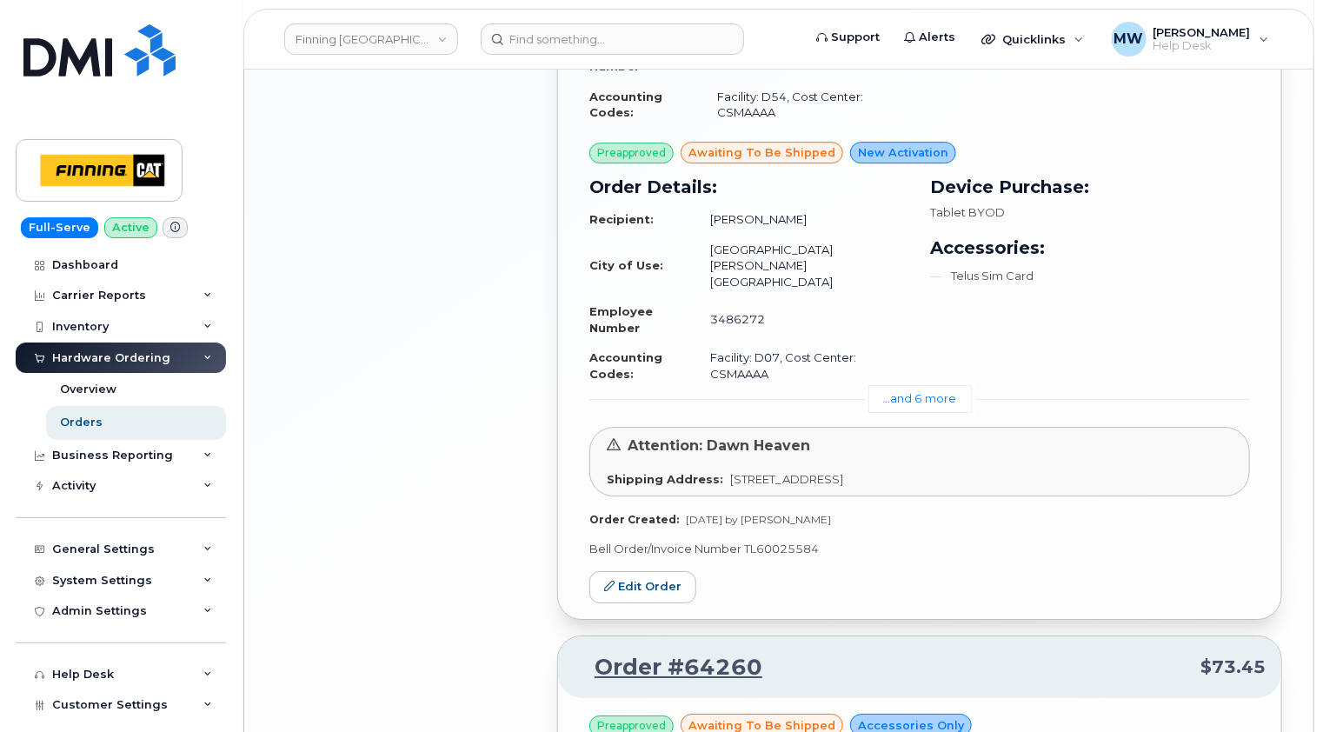
scroll to position [2782, 0]
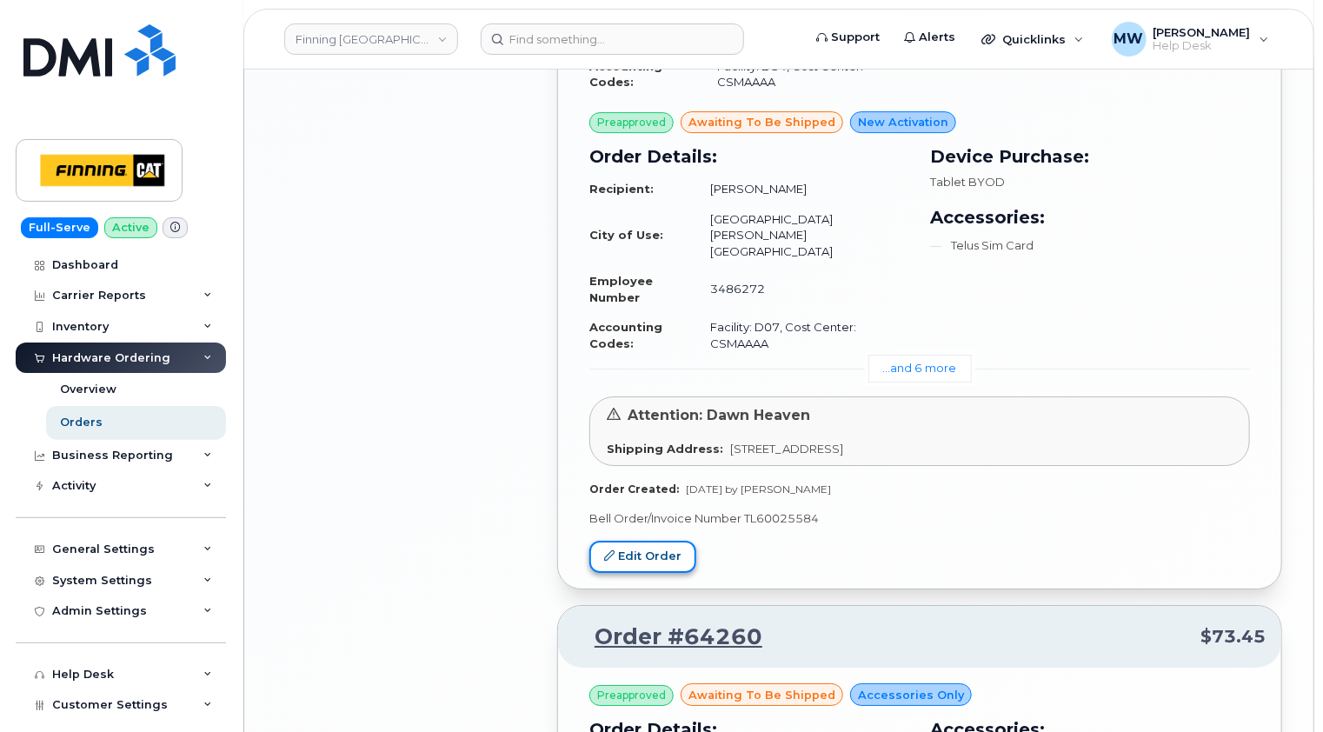
click at [670, 541] on link "Edit Order" at bounding box center [642, 557] width 107 height 32
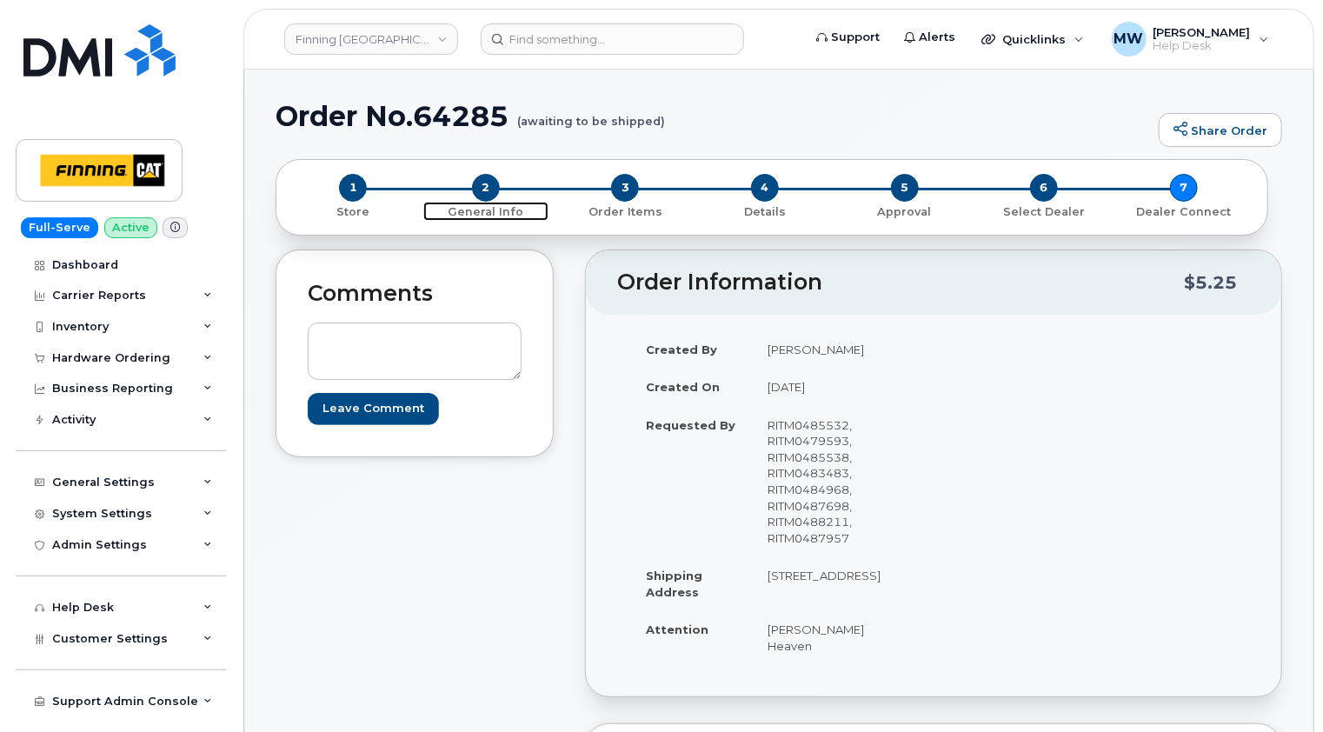
click at [489, 191] on span "2" at bounding box center [486, 188] width 28 height 28
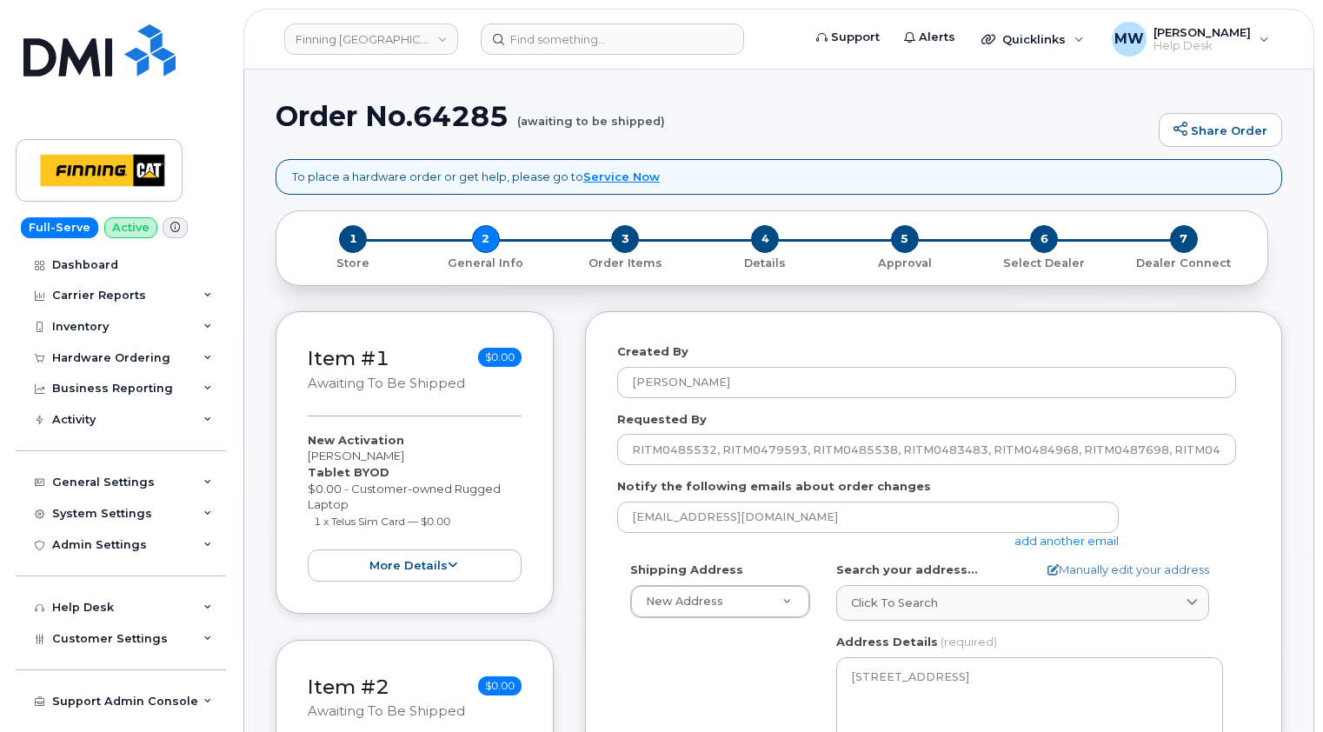
select select
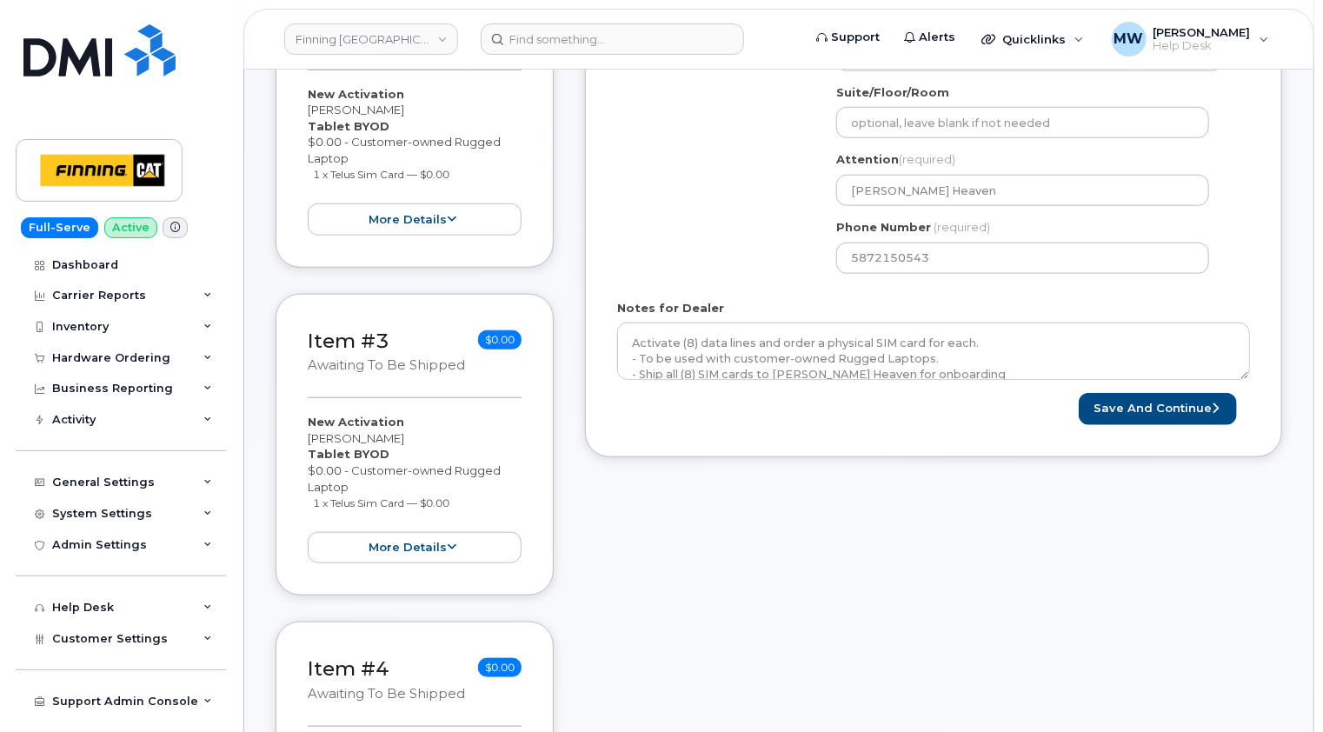
scroll to position [696, 0]
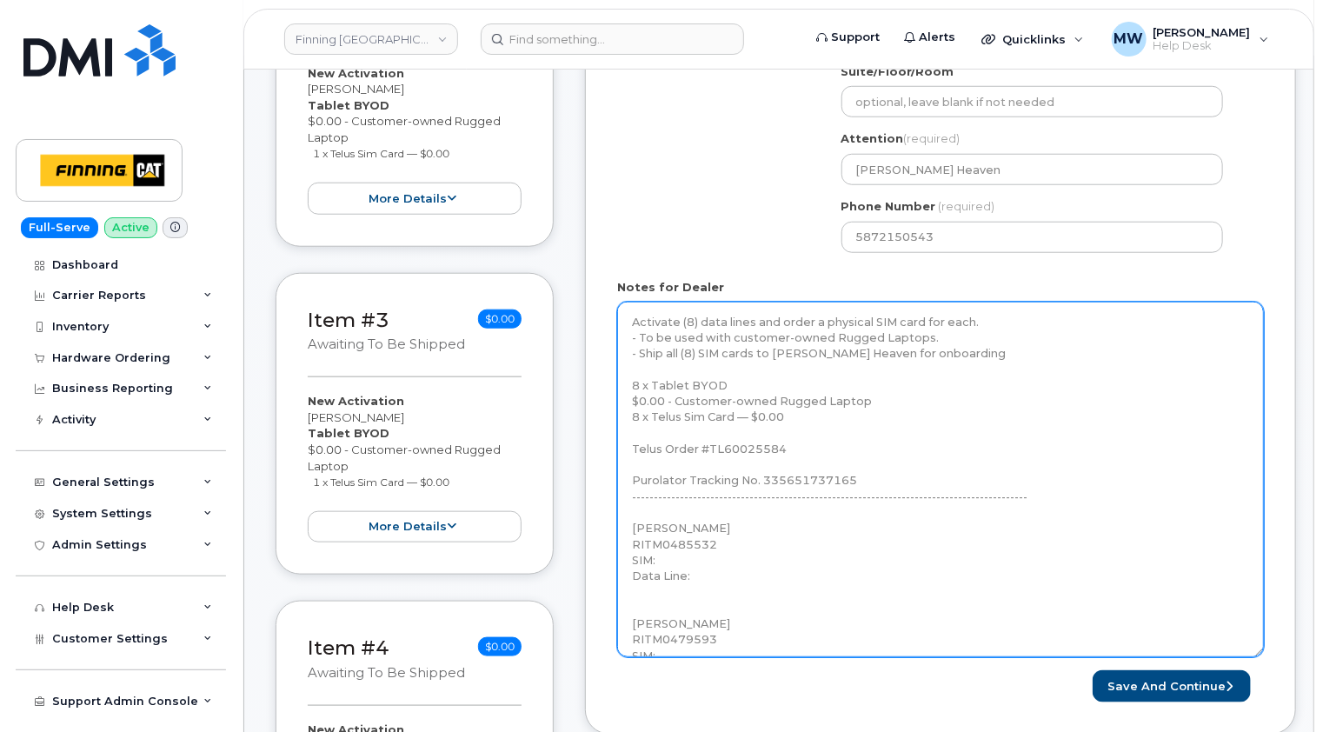
drag, startPoint x: 1248, startPoint y: 351, endPoint x: 1262, endPoint y: 680, distance: 328.9
click at [1262, 657] on textarea "Activate (8) data lines and order a physical SIM card for each. - To be used wi…" at bounding box center [940, 480] width 647 height 356
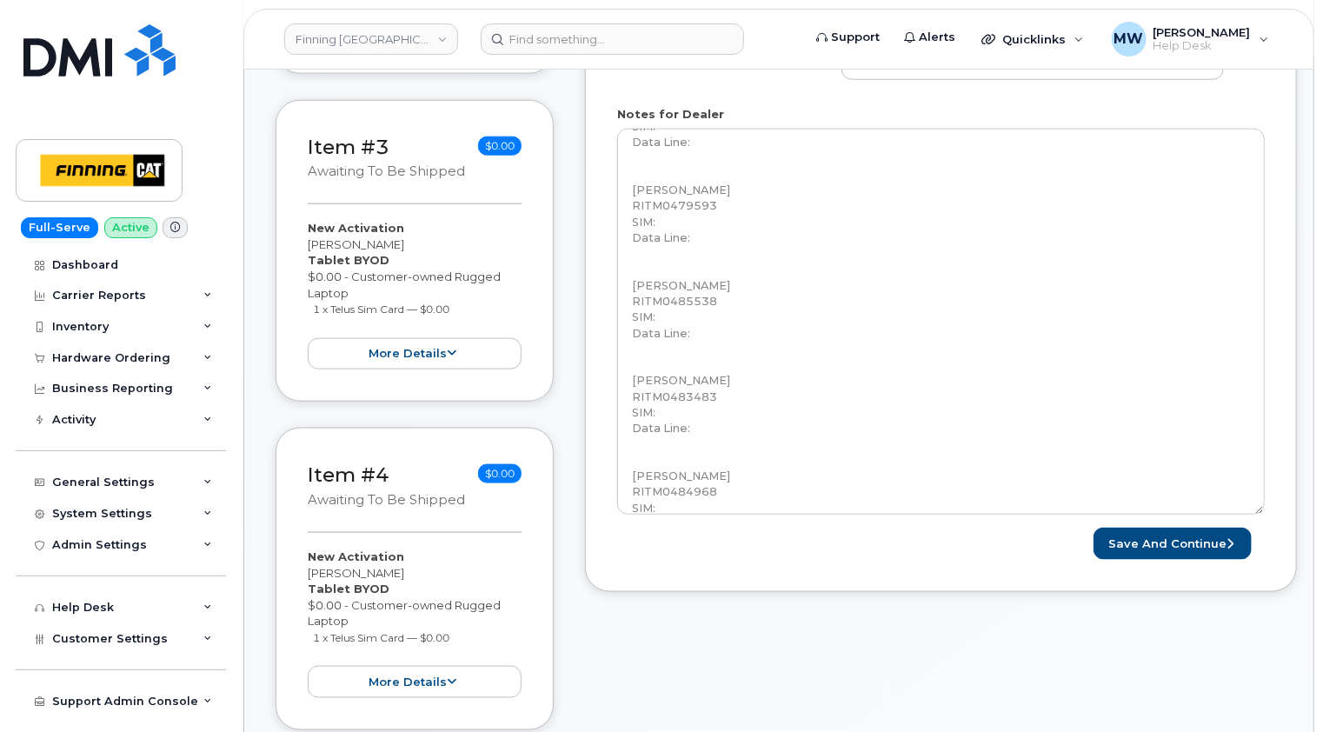
scroll to position [956, 0]
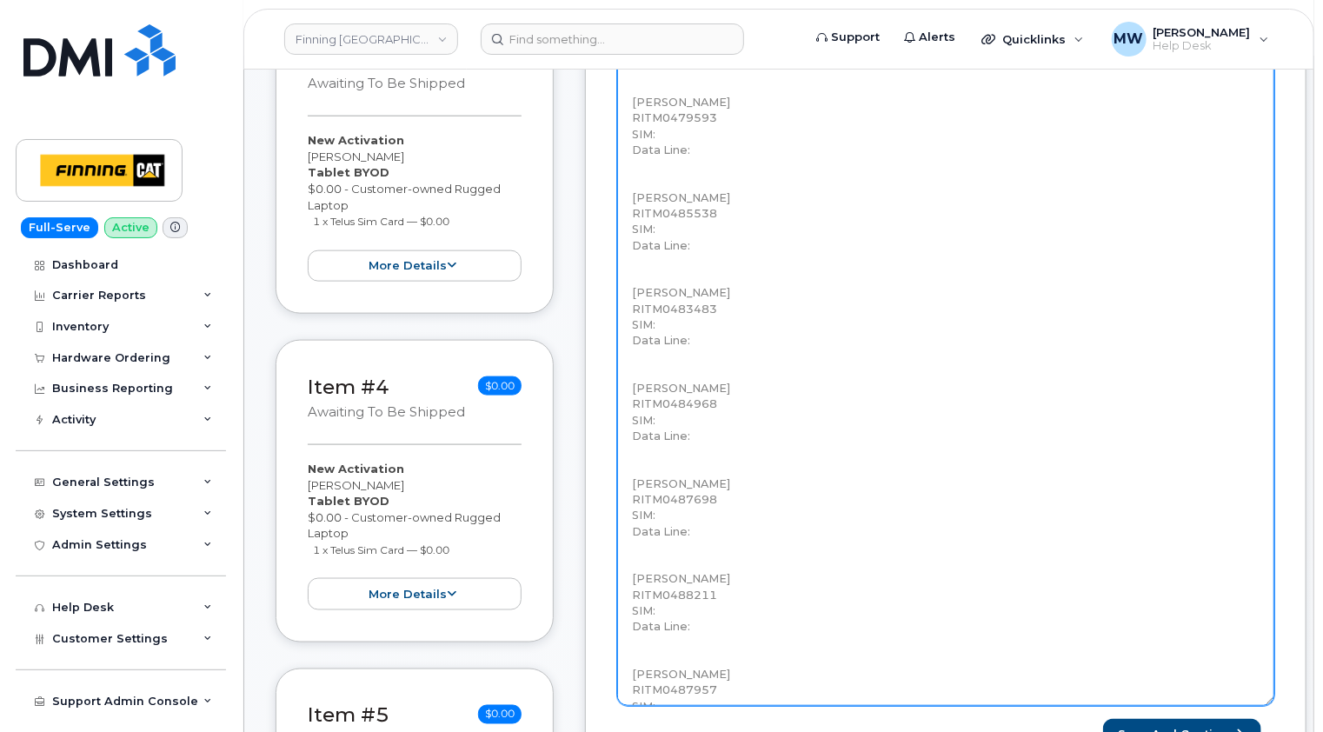
drag, startPoint x: 1262, startPoint y: 420, endPoint x: 1269, endPoint y: 724, distance: 304.4
click at [1269, 706] on textarea "Activate (8) data lines and order a physical SIM card for each. - To be used wi…" at bounding box center [945, 373] width 657 height 665
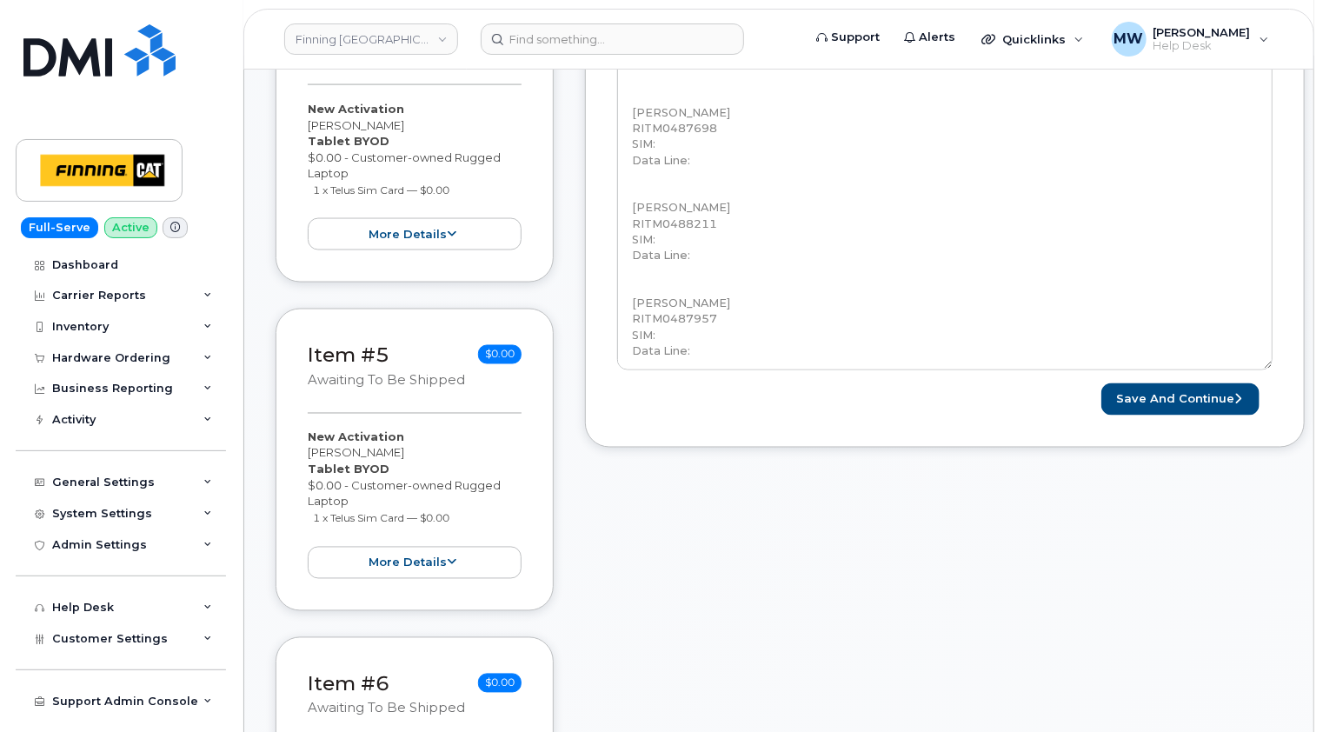
scroll to position [1391, 0]
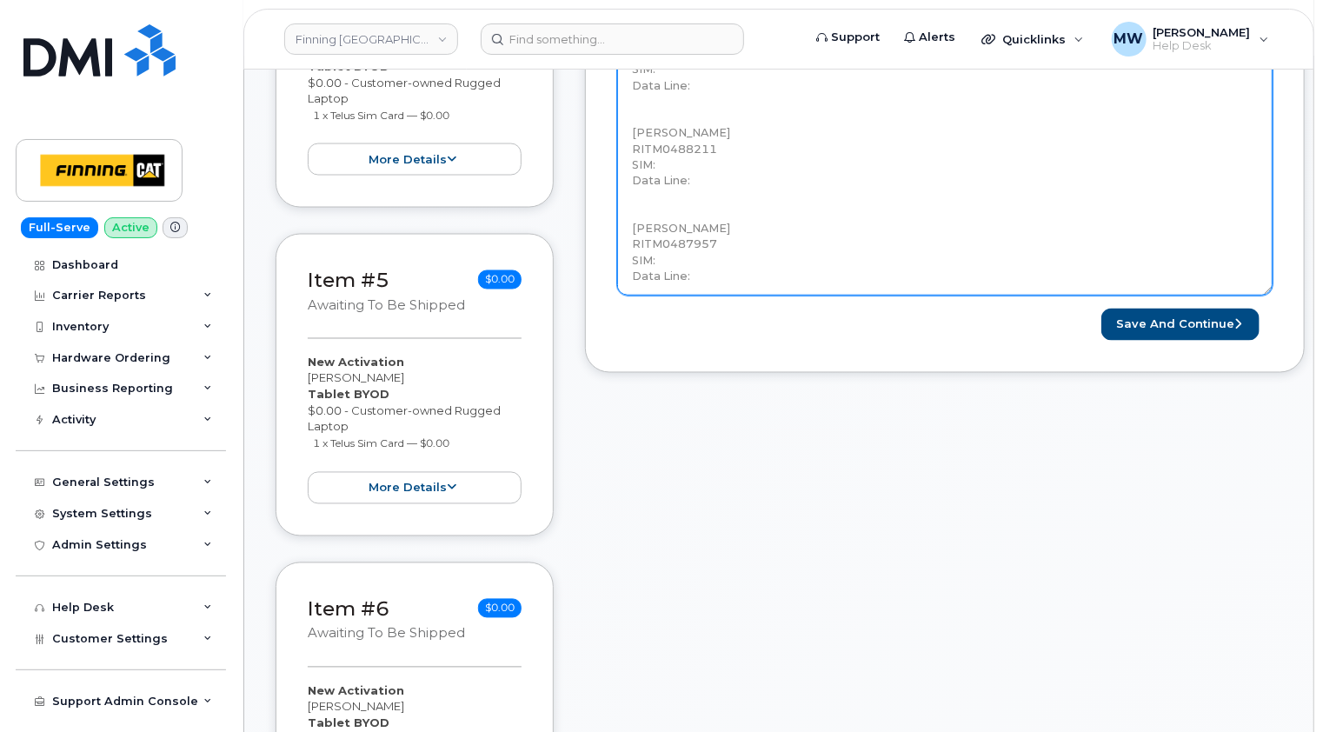
drag, startPoint x: 1268, startPoint y: 288, endPoint x: 1269, endPoint y: 336, distance: 47.9
click at [1270, 395] on div "Created By Matthew Walshe Requested By RITM0485532, RITM0479593, RITM0485538, R…" at bounding box center [945, 233] width 720 height 2627
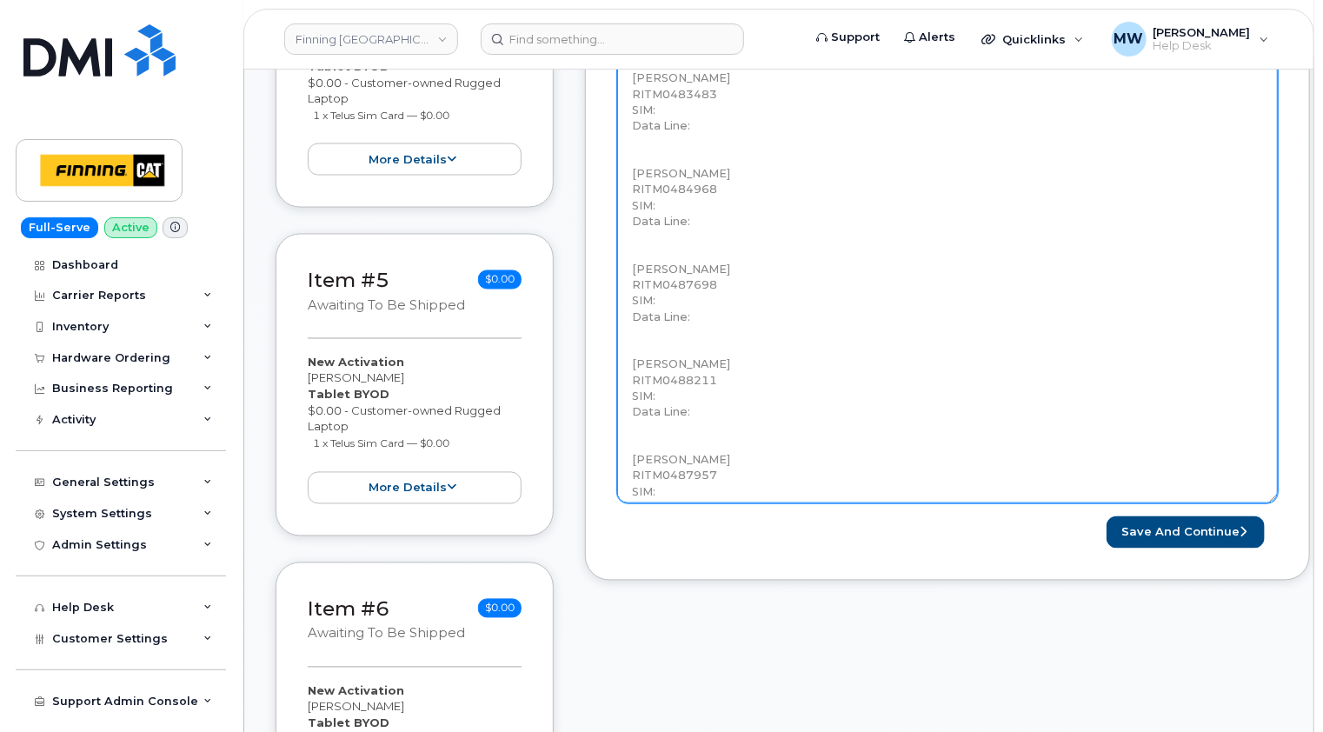
scroll to position [0, 0]
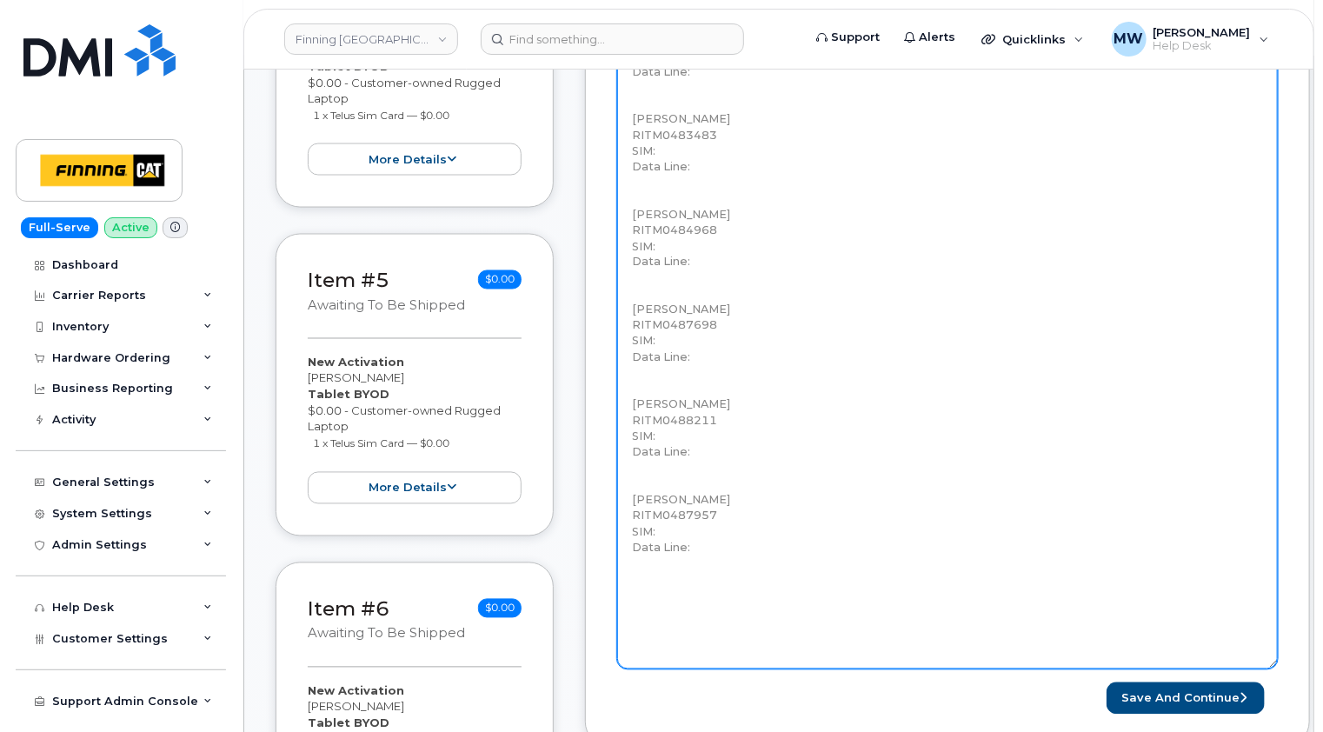
drag, startPoint x: 1269, startPoint y: 290, endPoint x: 1266, endPoint y: 656, distance: 365.2
click at [1274, 664] on textarea "Activate (8) data lines and order a physical SIM card for each. - To be used wi…" at bounding box center [947, 137] width 661 height 1063
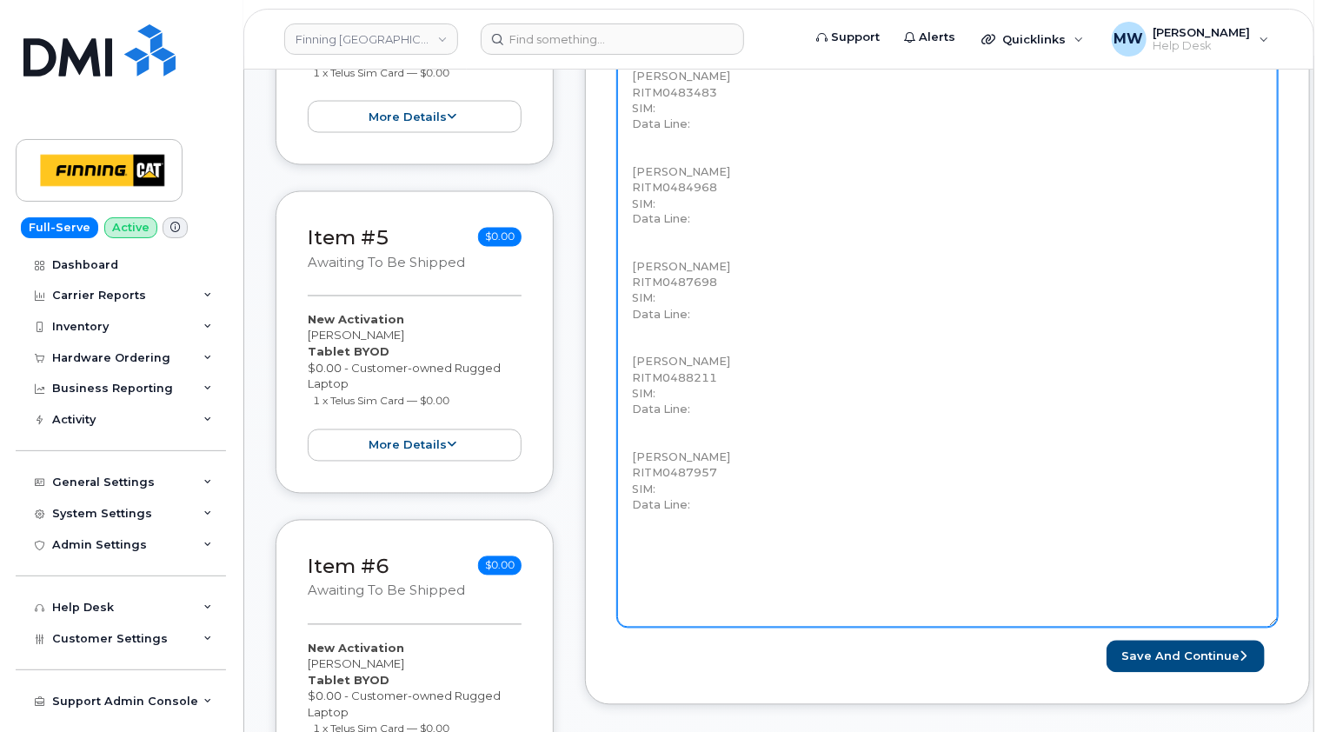
scroll to position [1478, 0]
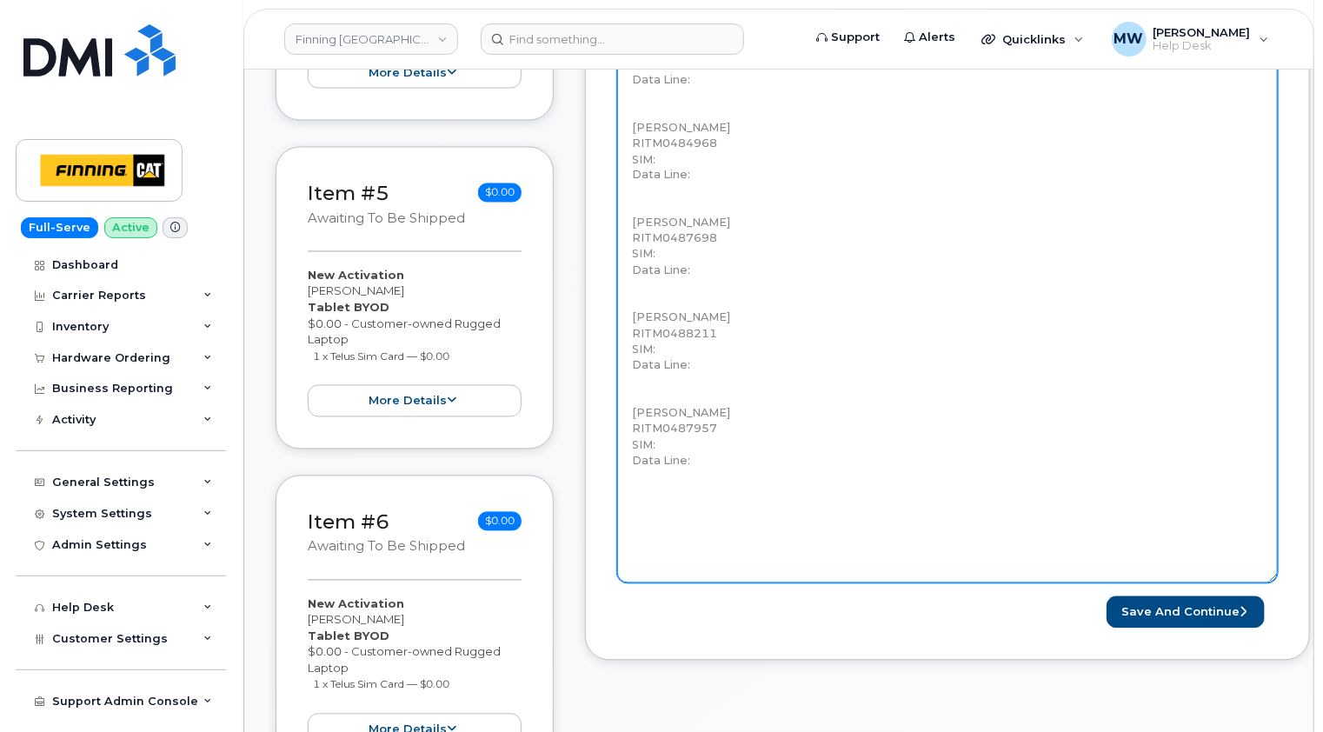
click at [675, 439] on textarea "Activate (8) data lines and order a physical SIM card for each. - To be used wi…" at bounding box center [947, 51] width 661 height 1064
paste textarea "8912230200226372346"
click at [705, 463] on textarea "Activate (8) data lines and order a physical SIM card for each. - To be used wi…" at bounding box center [947, 51] width 661 height 1064
paste textarea "(250) 224-4413"
click at [668, 349] on textarea "Activate (8) data lines and order a physical SIM card for each. - To be used wi…" at bounding box center [947, 51] width 661 height 1064
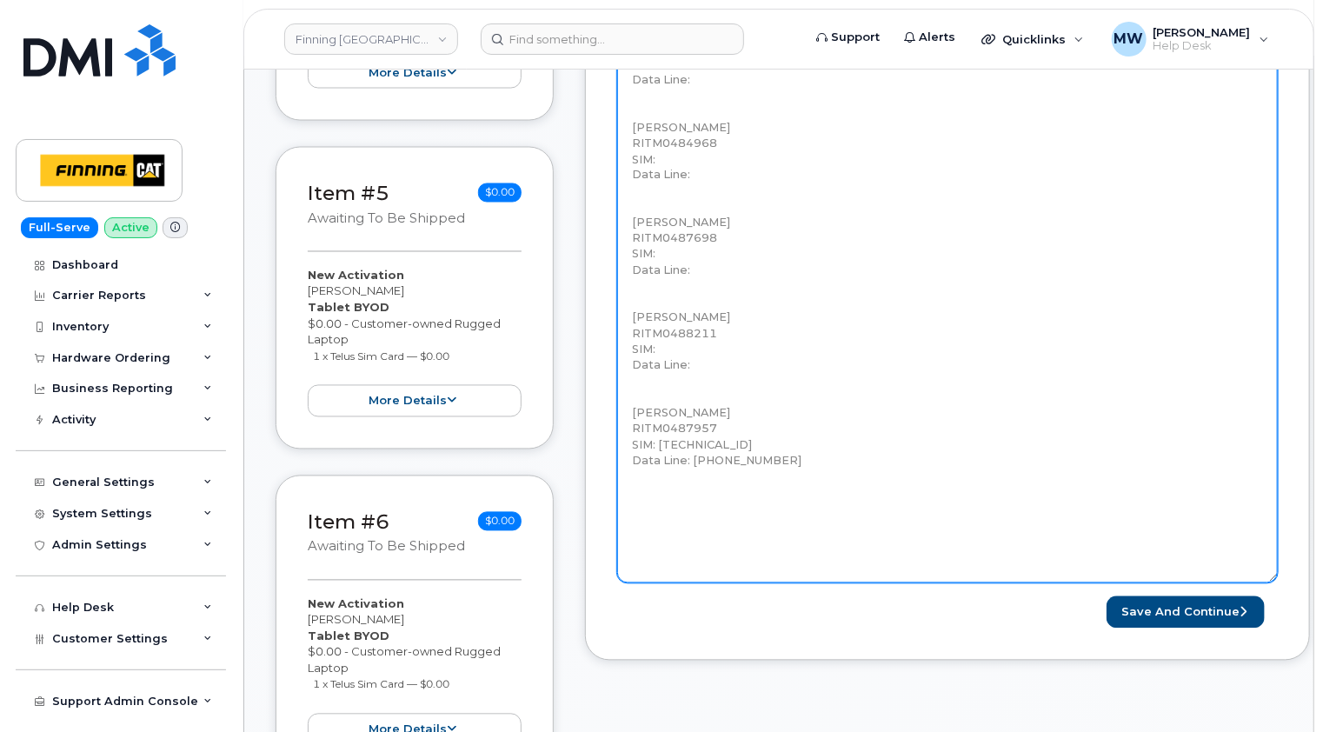
paste textarea "8912230200226372338"
click at [709, 363] on textarea "Activate (8) data lines and order a physical SIM card for each. - To be used wi…" at bounding box center [947, 51] width 661 height 1064
paste textarea "(236) 984-9324"
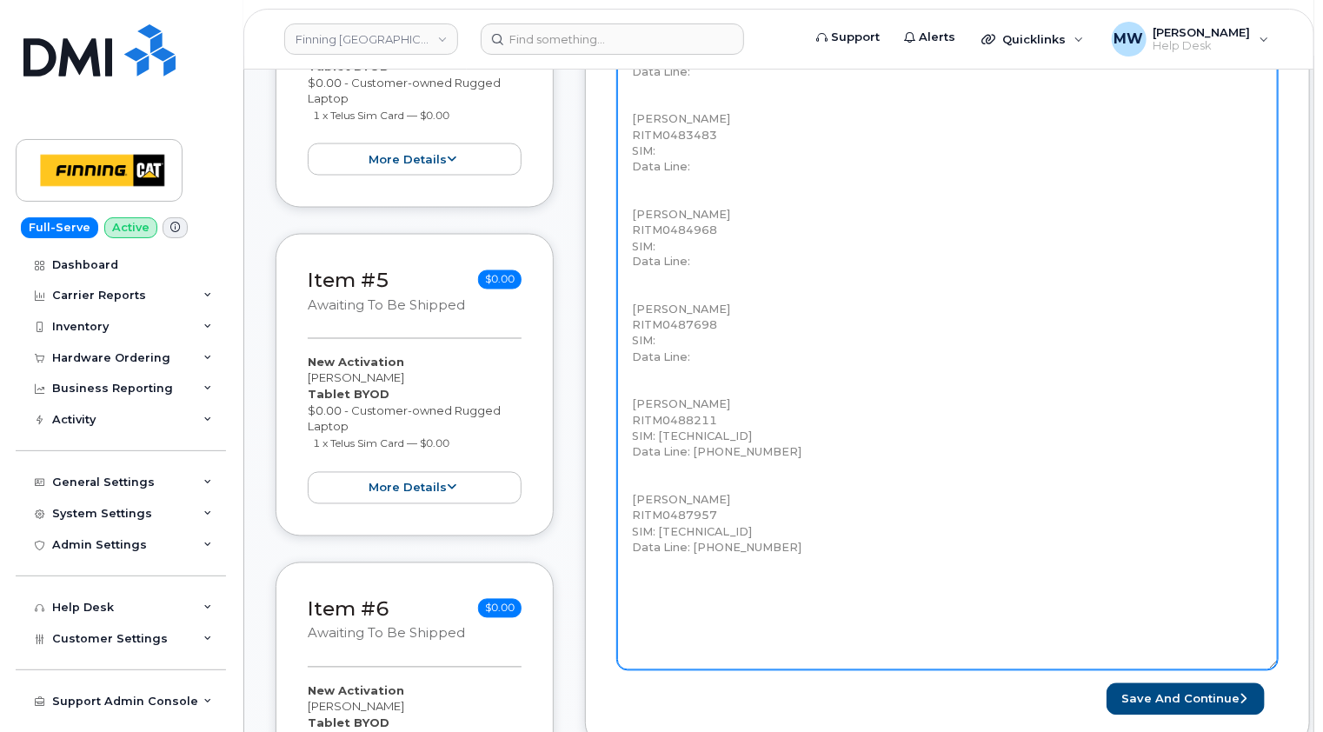
click at [691, 335] on textarea "Activate (8) data lines and order a physical SIM card for each. - To be used wi…" at bounding box center [947, 138] width 661 height 1064
paste textarea "8912230200226372320"
click at [703, 356] on textarea "Activate (8) data lines and order a physical SIM card for each. - To be used wi…" at bounding box center [947, 138] width 661 height 1064
paste textarea "(587) 645-4766"
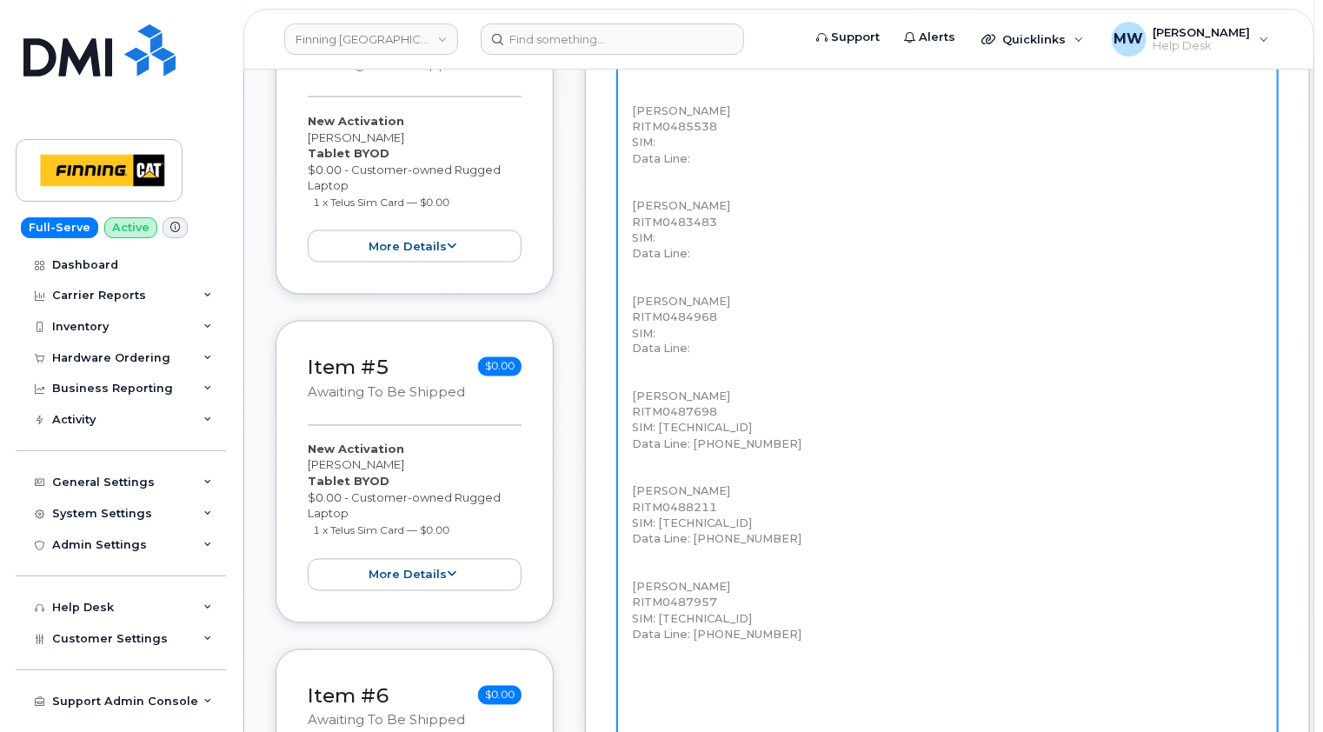
click at [716, 346] on textarea "Activate (8) data lines and order a physical SIM card for each. - To be used wi…" at bounding box center [947, 225] width 661 height 1064
click at [671, 325] on textarea "Activate (8) data lines and order a physical SIM card for each. - To be used wi…" at bounding box center [947, 225] width 661 height 1064
paste textarea "8912230200226372296"
click at [711, 353] on textarea "Activate (8) data lines and order a physical SIM card for each. - To be used wi…" at bounding box center [947, 225] width 661 height 1064
paste textarea "(587) 645-5662"
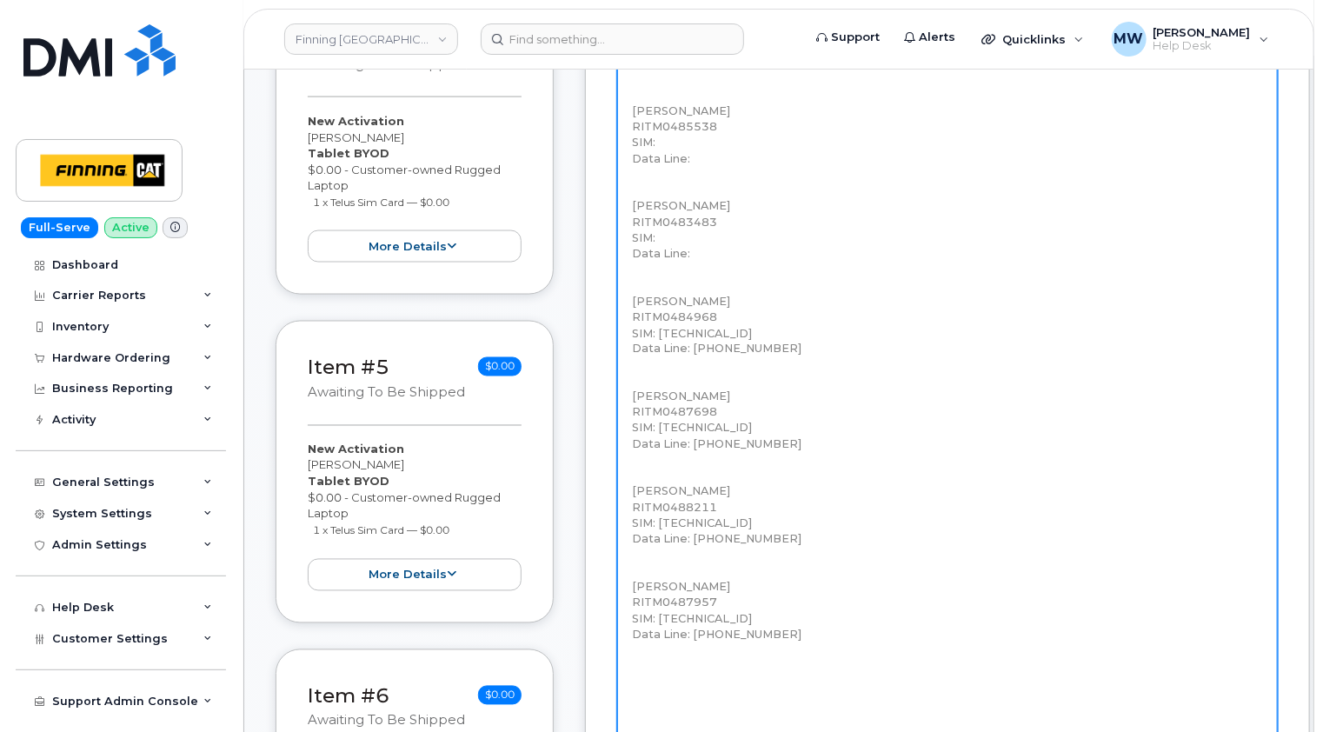
click at [709, 250] on textarea "Activate (8) data lines and order a physical SIM card for each. - To be used wi…" at bounding box center [947, 225] width 661 height 1064
click at [685, 235] on textarea "Activate (8) data lines and order a physical SIM card for each. - To be used wi…" at bounding box center [947, 225] width 661 height 1064
paste textarea "8912230200226372288"
click at [709, 255] on textarea "Activate (8) data lines and order a physical SIM card for each. - To be used wi…" at bounding box center [947, 225] width 661 height 1064
paste textarea "(587) 645-5679"
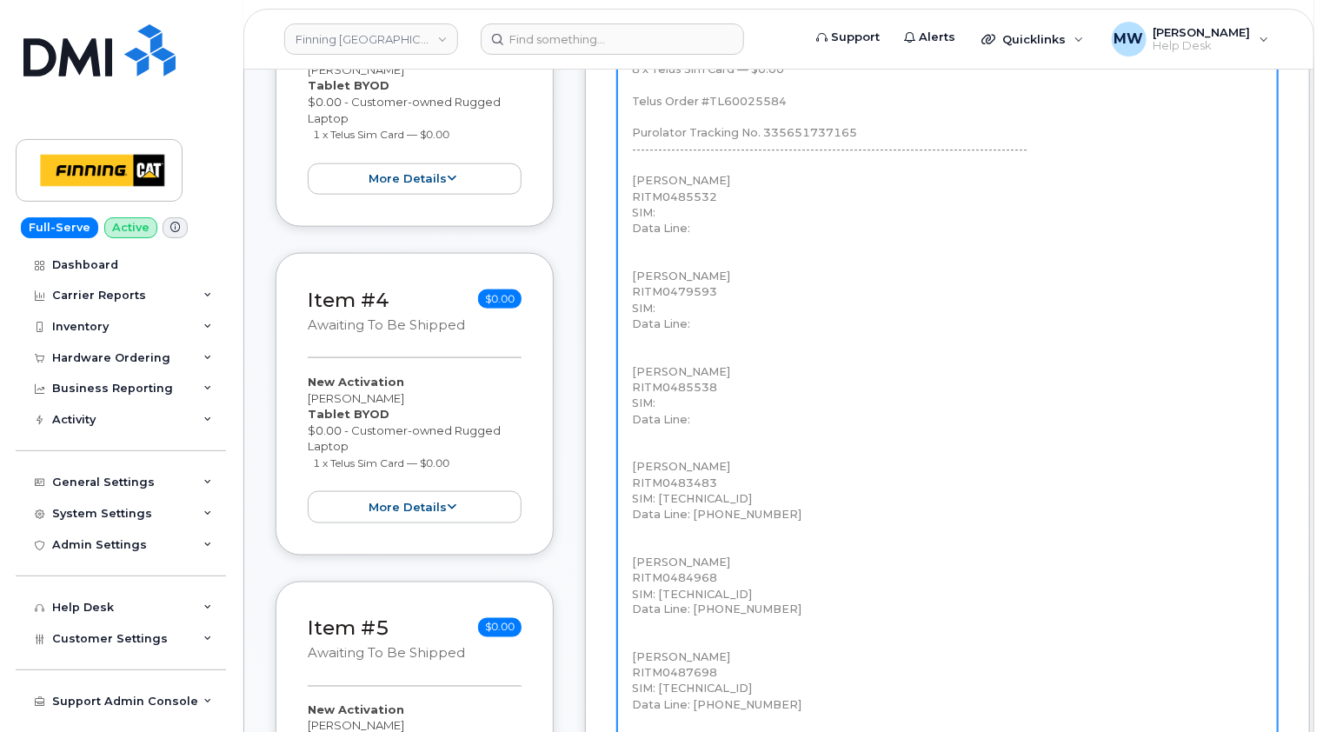
scroll to position [956, 0]
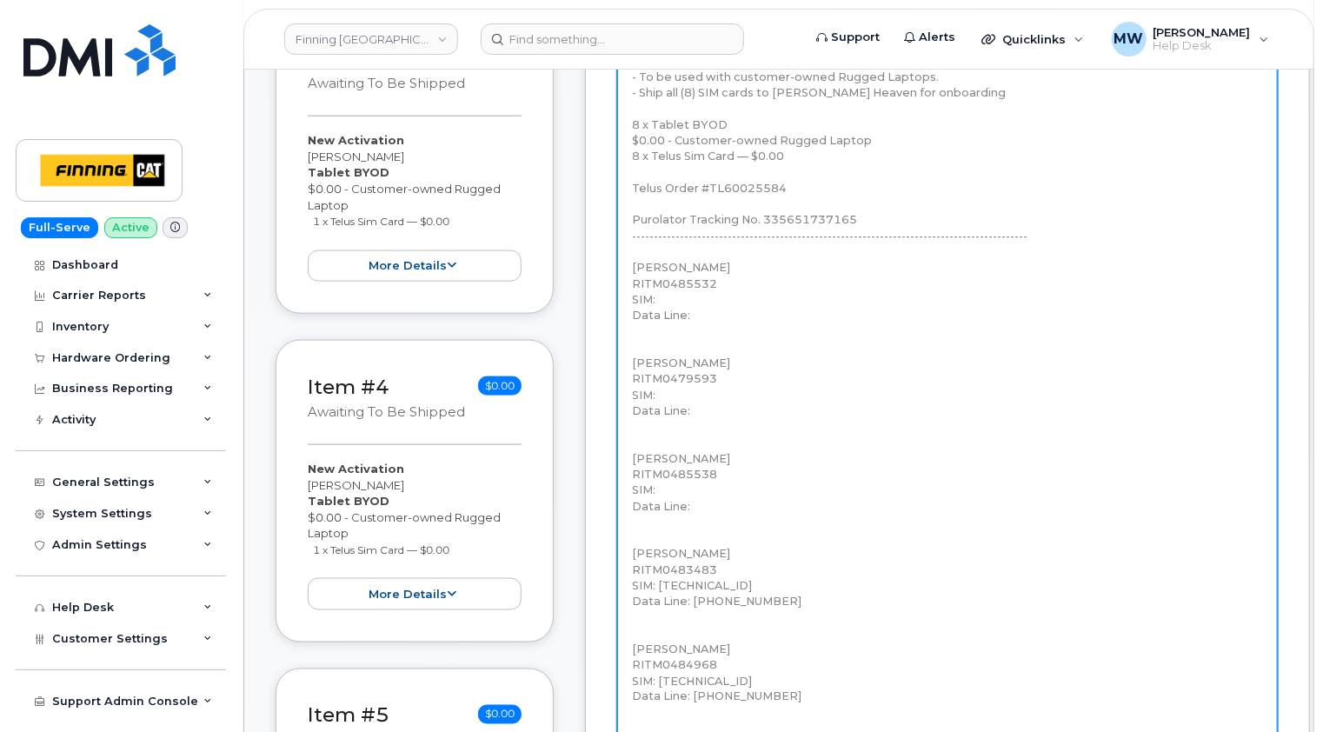
click at [705, 491] on textarea "Activate (8) data lines and order a physical SIM card for each. - To be used wi…" at bounding box center [947, 573] width 661 height 1064
paste textarea "8912230200226372270"
click at [720, 503] on textarea "Activate (8) data lines and order a physical SIM card for each. - To be used wi…" at bounding box center [947, 573] width 661 height 1064
paste textarea "(672) 983-4230"
click at [674, 391] on textarea "Activate (8) data lines and order a physical SIM card for each. - To be used wi…" at bounding box center [947, 573] width 661 height 1064
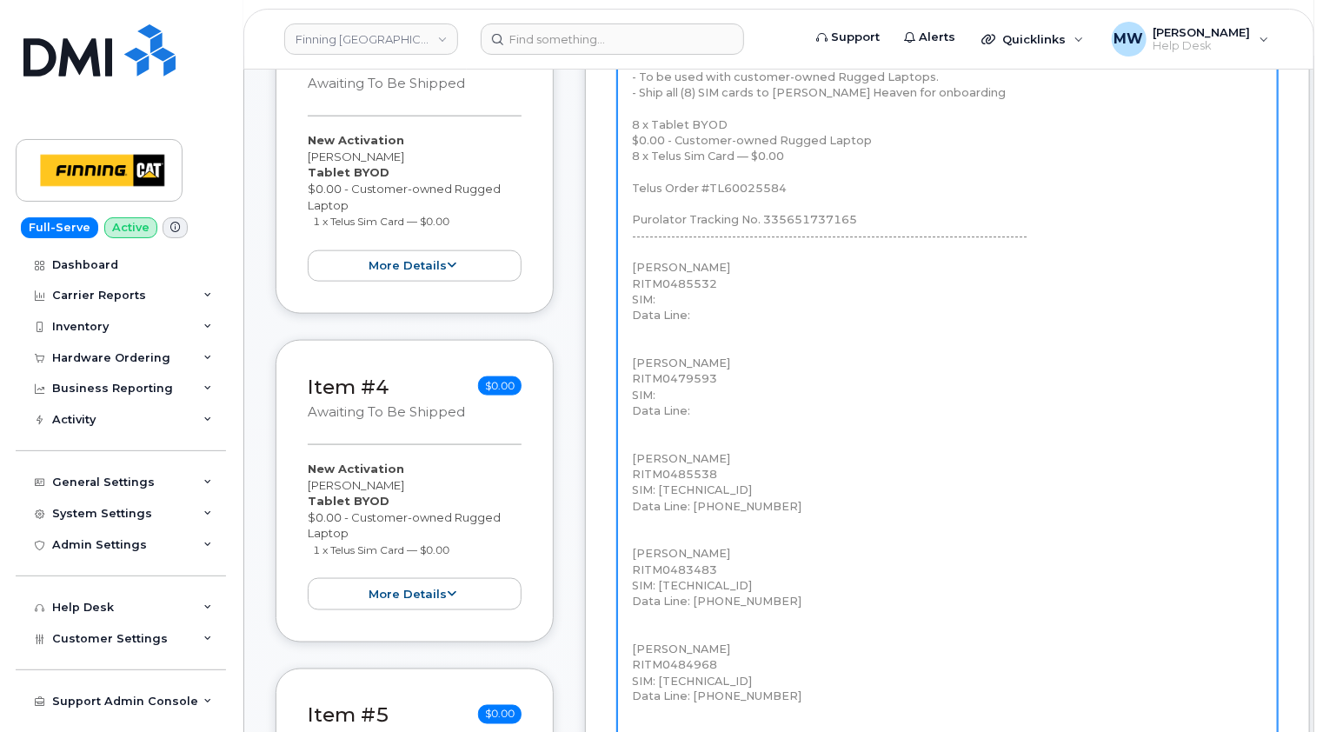
paste textarea "8912230200226372262"
click at [703, 409] on textarea "Activate (8) data lines and order a physical SIM card for each. - To be used wi…" at bounding box center [947, 573] width 661 height 1064
paste textarea "(587) 643-5351"
click at [685, 295] on textarea "Activate (8) data lines and order a physical SIM card for each. - To be used wi…" at bounding box center [947, 573] width 661 height 1064
paste textarea "8912230200226372254"
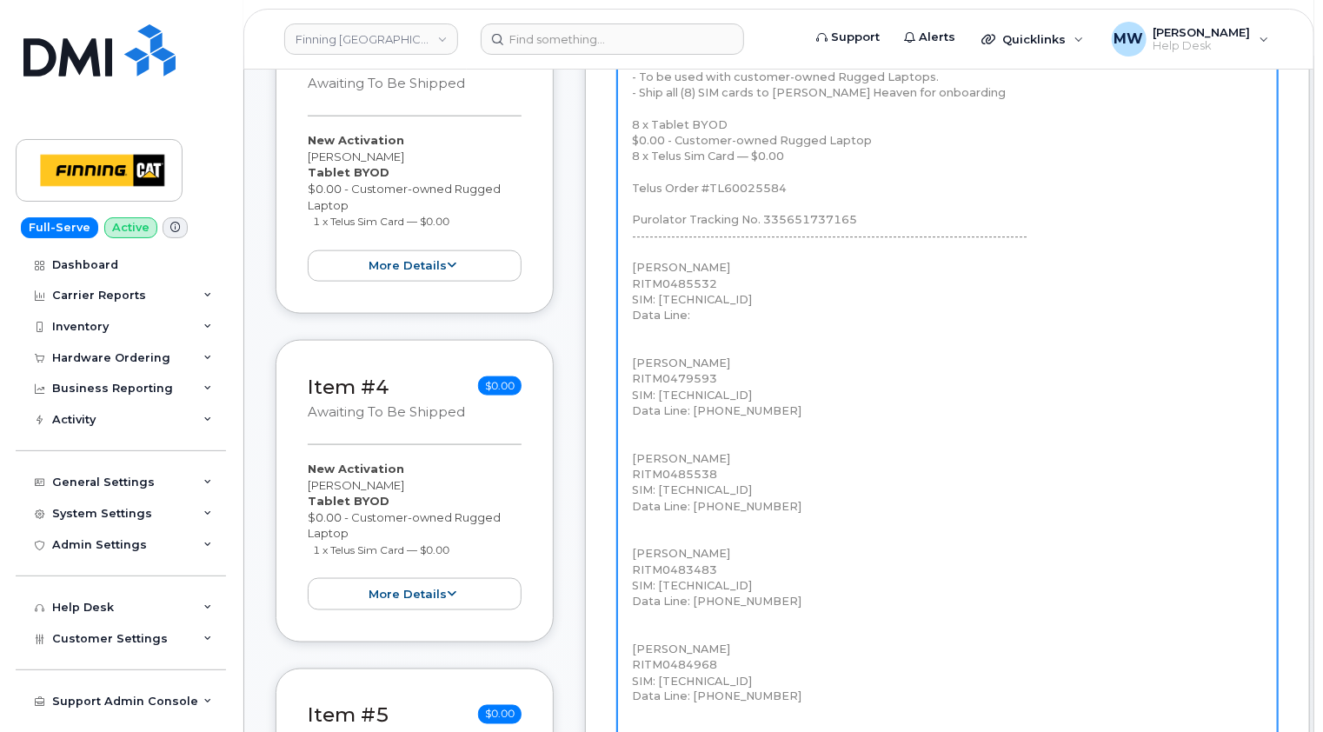
click at [721, 318] on textarea "Activate (8) data lines and order a physical SIM card for each. - To be used wi…" at bounding box center [947, 573] width 661 height 1064
paste textarea "(672) 983-5966"
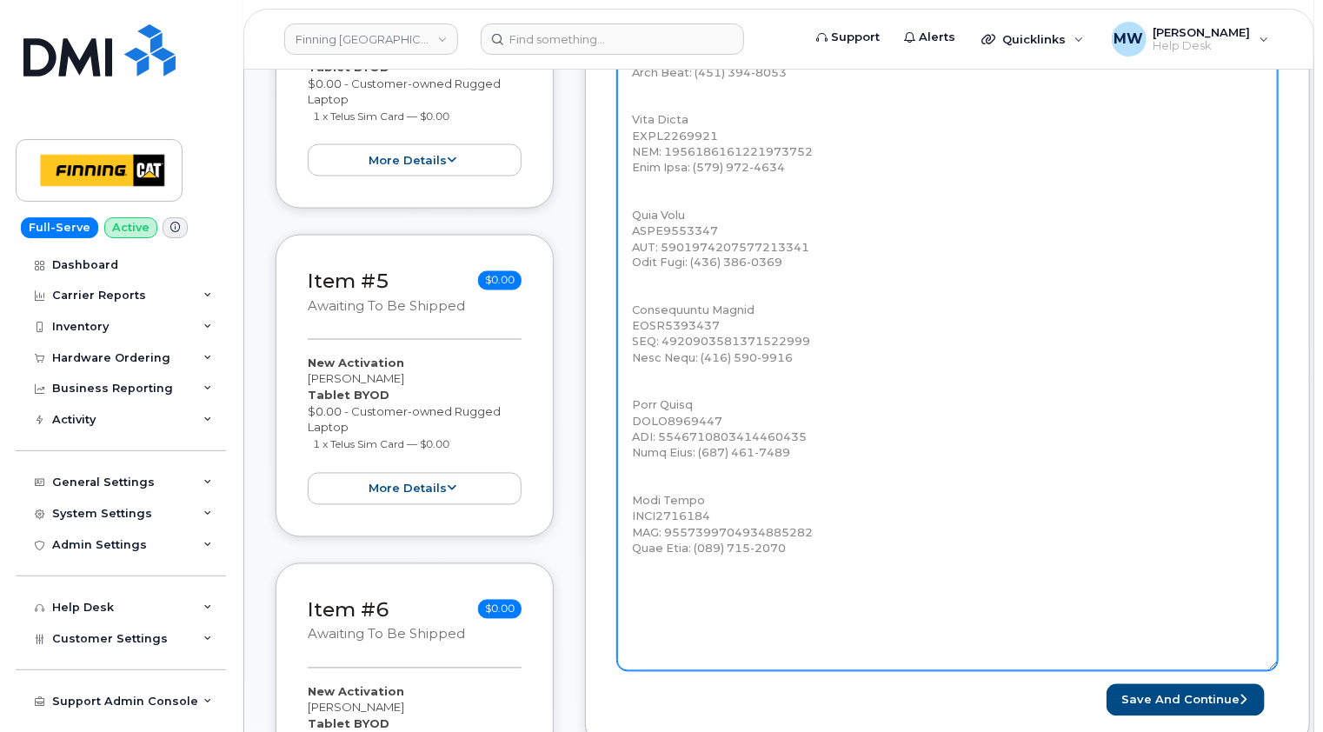
scroll to position [1391, 0]
click at [734, 595] on textarea "Activate (8) data lines and order a physical SIM card for each. - To be used wi…" at bounding box center [947, 138] width 661 height 1064
click at [673, 489] on textarea "Activate (8) data lines and order a physical SIM card for each. - To be used wi…" at bounding box center [947, 138] width 661 height 1064
click at [662, 390] on textarea "Activate (8) data lines and order a physical SIM card for each. - To be used wi…" at bounding box center [947, 138] width 661 height 1064
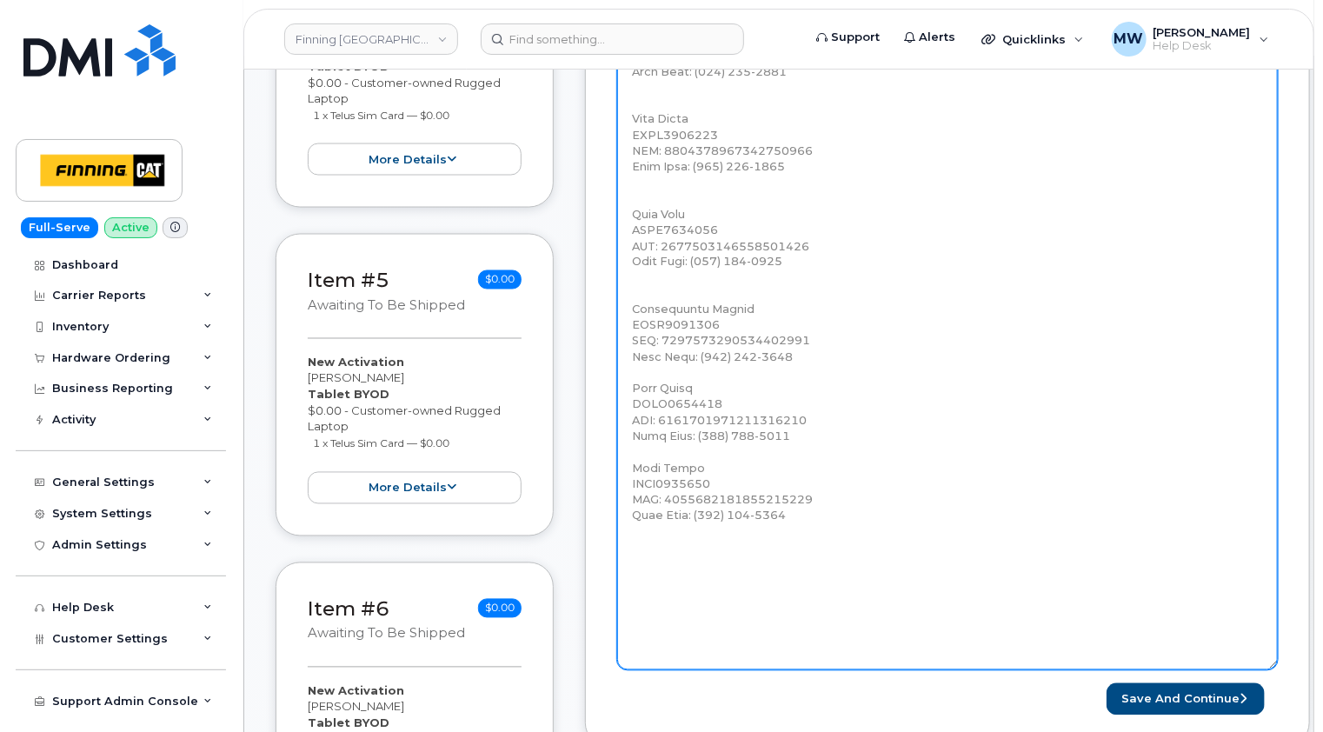
click at [662, 290] on textarea "Activate (8) data lines and order a physical SIM card for each. - To be used wi…" at bounding box center [947, 138] width 661 height 1064
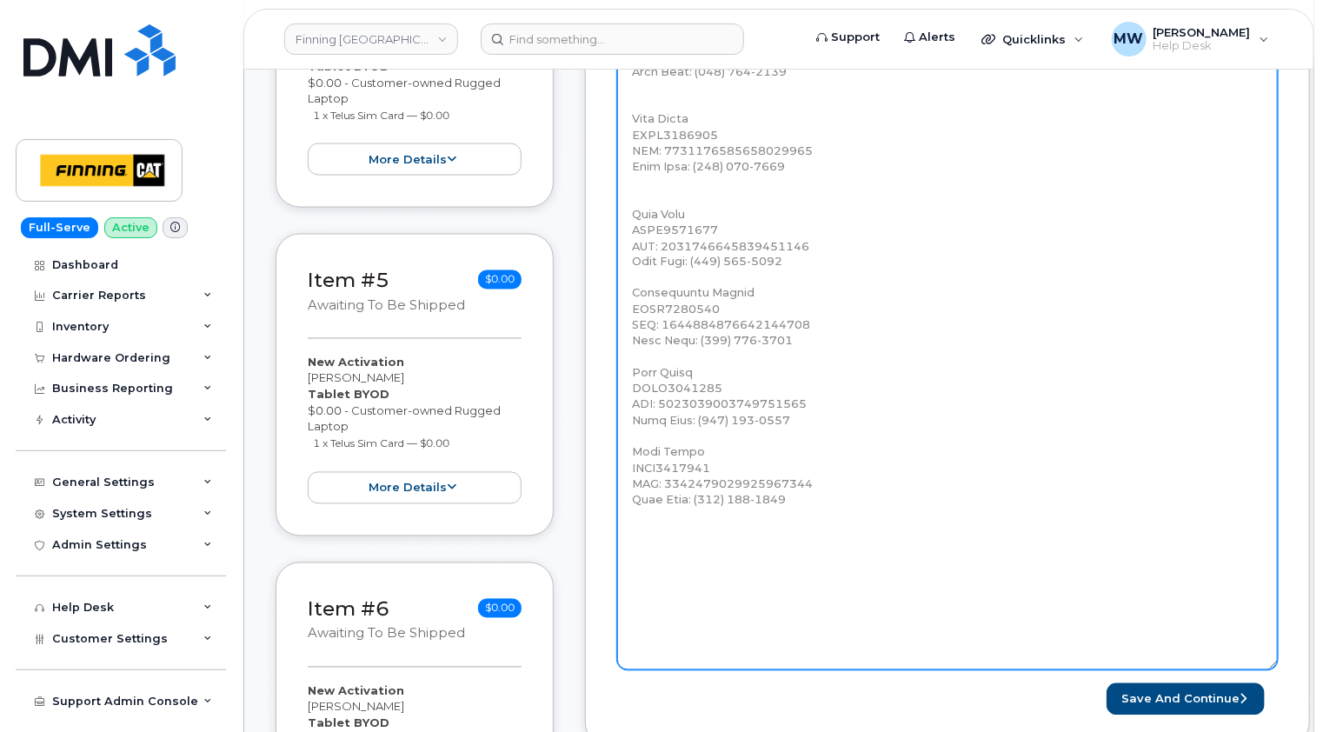
scroll to position [1304, 0]
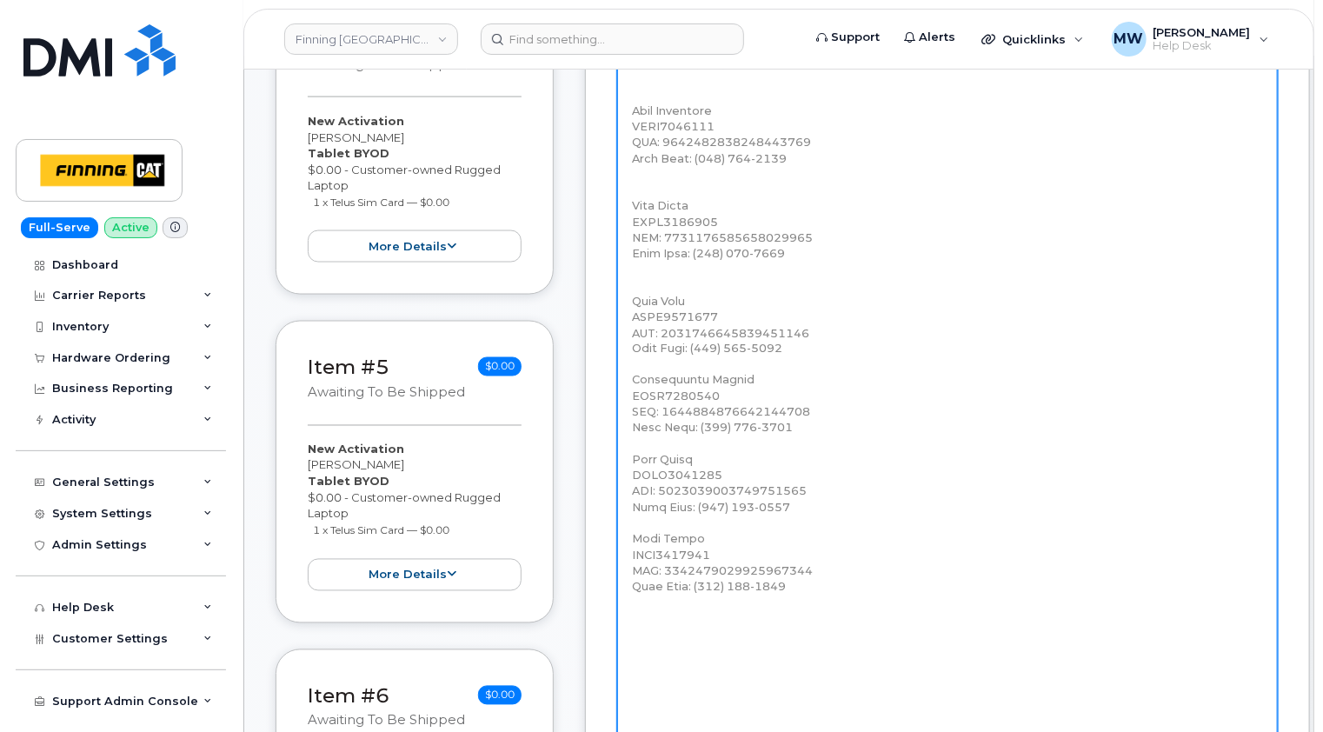
click at [660, 283] on textarea "Activate (8) data lines and order a physical SIM card for each. - To be used wi…" at bounding box center [947, 225] width 661 height 1064
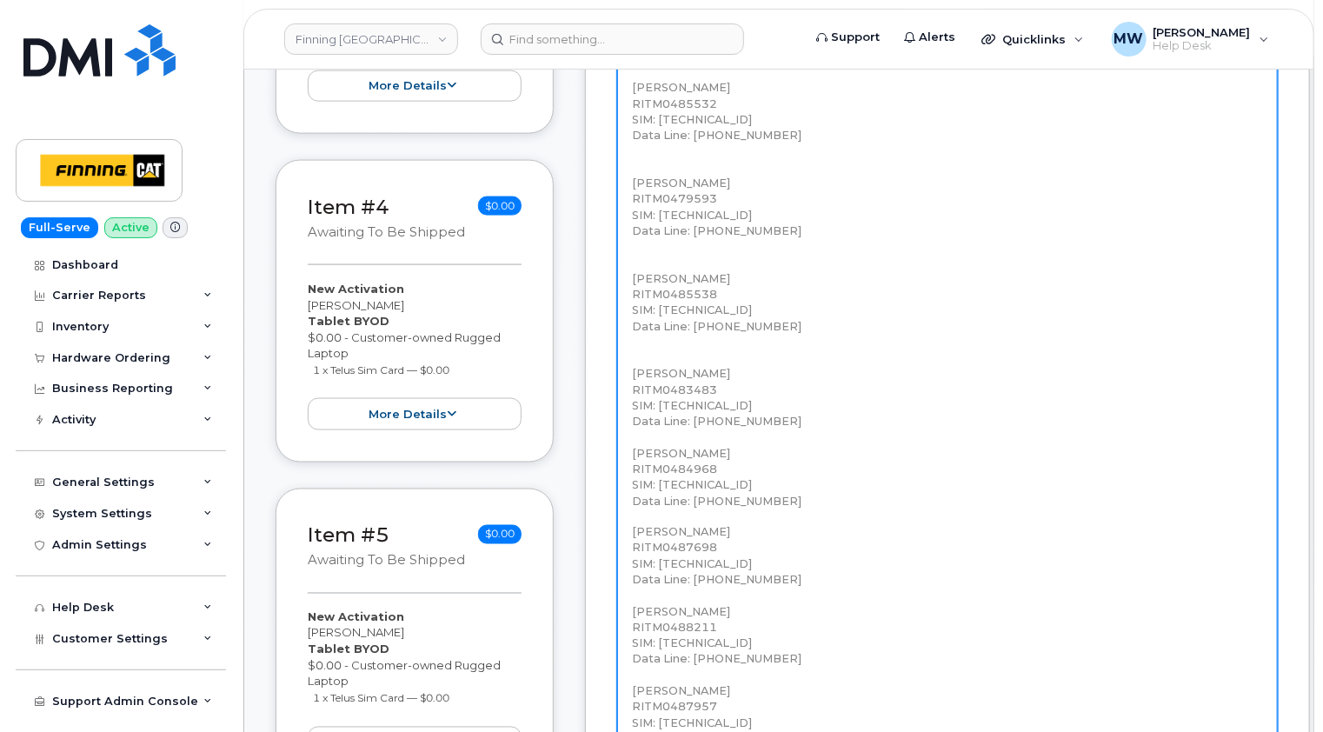
scroll to position [1130, 0]
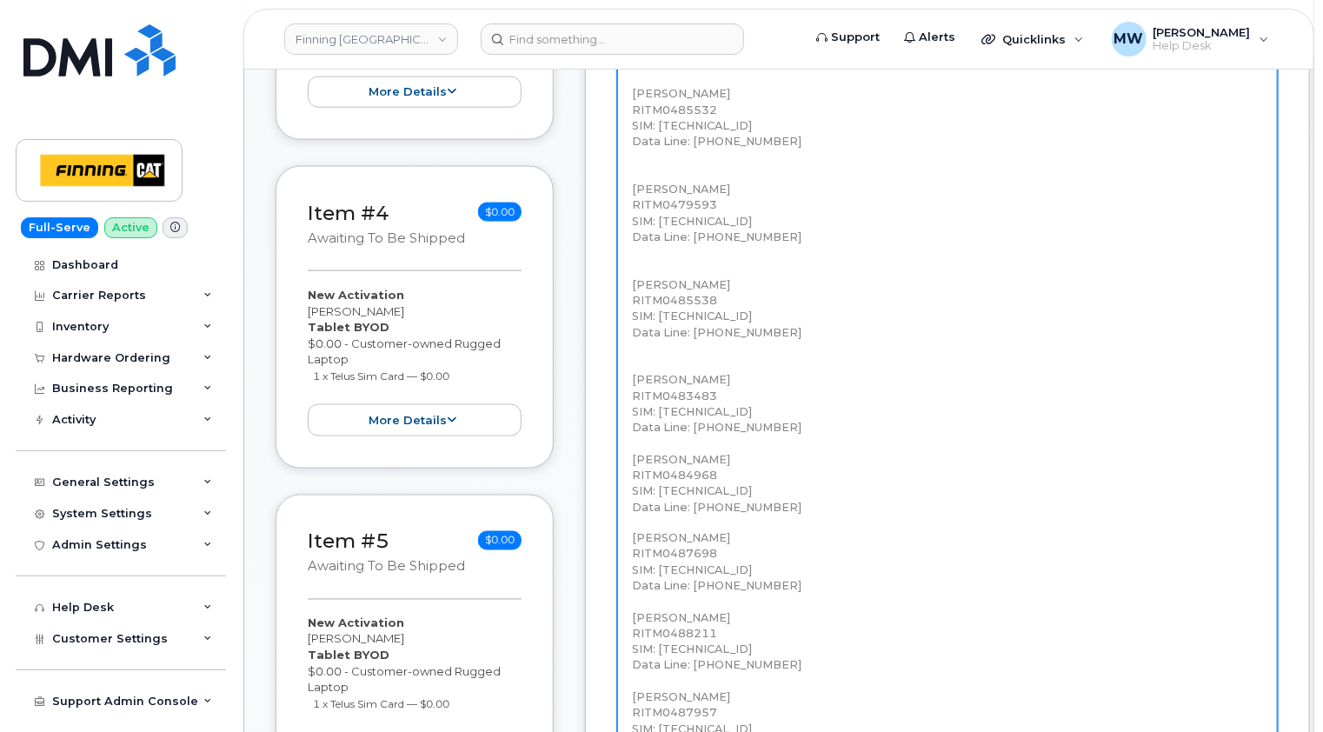
click at [661, 360] on textarea "Activate (8) data lines and order a physical SIM card for each. - To be used wi…" at bounding box center [947, 399] width 661 height 1064
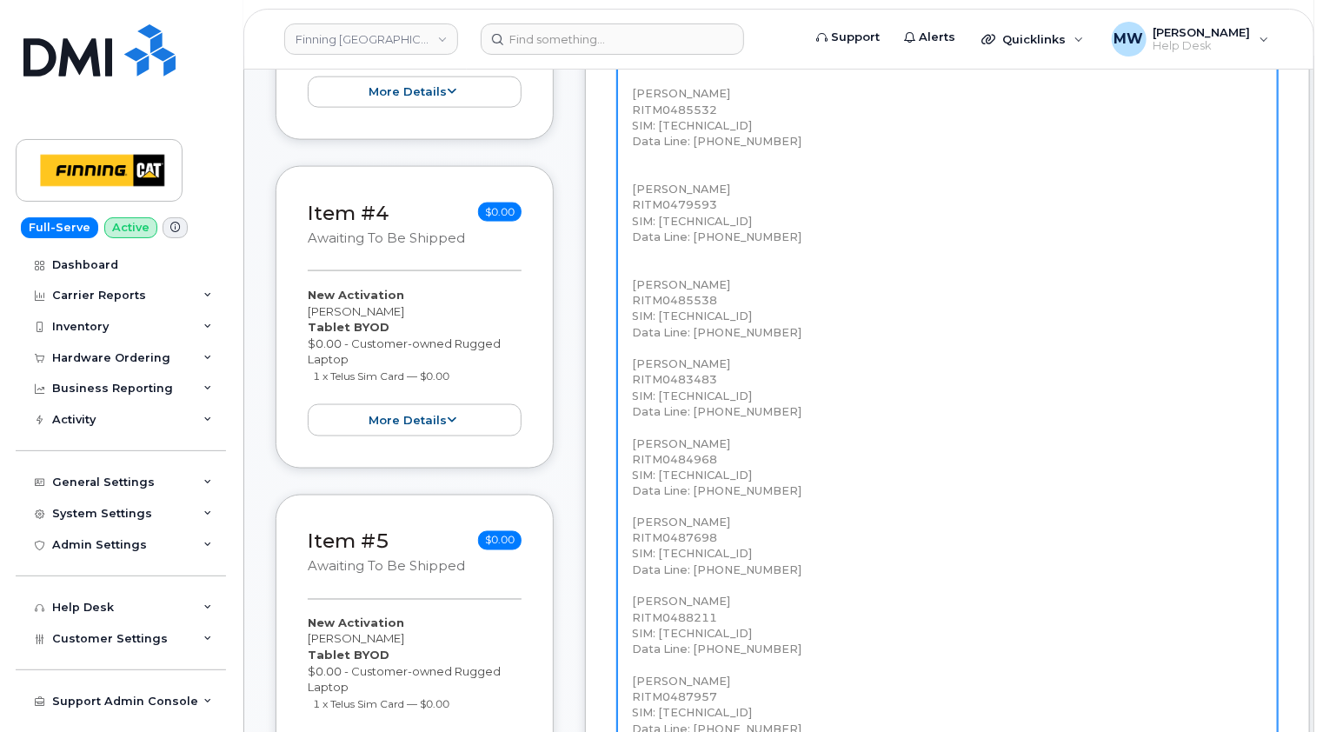
click at [653, 271] on textarea "Activate (8) data lines and order a physical SIM card for each. - To be used wi…" at bounding box center [947, 399] width 661 height 1064
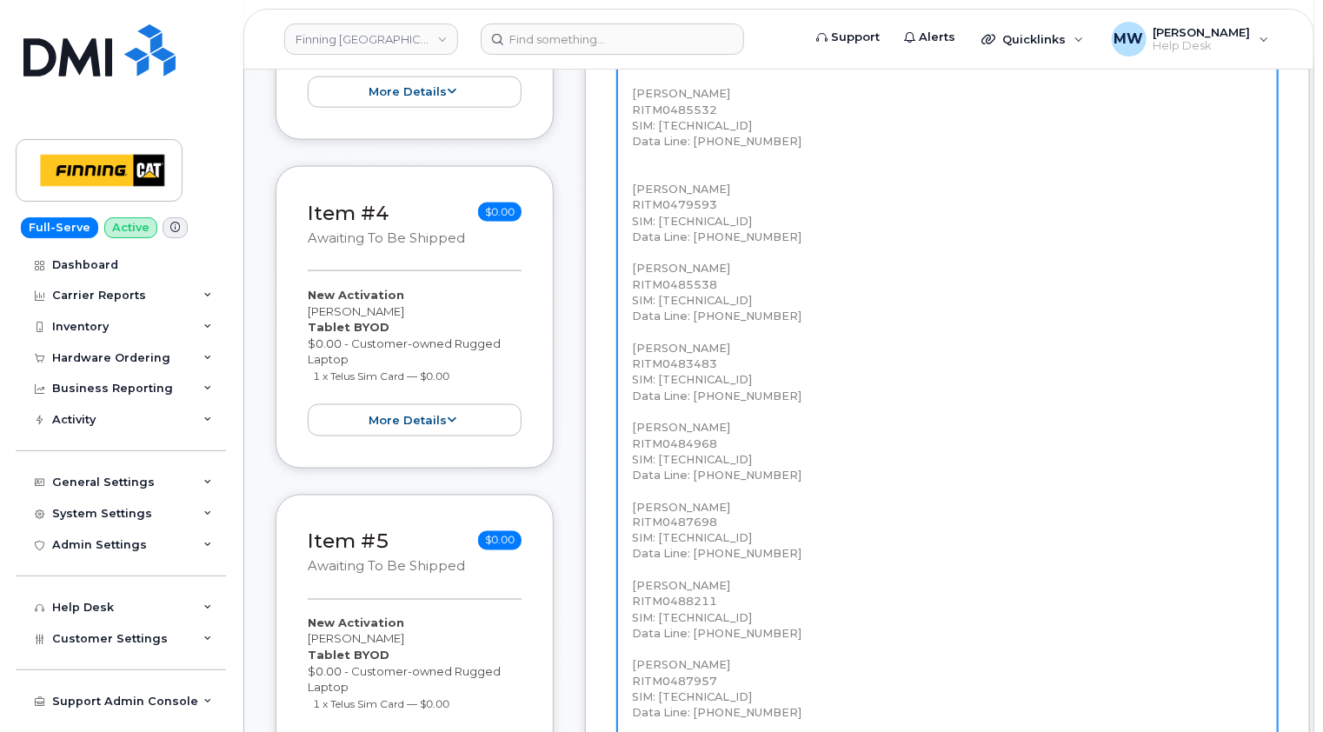
click at [650, 176] on textarea "Activate (8) data lines and order a physical SIM card for each. - To be used wi…" at bounding box center [947, 399] width 661 height 1064
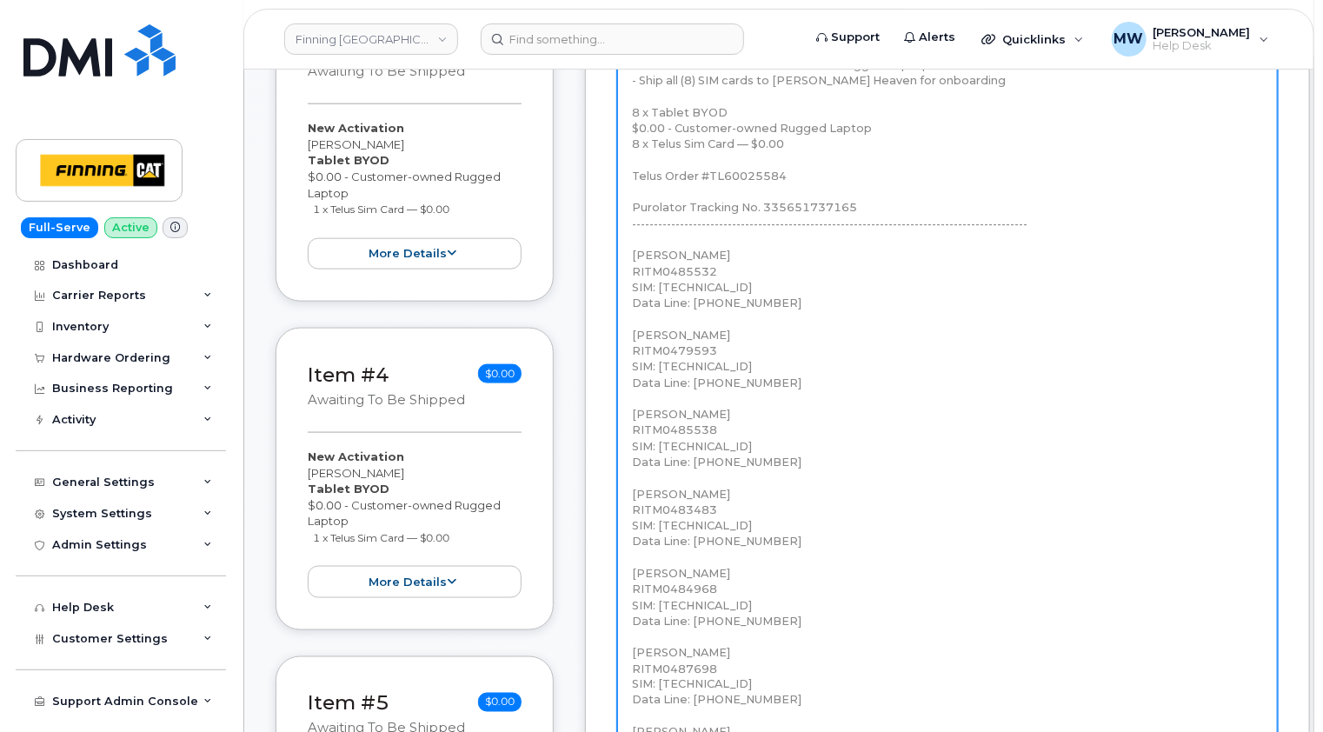
scroll to position [869, 0]
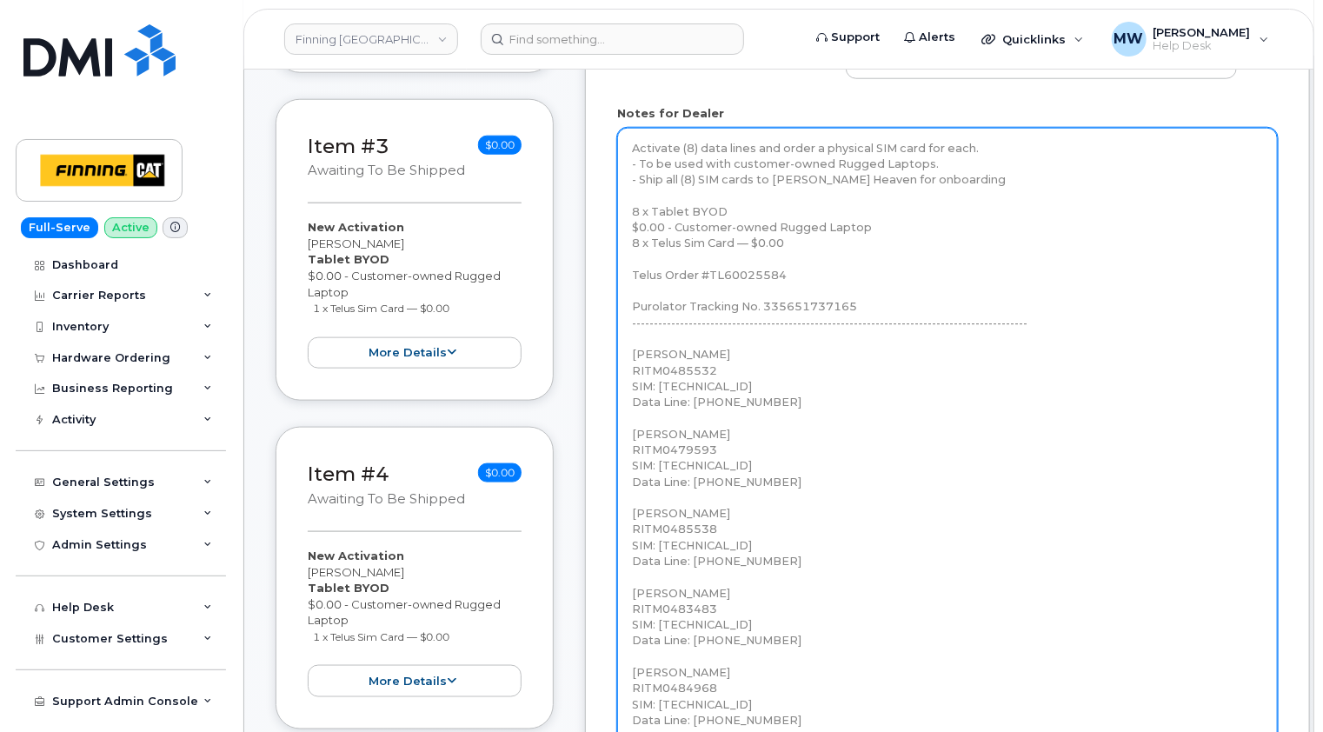
click at [664, 337] on textarea "Activate (8) data lines and order a physical SIM card for each. - To be used wi…" at bounding box center [947, 660] width 661 height 1064
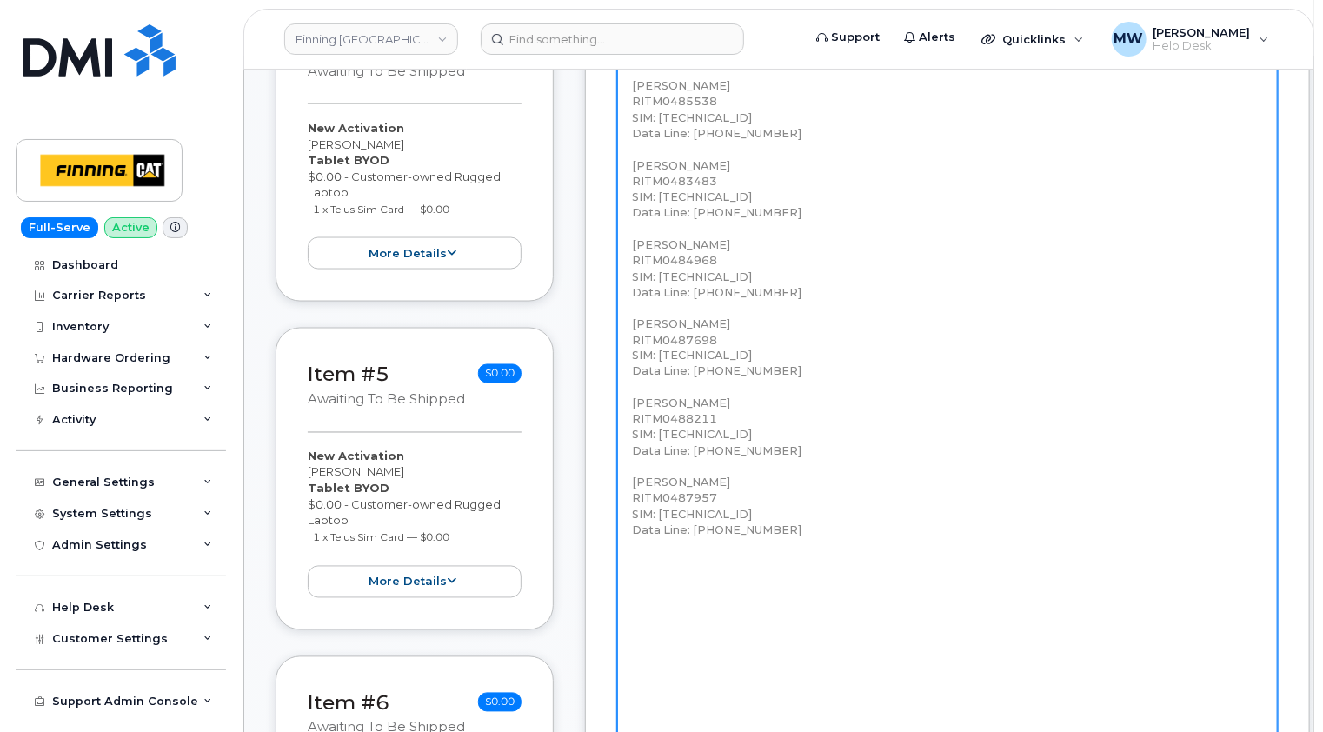
scroll to position [1391, 0]
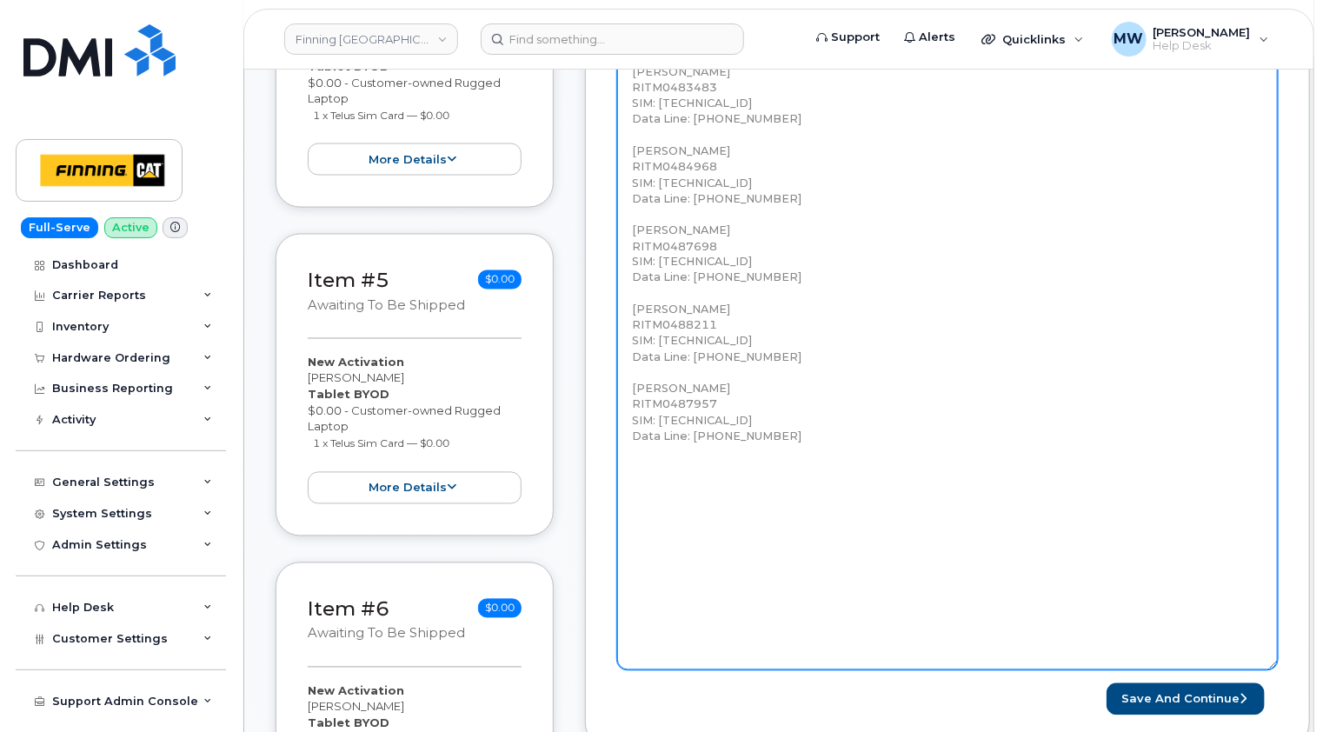
click at [772, 448] on textarea "Activate (8) data lines and order a physical SIM card for each. - To be used wi…" at bounding box center [947, 138] width 661 height 1064
click at [761, 461] on textarea "Activate (8) data lines and order a physical SIM card for each. - To be used wi…" at bounding box center [947, 138] width 661 height 1064
click at [810, 442] on textarea "Activate (8) data lines and order a physical SIM card for each. - To be used wi…" at bounding box center [947, 138] width 661 height 1064
type textarea "Activate (8) data lines and order a physical SIM card for each. - To be used wi…"
drag, startPoint x: 1214, startPoint y: 697, endPoint x: 1009, endPoint y: 589, distance: 232.2
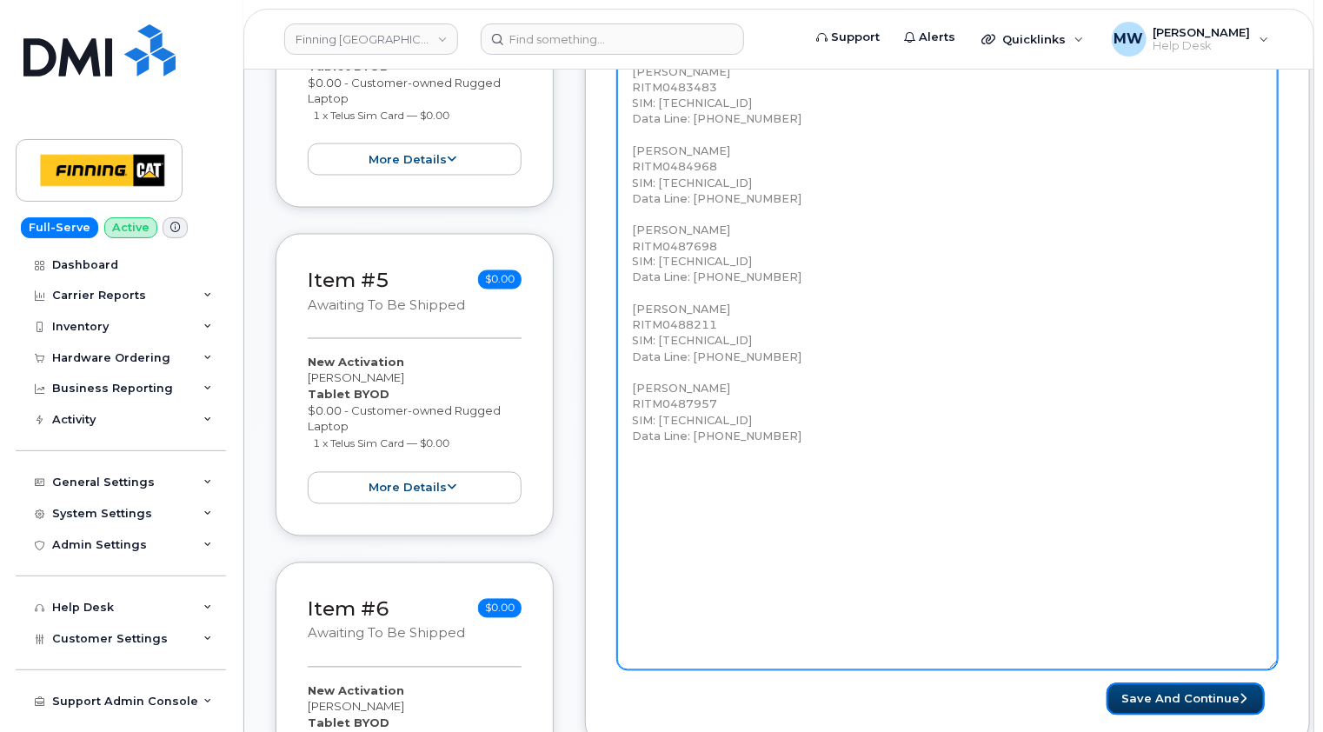
click at [1214, 697] on button "Save and Continue" at bounding box center [1186, 699] width 158 height 32
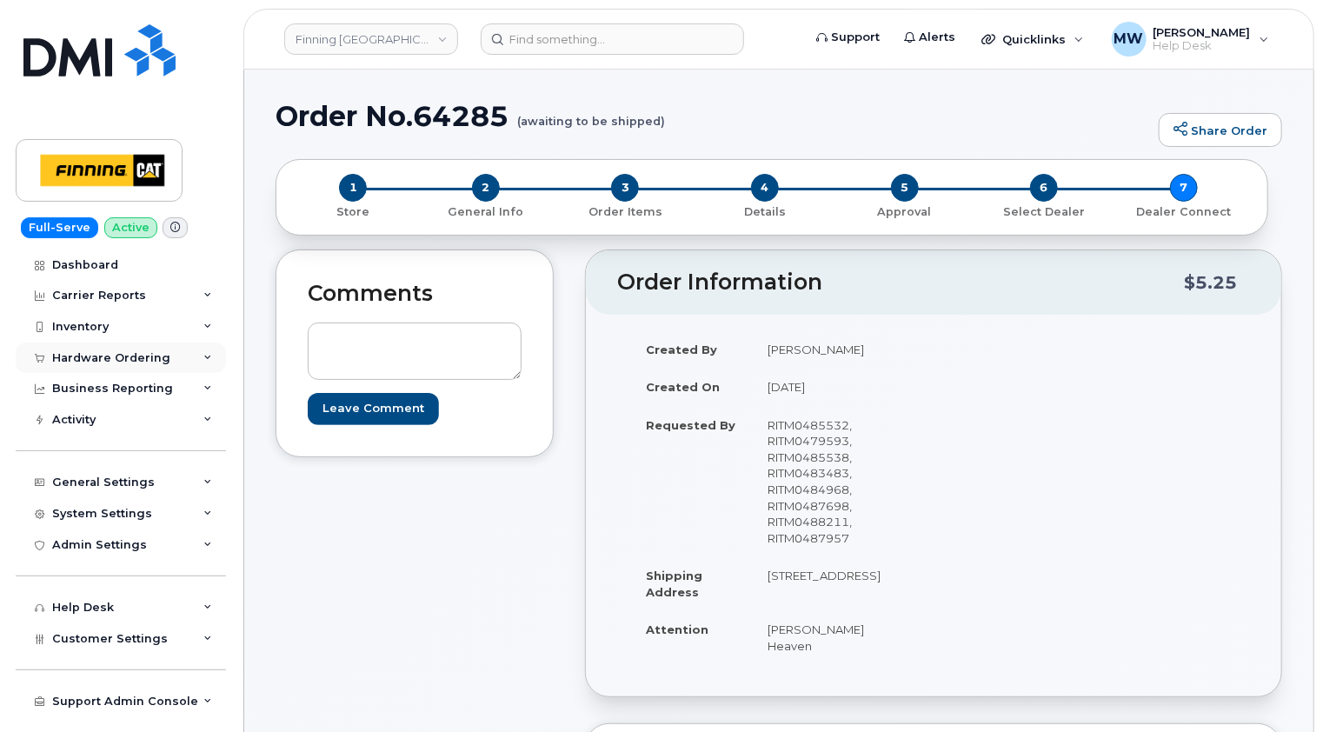
click at [94, 357] on div "Hardware Ordering" at bounding box center [111, 358] width 118 height 14
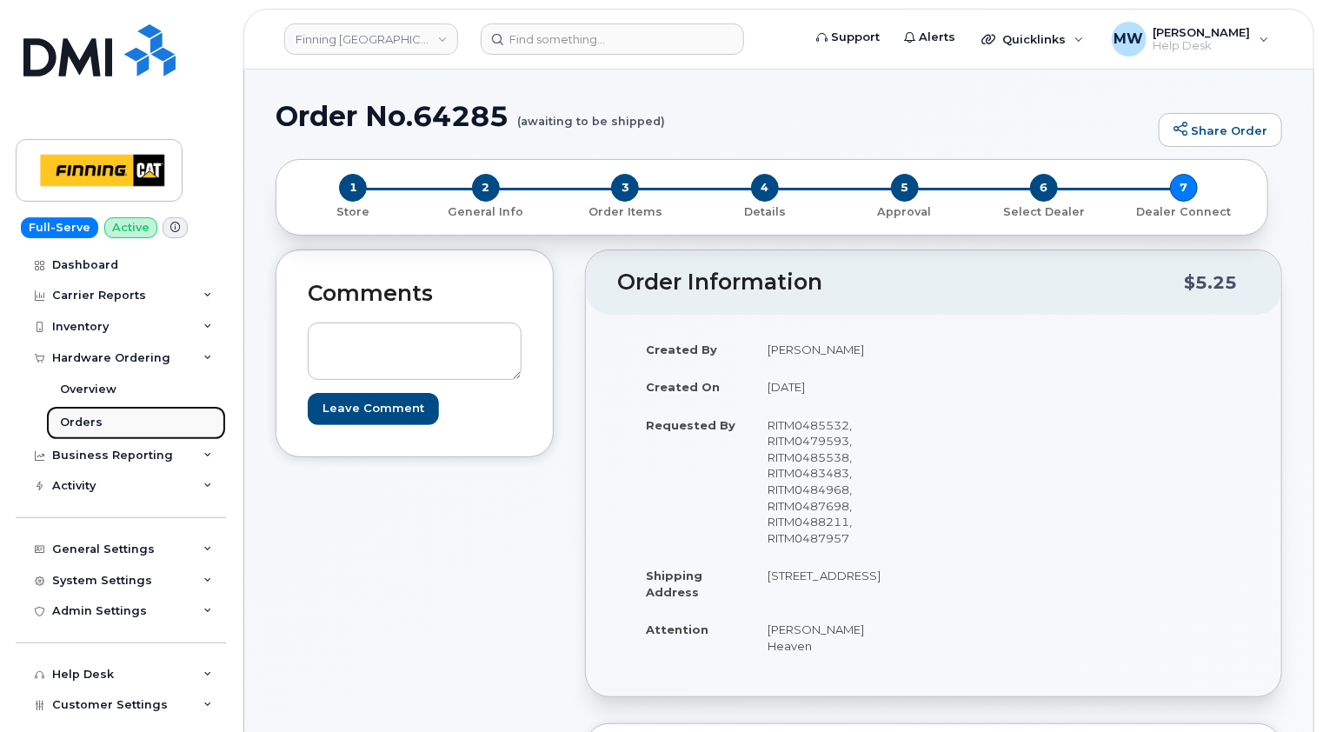
click at [88, 419] on div "Orders" at bounding box center [81, 423] width 43 height 16
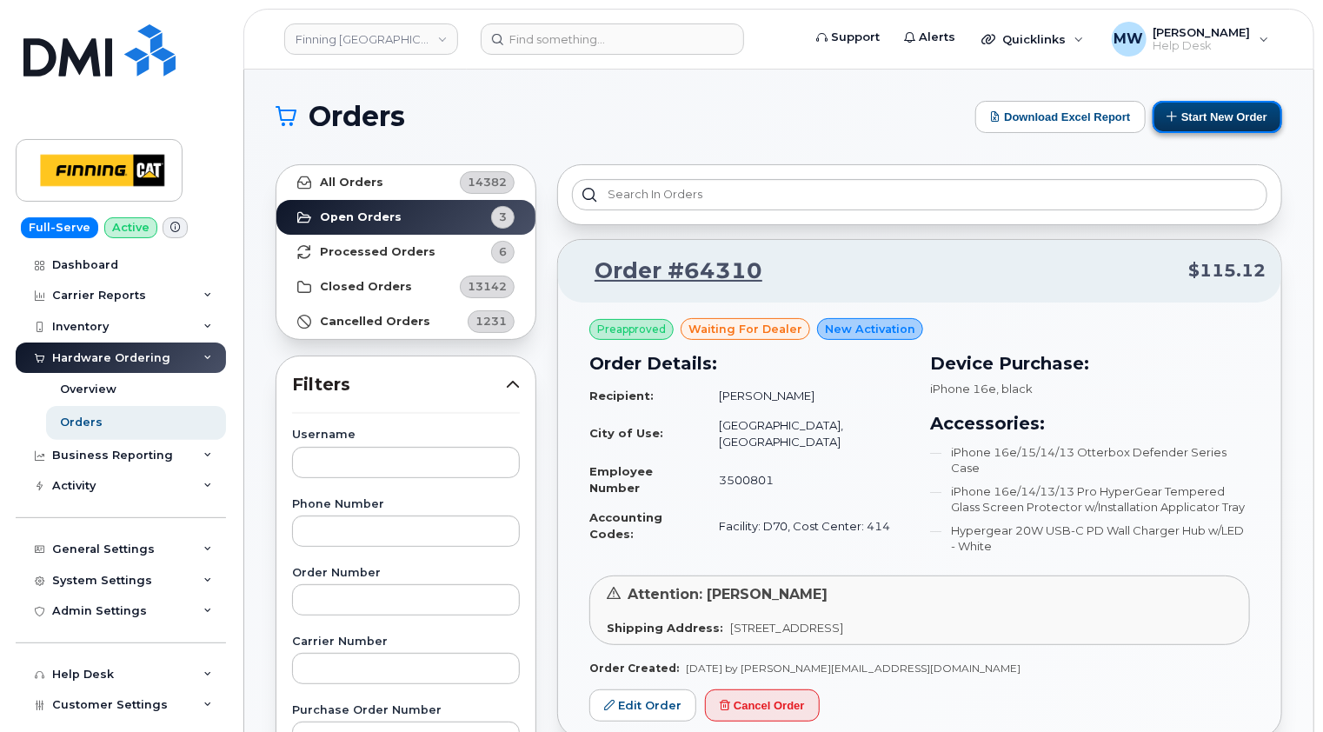
click at [1205, 107] on button "Start New Order" at bounding box center [1218, 117] width 130 height 32
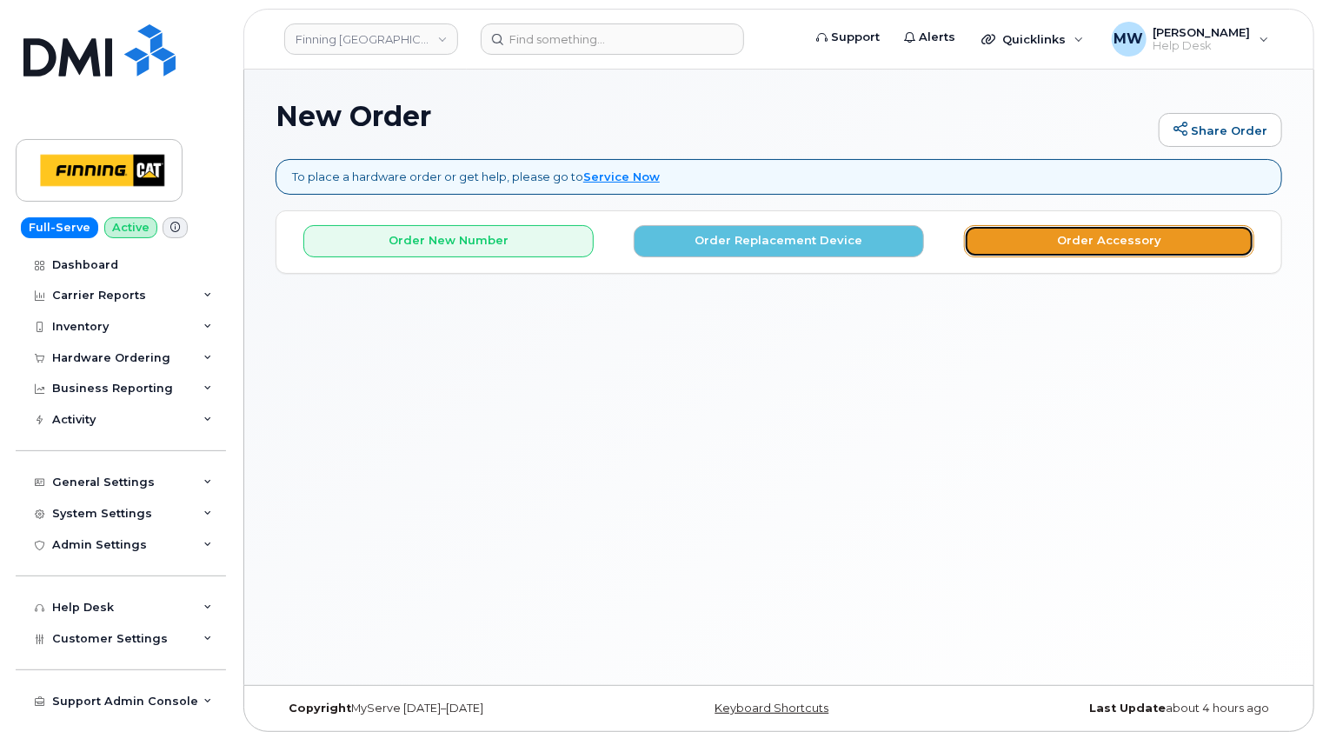
click at [1143, 239] on button "Order Accessory" at bounding box center [1109, 241] width 290 height 32
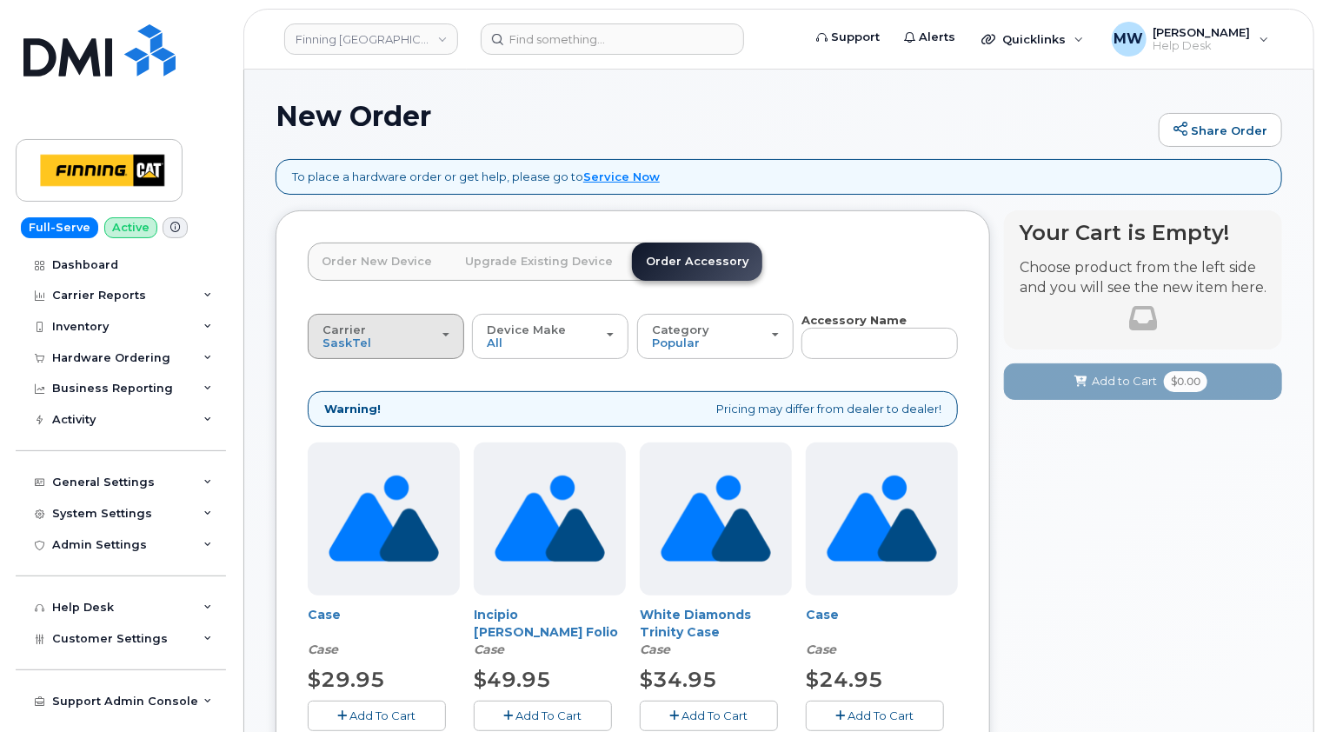
click at [436, 349] on div "Carrier [GEOGRAPHIC_DATA] Telus" at bounding box center [386, 336] width 127 height 27
click at [362, 405] on div "Telus" at bounding box center [394, 405] width 165 height 21
click at [435, 339] on div "Carrier [GEOGRAPHIC_DATA] Telus" at bounding box center [386, 336] width 127 height 27
click at [341, 405] on label "Telus" at bounding box center [339, 405] width 55 height 21
click at [0, 0] on input "Telus" at bounding box center [0, 0] width 0 height 0
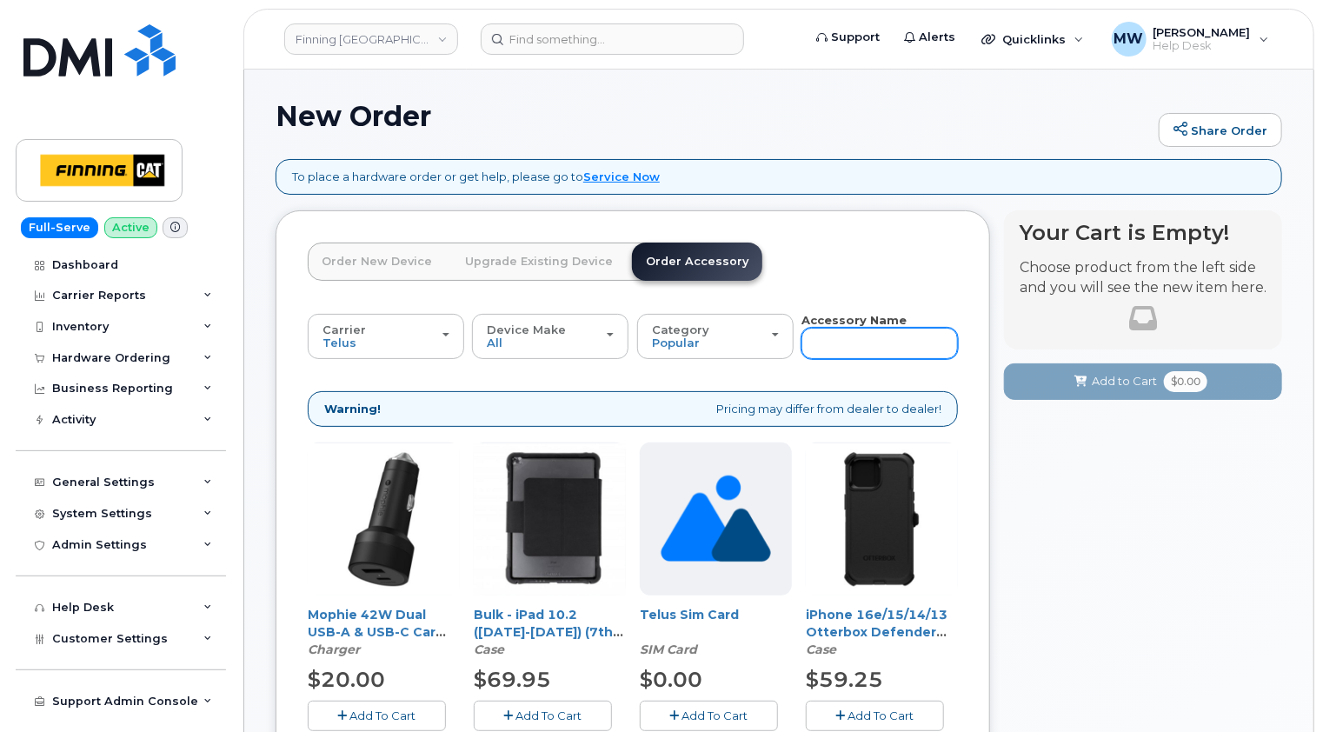
click at [845, 336] on input "text" at bounding box center [880, 343] width 157 height 31
type input "11"
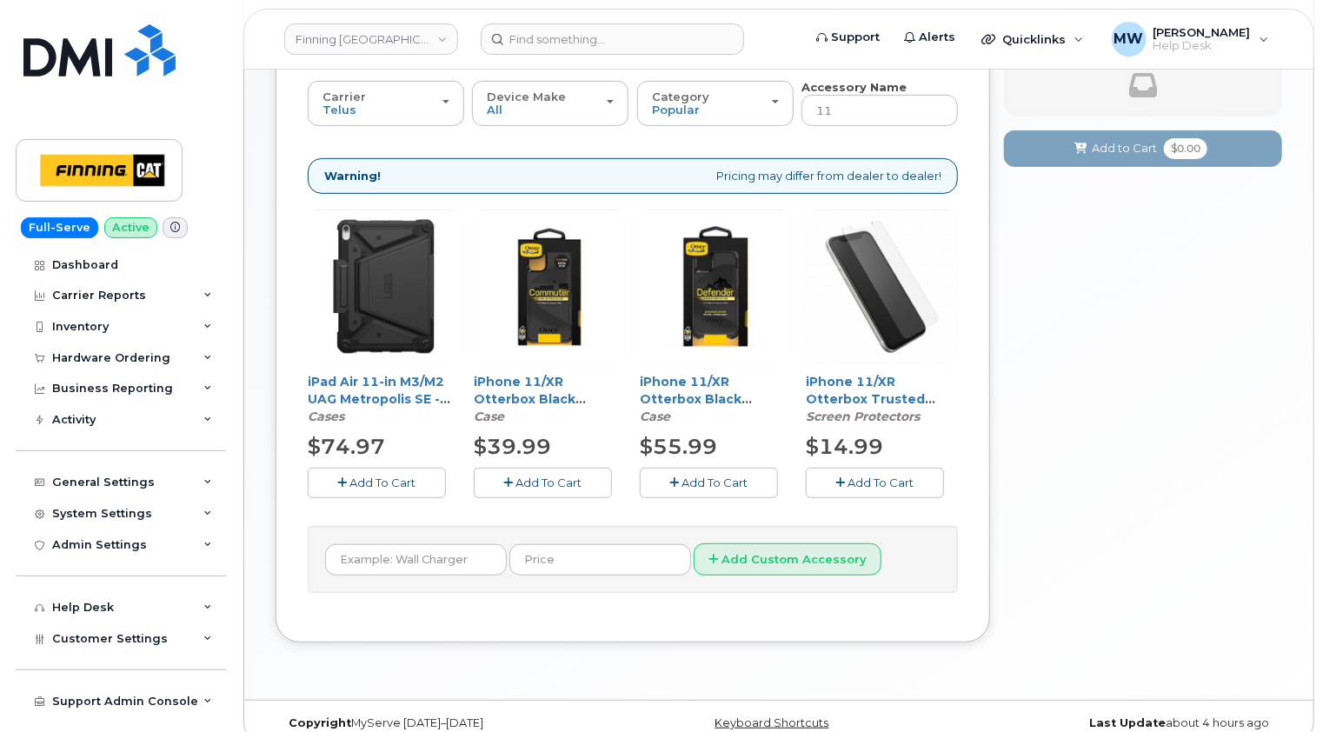
scroll to position [253, 0]
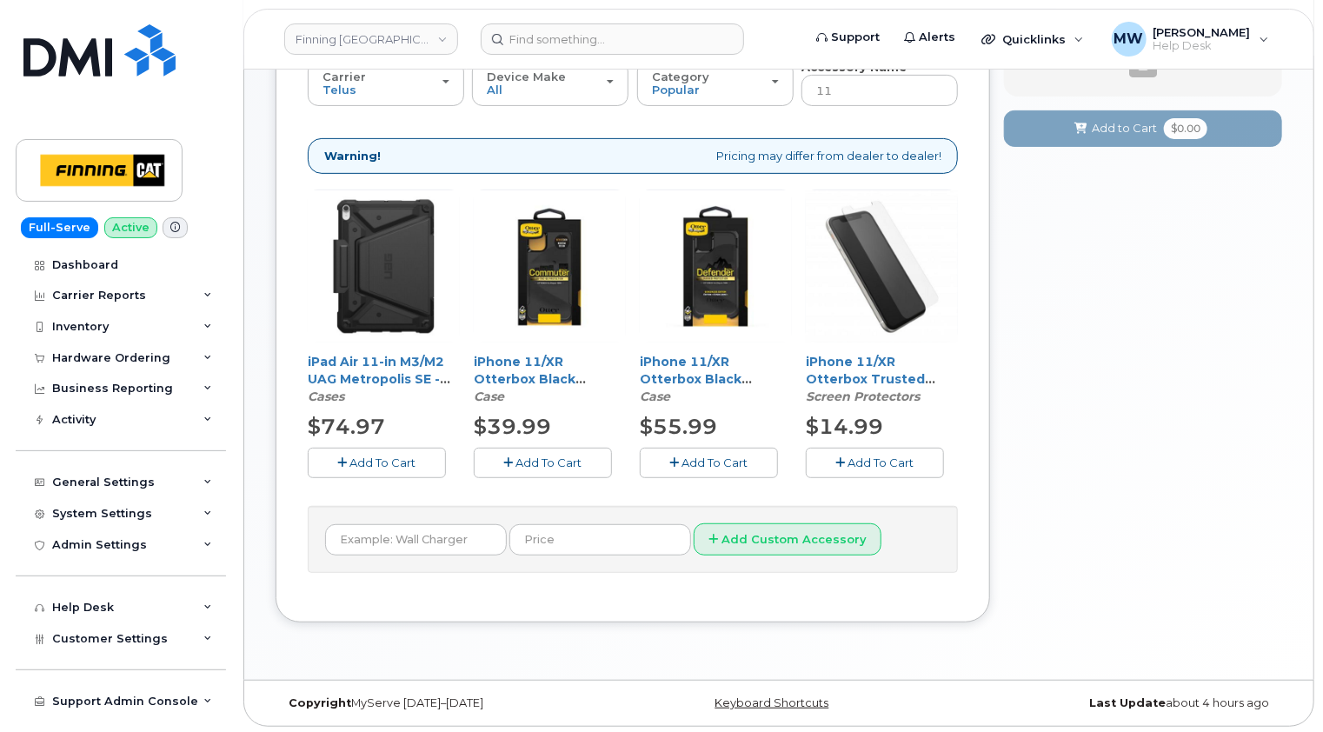
click at [549, 463] on span "Add To Cart" at bounding box center [549, 463] width 66 height 14
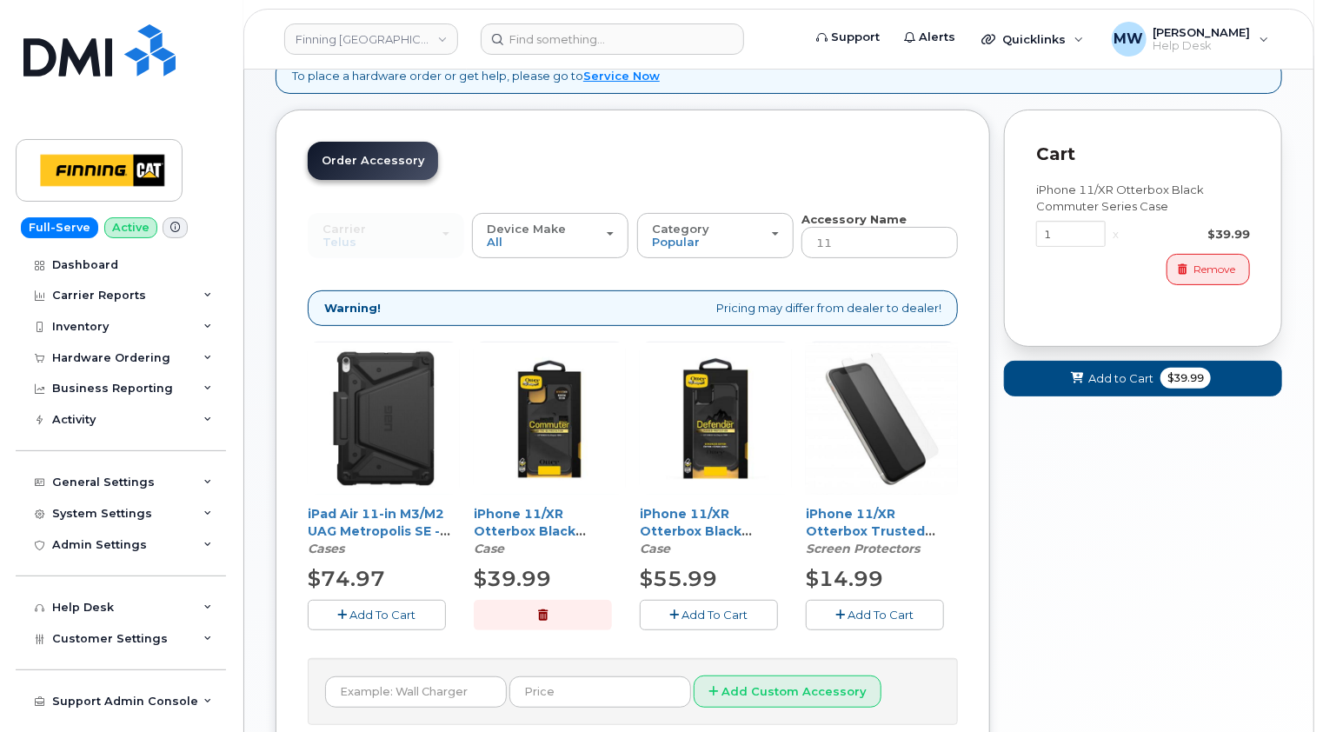
scroll to position [0, 0]
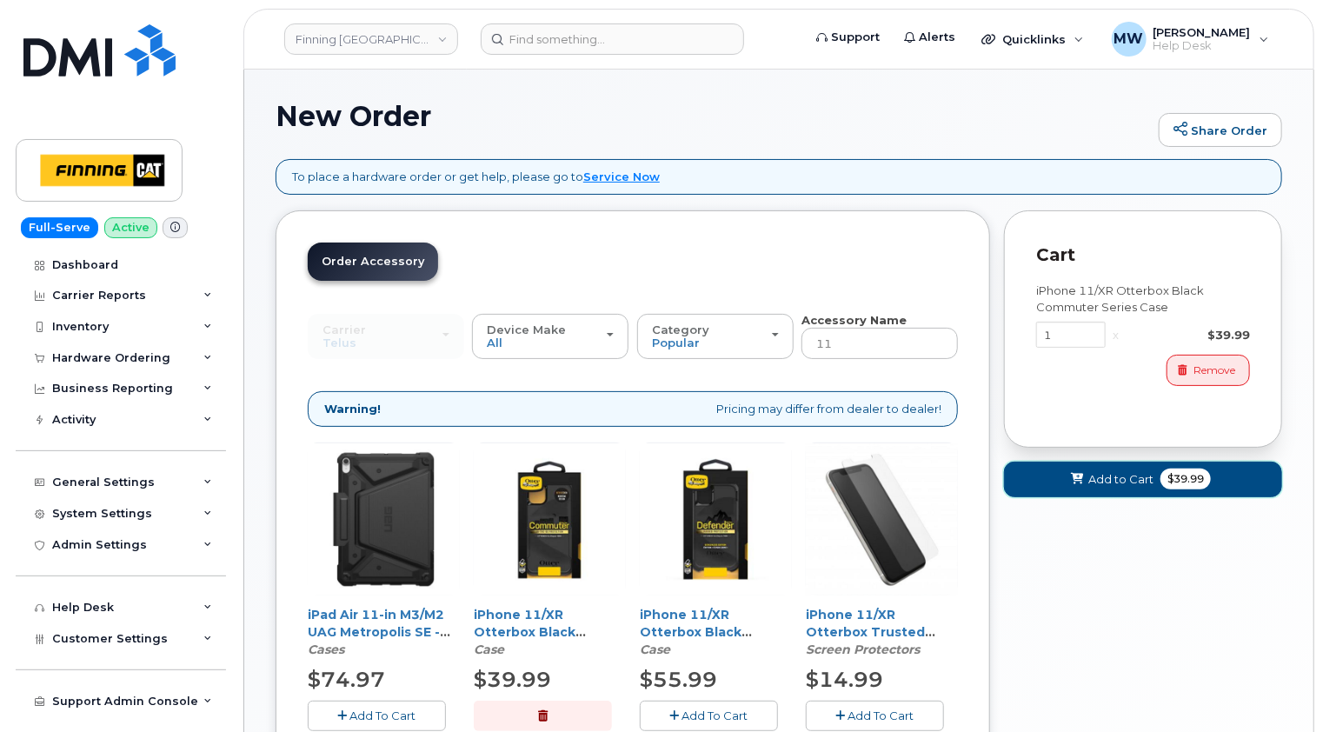
click at [1115, 480] on span "Add to Cart" at bounding box center [1121, 479] width 65 height 17
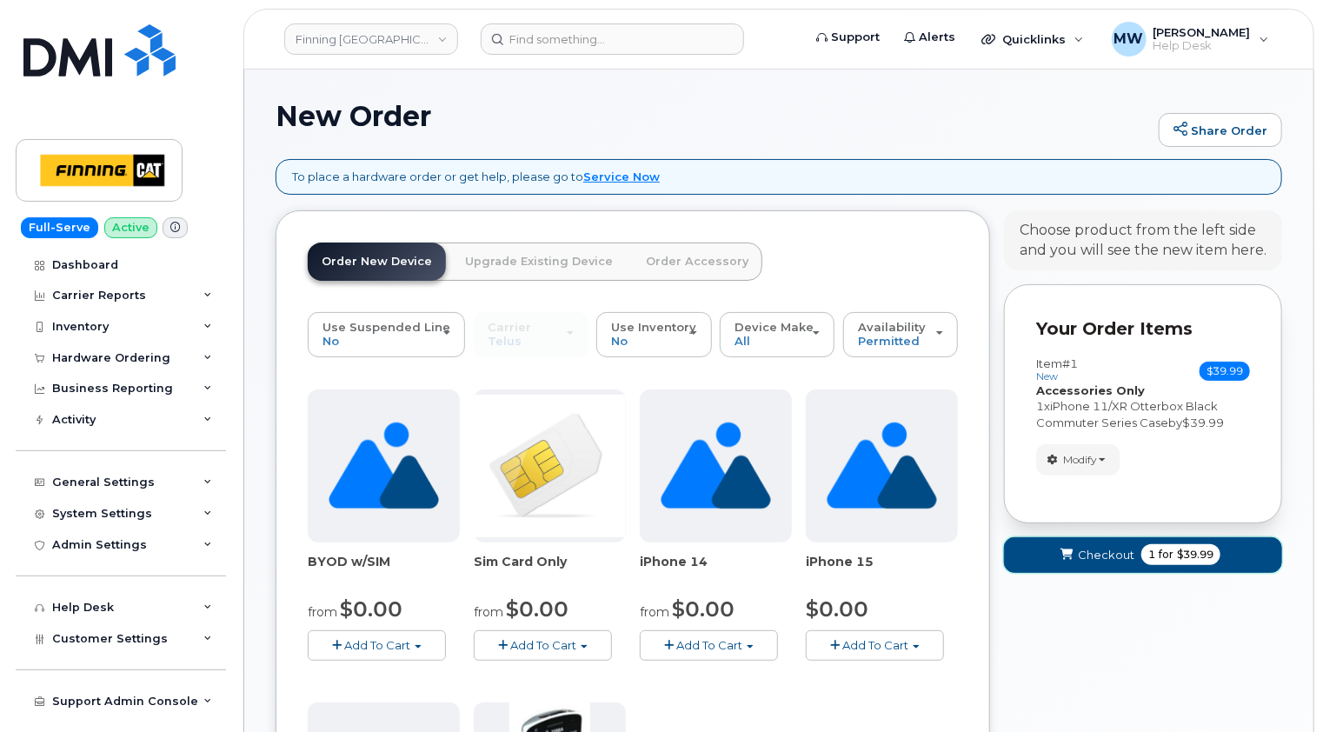
click at [1098, 556] on span "Checkout" at bounding box center [1106, 555] width 57 height 17
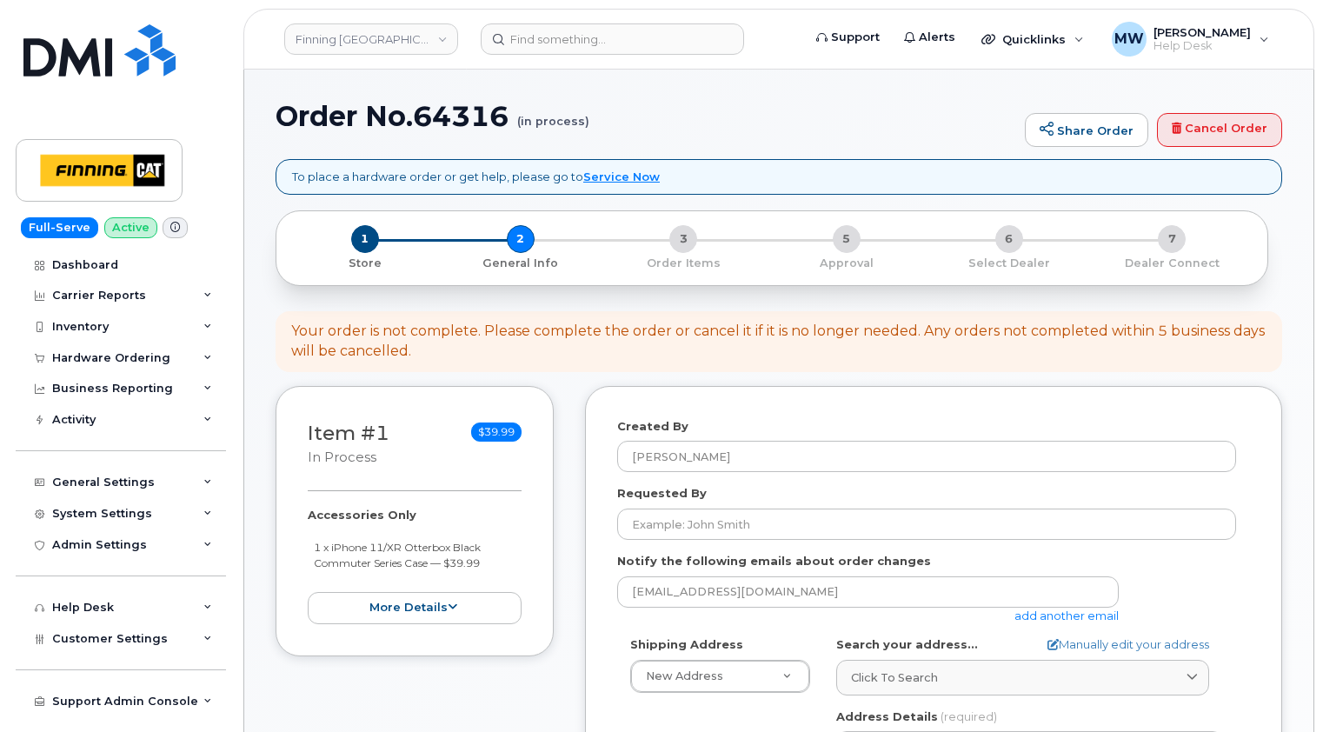
select select
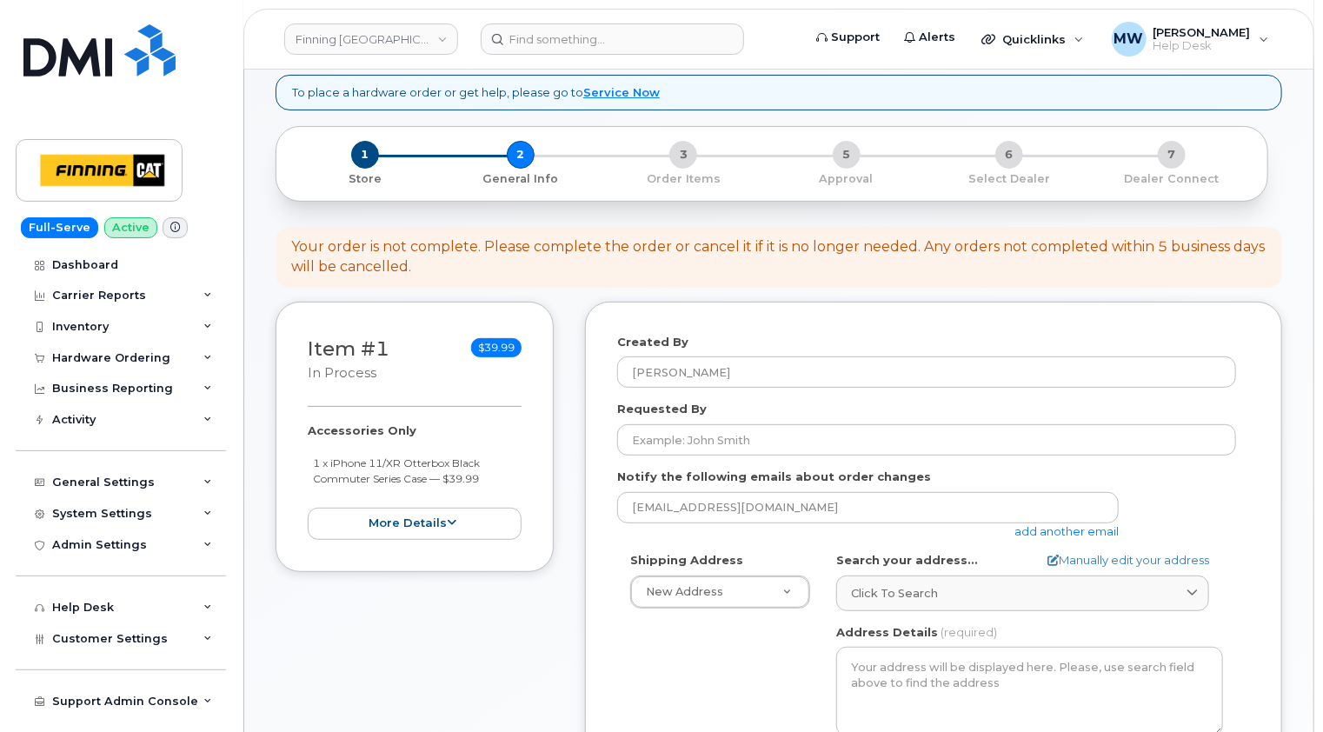
scroll to position [261, 0]
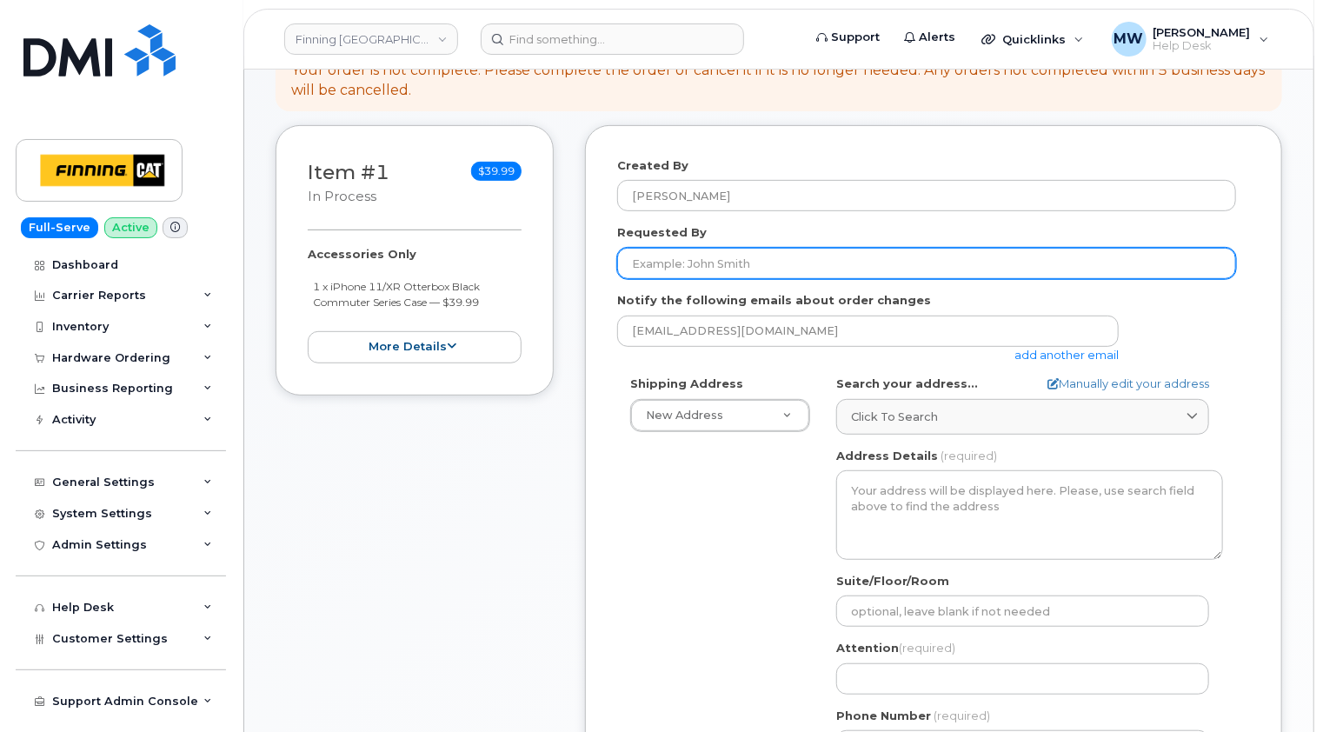
click at [756, 262] on input "Requested By" at bounding box center [926, 263] width 619 height 31
paste input "RITM0490491"
type input "RITM0490491"
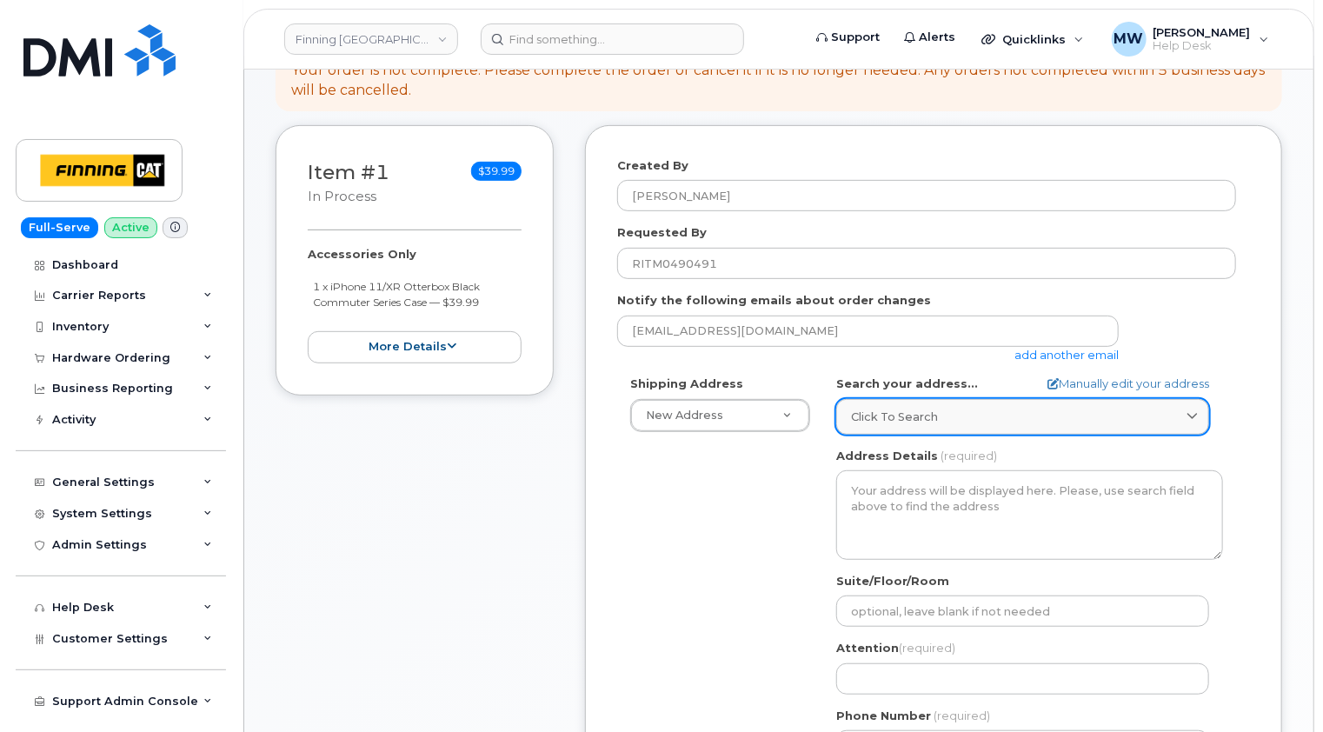
click at [925, 417] on span "Click to search" at bounding box center [894, 417] width 87 height 17
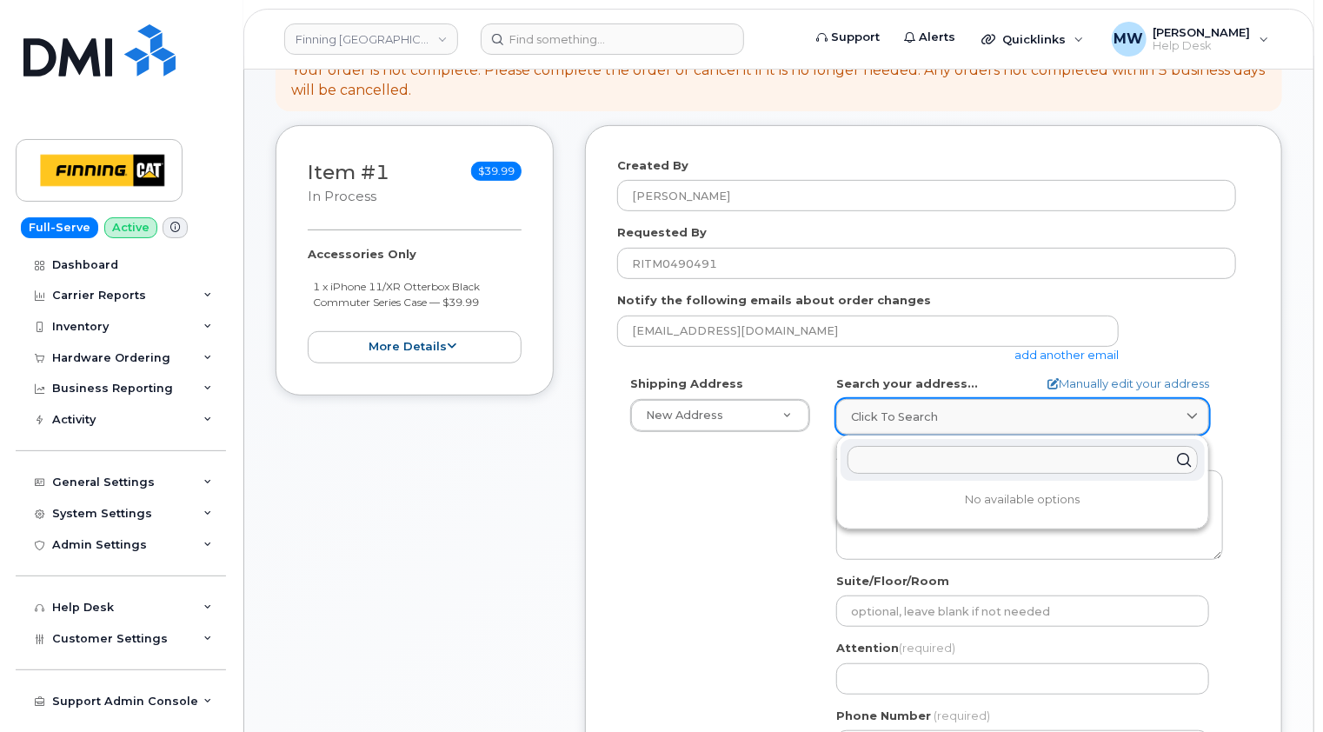
paste input "[STREET_ADDRESS]"
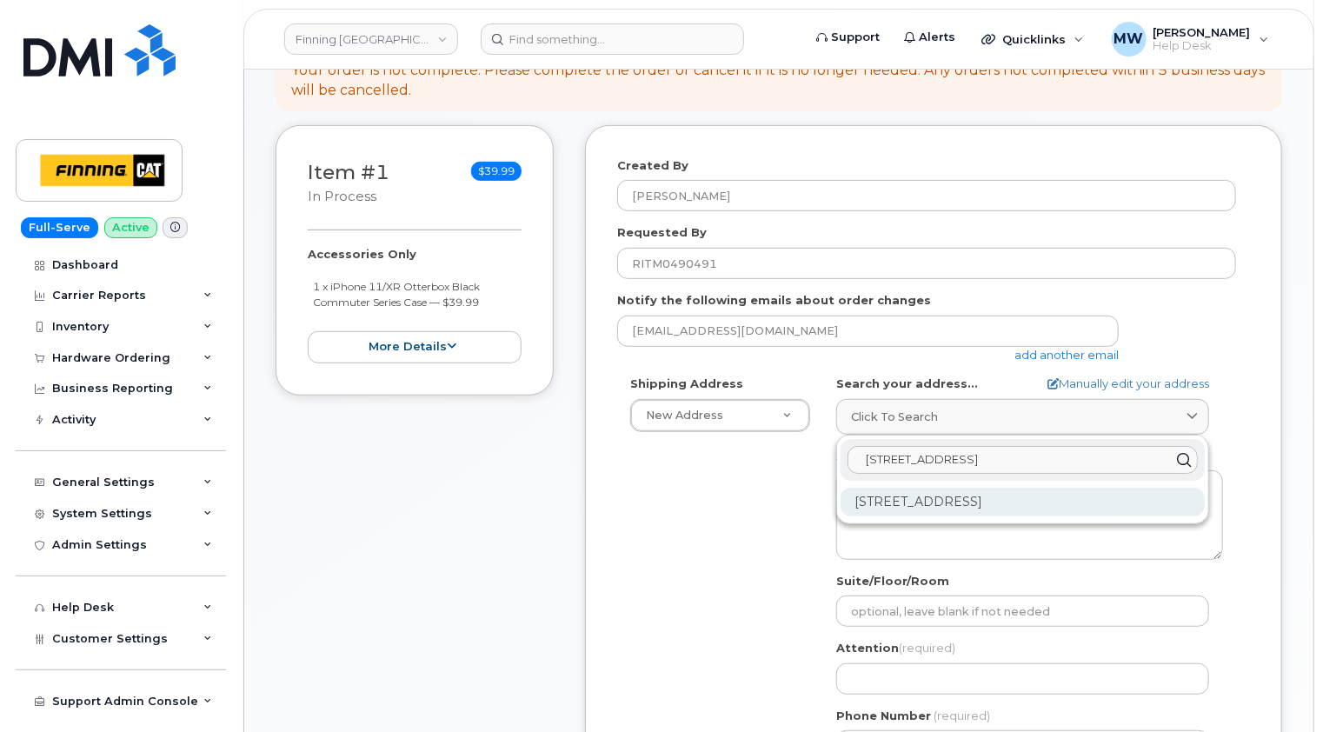
type input "[STREET_ADDRESS]"
click at [984, 505] on div "[STREET_ADDRESS]" at bounding box center [1023, 502] width 364 height 29
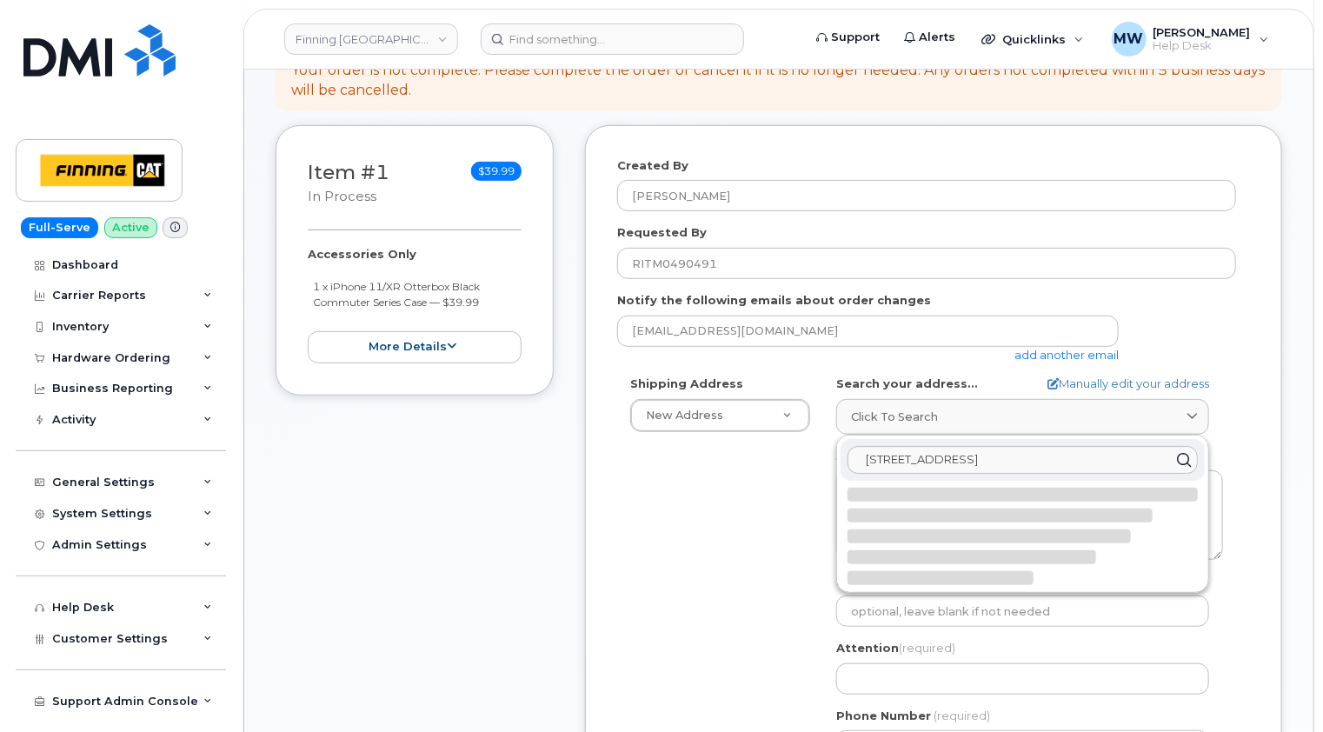
select select
type textarea "[STREET_ADDRESS]"
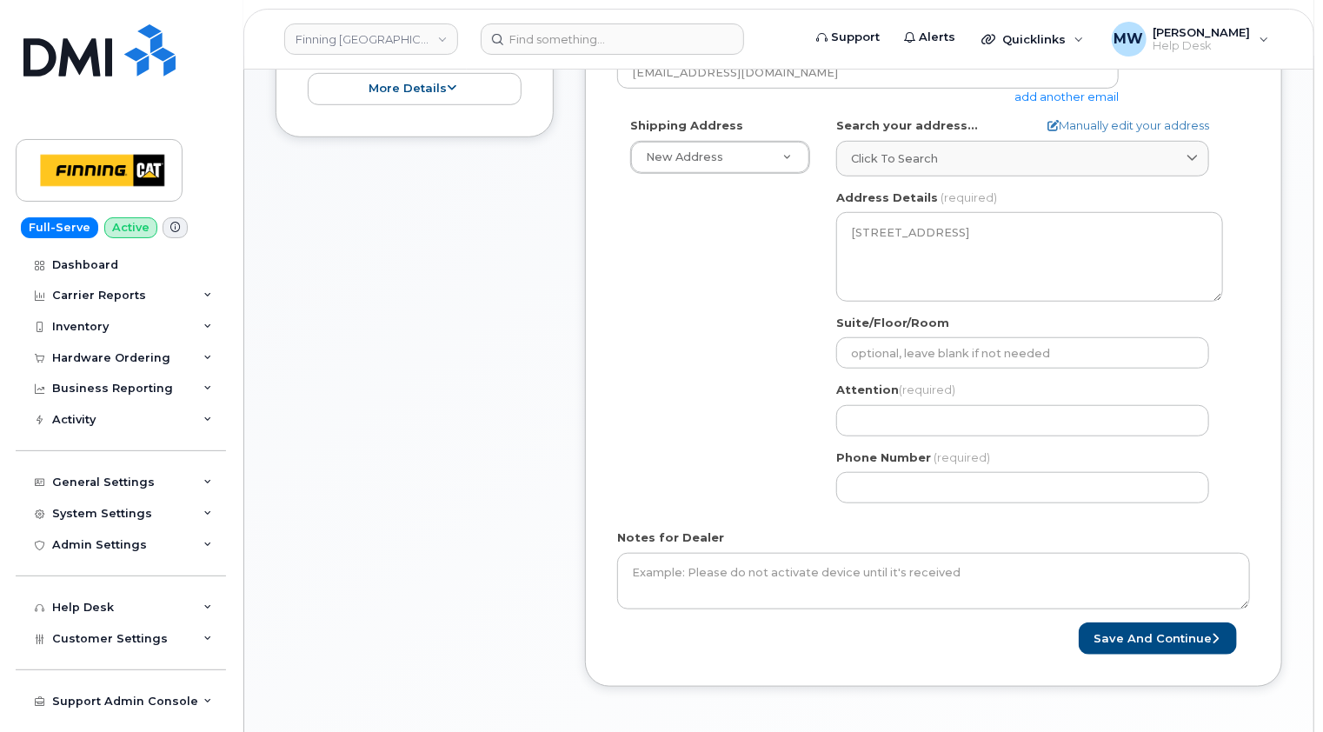
scroll to position [522, 0]
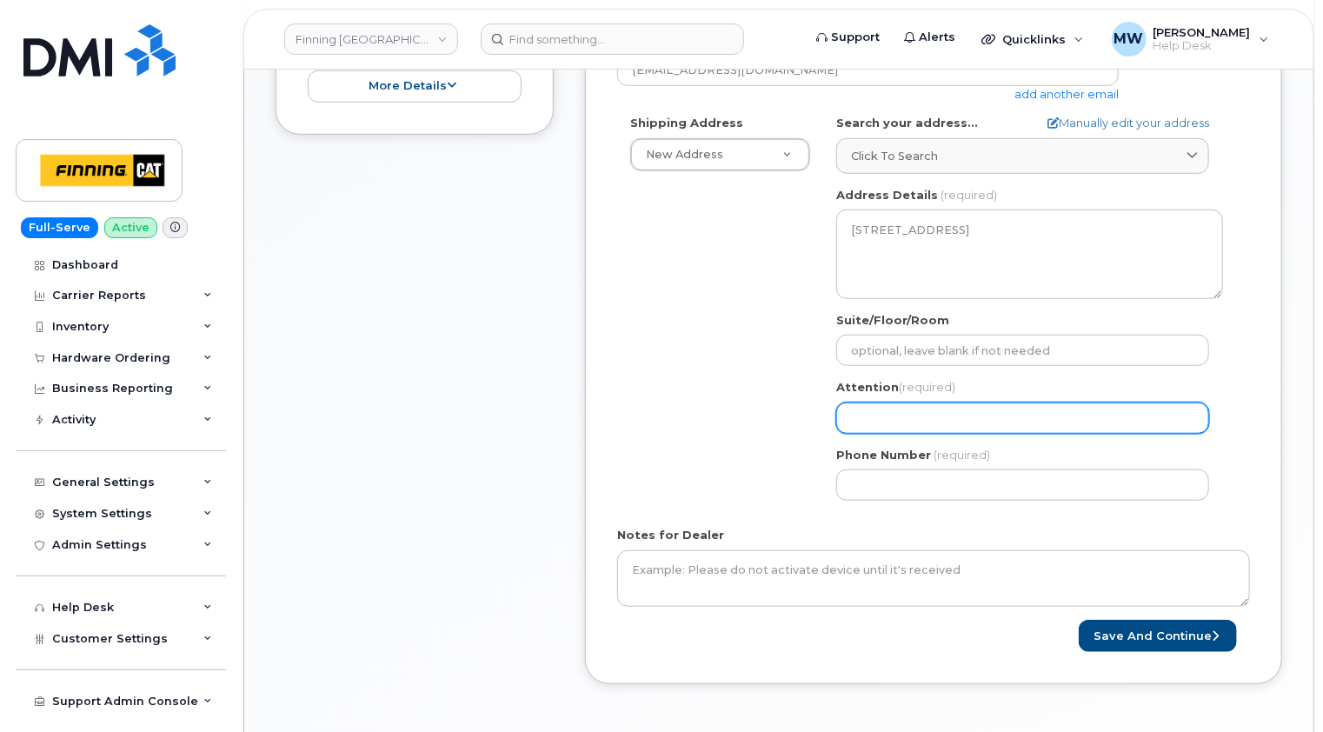
click at [914, 416] on input "Attention (required)" at bounding box center [1022, 418] width 373 height 31
paste input "[PERSON_NAME]"
select select
type input "[PERSON_NAME]"
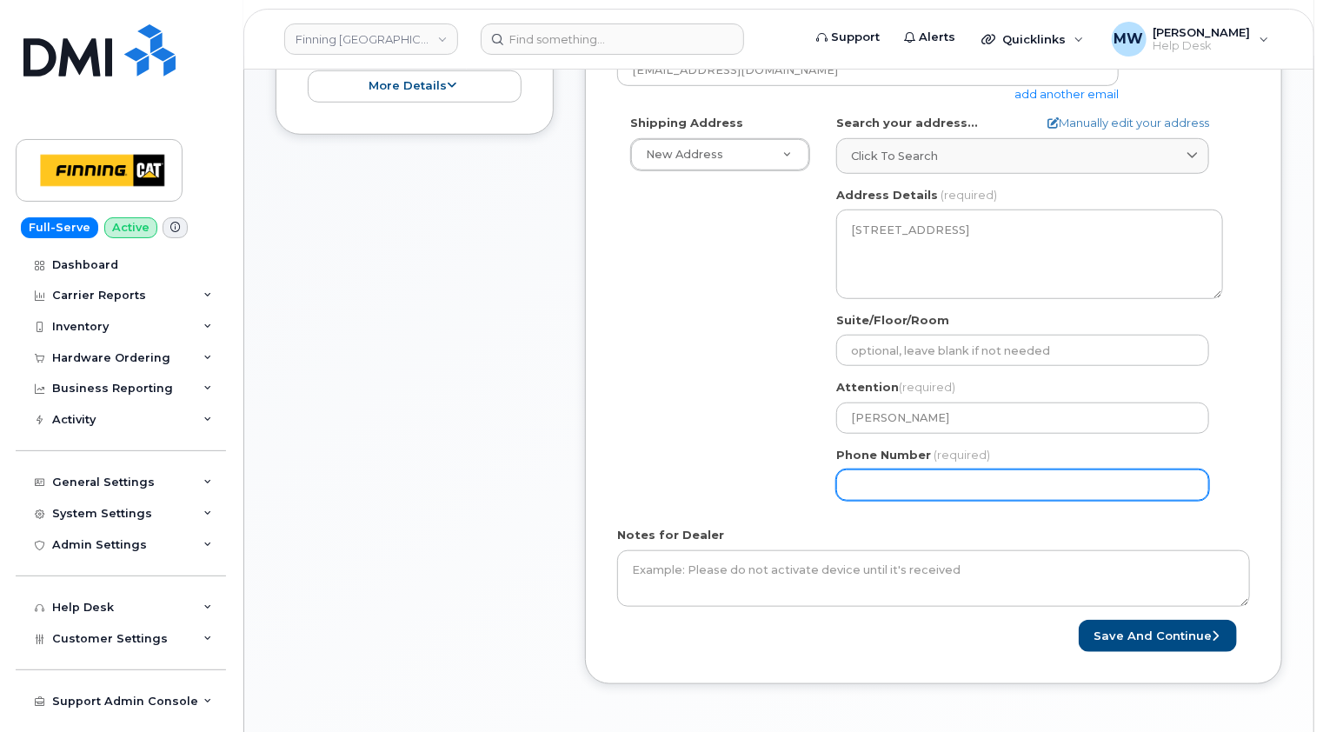
paste input "6048822407"
select select
type input "6048822407"
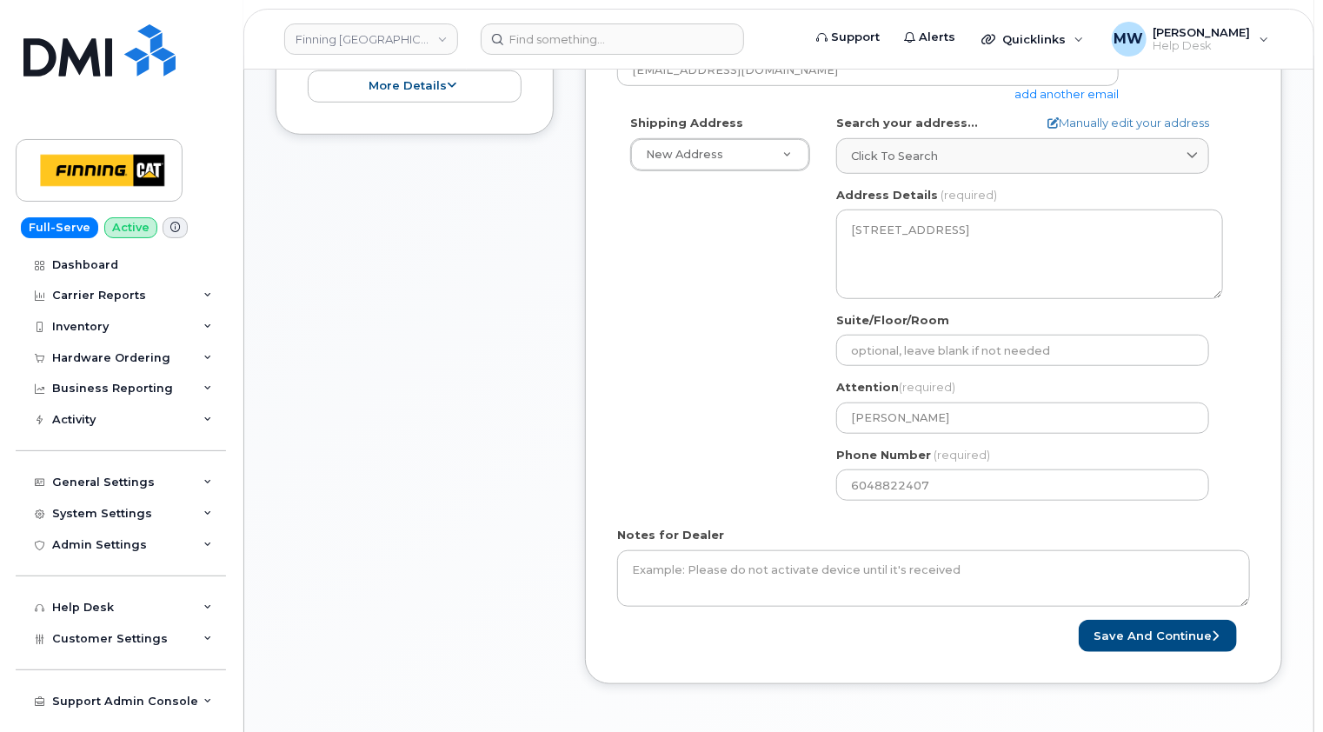
click at [753, 496] on div "Shipping Address New Address New Address 7280 Dixie Rd 13315 156 St NW 54311 Ra…" at bounding box center [926, 314] width 619 height 399
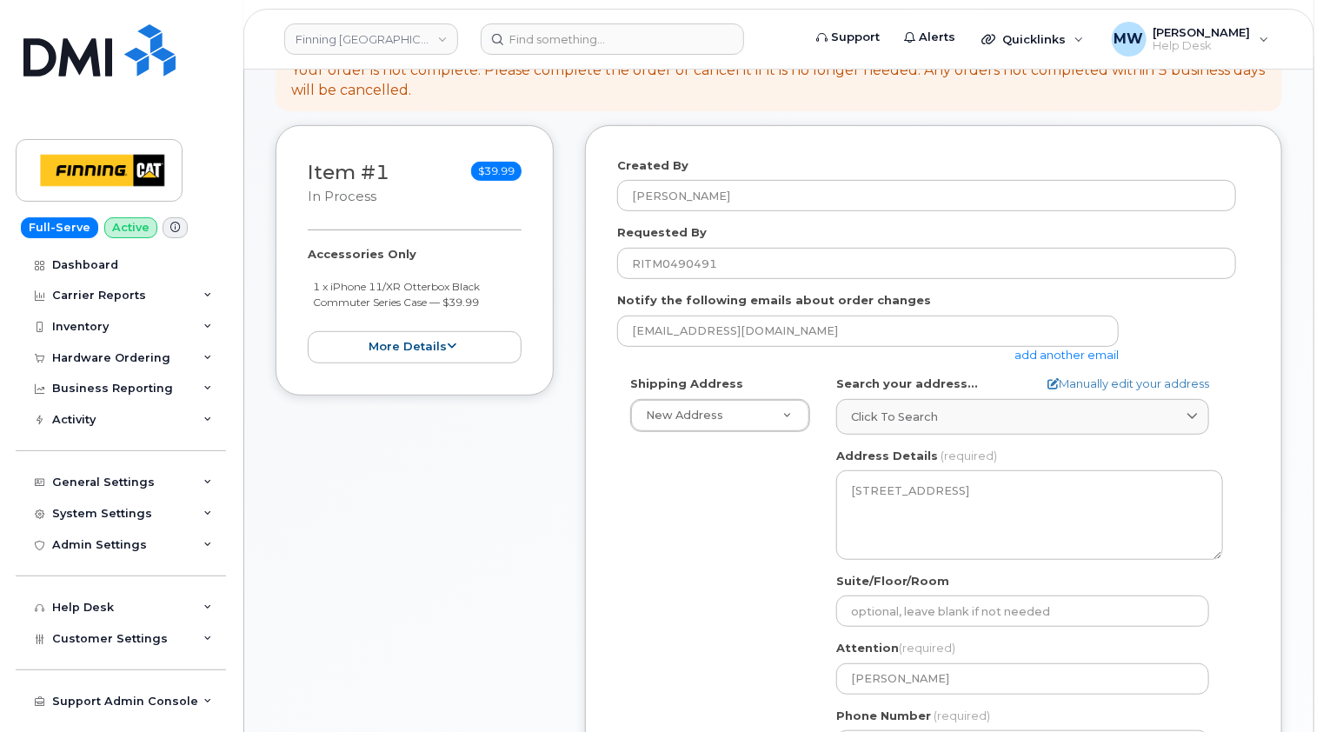
drag, startPoint x: 492, startPoint y: 304, endPoint x: 309, endPoint y: 290, distance: 184.0
click at [309, 290] on ul "1 x iPhone 11/XR Otterbox Black Commuter Series Case — $39.99" at bounding box center [415, 294] width 214 height 32
copy small "1 x iPhone 11/XR Otterbox Black Commuter Series Case — $39.99"
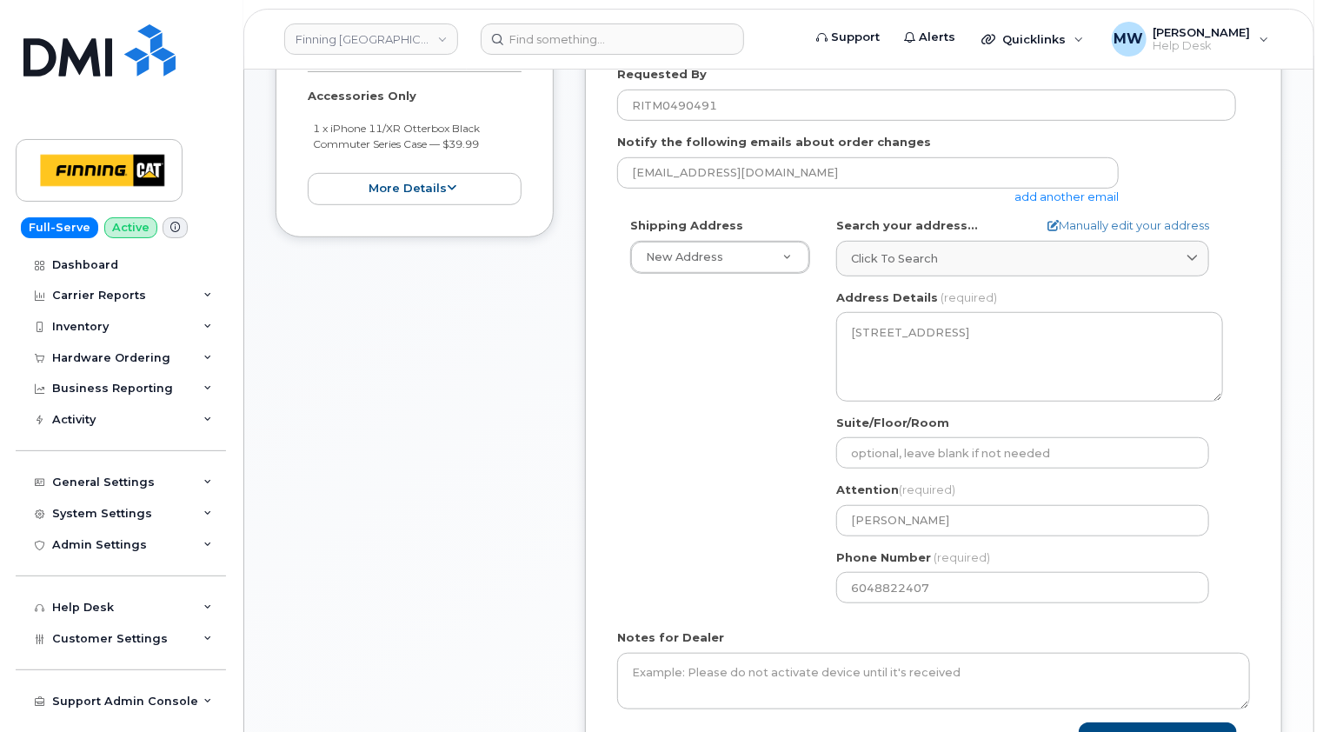
scroll to position [696, 0]
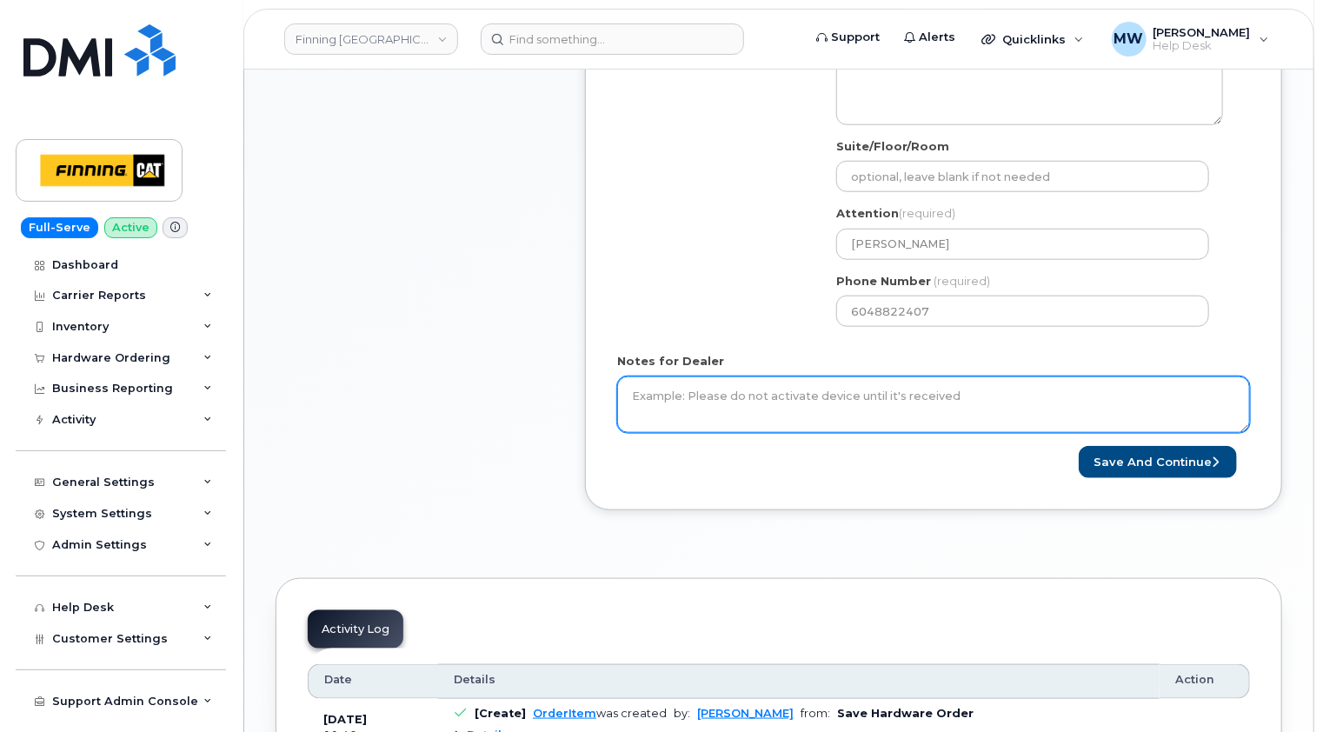
click at [761, 397] on textarea "Notes for Dealer" at bounding box center [933, 404] width 633 height 57
paste textarea "1 x iPhone 11/XR Otterbox Black Commuter Series Case — $39.99"
type textarea "1 x iPhone 11/XR Otterbox Black Commuter Series Case — $39.99 Purolator Trackin…"
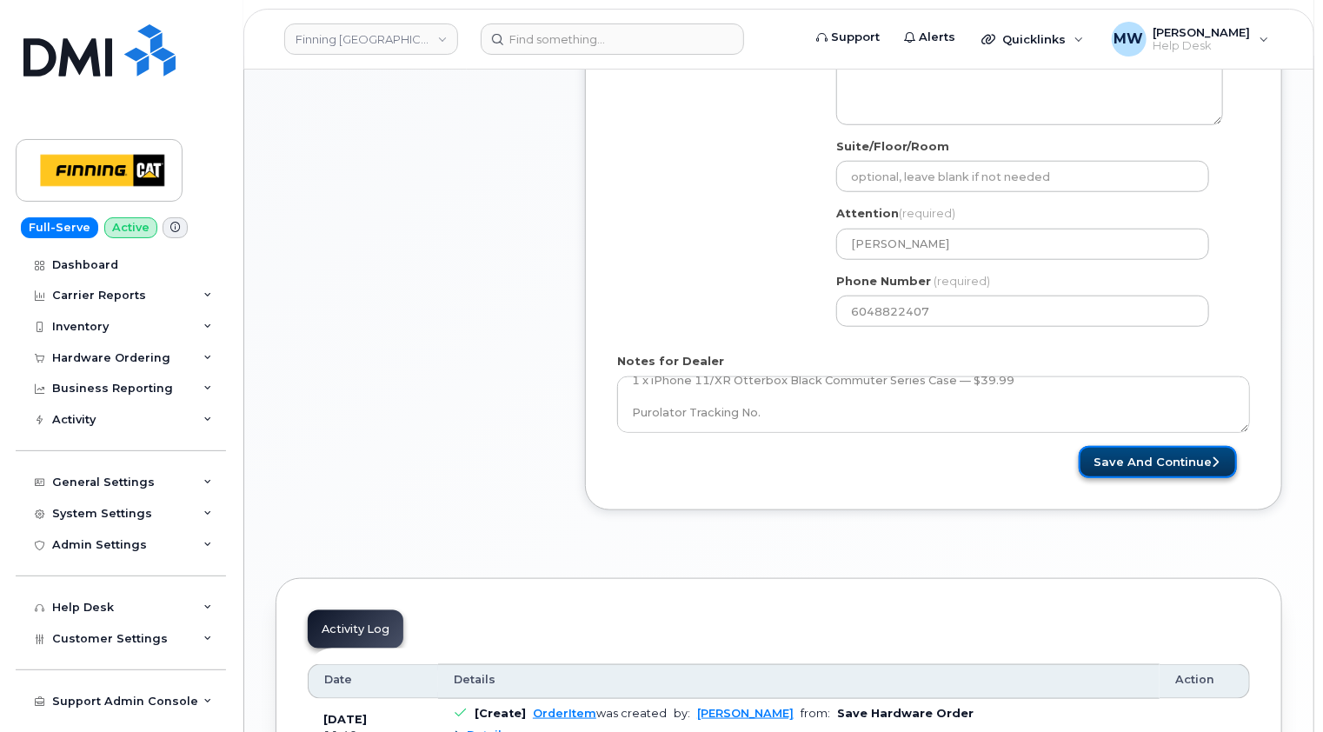
click at [1175, 452] on button "Save and Continue" at bounding box center [1158, 462] width 158 height 32
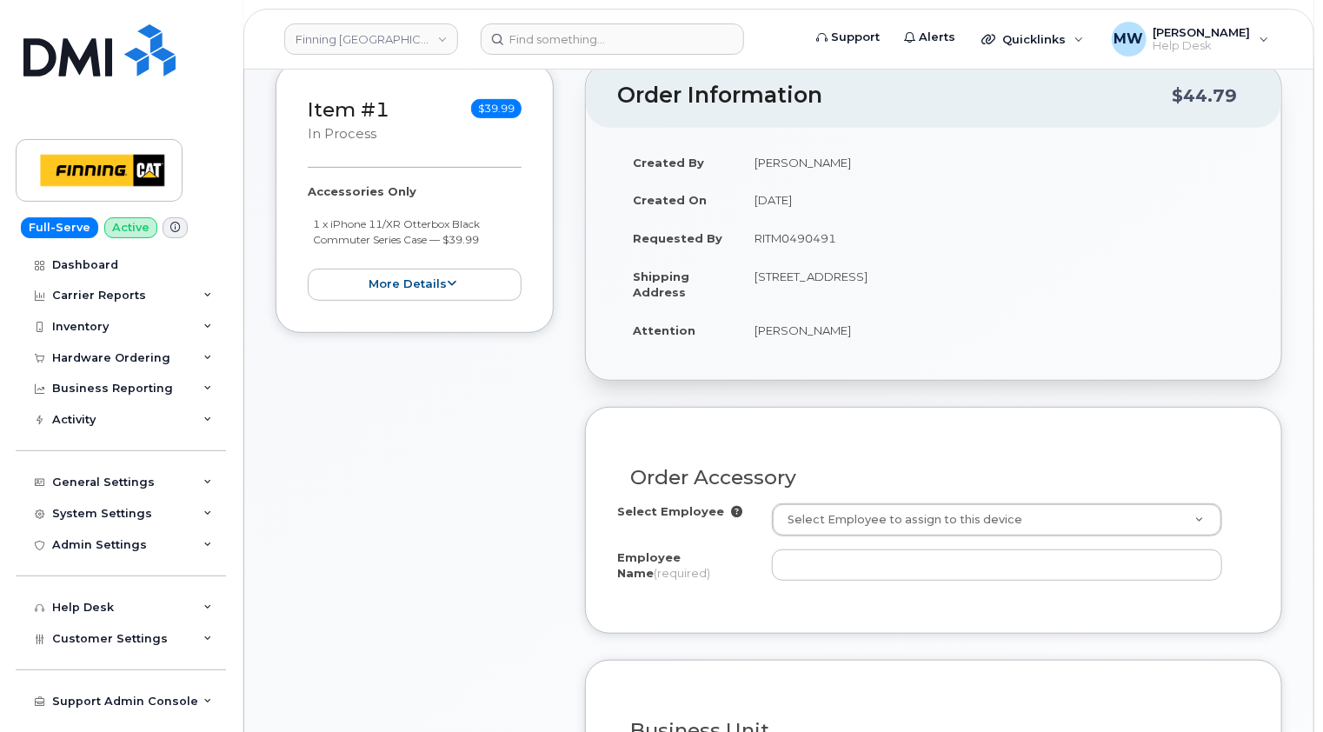
scroll to position [435, 0]
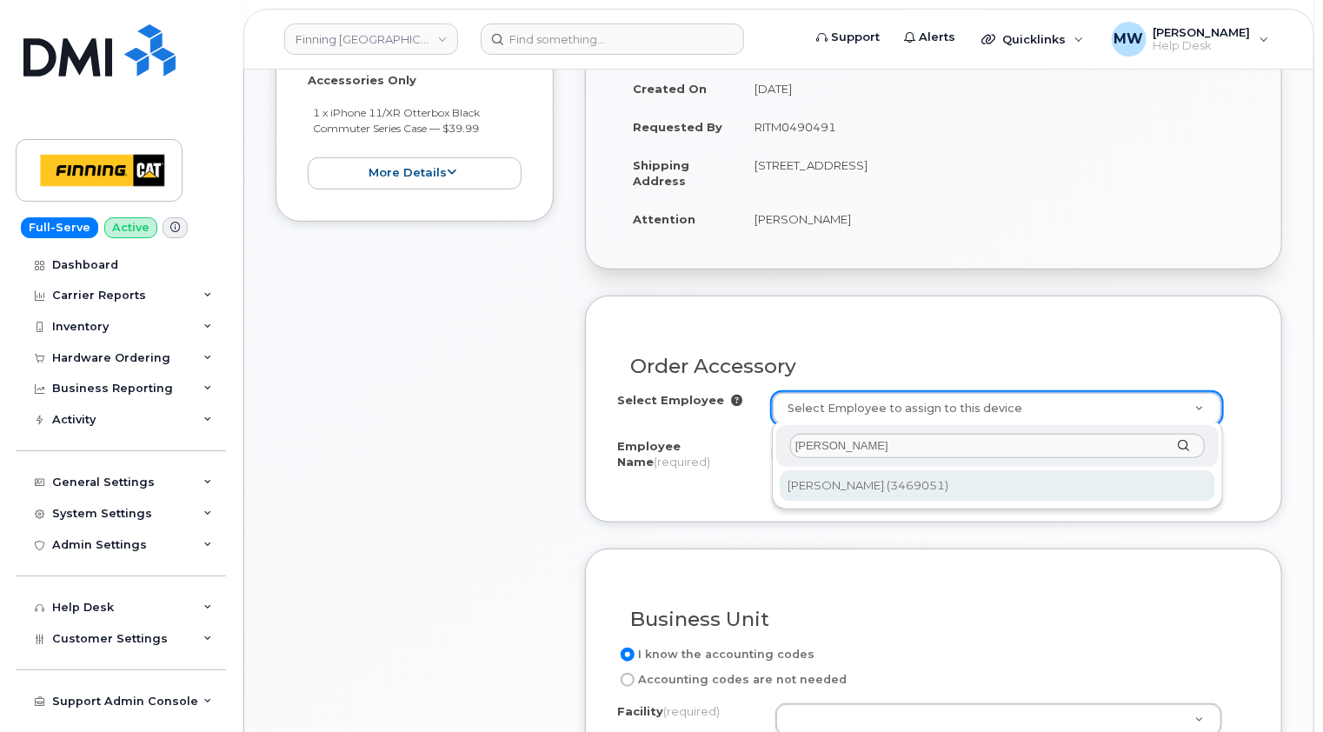
type input "dino bianchi"
type input "15271"
type input "[PERSON_NAME]"
select select "D70"
select select "OOMAAAA"
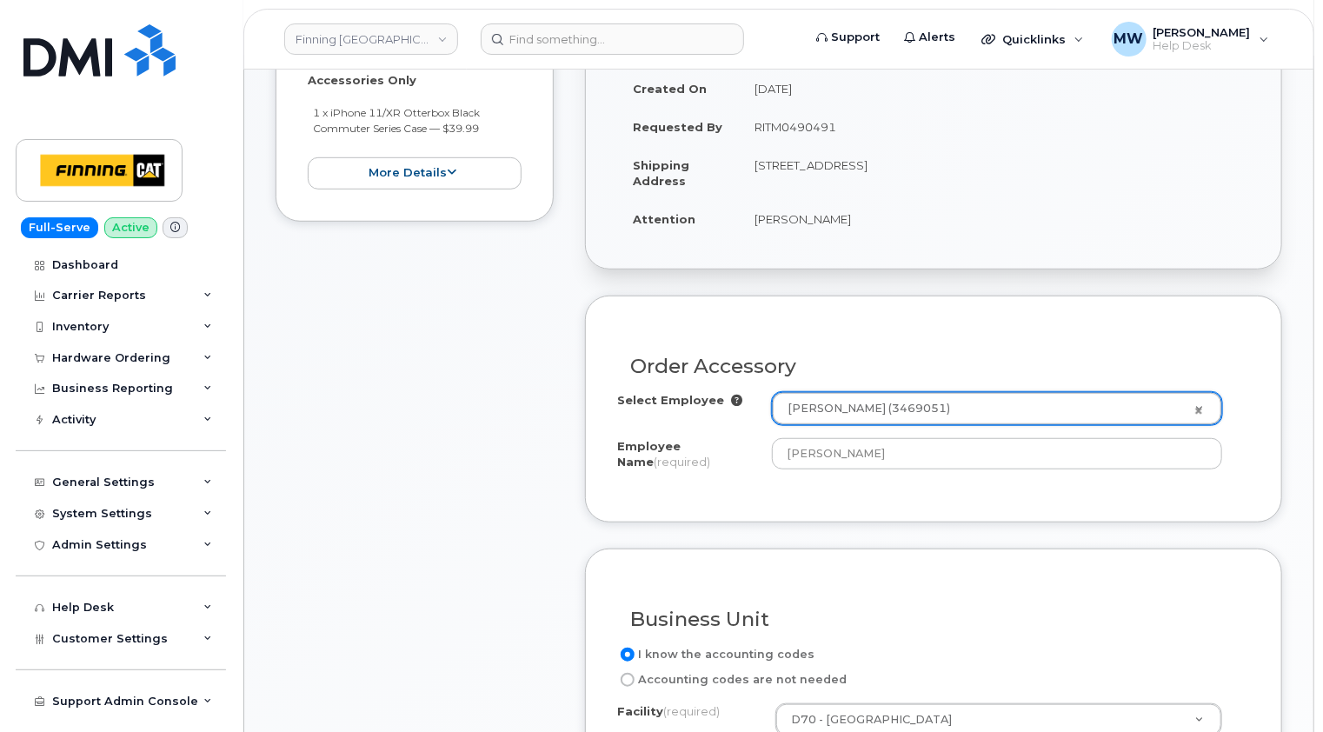
click at [1251, 342] on div "Order Accessory Select Employee Dino Bianchi (3469051) 15271 Employee Name (req…" at bounding box center [933, 409] width 697 height 226
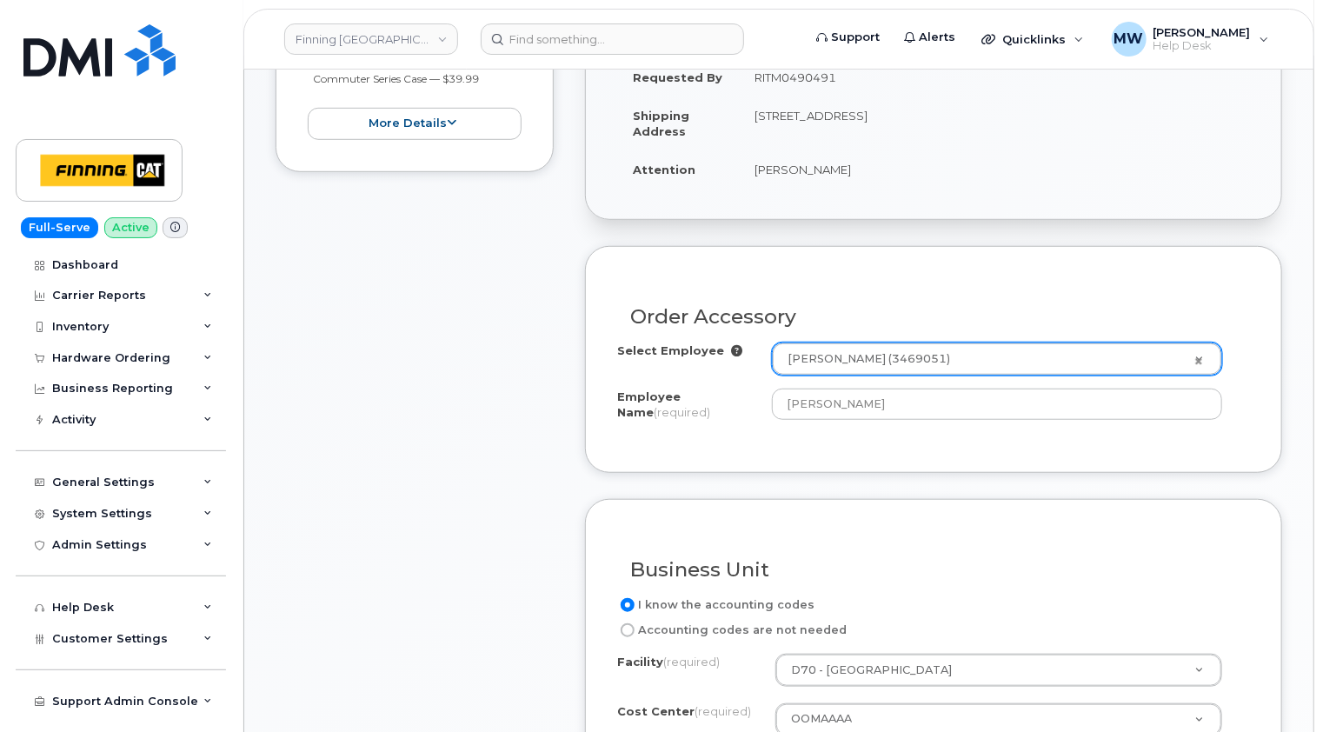
scroll to position [696, 0]
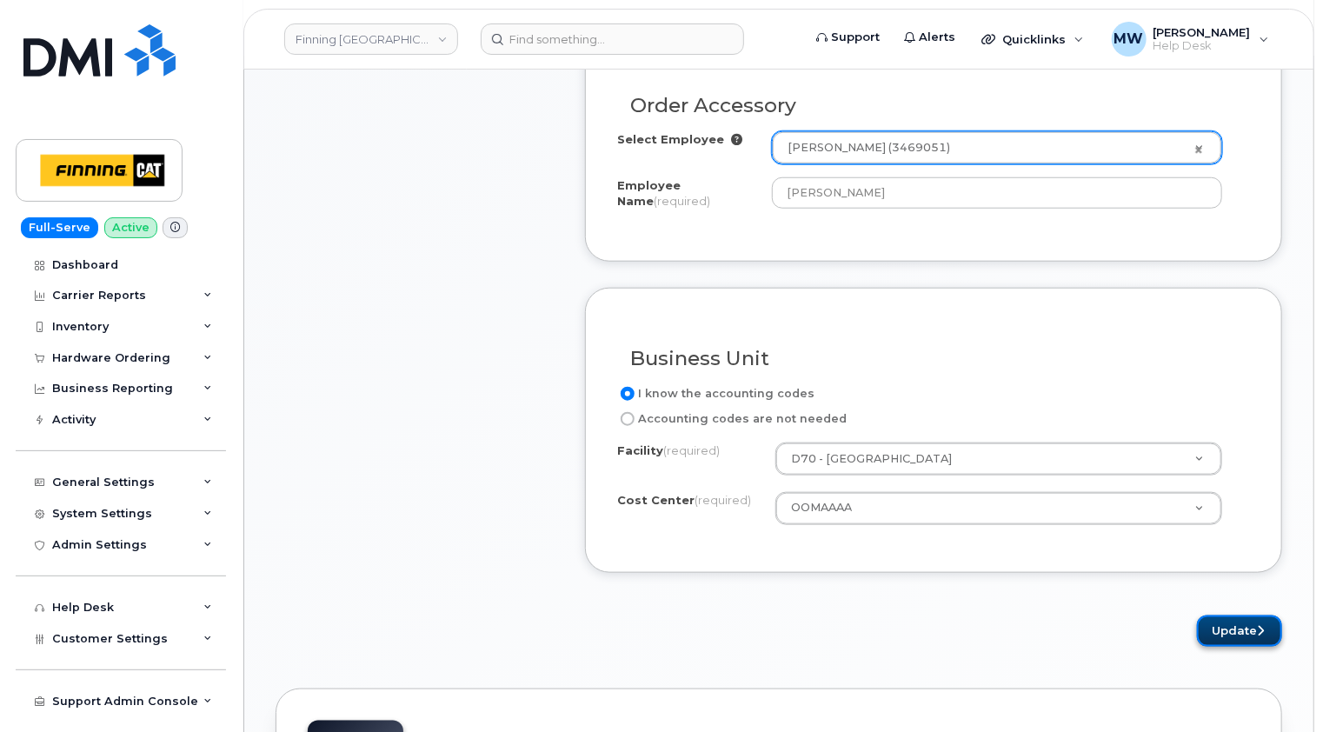
click at [1232, 629] on button "Update" at bounding box center [1239, 632] width 85 height 32
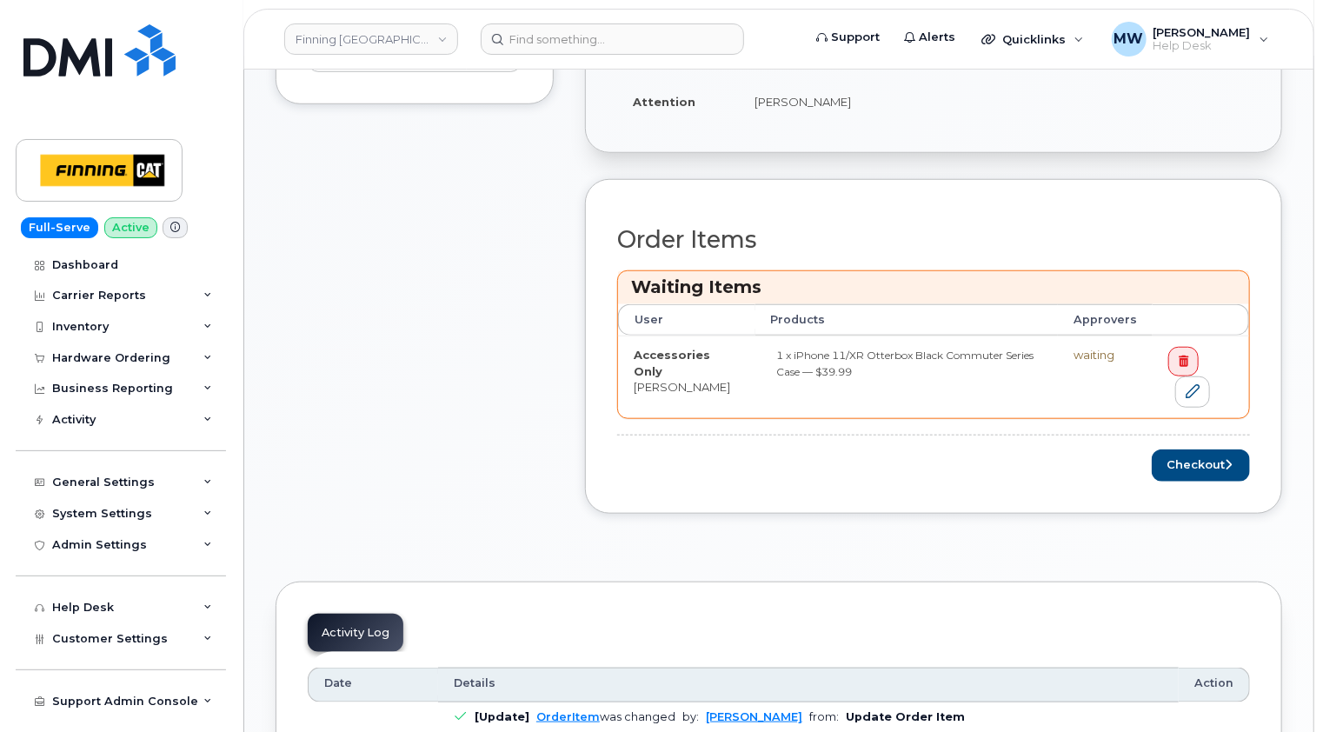
scroll to position [783, 0]
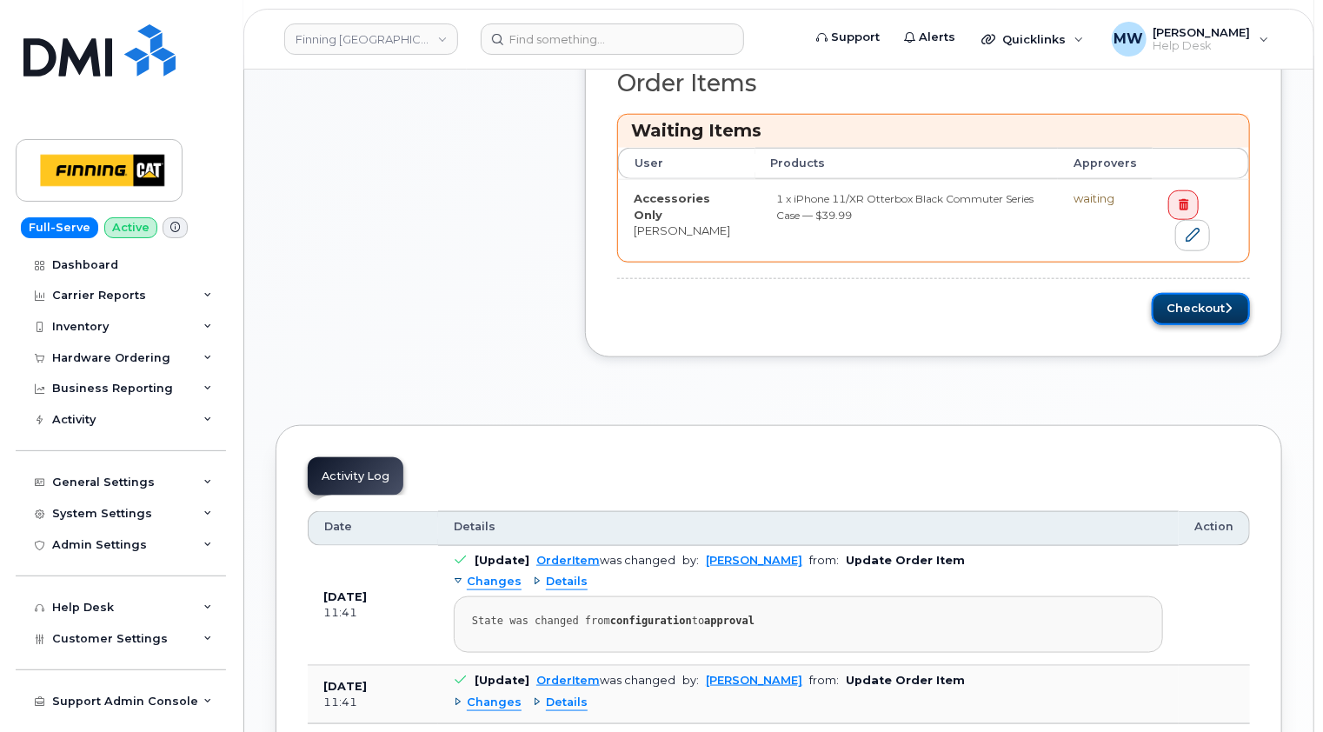
click at [1200, 302] on button "Checkout" at bounding box center [1201, 309] width 98 height 32
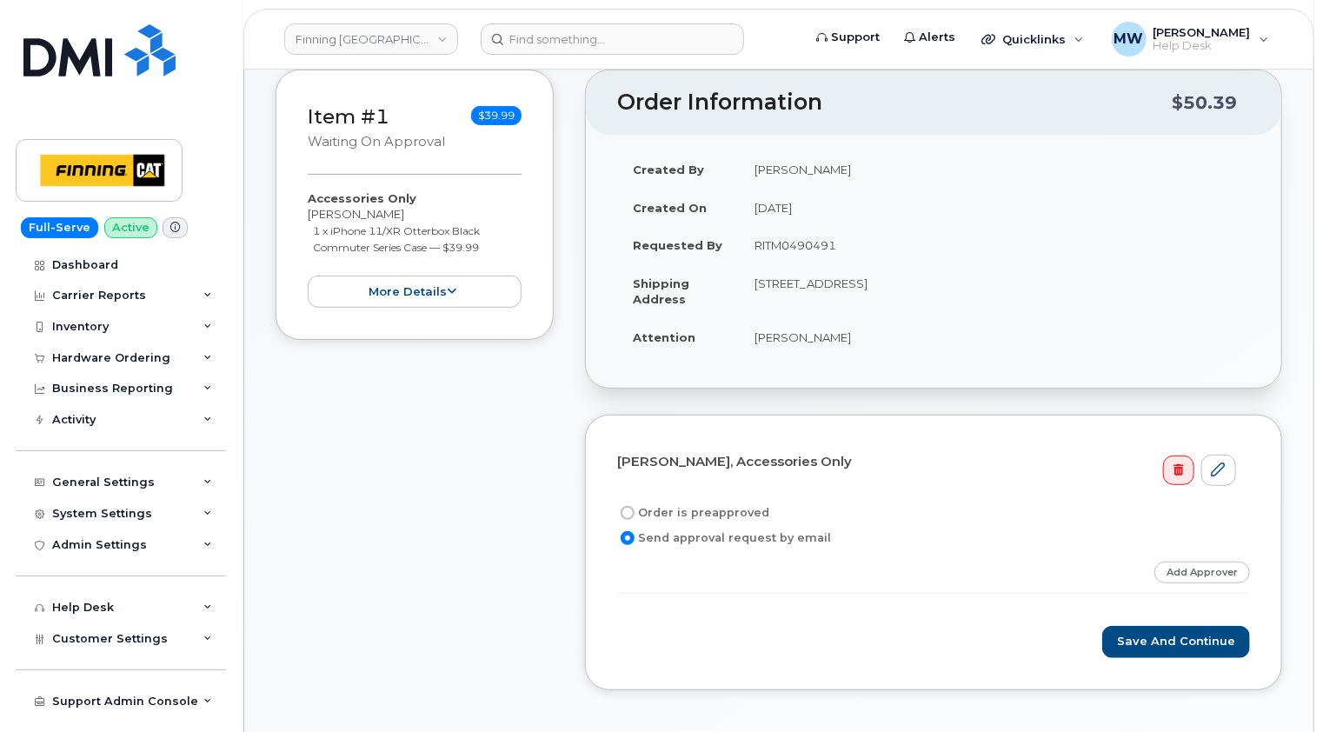
scroll to position [348, 0]
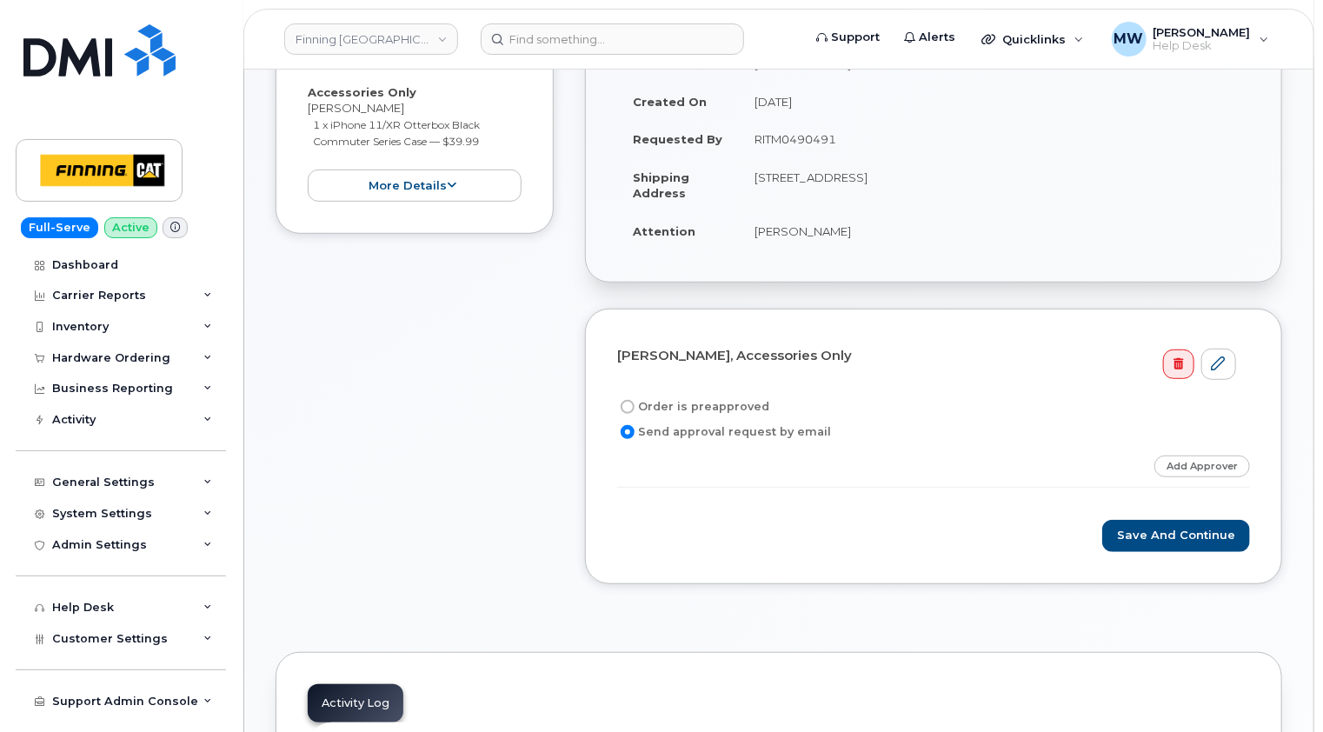
click at [710, 402] on label "Order is preapproved" at bounding box center [693, 406] width 152 height 21
click at [635, 402] on input "Order is preapproved" at bounding box center [628, 407] width 14 height 14
radio input "true"
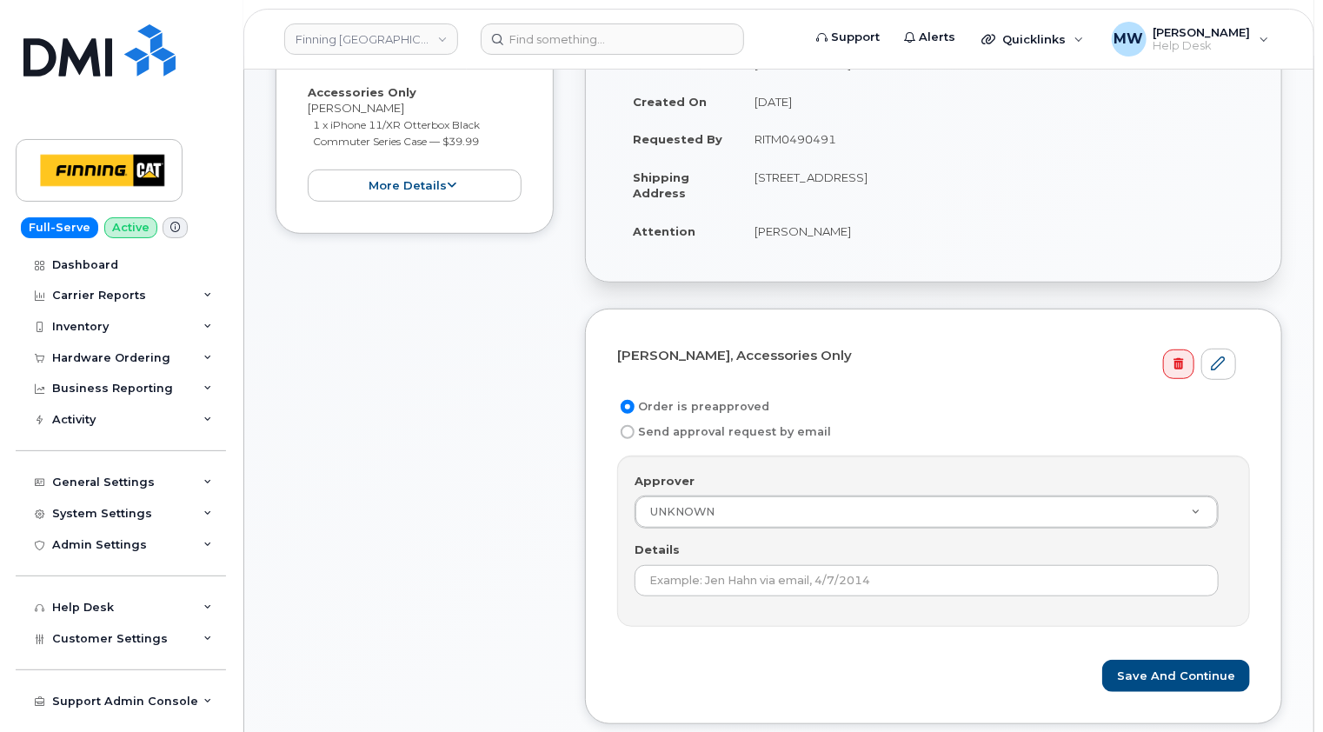
click at [806, 141] on td "RITM0490491" at bounding box center [994, 139] width 511 height 38
copy td "RITM0490491"
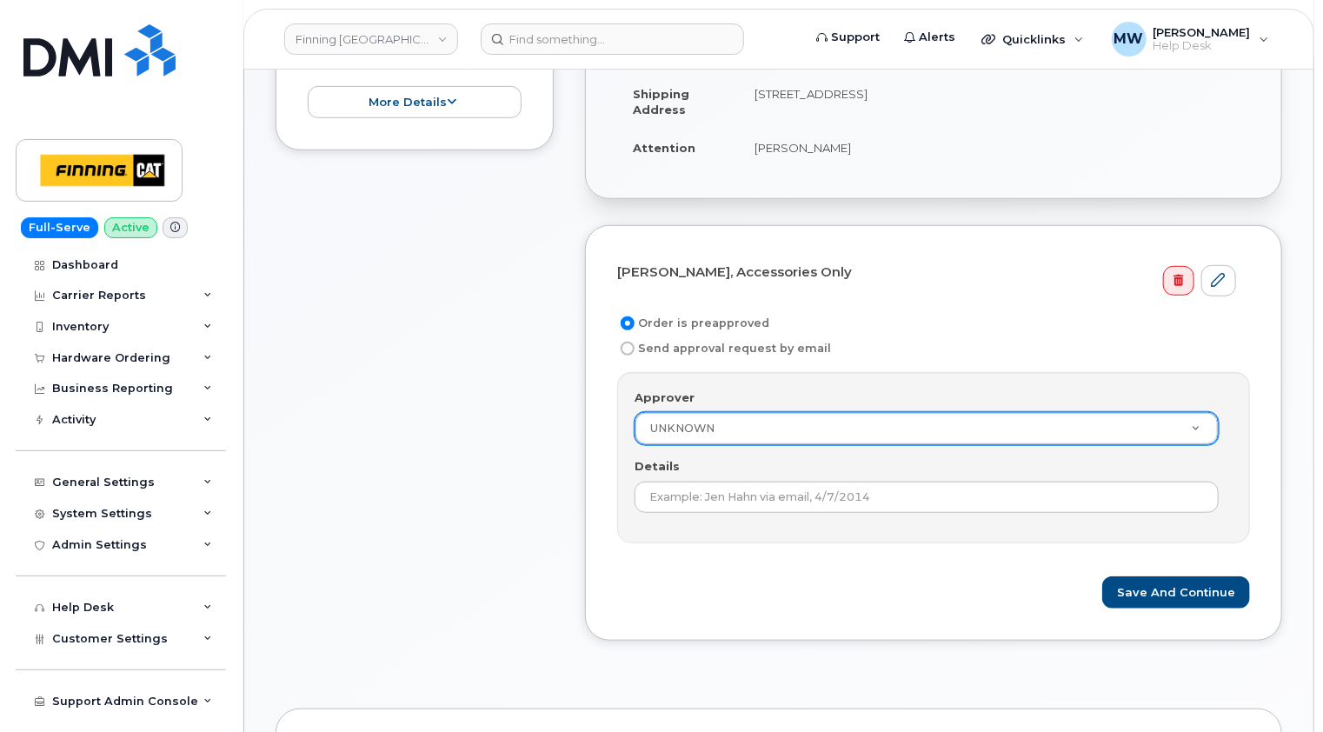
scroll to position [609, 0]
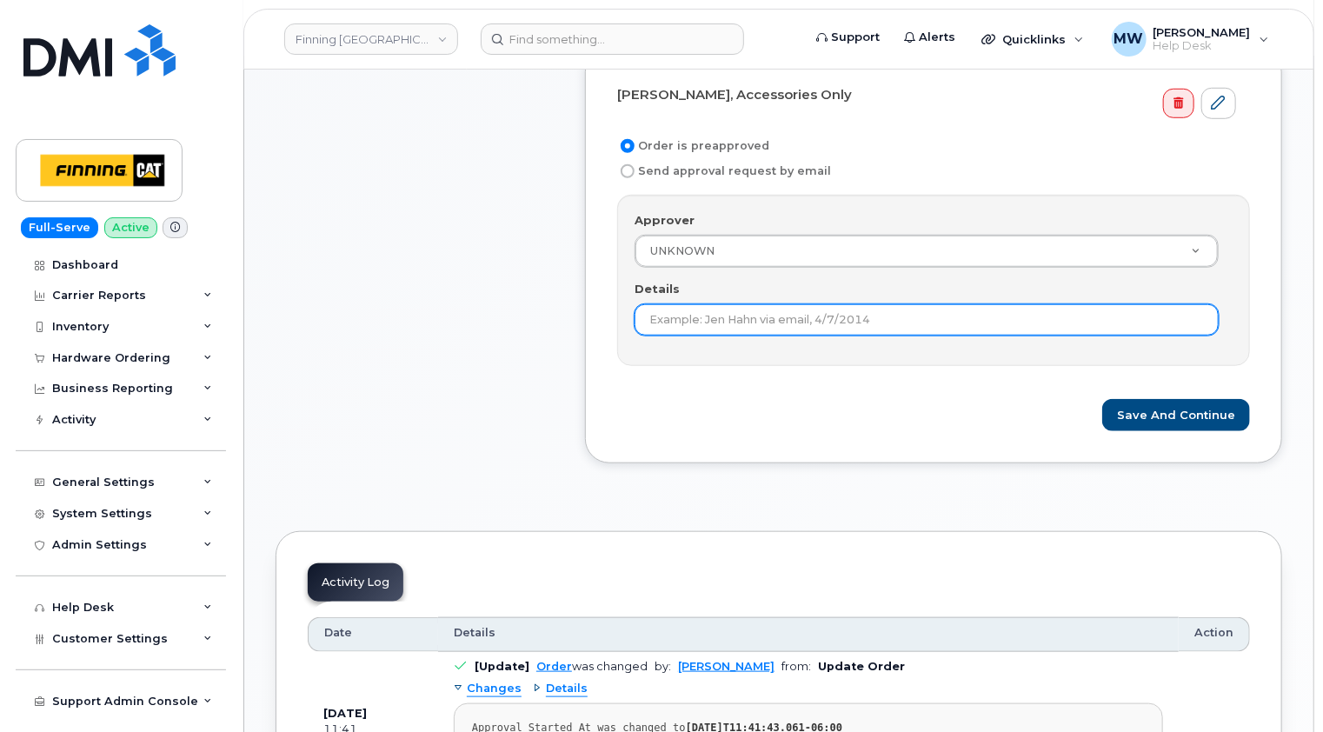
click at [839, 322] on input "Details" at bounding box center [927, 319] width 584 height 31
paste input "RITM0490491"
type input "RITM0490491"
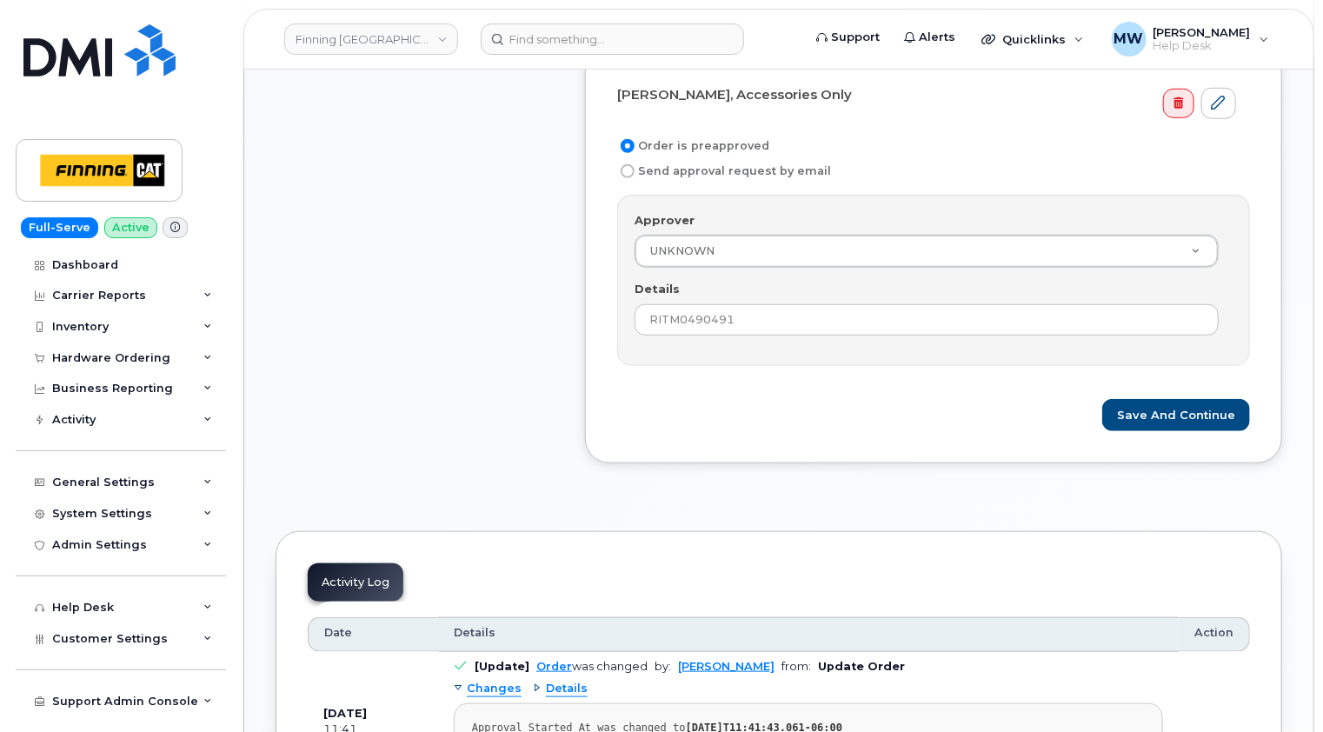
click at [863, 388] on form "Dino Bianchi, Accessories Only Order is preapproved Send approval request by em…" at bounding box center [933, 256] width 633 height 352
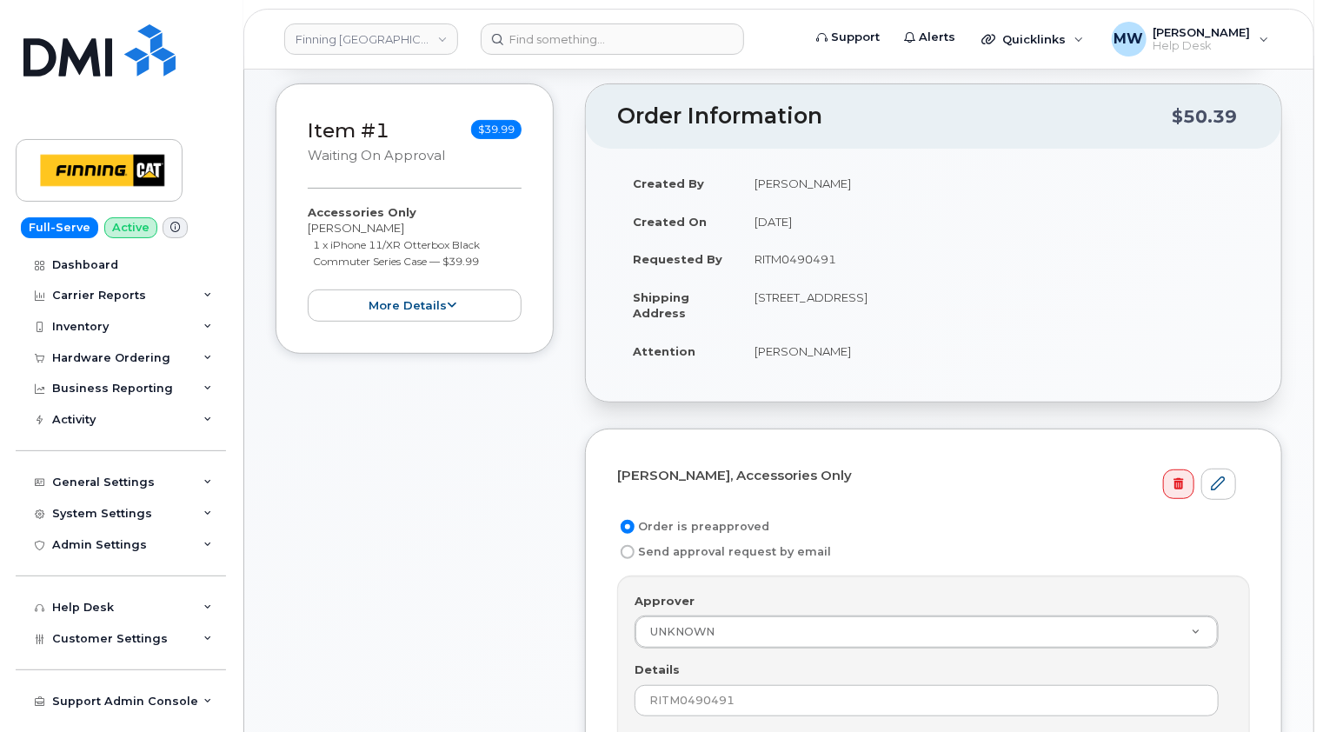
scroll to position [522, 0]
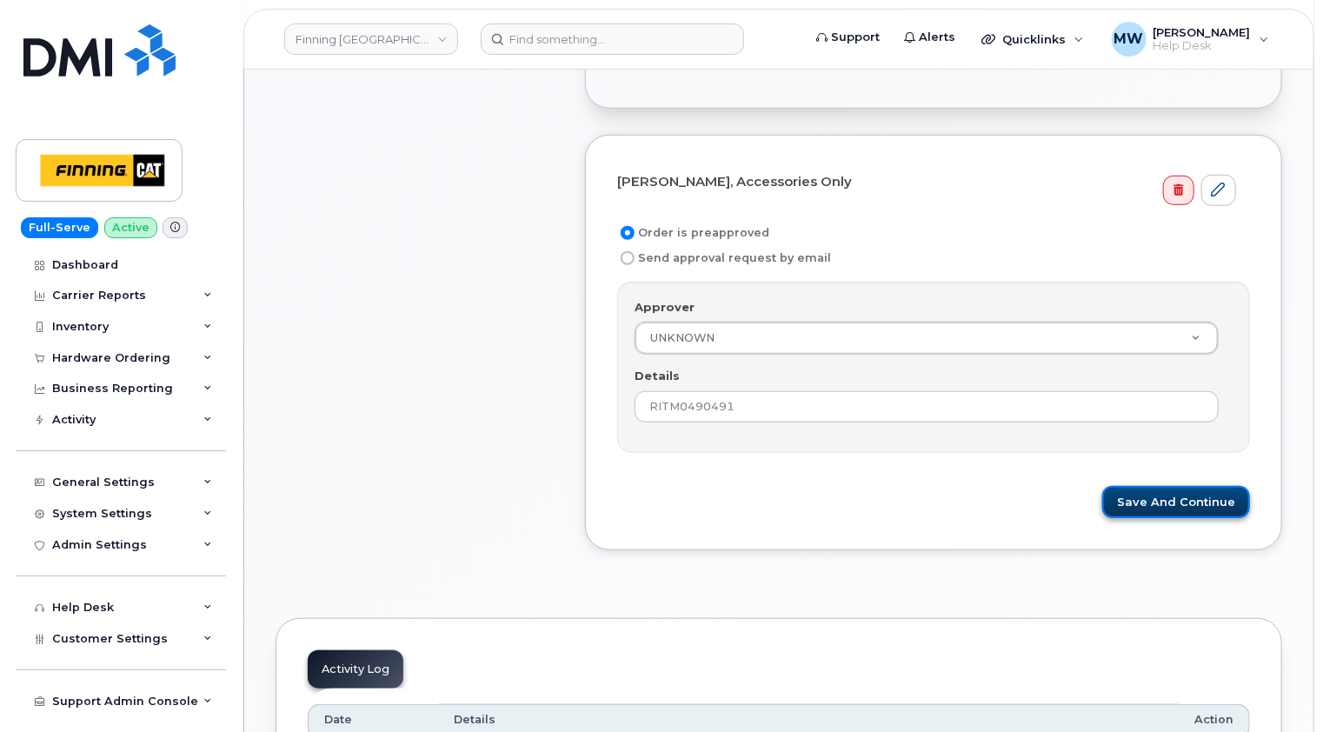
click at [1217, 489] on button "Save and Continue" at bounding box center [1176, 502] width 148 height 32
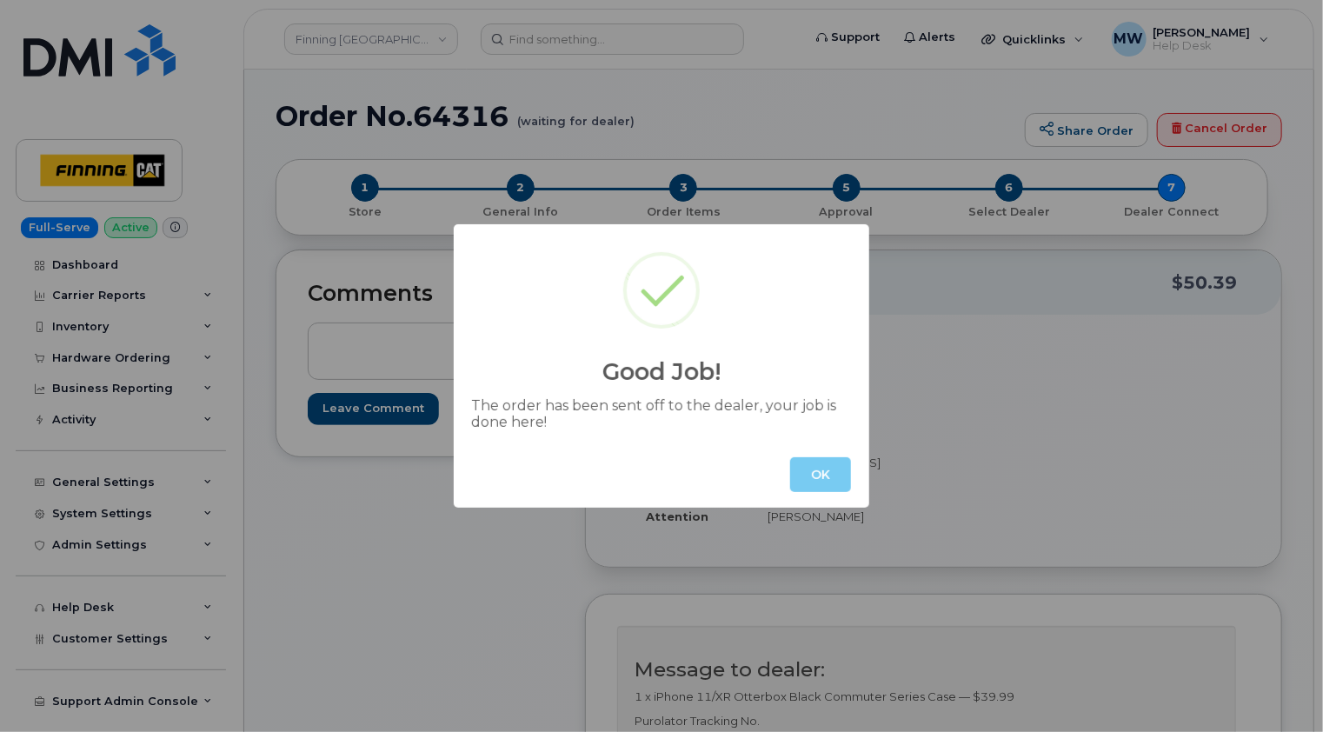
click at [824, 482] on button "OK" at bounding box center [820, 474] width 61 height 35
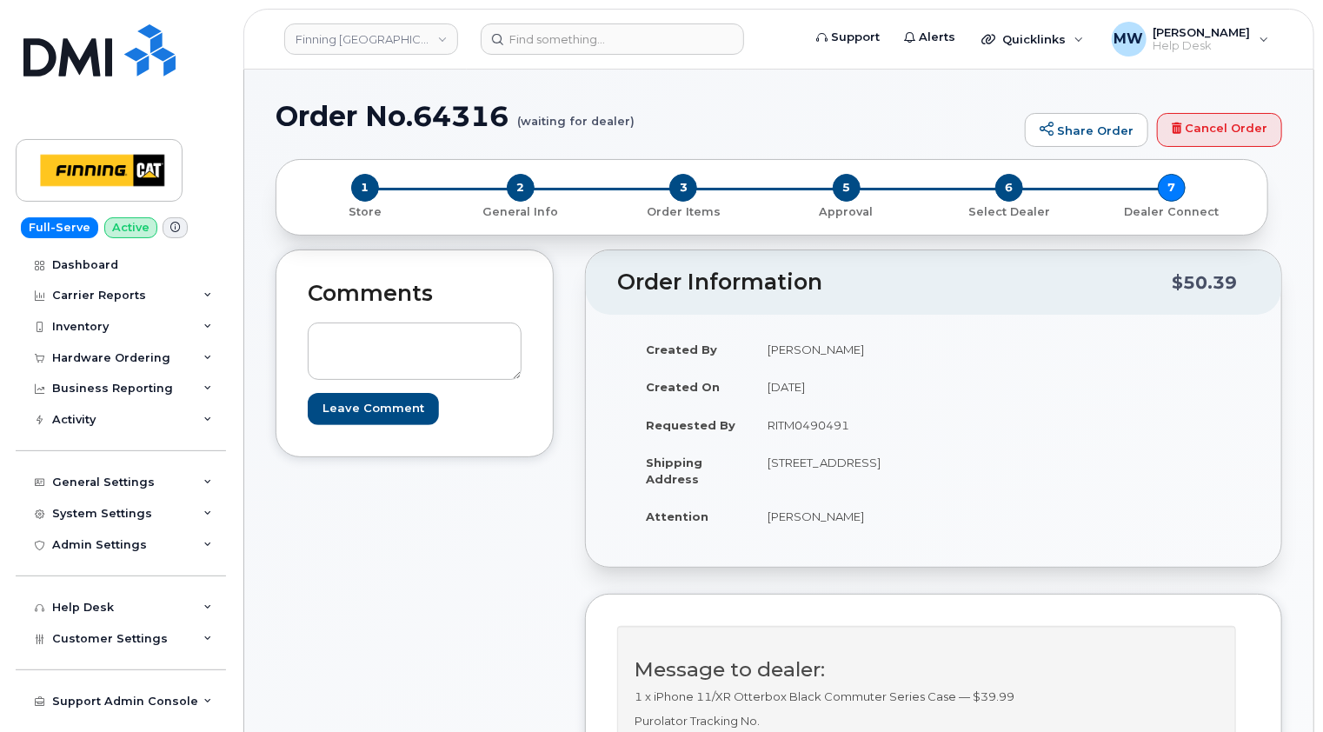
scroll to position [87, 0]
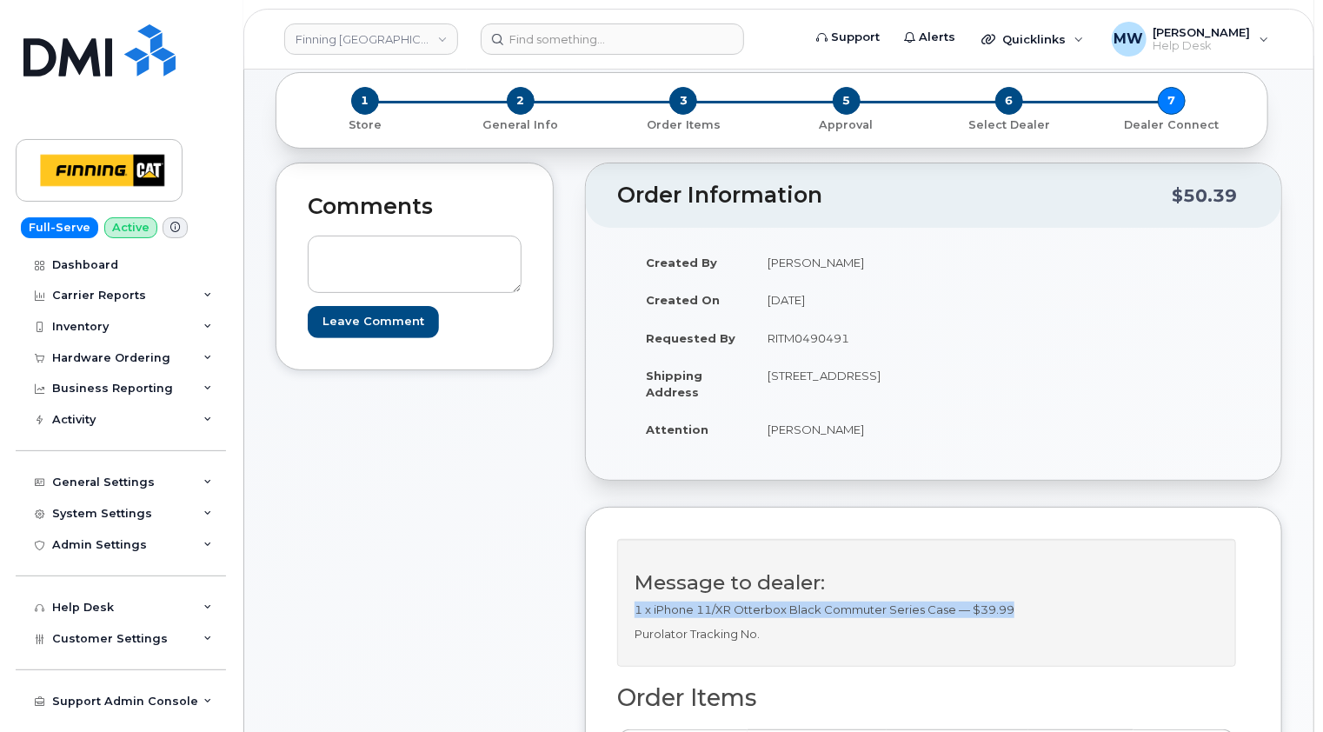
drag, startPoint x: 1029, startPoint y: 605, endPoint x: 635, endPoint y: 609, distance: 394.7
click at [635, 609] on p "1 x iPhone 11/XR Otterbox Black Commuter Series Case — $39.99" at bounding box center [927, 610] width 584 height 17
copy p "1 x iPhone 11/XR Otterbox Black Commuter Series Case — $39.99"
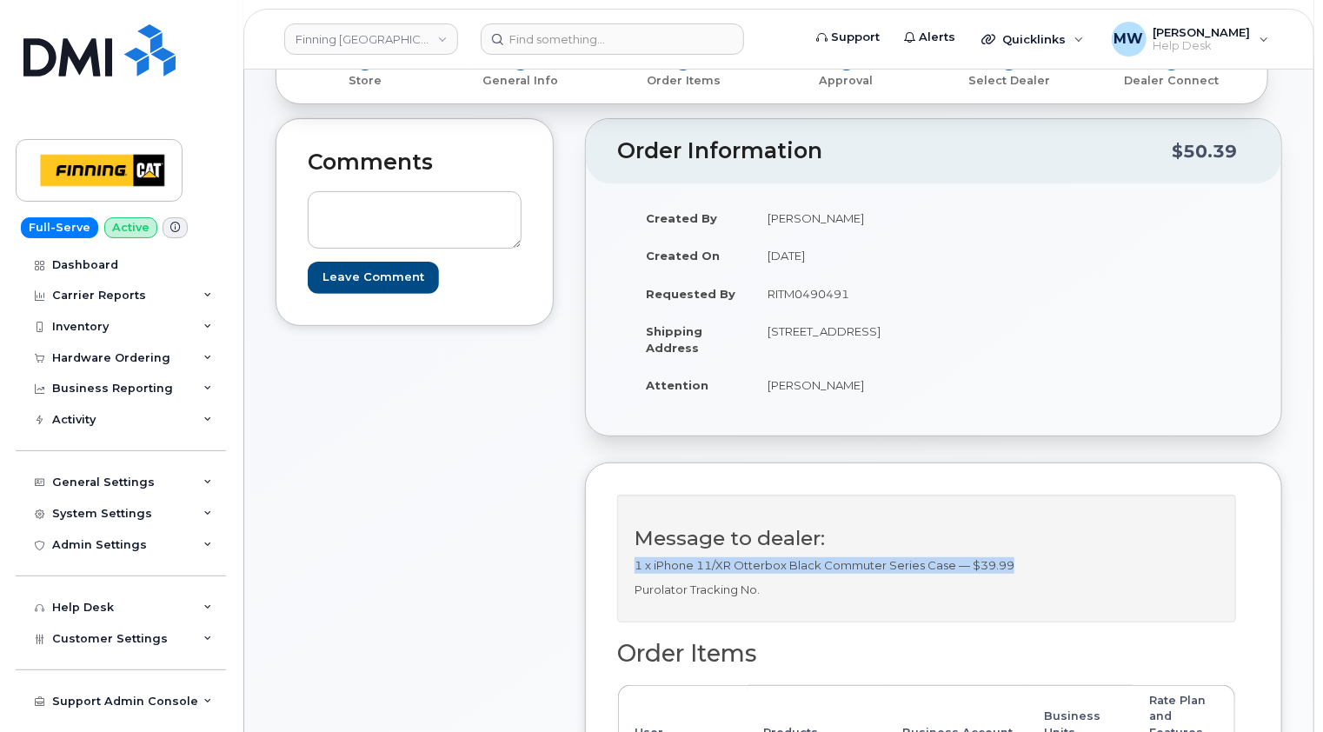
scroll to position [174, 0]
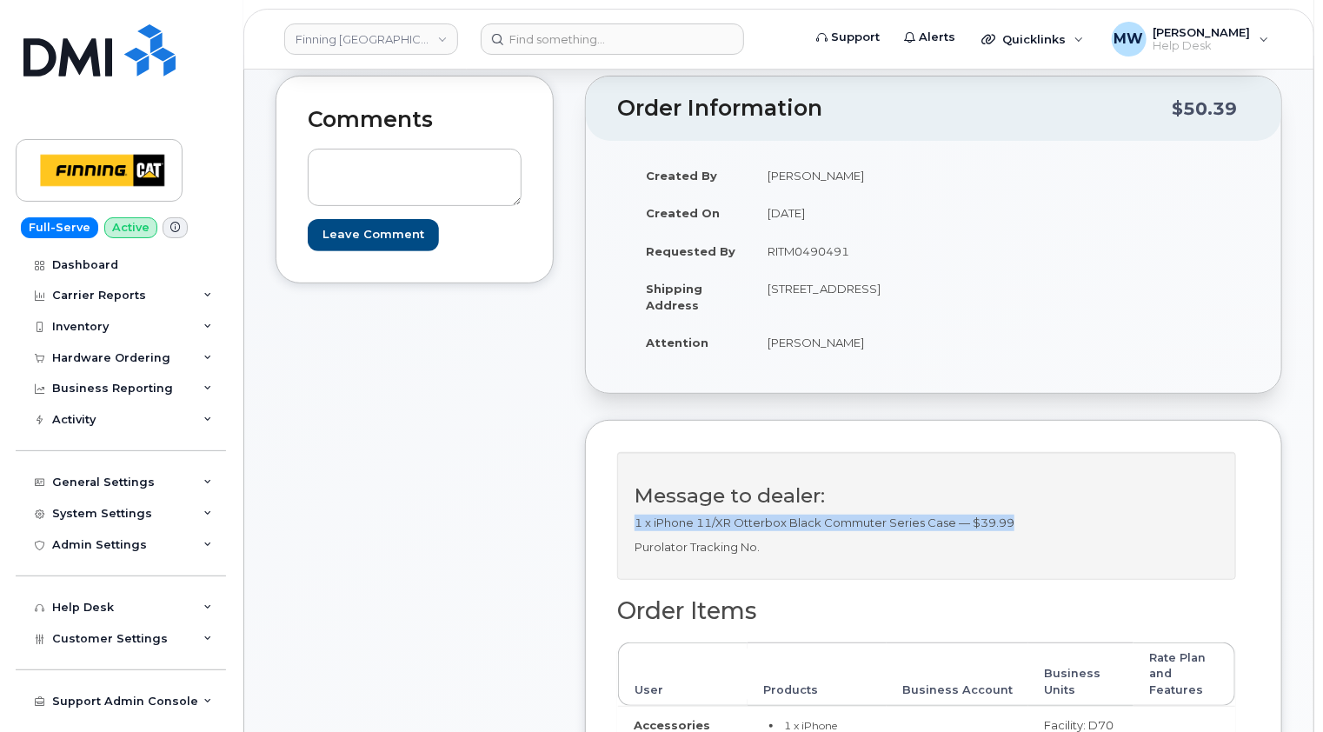
drag, startPoint x: 836, startPoint y: 303, endPoint x: 789, endPoint y: 303, distance: 46.1
click at [789, 303] on td "[STREET_ADDRESS]" at bounding box center [836, 297] width 169 height 54
copy td "V4N 5C3"
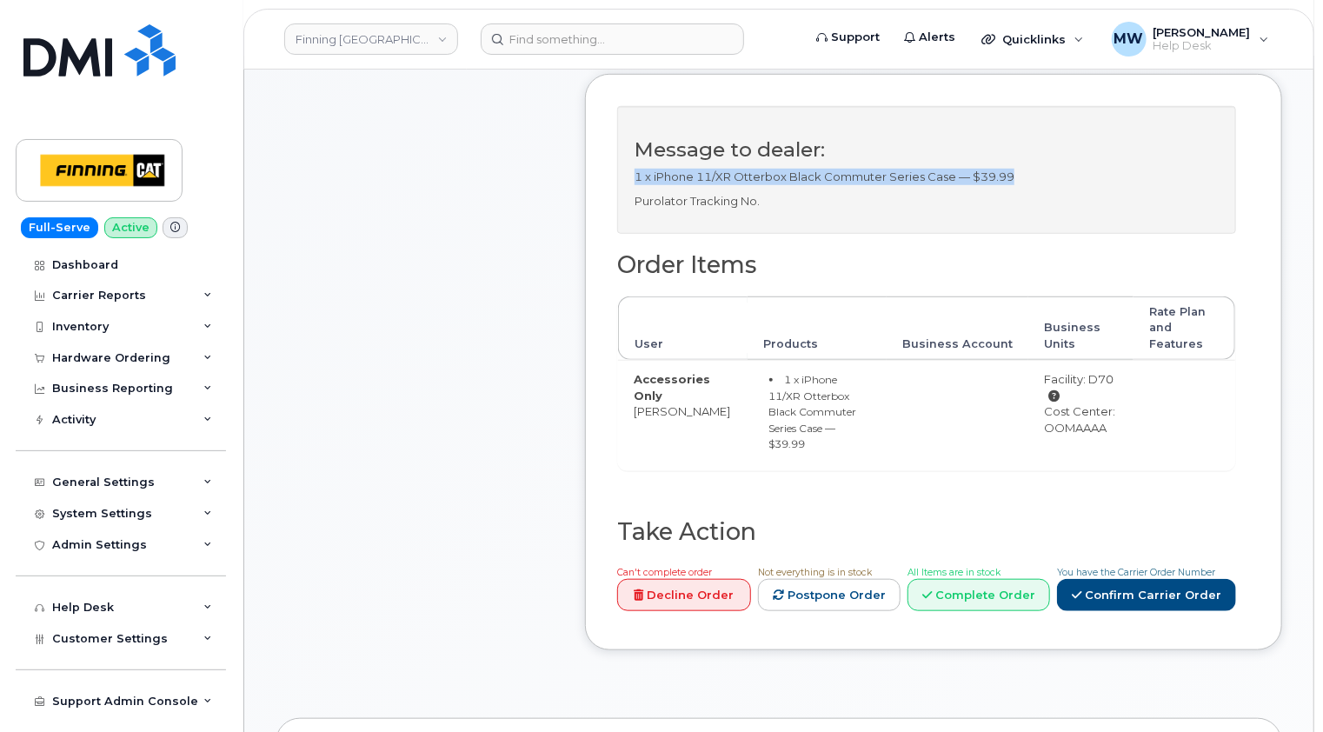
scroll to position [522, 0]
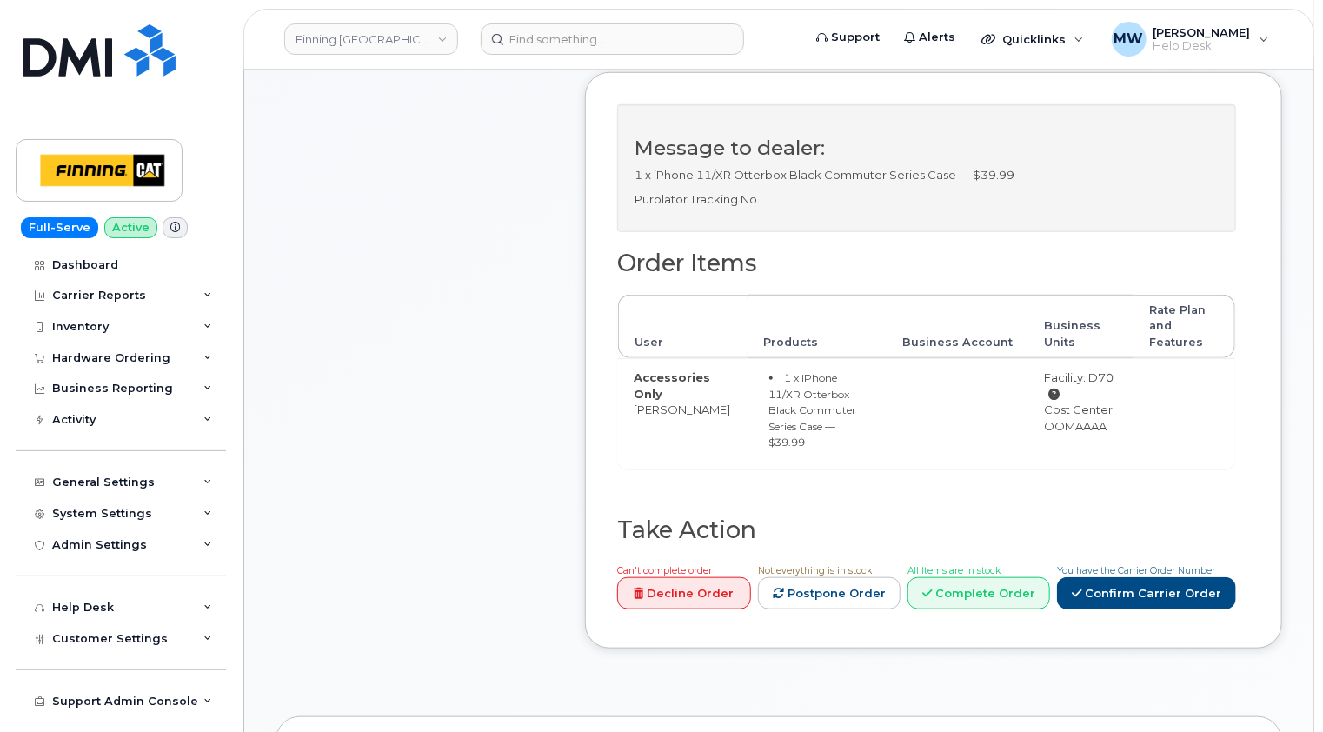
click at [1079, 424] on div "Cost Center: OOMAAAA" at bounding box center [1081, 418] width 74 height 32
copy div "OOMAAAA"
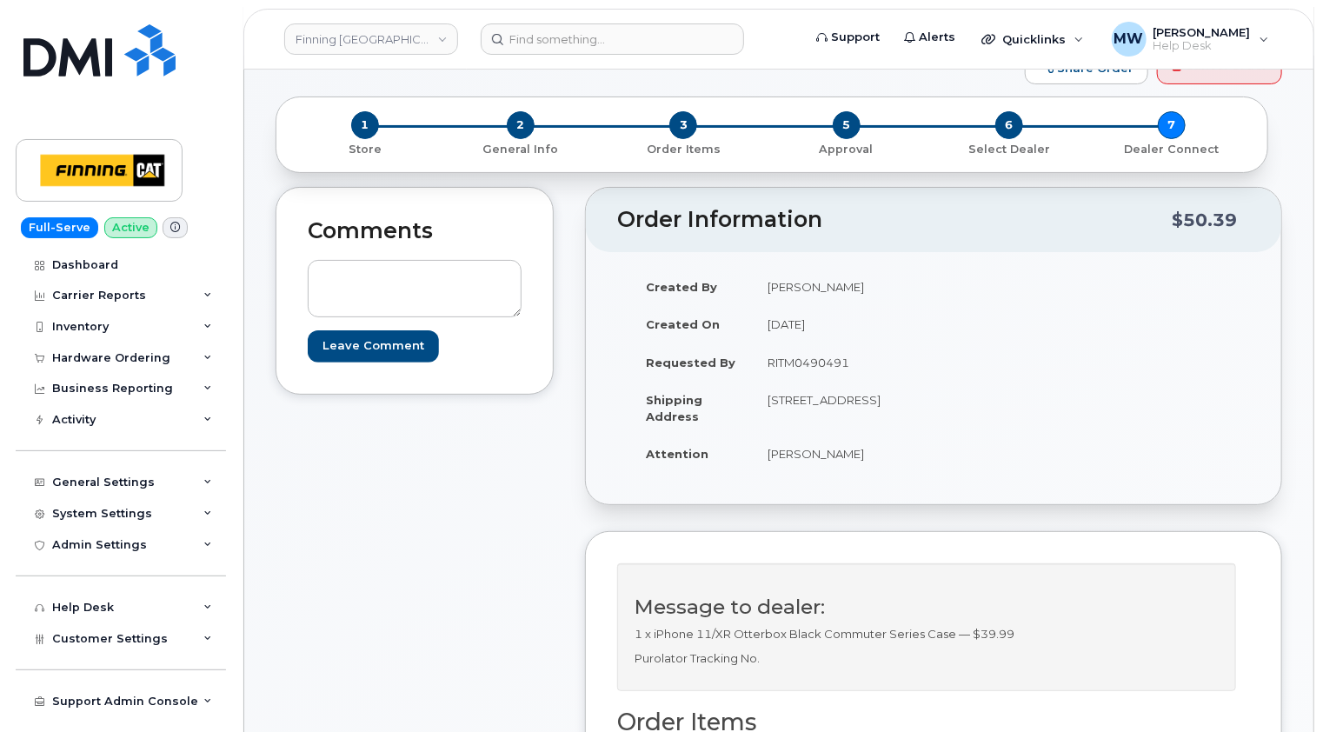
scroll to position [0, 0]
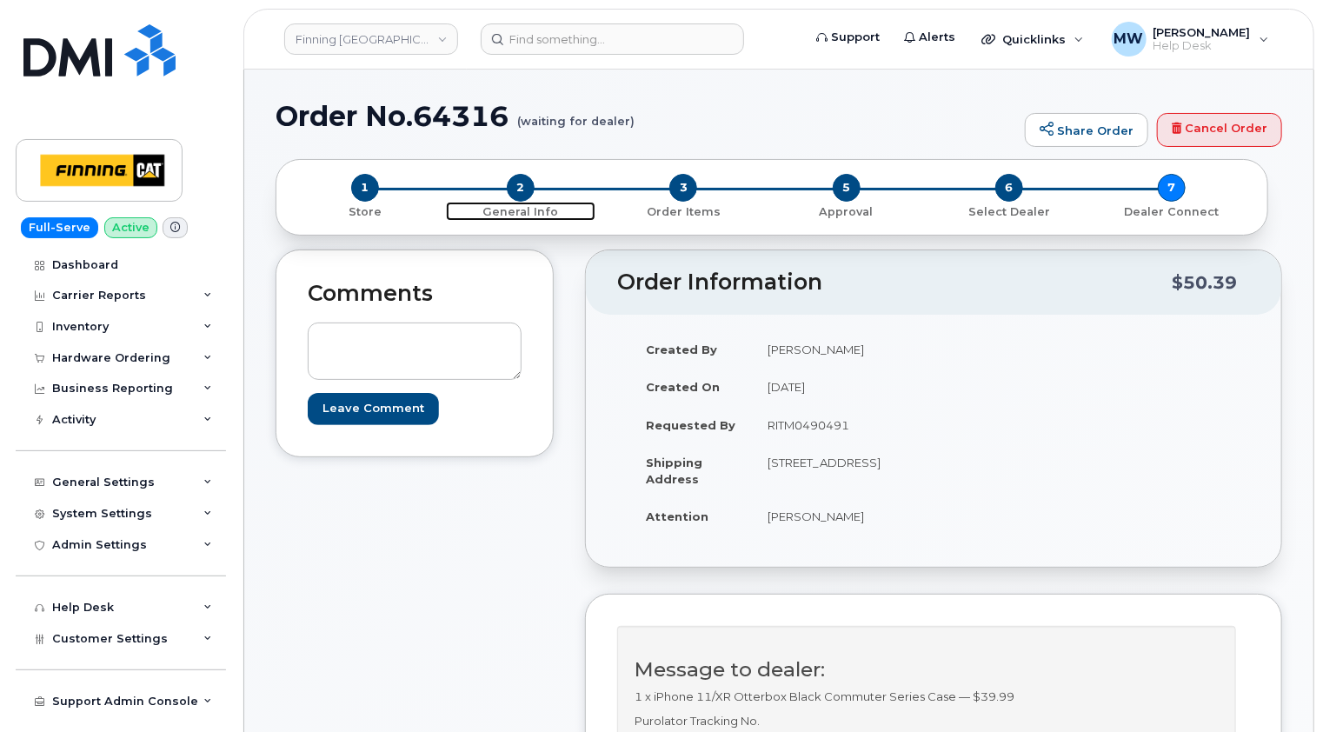
click at [523, 193] on span "2" at bounding box center [521, 188] width 28 height 28
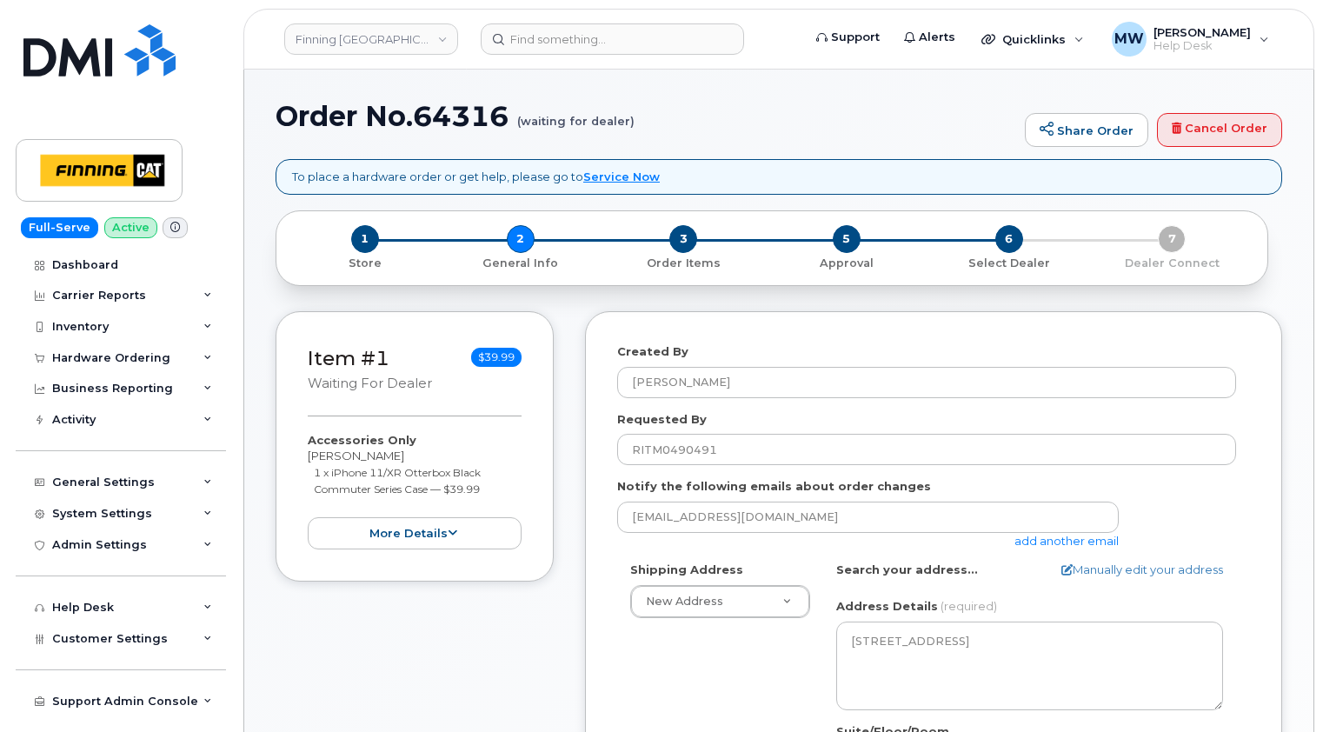
select select
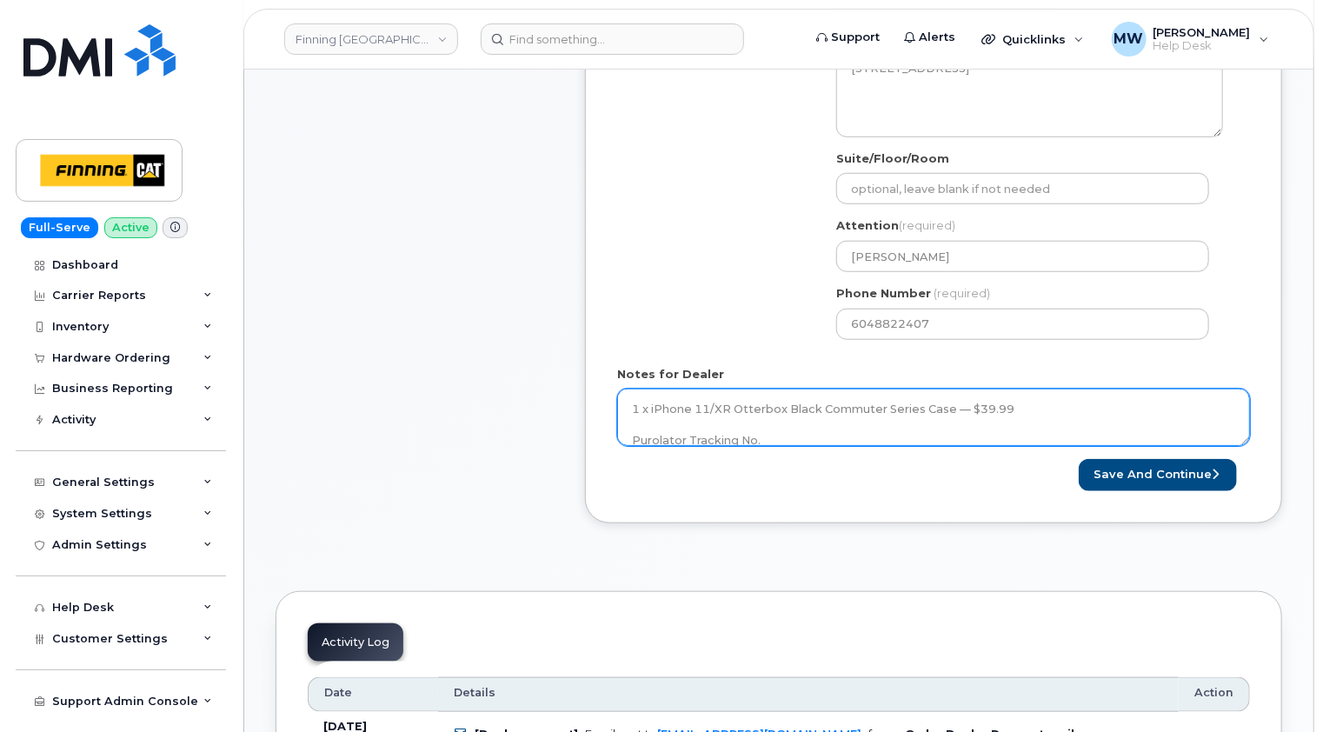
scroll to position [16, 0]
click at [828, 427] on textarea "1 x iPhone 11/XR Otterbox Black Commuter Series Case — $39.99 Purolator Trackin…" at bounding box center [933, 417] width 633 height 57
paste textarea "335653855791"
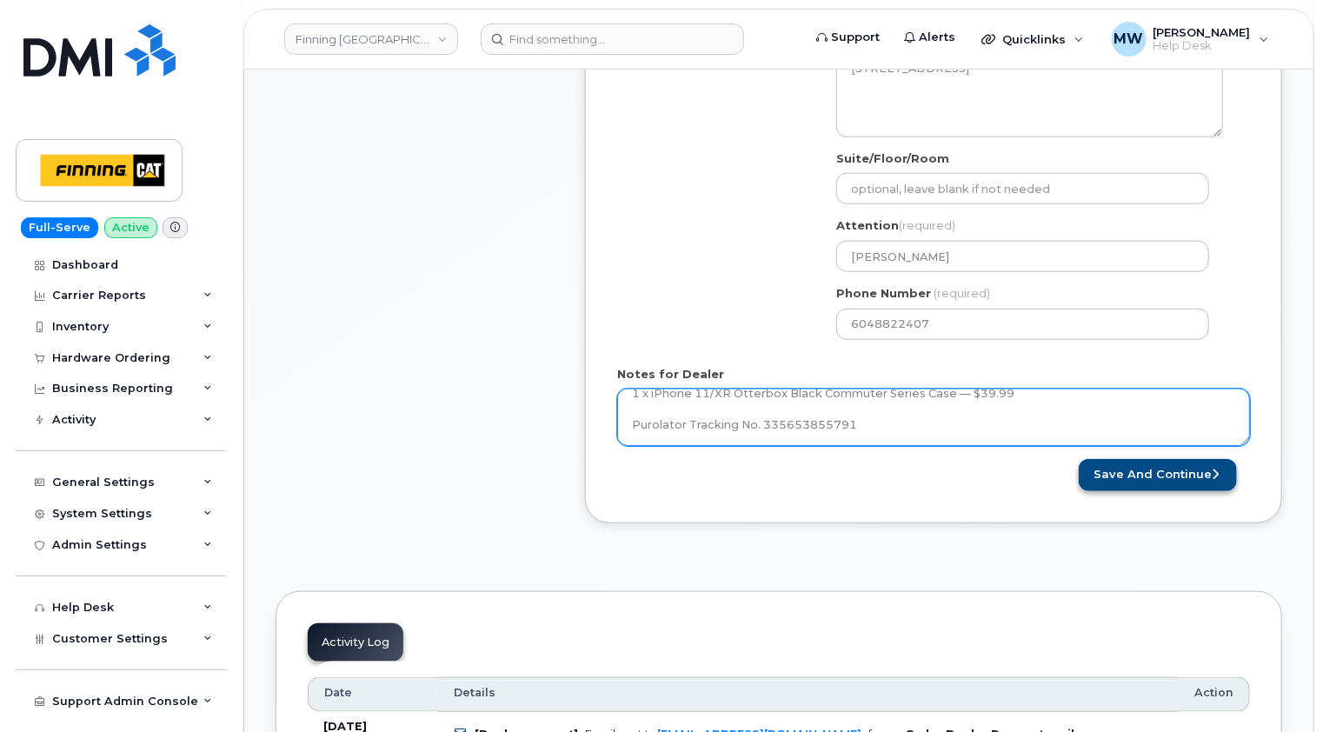
type textarea "1 x iPhone 11/XR Otterbox Black Commuter Series Case — $39.99 Purolator Trackin…"
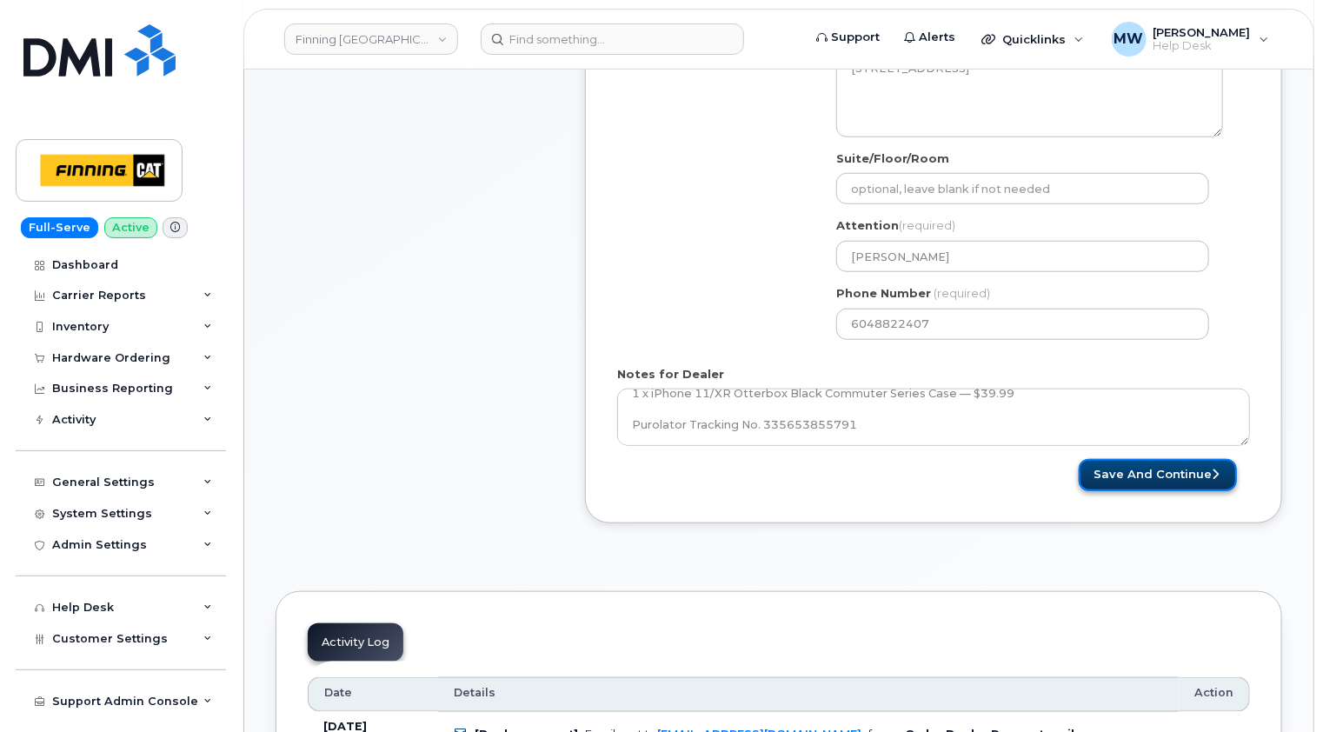
click at [1174, 479] on button "Save and Continue" at bounding box center [1158, 475] width 158 height 32
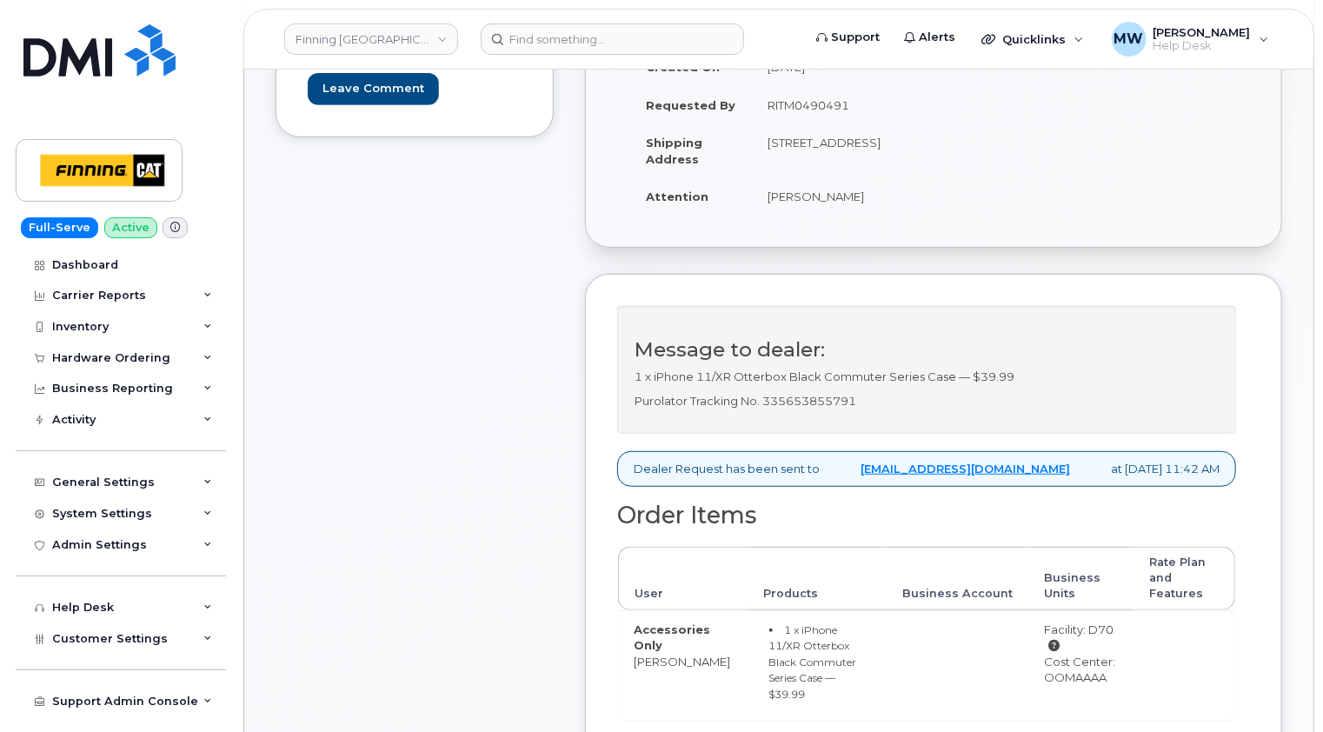
scroll to position [435, 0]
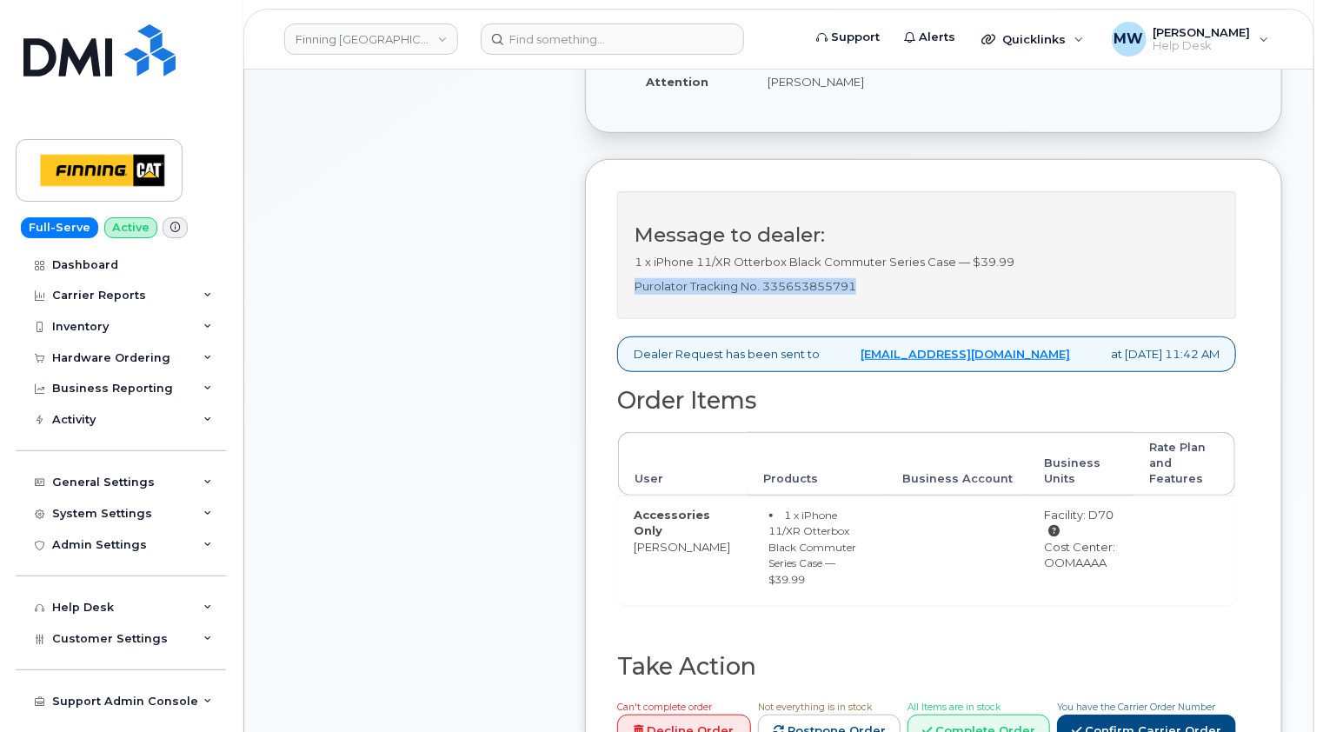
drag, startPoint x: 873, startPoint y: 284, endPoint x: 636, endPoint y: 285, distance: 236.5
click at [636, 285] on p "Purolator Tracking No. 335653855791" at bounding box center [927, 286] width 584 height 17
copy p "Purolator Tracking No. 335653855791"
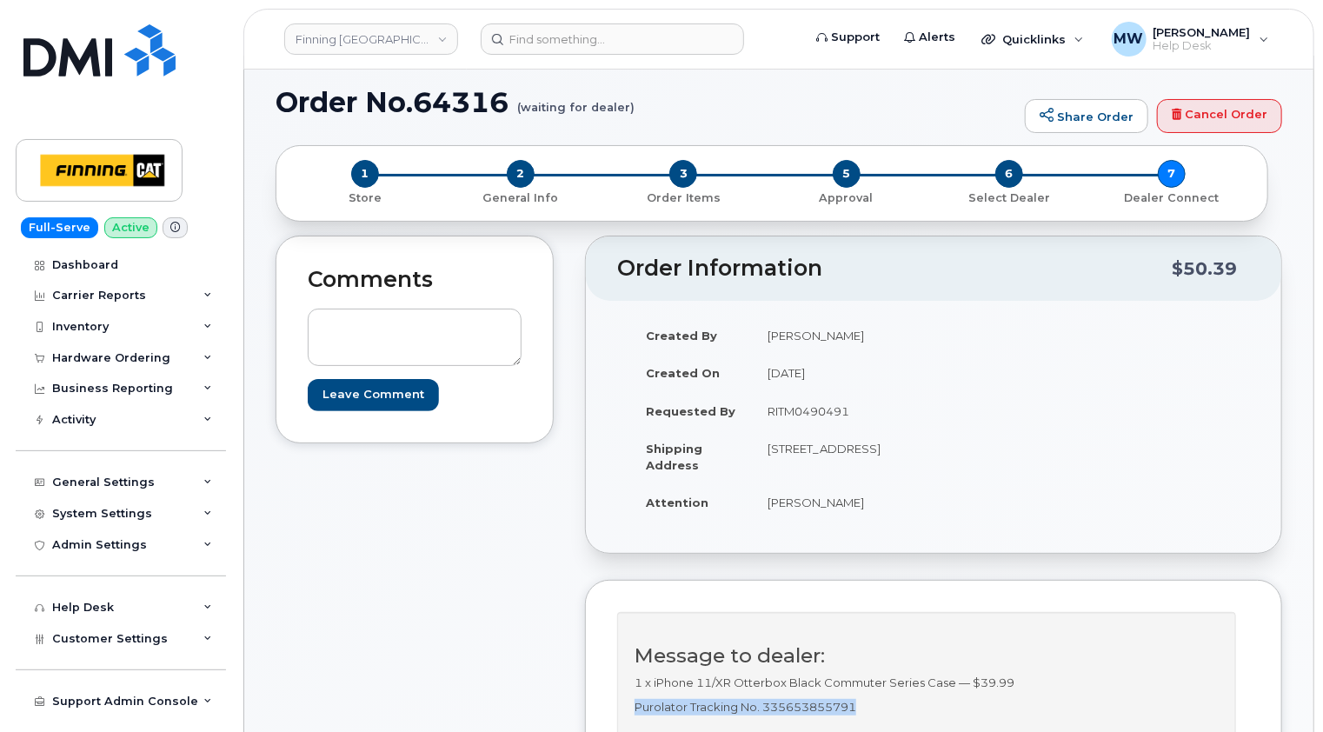
scroll to position [0, 0]
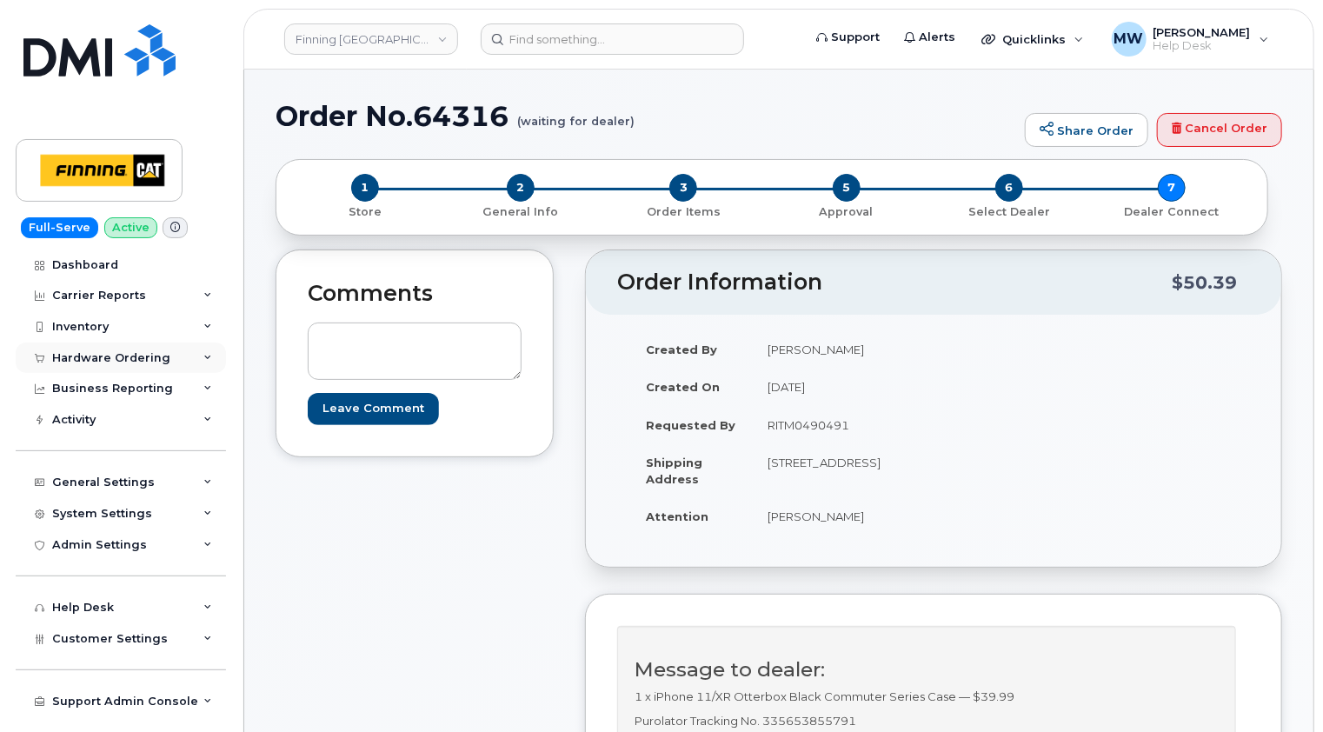
drag, startPoint x: 113, startPoint y: 351, endPoint x: 115, endPoint y: 343, distance: 8.9
click at [113, 351] on div "Hardware Ordering" at bounding box center [111, 358] width 118 height 14
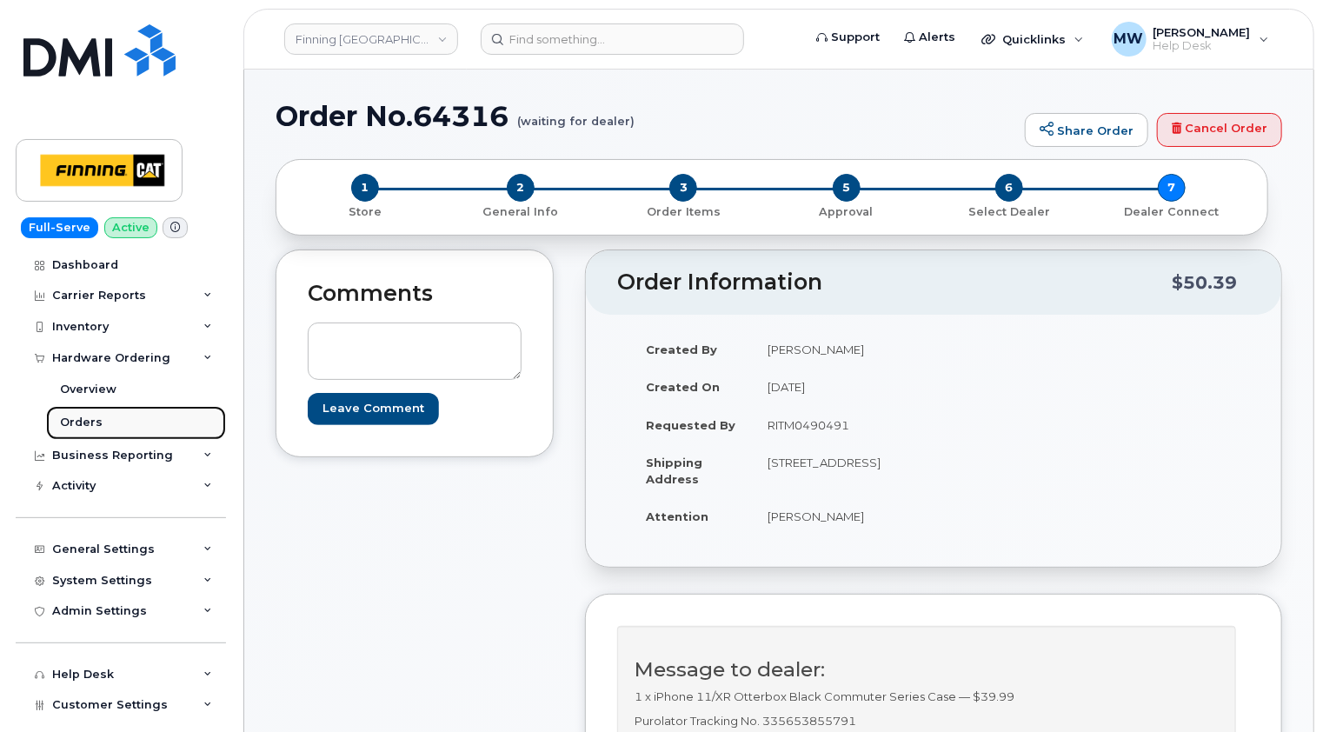
click at [87, 418] on div "Orders" at bounding box center [81, 423] width 43 height 16
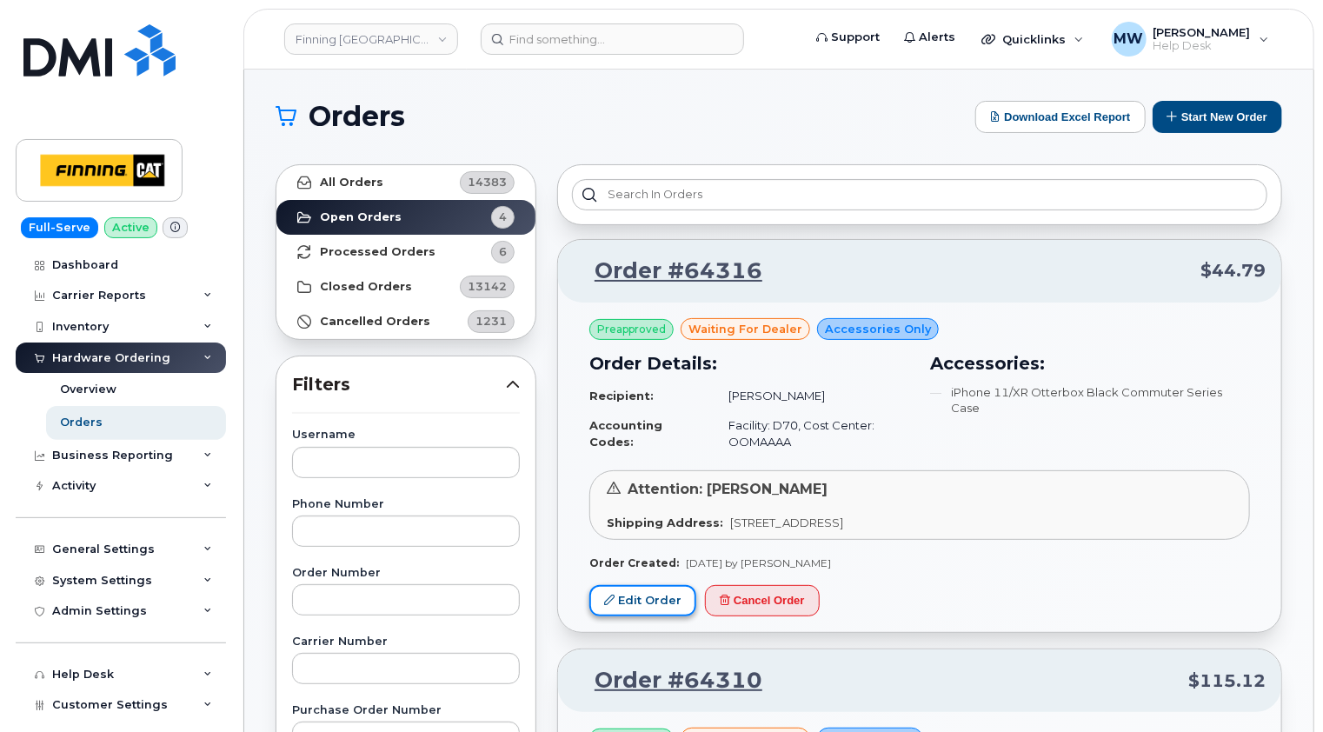
click at [651, 592] on link "Edit Order" at bounding box center [642, 601] width 107 height 32
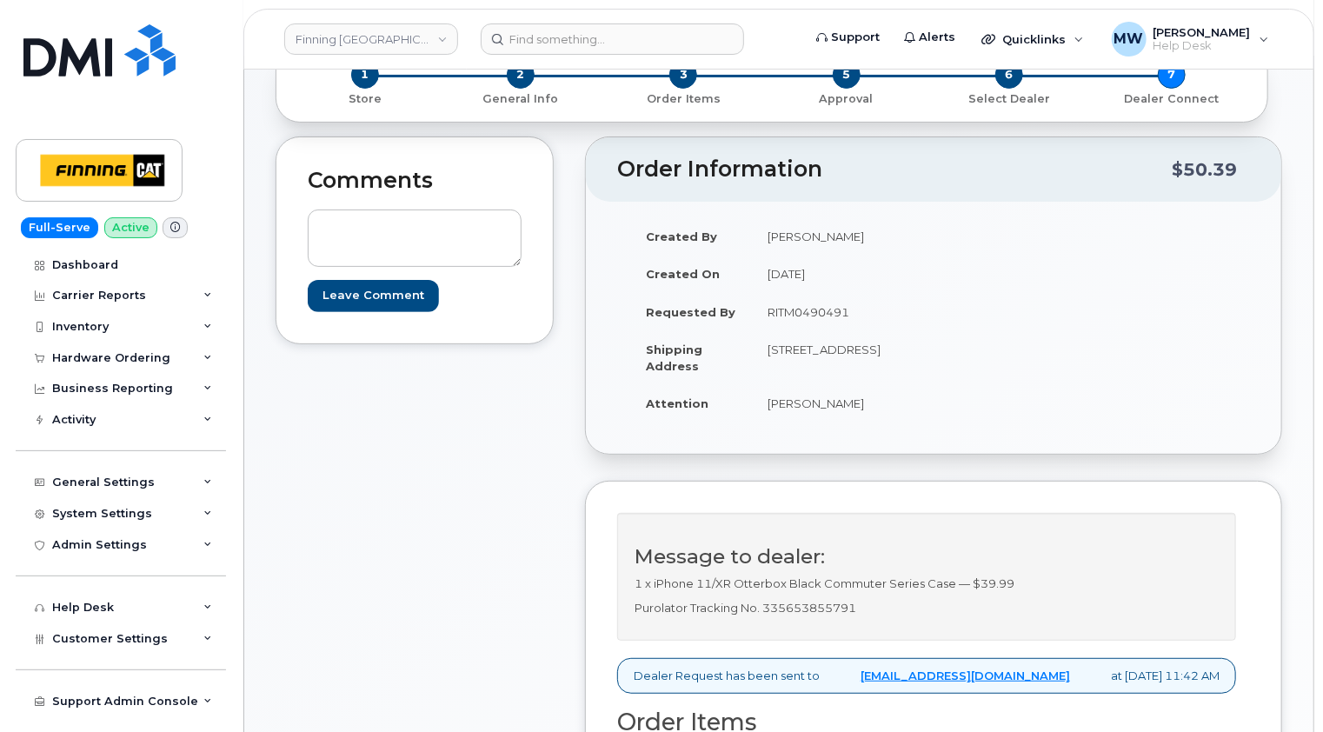
scroll to position [261, 0]
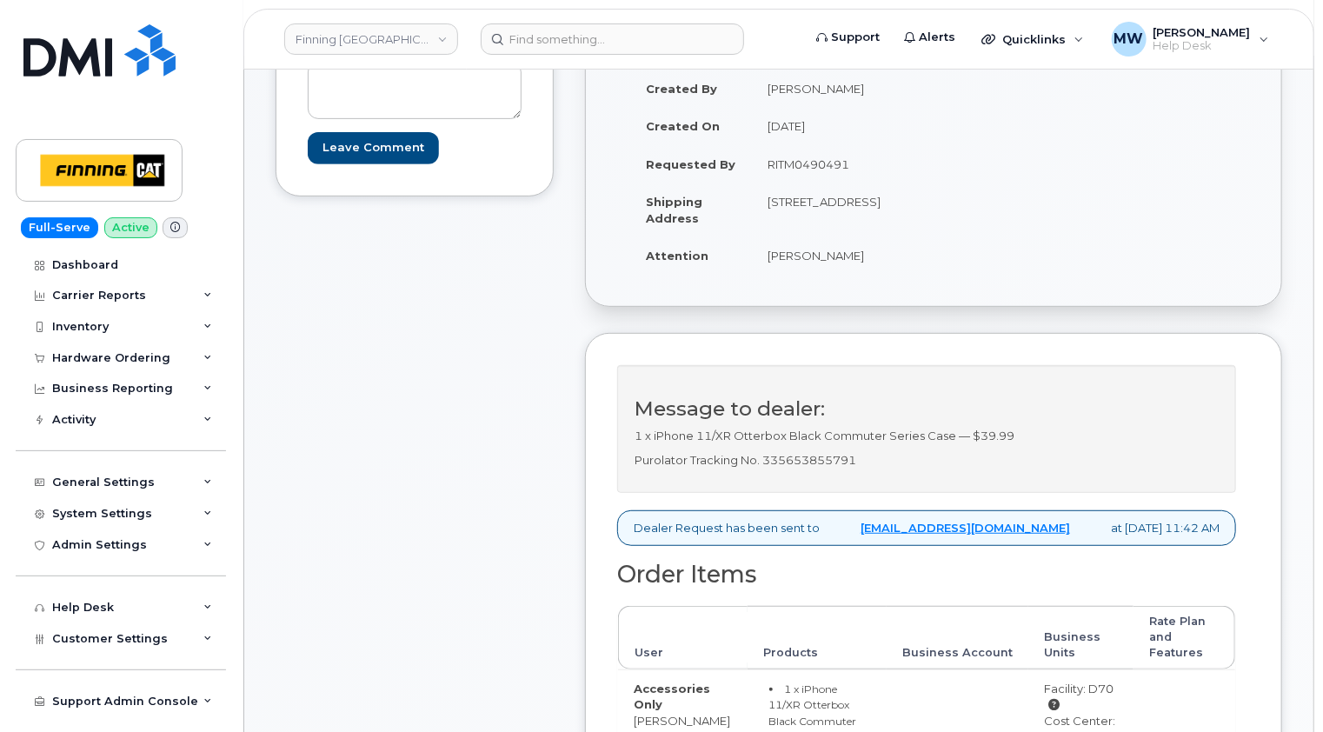
click at [845, 458] on p "Purolator Tracking No. 335653855791" at bounding box center [927, 460] width 584 height 17
copy p "335653855791"
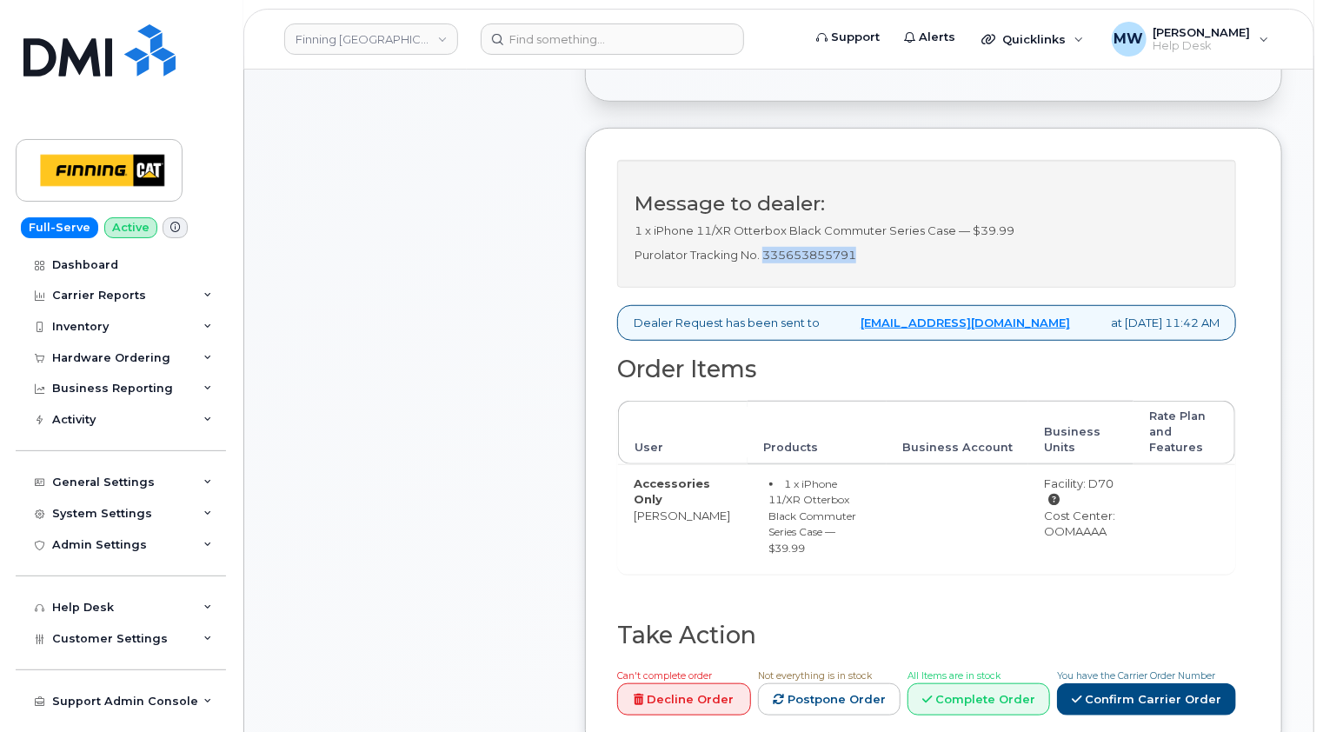
scroll to position [696, 0]
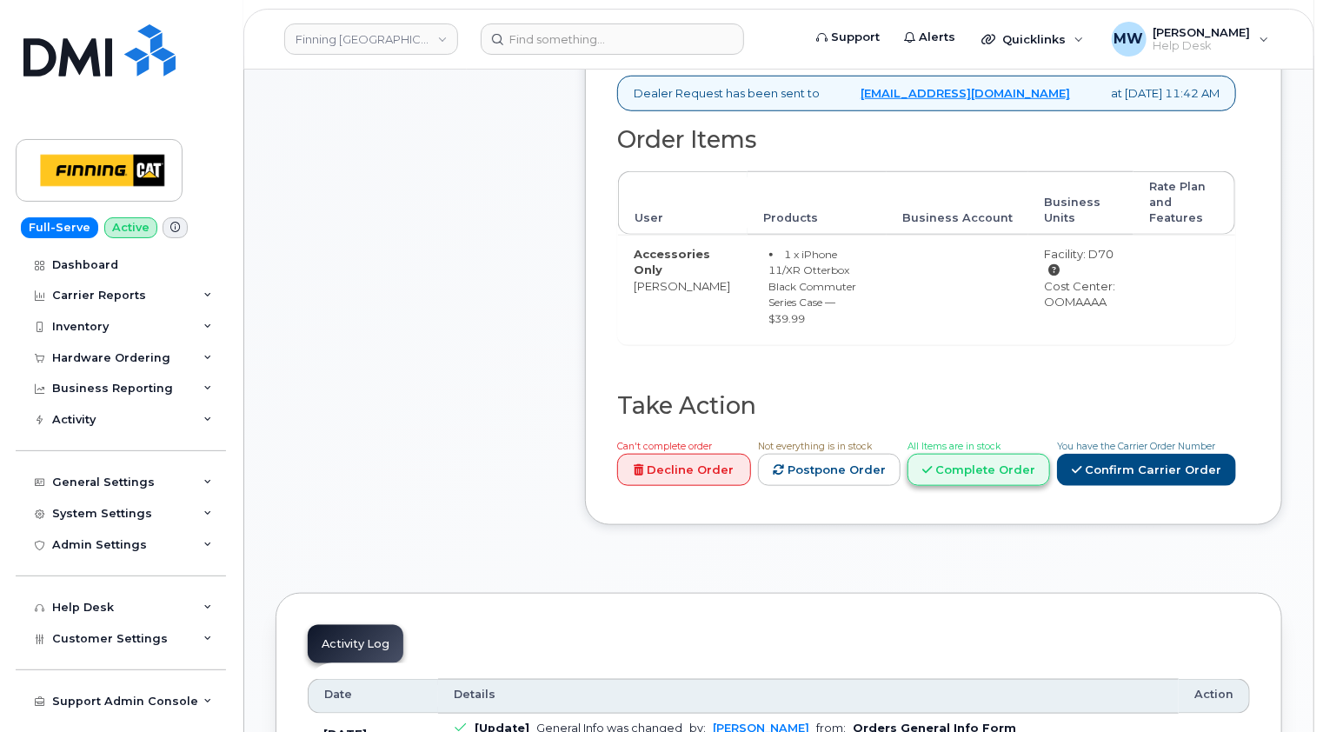
click at [989, 454] on link "Complete Order" at bounding box center [979, 470] width 143 height 32
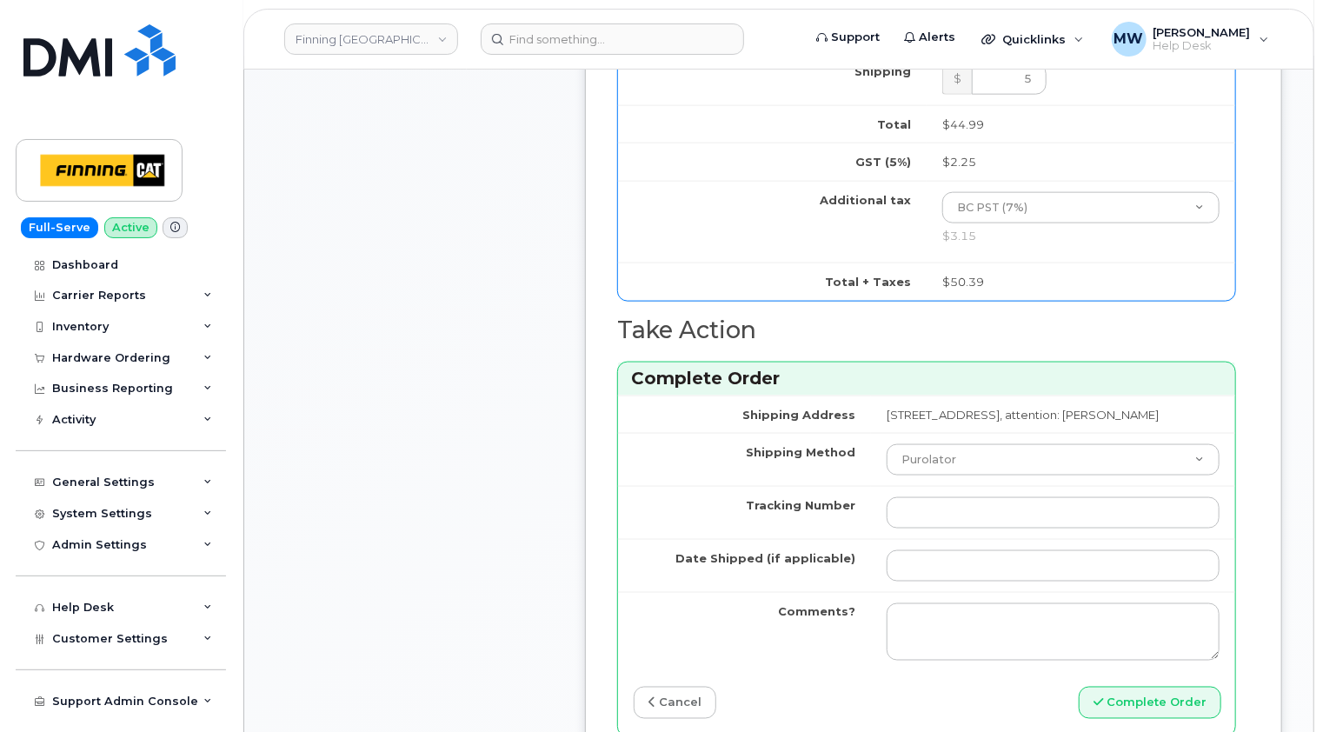
scroll to position [1130, 0]
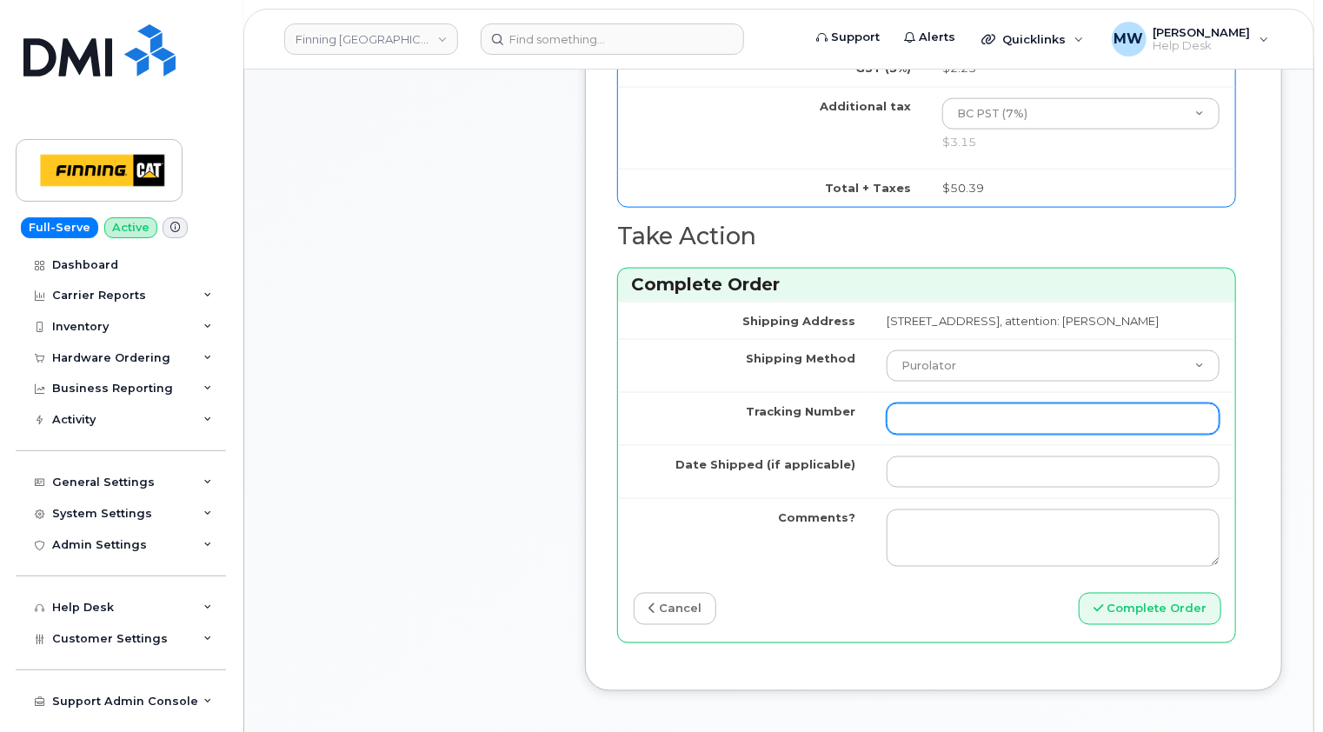
click at [892, 430] on input "Tracking Number" at bounding box center [1053, 418] width 333 height 31
paste input "335653855791"
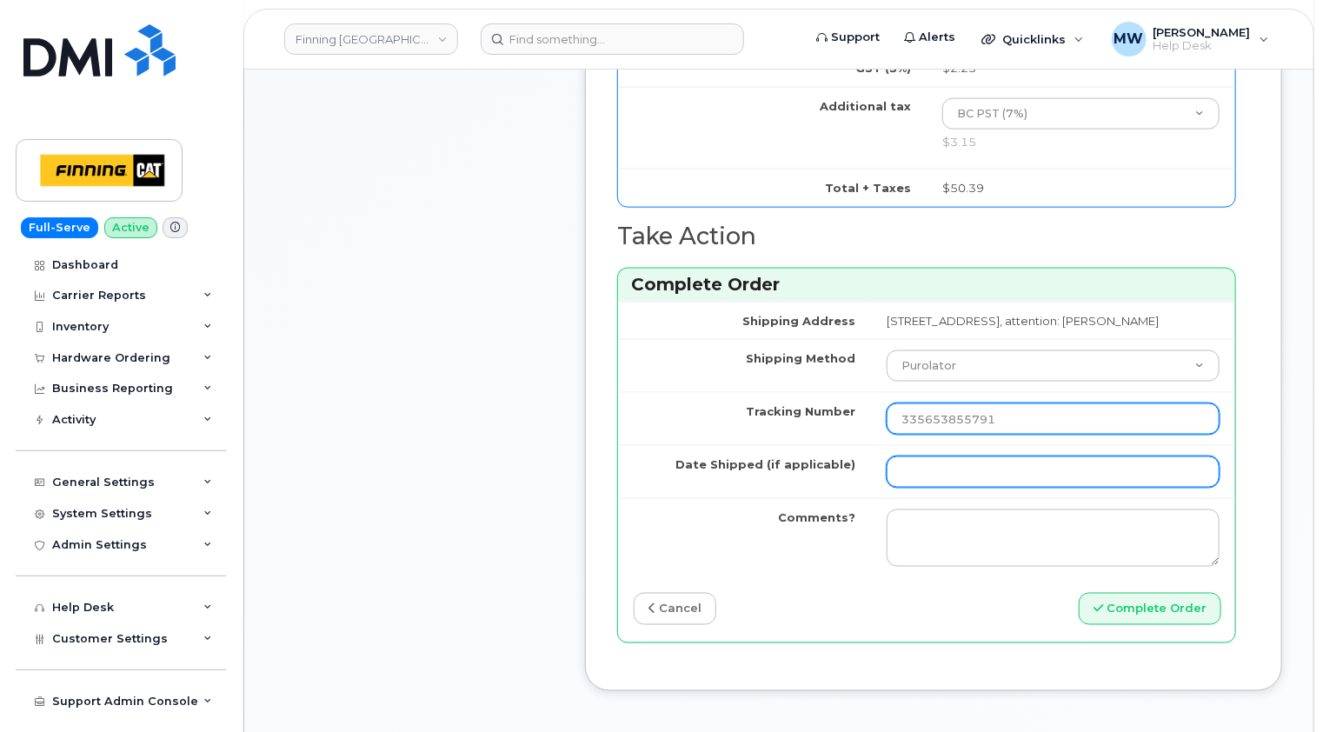
type input "335653855791"
click at [887, 487] on input "Date Shipped (if applicable)" at bounding box center [1053, 471] width 333 height 31
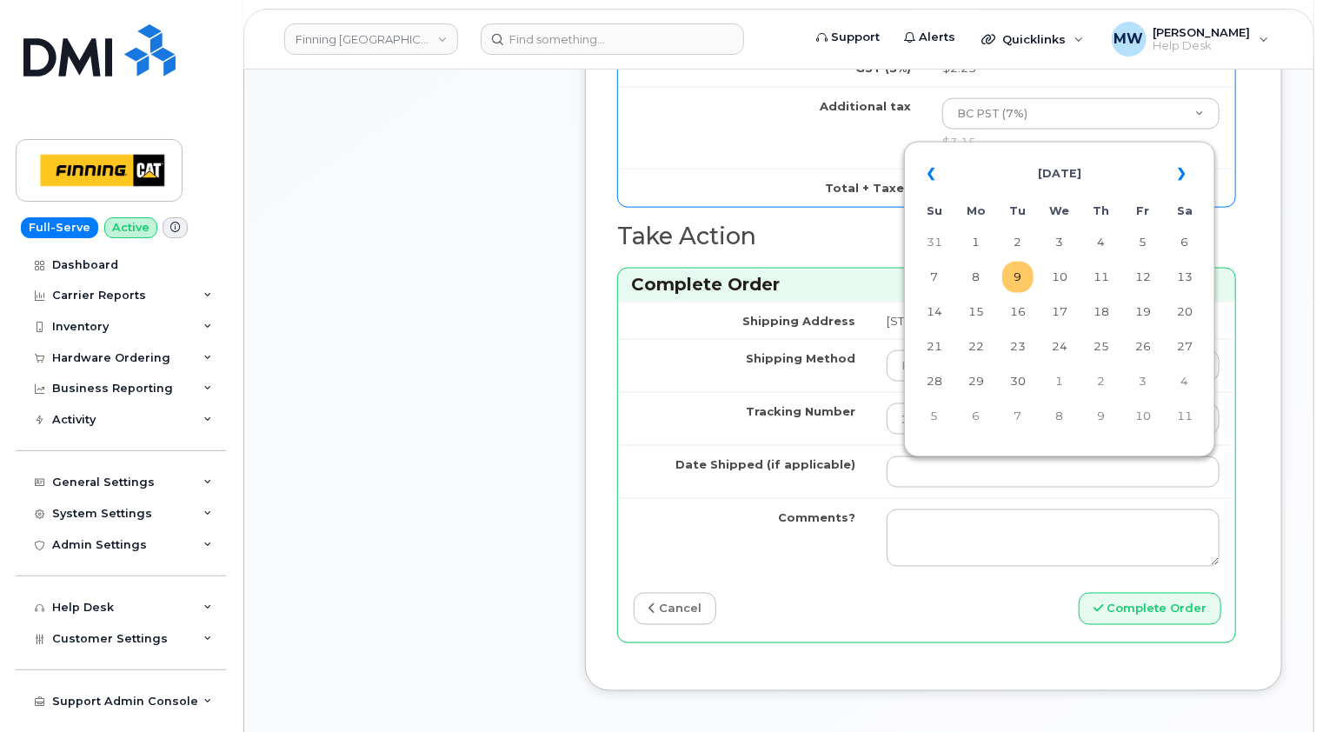
click at [1022, 278] on td "9" at bounding box center [1017, 277] width 31 height 31
type input "[DATE]"
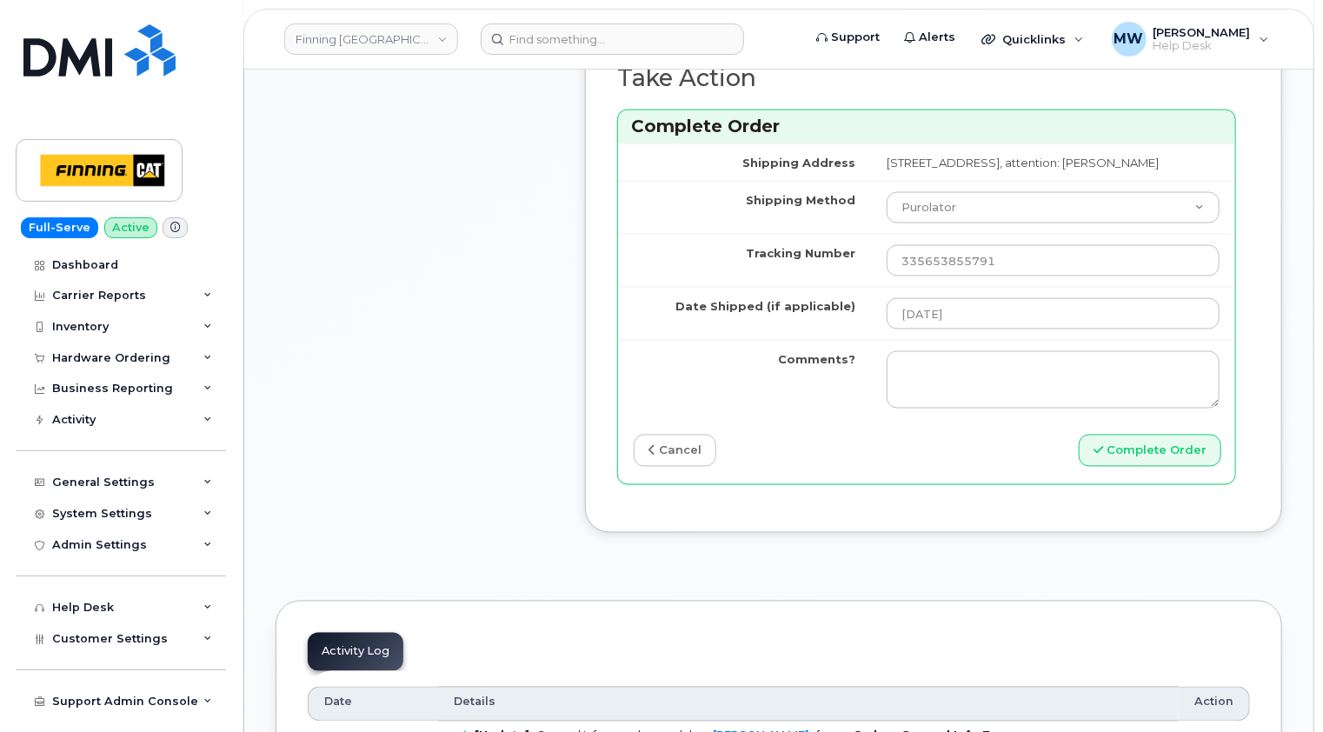
scroll to position [1304, 0]
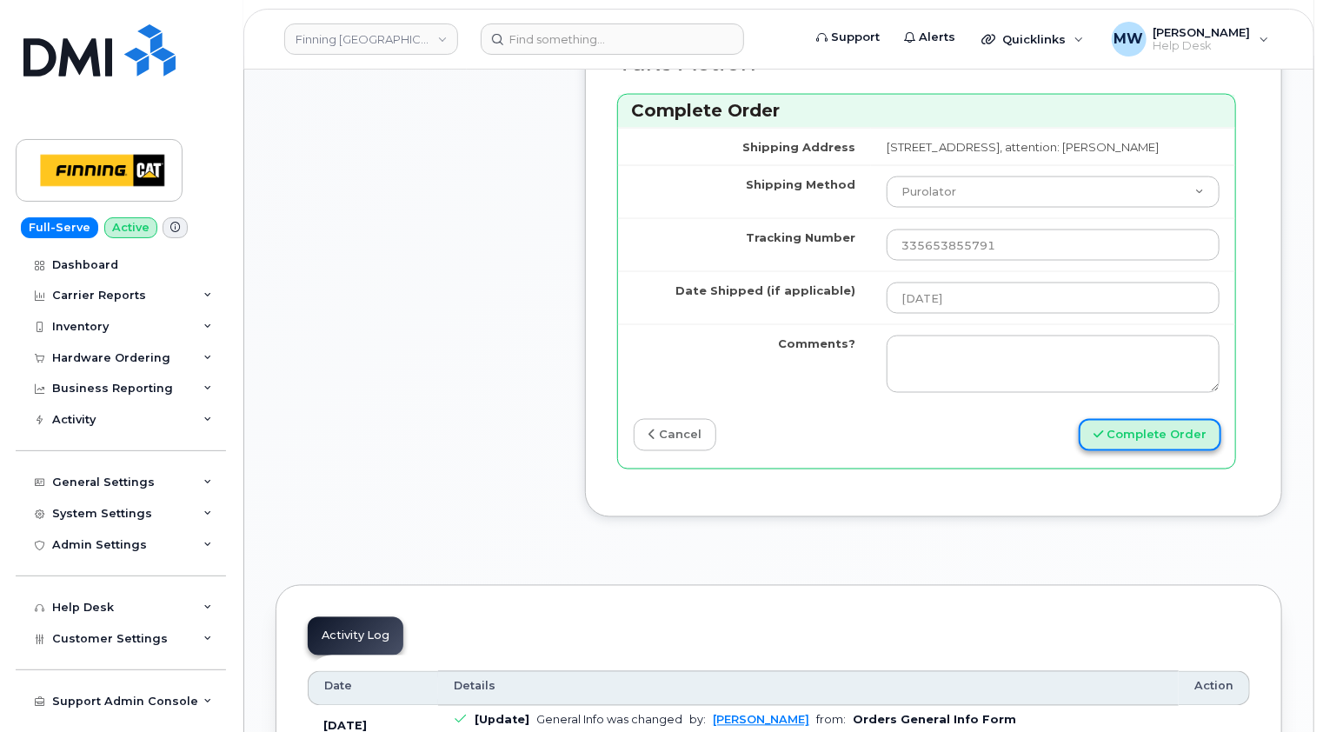
click at [1175, 451] on button "Complete Order" at bounding box center [1150, 435] width 143 height 32
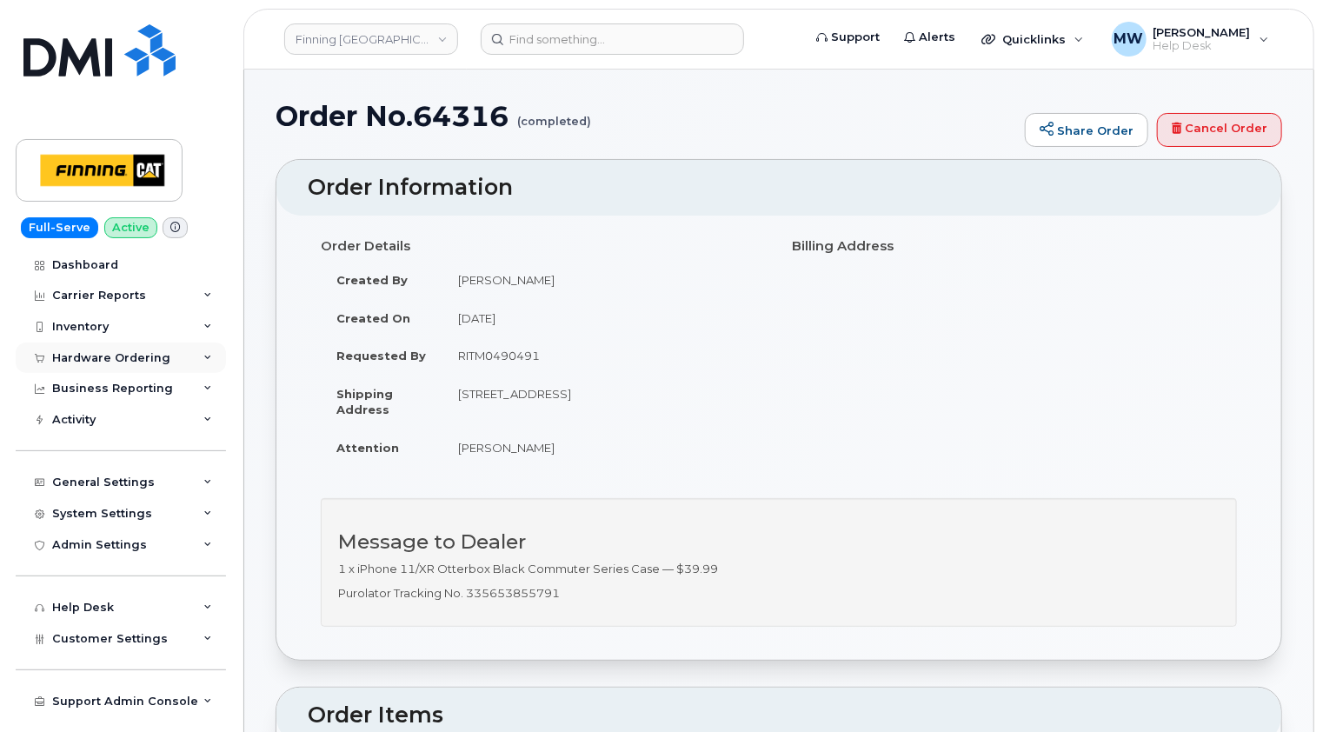
click at [146, 358] on div "Hardware Ordering" at bounding box center [111, 358] width 118 height 14
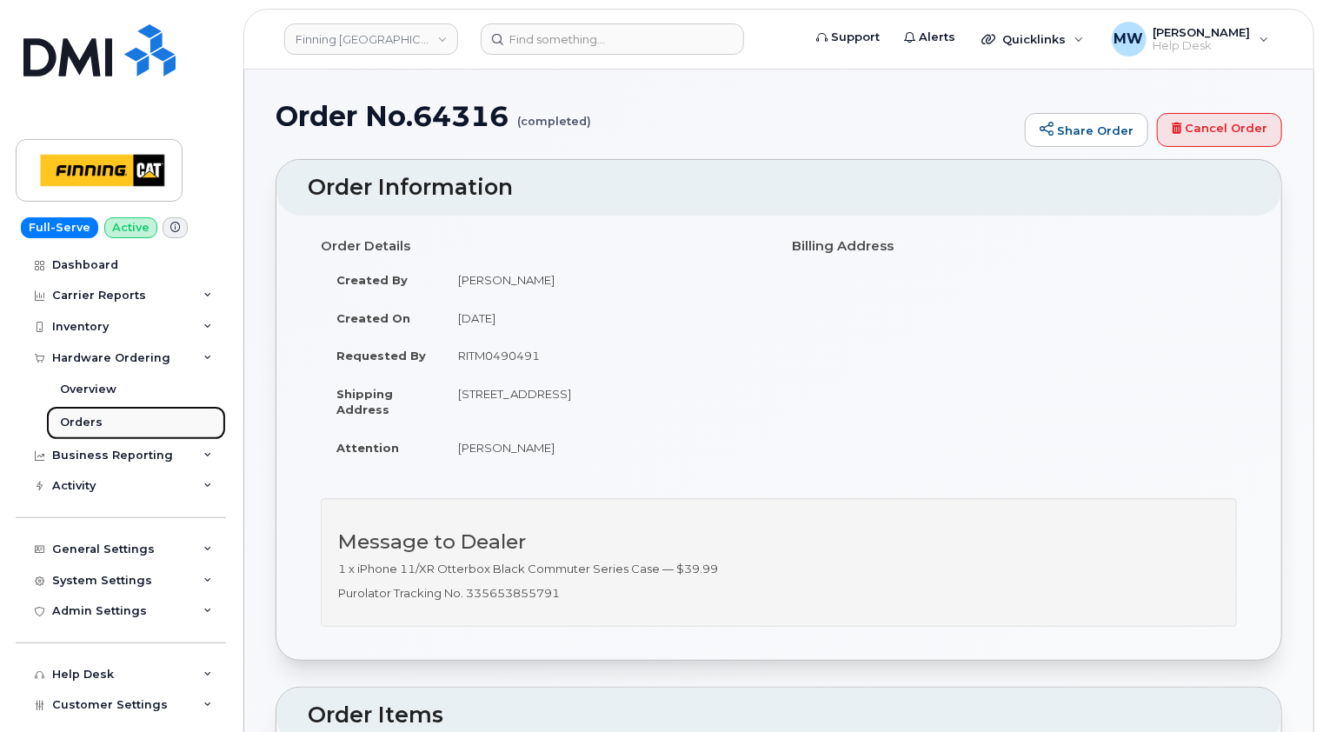
click at [80, 417] on div "Orders" at bounding box center [81, 423] width 43 height 16
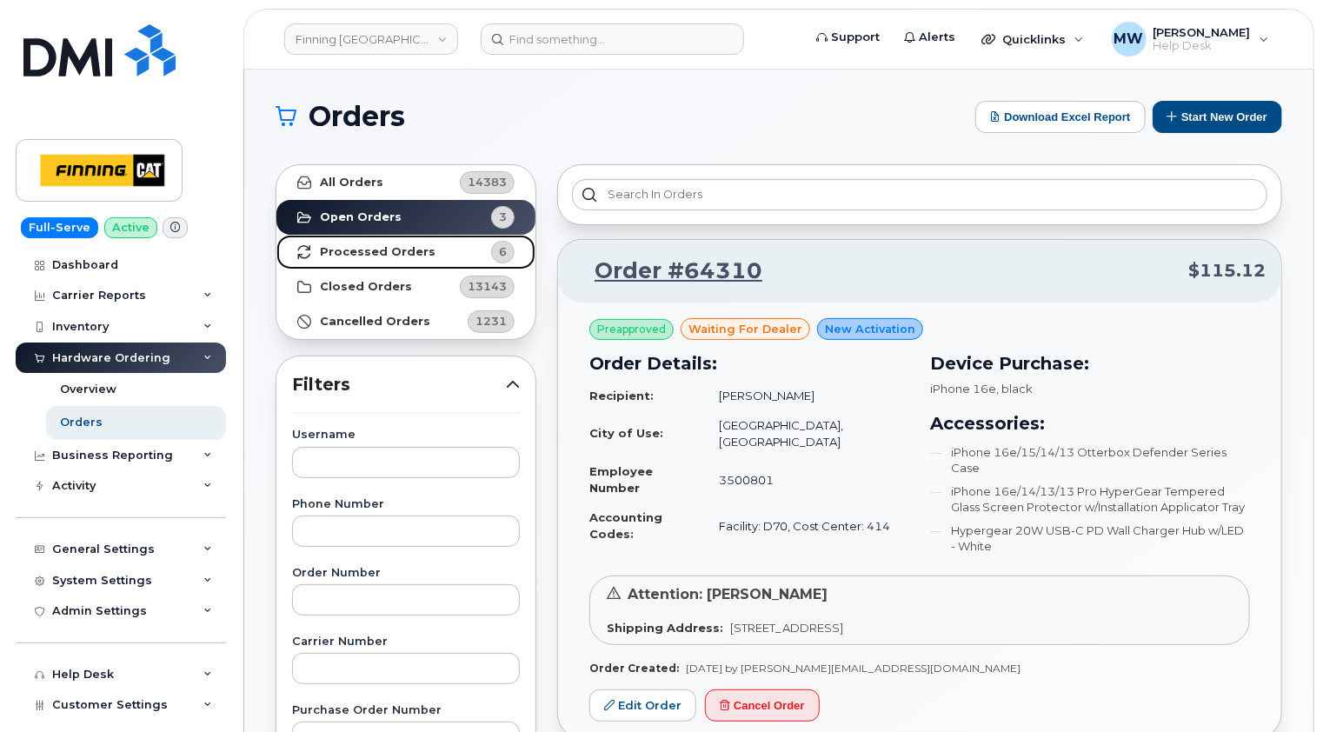
click at [372, 251] on strong "Processed Orders" at bounding box center [378, 252] width 116 height 14
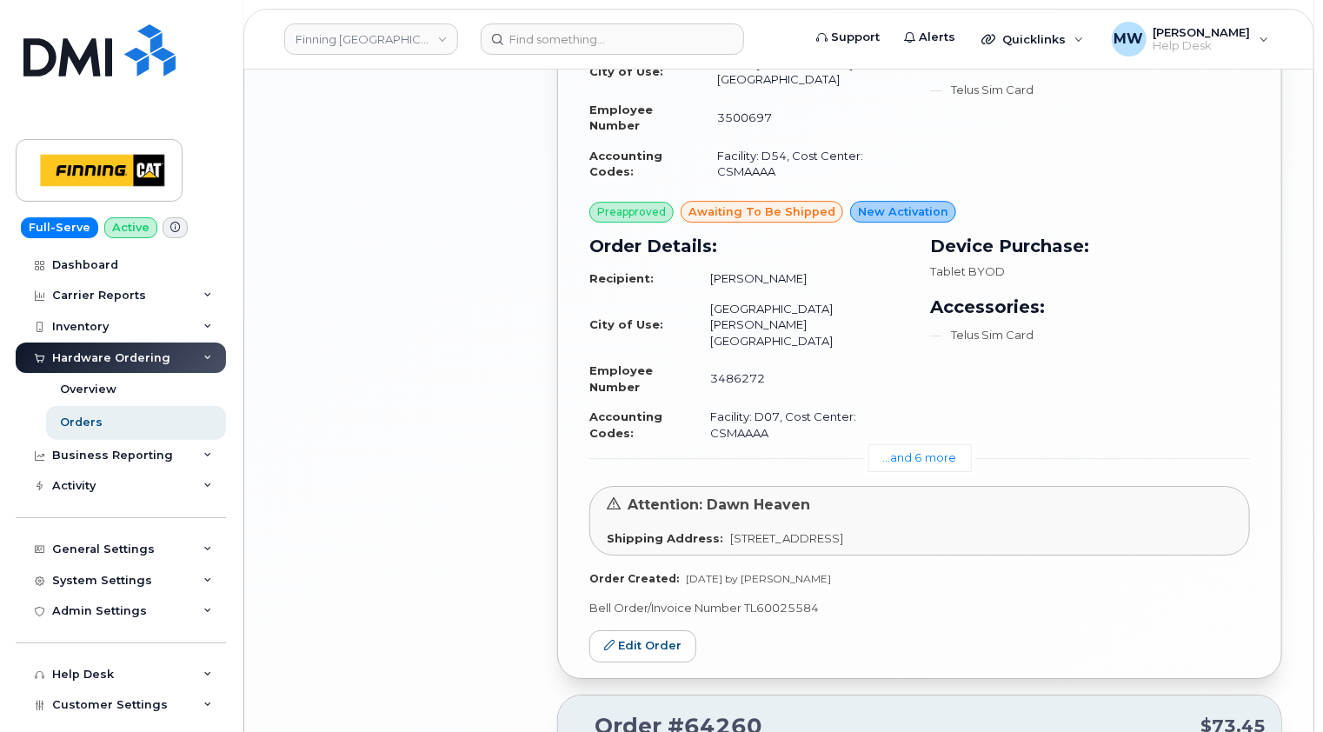
scroll to position [2695, 0]
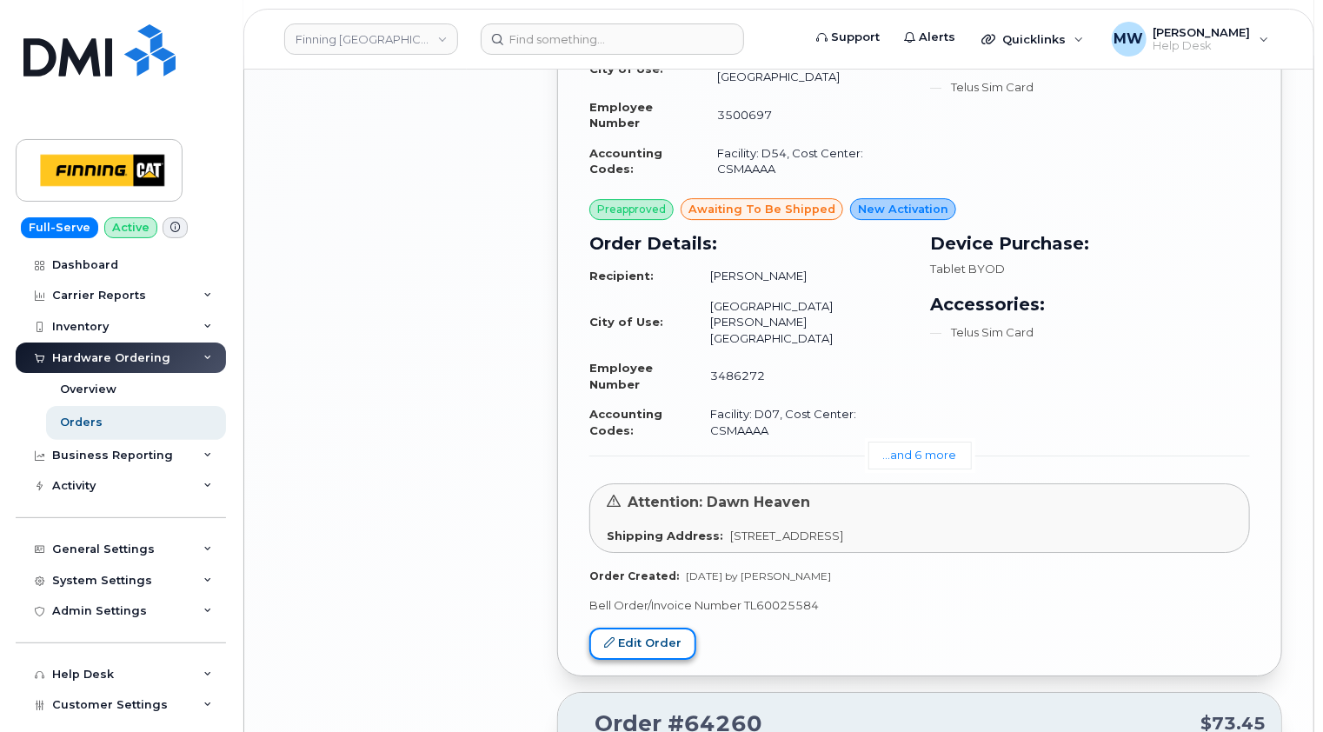
click at [636, 628] on link "Edit Order" at bounding box center [642, 644] width 107 height 32
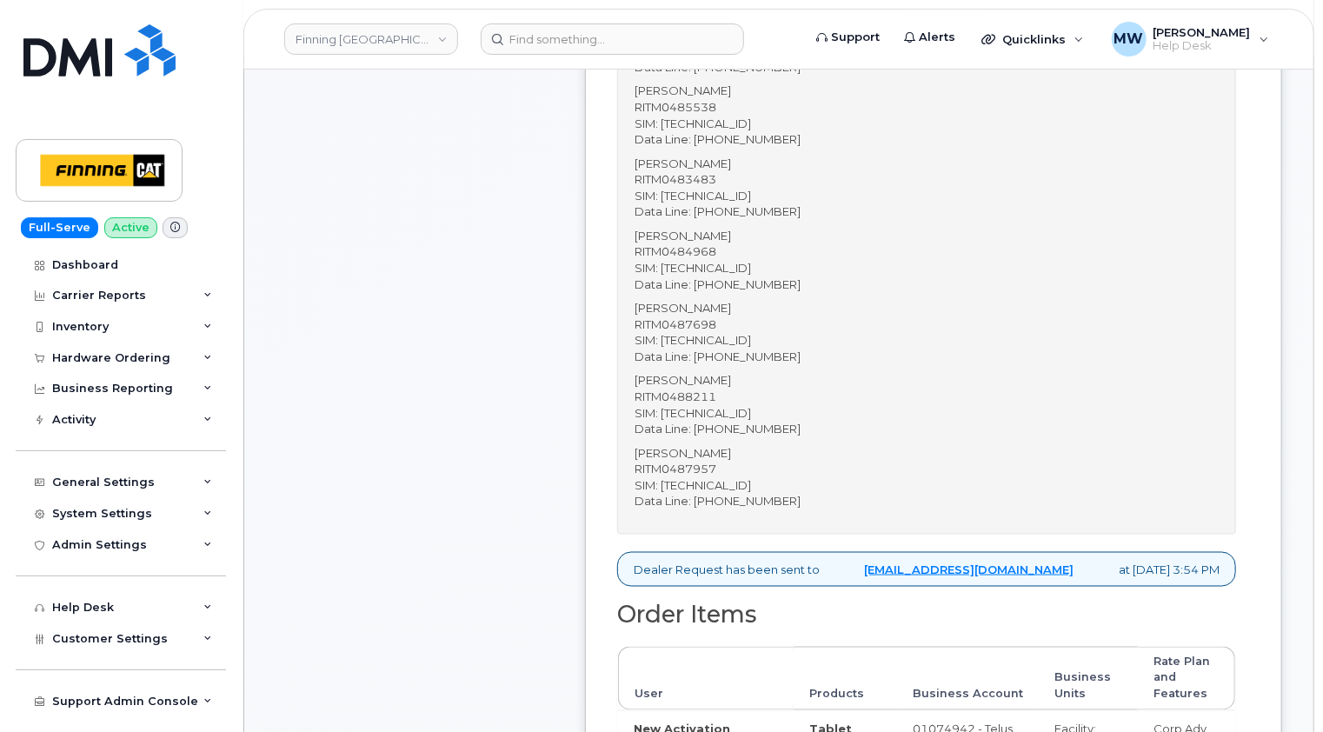
scroll to position [956, 0]
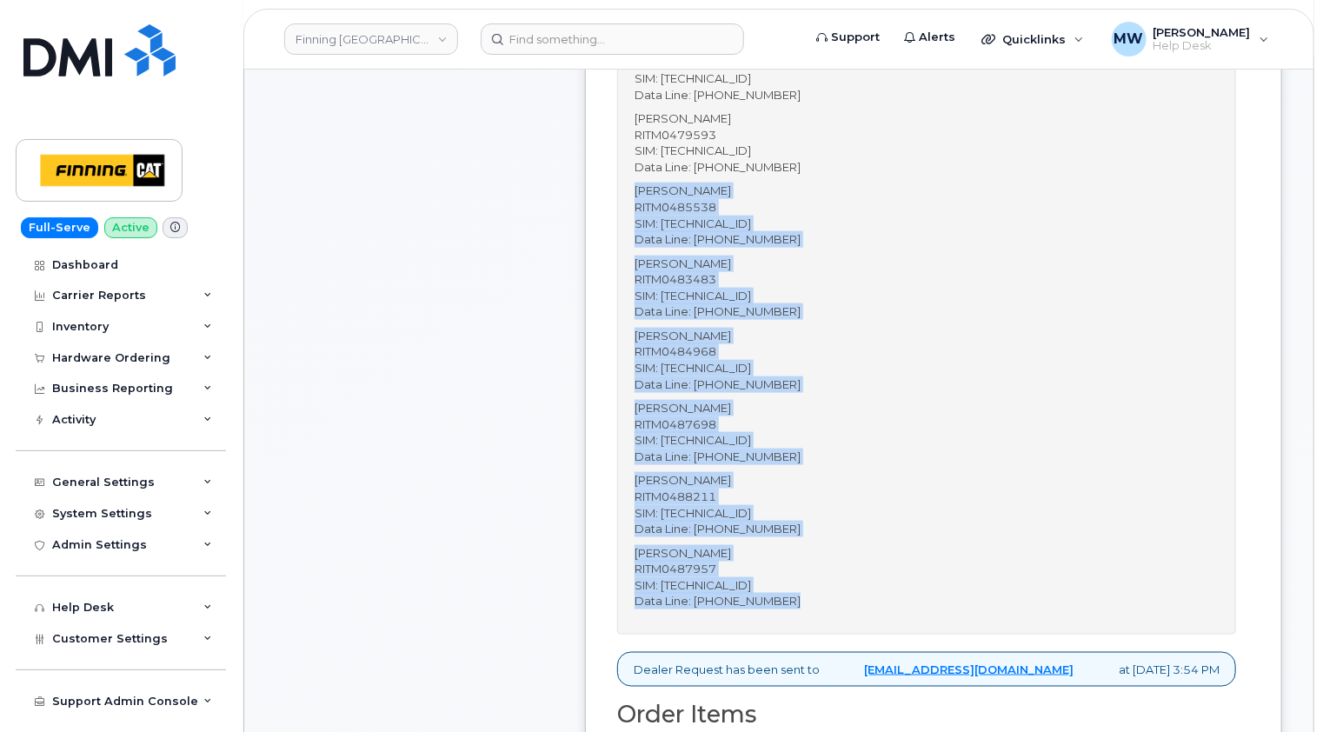
drag, startPoint x: 808, startPoint y: 599, endPoint x: 779, endPoint y: 183, distance: 417.5
click at [779, 183] on div "Message to dealer: Activate (8) data lines and order a physical SIM card for ea…" at bounding box center [926, 217] width 619 height 836
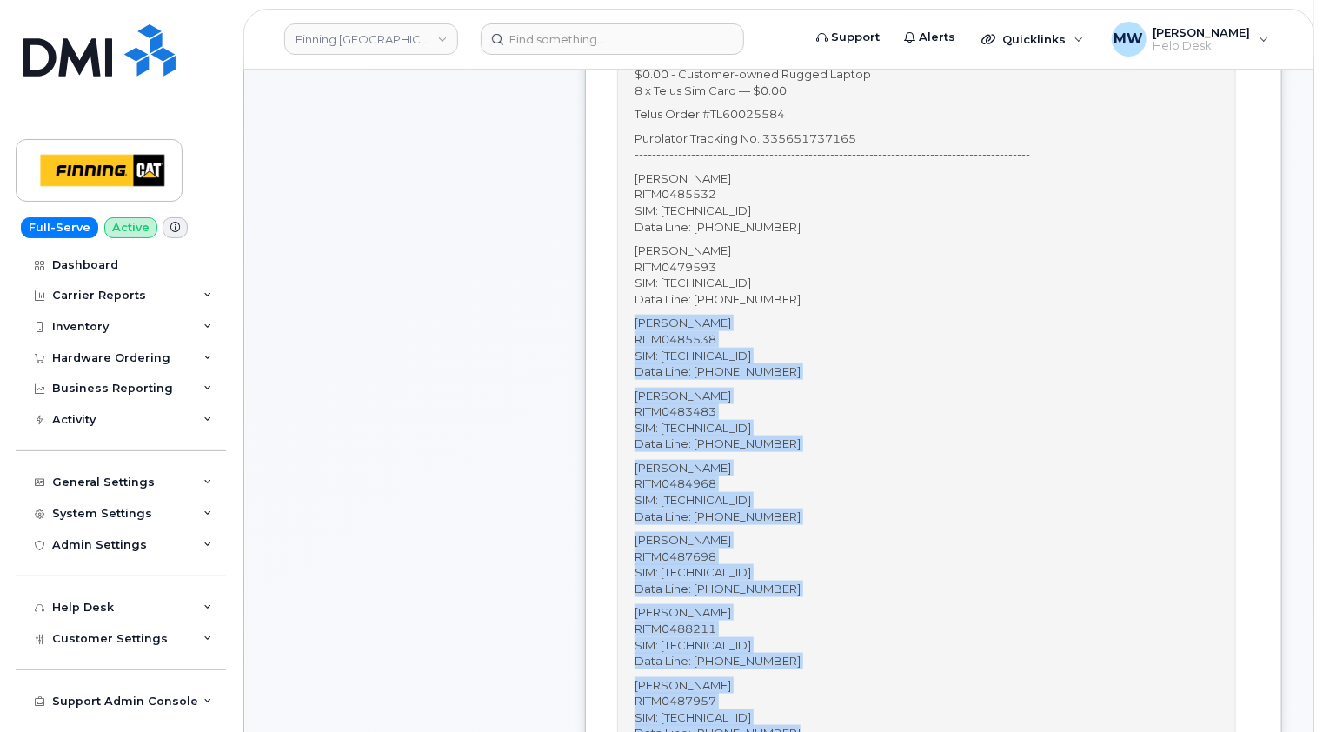
scroll to position [869, 0]
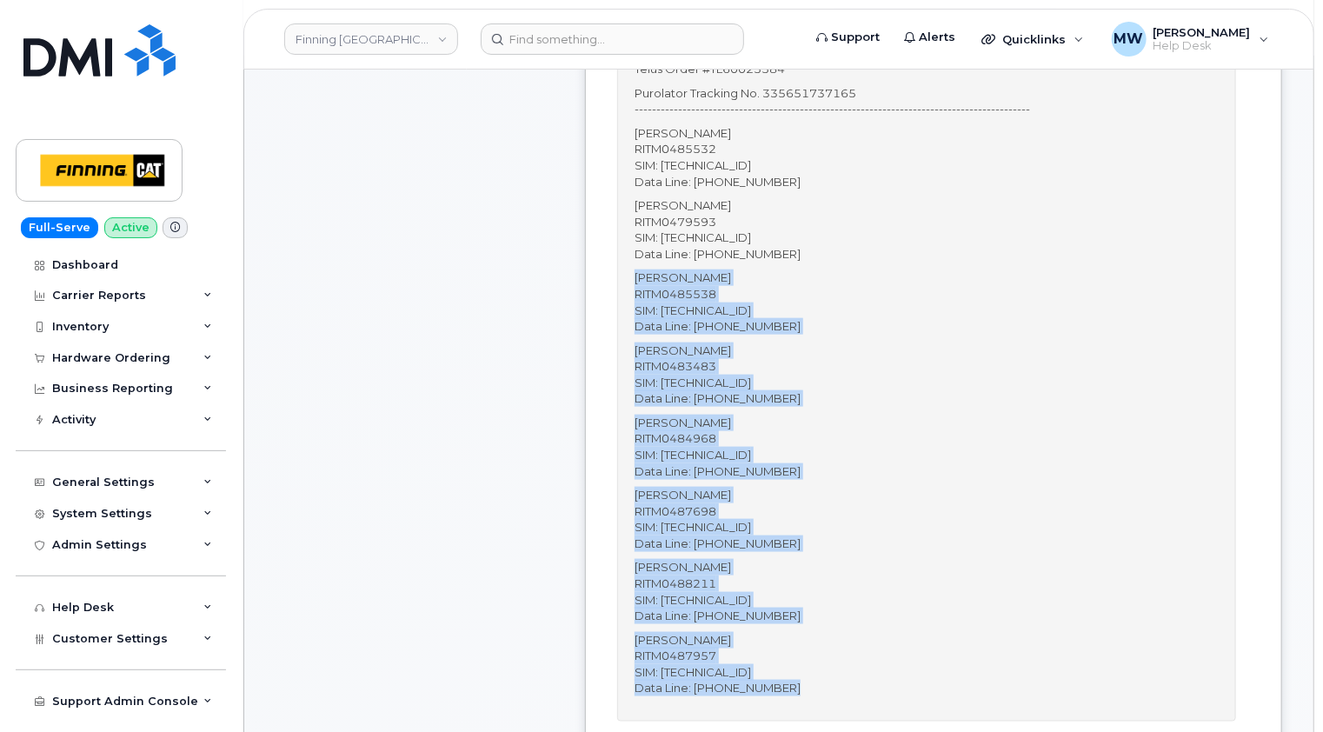
click at [857, 565] on p "Kyle Short RITM0488211 SIM: 8912230200226372338 Data Line: (236) 984-9324" at bounding box center [927, 591] width 584 height 64
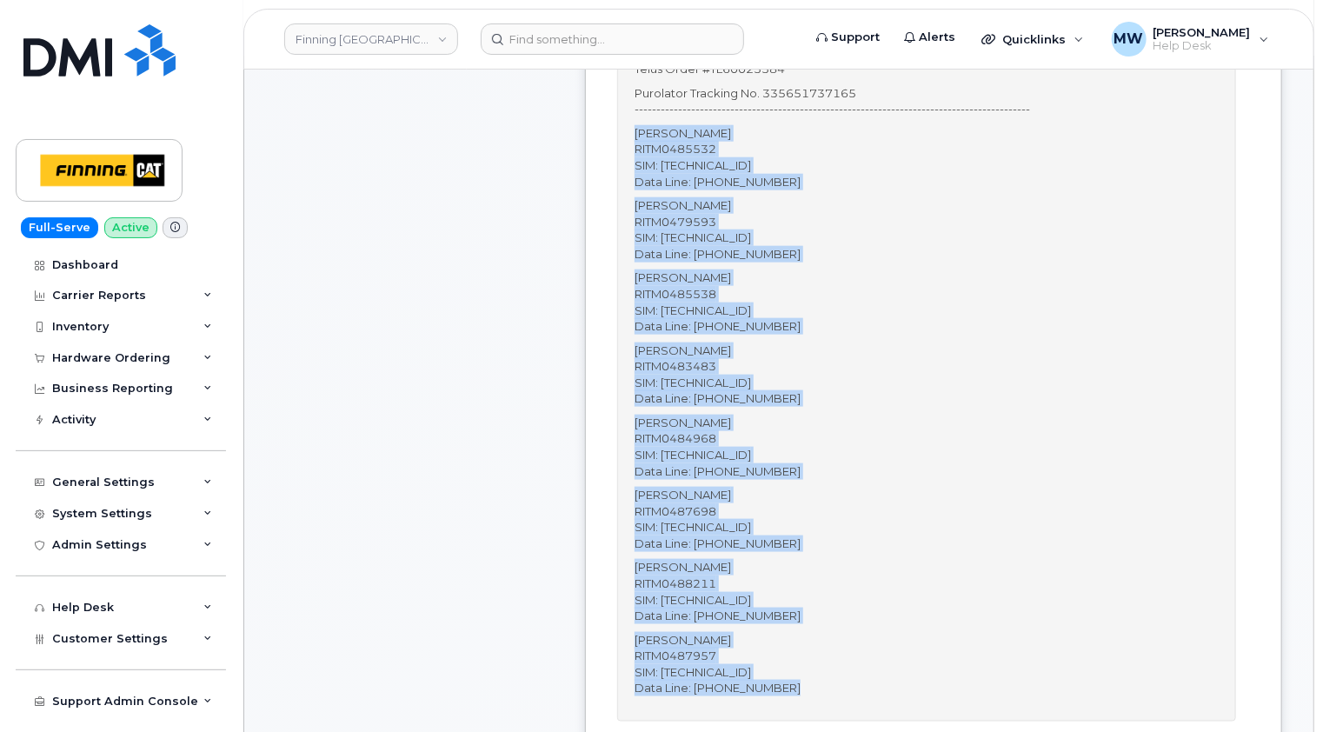
drag, startPoint x: 796, startPoint y: 689, endPoint x: 636, endPoint y: 132, distance: 579.8
click at [636, 132] on div "Message to dealer: Activate (8) data lines and order a physical SIM card for ea…" at bounding box center [926, 304] width 619 height 836
copy div "Geoff Hacking RITM0485532 SIM: 8912230200226372254 Data Line: (672) 983-5966 Se…"
click at [928, 462] on p "Cody Rush RITM0484968 SIM: 8912230200226372296 Data Line: (587) 645-5662" at bounding box center [927, 447] width 584 height 64
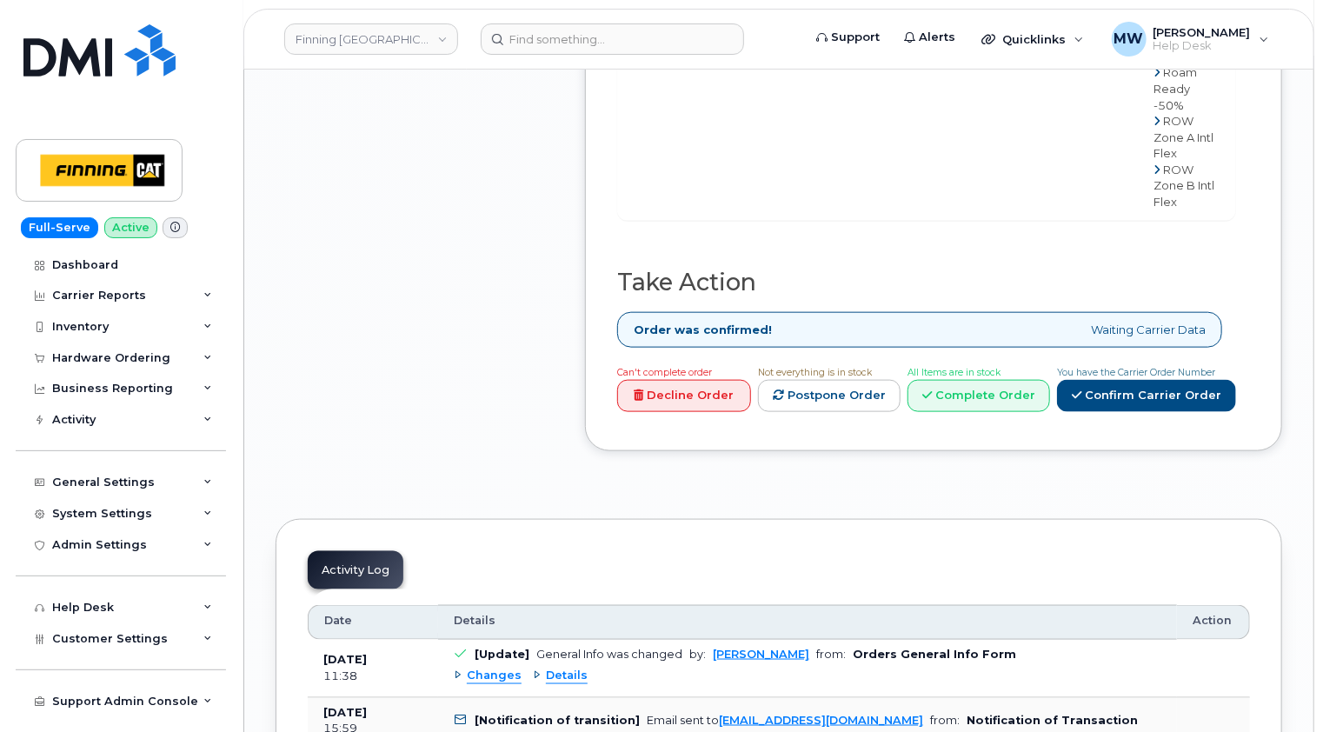
scroll to position [4434, 0]
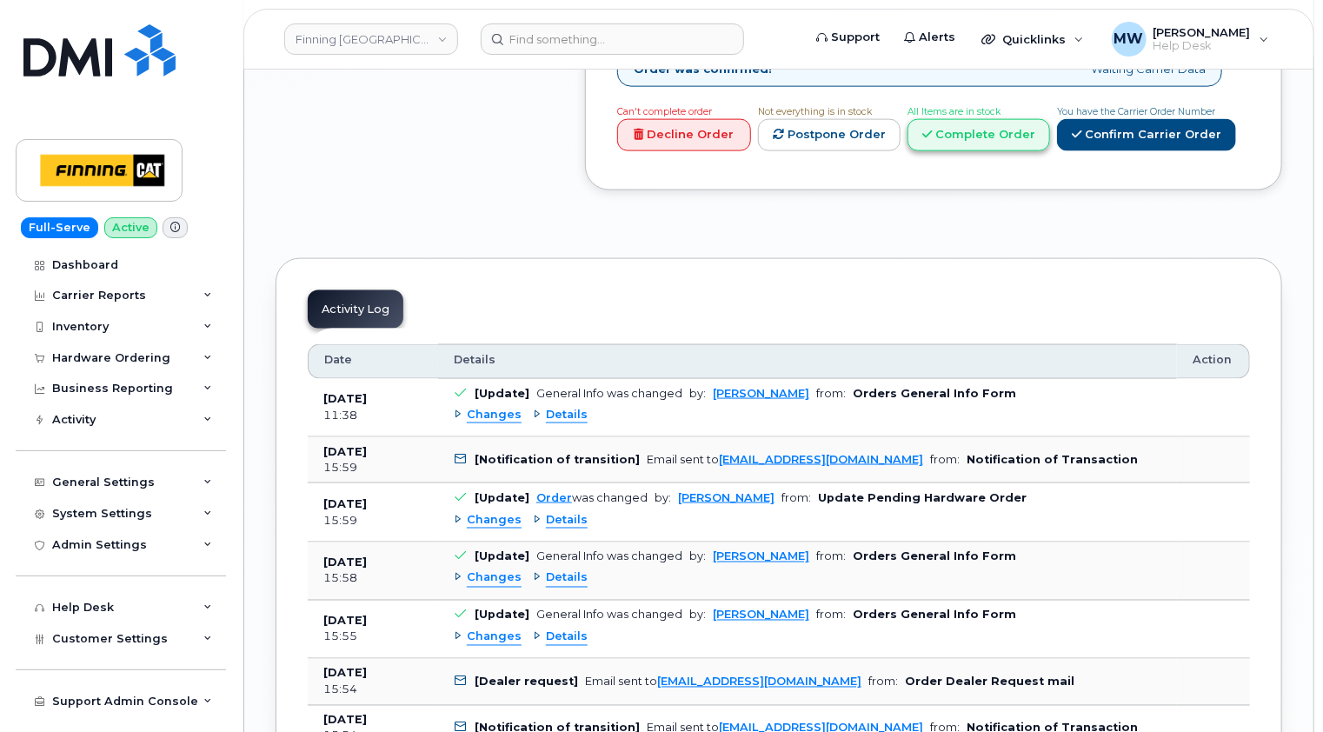
click at [999, 151] on link "Complete Order" at bounding box center [979, 135] width 143 height 32
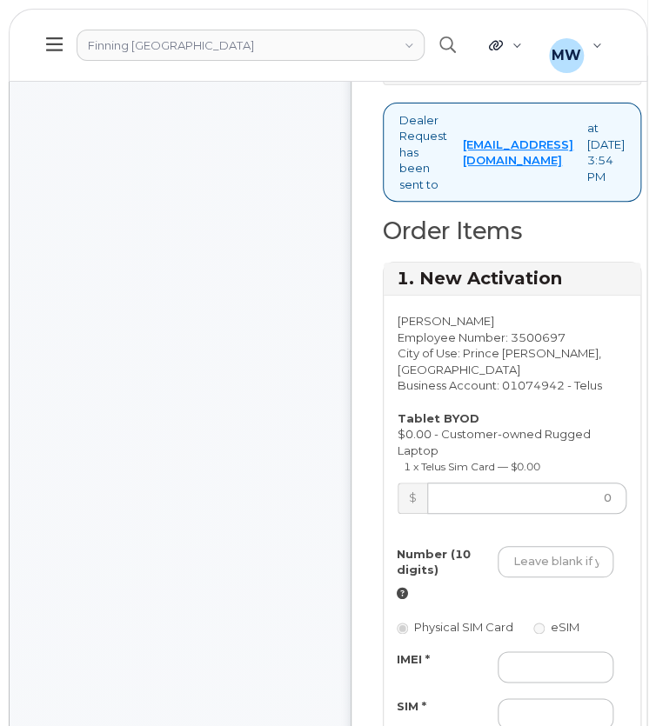
scroll to position [1739, 0]
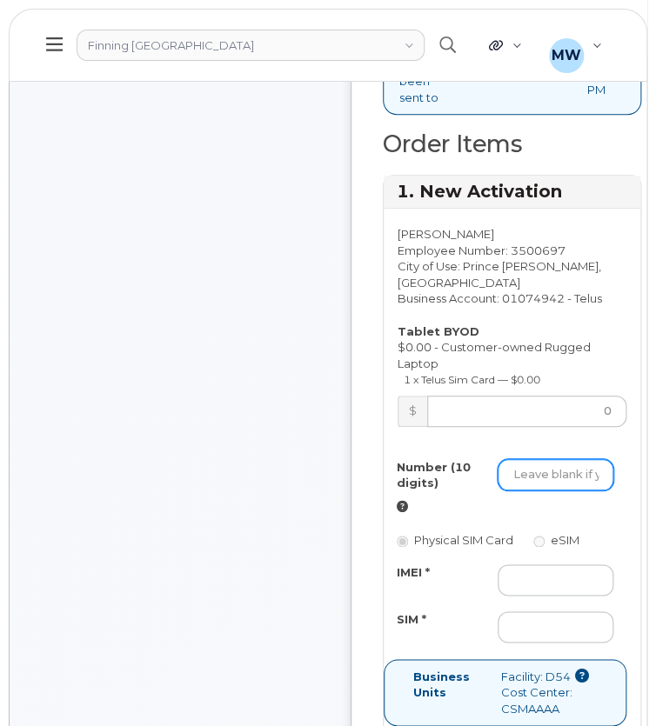
click at [551, 459] on input "Number (10 digits)" at bounding box center [555, 474] width 116 height 31
paste input "6729834230"
type input "6729834230"
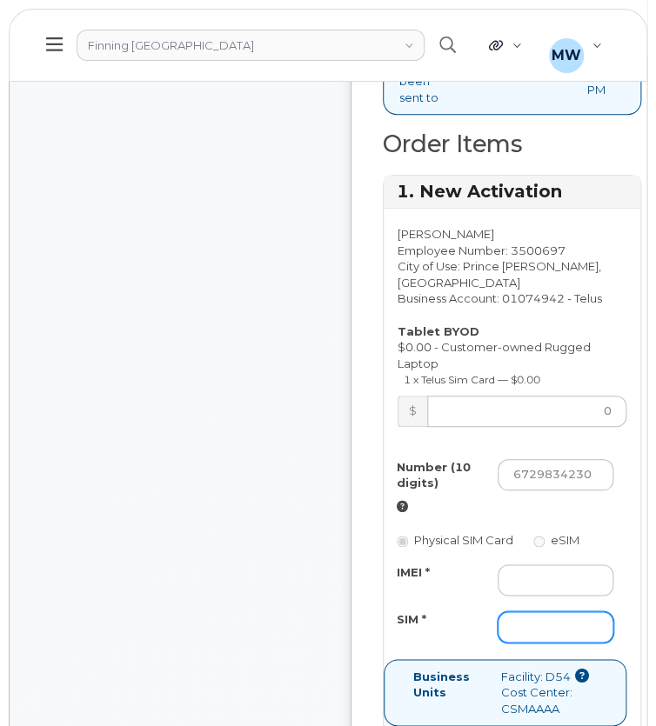
click at [534, 611] on input "SIM *" at bounding box center [555, 626] width 116 height 31
paste input "8912230200226372270"
type input "8912230200226372270"
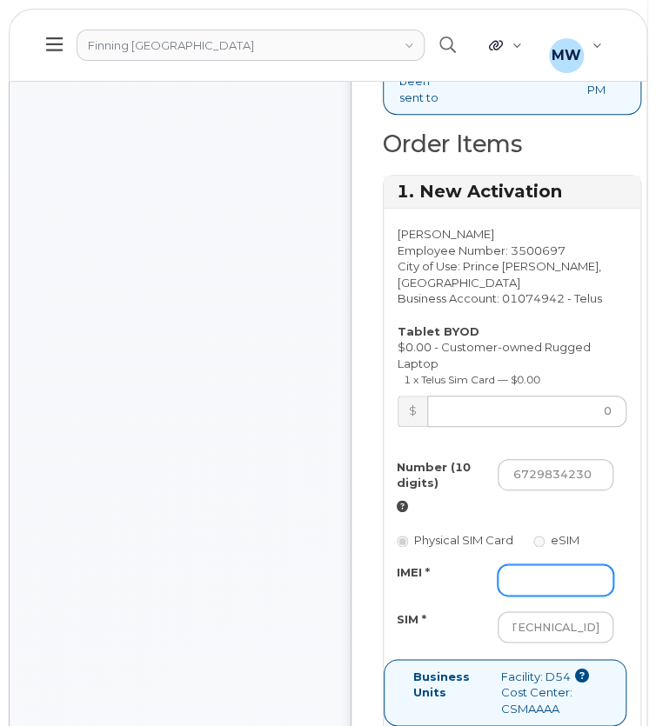
click at [538, 564] on input "IMEI *" at bounding box center [555, 579] width 116 height 31
type input "1"
click at [613, 530] on div "Physical SIM Card eSIM" at bounding box center [504, 538] width 216 height 17
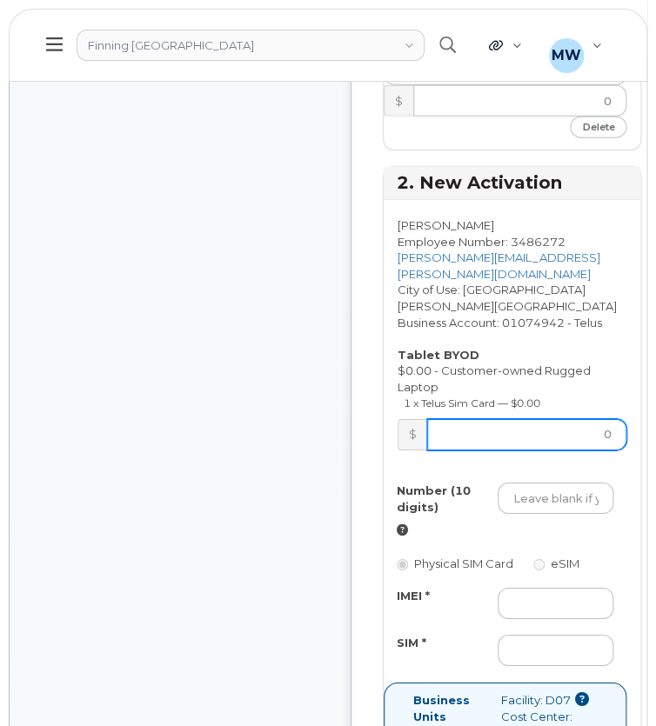
scroll to position [2695, 0]
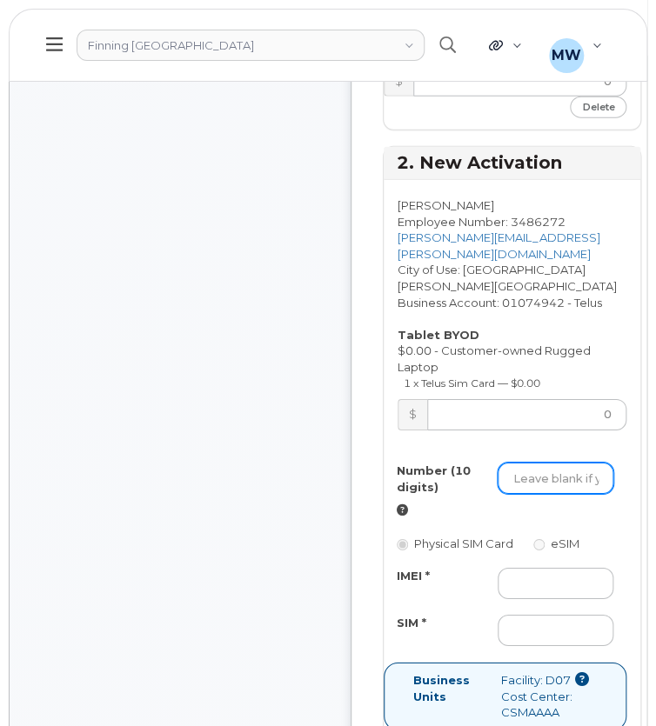
click at [539, 463] on input "Number (10 digits)" at bounding box center [555, 478] width 116 height 31
paste input "5876455679"
type input "5876455679"
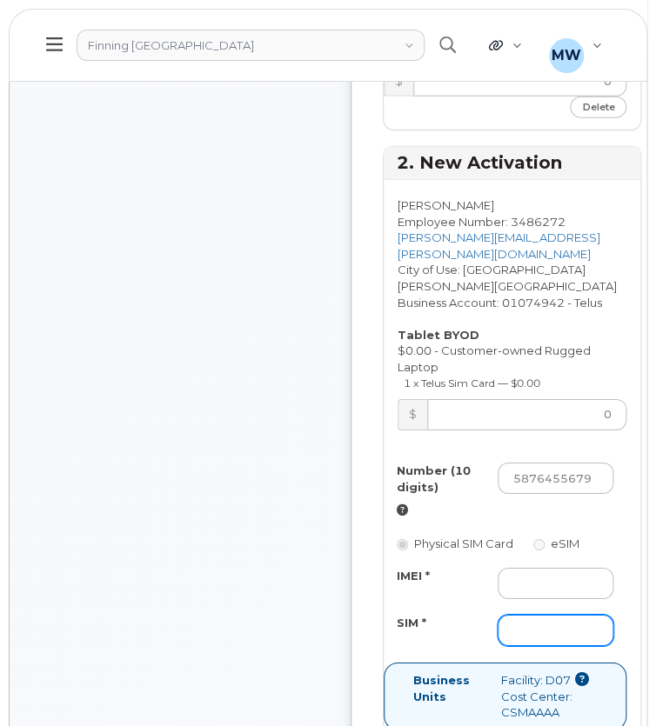
click at [527, 615] on input "SIM *" at bounding box center [555, 630] width 116 height 31
paste input "8912230200226372288"
type input "8912230200226372288"
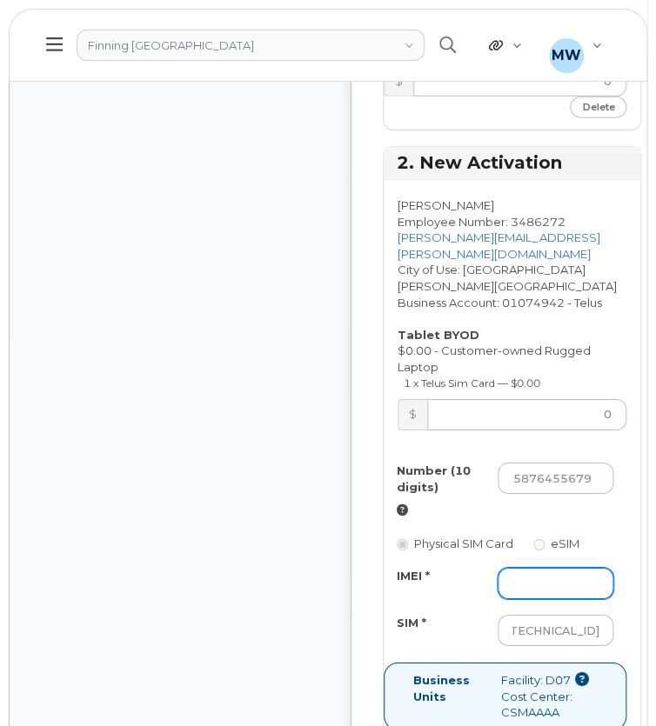
click at [547, 568] on input "IMEI *" at bounding box center [555, 583] width 116 height 31
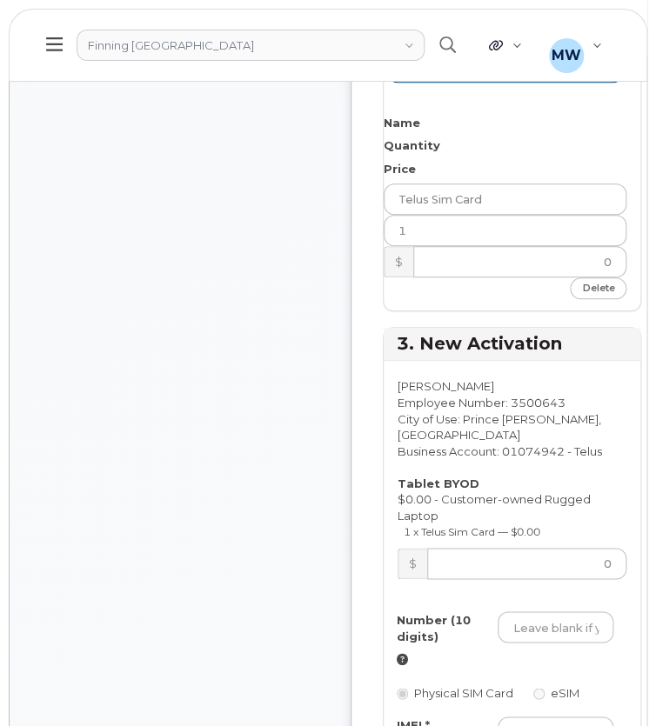
scroll to position [3478, 0]
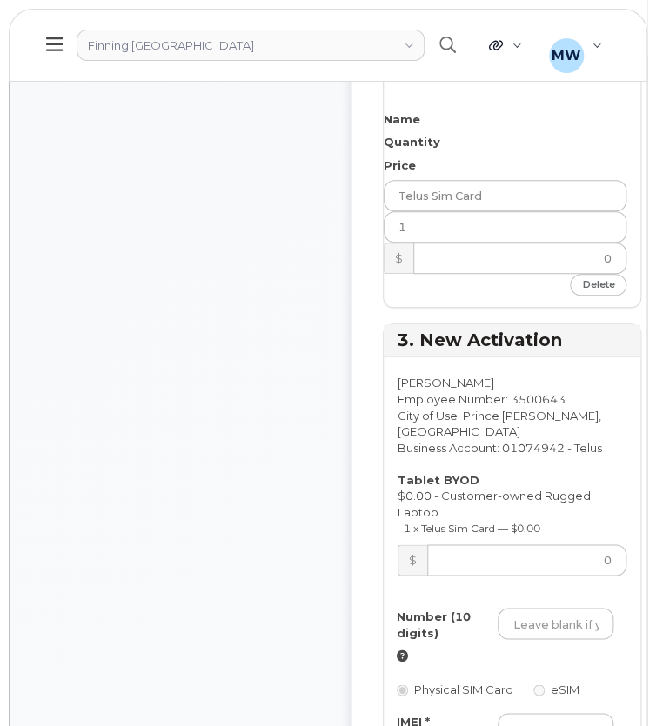
type input "2"
click at [561, 608] on input "Number (10 digits)" at bounding box center [555, 623] width 116 height 31
paste input "6729835966"
type input "6729835966"
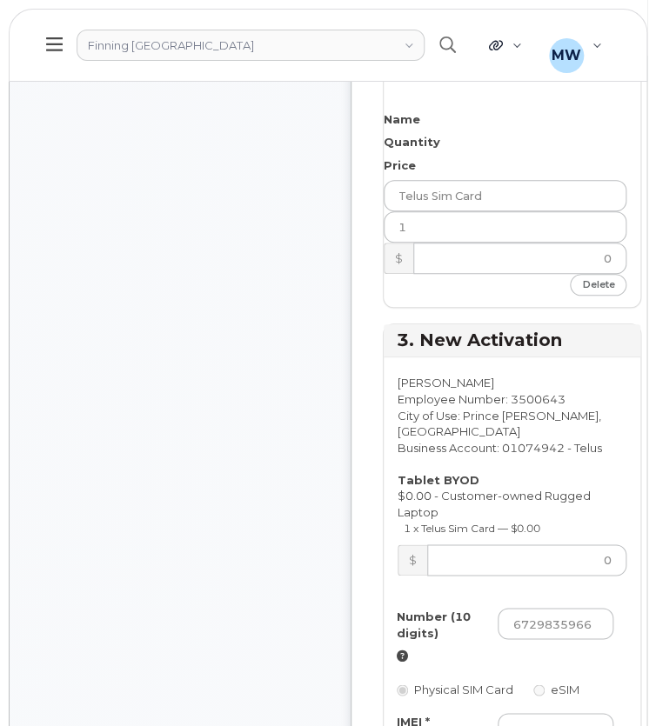
paste input "8912230200226372254"
type input "8912230200226372254"
click at [543, 713] on input "IMEI *" at bounding box center [555, 728] width 116 height 31
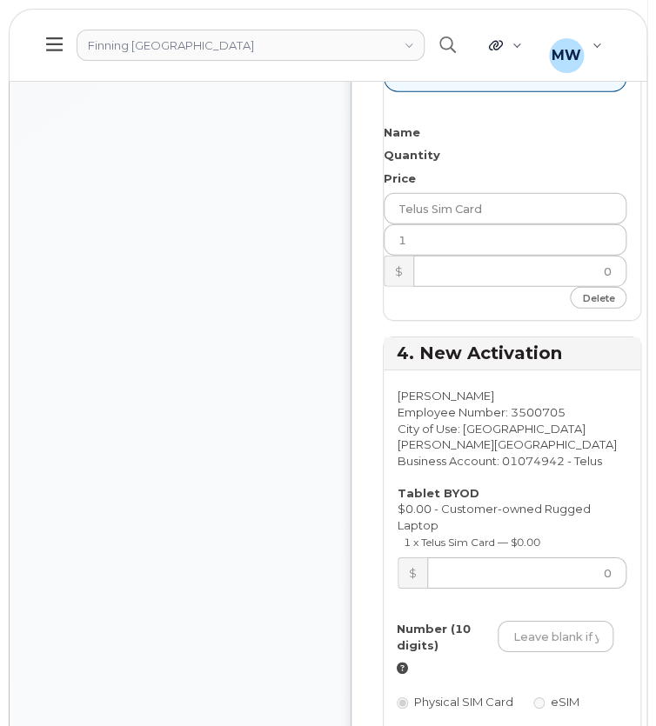
scroll to position [4434, 0]
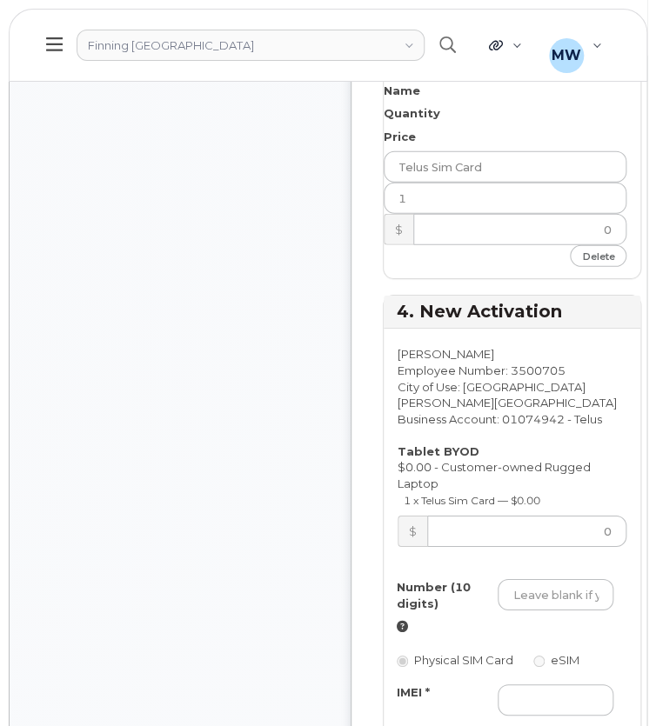
type input "3"
click at [531, 579] on input "Number (10 digits)" at bounding box center [555, 594] width 116 height 31
paste input "5876454766"
type input "5876454766"
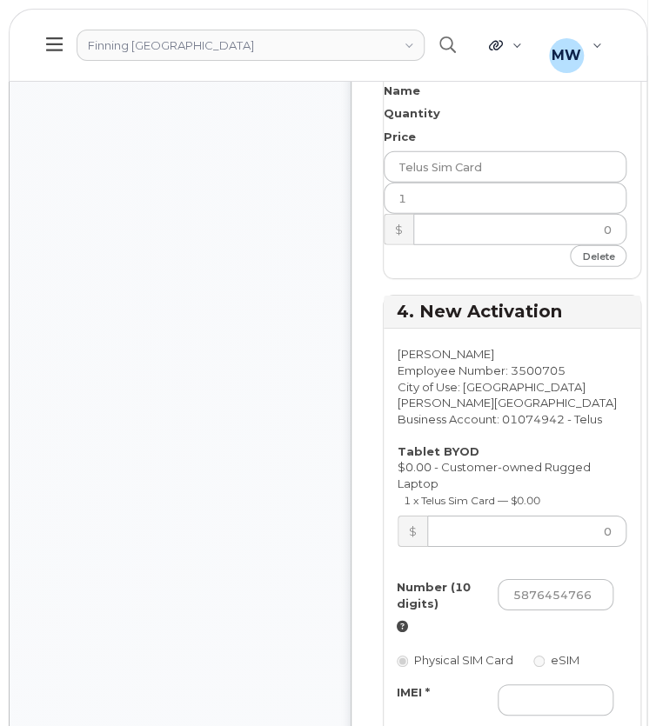
paste input "8912230200226372320"
type input "8912230200226372320"
click at [549, 684] on input "IMEI *" at bounding box center [555, 699] width 116 height 31
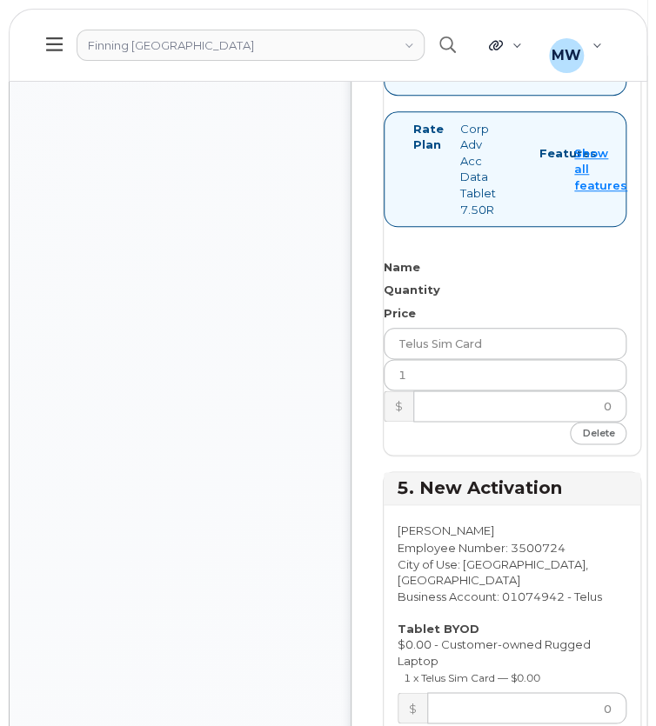
scroll to position [5217, 0]
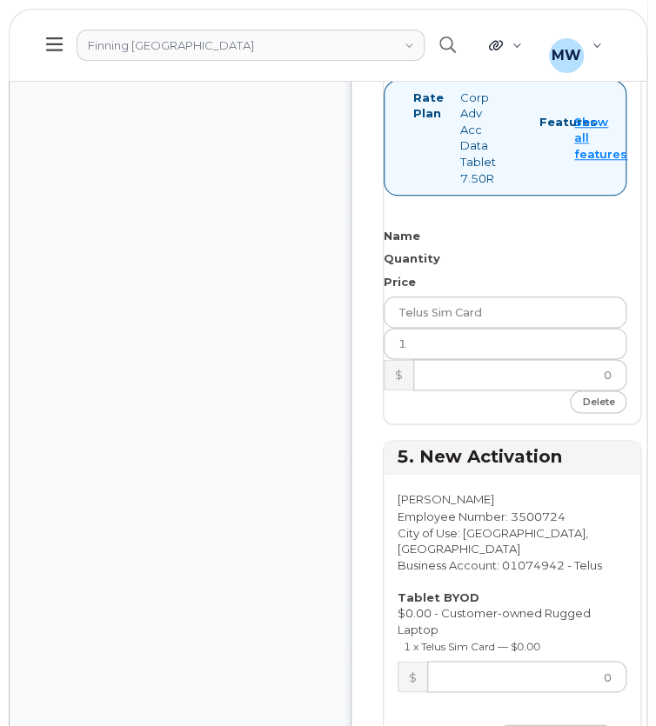
type input "4"
click at [560, 724] on input "Number (10 digits)" at bounding box center [555, 739] width 116 height 31
paste input "2369849324"
type input "2369849324"
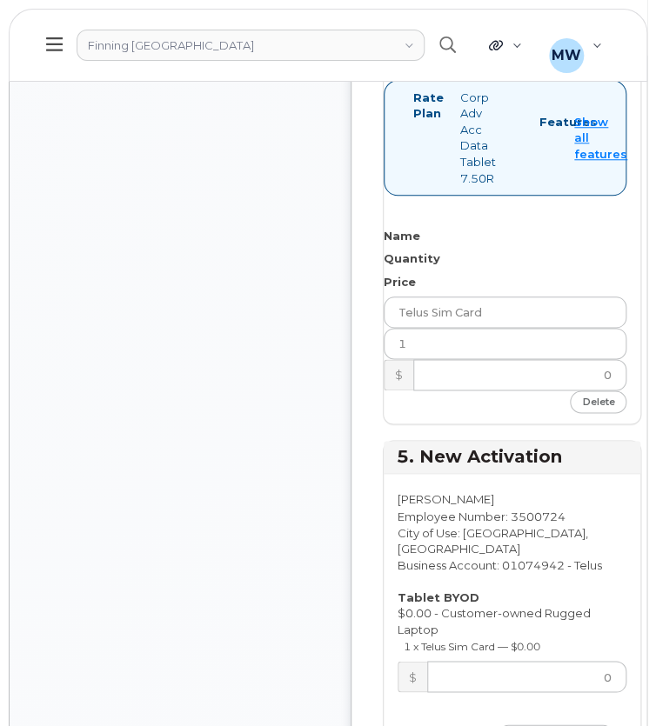
paste input "8912230200226372338"
type input "8912230200226372338"
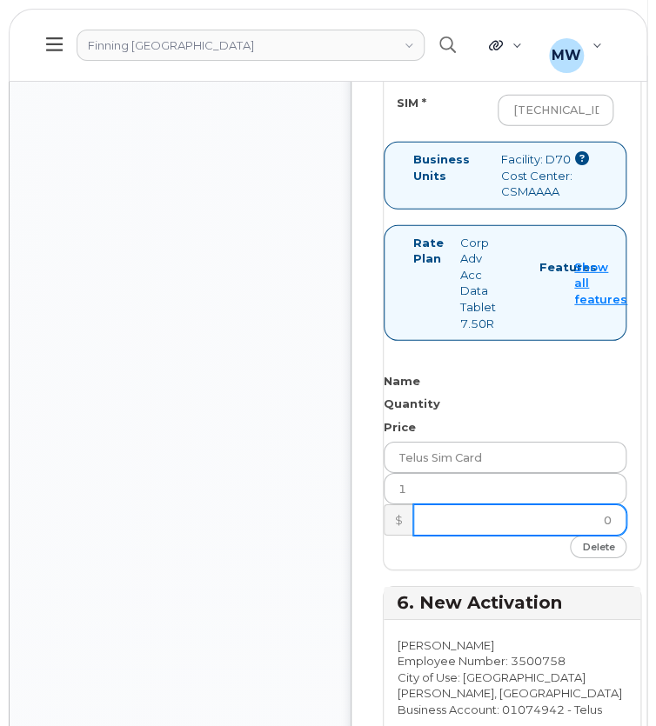
scroll to position [6086, 0]
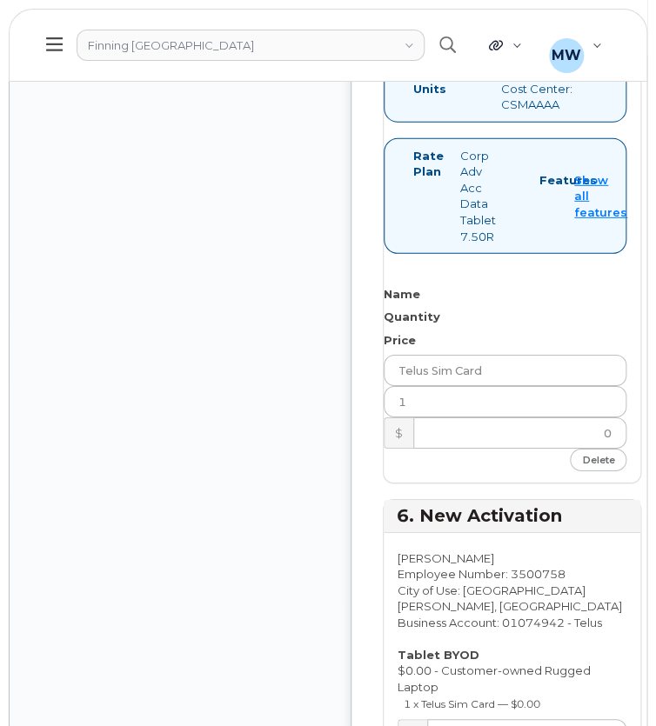
type input "5"
paste input "2502244413"
type input "2502244413"
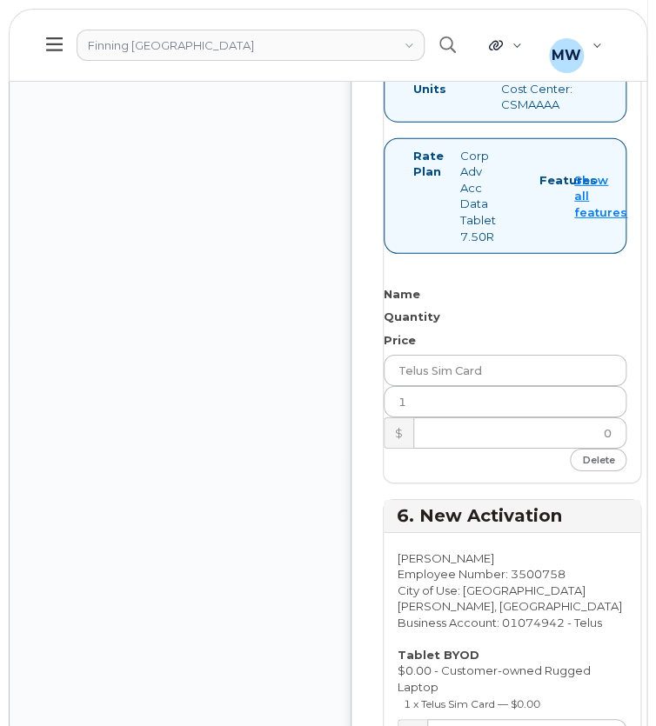
paste input "8912230200226372346"
type input "8912230200226372346"
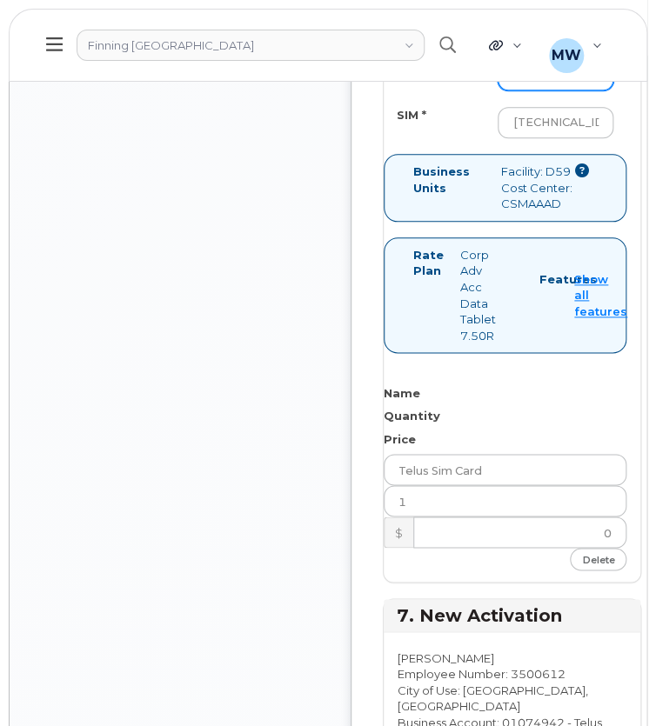
scroll to position [6956, 0]
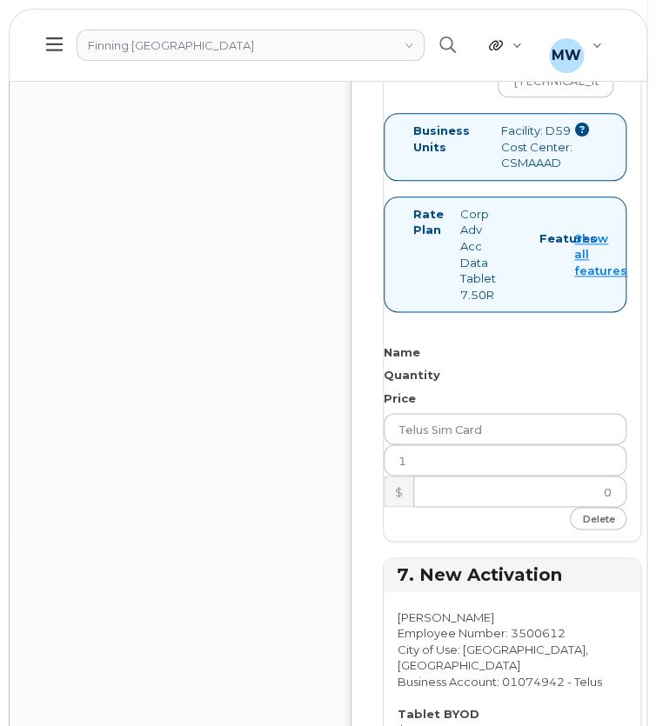
type input "6"
paste input "5876435351"
type input "5876435351"
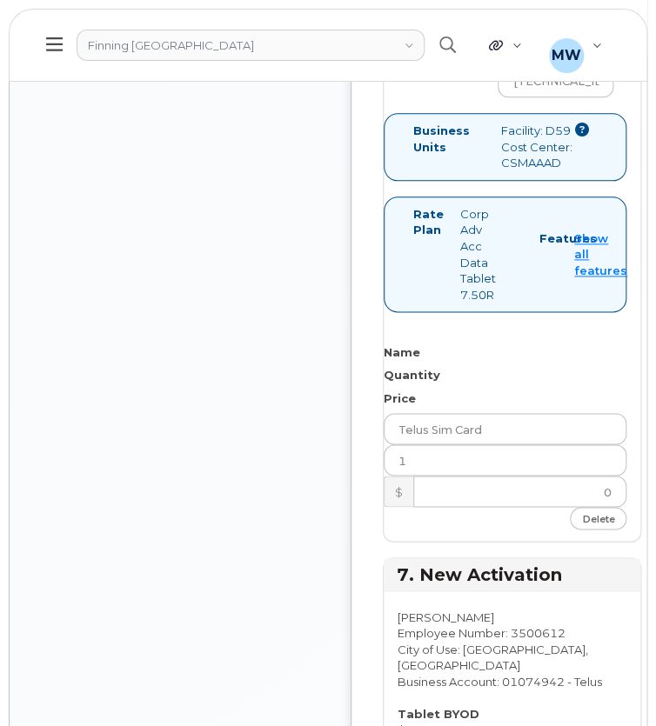
paste input "8912230200226372262"
type input "8912230200226372262"
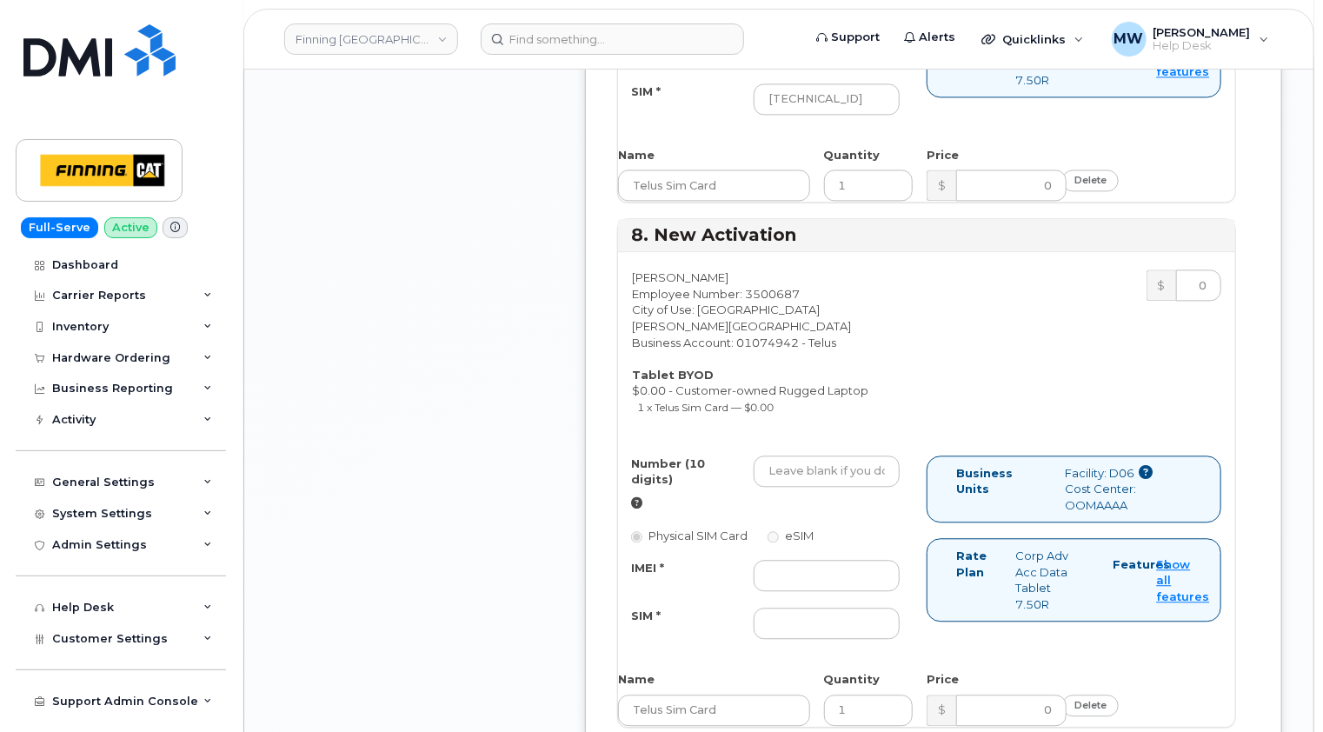
scroll to position [5217, 0]
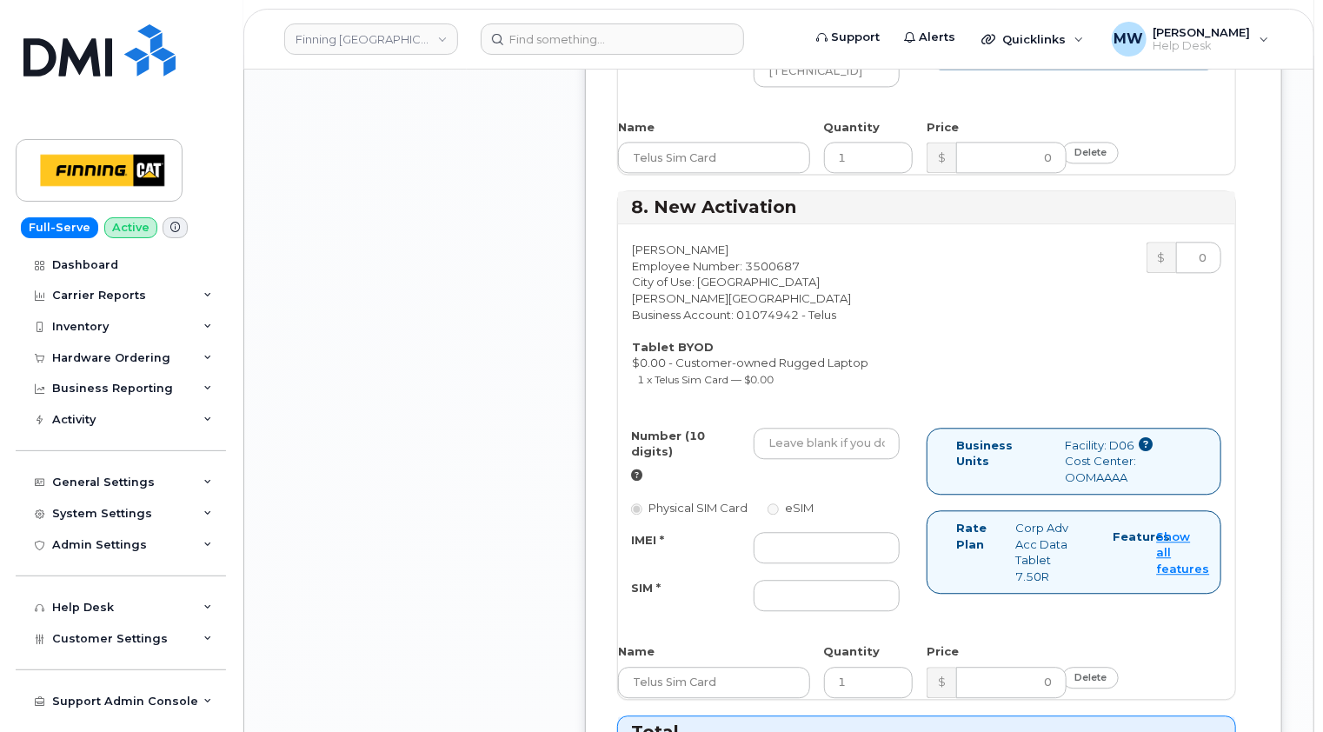
type input "7"
click at [802, 428] on input "Number (10 digits)" at bounding box center [827, 443] width 146 height 31
paste input "5876455662"
type input "5876455662"
click at [797, 532] on input "IMEI *" at bounding box center [827, 547] width 146 height 31
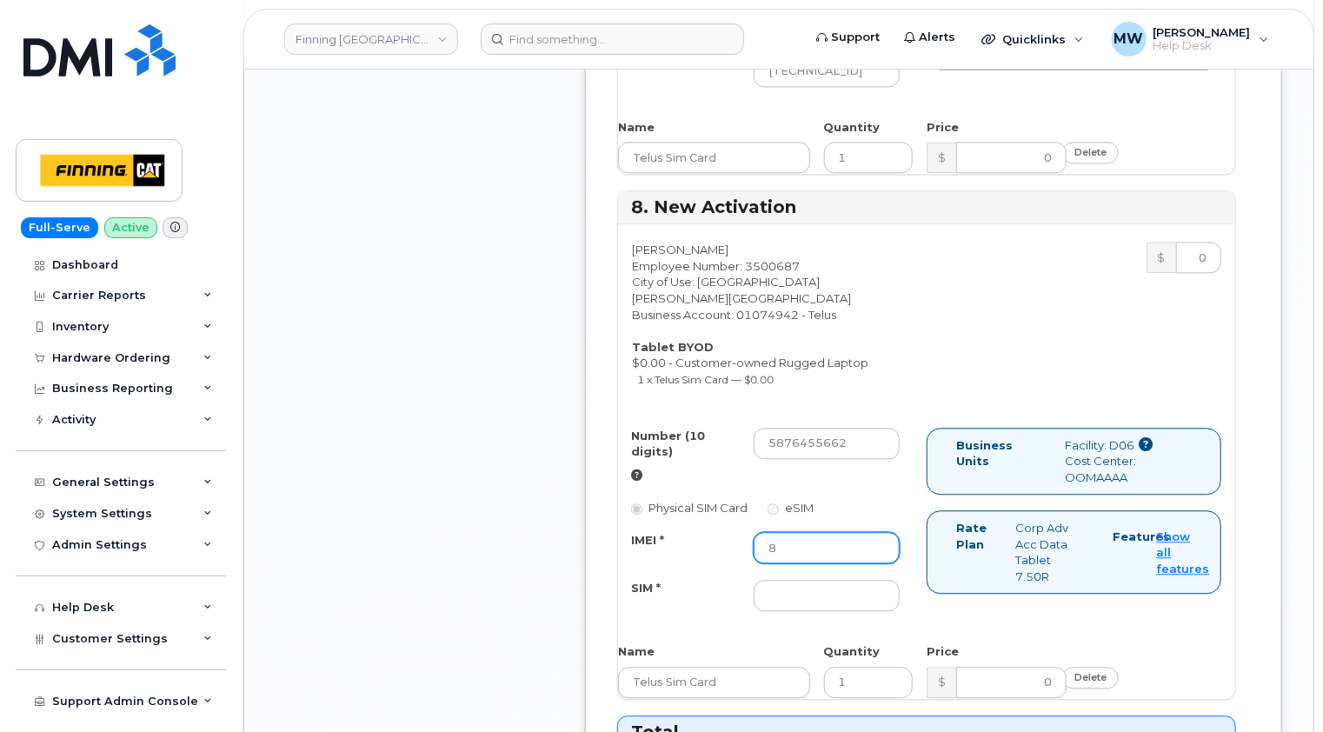
type input "8"
paste input "8912230200226372296"
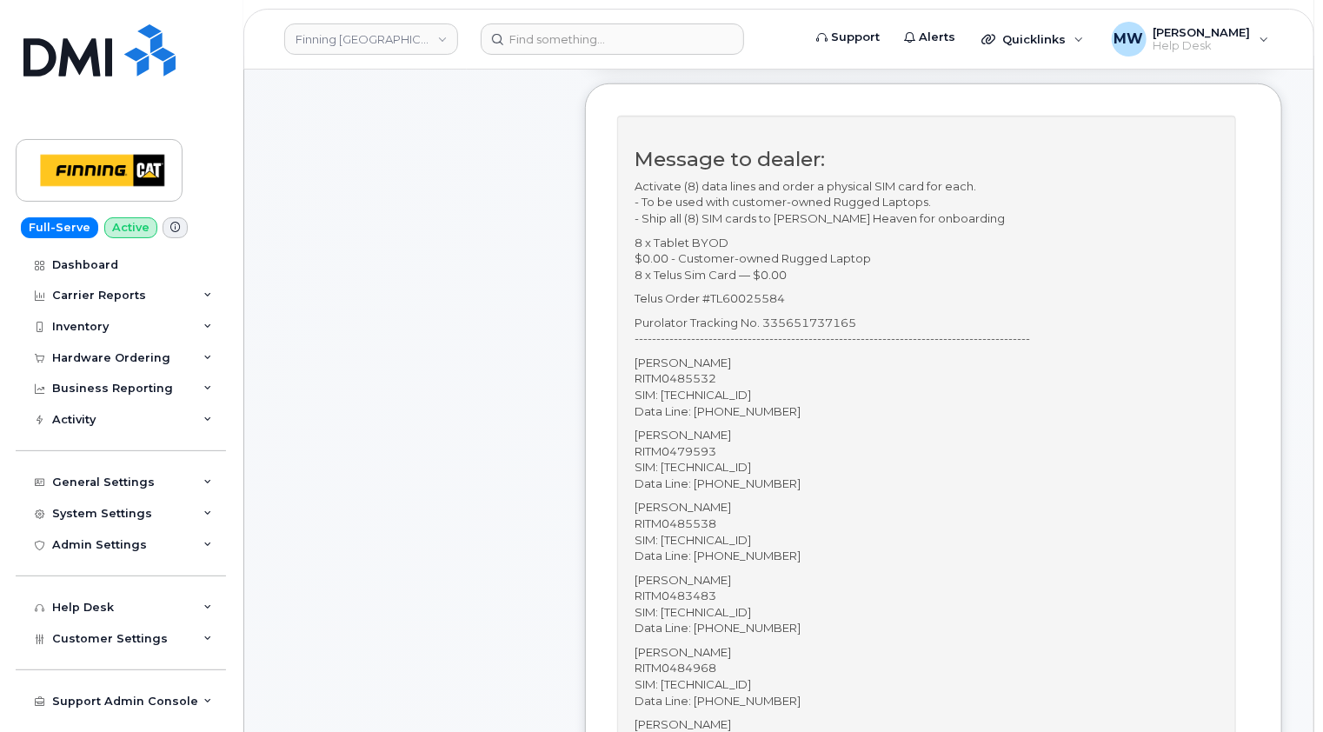
scroll to position [504, 0]
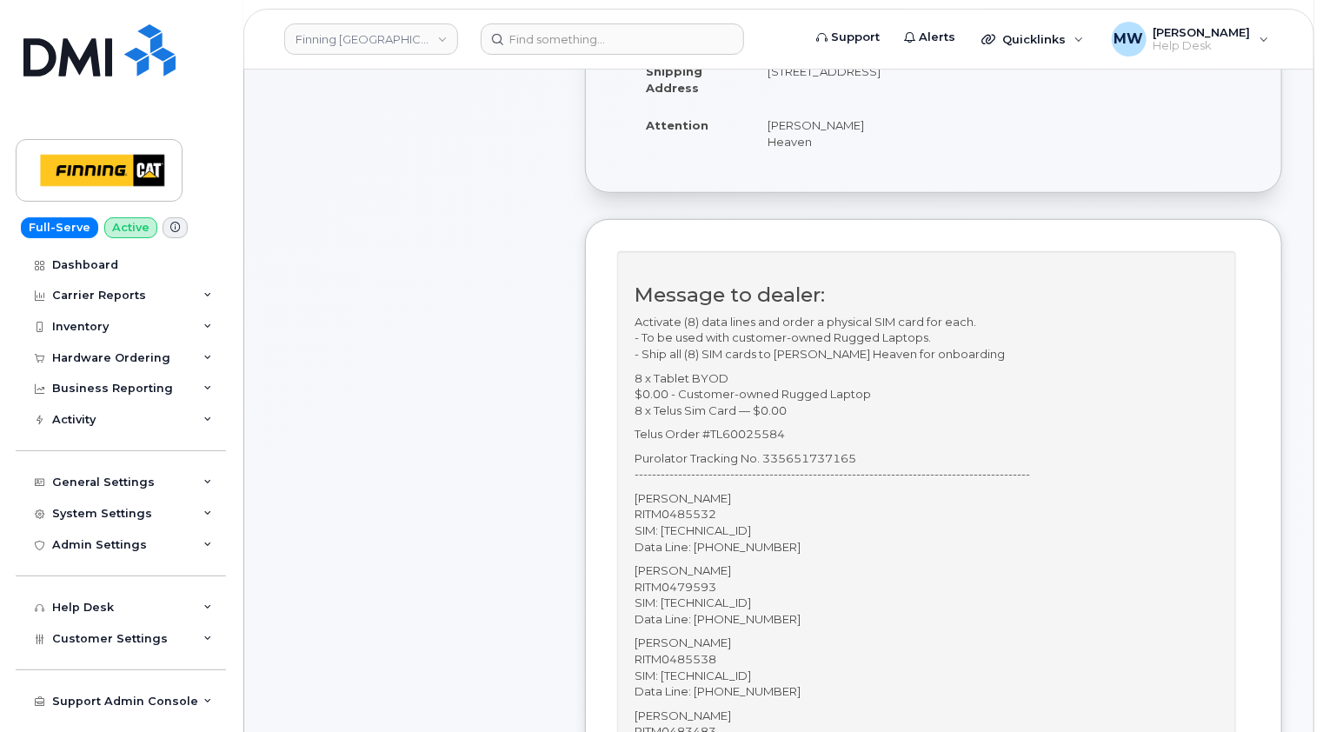
type input "8912230200226372296"
click at [834, 450] on p "Purolator Tracking No. 335651737165 -------------------------------------------…" at bounding box center [927, 466] width 584 height 32
copy p "335651737165"
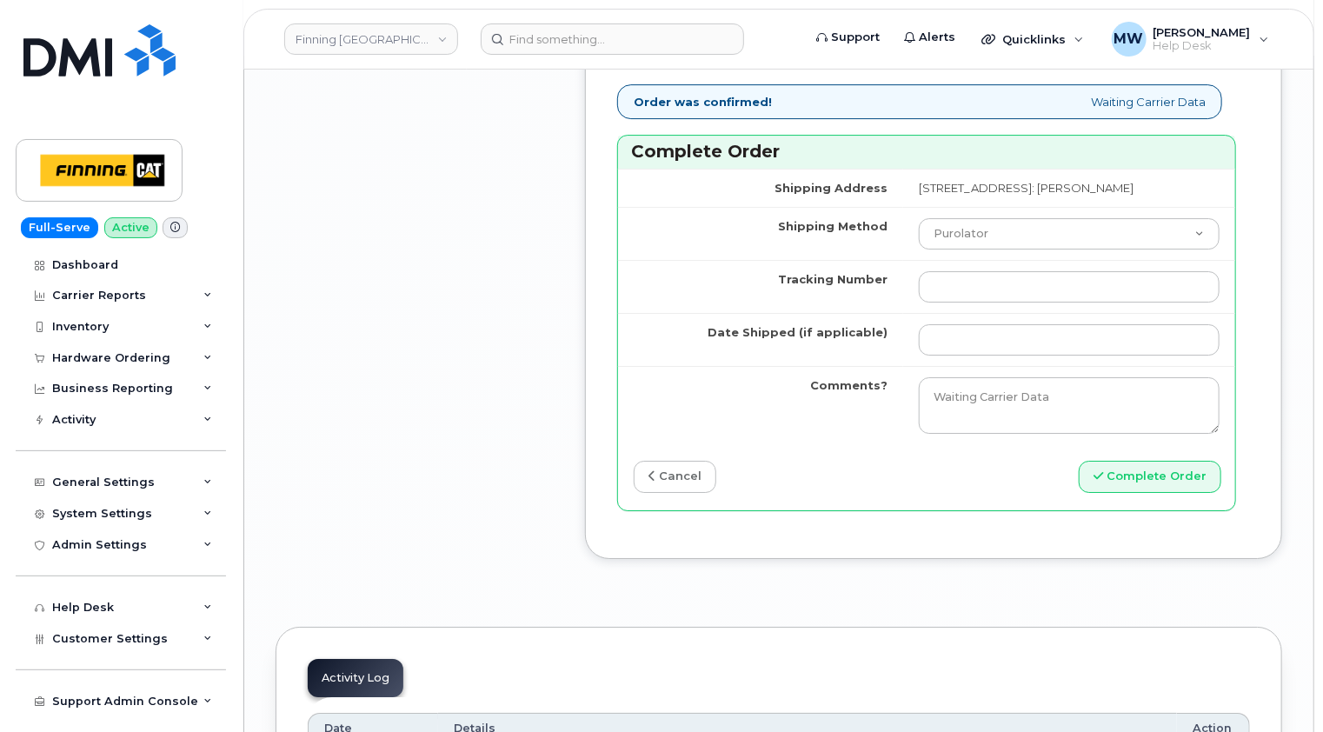
scroll to position [6020, 0]
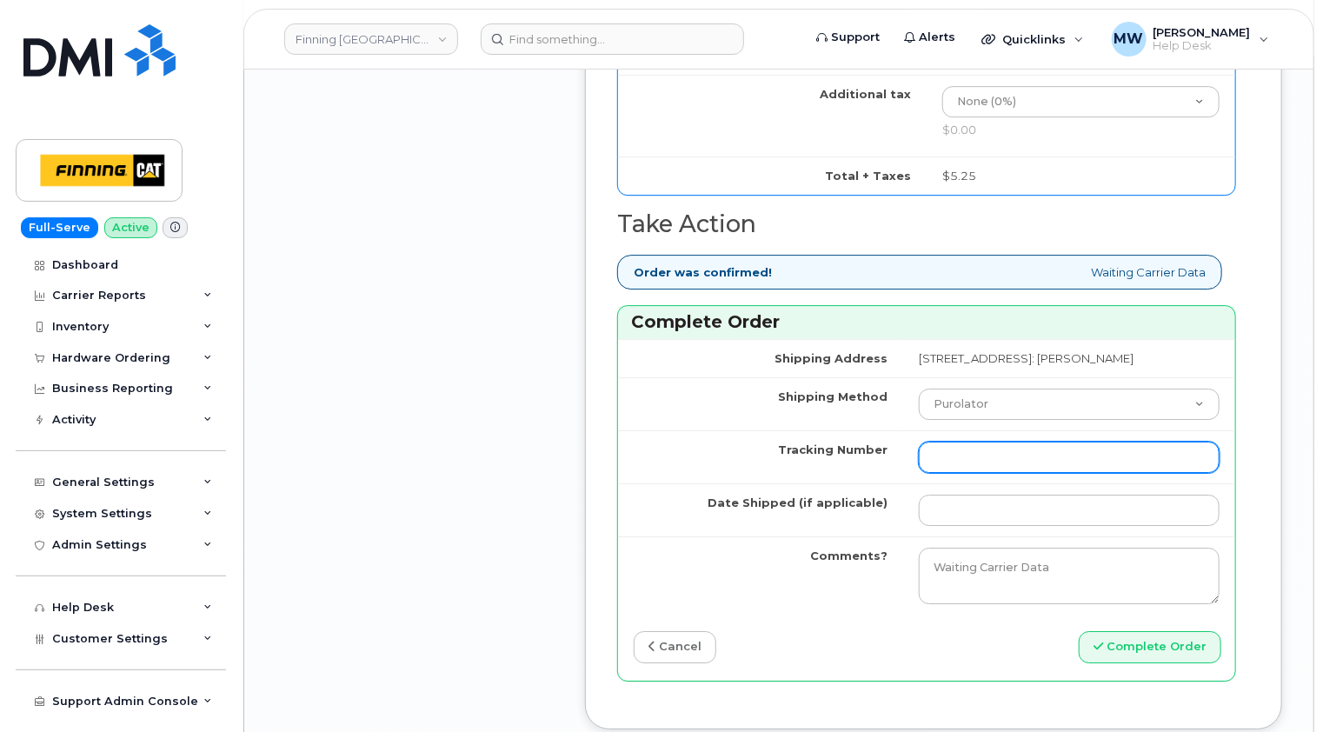
click at [919, 442] on input "Tracking Number" at bounding box center [1069, 457] width 301 height 31
paste input "335651737165"
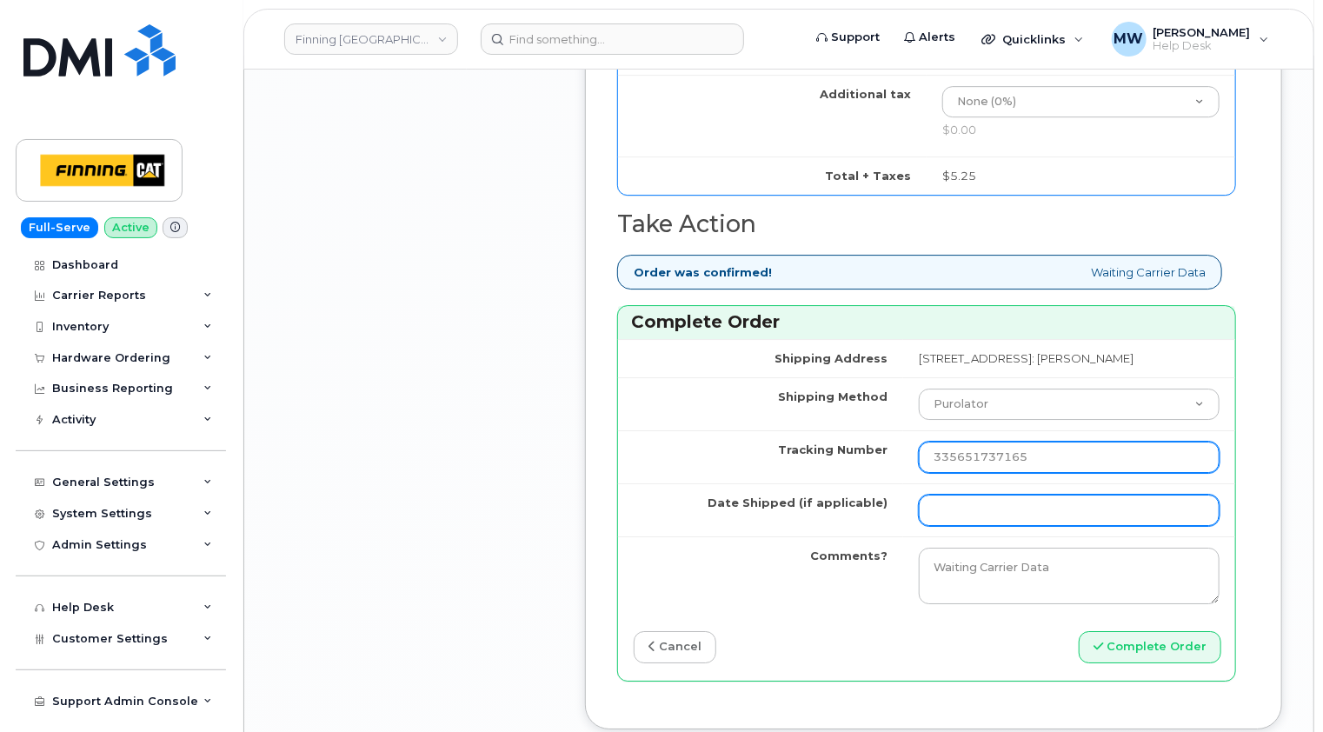
type input "335651737165"
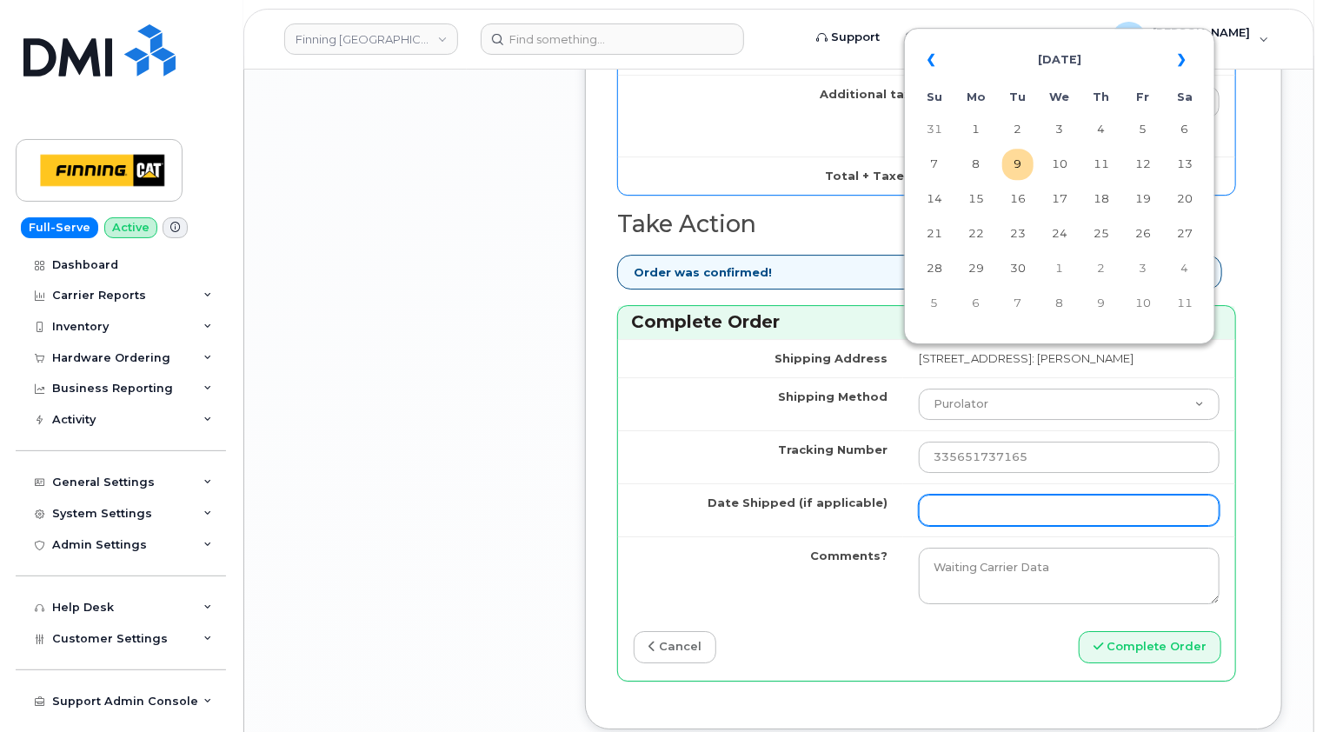
click at [919, 495] on input "Date Shipped (if applicable)" at bounding box center [1069, 510] width 301 height 31
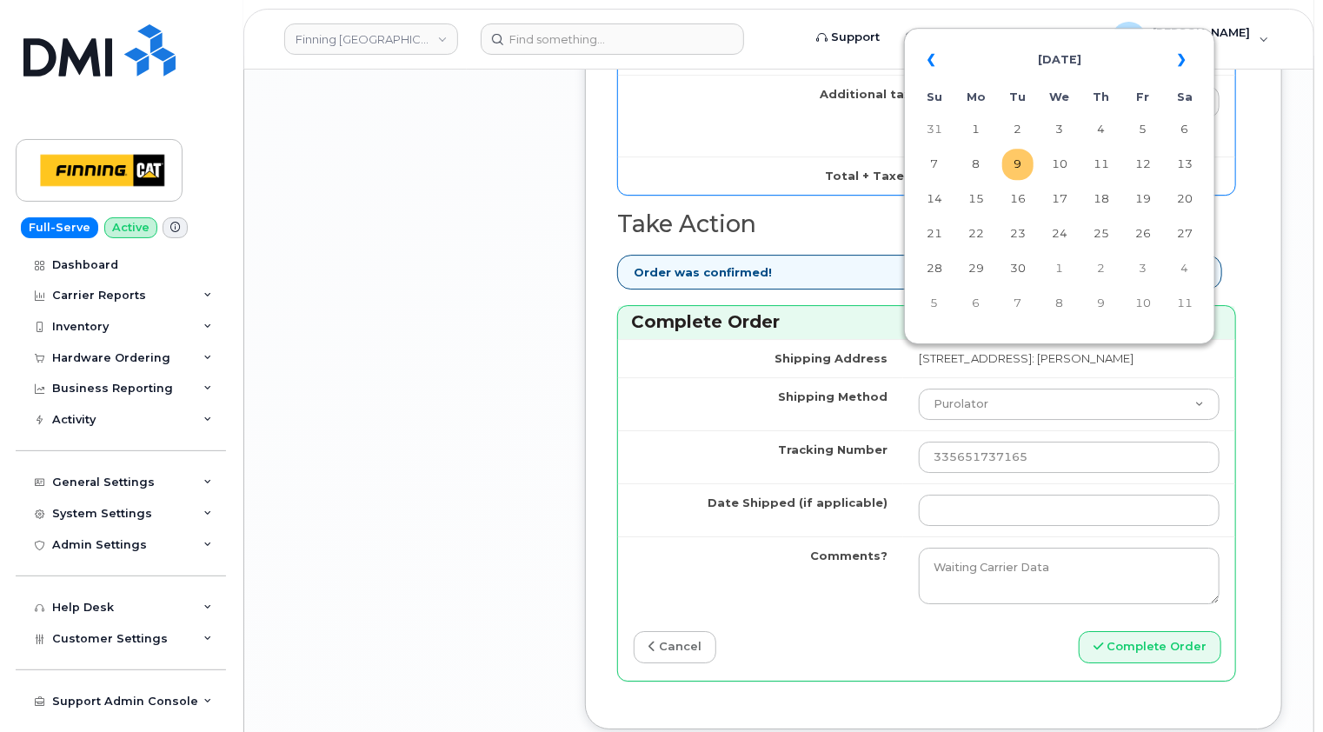
click at [1012, 165] on td "9" at bounding box center [1017, 164] width 31 height 31
type input "2025-09-09"
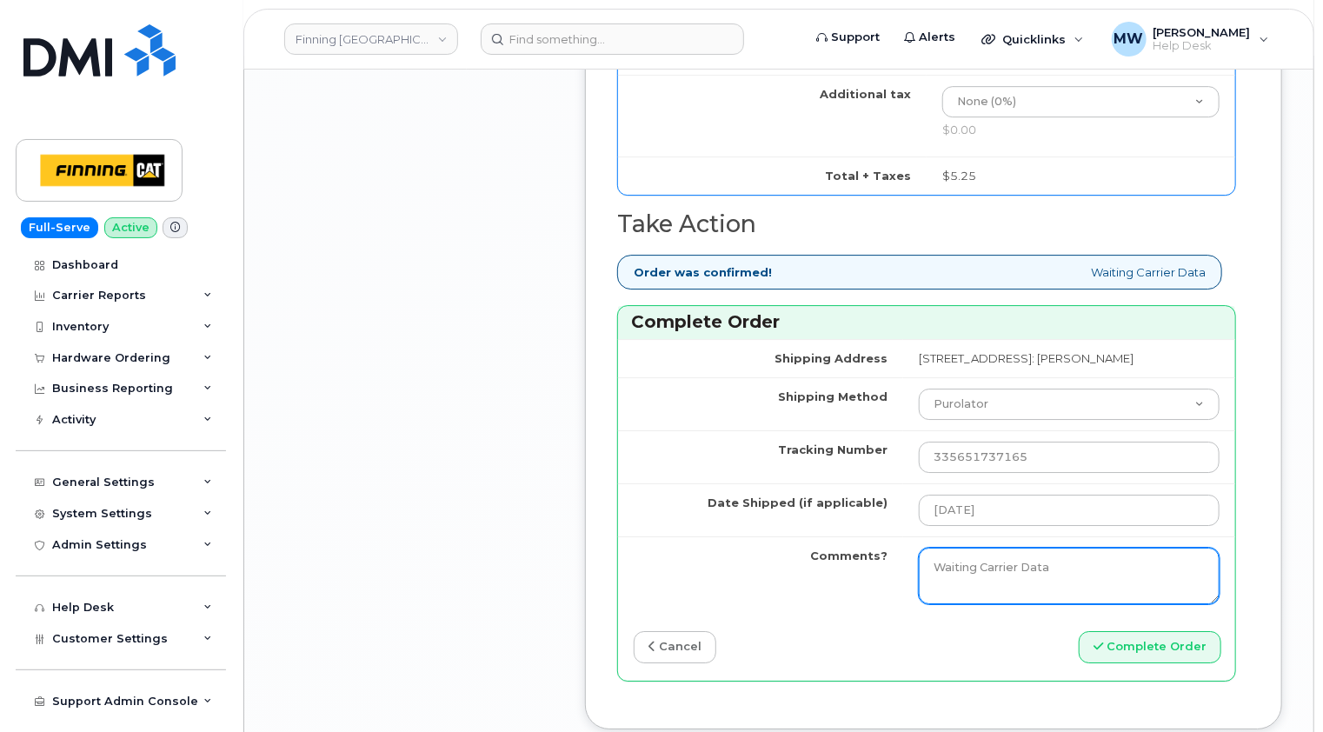
drag, startPoint x: 976, startPoint y: 424, endPoint x: 780, endPoint y: 426, distance: 195.6
click at [780, 536] on tr "Comments? Waiting Carrier Data" at bounding box center [926, 575] width 617 height 79
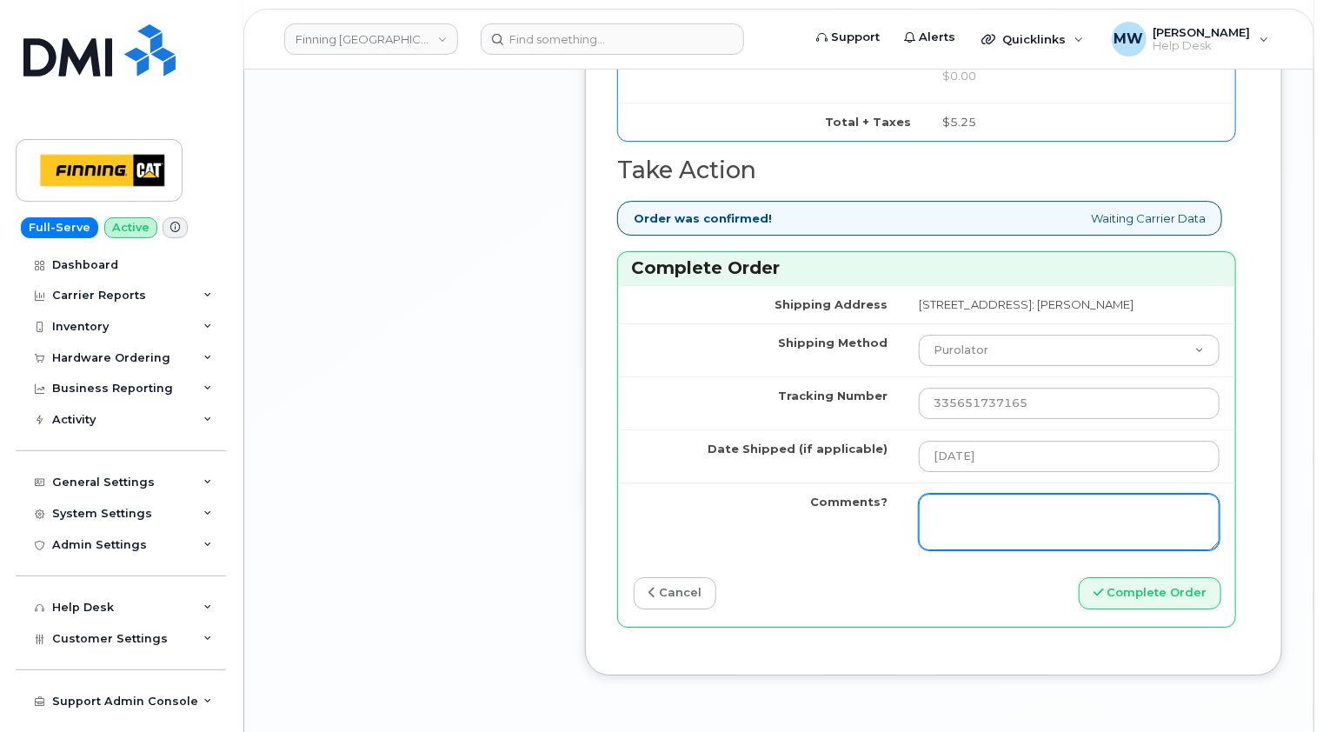
scroll to position [6048, 0]
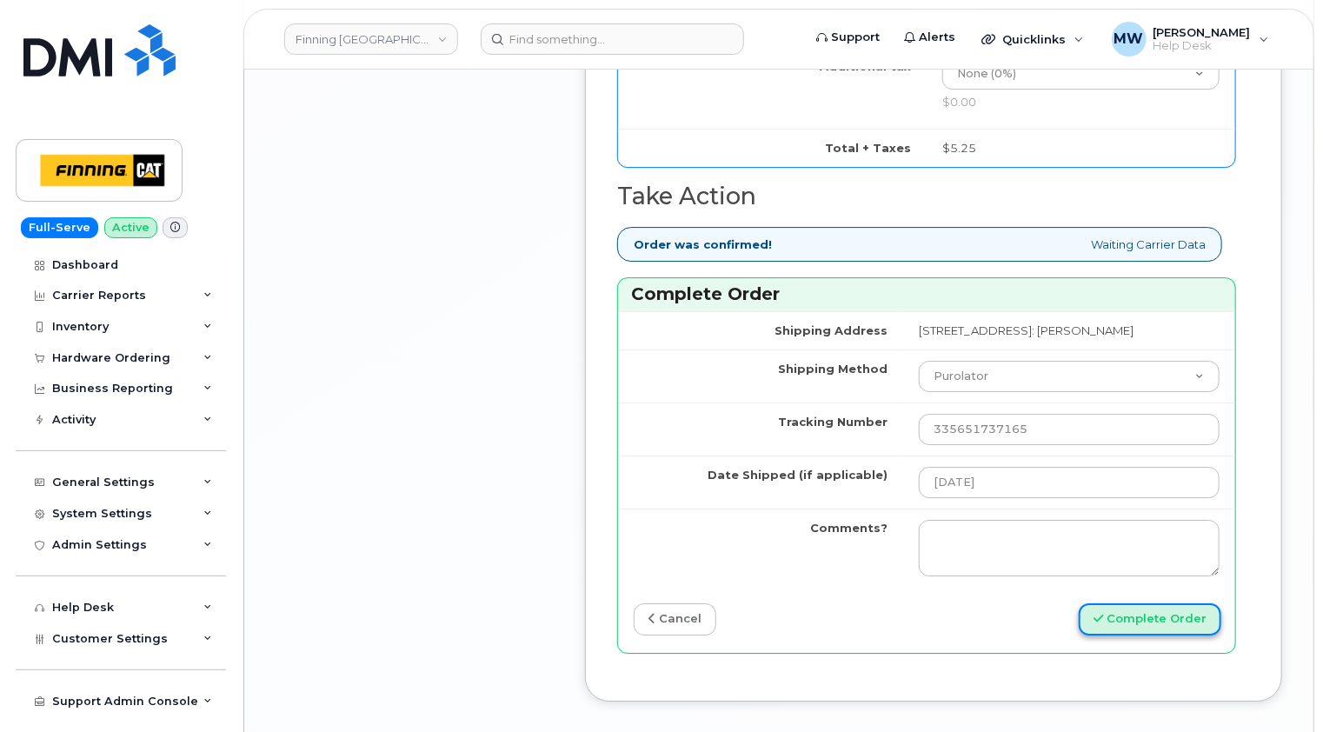
click at [1168, 603] on button "Complete Order" at bounding box center [1150, 619] width 143 height 32
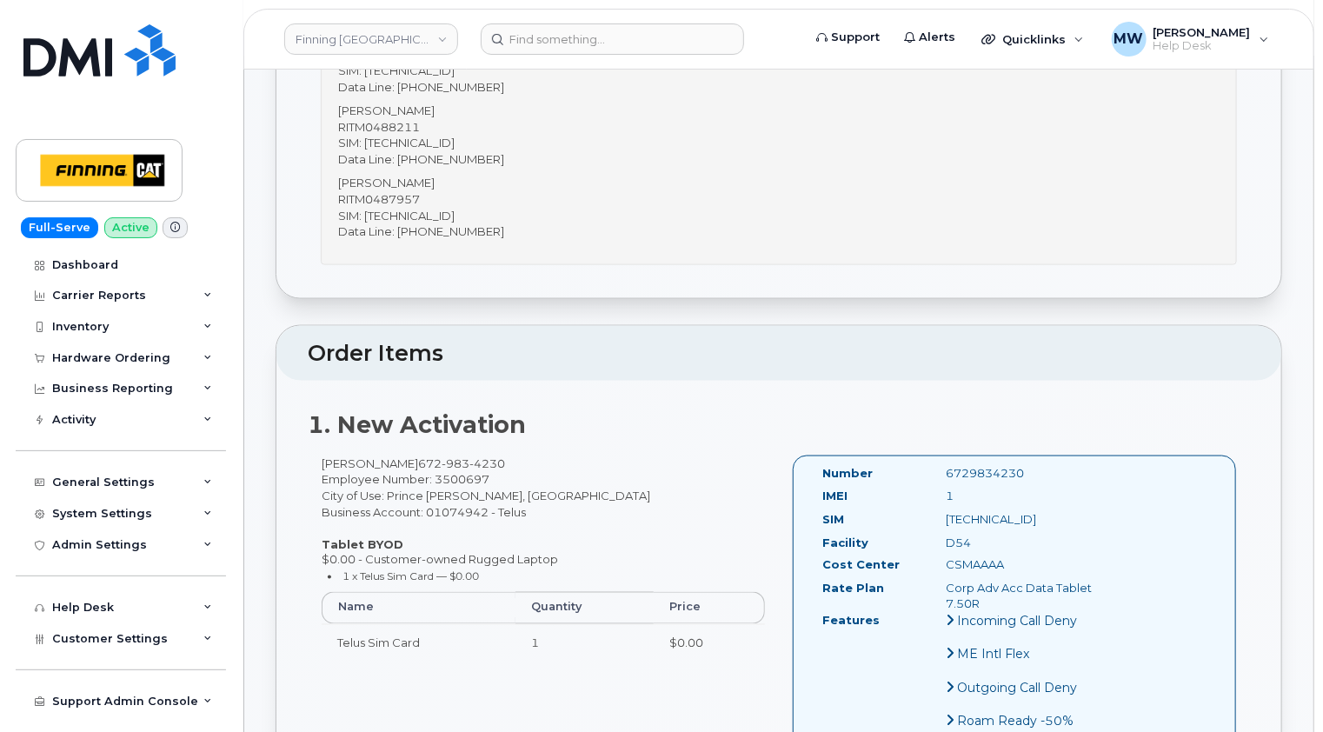
scroll to position [1304, 0]
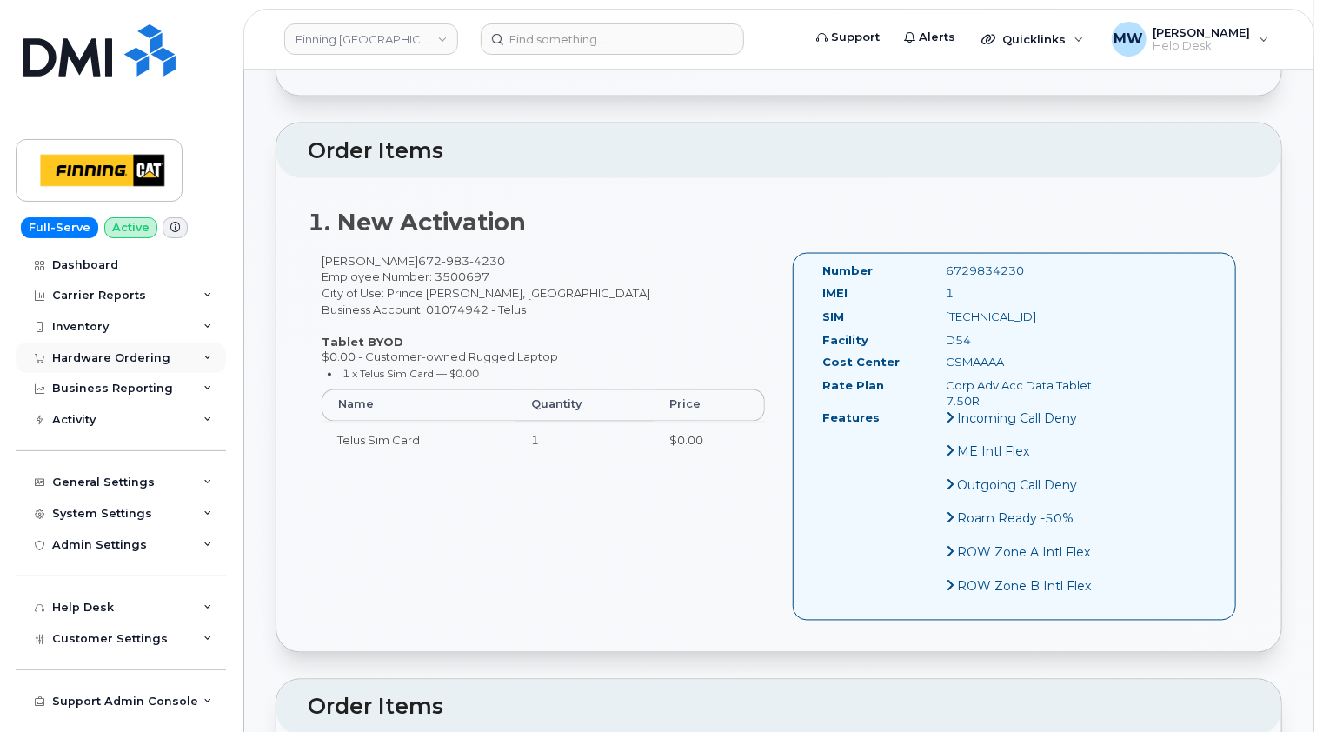
click at [102, 356] on div "Hardware Ordering" at bounding box center [111, 358] width 118 height 14
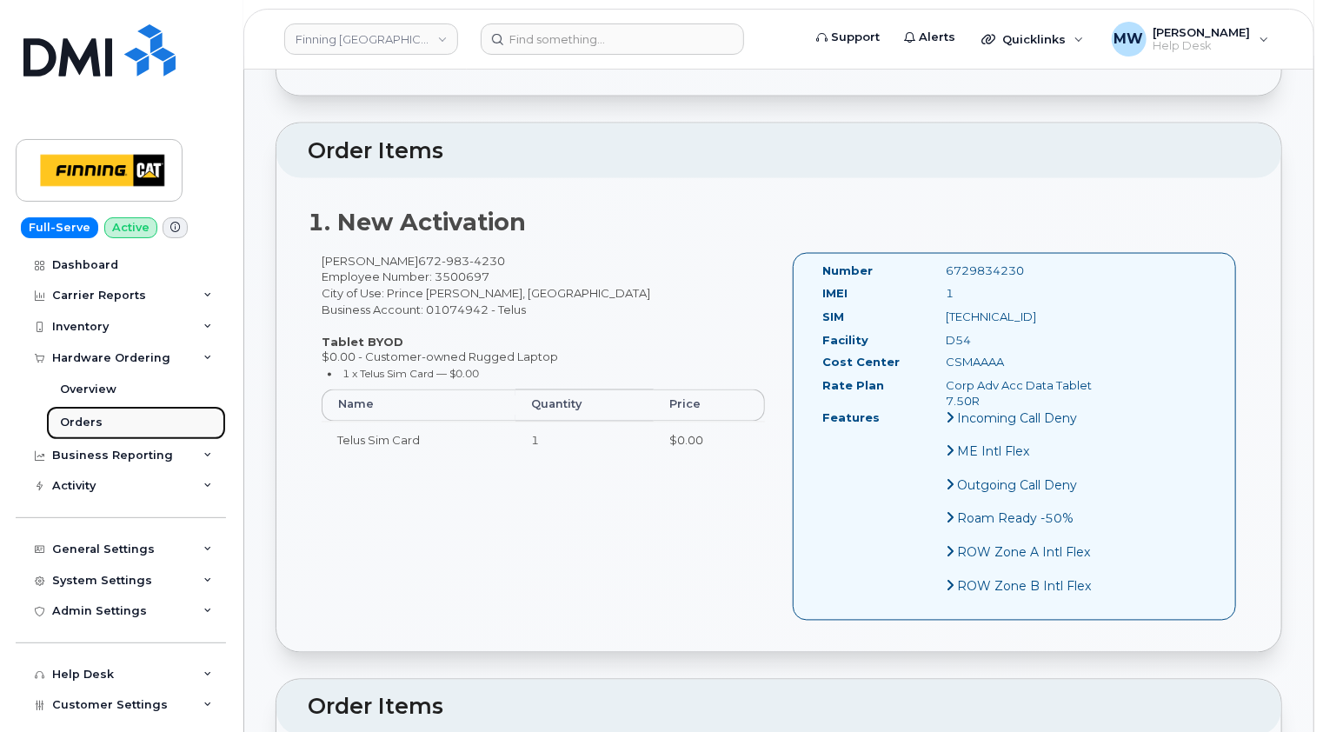
click at [82, 423] on div "Orders" at bounding box center [81, 423] width 43 height 16
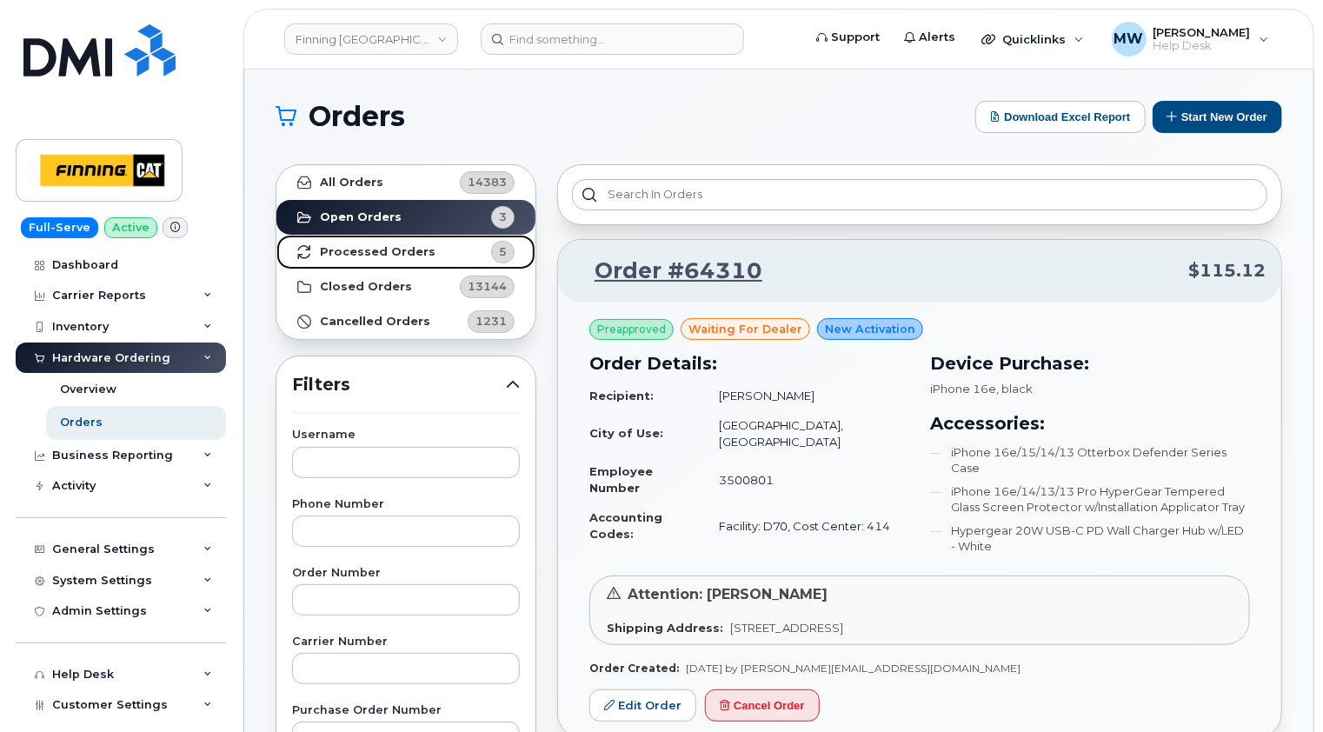
click at [356, 252] on strong "Processed Orders" at bounding box center [378, 252] width 116 height 14
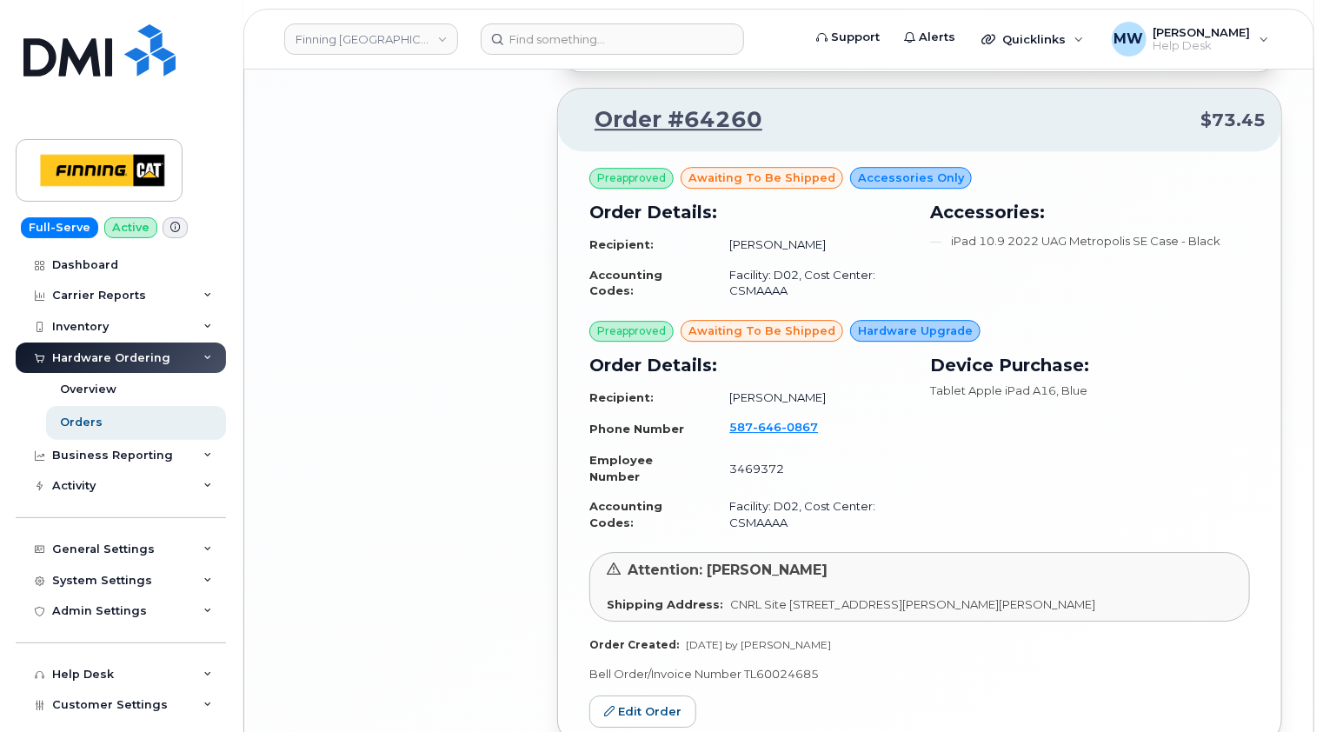
scroll to position [2588, 0]
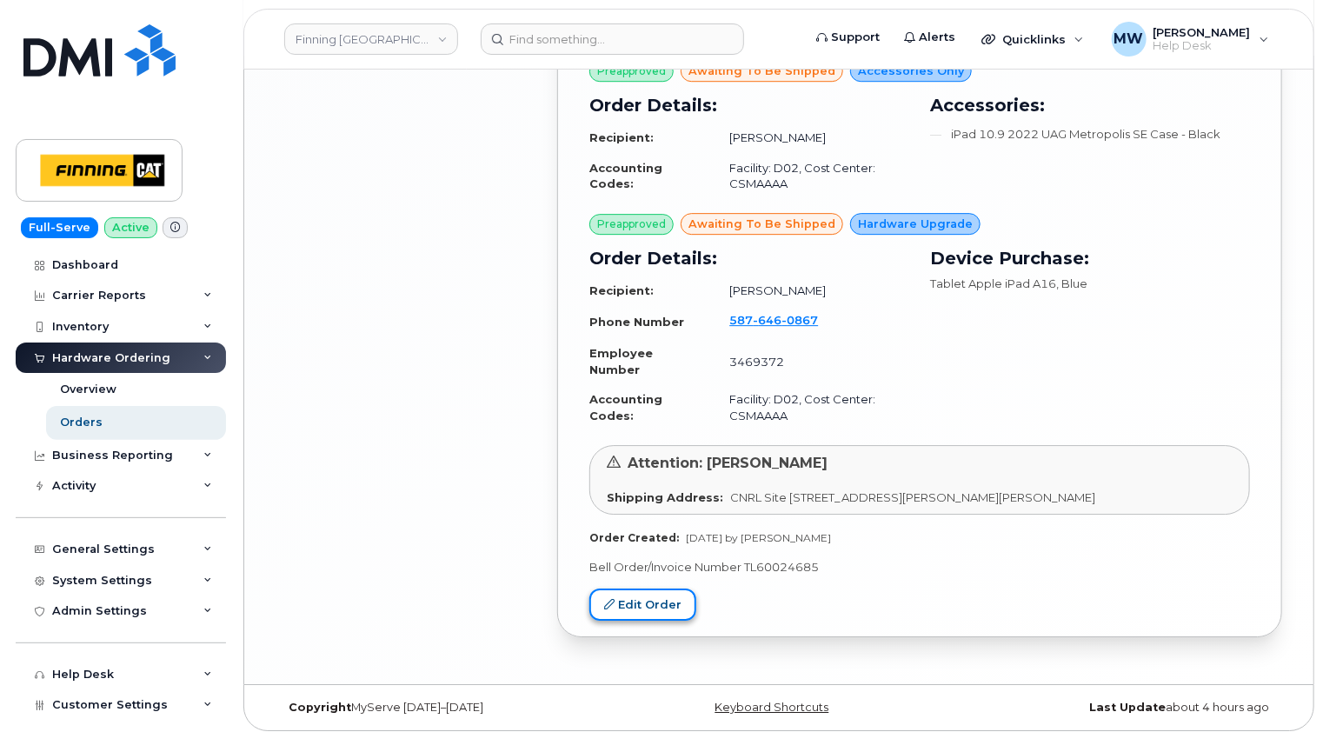
click at [657, 598] on link "Edit Order" at bounding box center [642, 605] width 107 height 32
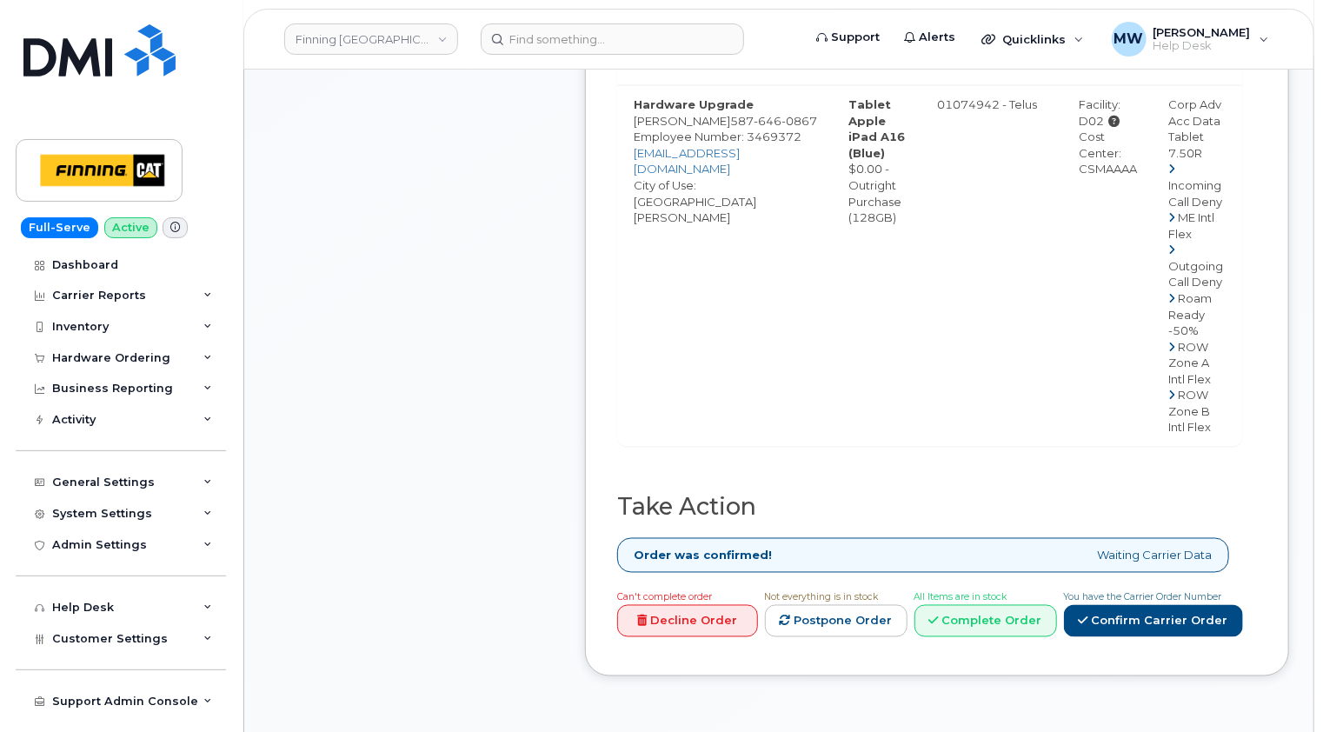
scroll to position [1304, 0]
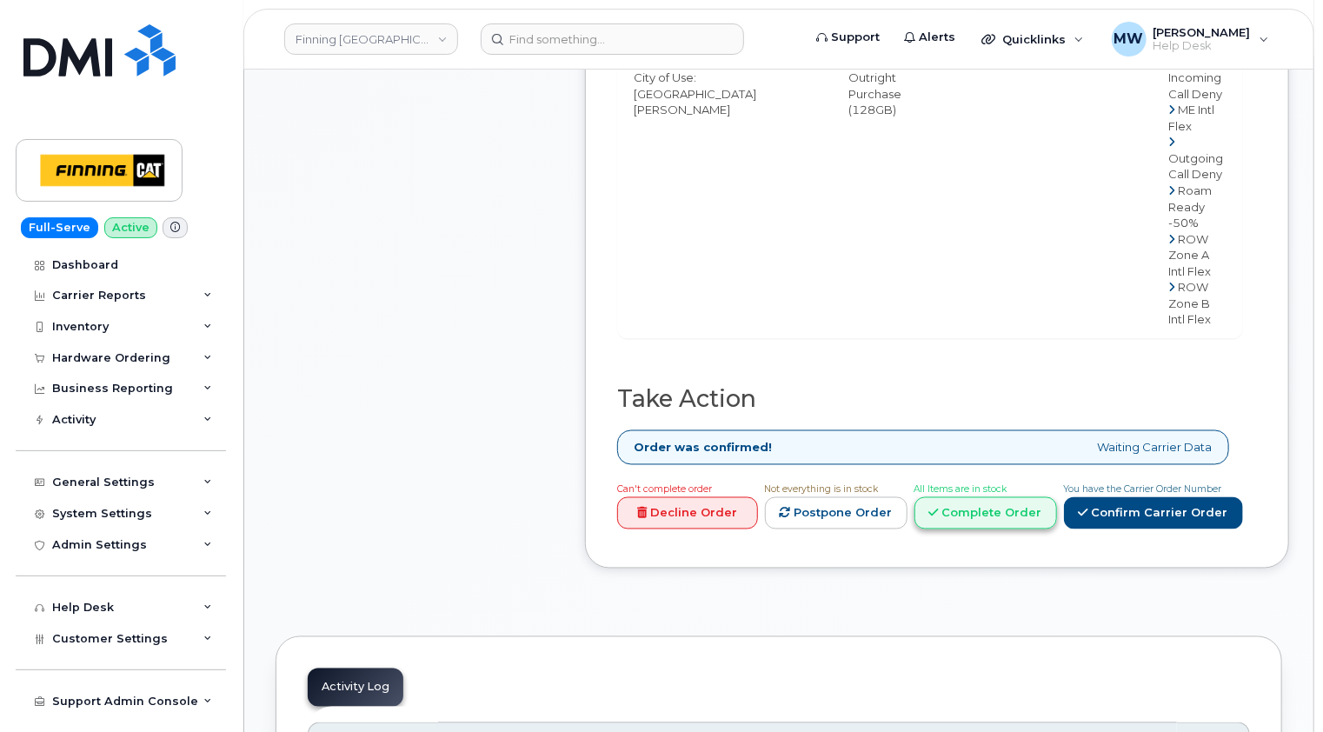
click at [996, 497] on link "Complete Order" at bounding box center [986, 513] width 143 height 32
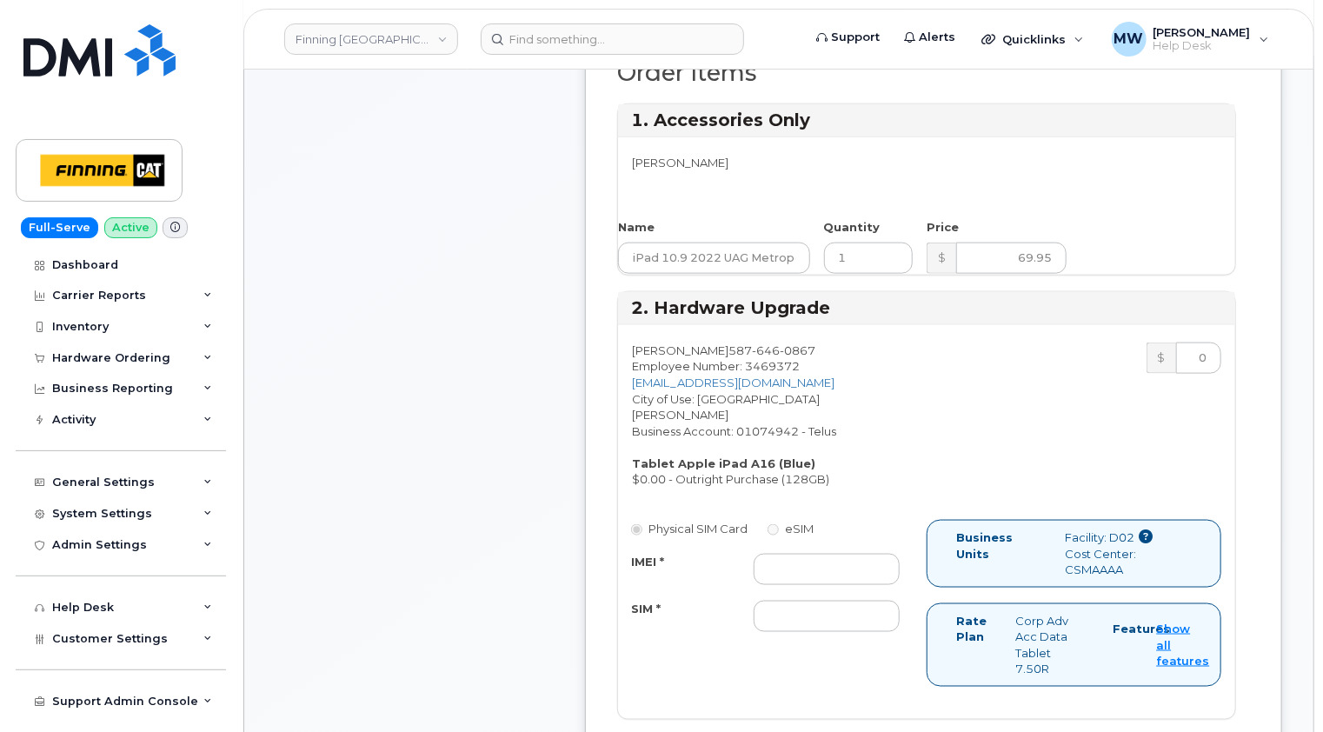
scroll to position [609, 0]
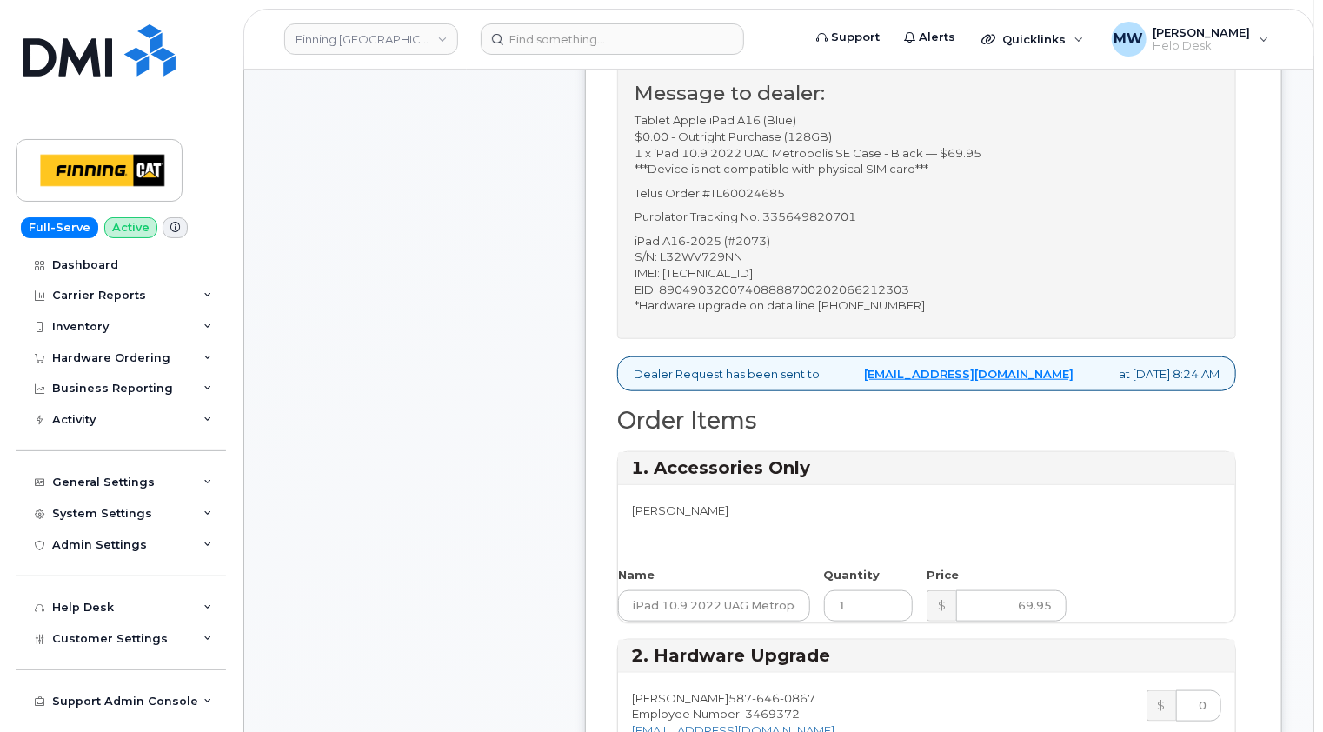
click at [709, 270] on p "iPad A16-2025 (#2073) S/N: L32WV729NN IMEI: [TECHNICAL_ID] EID: 890490320074088…" at bounding box center [927, 273] width 584 height 81
copy p "358382816912620"
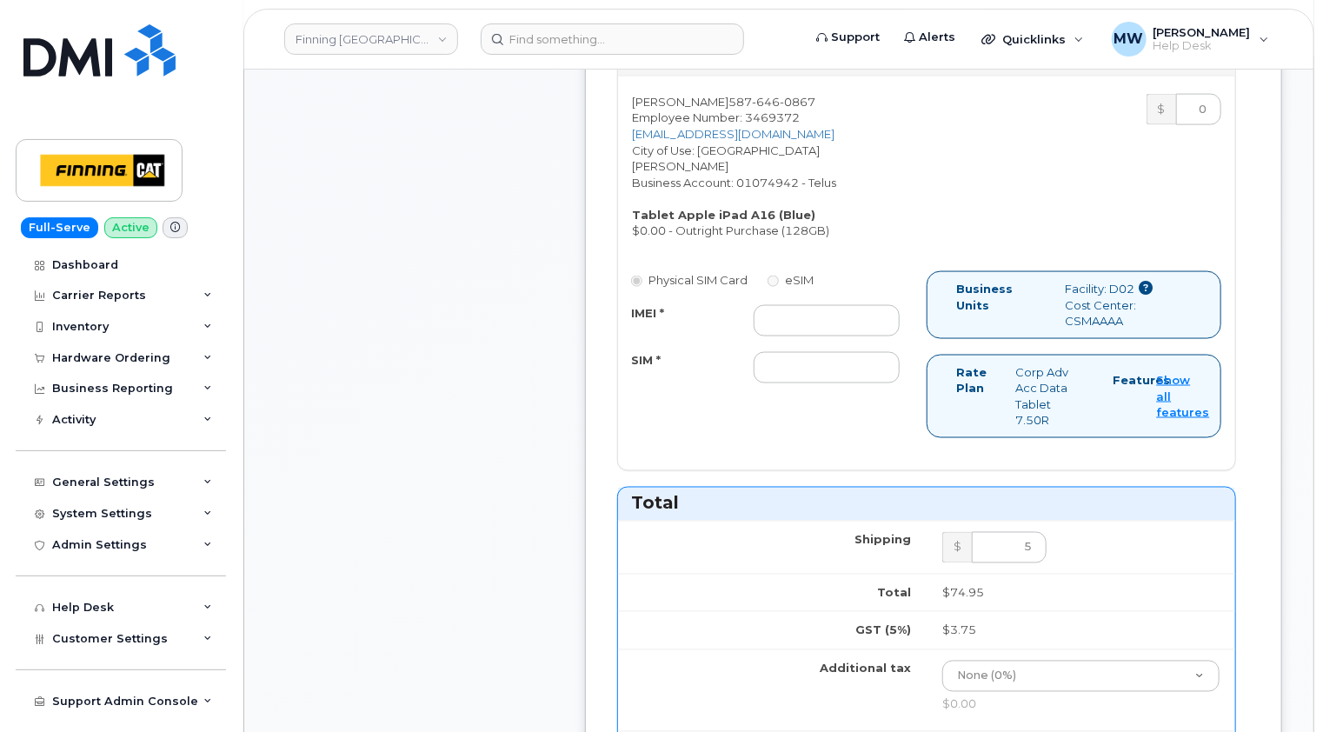
scroll to position [1217, 0]
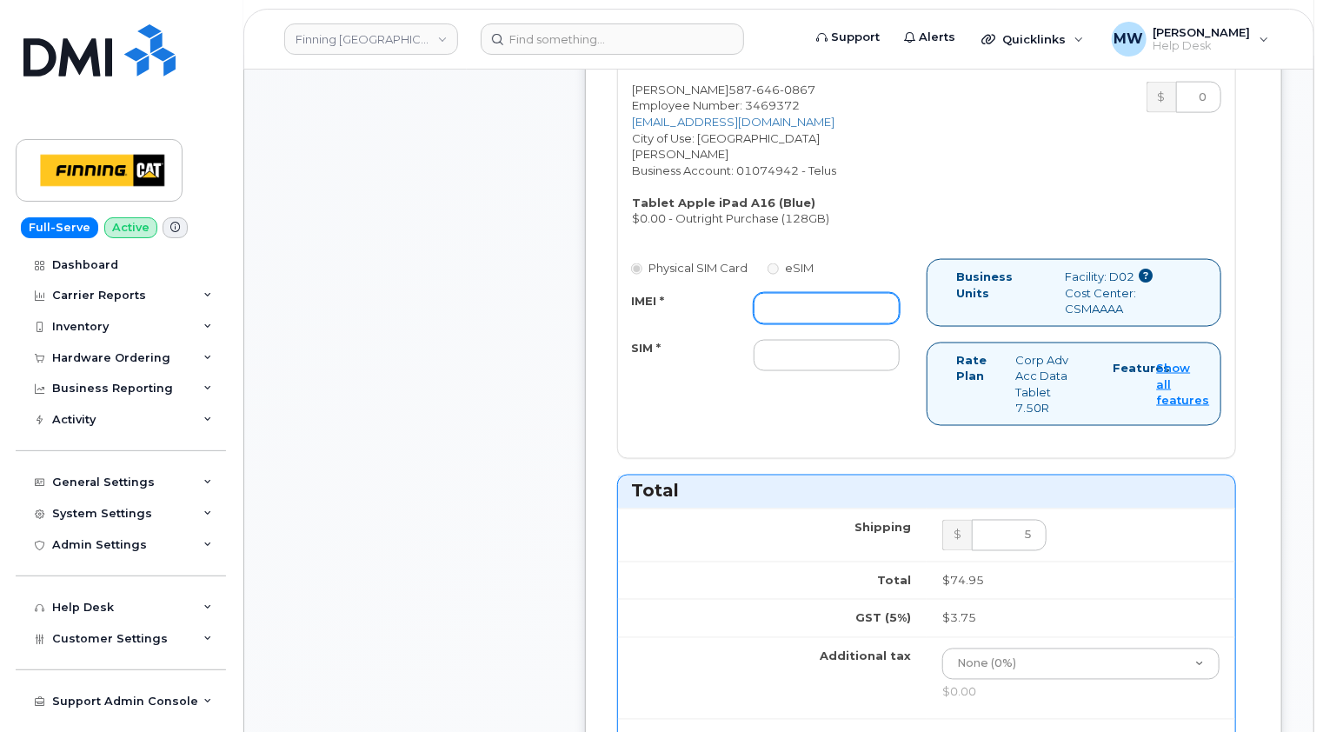
click at [801, 293] on input "IMEI *" at bounding box center [827, 308] width 146 height 31
paste input "358382816912620"
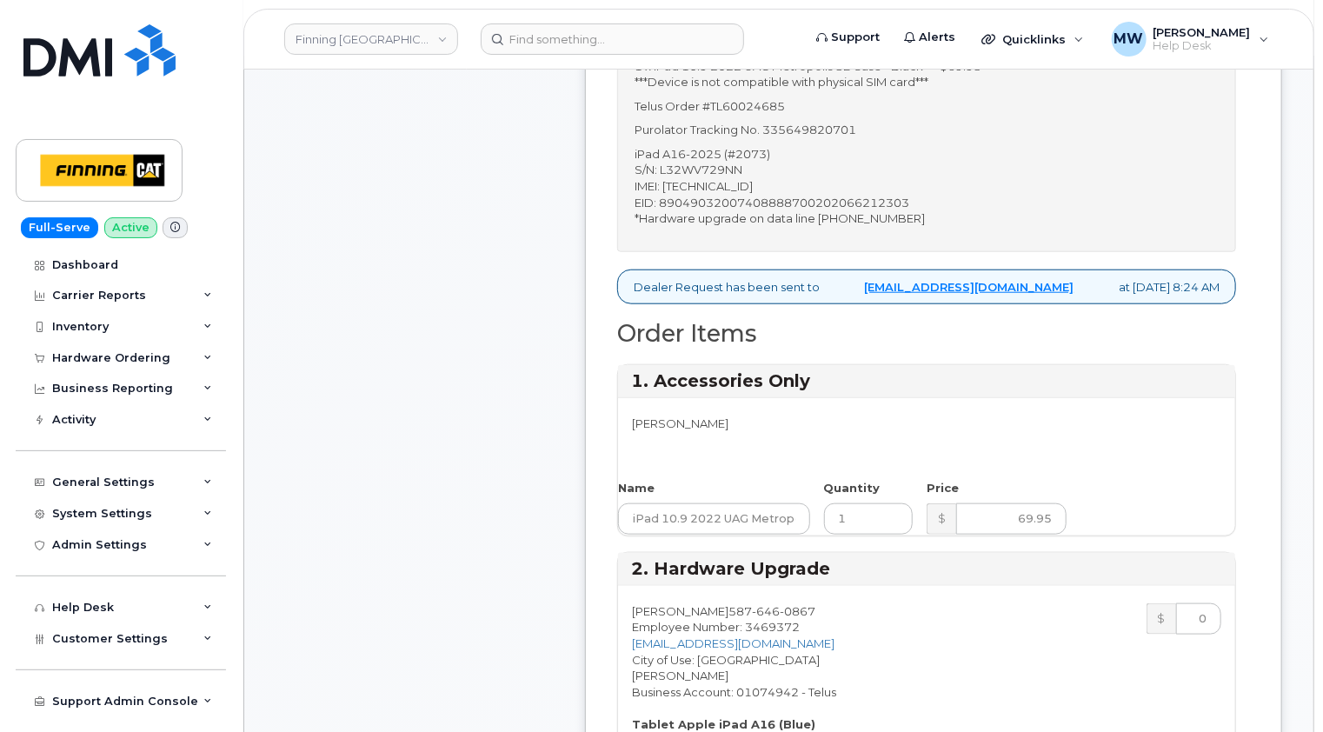
scroll to position [435, 0]
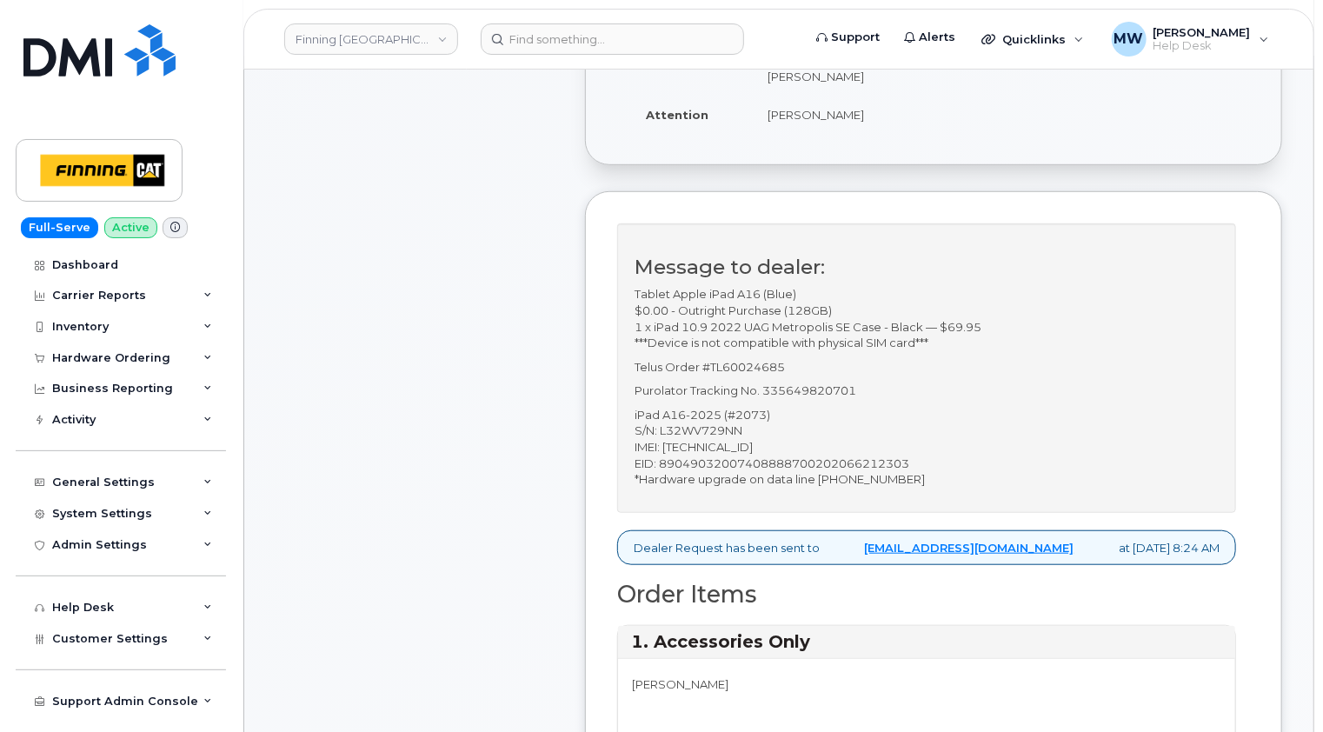
type input "358382816912620"
drag, startPoint x: 903, startPoint y: 476, endPoint x: 820, endPoint y: 475, distance: 83.5
click at [820, 475] on p "iPad A16-2025 (#2073) S/N: L32WV729NN IMEI: [TECHNICAL_ID] EID: 890490320074088…" at bounding box center [927, 447] width 584 height 81
copy p "[PHONE_NUMBER]"
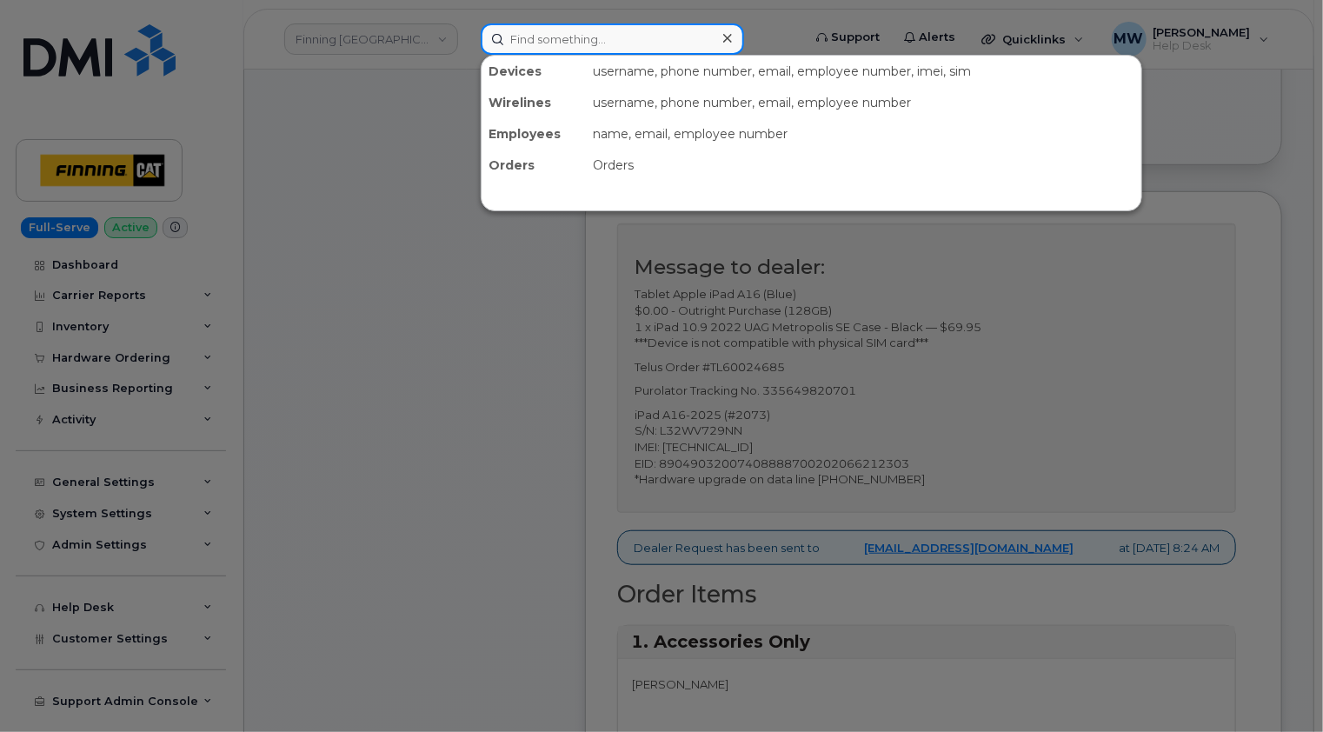
click at [600, 34] on input at bounding box center [612, 38] width 263 height 31
paste input "[PHONE_NUMBER]"
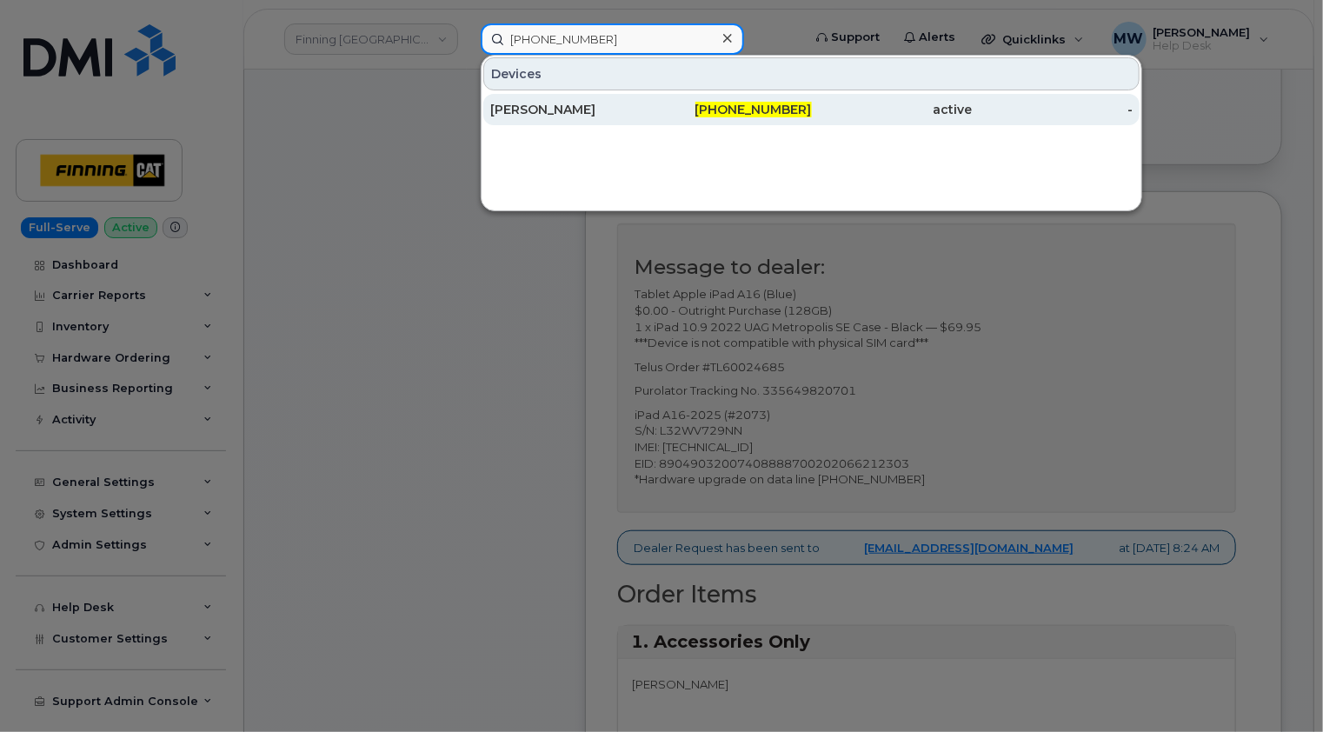
type input "587-646-0867"
click at [586, 106] on div "[PERSON_NAME]" at bounding box center [570, 109] width 161 height 17
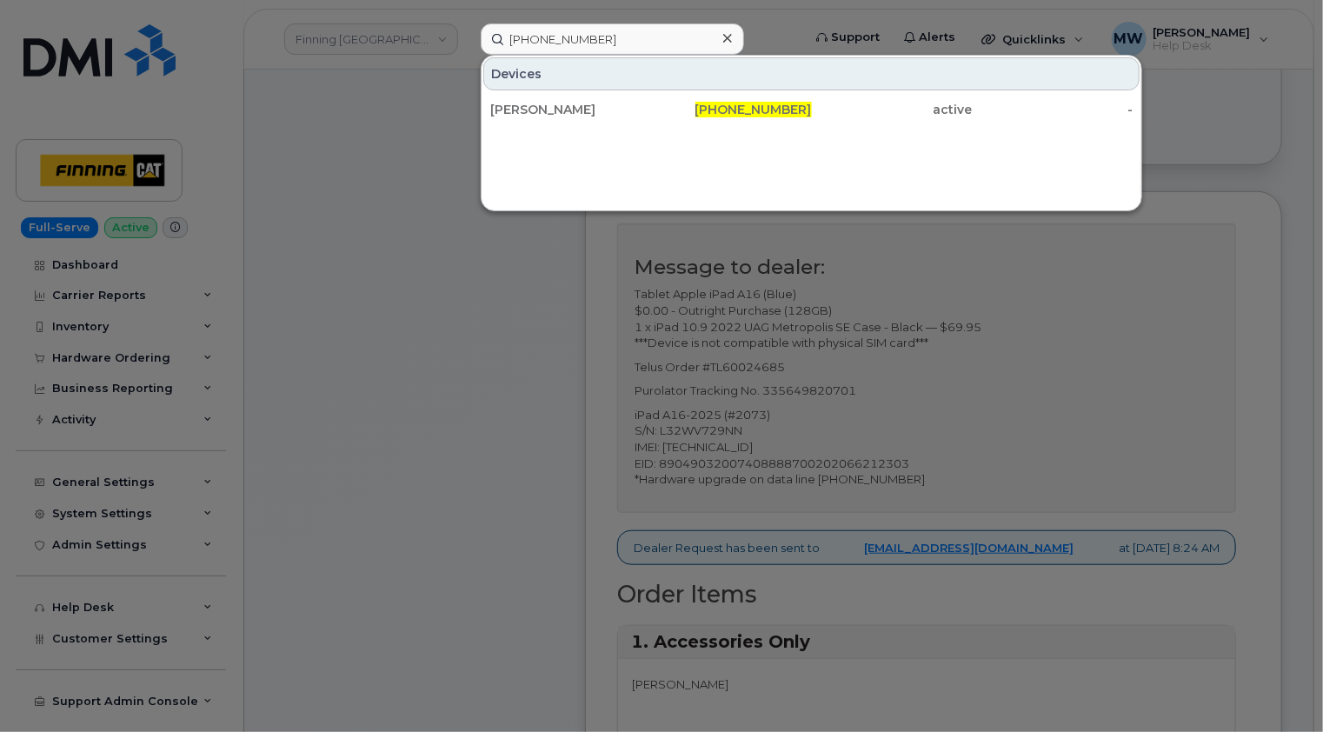
click at [727, 38] on icon at bounding box center [727, 38] width 9 height 9
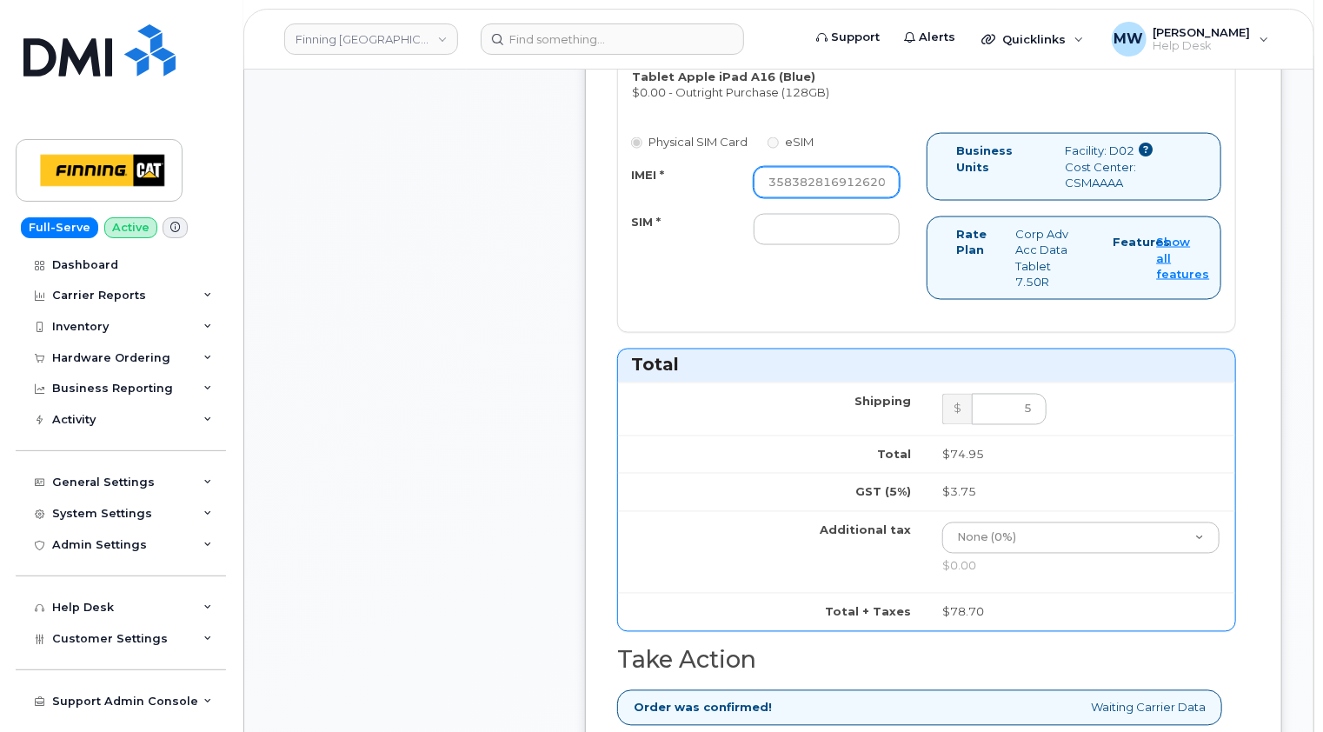
scroll to position [1304, 0]
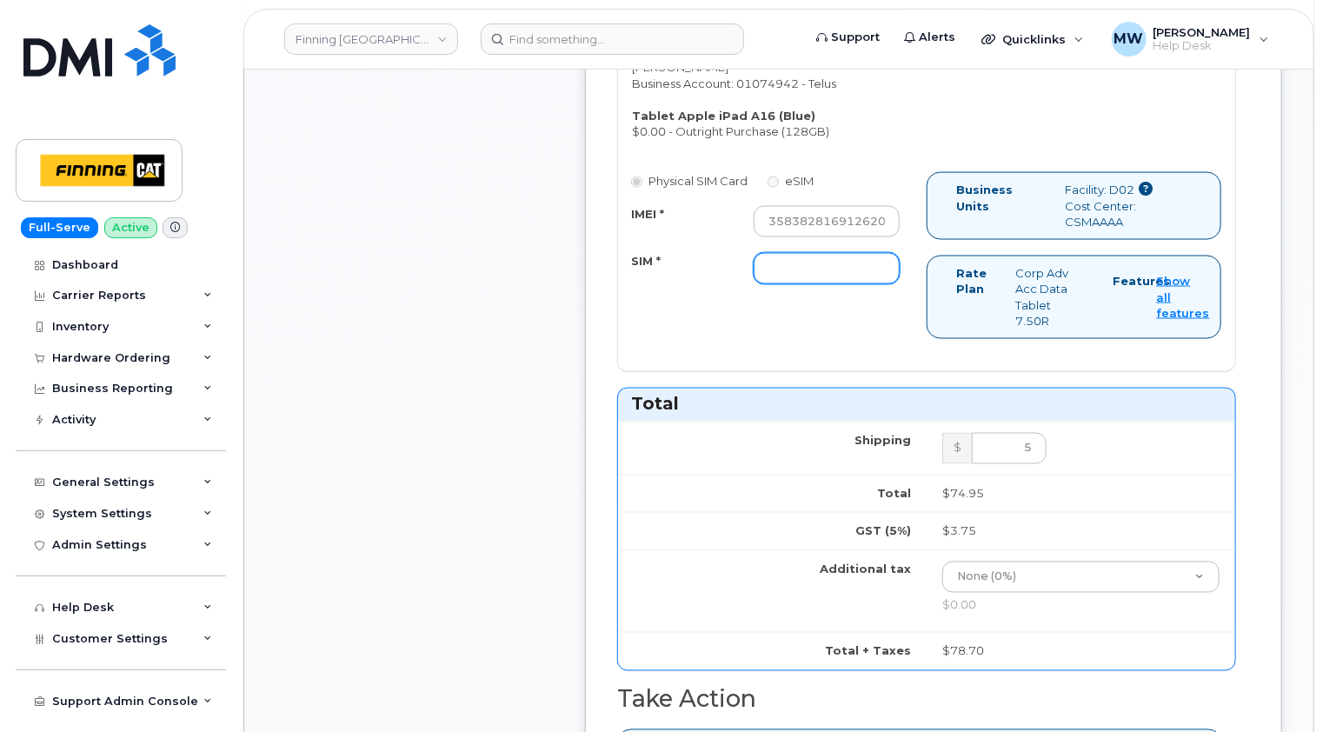
click at [784, 256] on input "SIM *" at bounding box center [827, 268] width 146 height 31
paste input "[TECHNICAL_ID]"
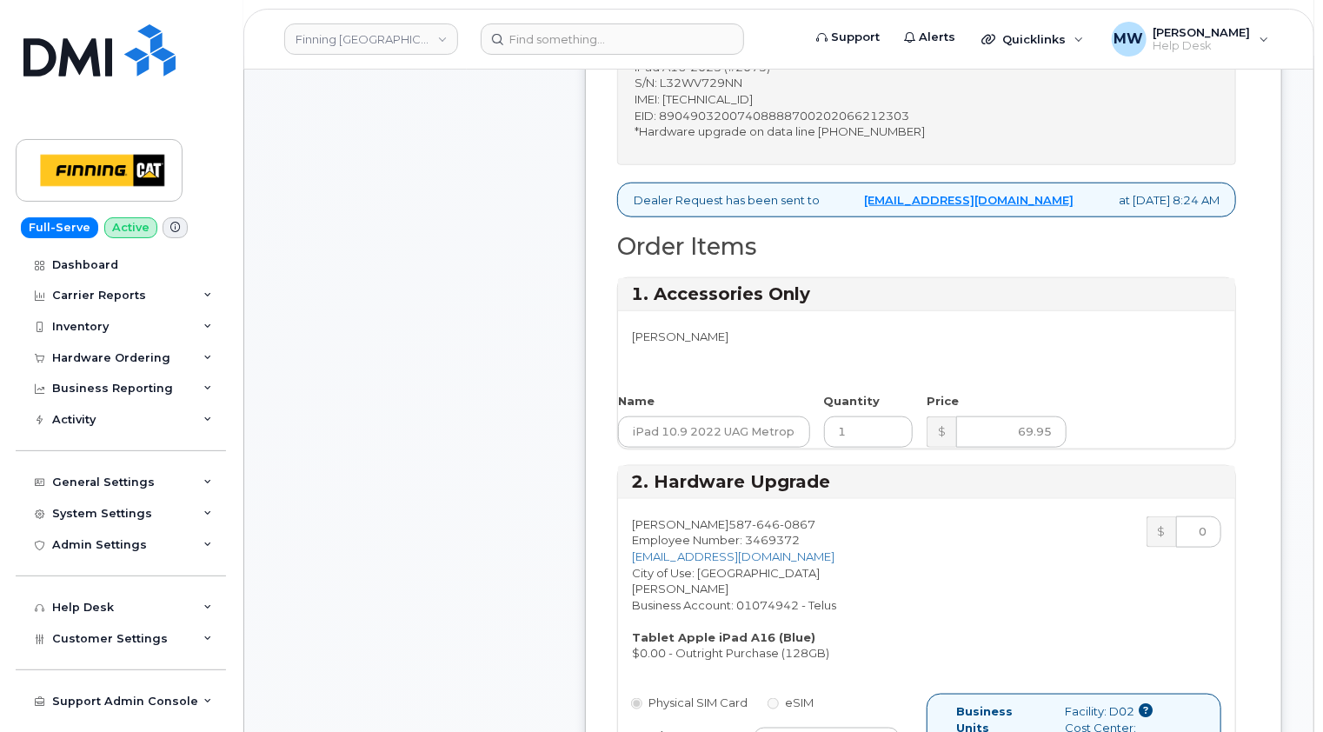
scroll to position [609, 0]
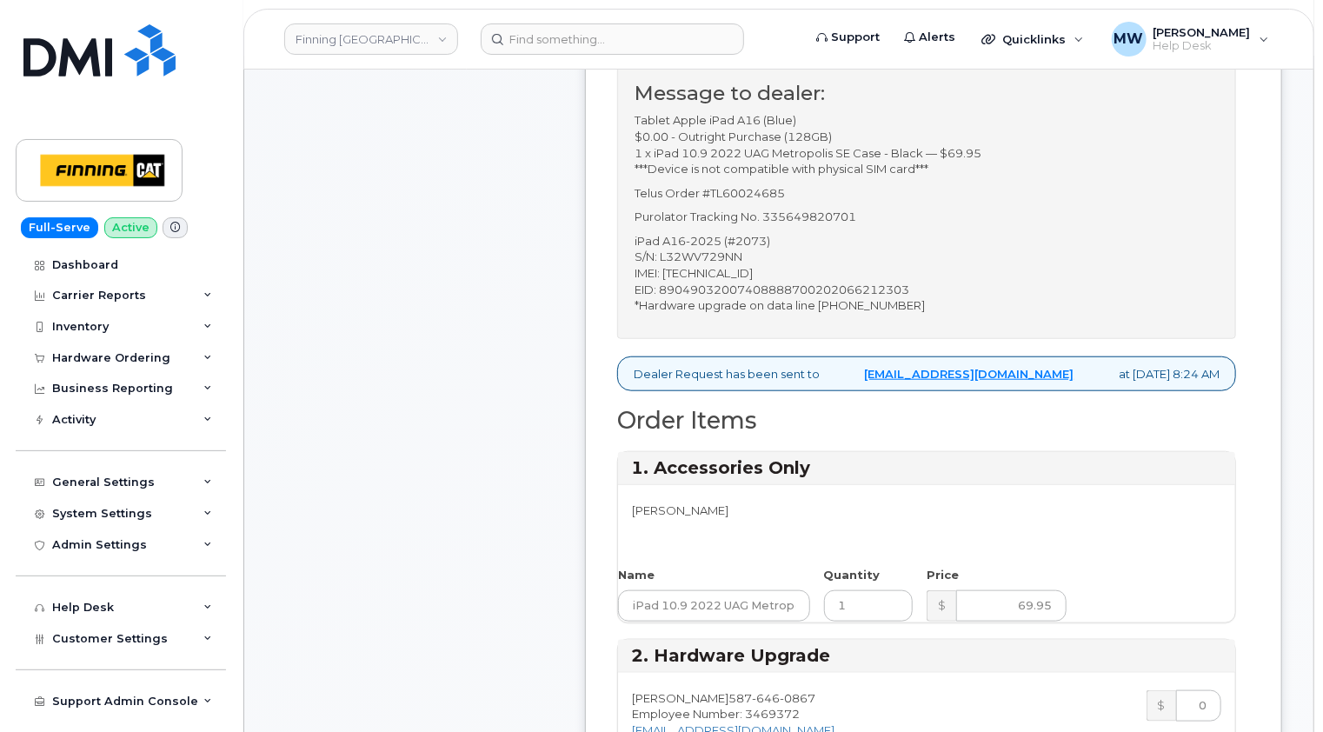
type input "[TECHNICAL_ID]"
click at [831, 212] on p "Purolator Tracking No. 335649820701" at bounding box center [927, 217] width 584 height 17
copy p "335649820701"
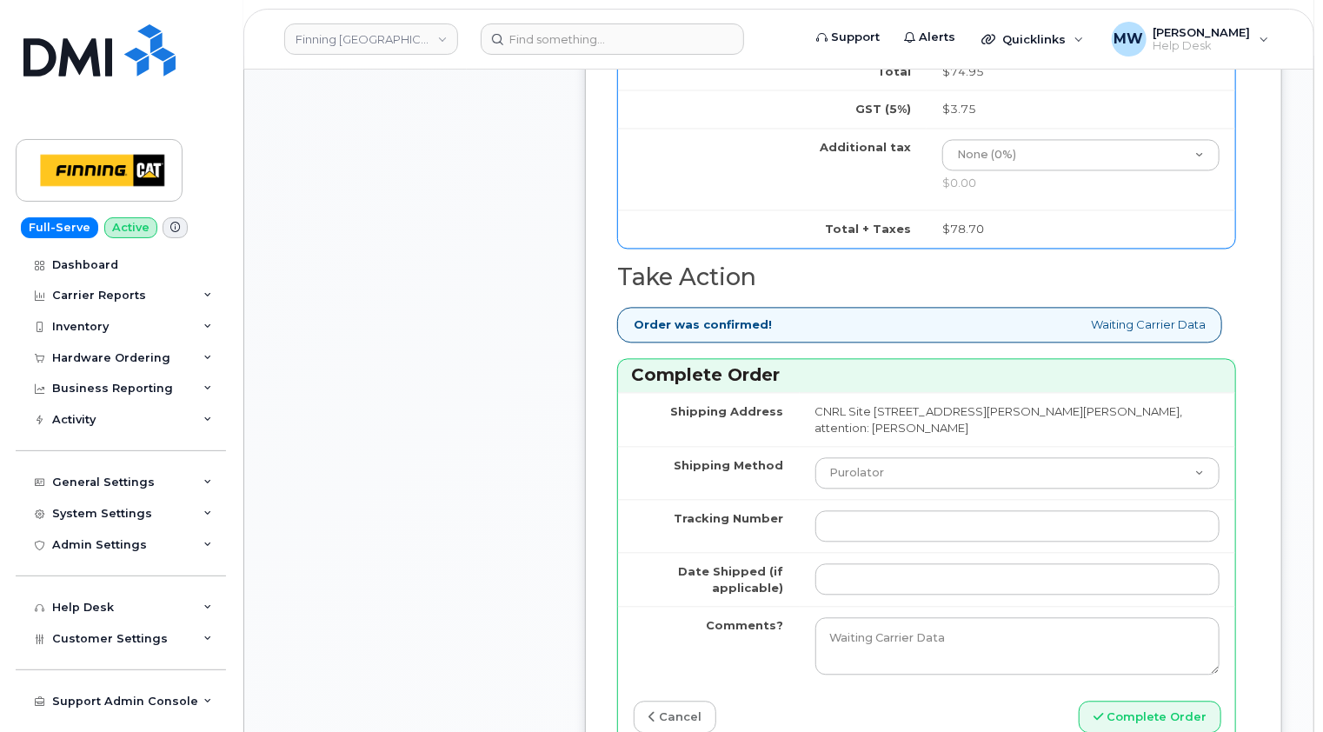
scroll to position [1739, 0]
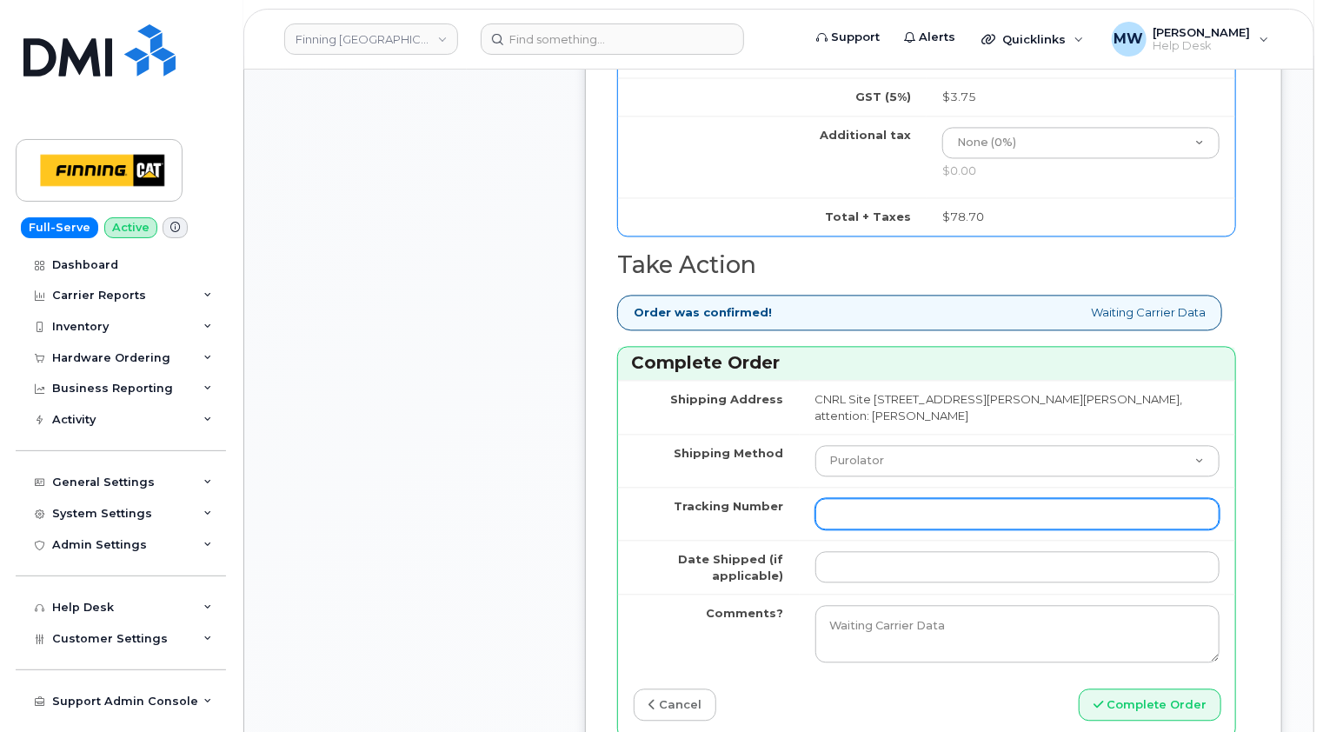
click at [841, 503] on input "Tracking Number" at bounding box center [1018, 513] width 404 height 31
paste input "335649820701"
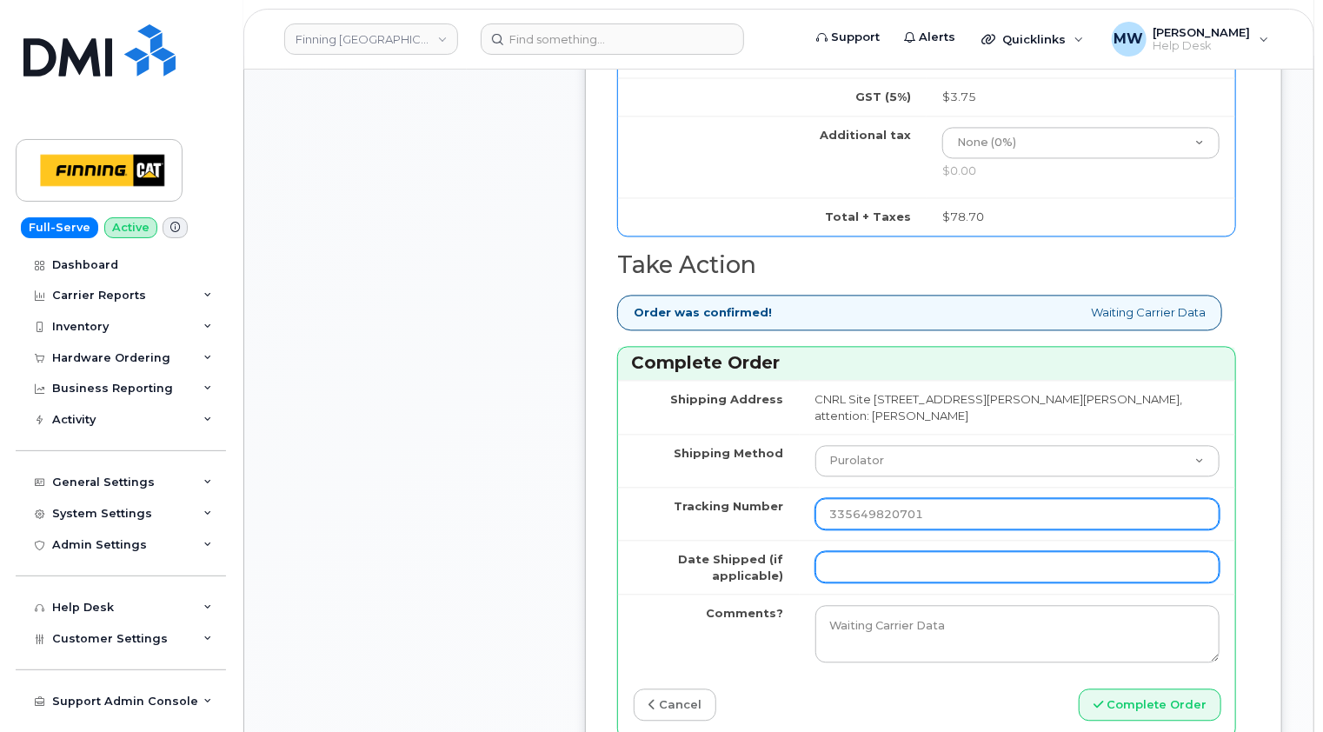
type input "335649820701"
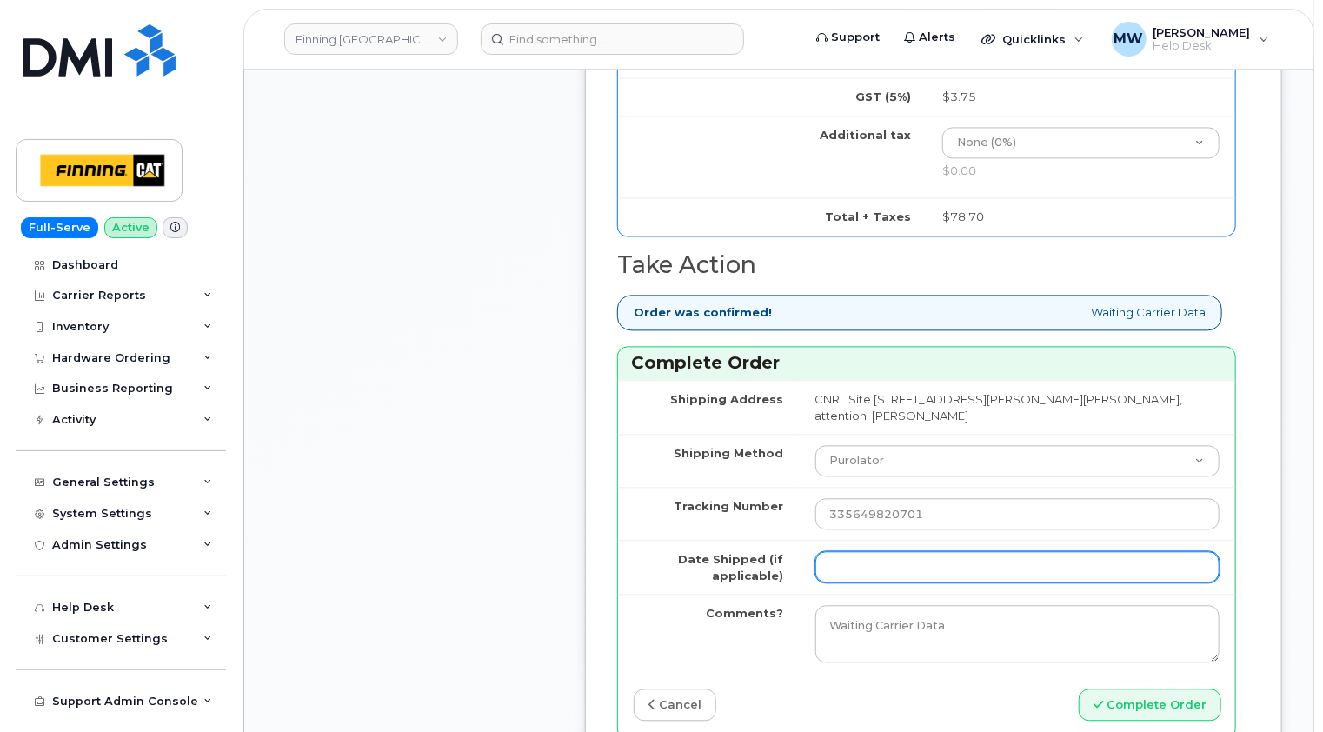
click at [847, 551] on input "Date Shipped (if applicable)" at bounding box center [1018, 566] width 404 height 31
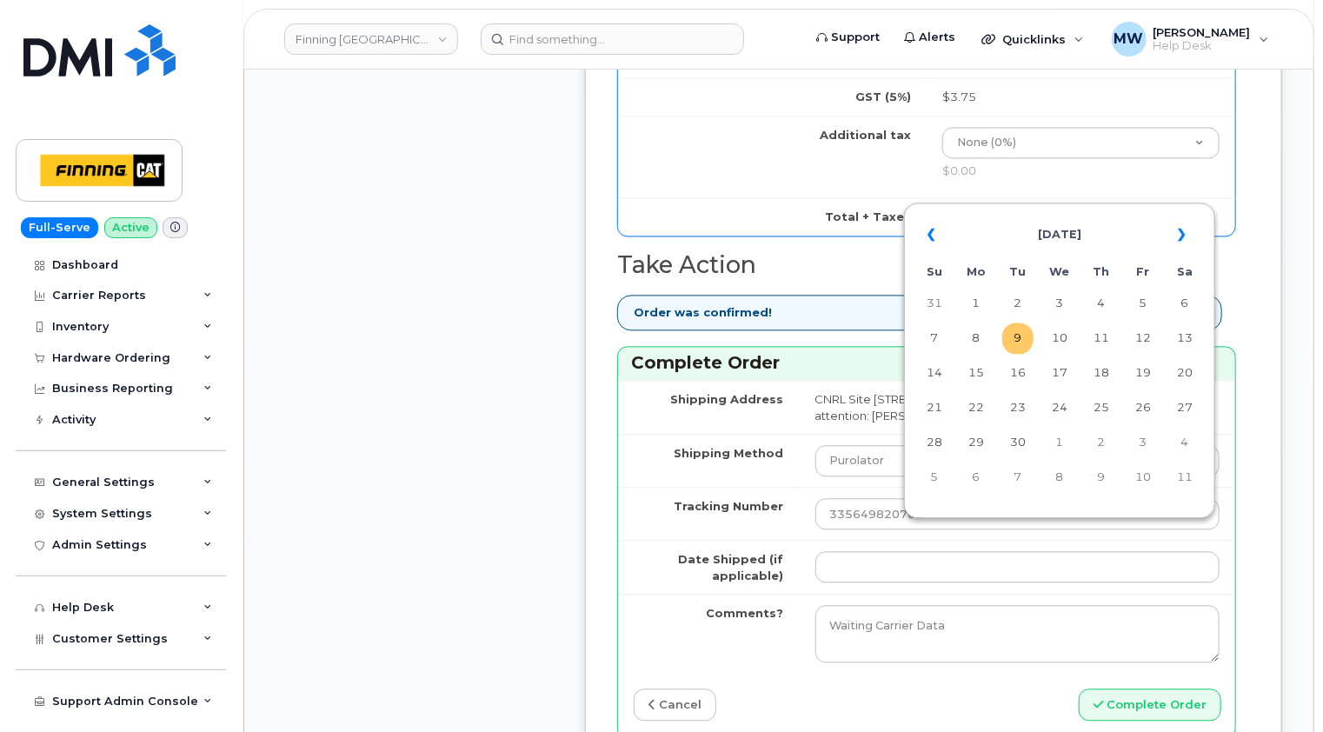
click at [1017, 343] on td "9" at bounding box center [1017, 338] width 31 height 31
type input "[DATE]"
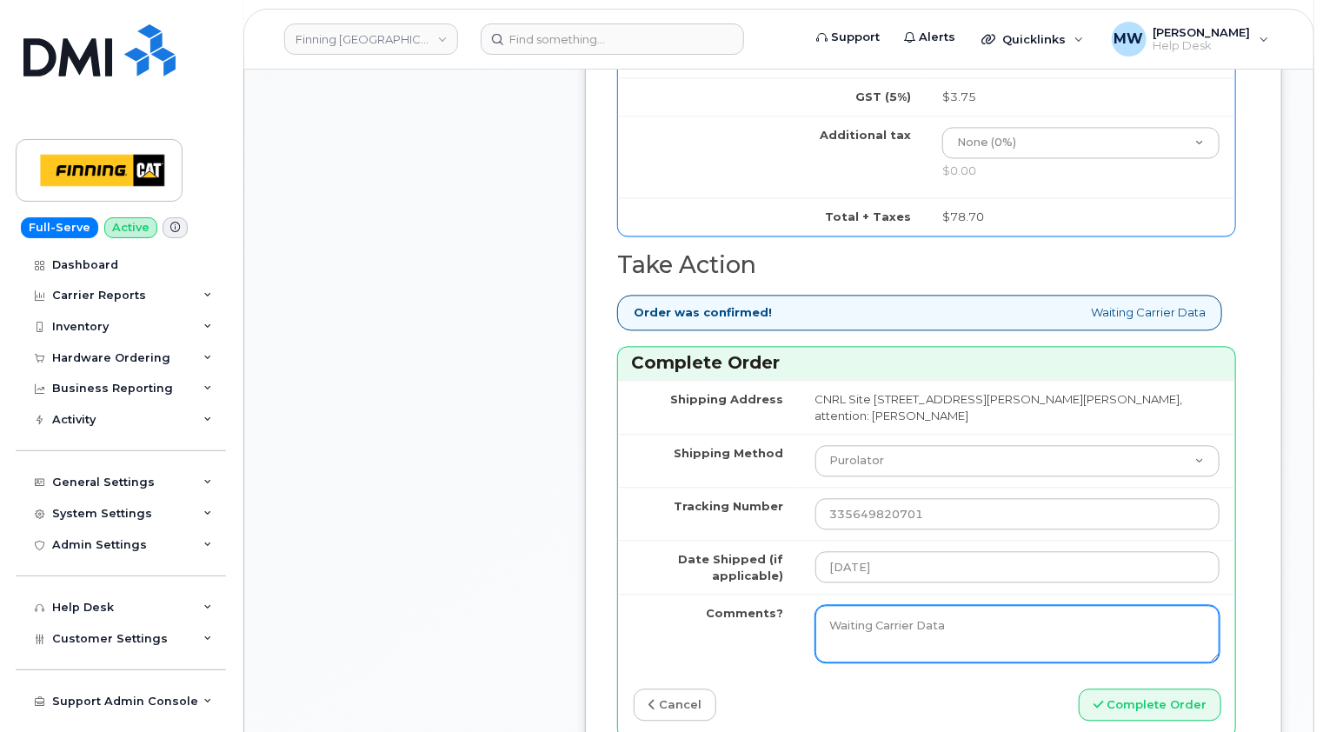
drag, startPoint x: 943, startPoint y: 603, endPoint x: 683, endPoint y: 609, distance: 260.9
click at [683, 609] on tr "Comments? Waiting Carrier Data" at bounding box center [926, 633] width 617 height 79
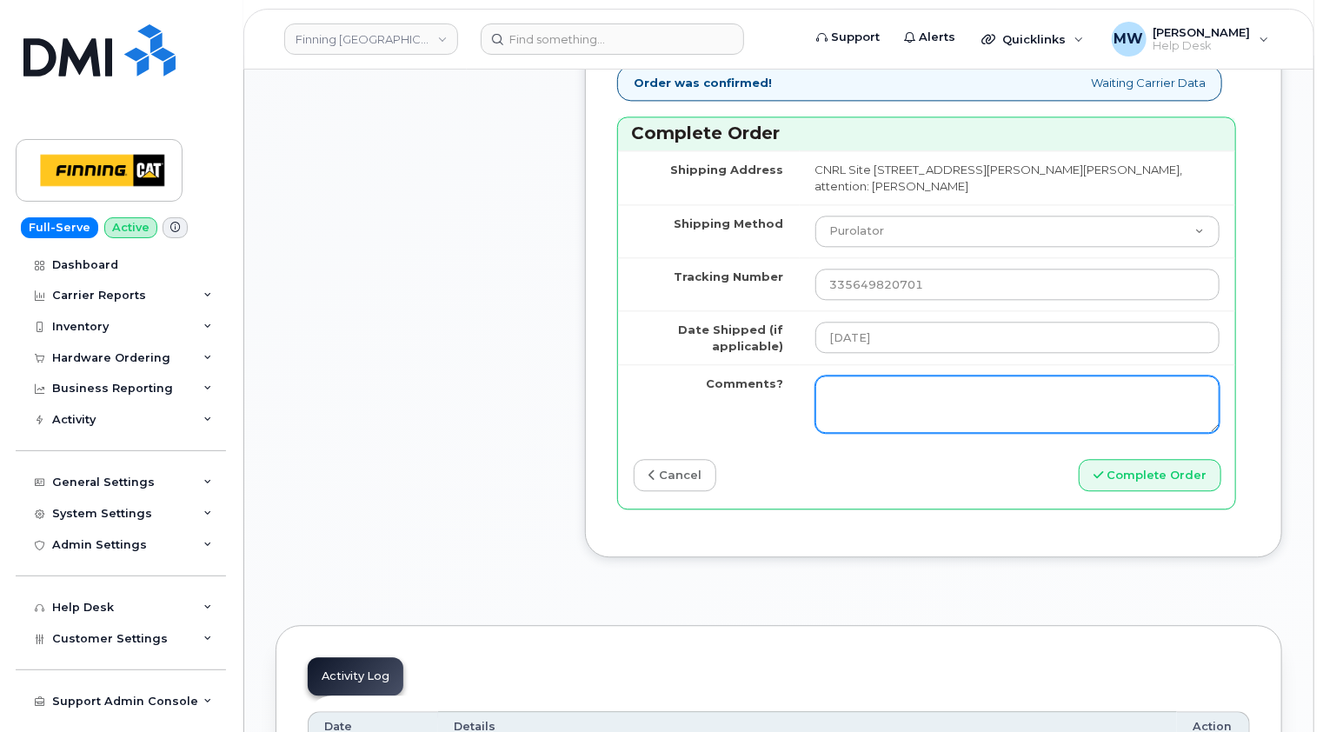
scroll to position [2000, 0]
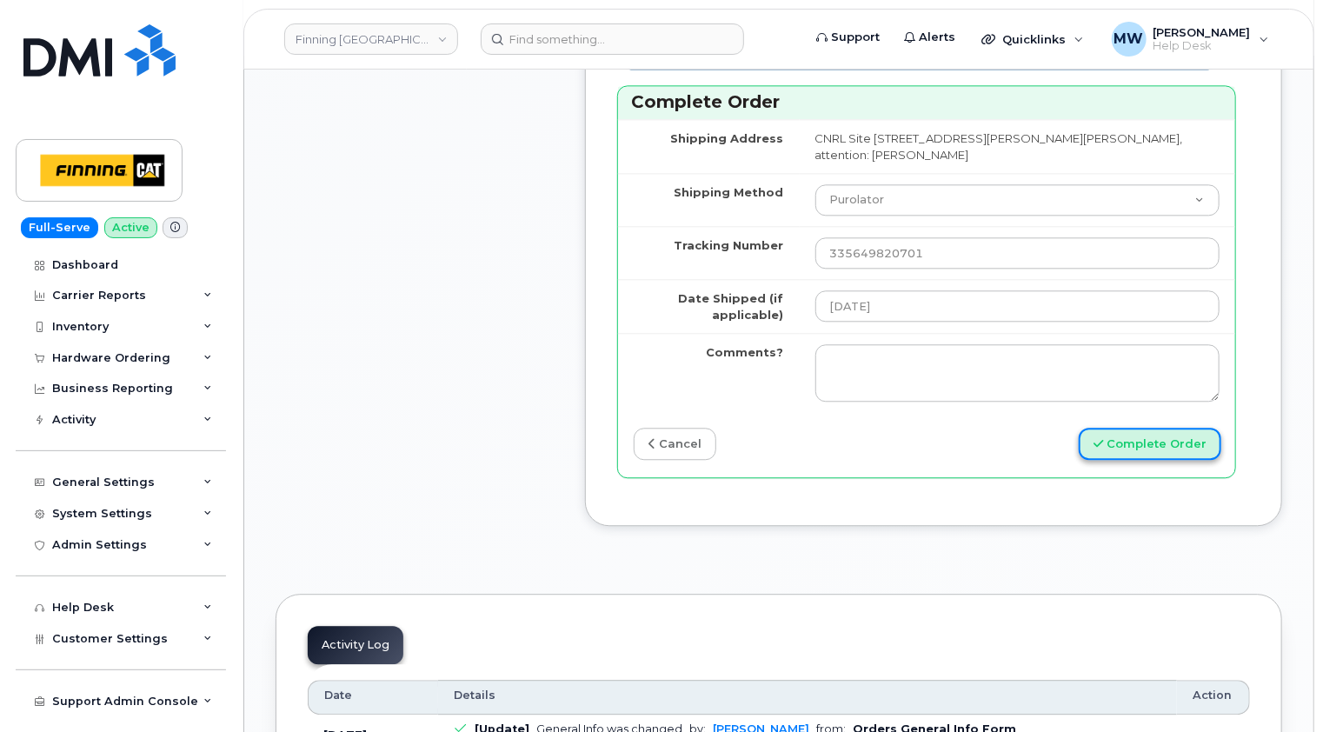
click at [1159, 428] on button "Complete Order" at bounding box center [1150, 444] width 143 height 32
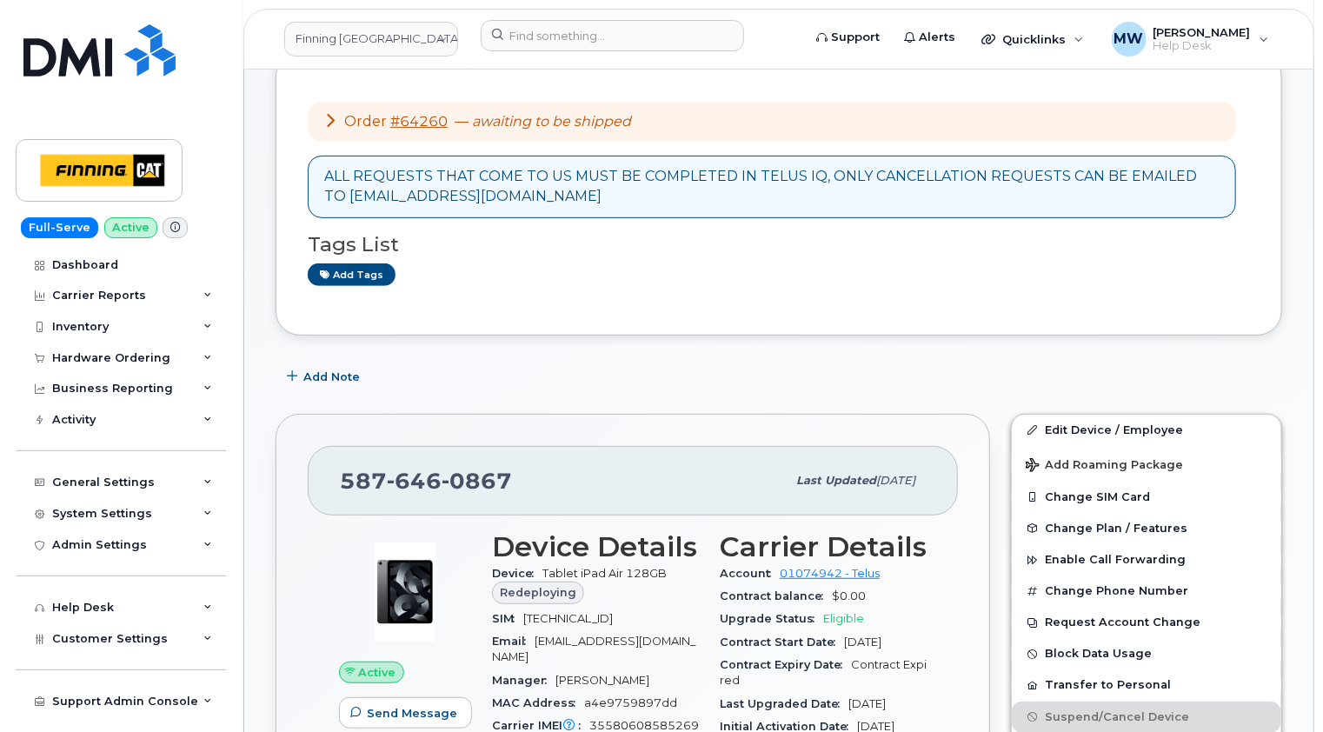
scroll to position [348, 0]
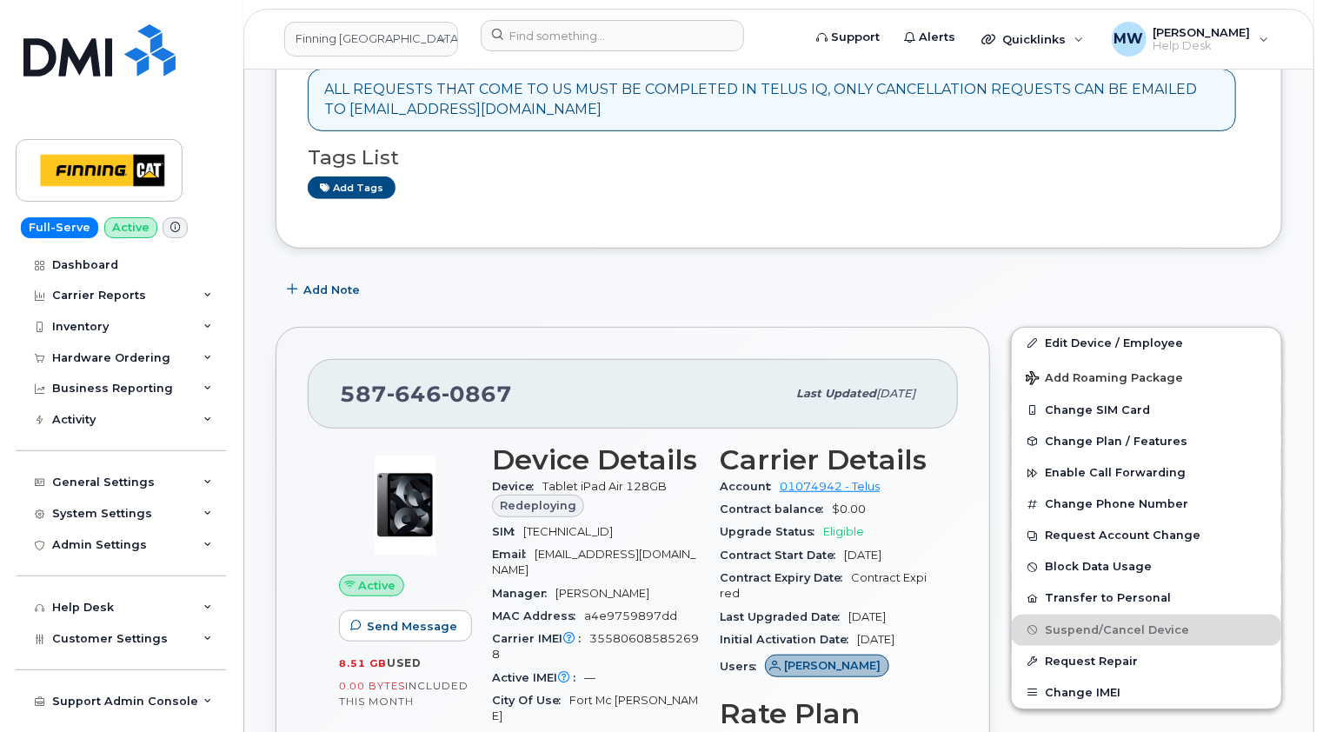
click at [613, 534] on span "[TECHNICAL_ID]" at bounding box center [568, 531] width 90 height 13
copy span "[TECHNICAL_ID]"
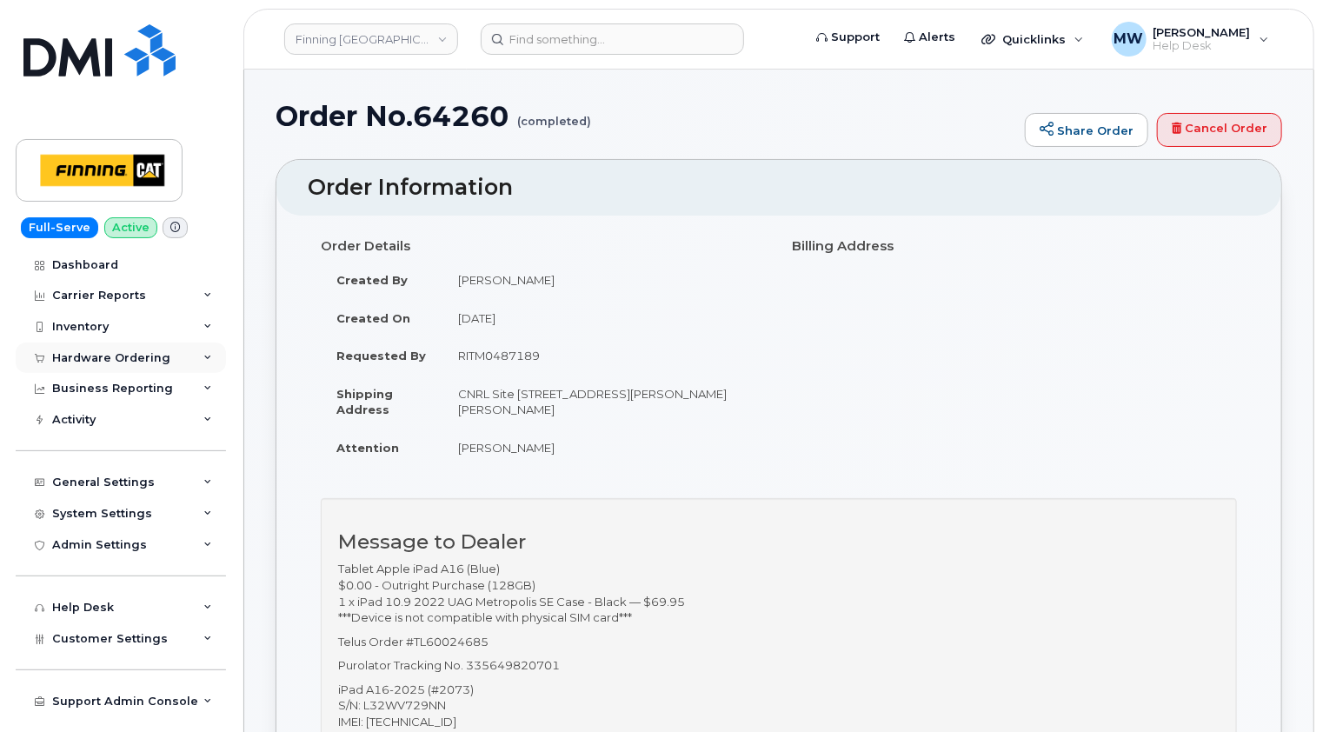
click at [115, 356] on div "Hardware Ordering" at bounding box center [111, 358] width 118 height 14
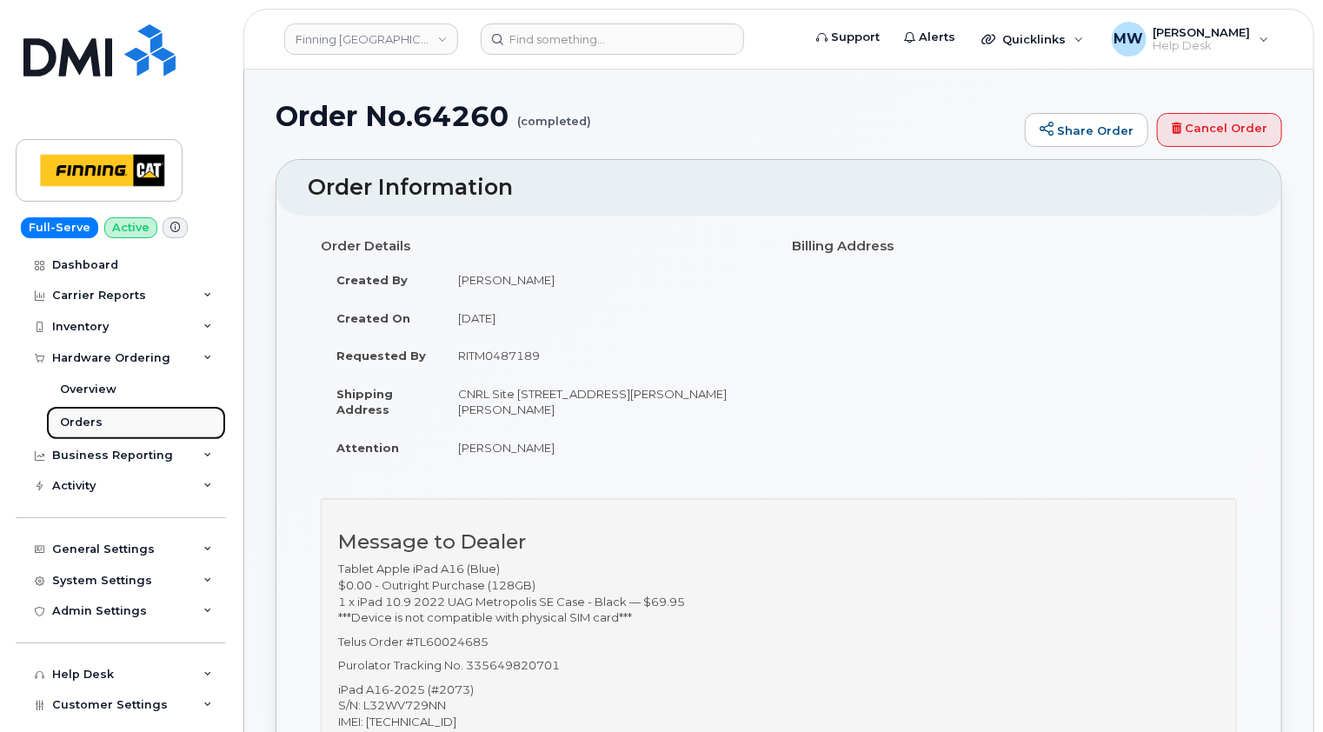
click at [87, 423] on div "Orders" at bounding box center [81, 423] width 43 height 16
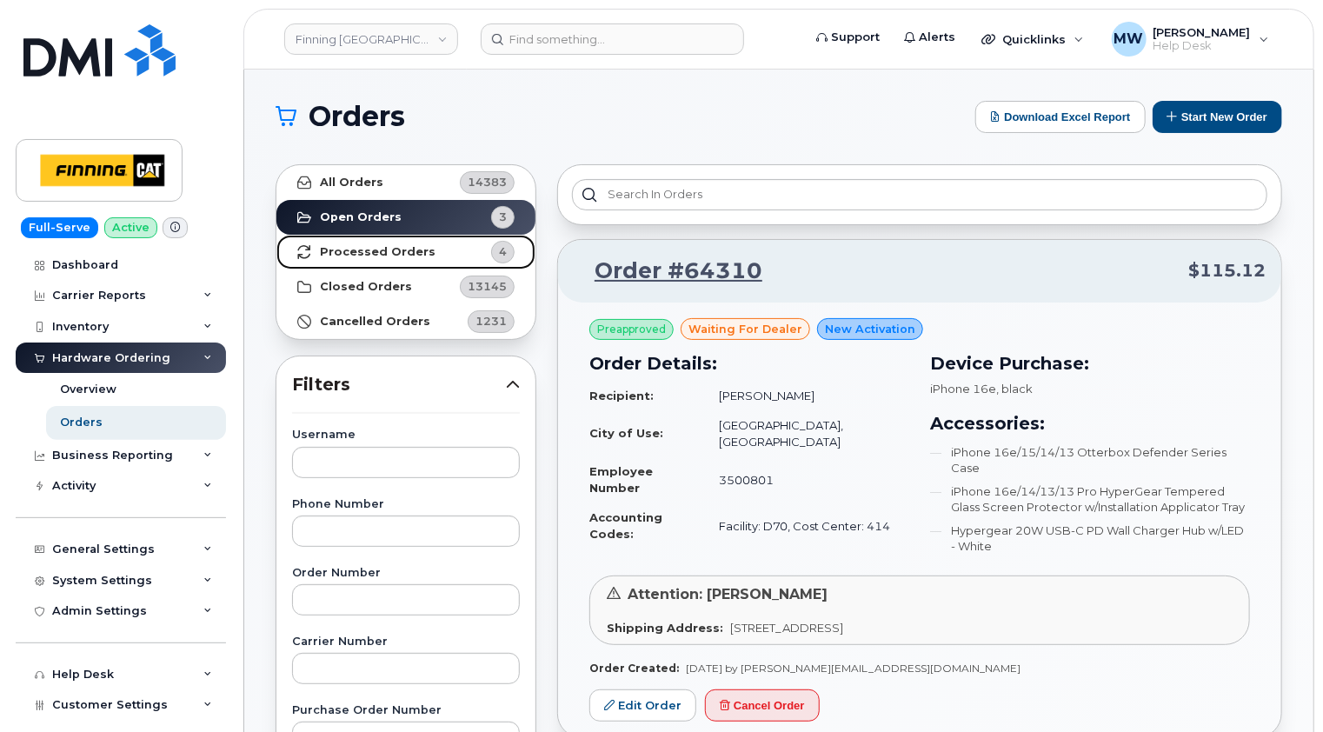
click at [363, 245] on strong "Processed Orders" at bounding box center [378, 252] width 116 height 14
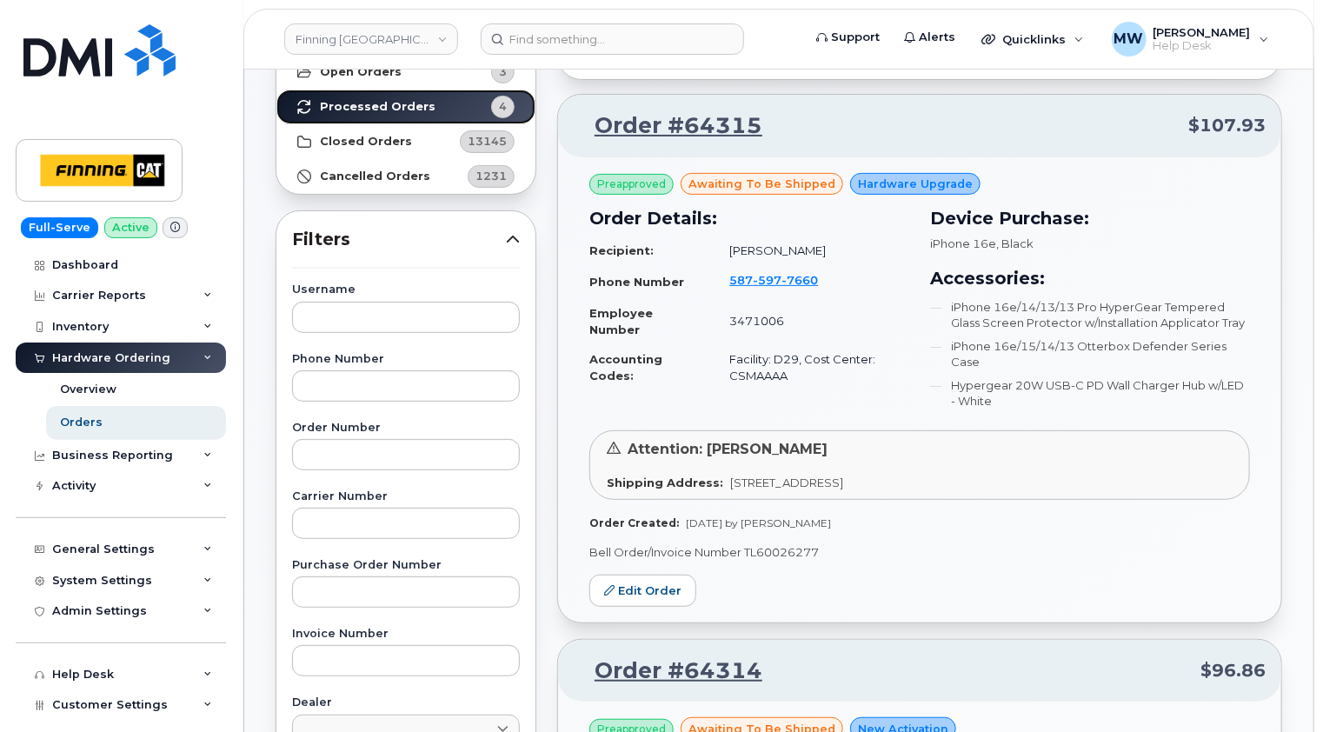
scroll to position [5, 0]
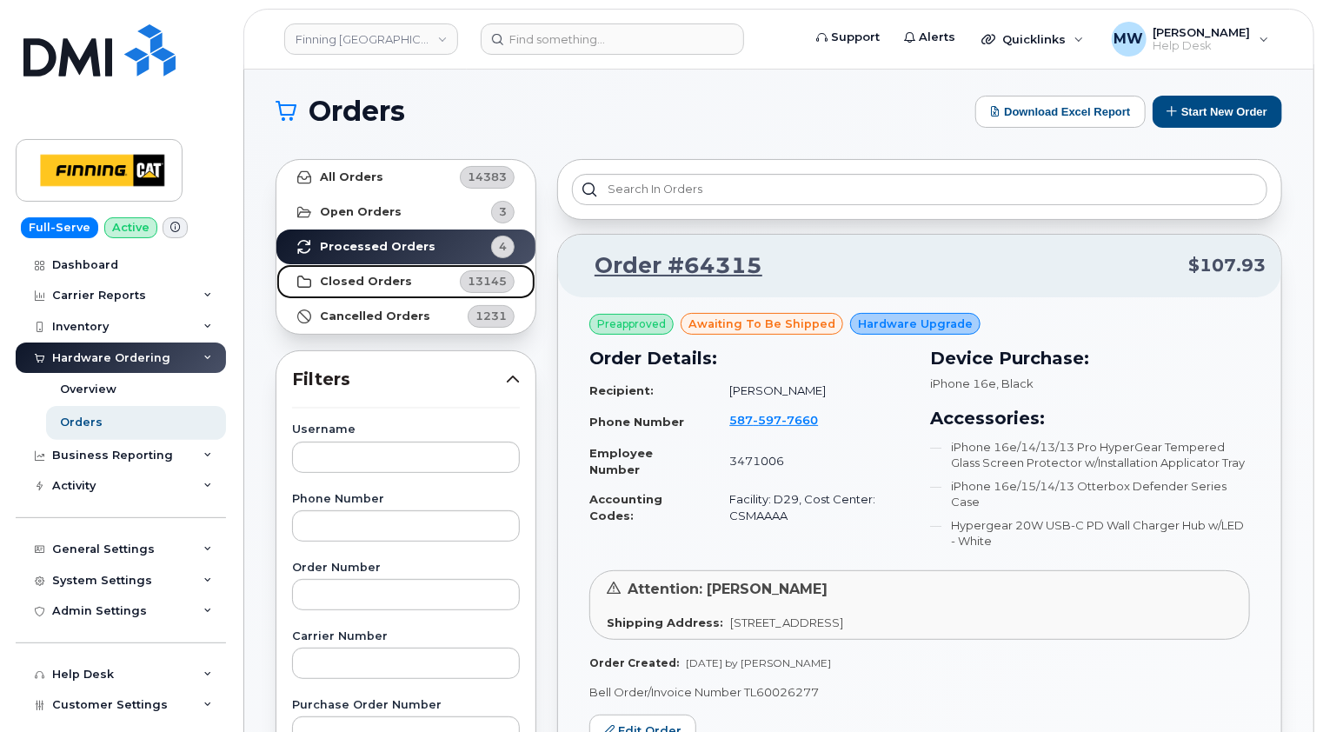
click at [347, 283] on strong "Closed Orders" at bounding box center [366, 282] width 92 height 14
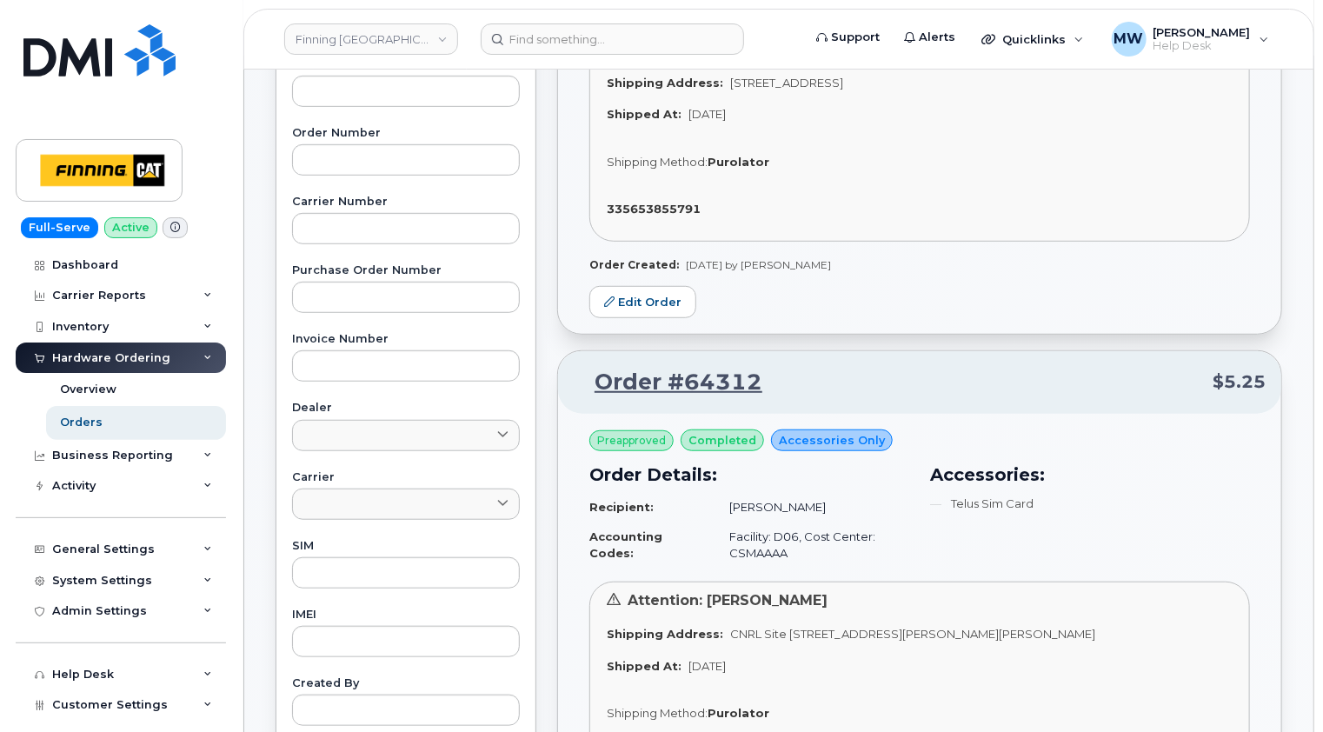
scroll to position [0, 0]
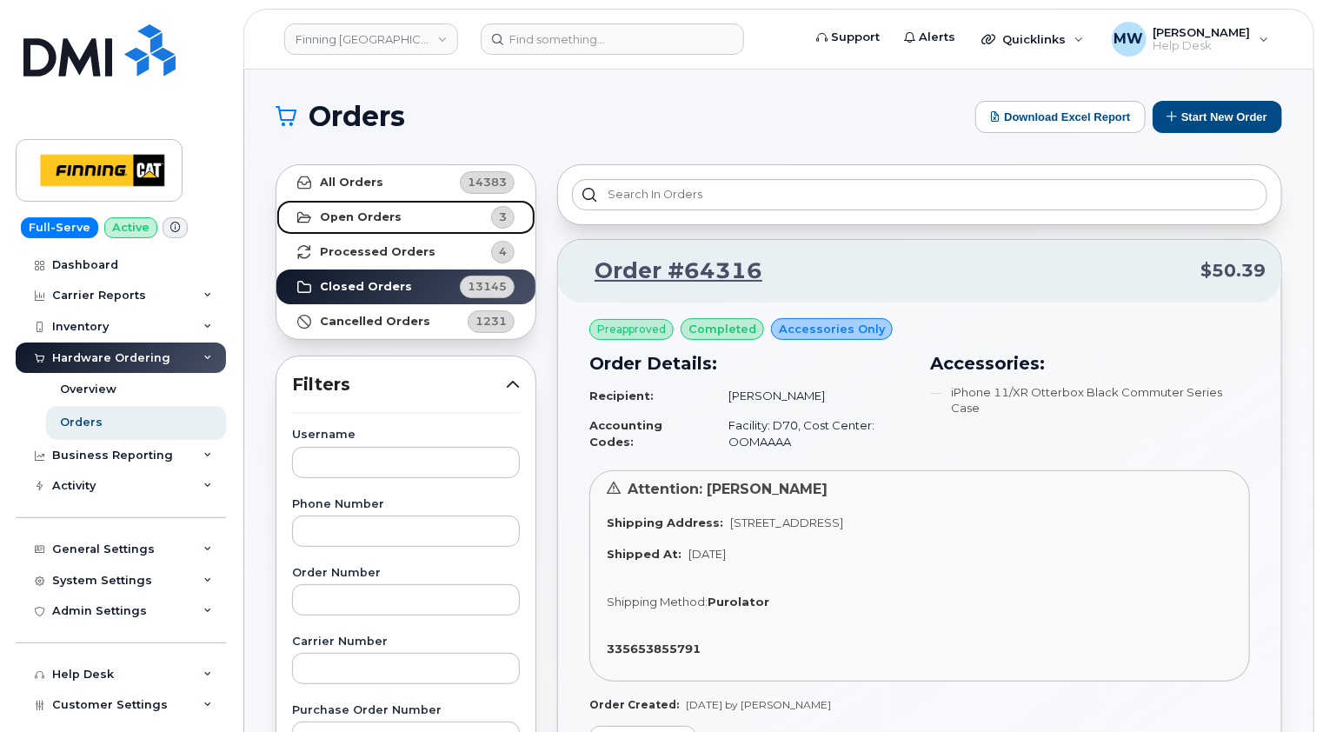
click at [368, 203] on link "Open Orders 3" at bounding box center [405, 217] width 259 height 35
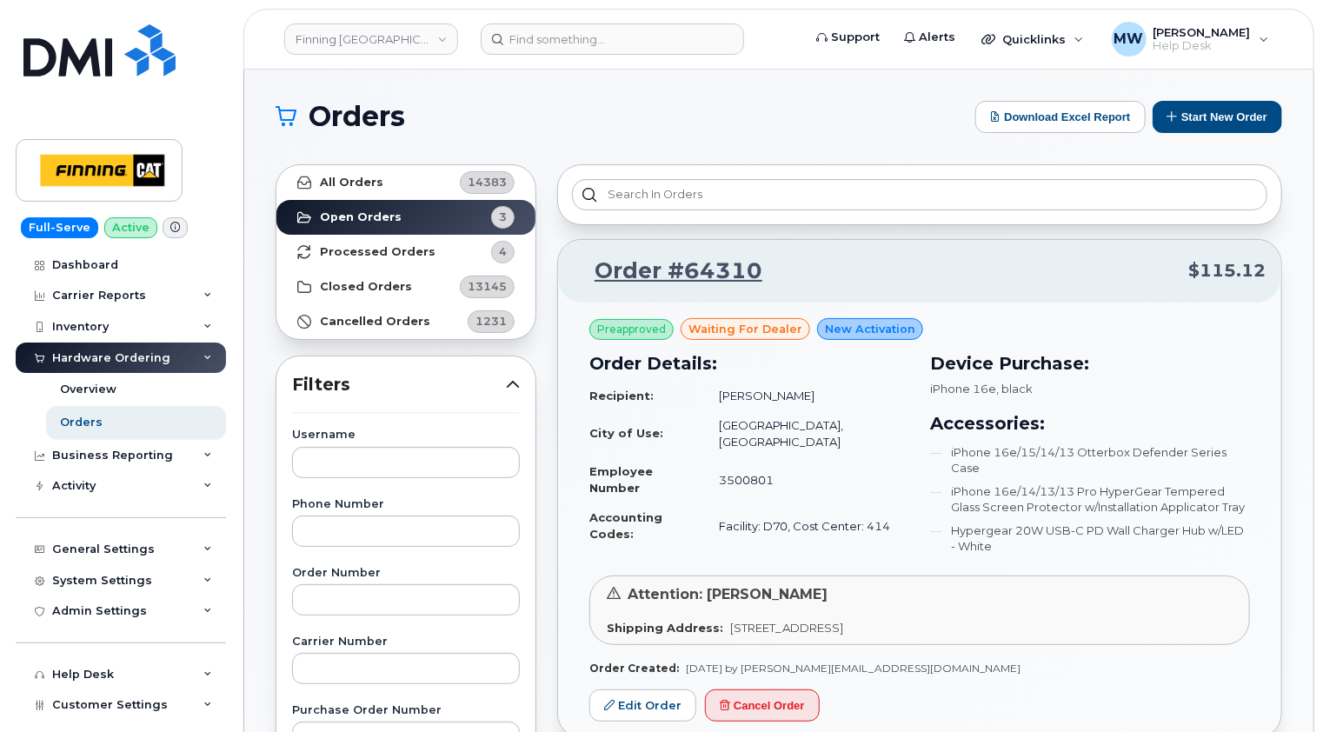
click at [134, 356] on div "Hardware Ordering" at bounding box center [111, 358] width 118 height 14
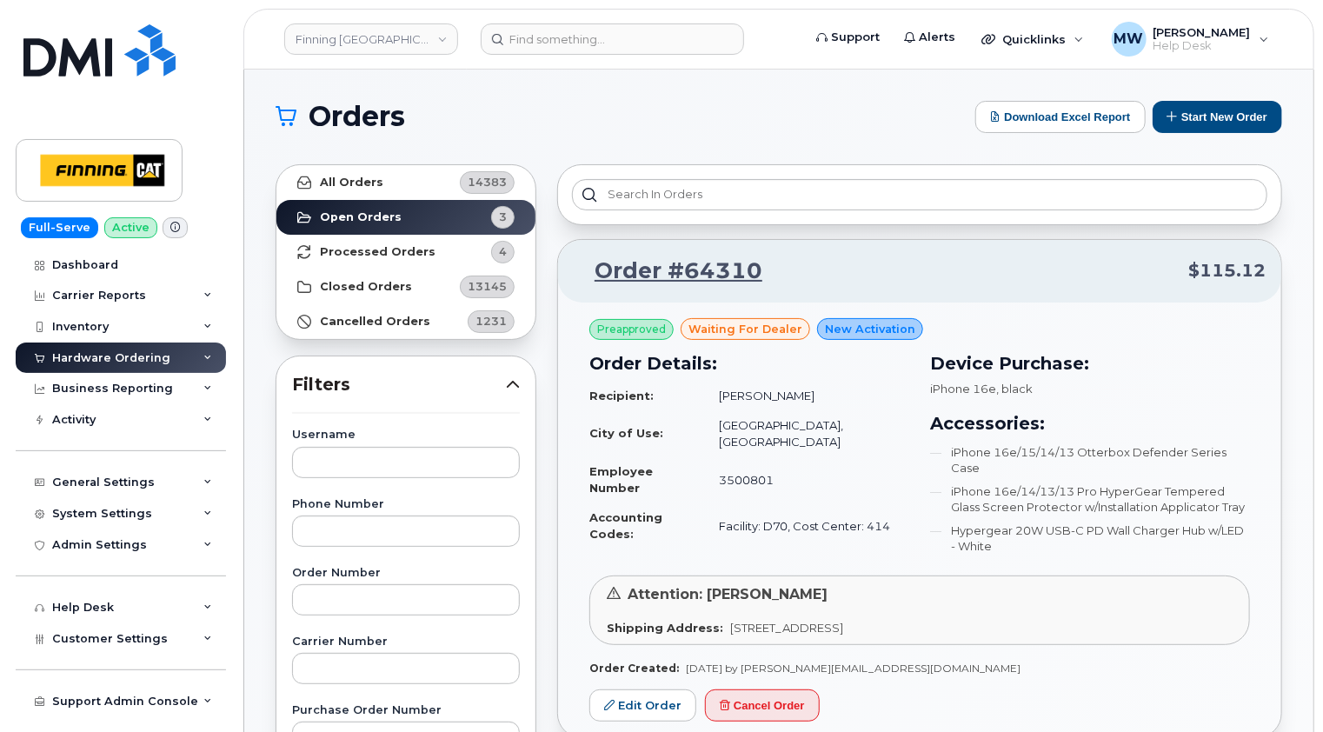
click at [118, 357] on div "Hardware Ordering" at bounding box center [111, 358] width 118 height 14
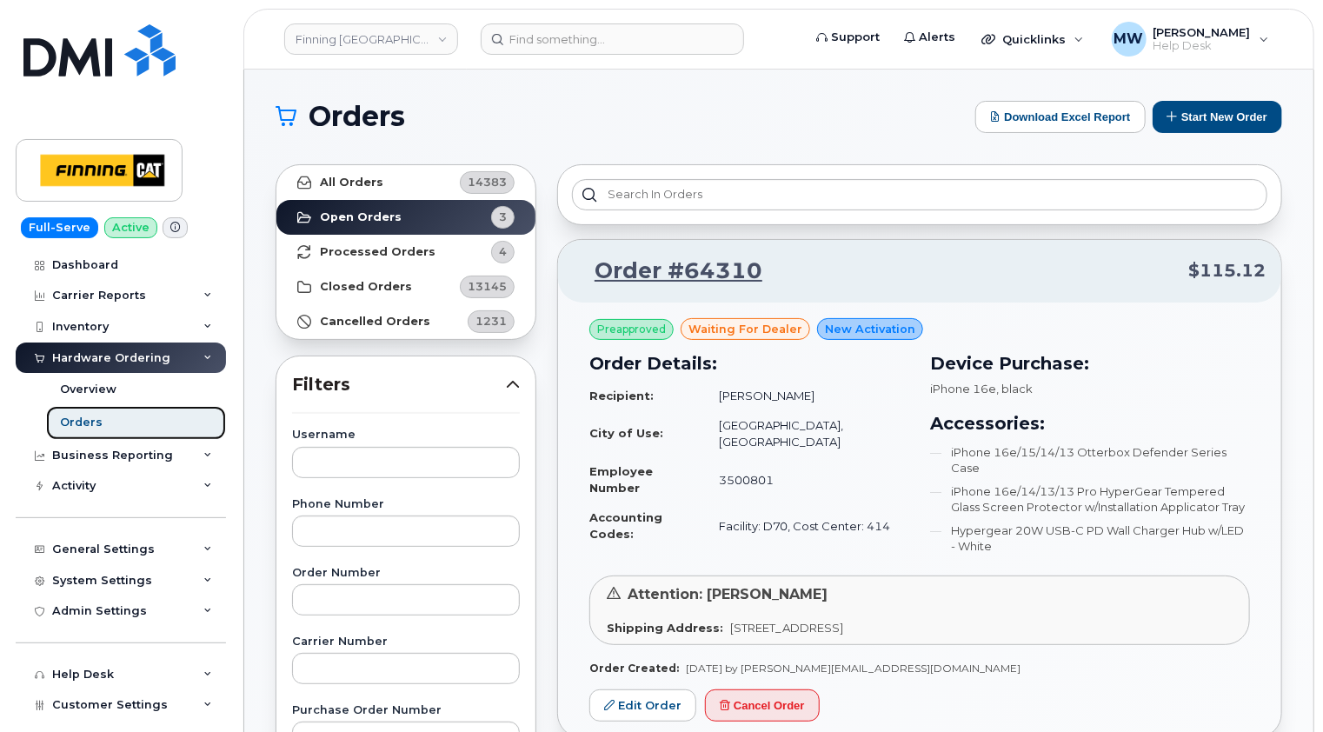
click at [83, 419] on div "Orders" at bounding box center [81, 423] width 43 height 16
click at [1196, 115] on button "Start New Order" at bounding box center [1218, 117] width 130 height 32
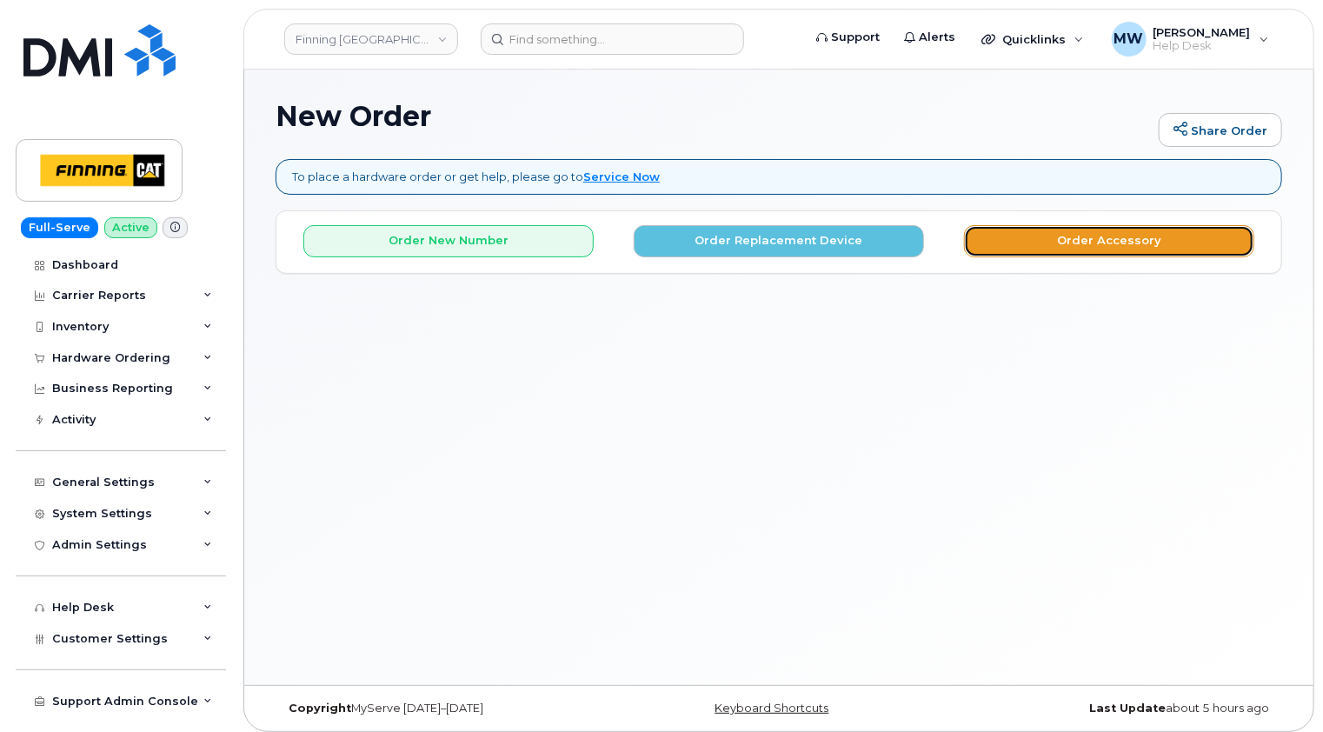
click at [1129, 228] on button "Order Accessory" at bounding box center [1109, 241] width 290 height 32
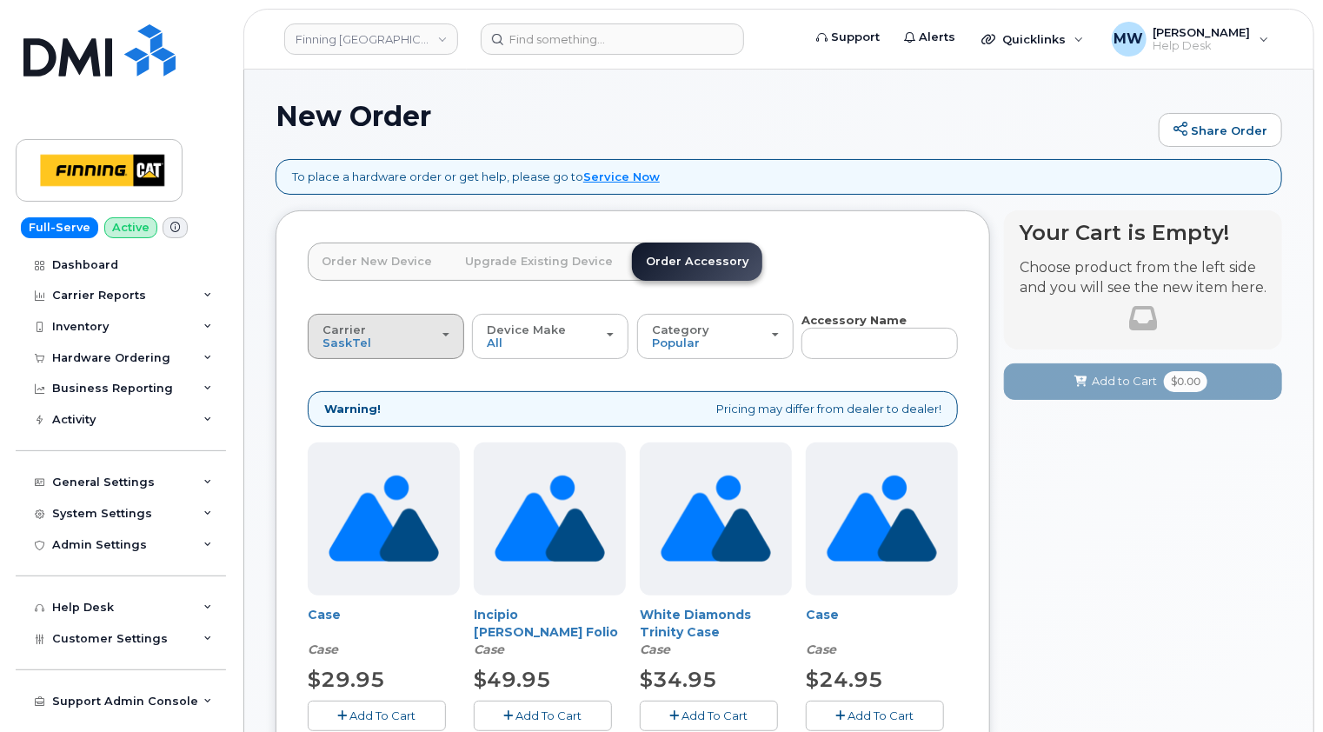
click at [441, 337] on div "Carrier [GEOGRAPHIC_DATA] Telus" at bounding box center [386, 336] width 127 height 27
click at [348, 406] on label "Telus" at bounding box center [339, 405] width 55 height 21
click at [0, 0] on input "Telus" at bounding box center [0, 0] width 0 height 0
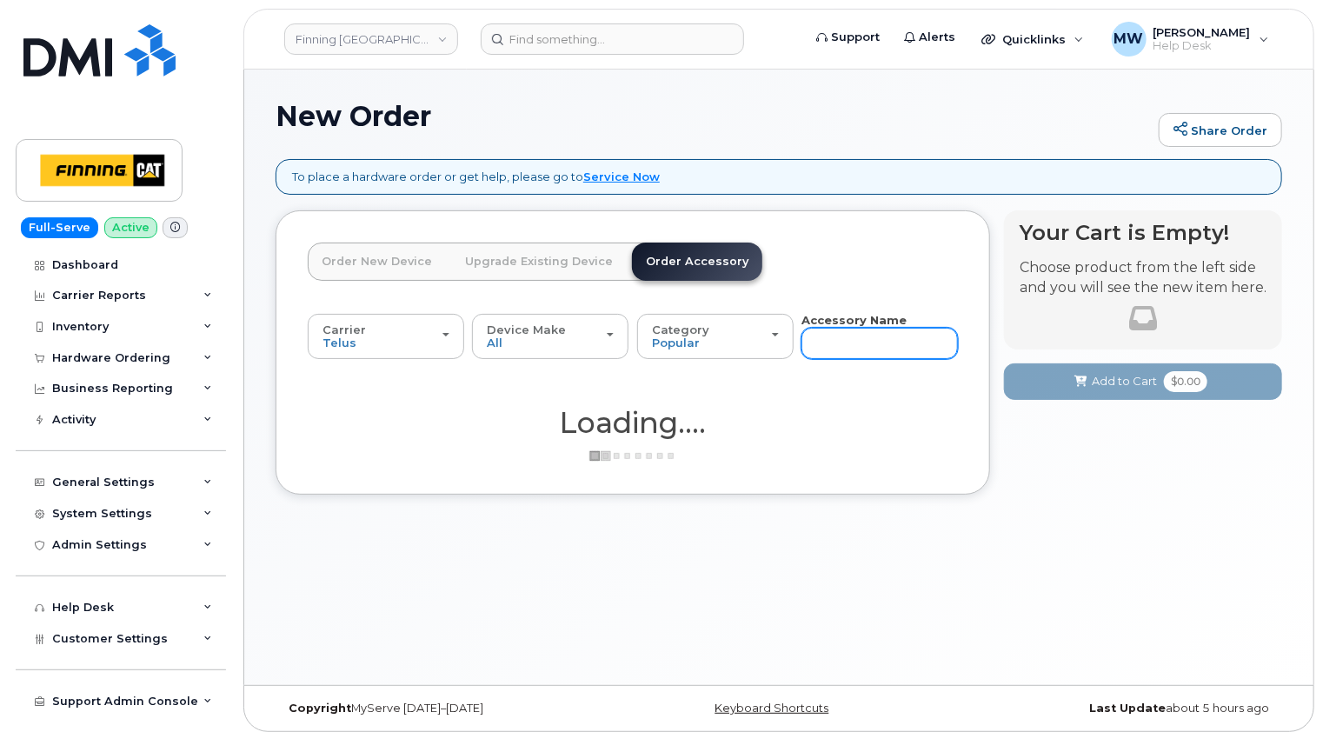
click at [885, 343] on input "text" at bounding box center [880, 343] width 157 height 31
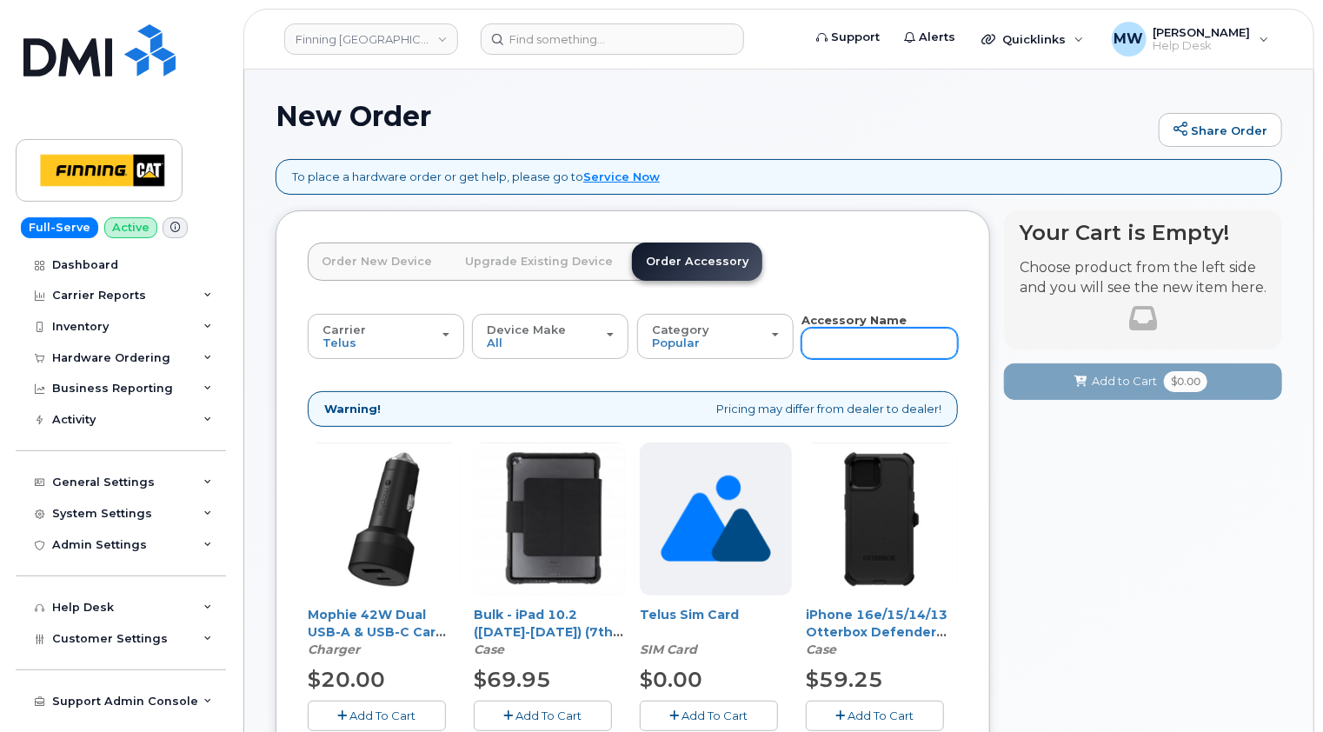
click at [885, 344] on input "text" at bounding box center [880, 343] width 157 height 31
type input "11"
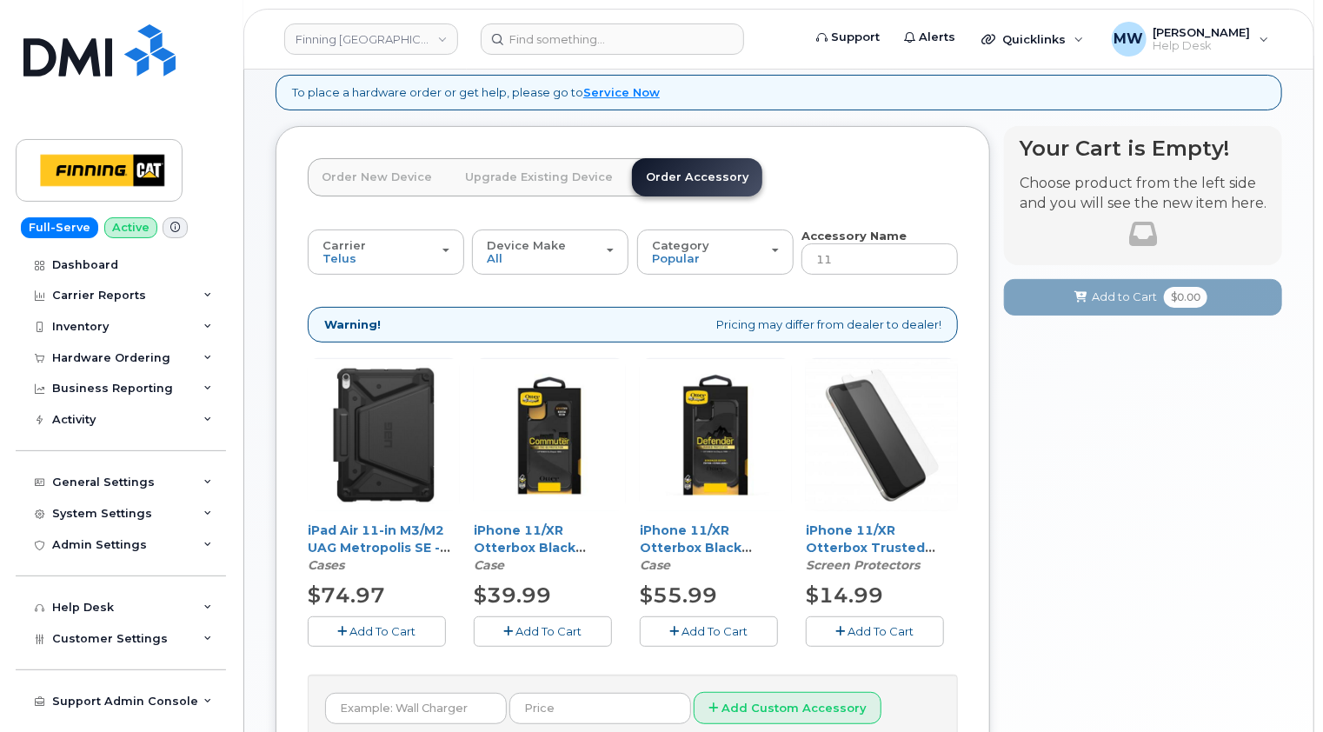
scroll to position [253, 0]
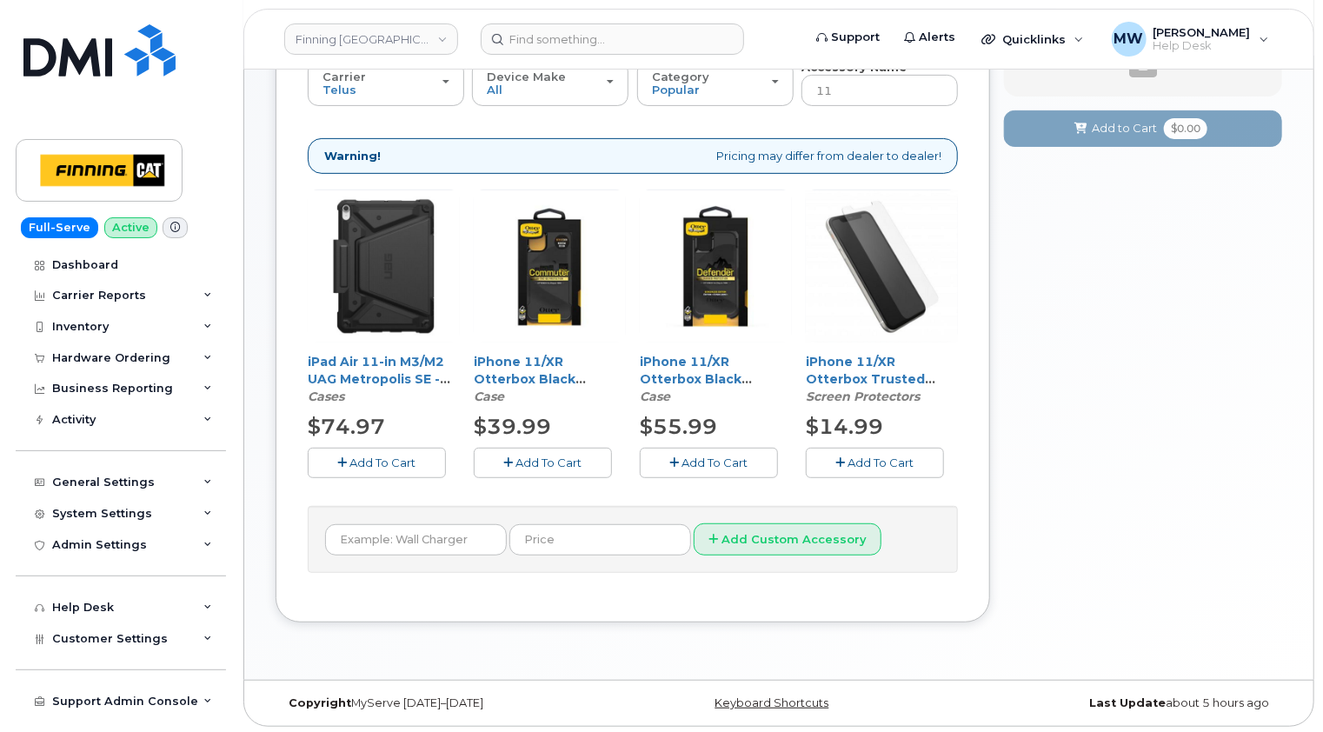
click at [883, 460] on span "Add To Cart" at bounding box center [882, 463] width 66 height 14
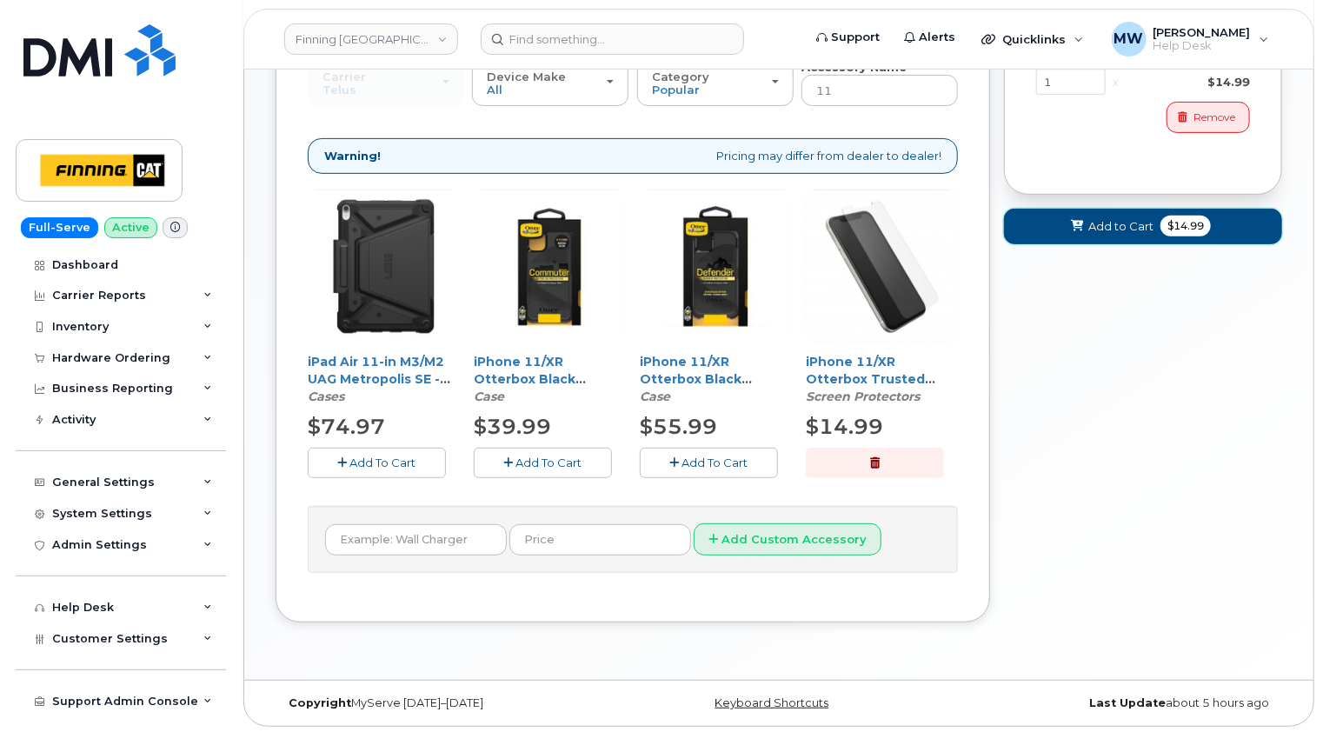
click at [1109, 218] on span "Add to Cart" at bounding box center [1121, 226] width 65 height 17
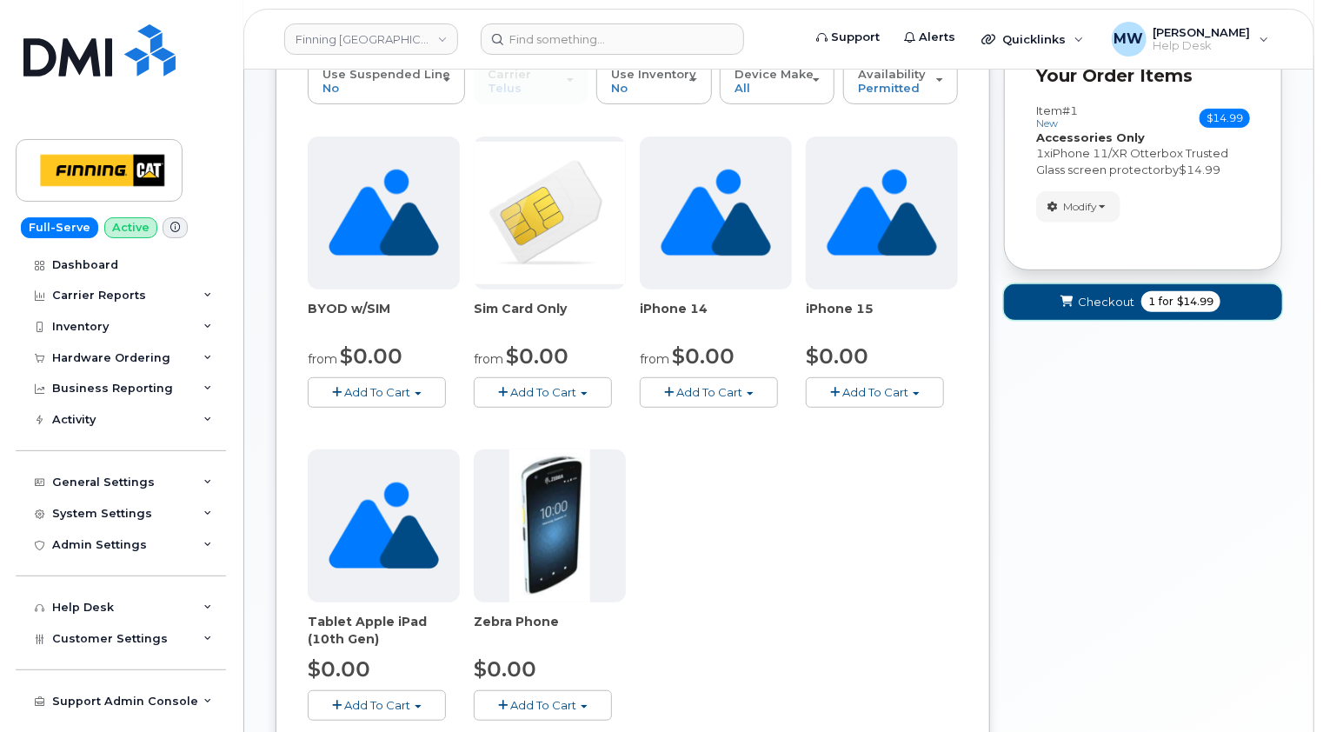
click at [1089, 298] on span "Checkout" at bounding box center [1106, 302] width 57 height 17
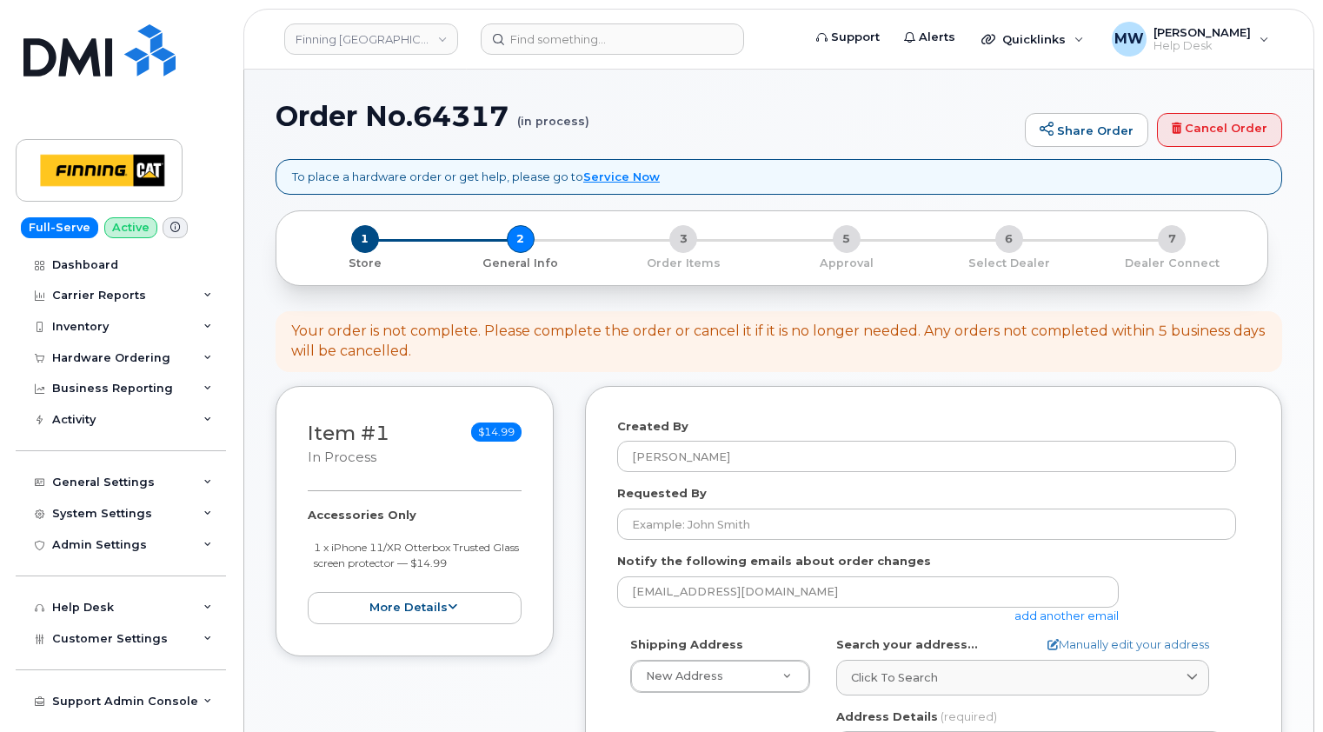
select select
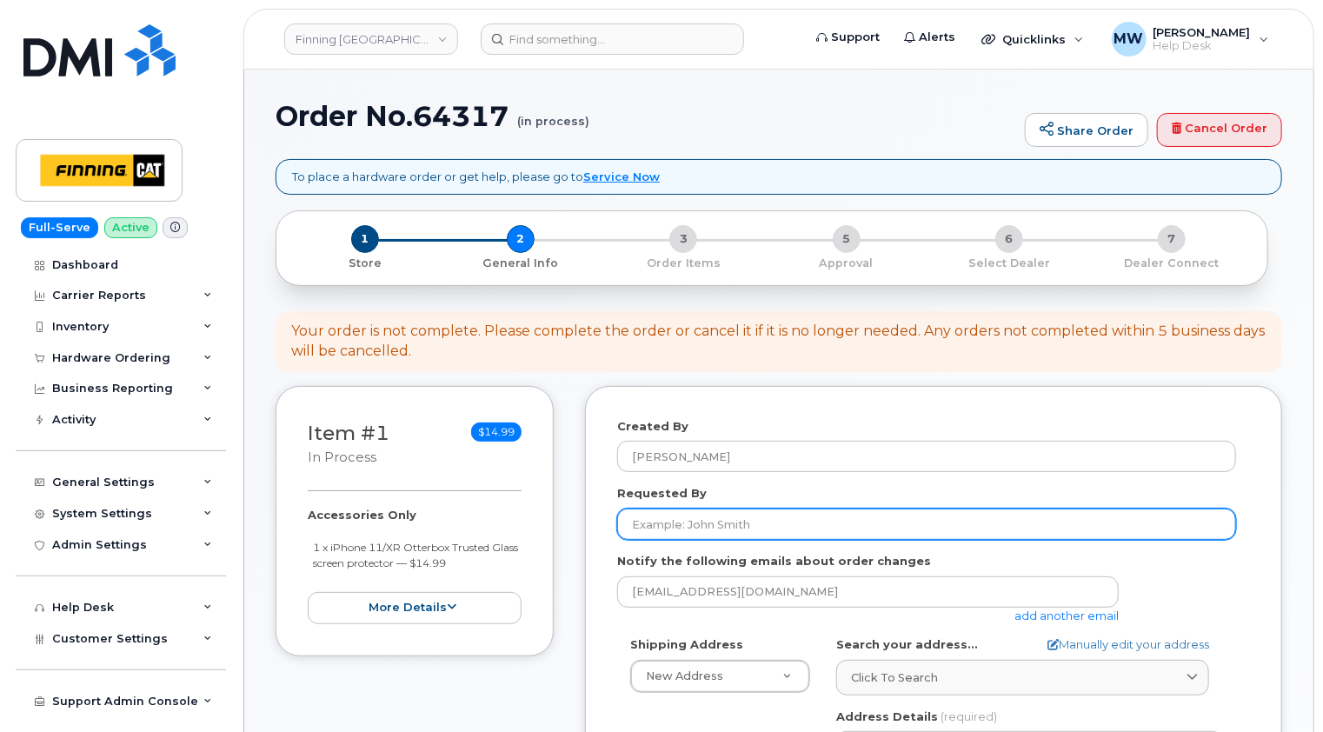
click at [662, 514] on input "Requested By" at bounding box center [926, 524] width 619 height 31
paste input "RITM0490533"
type input "RITM0490533"
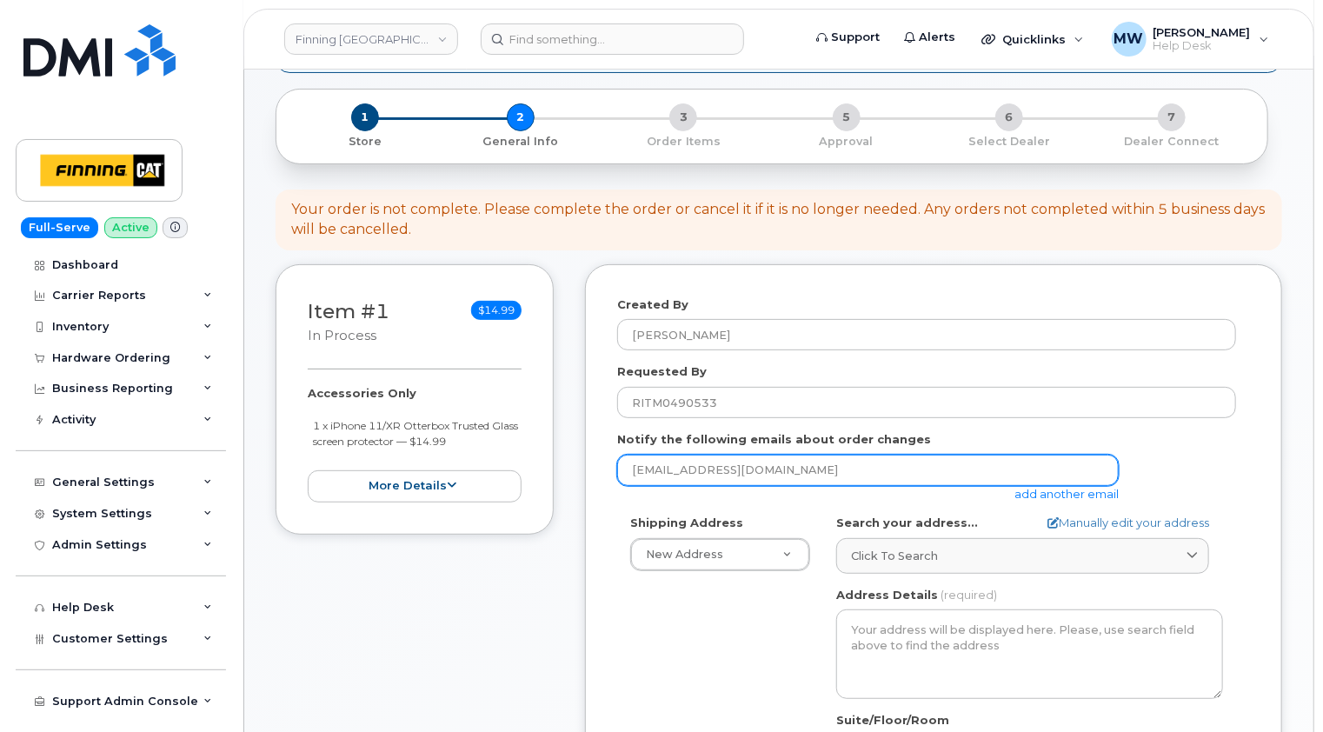
scroll to position [348, 0]
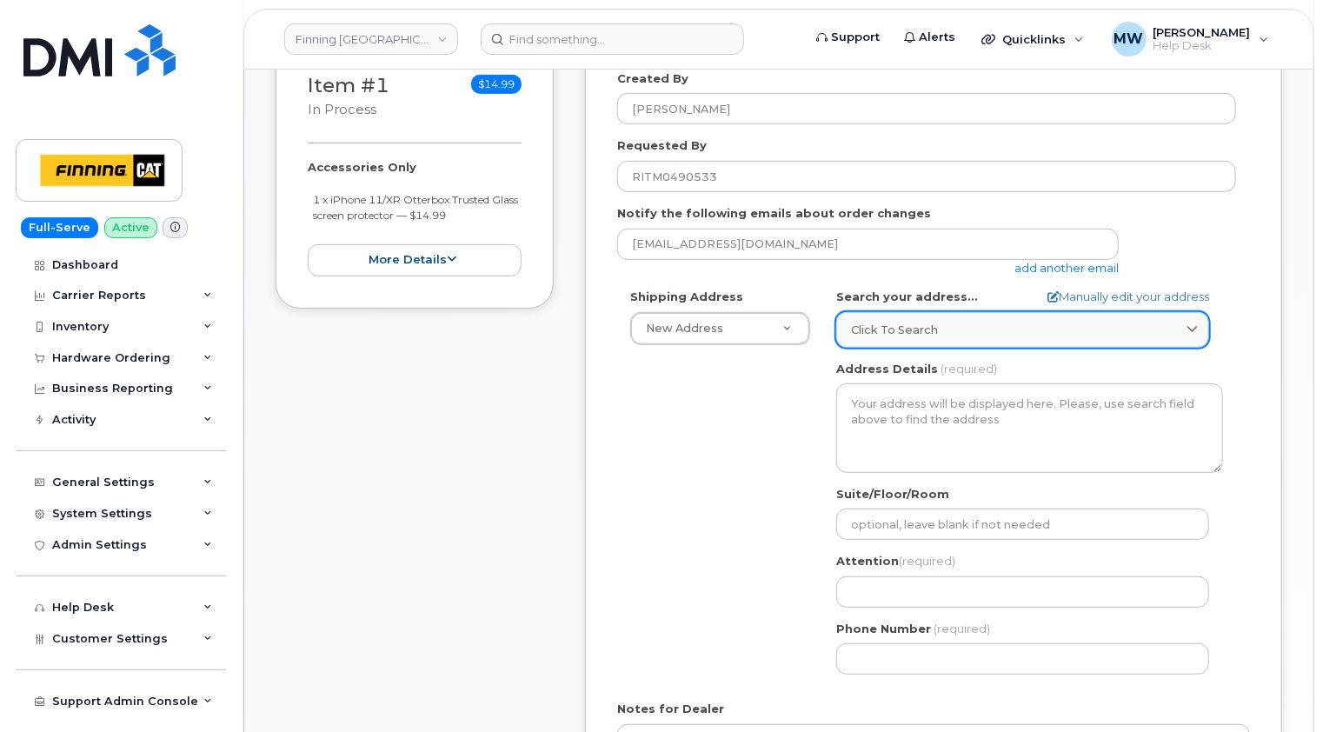
click at [889, 336] on span "Click to search" at bounding box center [894, 330] width 87 height 17
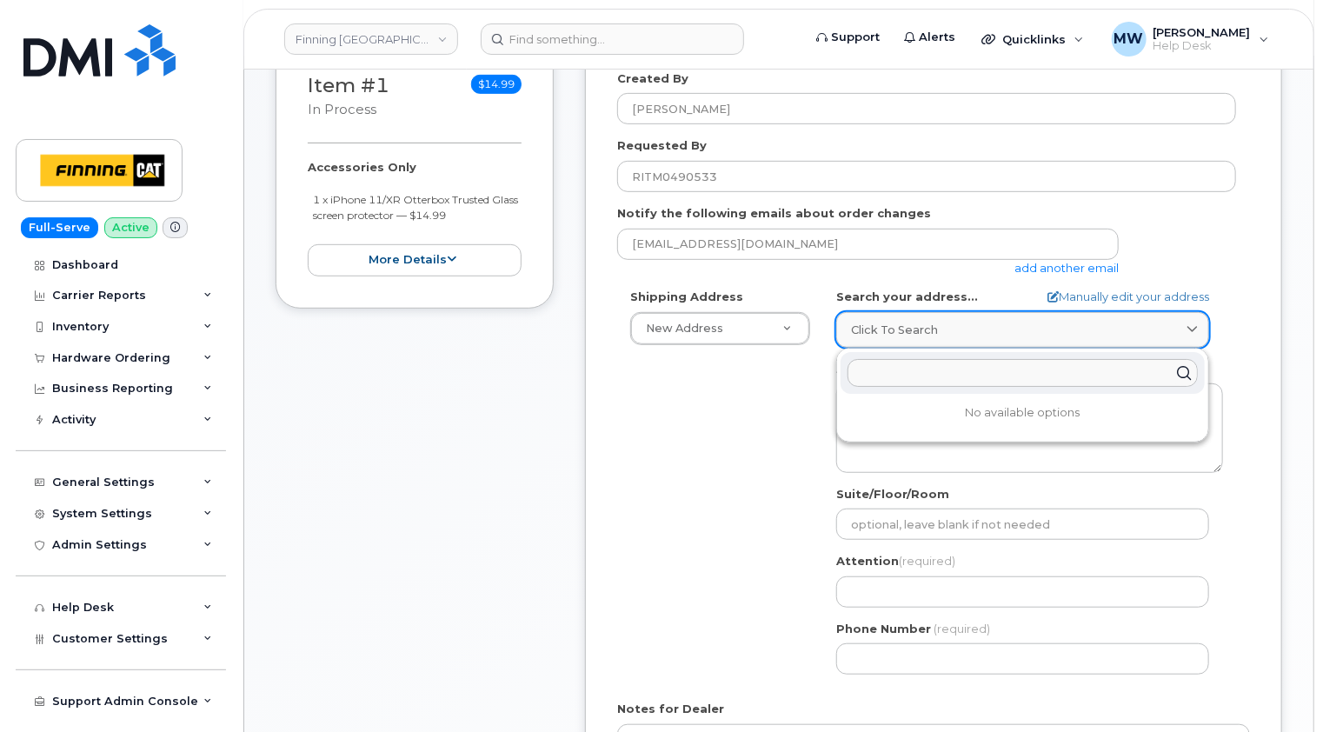
paste input "[STREET_ADDRESS]"
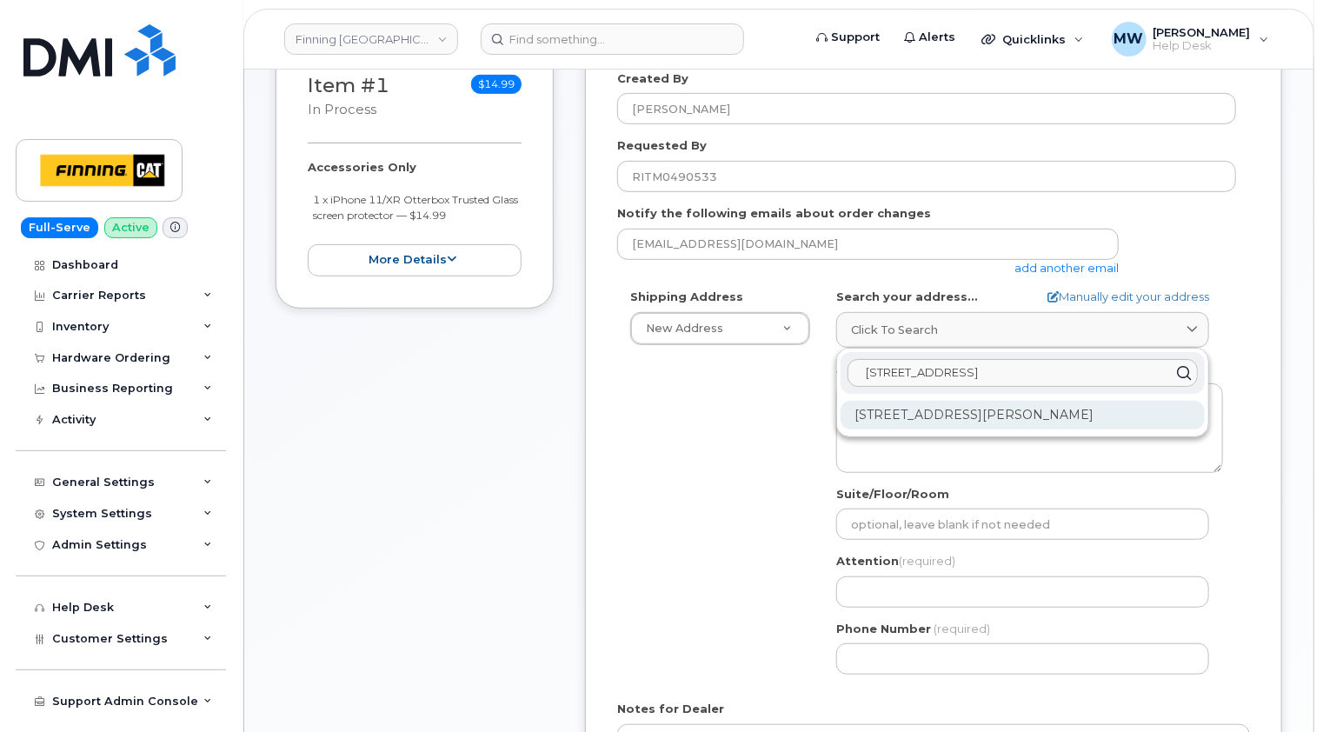
type input "[STREET_ADDRESS]"
click at [986, 413] on div "[STREET_ADDRESS][PERSON_NAME]" at bounding box center [1023, 415] width 364 height 29
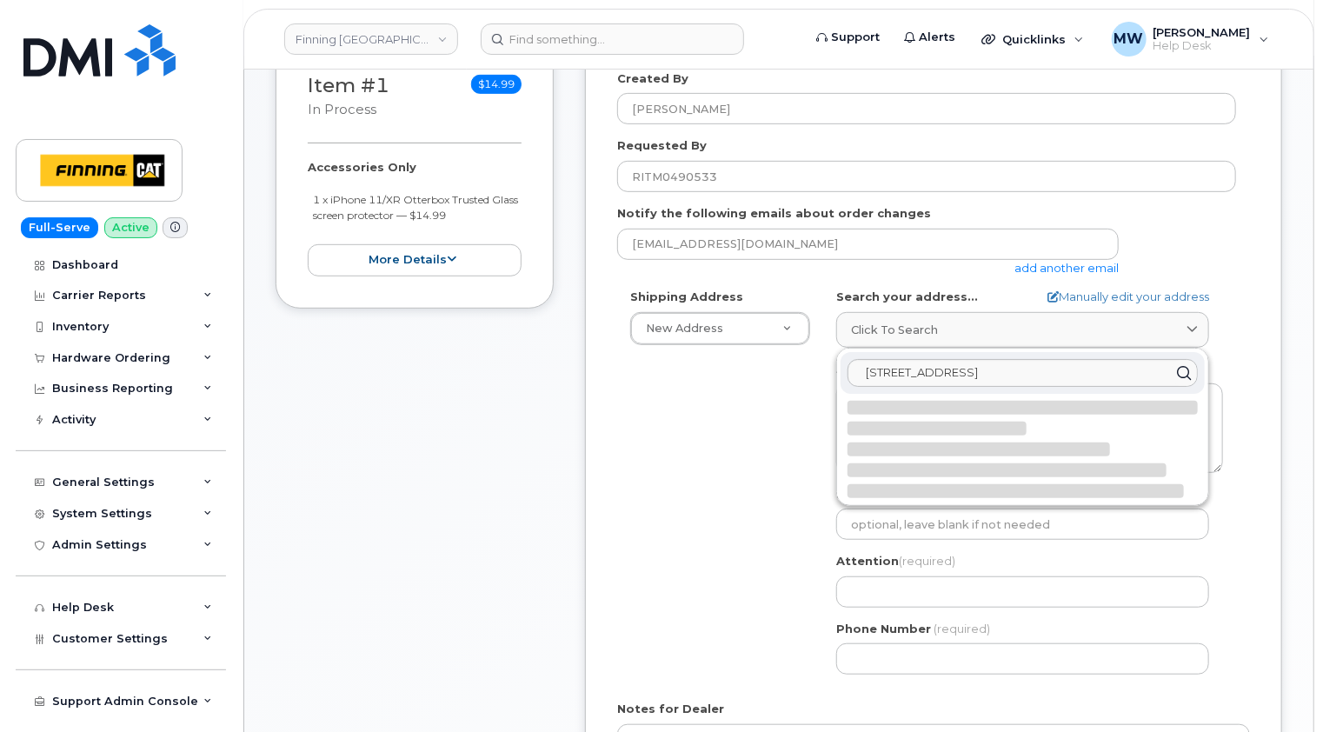
select select
type textarea "[STREET_ADDRESS][PERSON_NAME]"
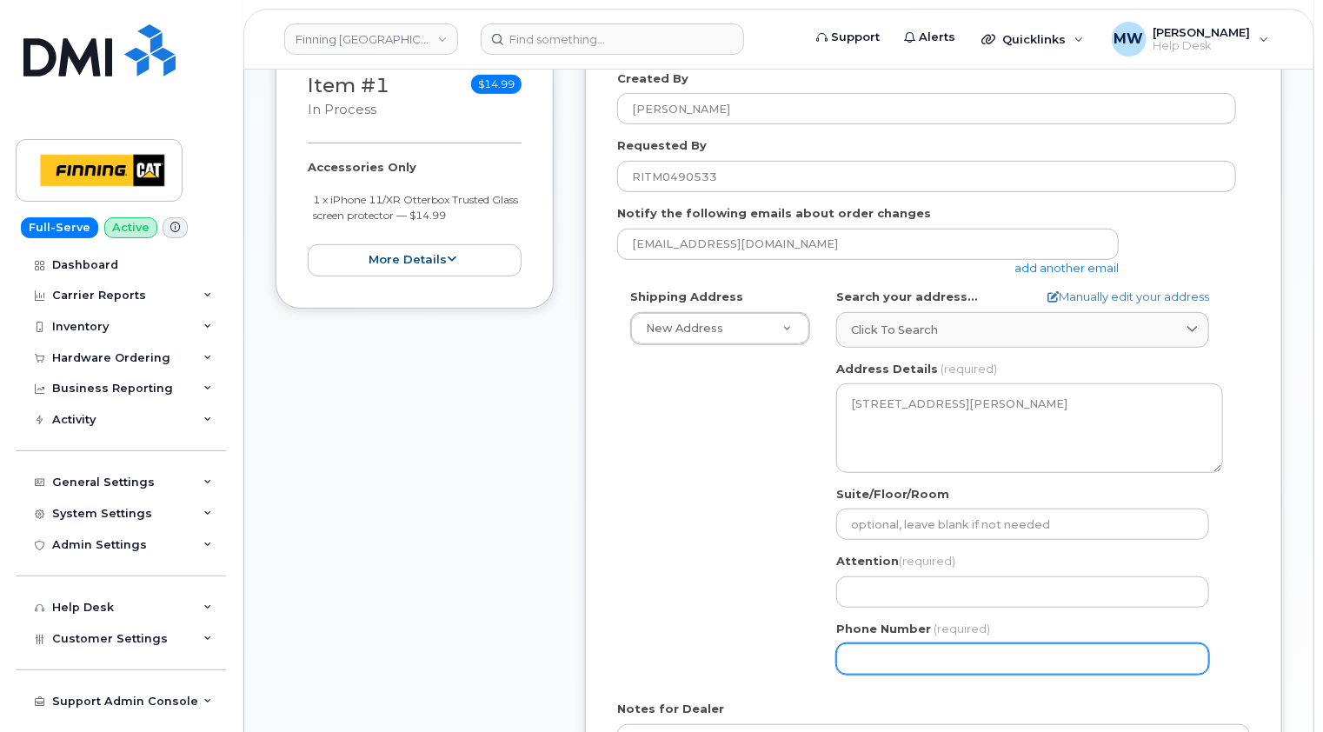
click at [895, 646] on input "Phone Number" at bounding box center [1022, 658] width 373 height 31
paste input "7808312615"
select select
type input "7808312615"
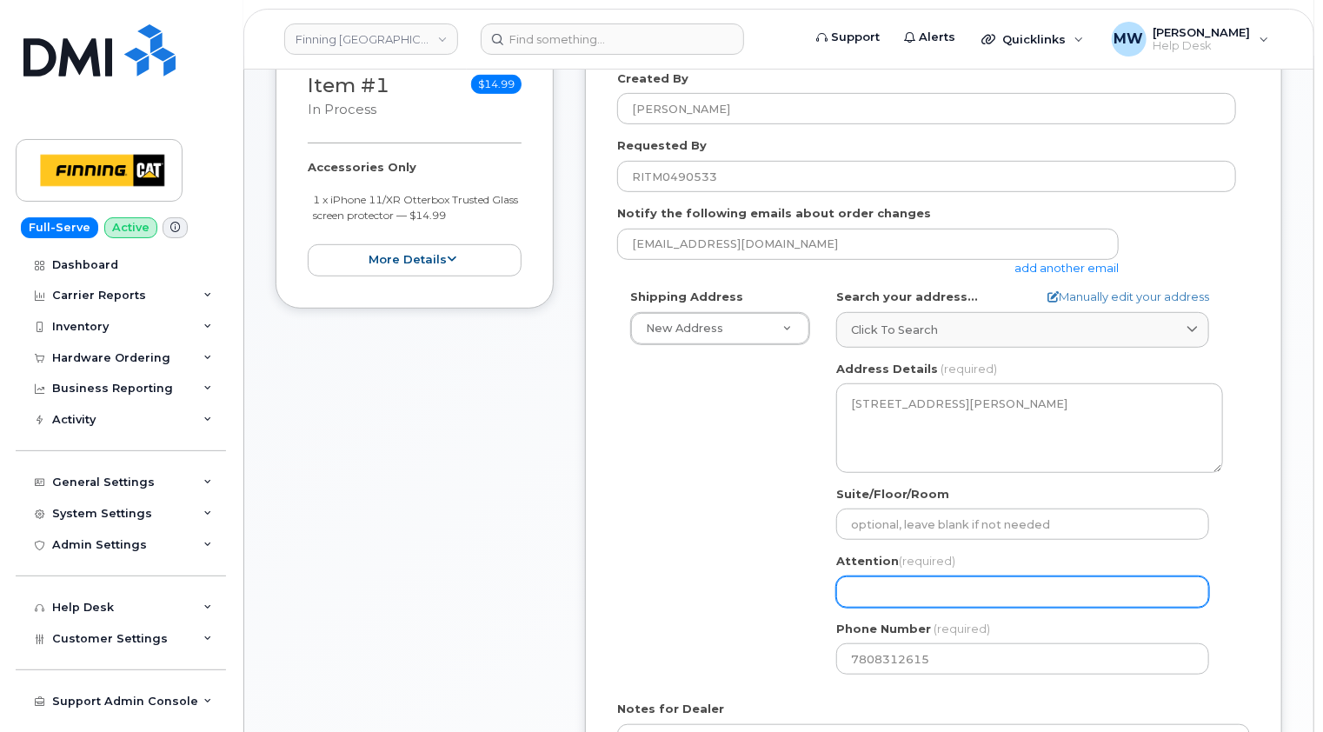
click at [889, 589] on input "Attention (required)" at bounding box center [1022, 591] width 373 height 31
paste input "[PERSON_NAME]"
select select
type input "[PERSON_NAME]"
click at [749, 564] on div "Shipping Address New Address New Address [STREET_ADDRESS][GEOGRAPHIC_DATA][PERS…" at bounding box center [926, 488] width 619 height 399
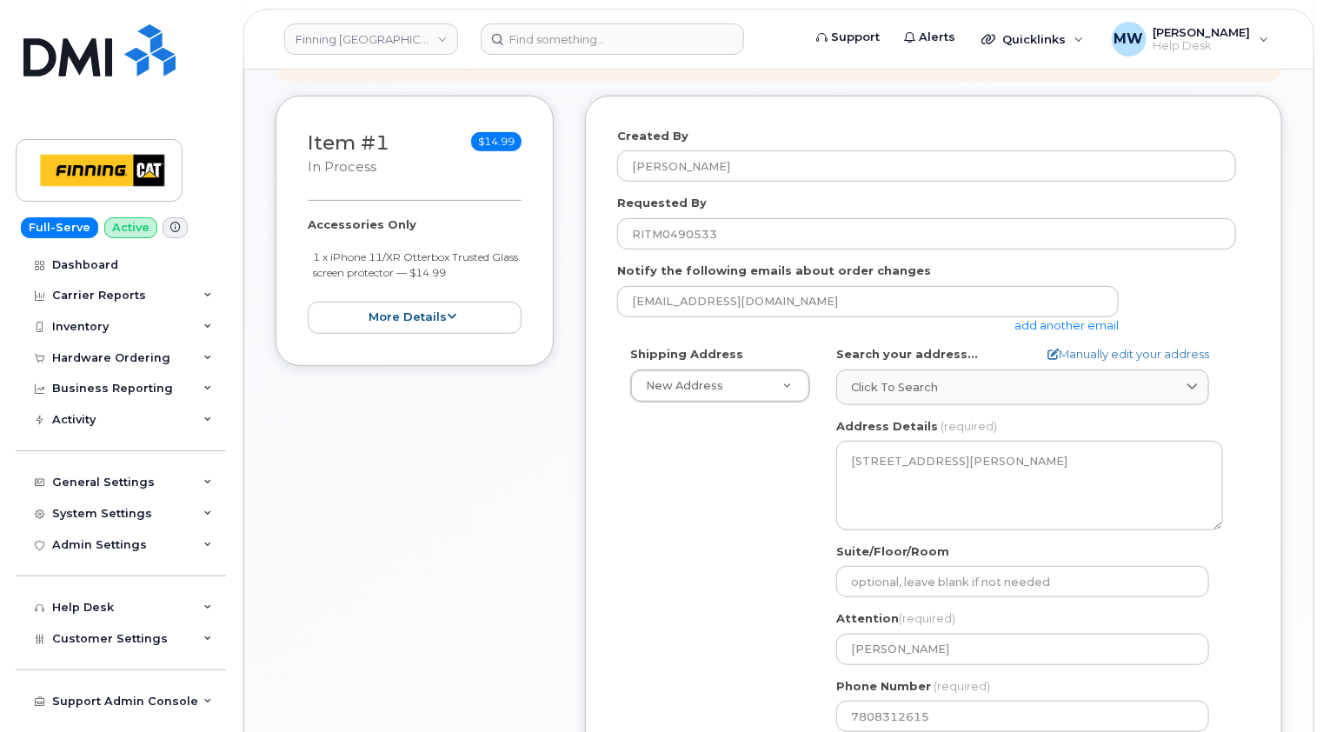
scroll to position [261, 0]
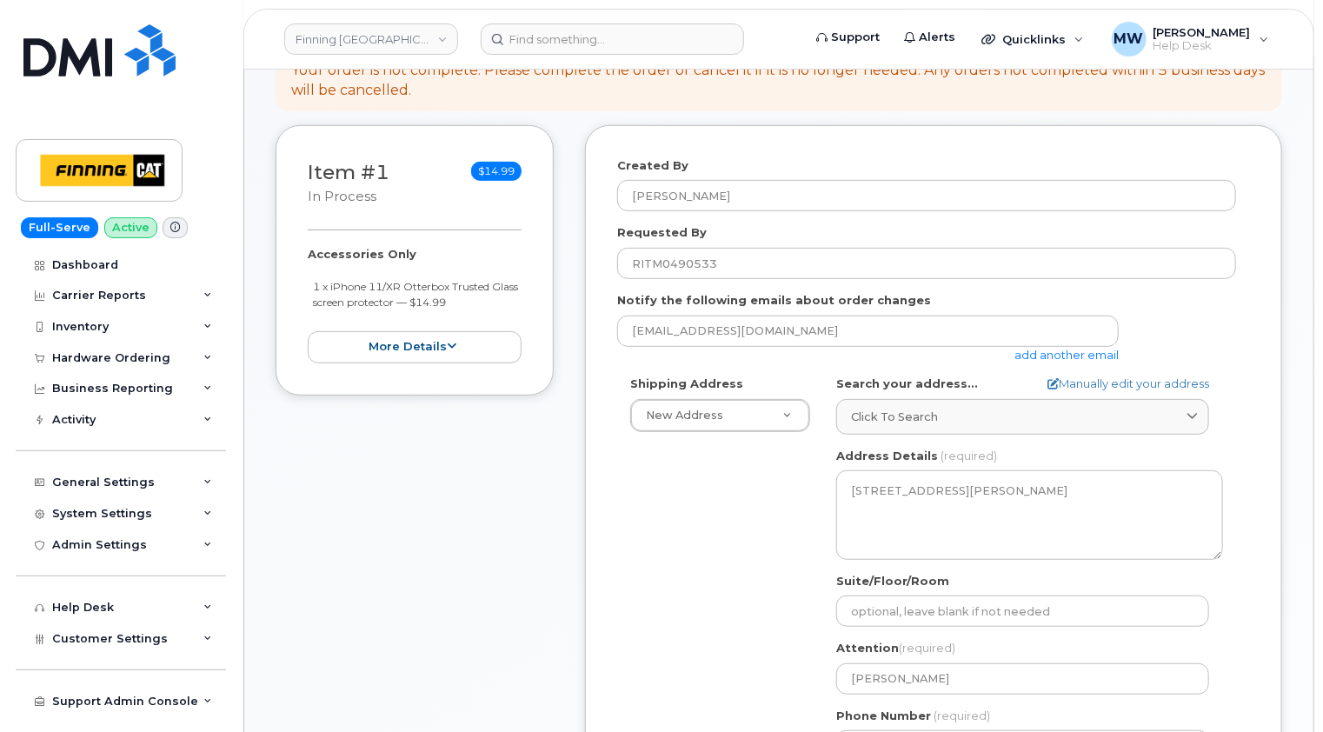
drag, startPoint x: 496, startPoint y: 299, endPoint x: 311, endPoint y: 288, distance: 185.5
click at [311, 288] on ul "1 x iPhone 11/XR Otterbox Trusted Glass screen protector — $14.99" at bounding box center [415, 294] width 214 height 32
copy small "1 x iPhone 11/XR Otterbox Trusted Glass screen protector — $14.99"
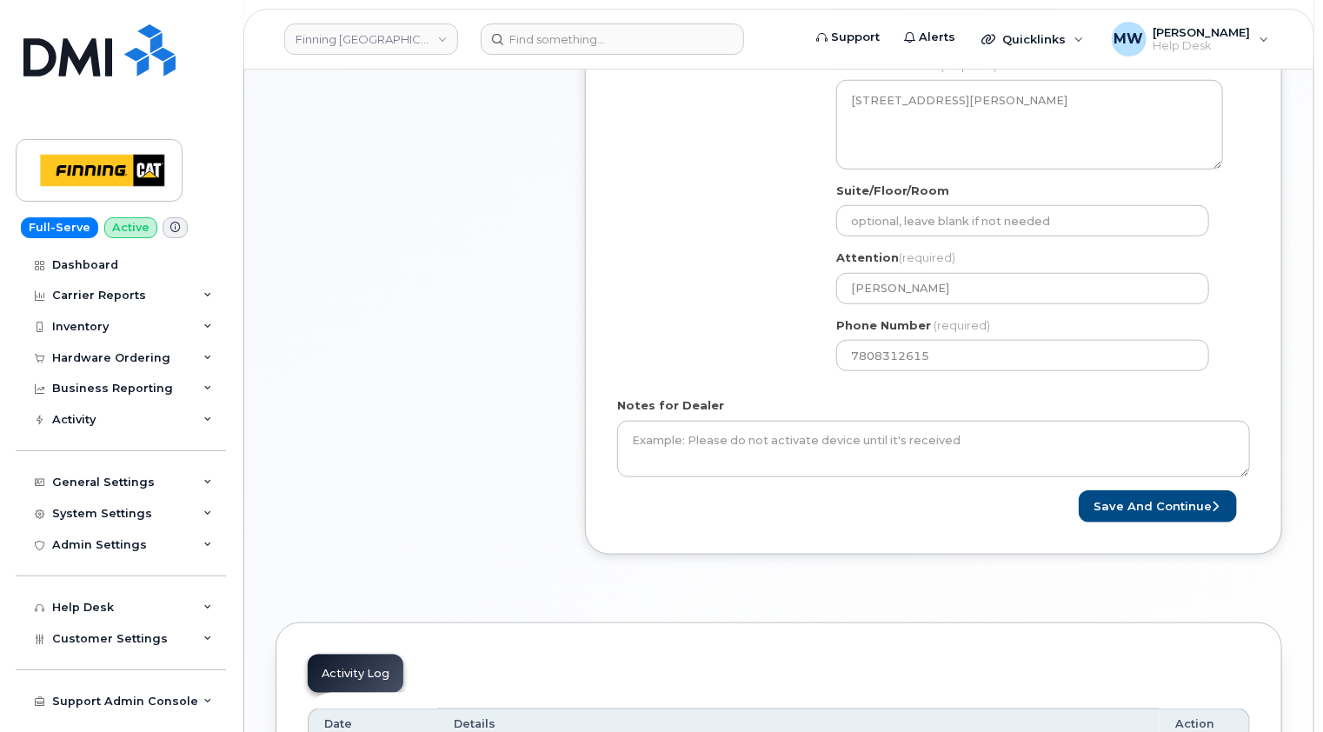
scroll to position [783, 0]
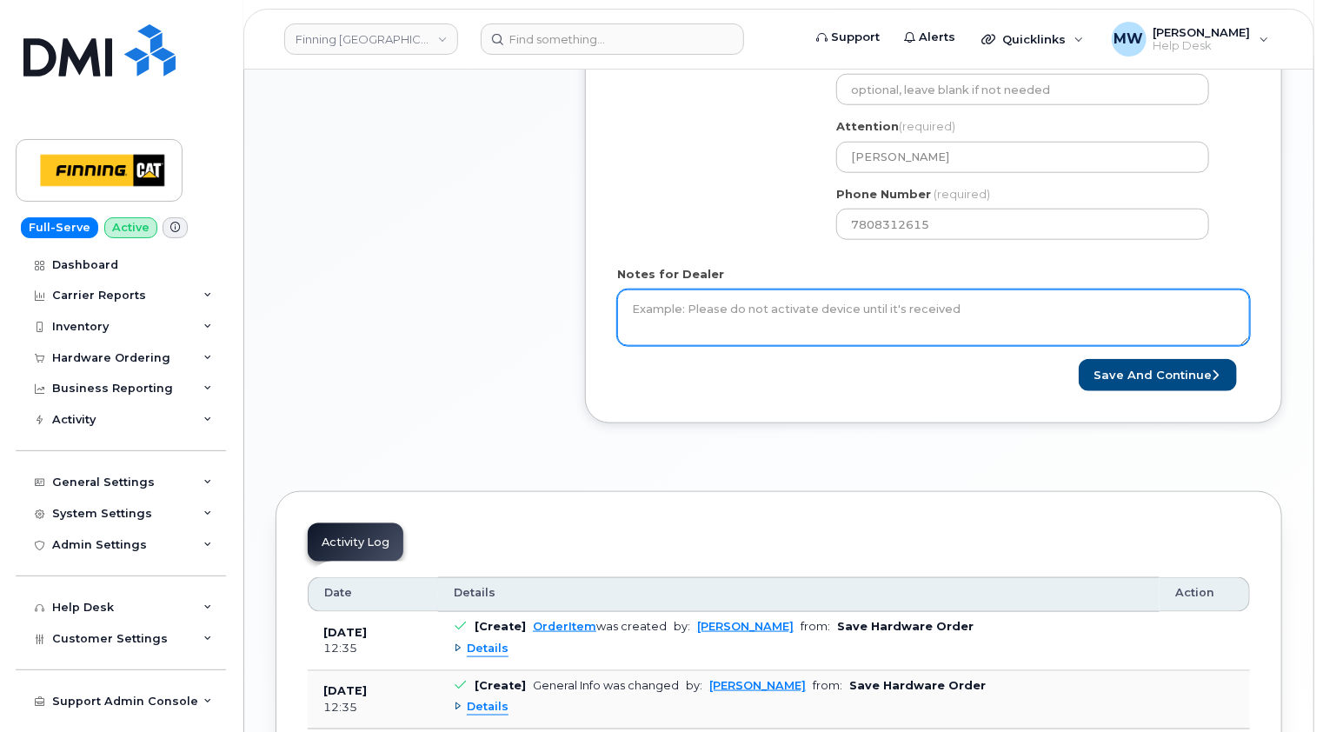
click at [856, 311] on textarea "Notes for Dealer" at bounding box center [933, 318] width 633 height 57
paste textarea "1 x iPhone 11/XR Otterbox Trusted Glass screen protector — $14.99"
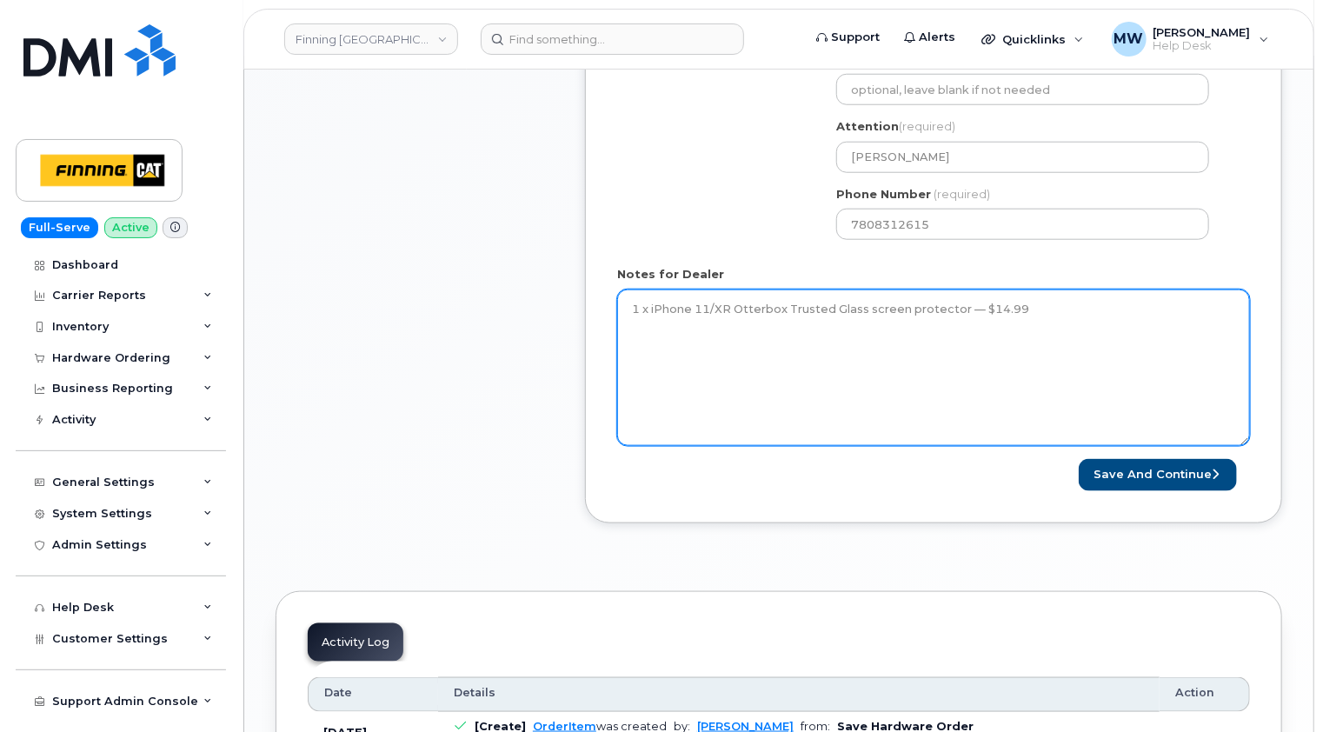
drag, startPoint x: 1249, startPoint y: 340, endPoint x: 1246, endPoint y: 511, distance: 171.3
click at [1246, 446] on textarea "1 x iPhone 11/XR Otterbox Trusted Glass screen protector — $14.99" at bounding box center [933, 368] width 633 height 157
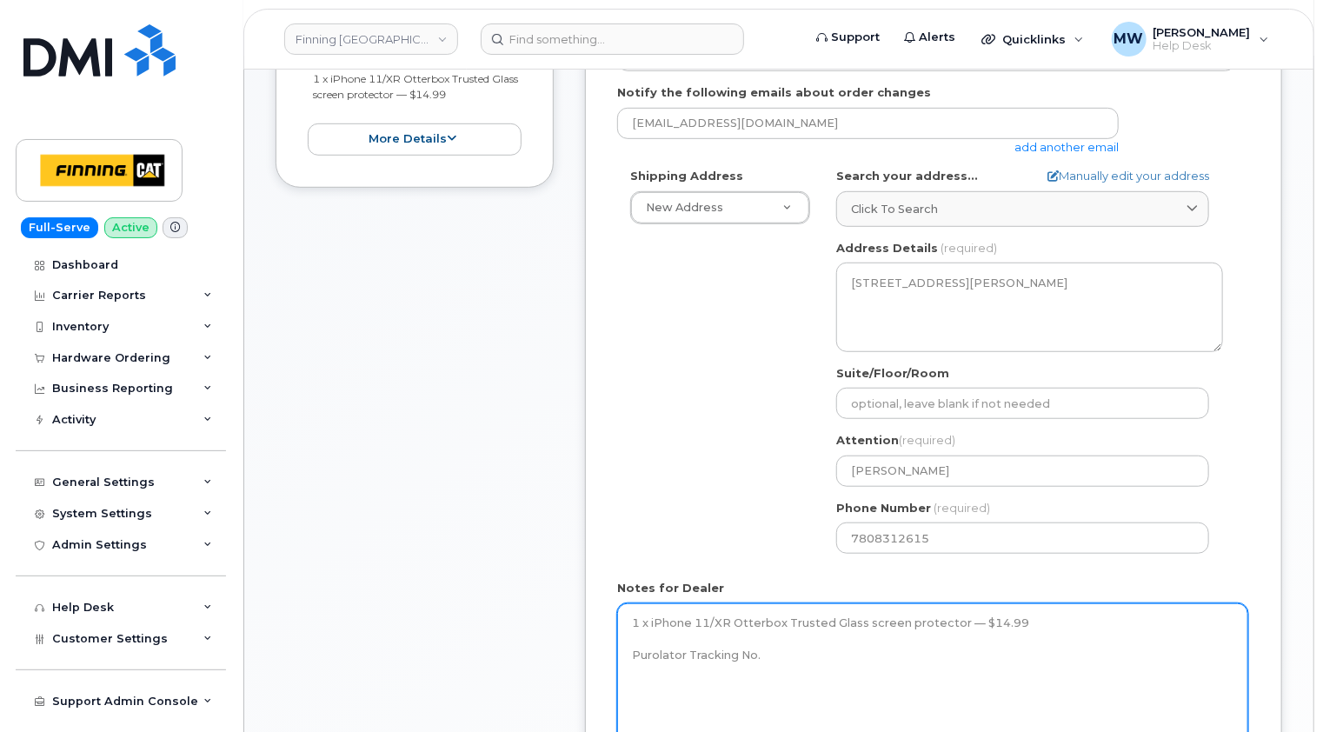
scroll to position [696, 0]
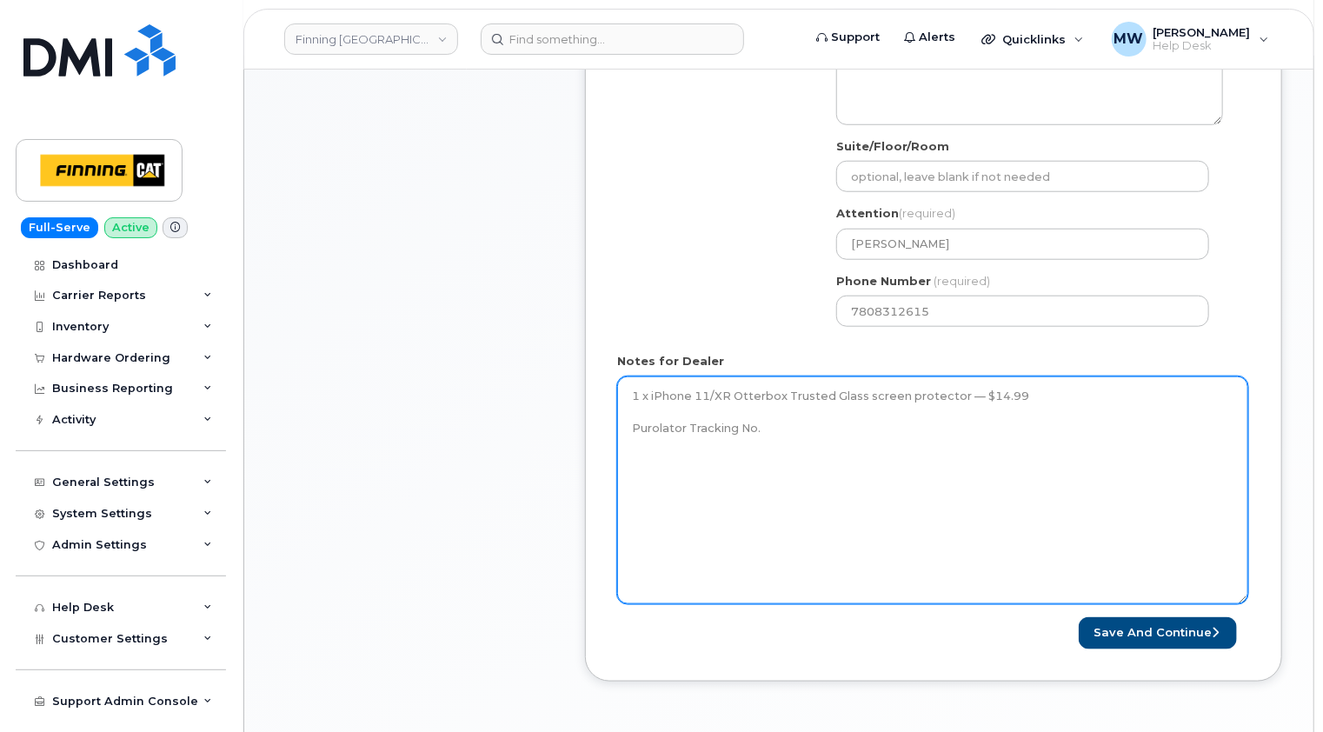
drag, startPoint x: 1051, startPoint y: 395, endPoint x: 626, endPoint y: 392, distance: 425.2
click at [626, 392] on textarea "1 x iPhone 11/XR Otterbox Trusted Glass screen protector — $14.99 Purolator Tra…" at bounding box center [932, 490] width 631 height 228
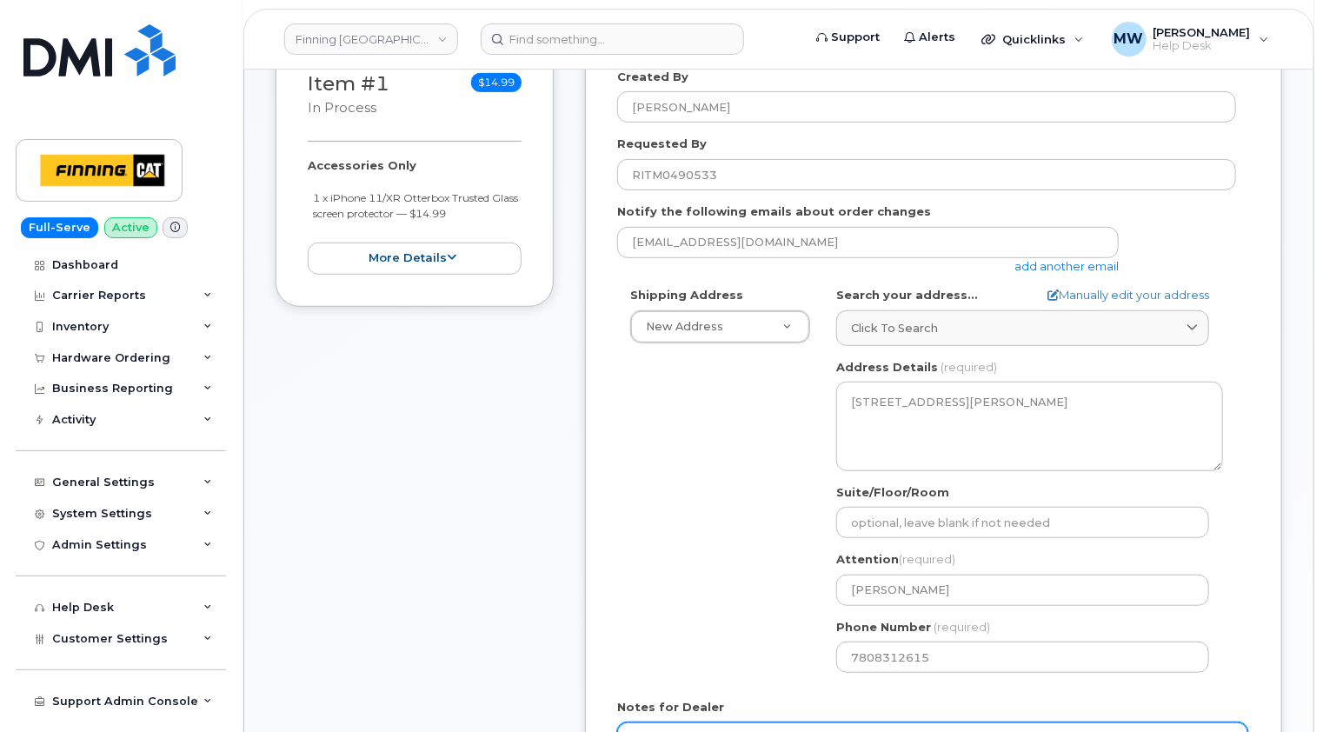
scroll to position [348, 0]
type textarea "1 x iPhone 11/XR Otterbox Trusted Glass screen protector — $14.99 Purolator Tra…"
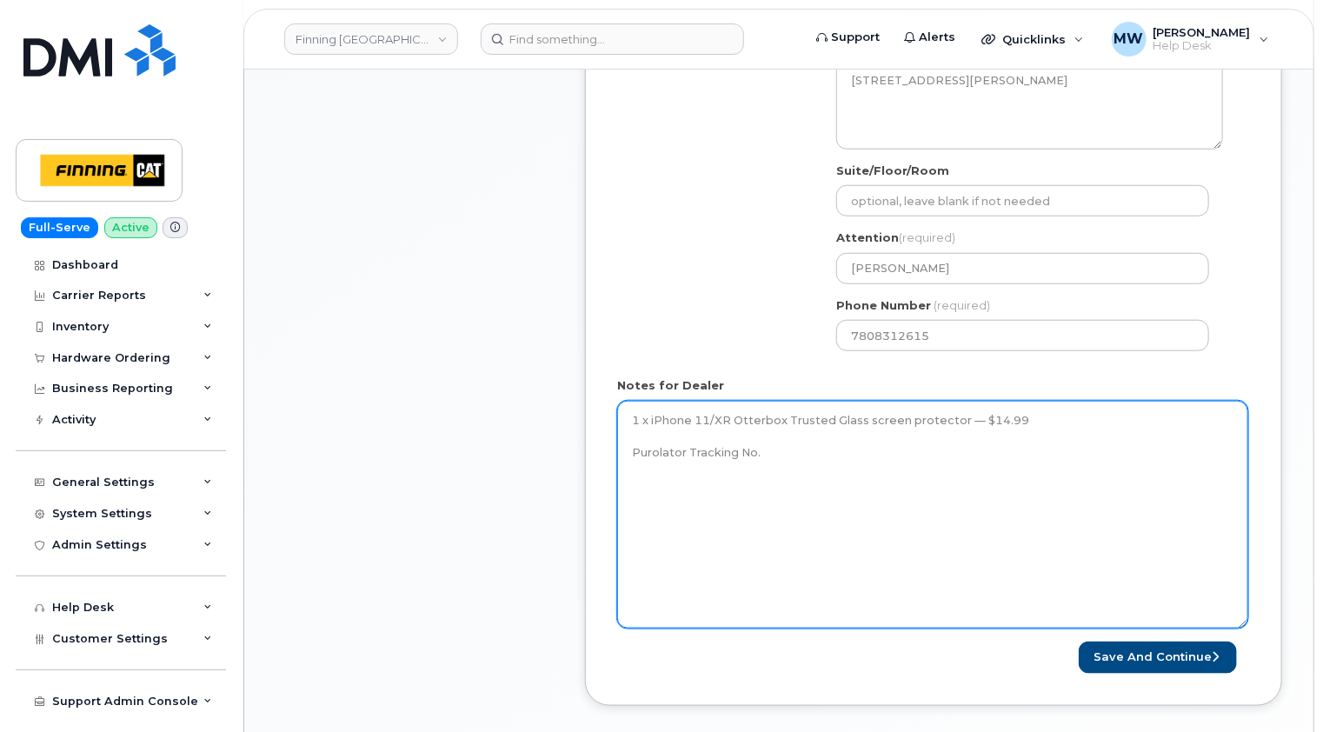
scroll to position [696, 0]
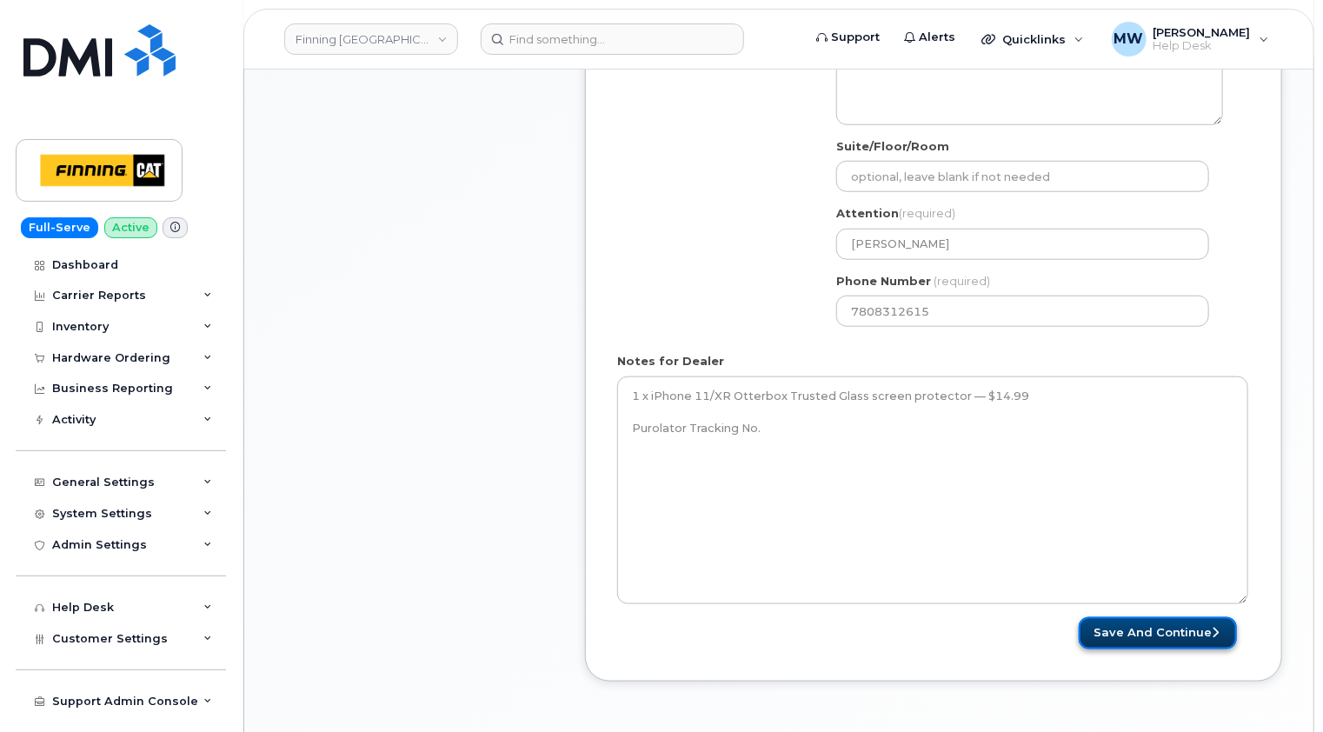
click at [1189, 637] on button "Save and Continue" at bounding box center [1158, 633] width 158 height 32
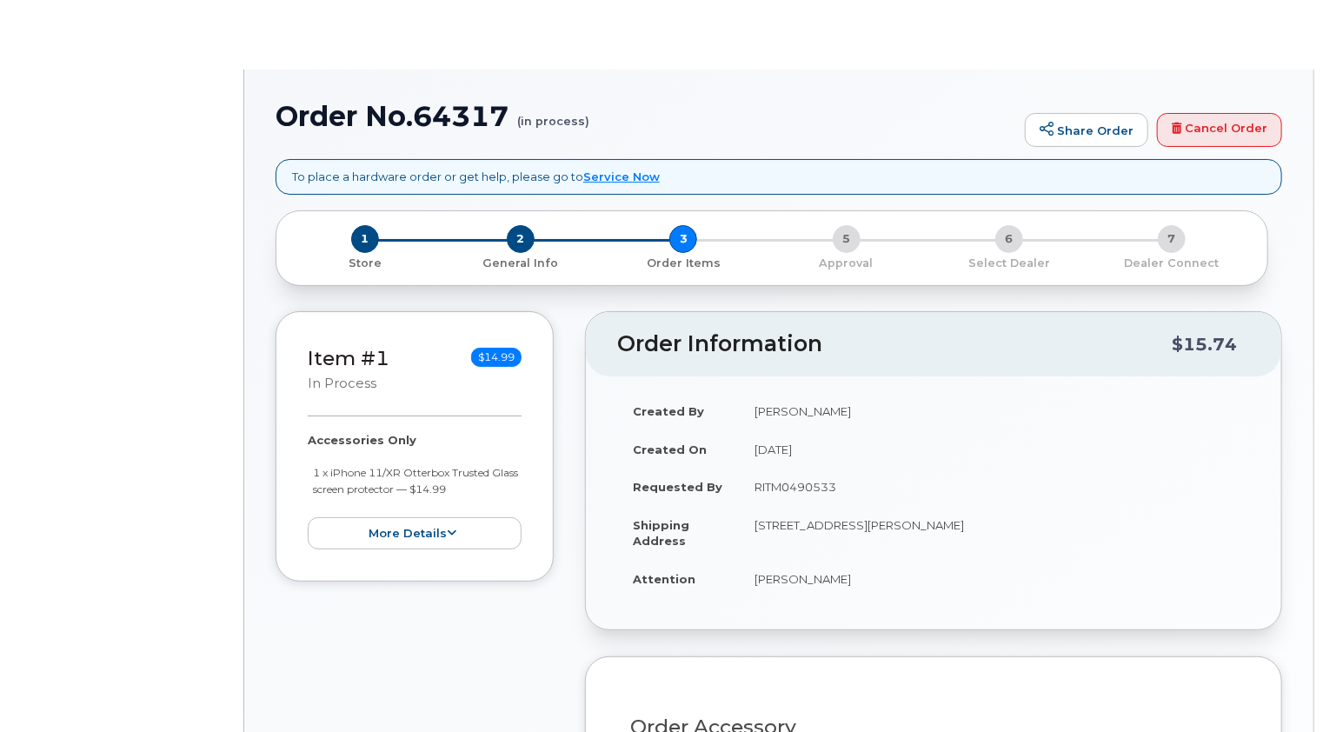
radio input "true"
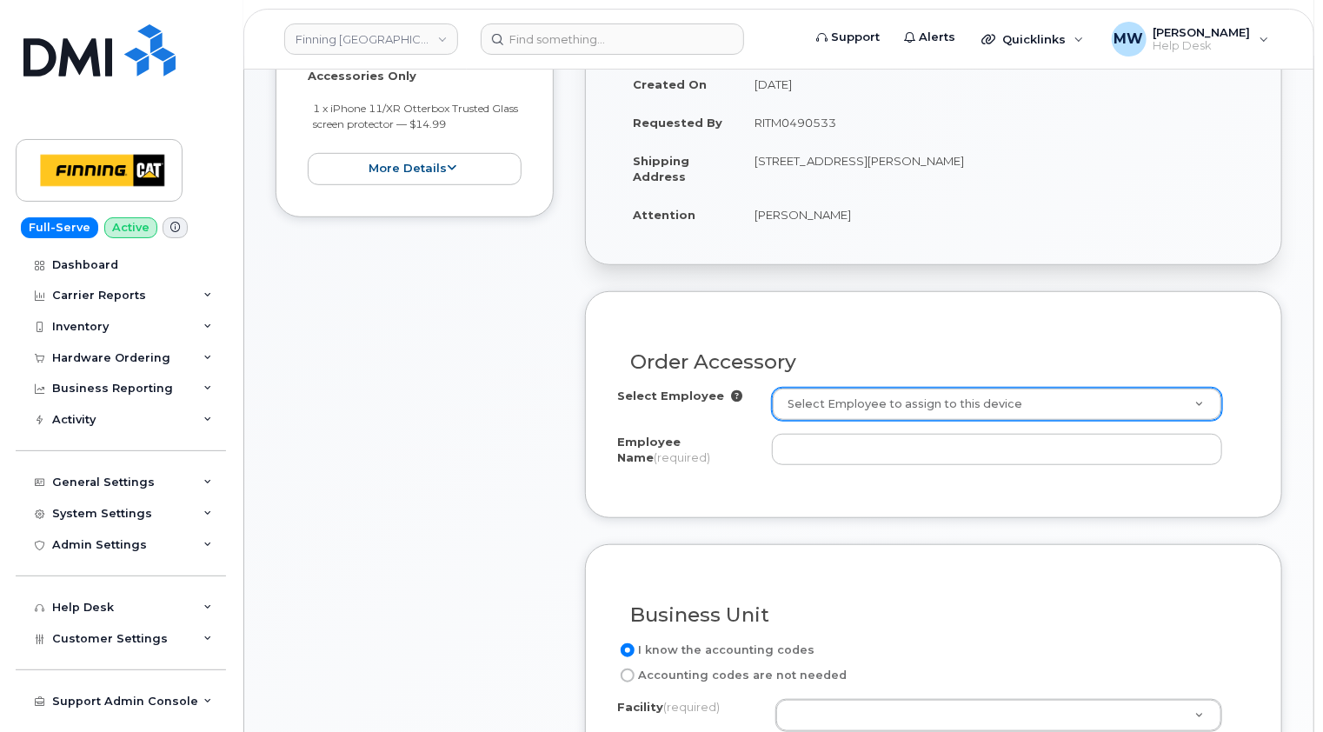
scroll to position [522, 0]
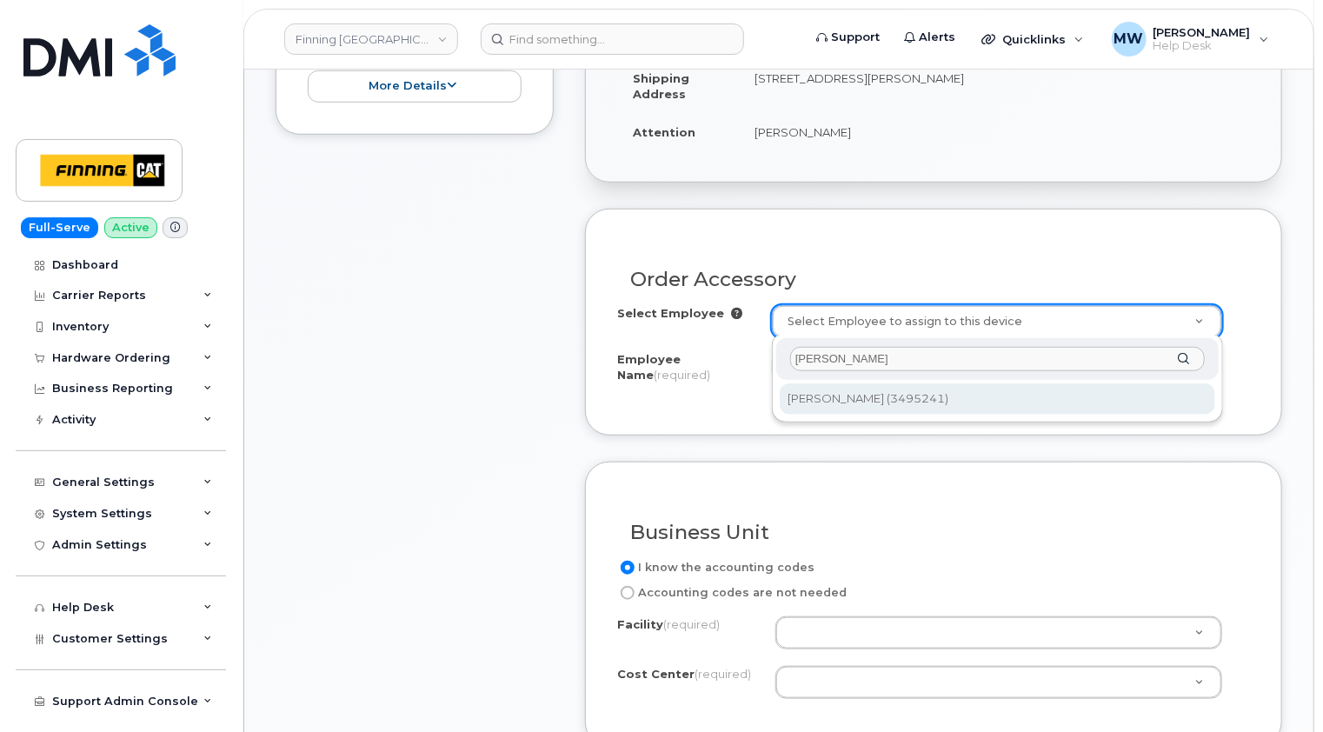
type input "kayla nastiuk"
drag, startPoint x: 891, startPoint y: 396, endPoint x: 1071, endPoint y: 349, distance: 186.2
type input "762030"
type input "Kayla Nastiuk"
select select "D11"
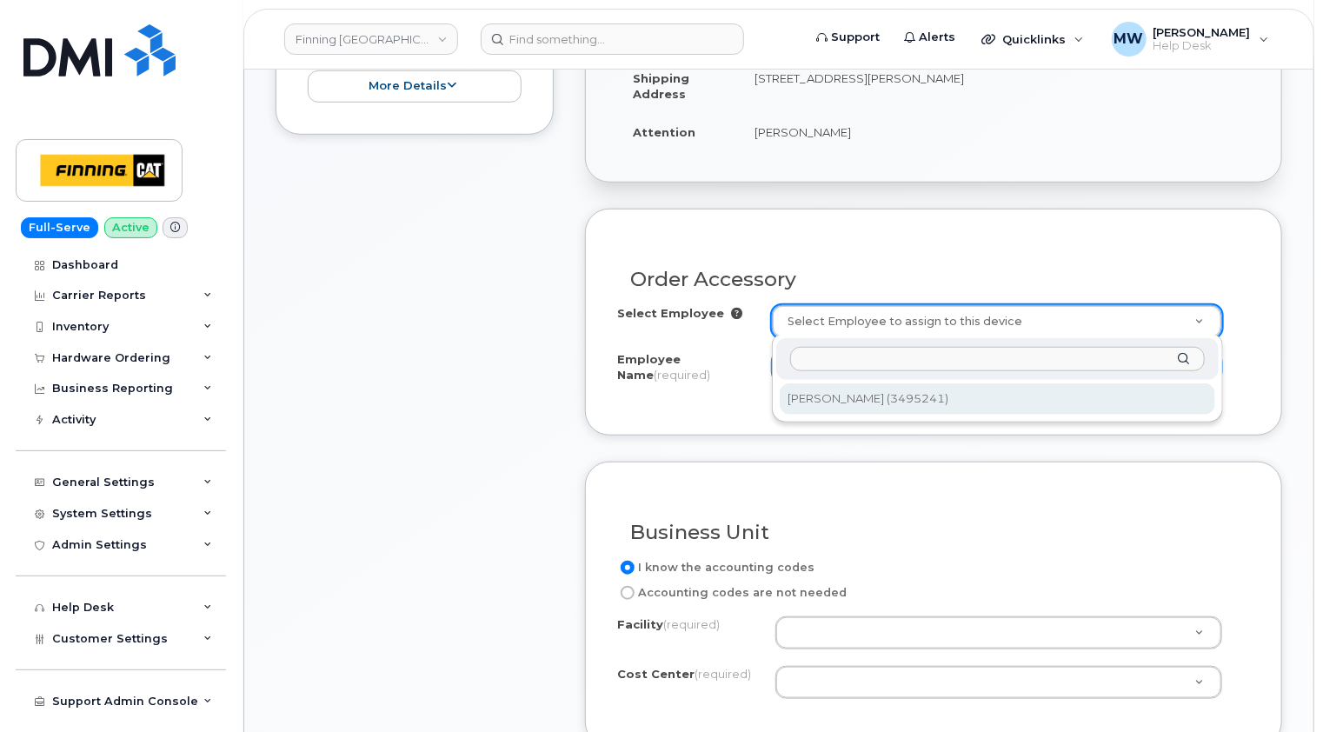
select select "CSMAAAD"
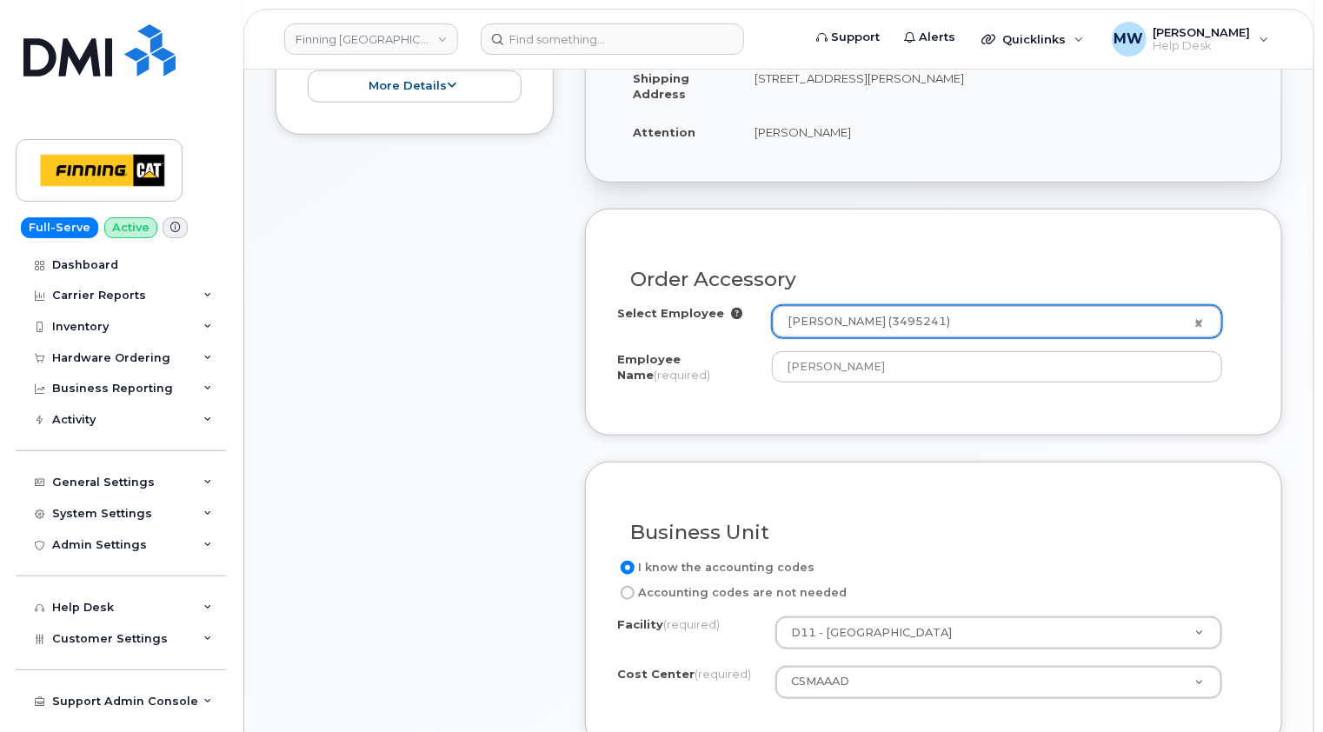
click at [1255, 320] on div "Order Accessory Select Employee Kayla Nastiuk (3495241) 762030 Employee Name (r…" at bounding box center [933, 322] width 697 height 226
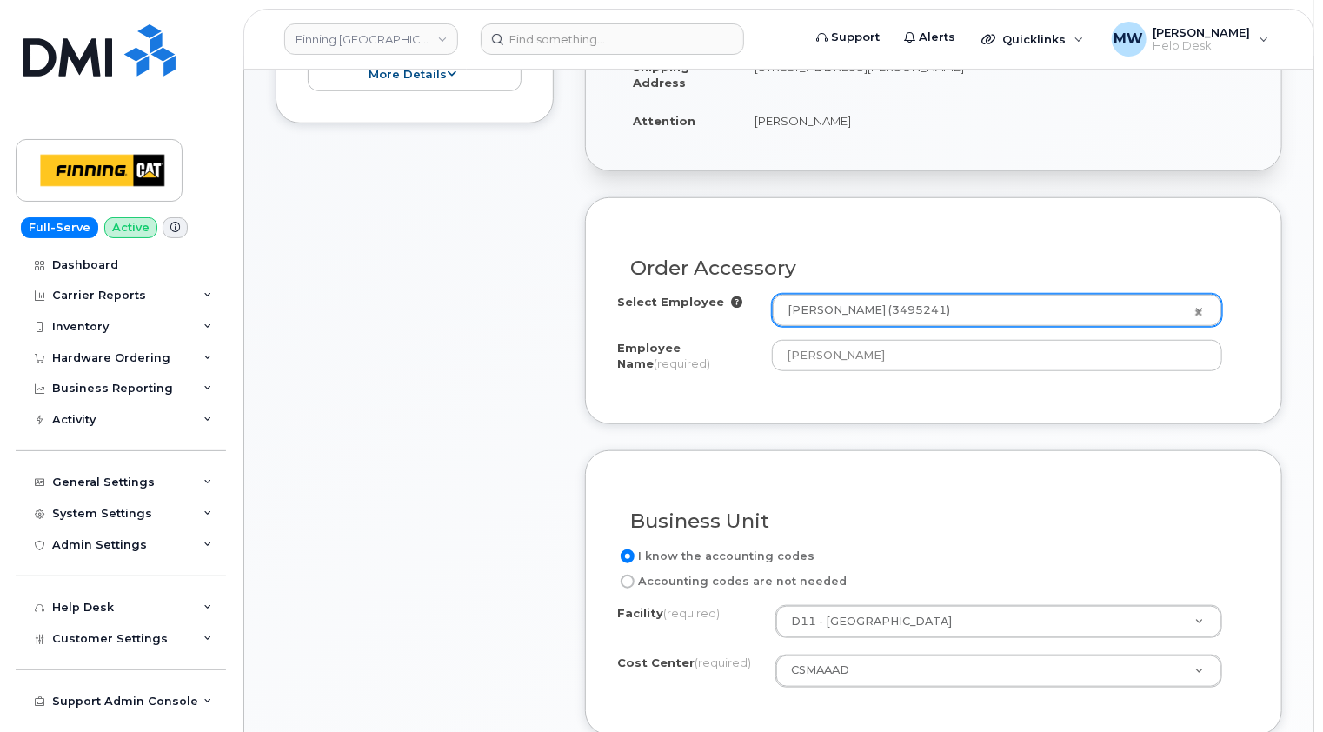
scroll to position [783, 0]
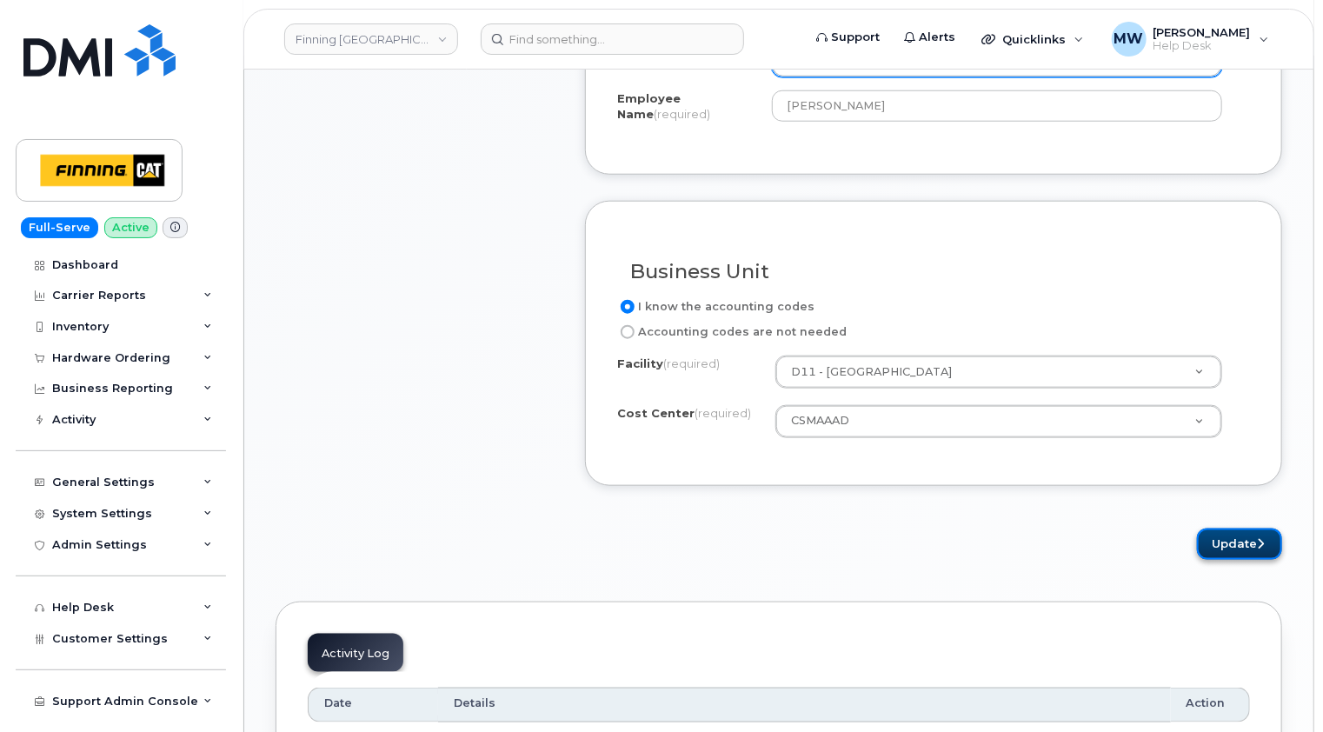
click at [1246, 534] on button "Update" at bounding box center [1239, 545] width 85 height 32
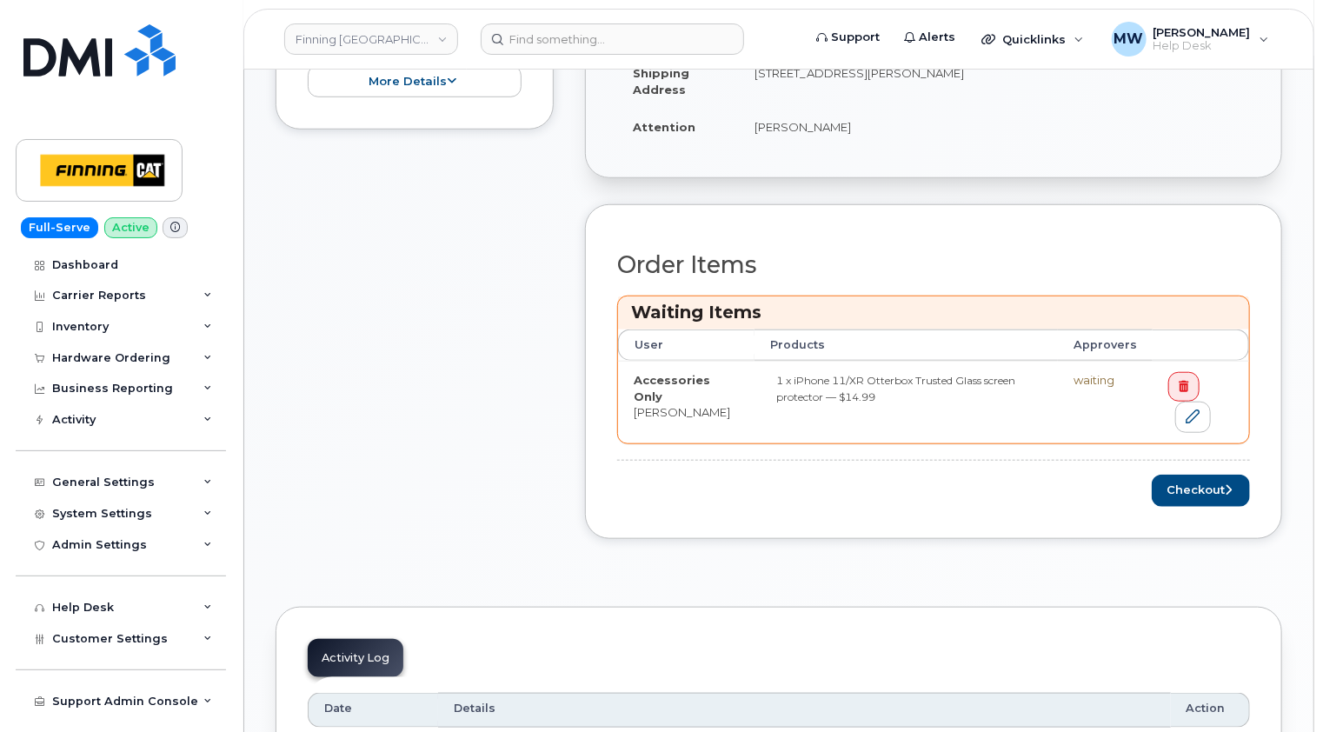
scroll to position [696, 0]
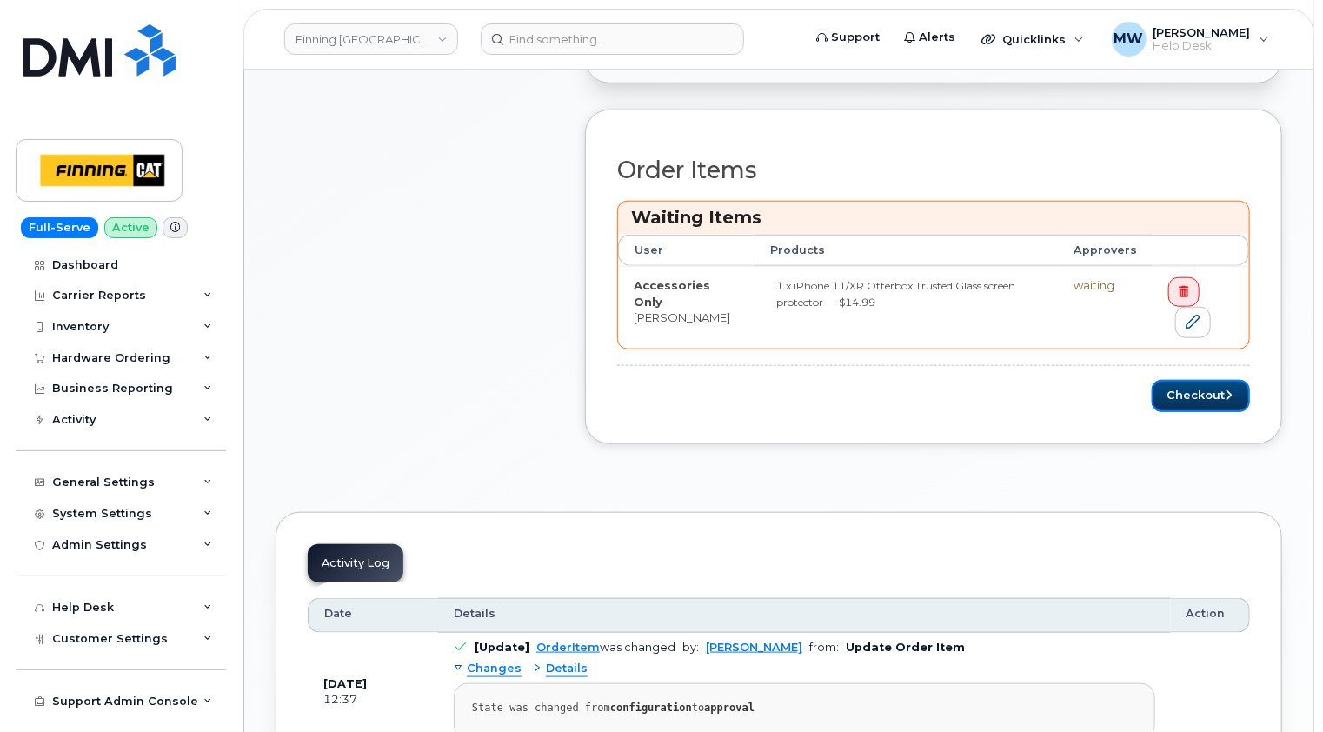
drag, startPoint x: 1214, startPoint y: 395, endPoint x: 975, endPoint y: 413, distance: 239.8
click at [1214, 395] on button "Checkout" at bounding box center [1201, 396] width 98 height 32
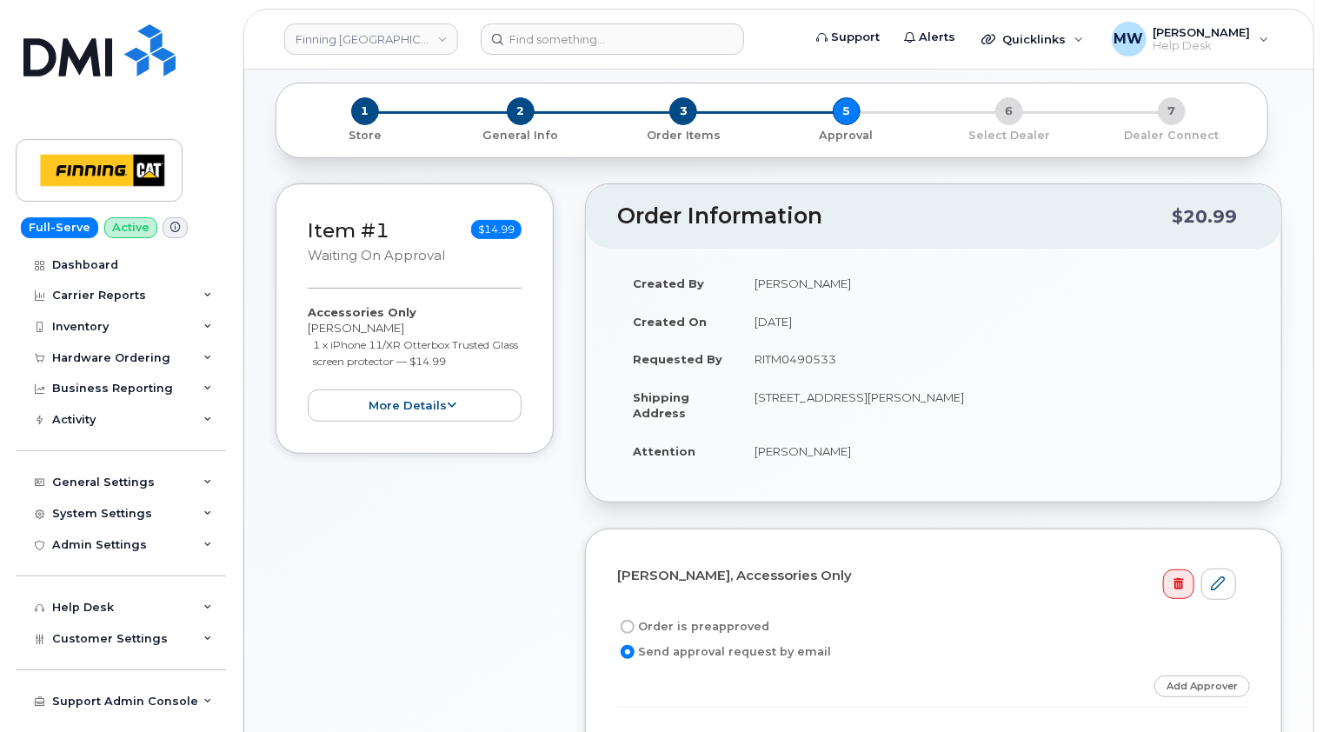
scroll to position [261, 0]
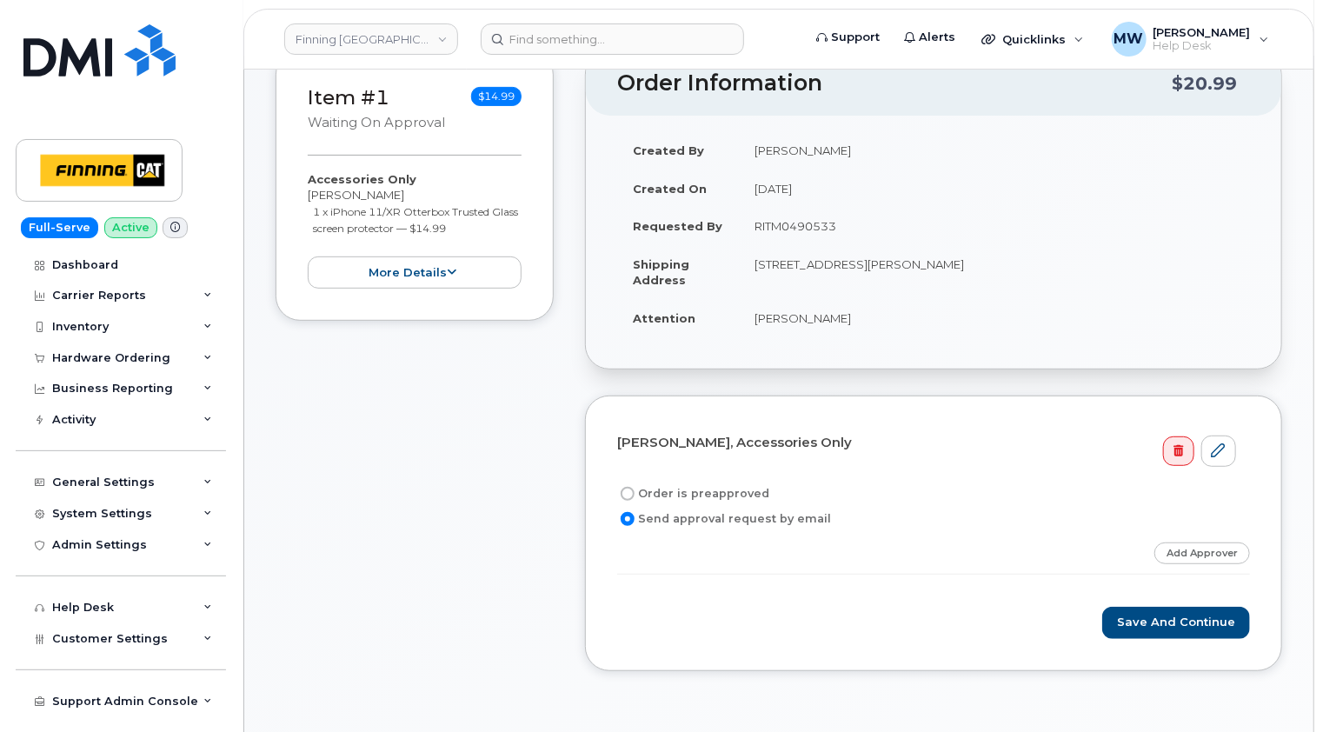
click at [706, 489] on label "Order is preapproved" at bounding box center [693, 493] width 152 height 21
click at [635, 489] on input "Order is preapproved" at bounding box center [628, 494] width 14 height 14
radio input "true"
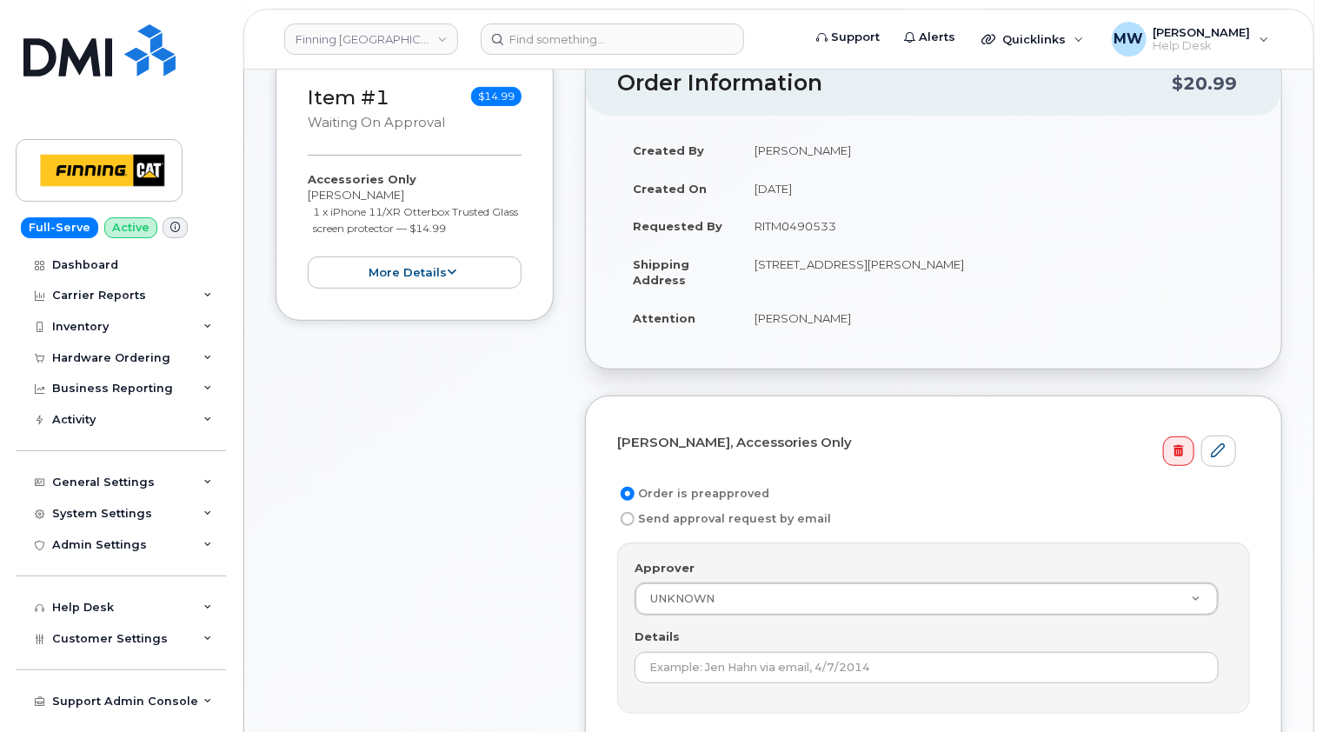
click at [796, 230] on td "RITM0490533" at bounding box center [994, 226] width 511 height 38
copy td "RITM0490533"
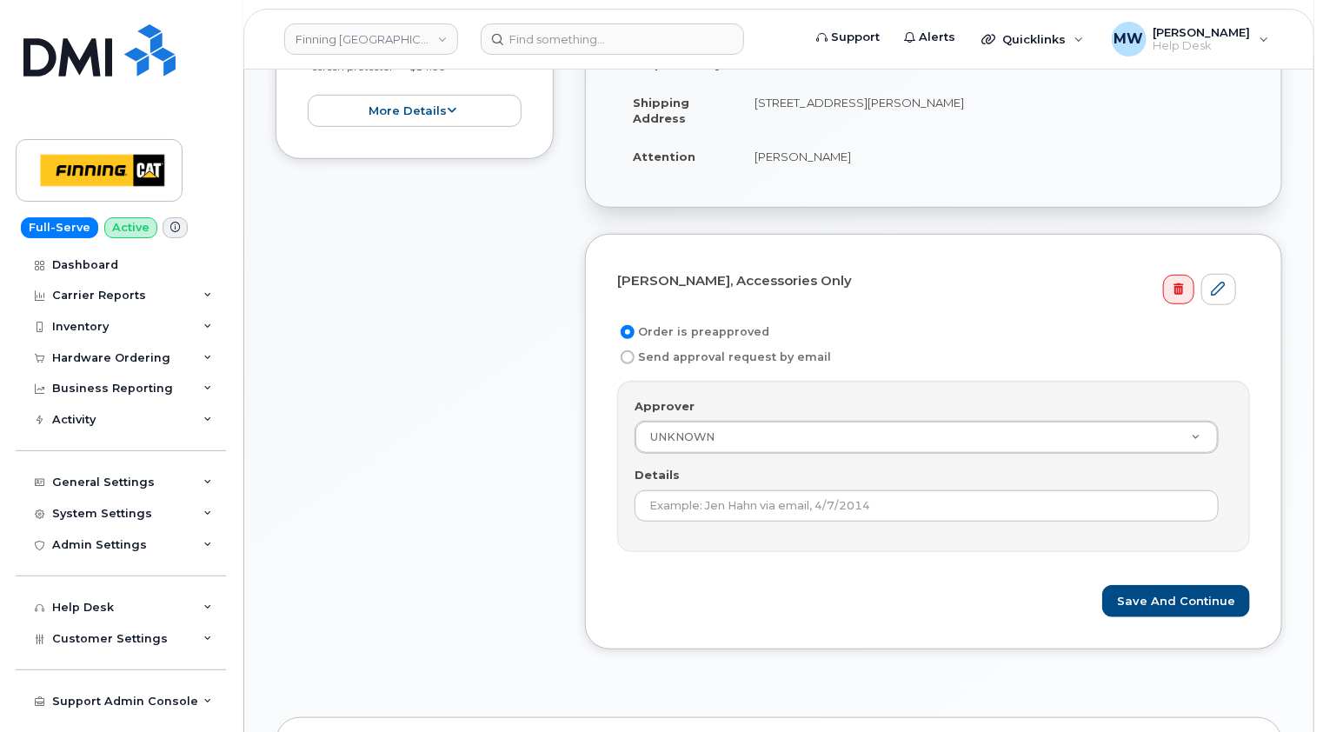
scroll to position [522, 0]
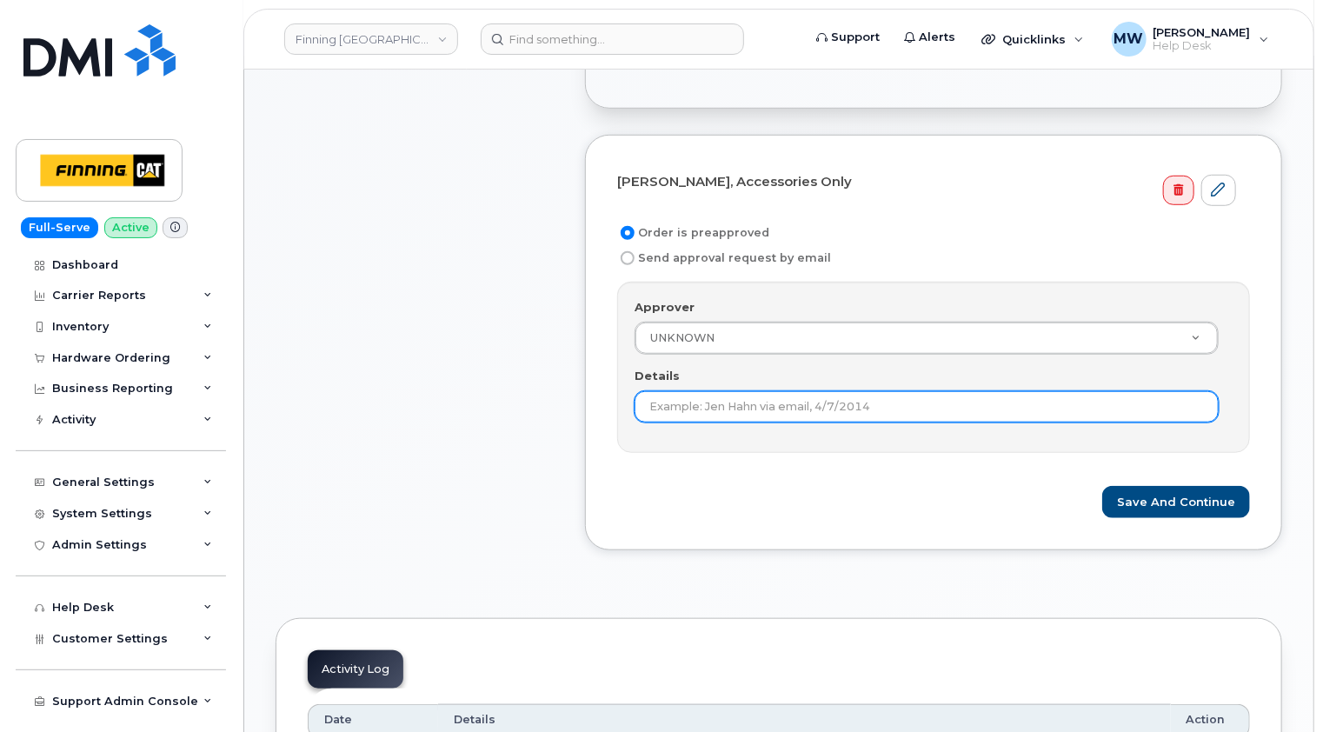
click at [773, 403] on input "Details" at bounding box center [927, 406] width 584 height 31
paste input "RITM0490533"
type input "RITM0490533"
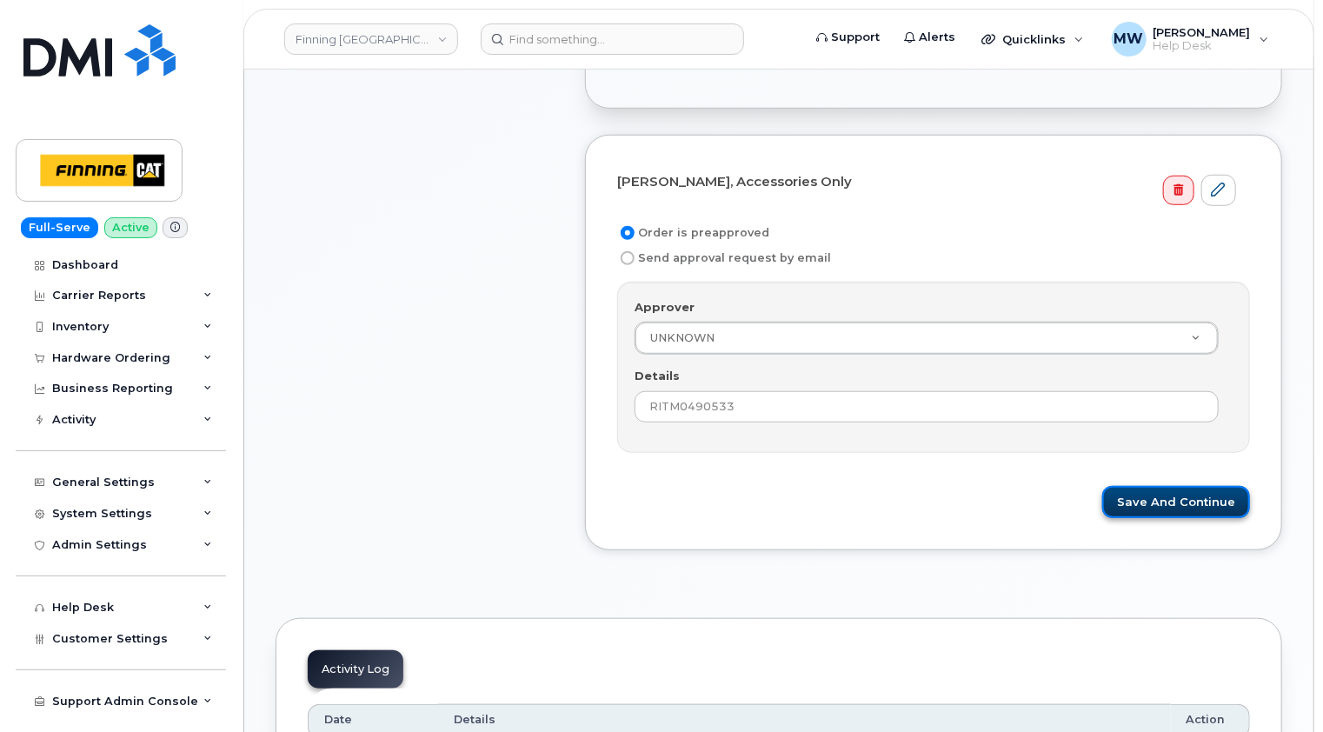
click at [1198, 496] on button "Save and Continue" at bounding box center [1176, 502] width 148 height 32
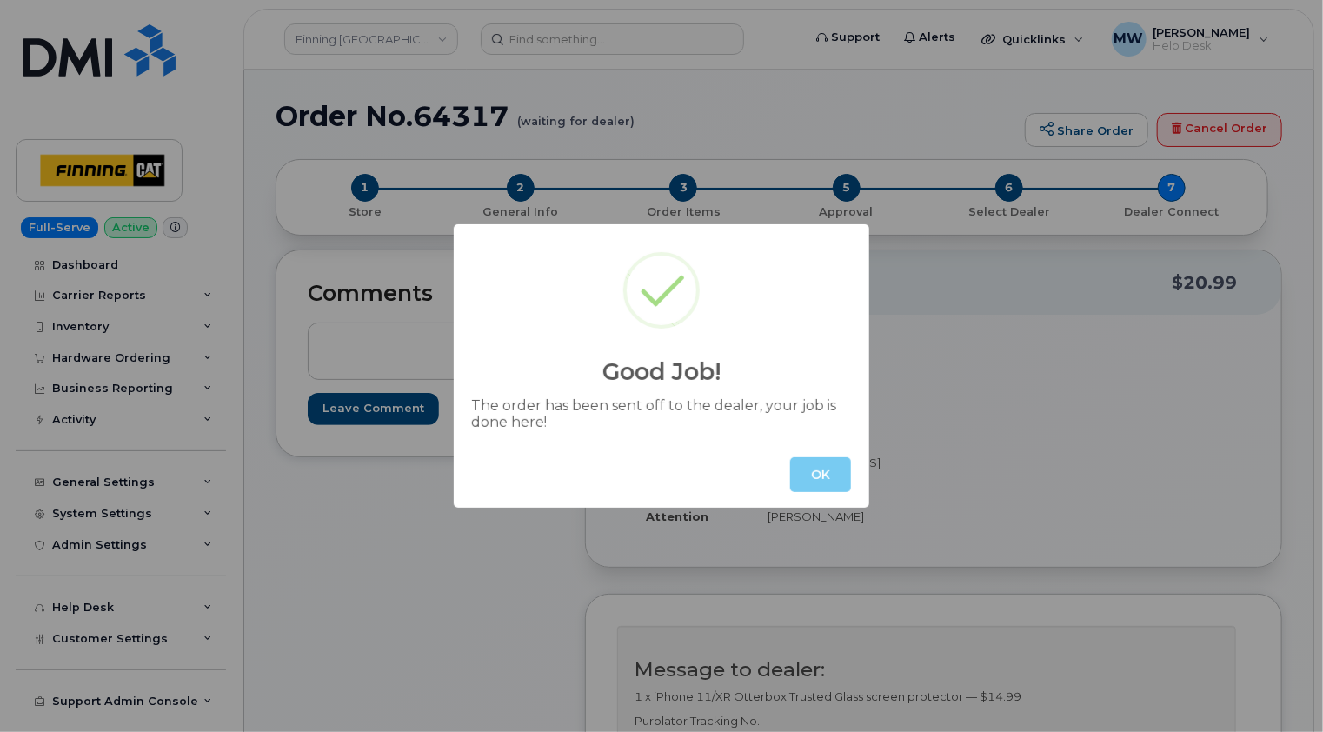
click at [835, 482] on button "OK" at bounding box center [820, 474] width 61 height 35
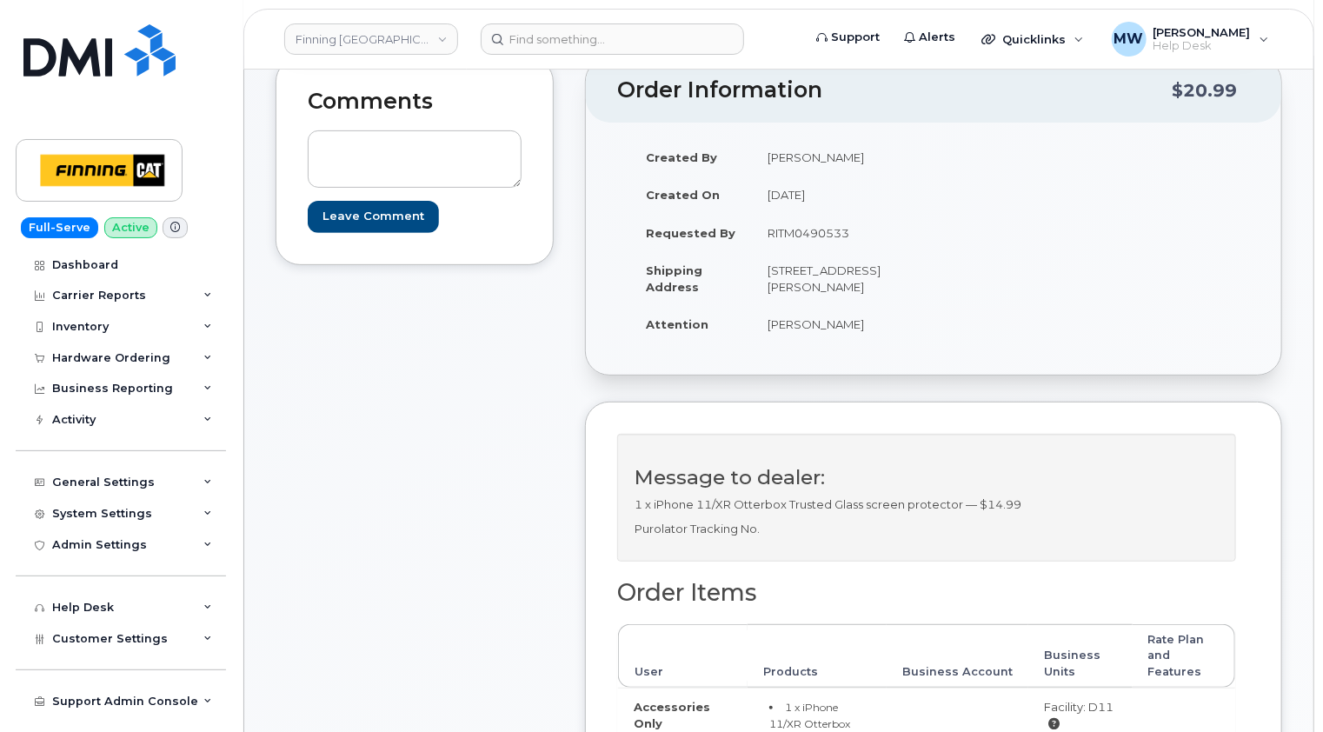
scroll to position [87, 0]
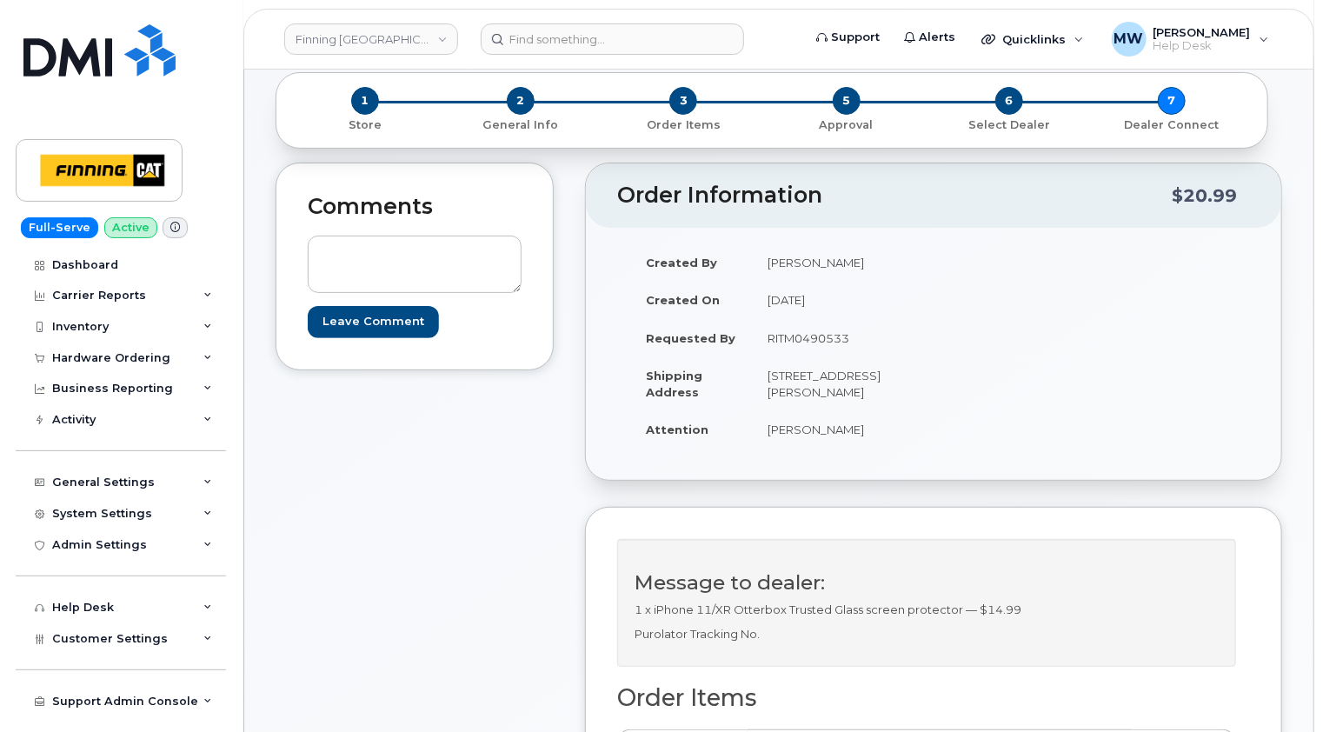
drag, startPoint x: 789, startPoint y: 405, endPoint x: 862, endPoint y: 386, distance: 75.5
click at [862, 386] on td "[STREET_ADDRESS][PERSON_NAME]" at bounding box center [836, 383] width 169 height 54
copy td "T8X 5B1"
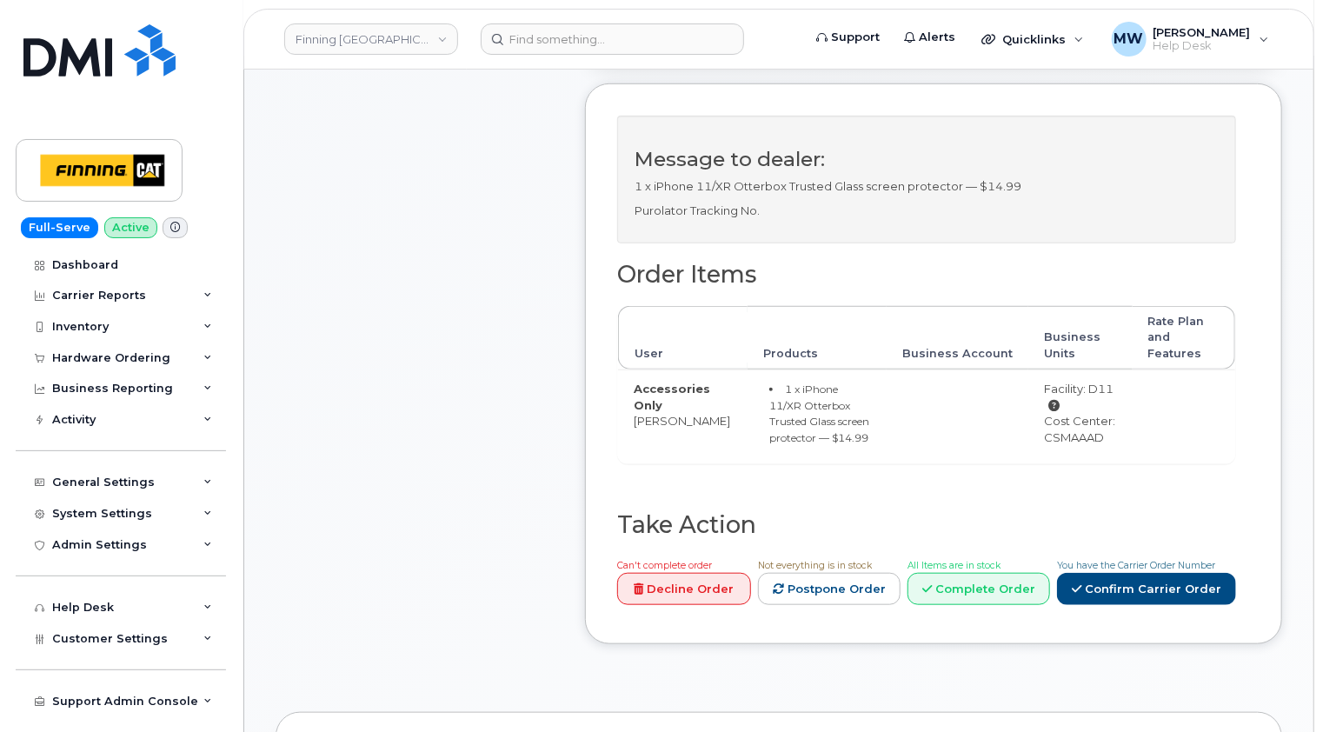
scroll to position [522, 0]
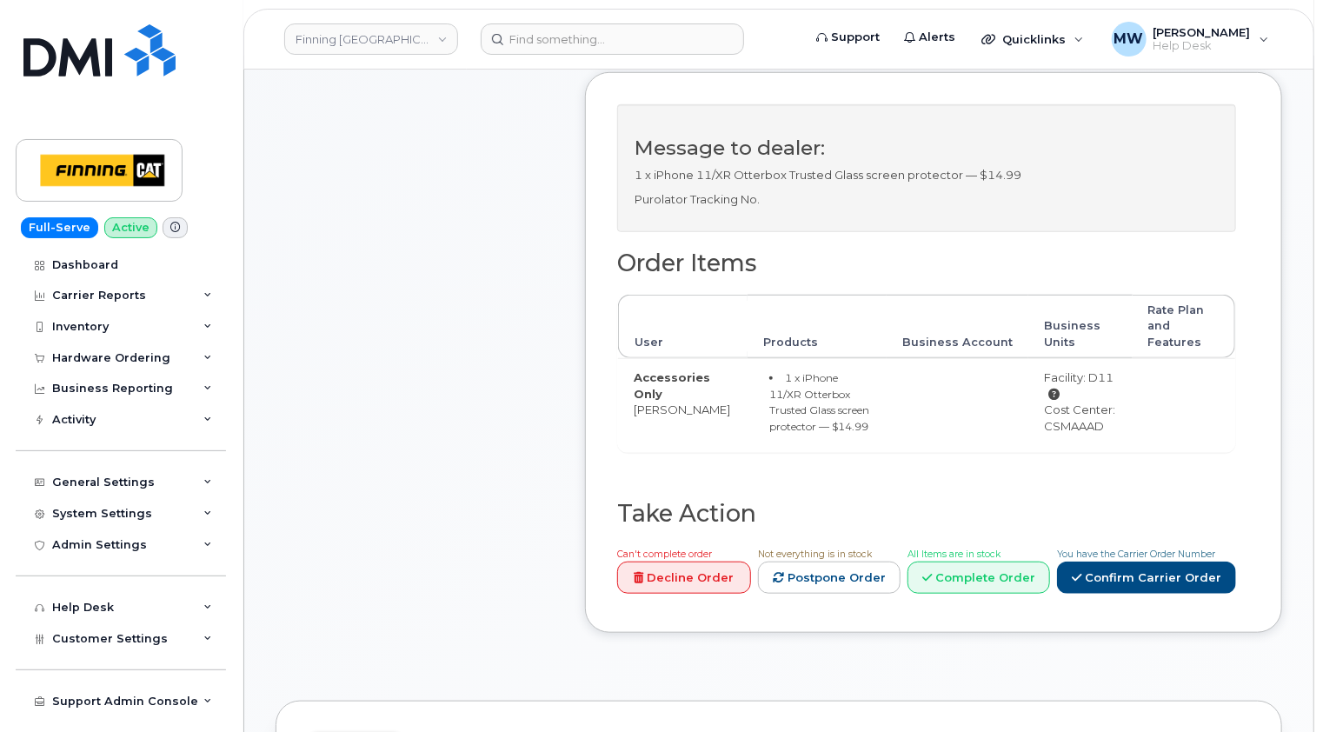
click at [1071, 434] on div "Cost Center: CSMAAAD" at bounding box center [1080, 418] width 73 height 32
copy div "CSMAAAD"
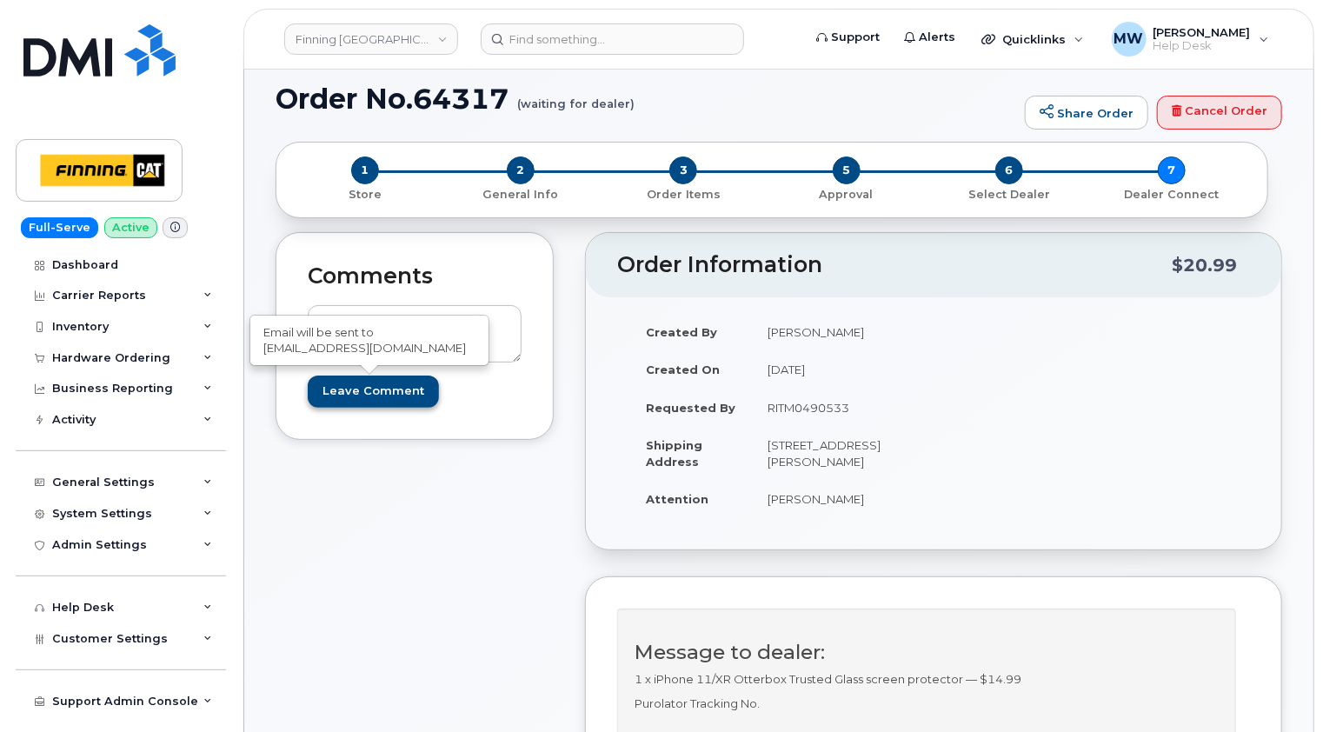
scroll to position [0, 0]
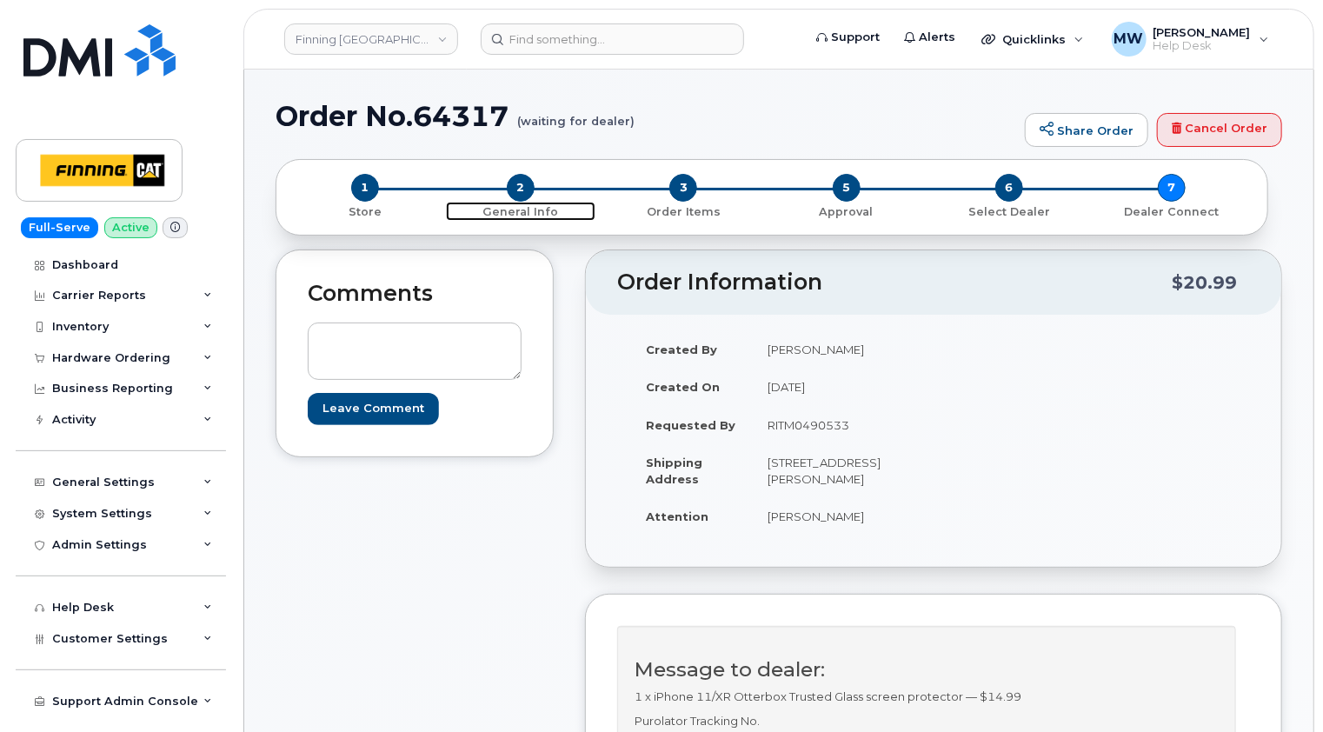
click at [523, 183] on span "2" at bounding box center [521, 188] width 28 height 28
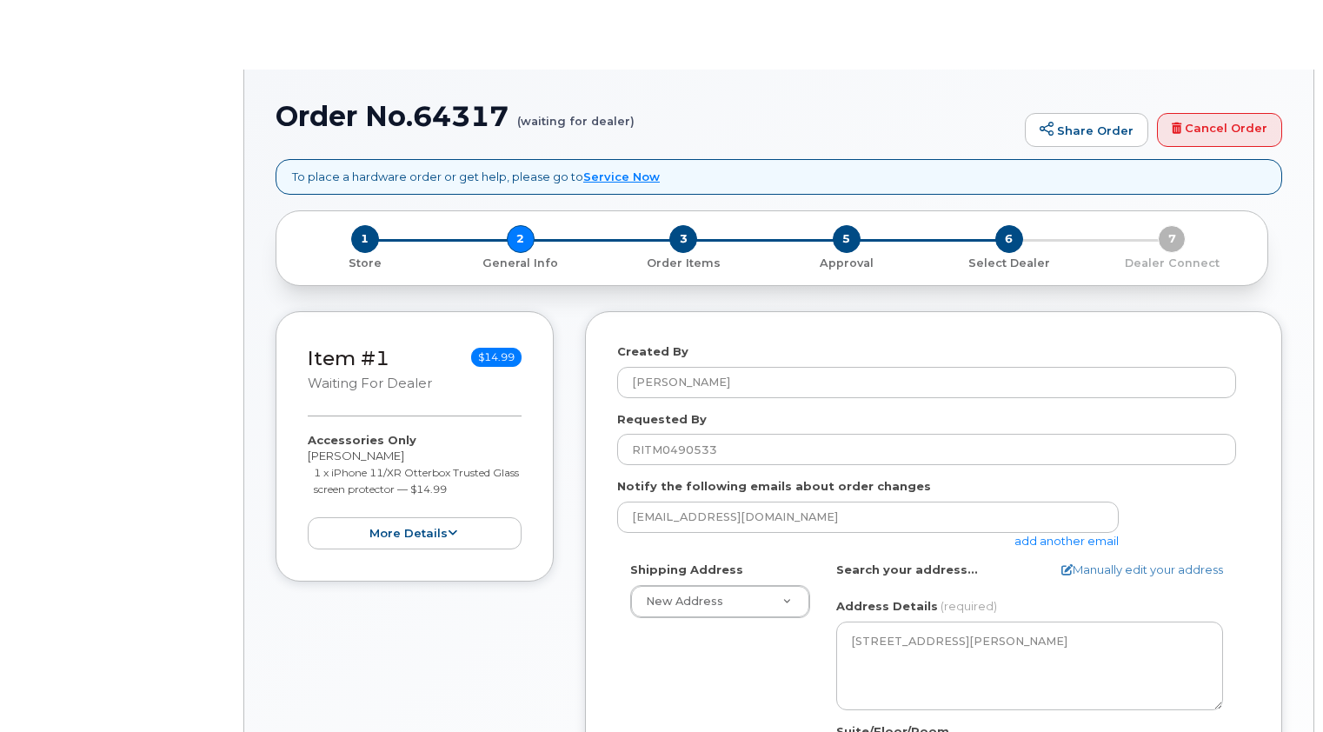
select select
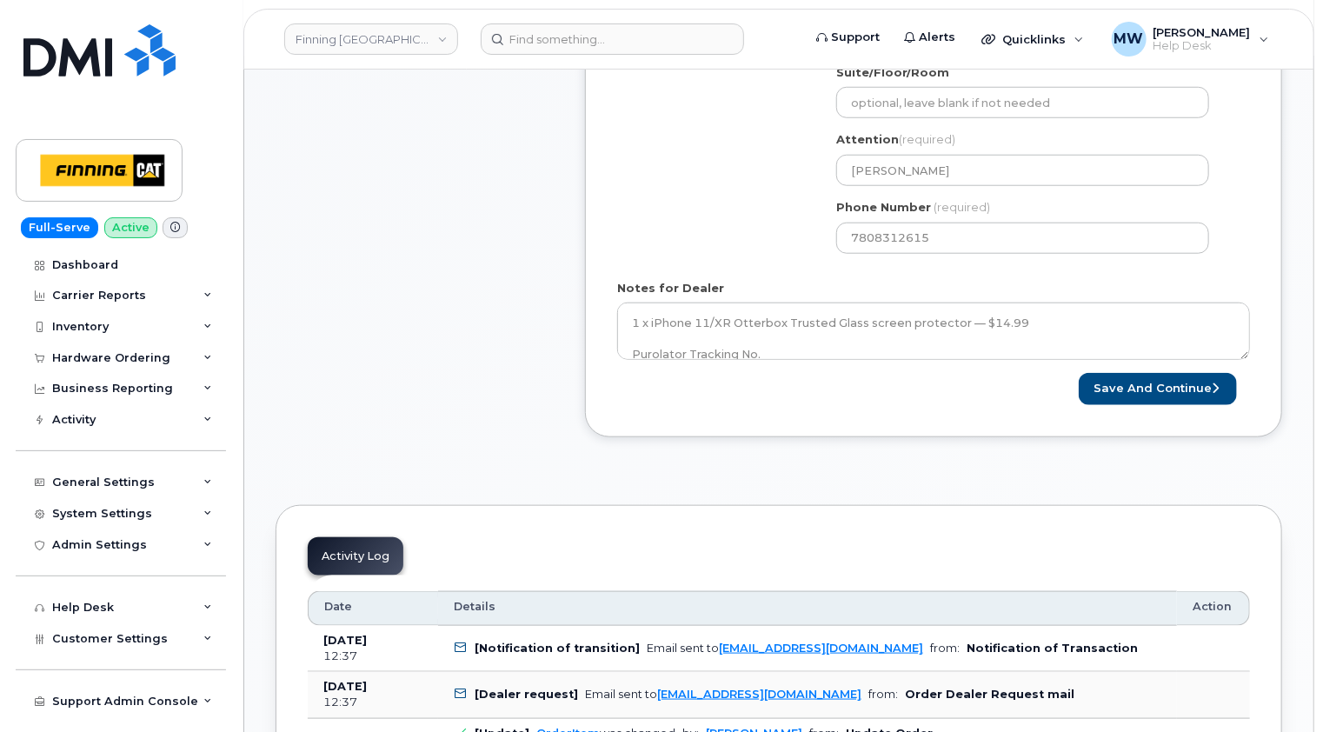
scroll to position [696, 0]
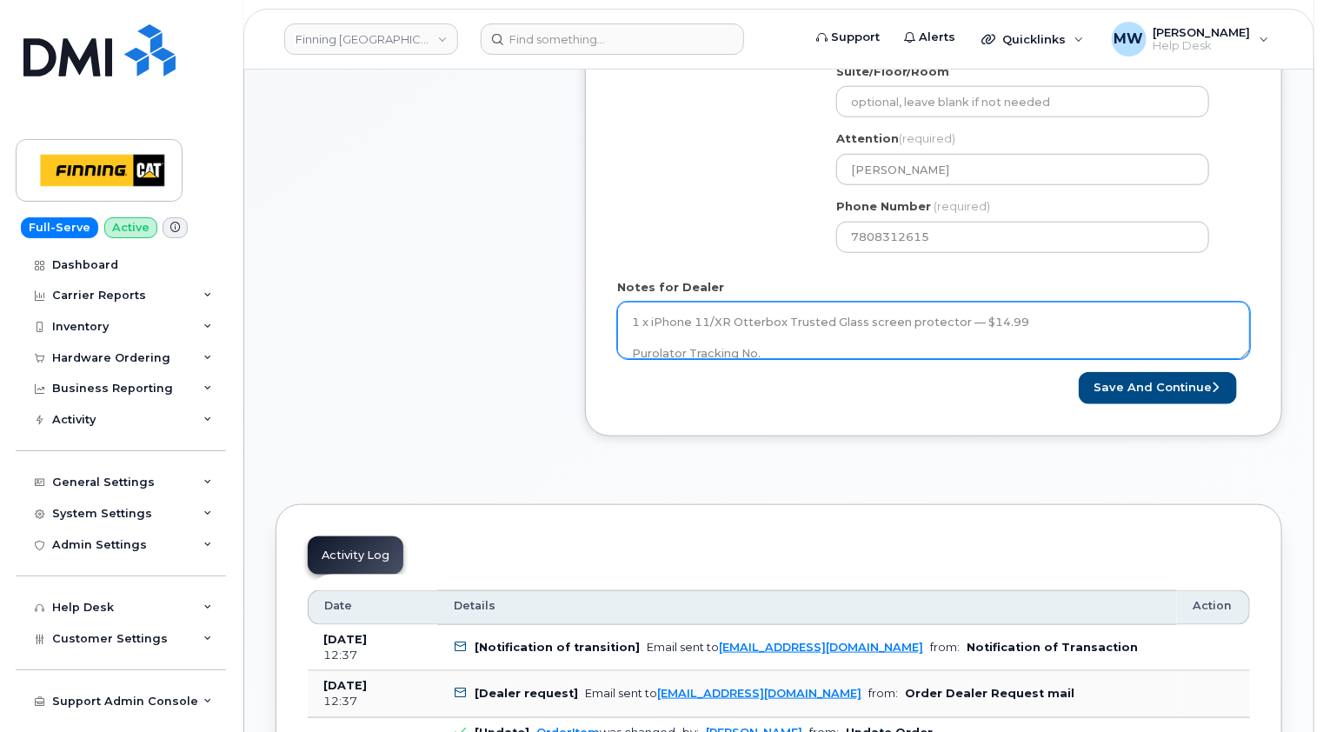
click at [783, 343] on textarea "1 x iPhone 11/XR Otterbox Trusted Glass screen protector — $14.99 Purolator Tra…" at bounding box center [933, 330] width 633 height 57
click at [784, 346] on textarea "1 x iPhone 11/XR Otterbox Trusted Glass screen protector — $14.99 Purolator Tra…" at bounding box center [933, 330] width 633 height 57
paste textarea "335654001700"
click at [784, 346] on textarea "1 x iPhone 11/XR Otterbox Trusted Glass screen protector — $14.99 Purolator Tra…" at bounding box center [933, 330] width 633 height 57
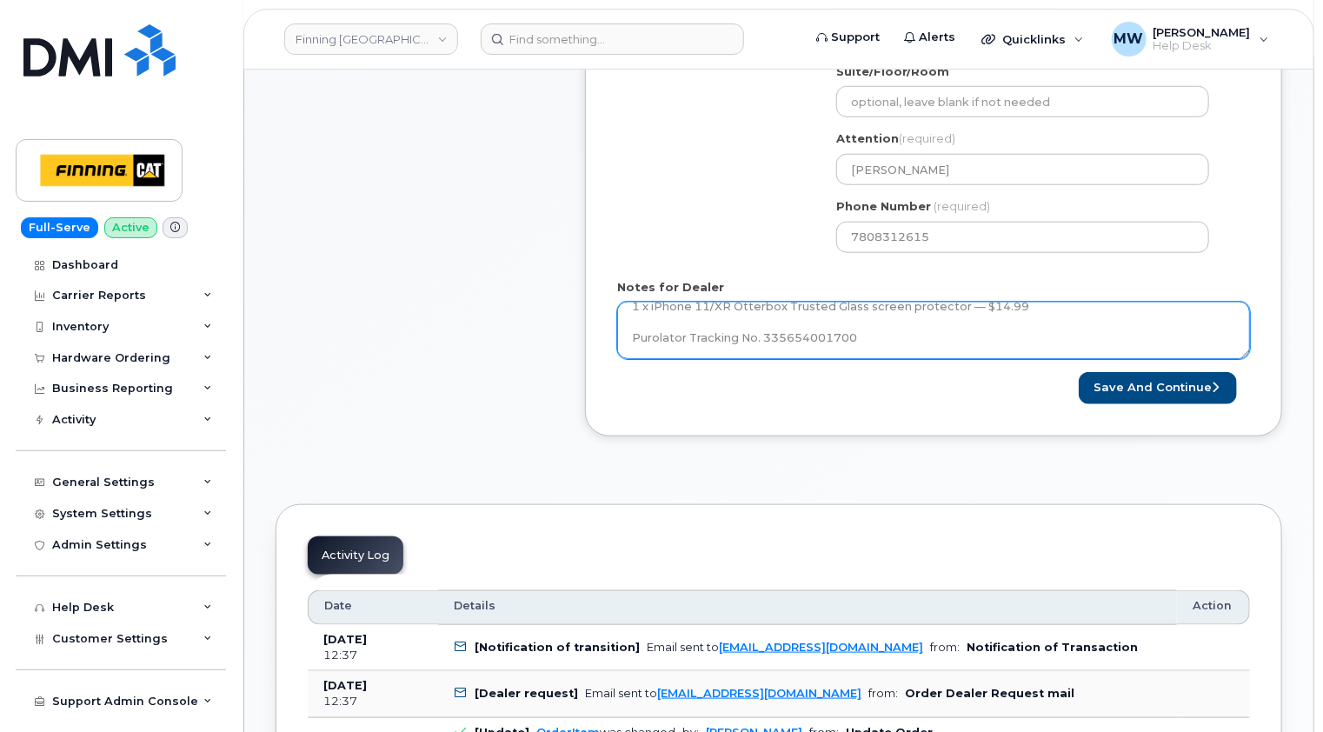
drag, startPoint x: 864, startPoint y: 336, endPoint x: 624, endPoint y: 333, distance: 240.0
click at [624, 333] on textarea "1 x iPhone 11/XR Otterbox Trusted Glass screen protector — $14.99 Purolator Tra…" at bounding box center [933, 330] width 633 height 57
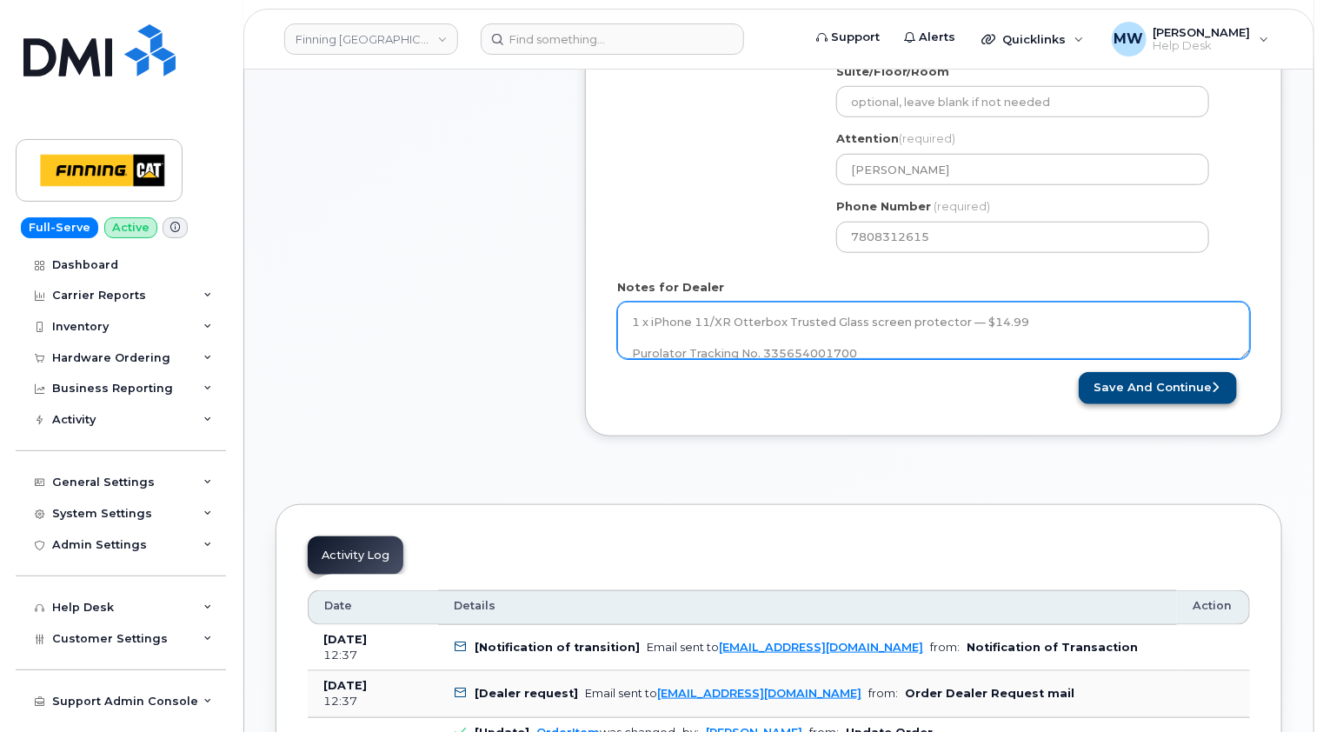
type textarea "1 x iPhone 11/XR Otterbox Trusted Glass screen protector — $14.99 Purolator Tra…"
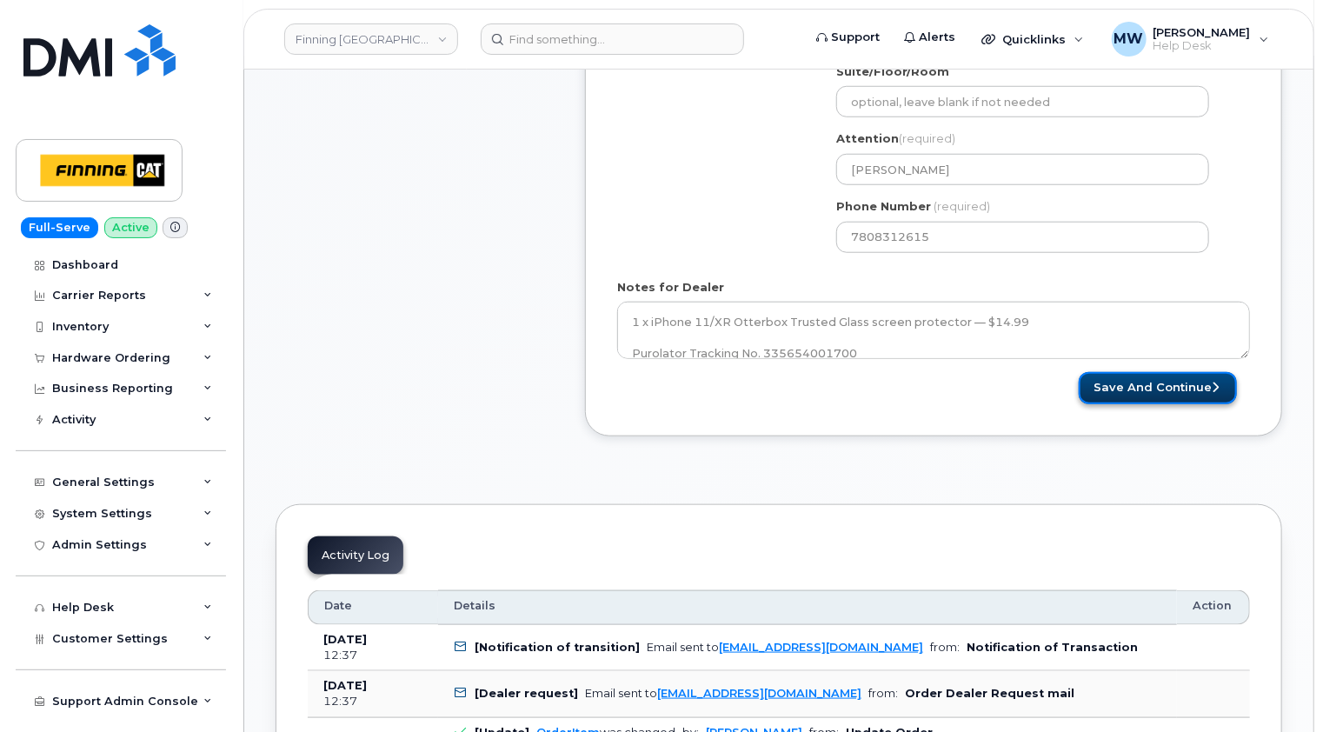
click at [1163, 383] on button "Save and Continue" at bounding box center [1158, 388] width 158 height 32
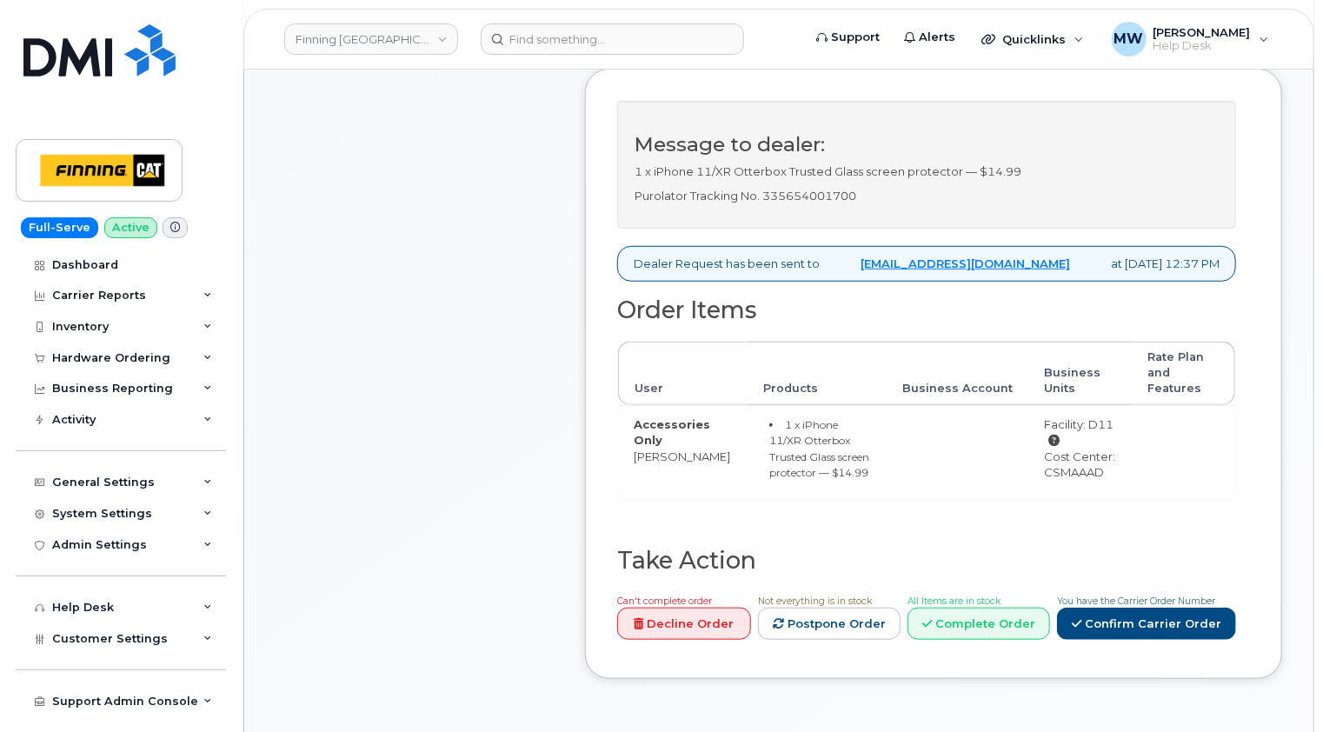
scroll to position [609, 0]
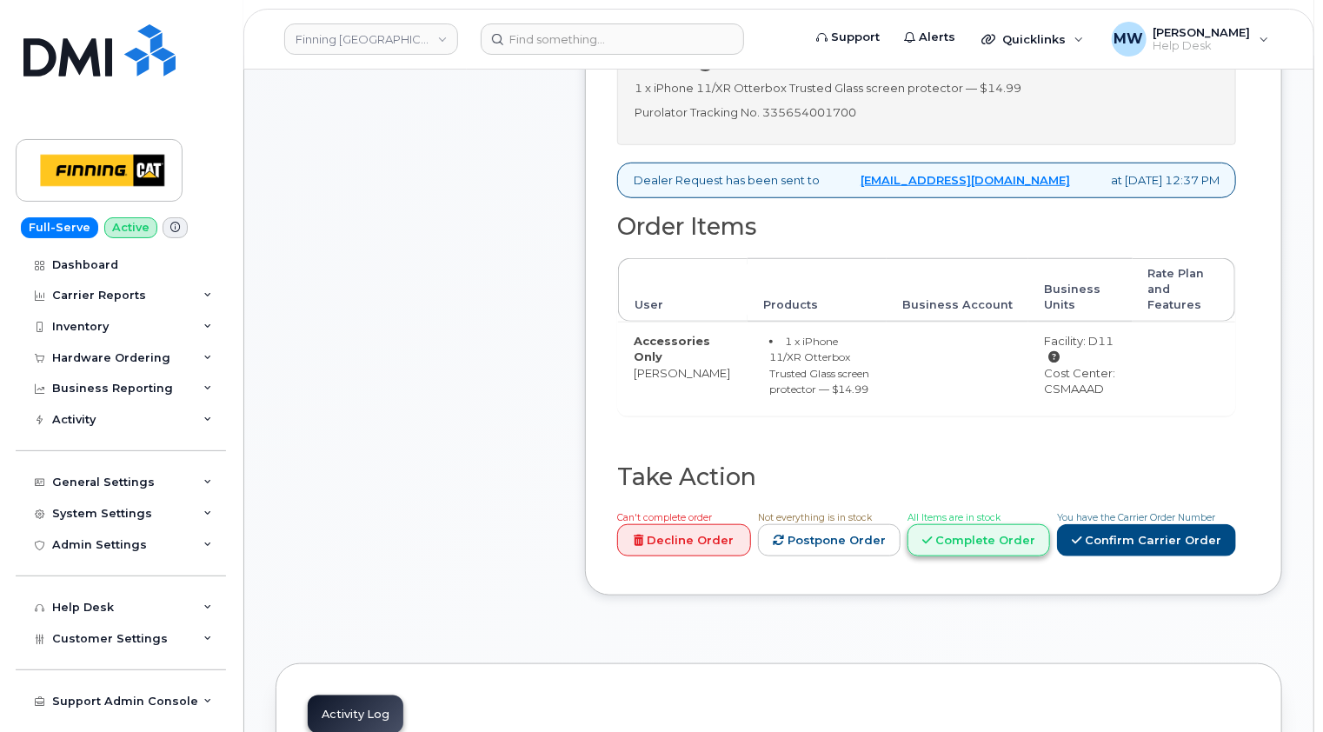
click at [1009, 555] on link "Complete Order" at bounding box center [979, 540] width 143 height 32
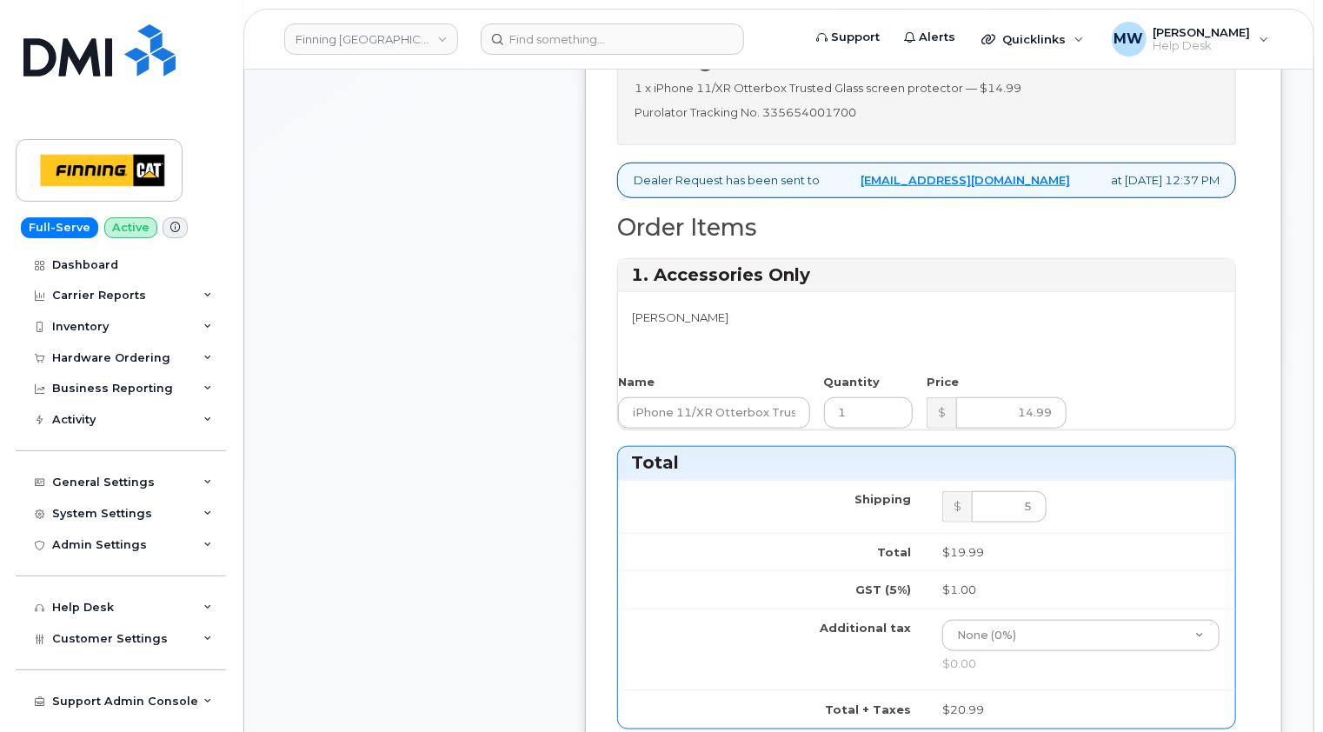
scroll to position [522, 0]
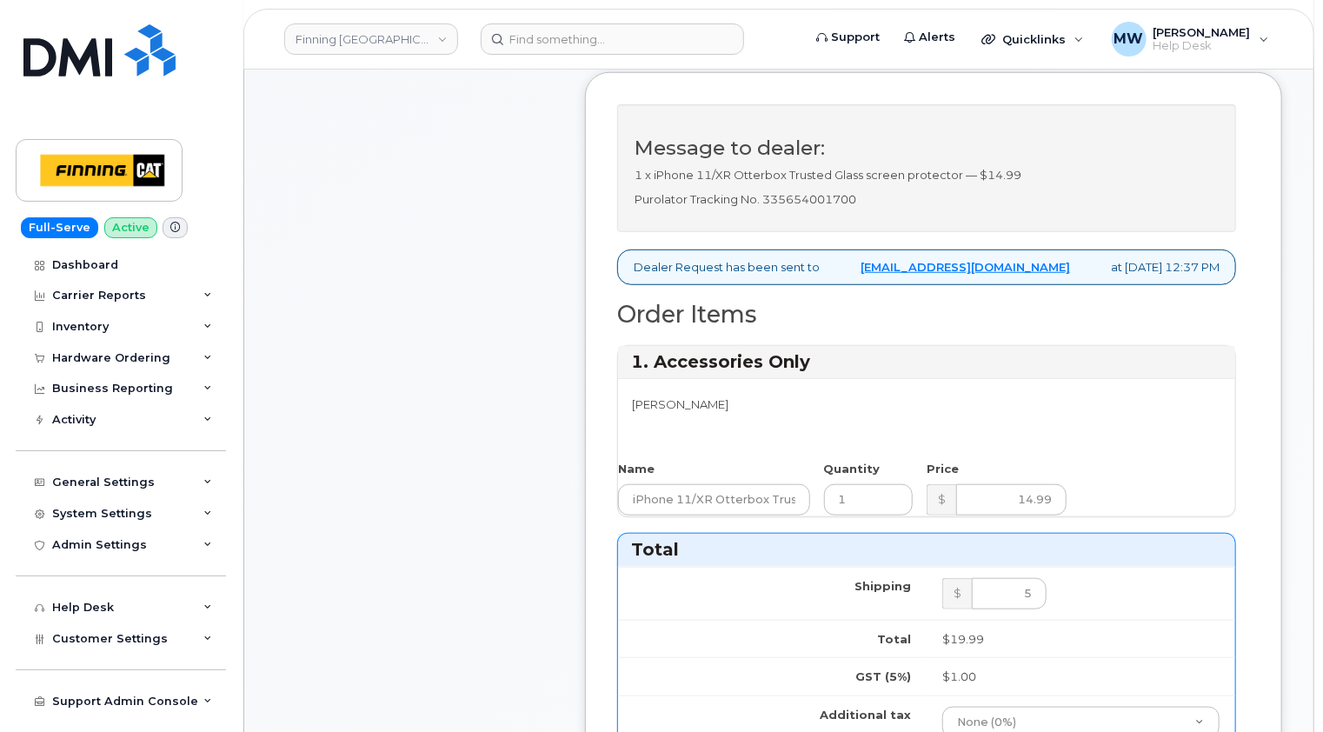
click at [829, 208] on p "Purolator Tracking No. 335654001700" at bounding box center [927, 199] width 584 height 17
copy p "335654001700"
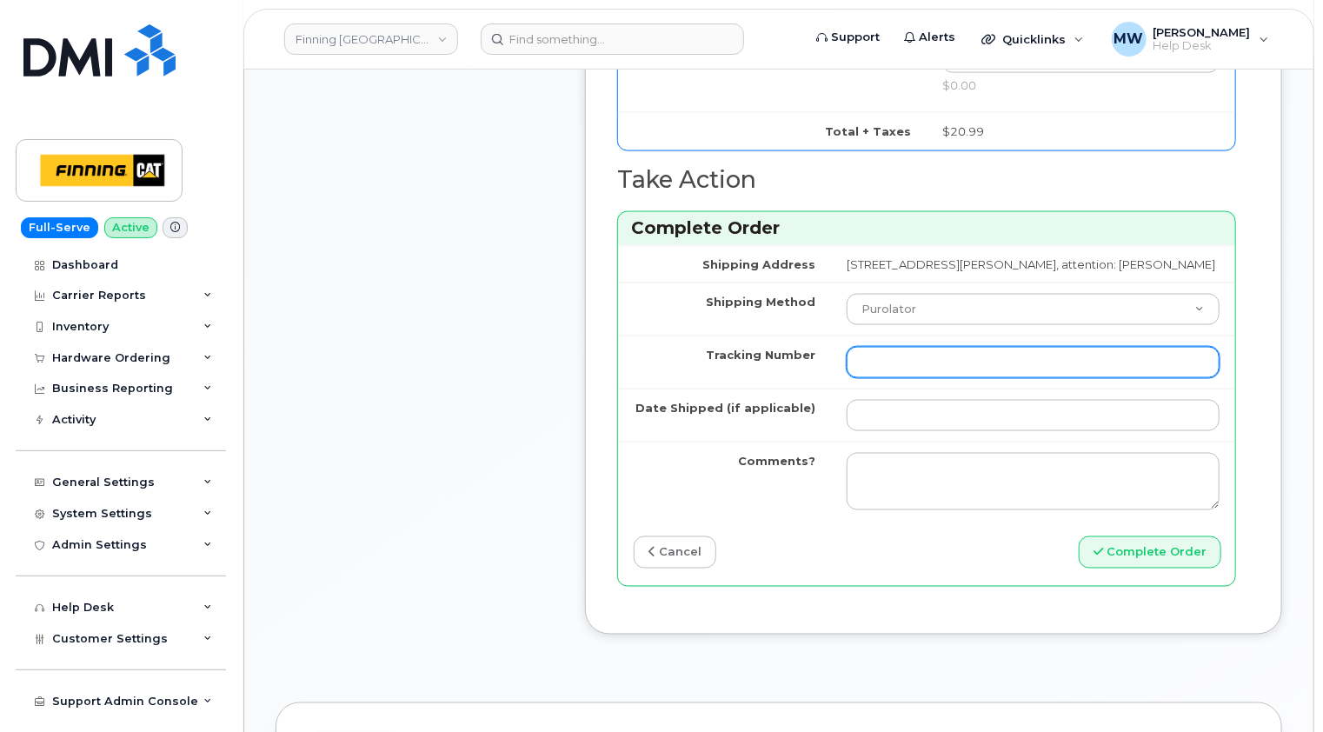
scroll to position [1217, 0]
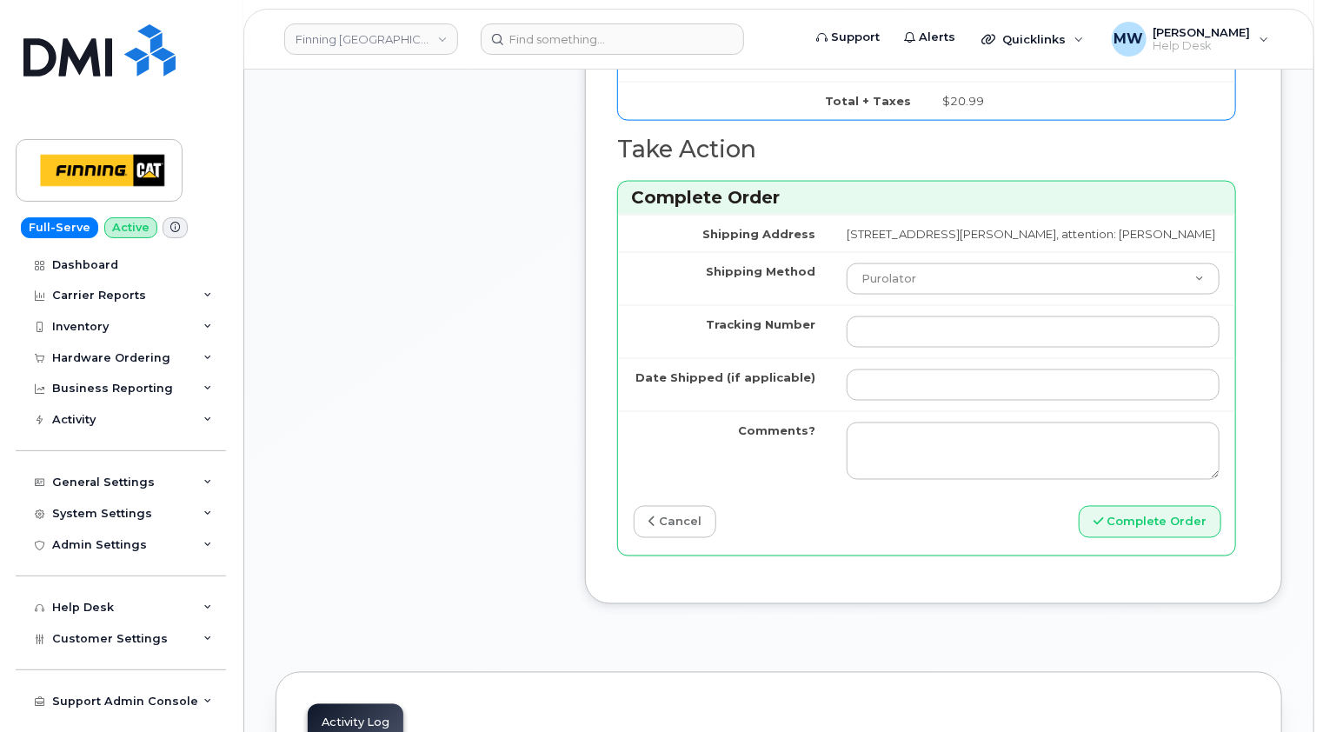
click at [919, 342] on td at bounding box center [1033, 331] width 404 height 53
click at [907, 348] on input "Tracking Number" at bounding box center [1033, 331] width 373 height 31
paste input "335654001700"
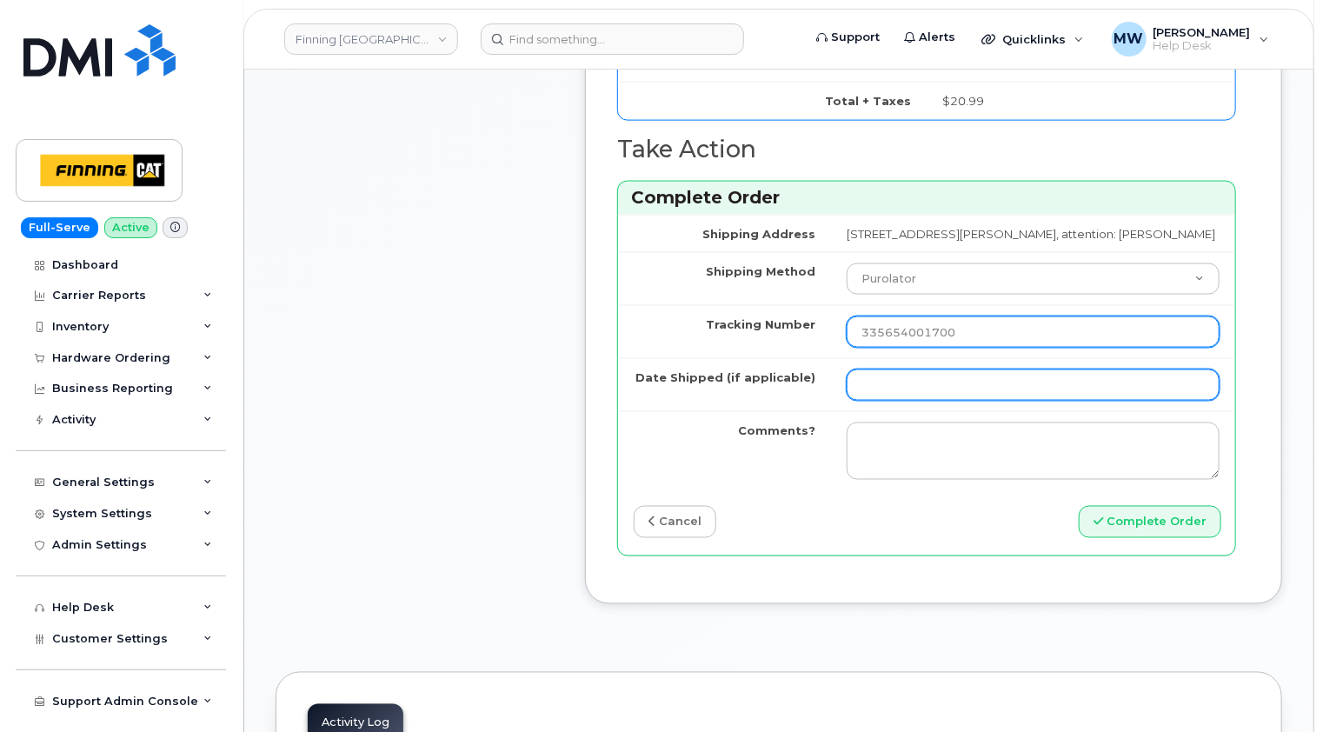
type input "335654001700"
click at [889, 401] on input "Date Shipped (if applicable)" at bounding box center [1033, 385] width 373 height 31
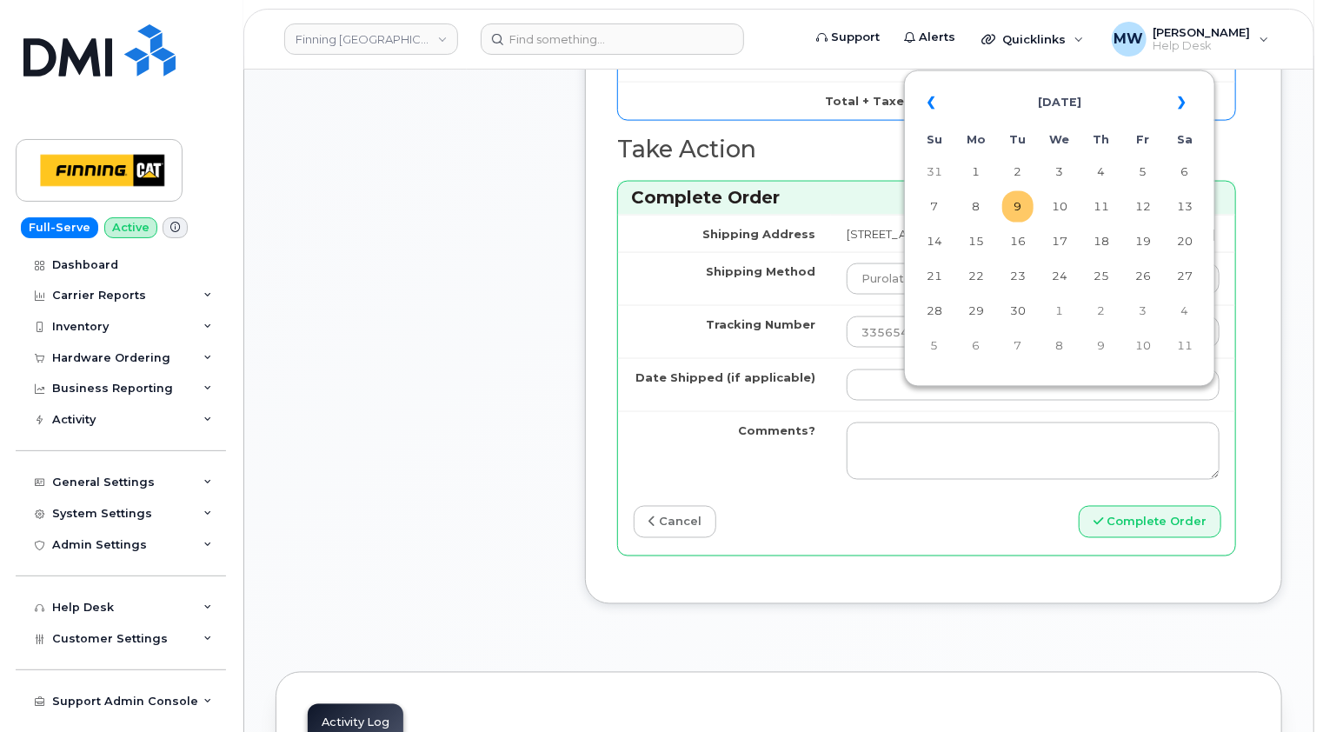
click at [1022, 214] on td "9" at bounding box center [1017, 206] width 31 height 31
type input "2025-09-09"
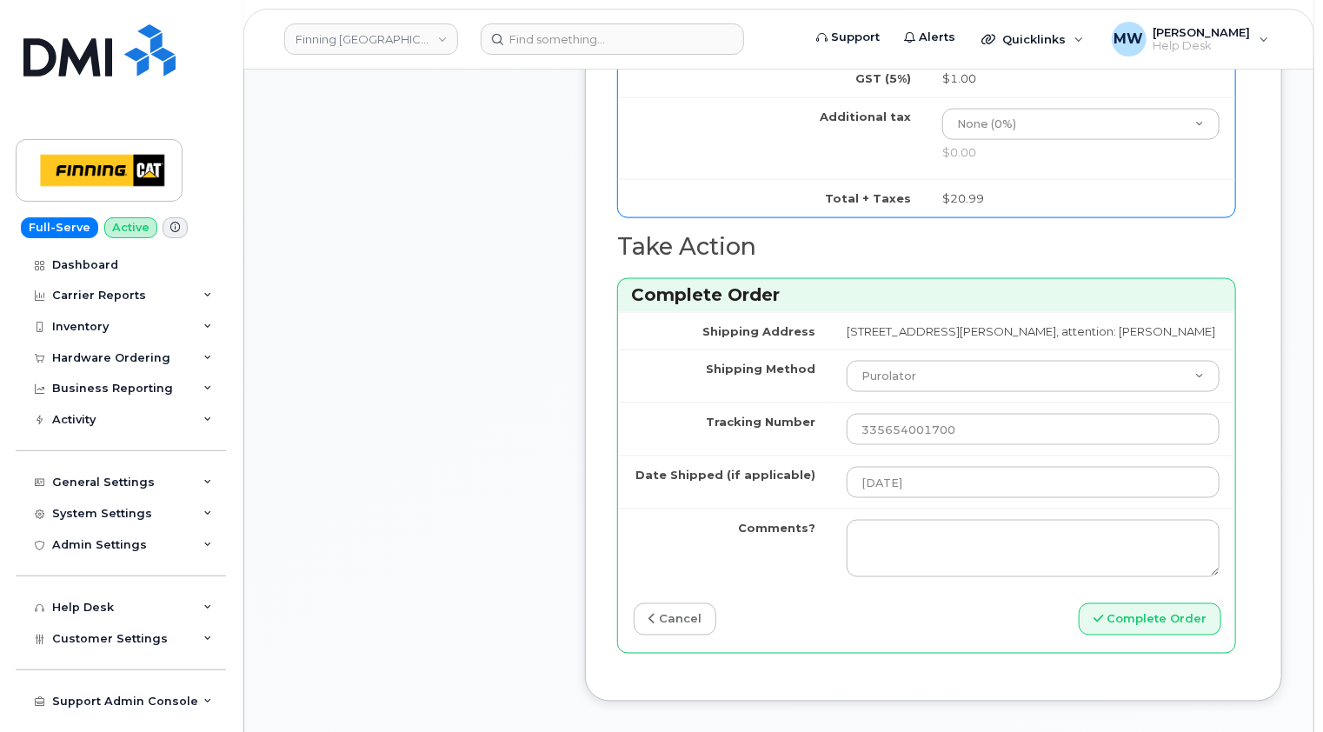
scroll to position [1304, 0]
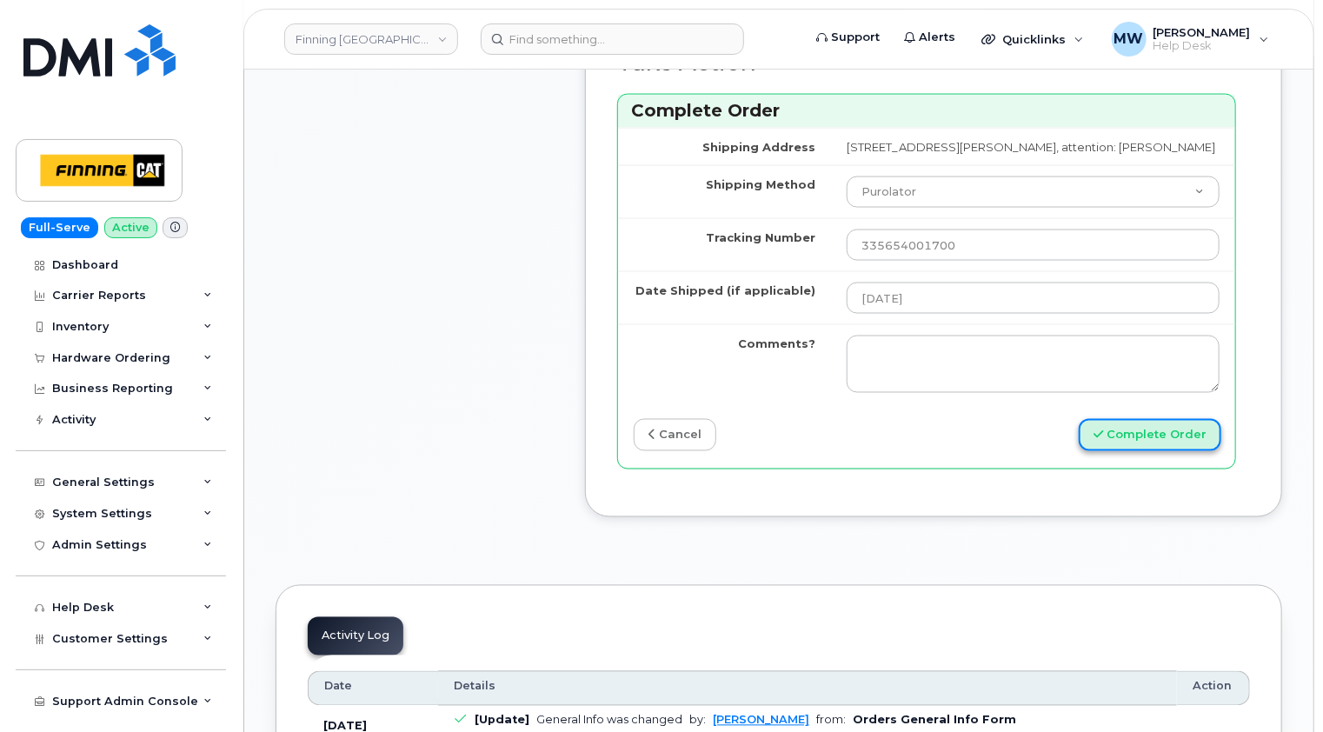
click at [1171, 451] on button "Complete Order" at bounding box center [1150, 435] width 143 height 32
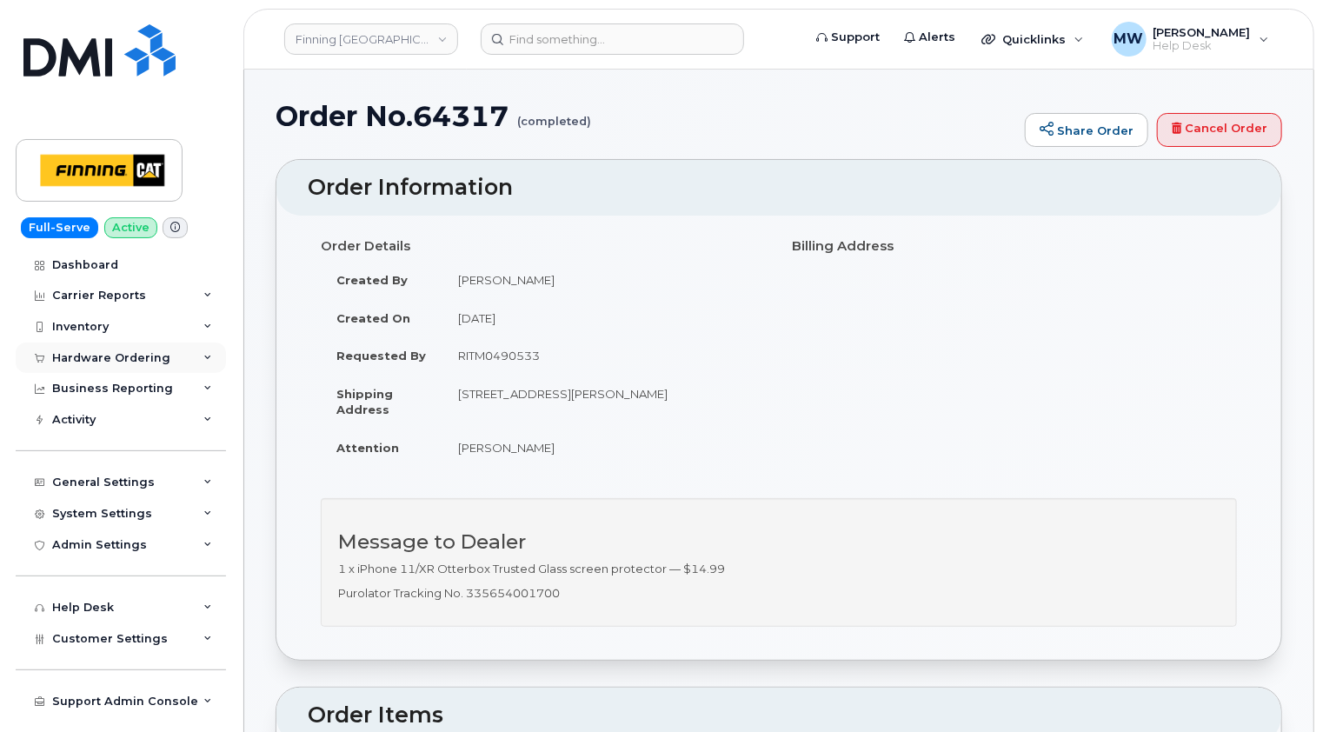
click at [115, 367] on div "Hardware Ordering" at bounding box center [121, 358] width 210 height 31
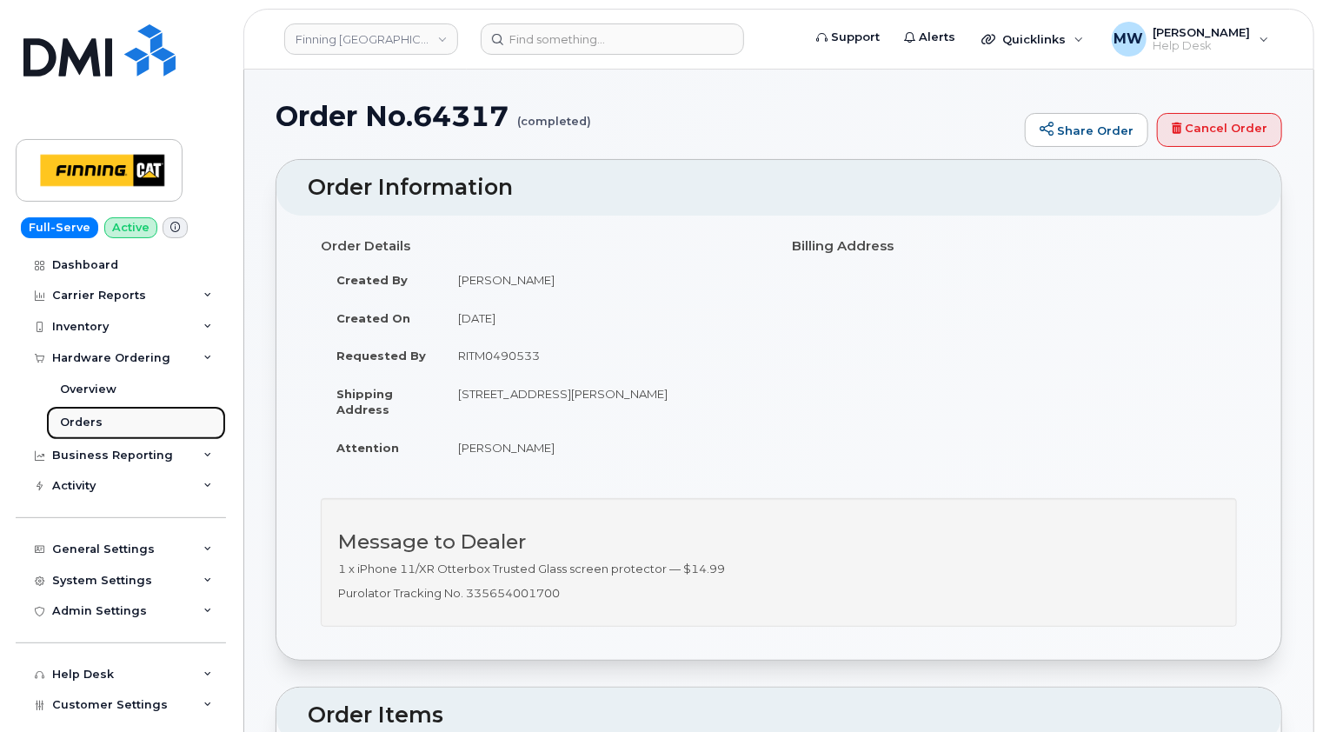
click at [93, 423] on div "Orders" at bounding box center [81, 423] width 43 height 16
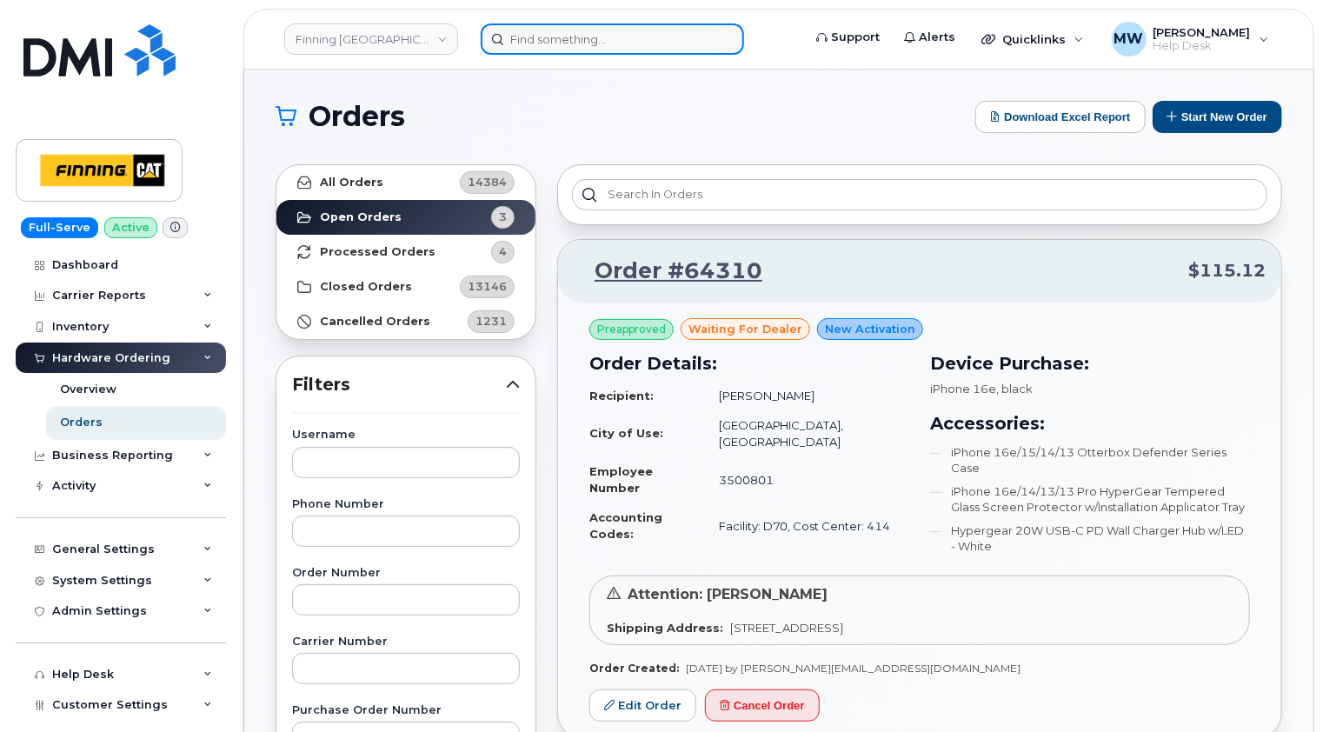
click at [622, 33] on input at bounding box center [612, 38] width 263 height 31
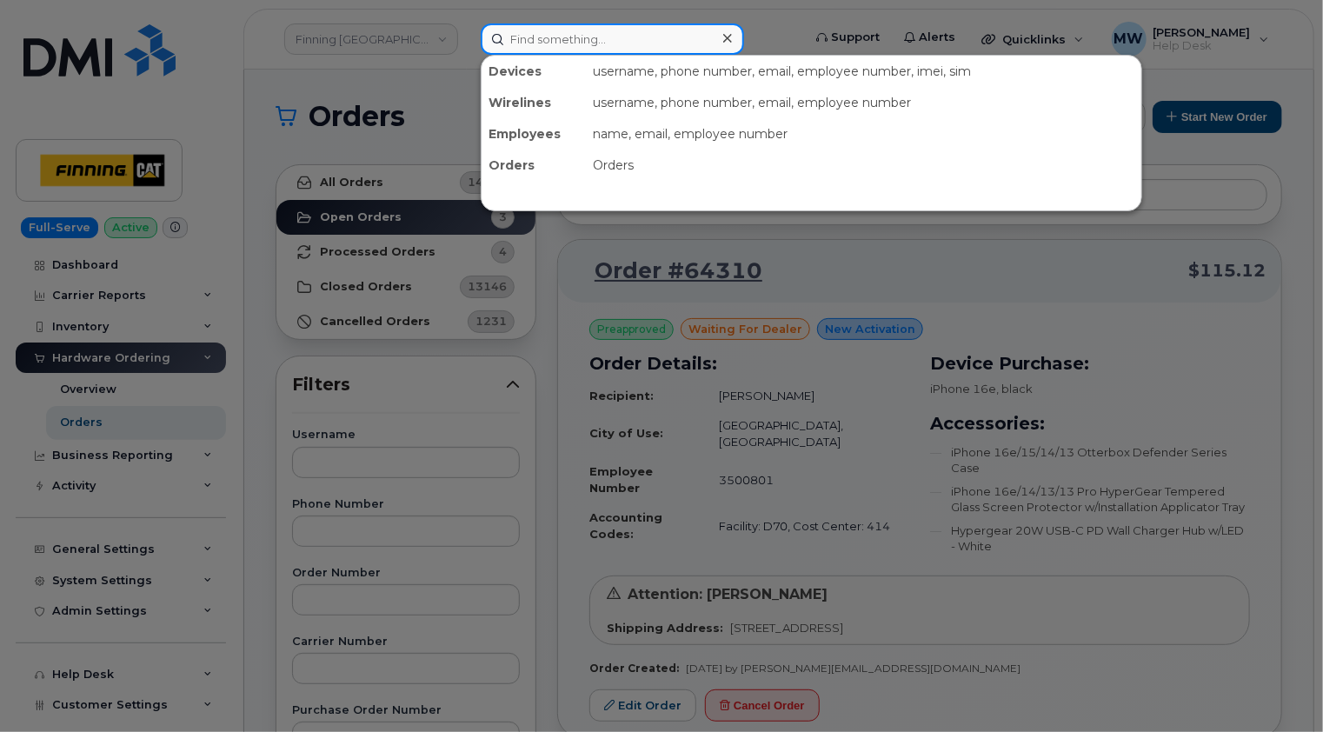
paste input "780-916-8544"
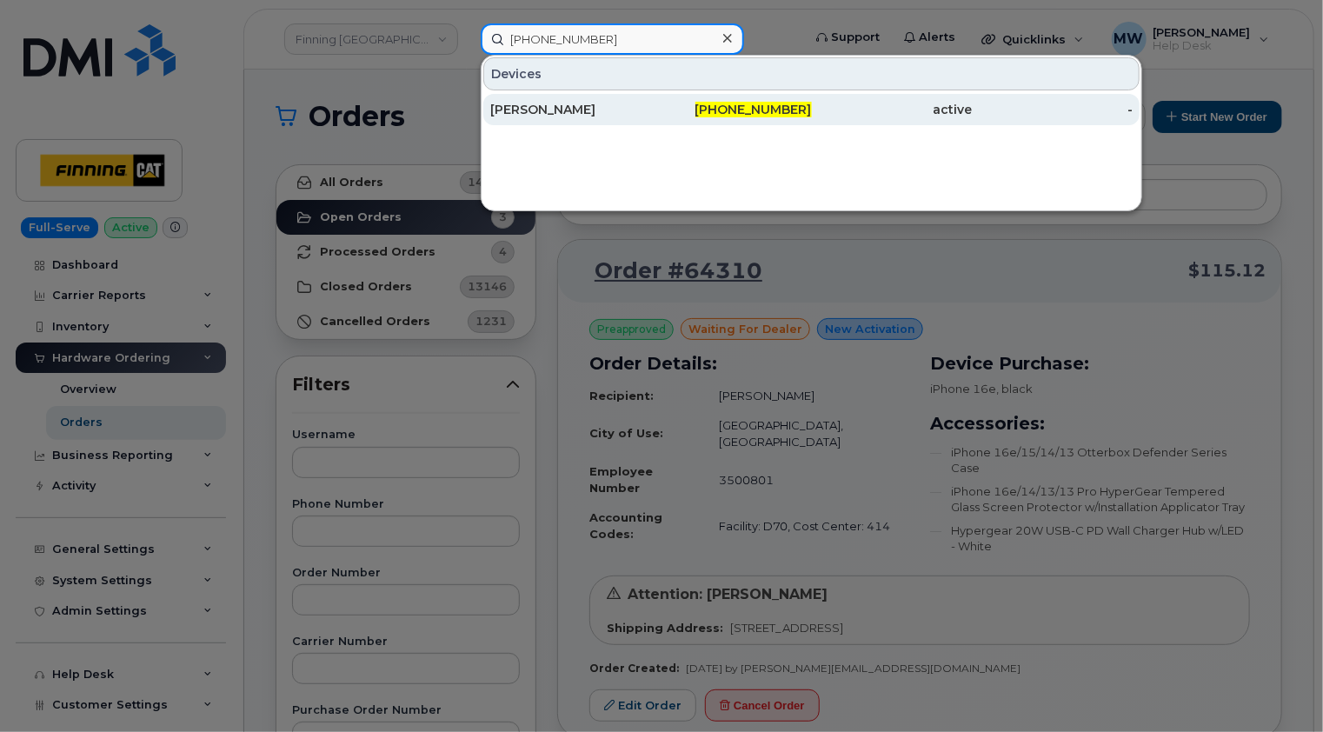
type input "780-916-8544"
click at [618, 113] on div "Chadwick Stosky" at bounding box center [570, 109] width 161 height 17
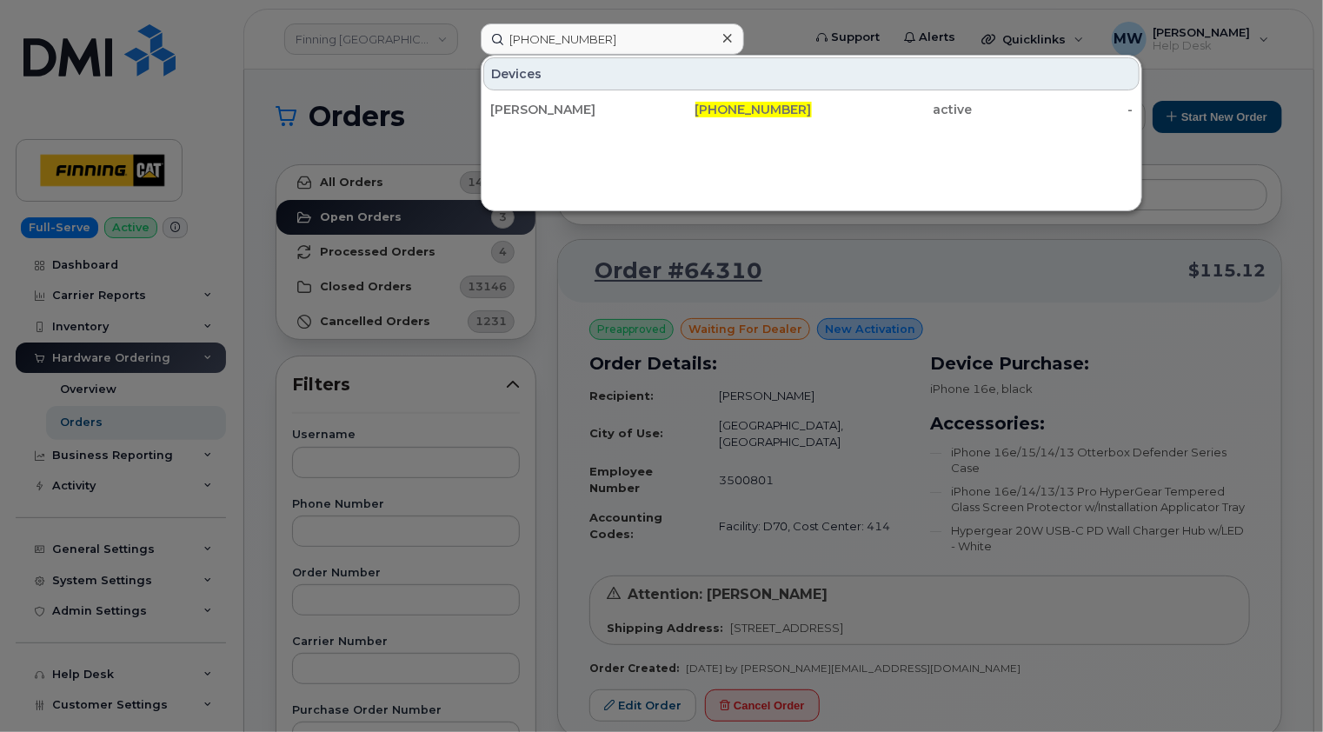
click at [728, 32] on icon at bounding box center [727, 38] width 9 height 14
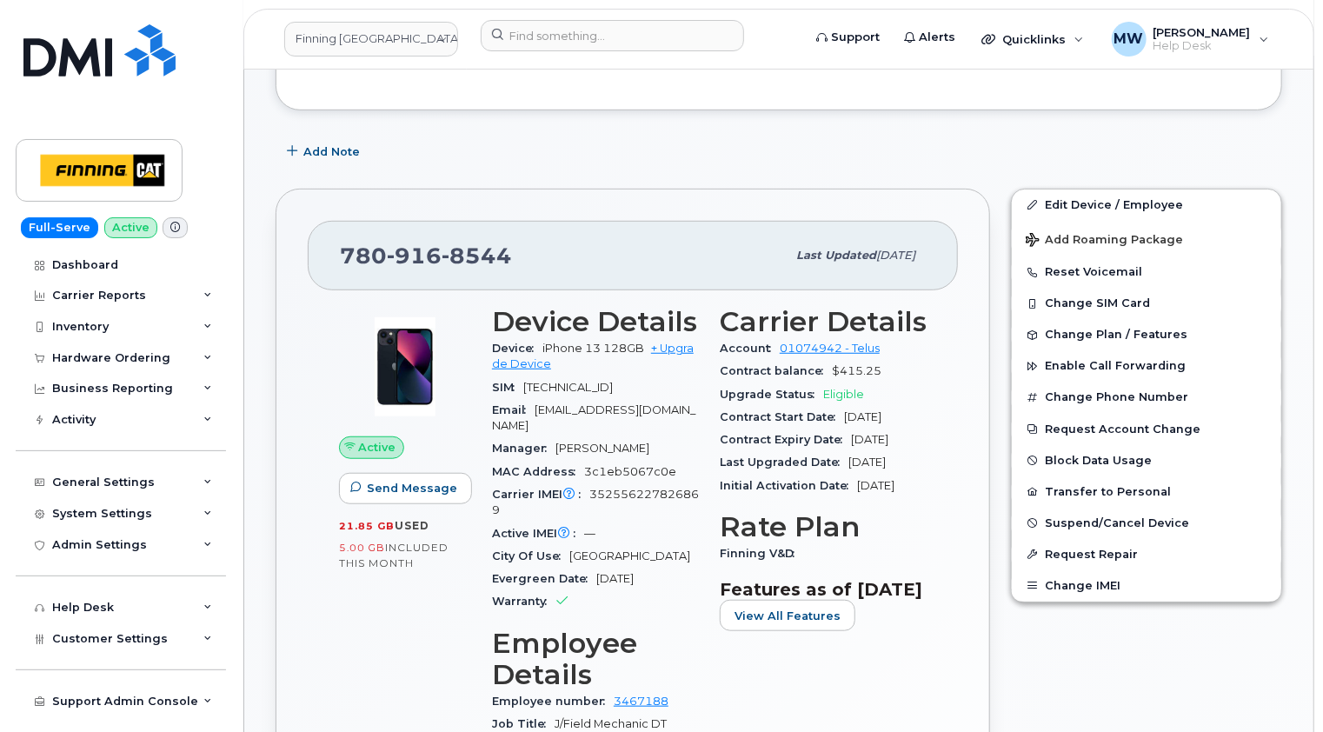
scroll to position [435, 0]
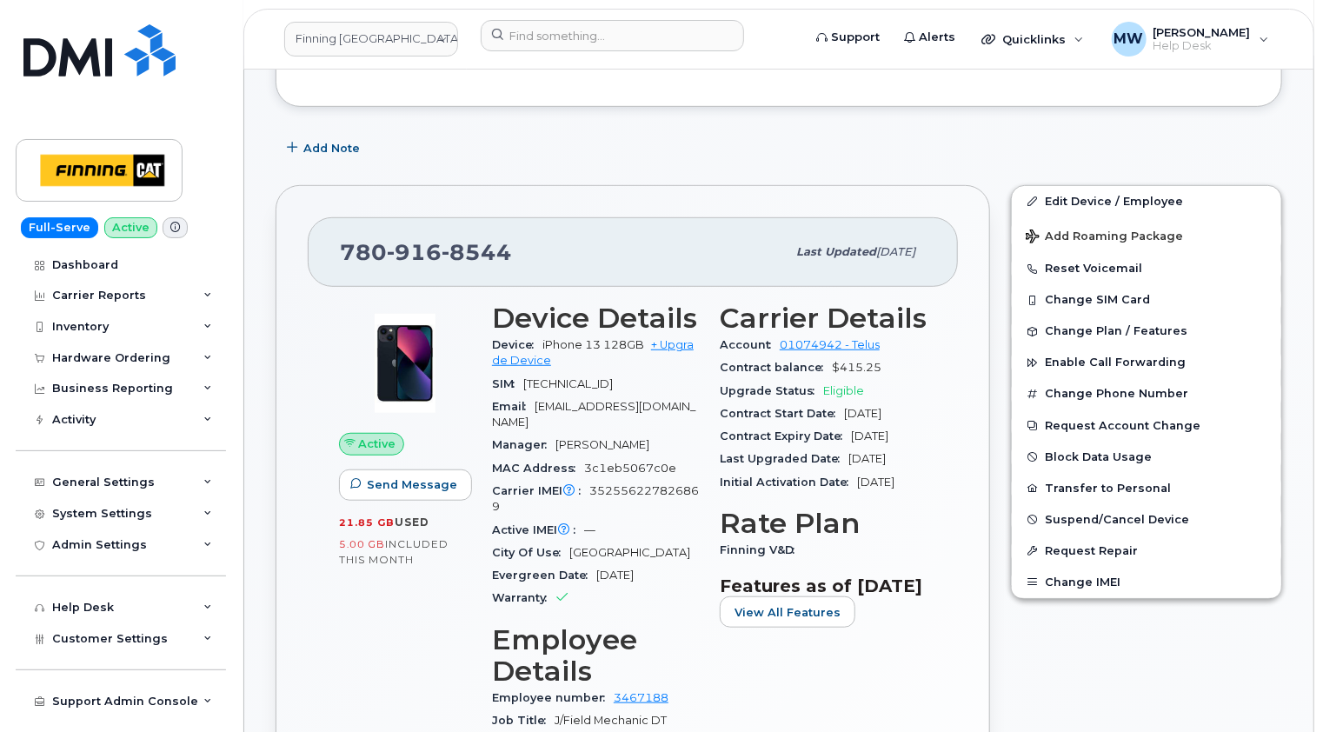
click at [481, 252] on span "8544" at bounding box center [477, 252] width 70 height 26
copy span "[PHONE_NUMBER]"
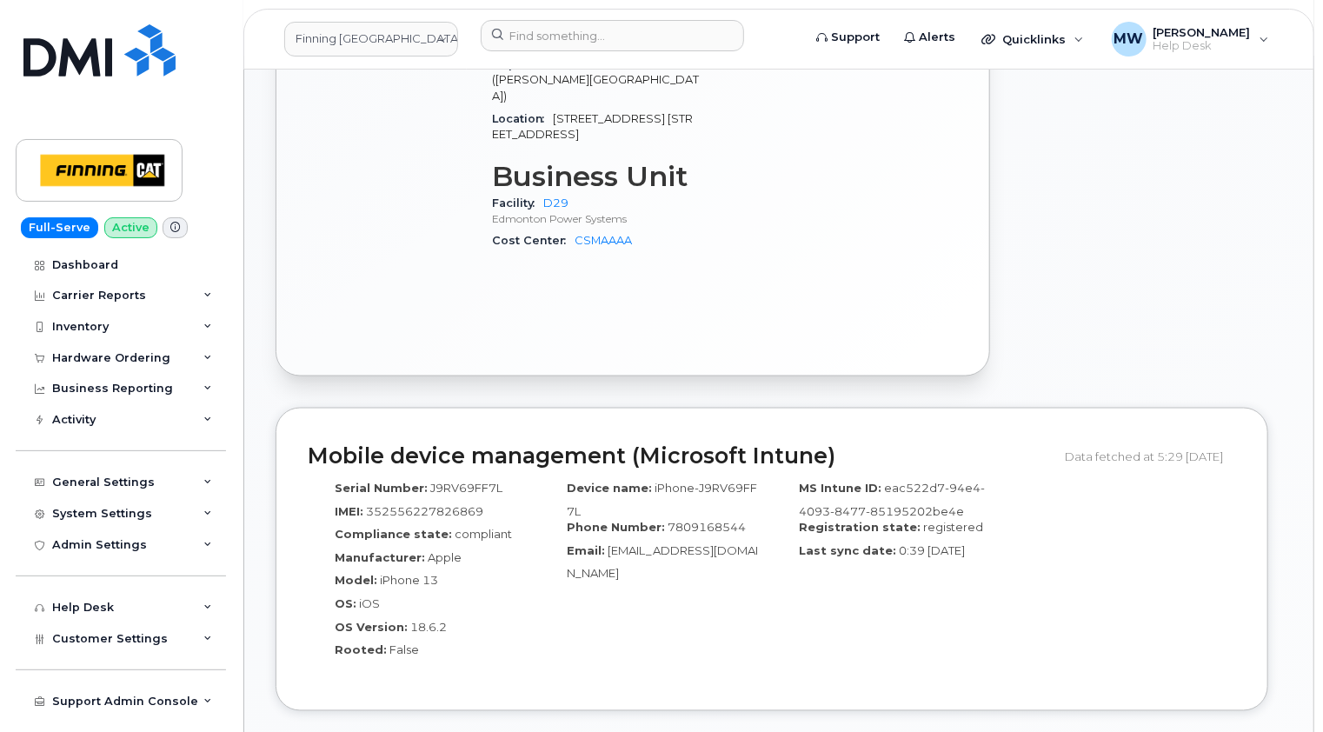
scroll to position [1217, 0]
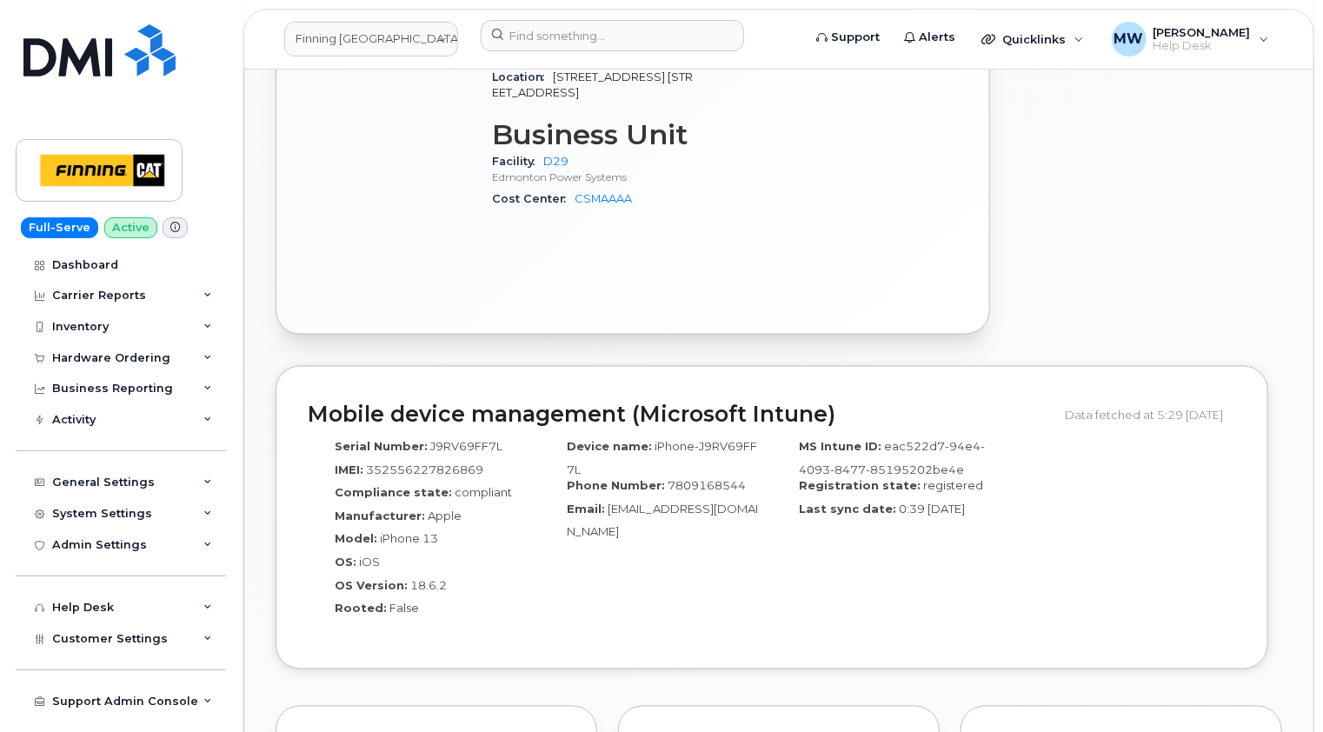
click at [473, 440] on span "J9RV69FF7L" at bounding box center [466, 447] width 72 height 14
copy span "J9RV69FF7L"
